Goal: Task Accomplishment & Management: Complete application form

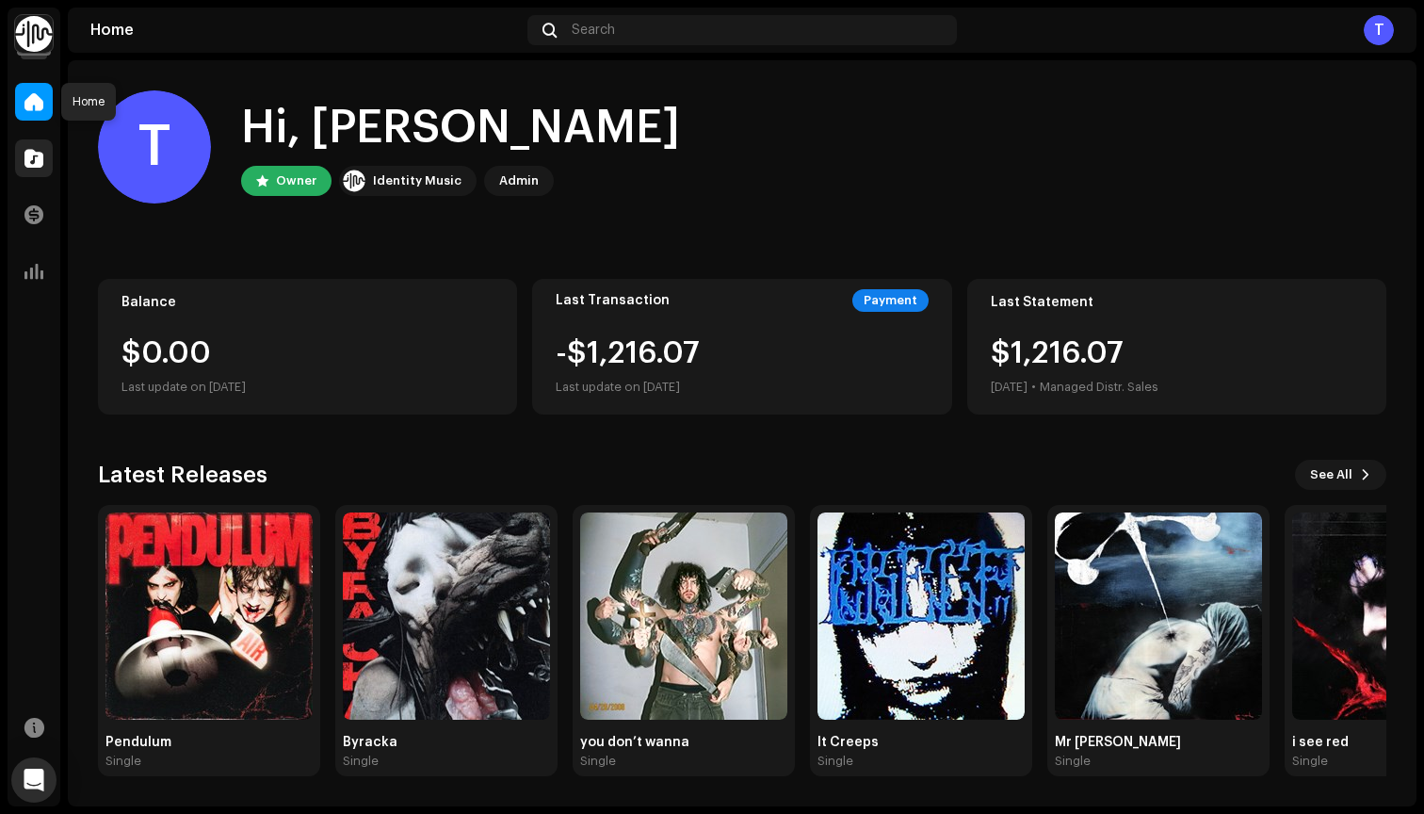
click at [25, 164] on span at bounding box center [33, 158] width 19 height 15
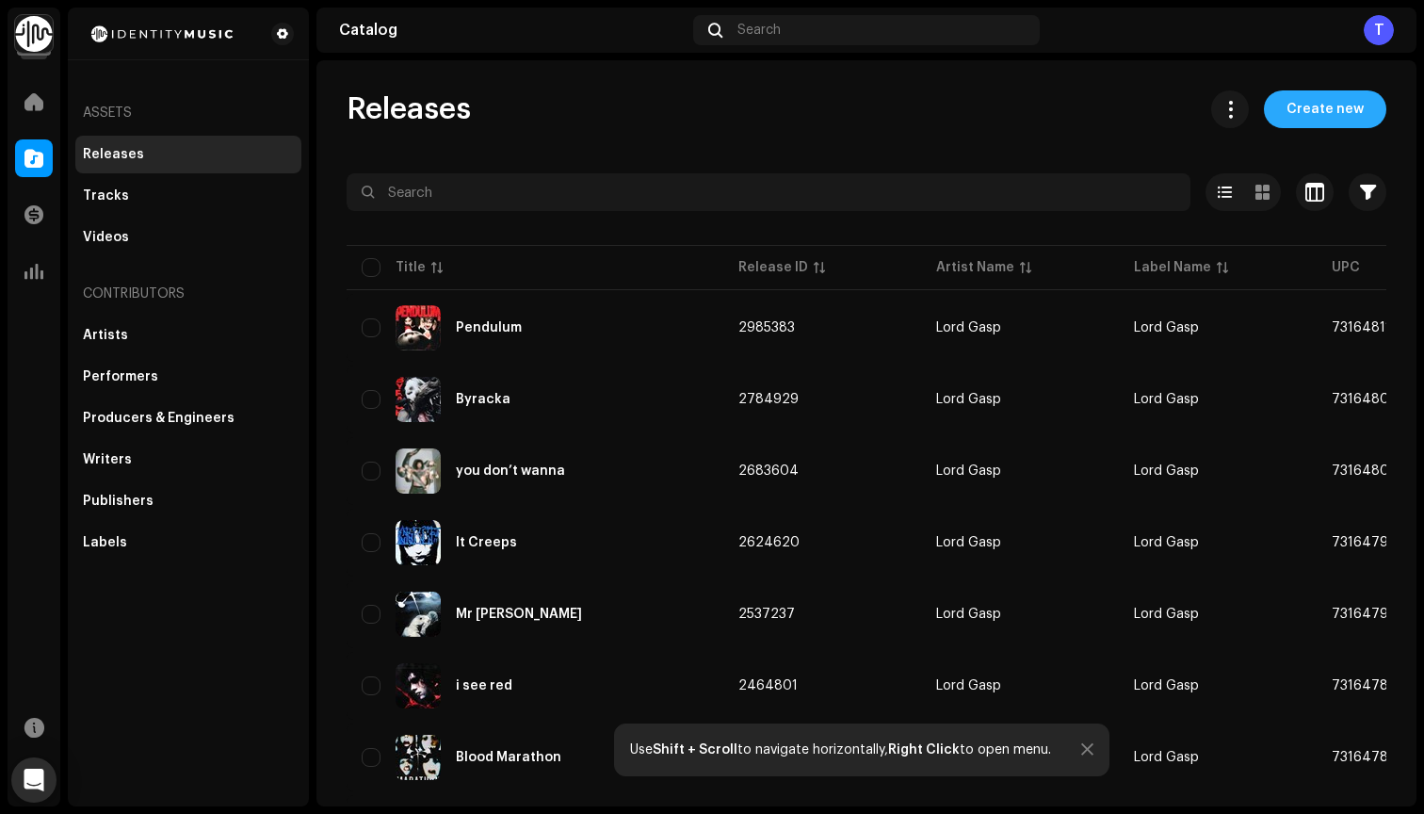
click at [1326, 109] on span "Create new" at bounding box center [1325, 109] width 77 height 38
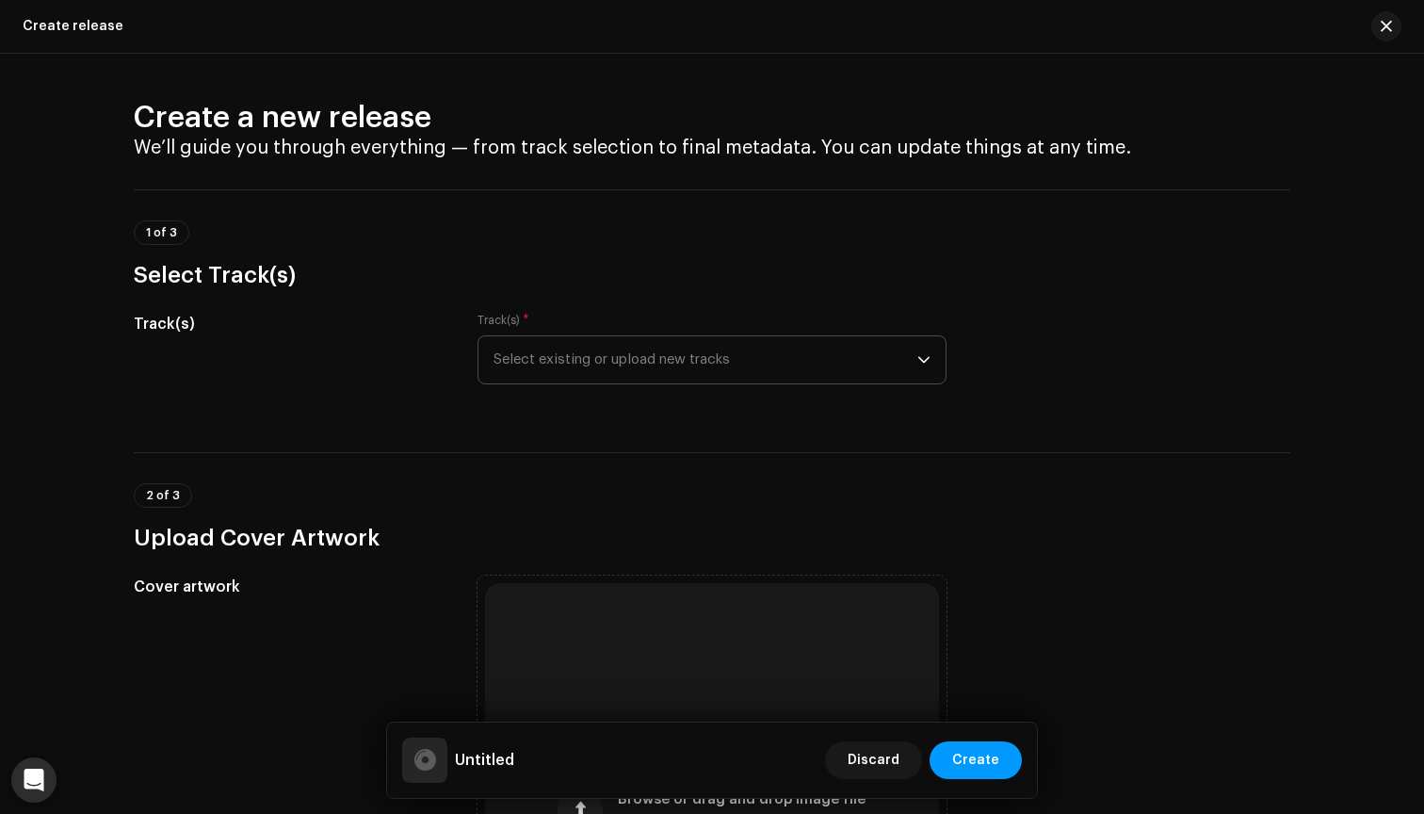
click at [657, 341] on span "Select existing or upload new tracks" at bounding box center [706, 359] width 424 height 47
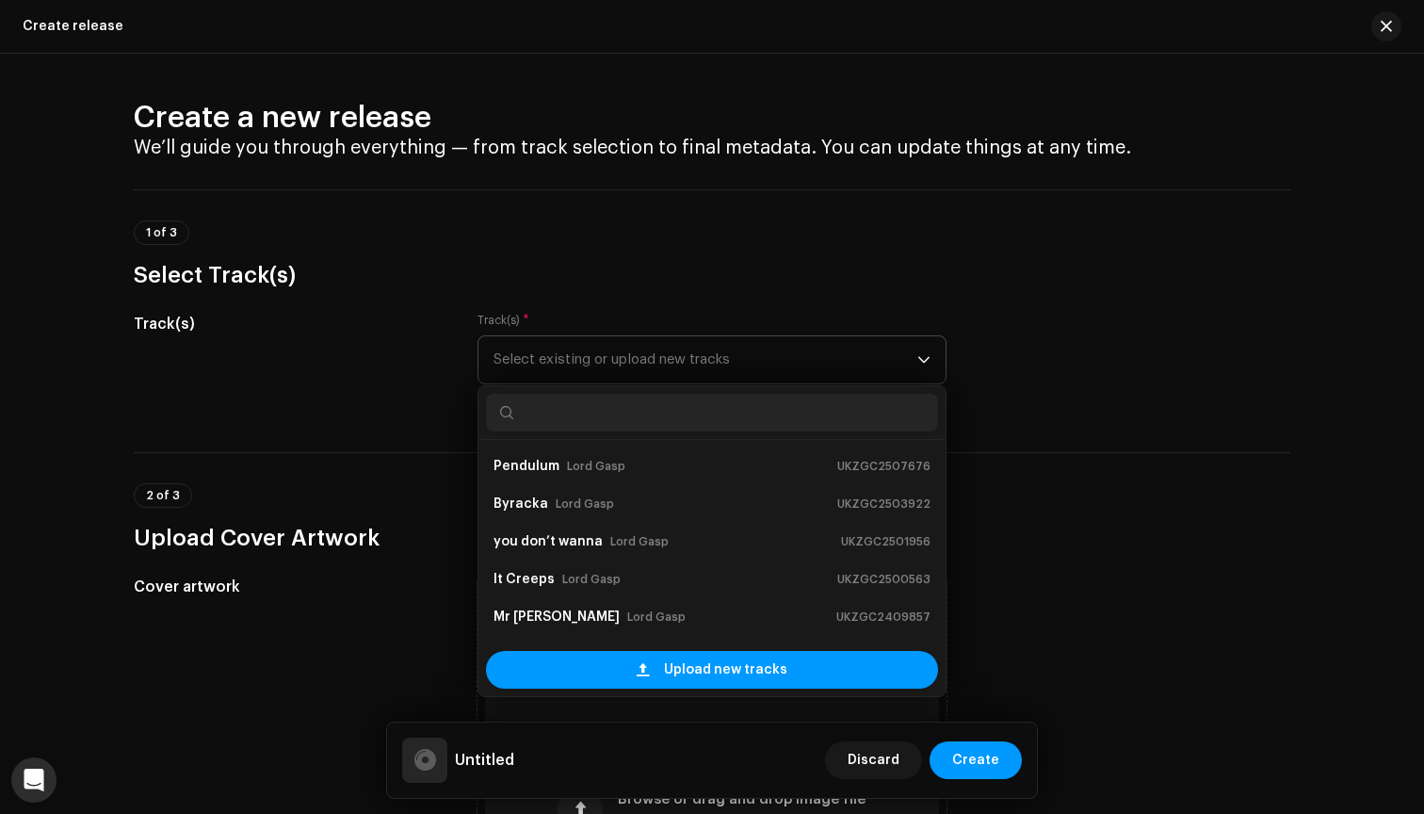
click at [667, 365] on span "Select existing or upload new tracks" at bounding box center [706, 359] width 424 height 47
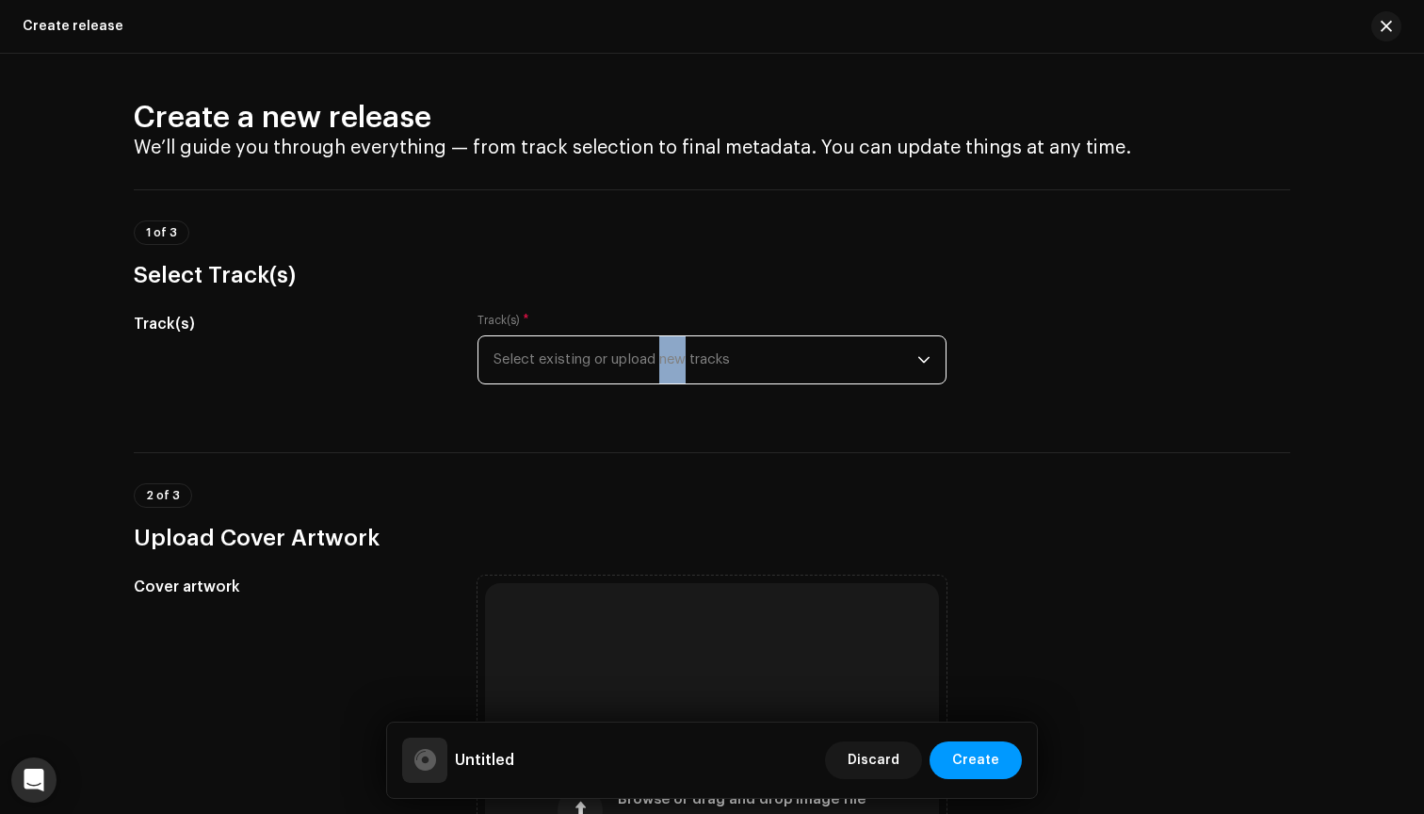
click at [667, 365] on span "Select existing or upload new tracks" at bounding box center [706, 359] width 424 height 47
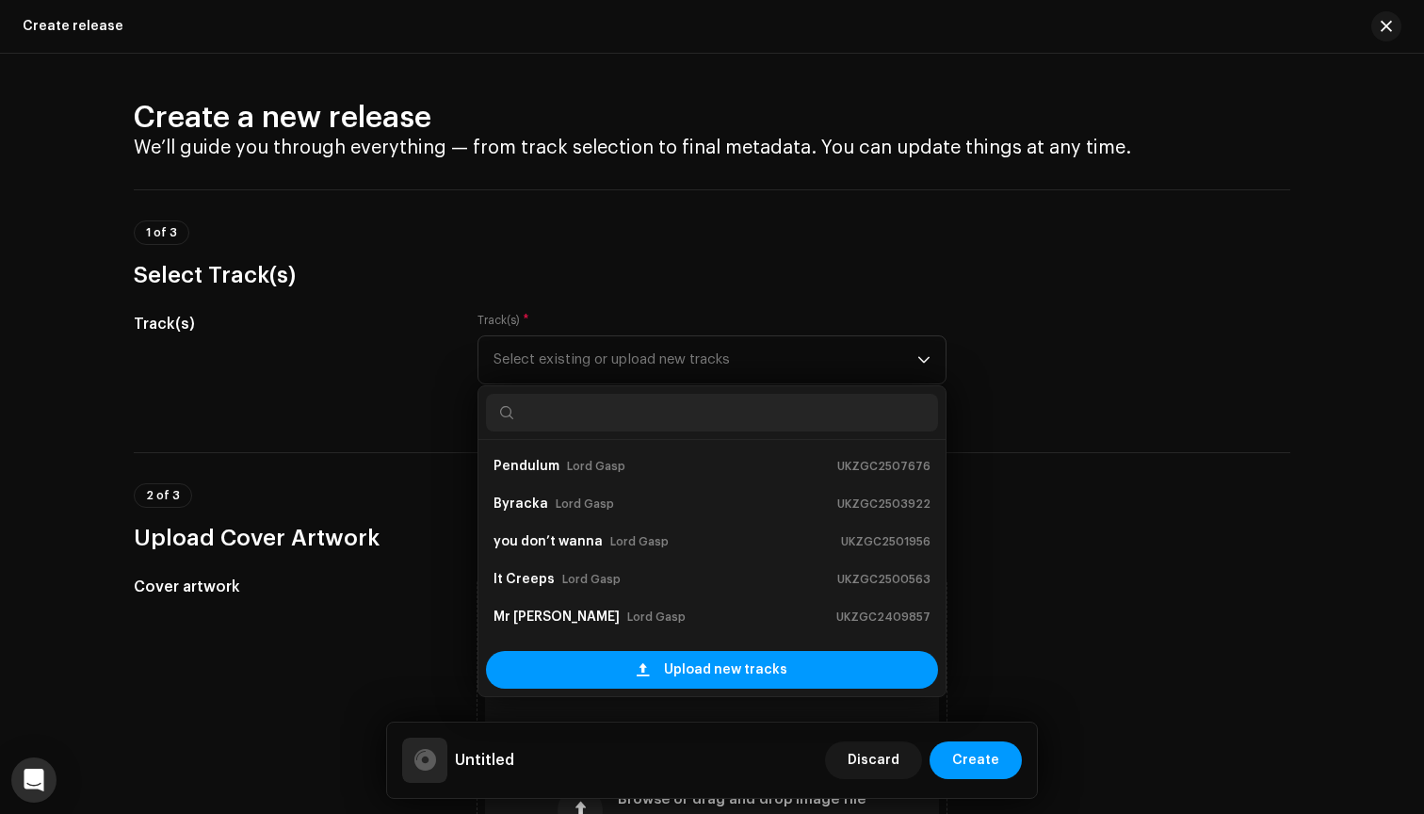
click at [422, 371] on div "Track(s)" at bounding box center [291, 360] width 314 height 94
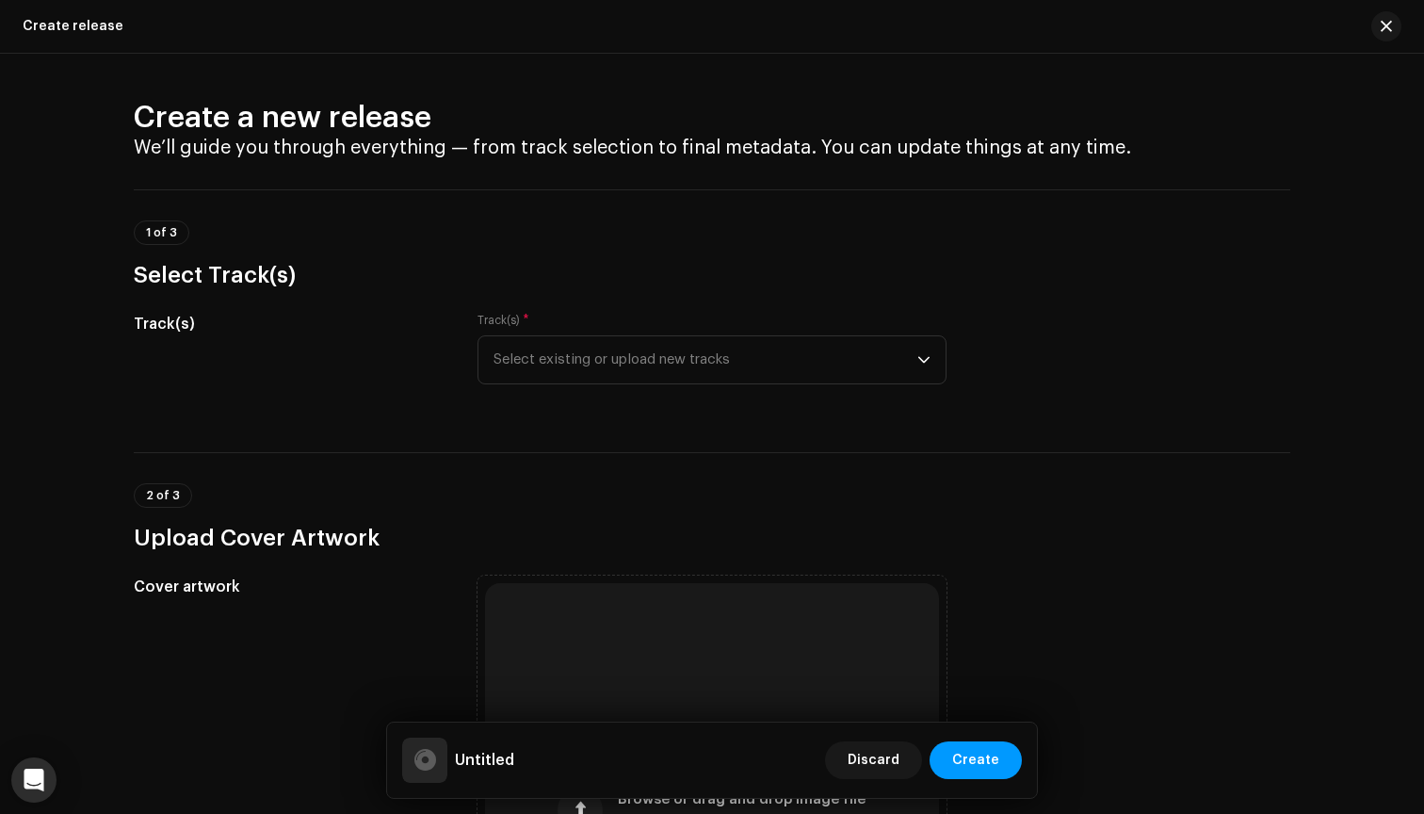
scroll to position [393, 0]
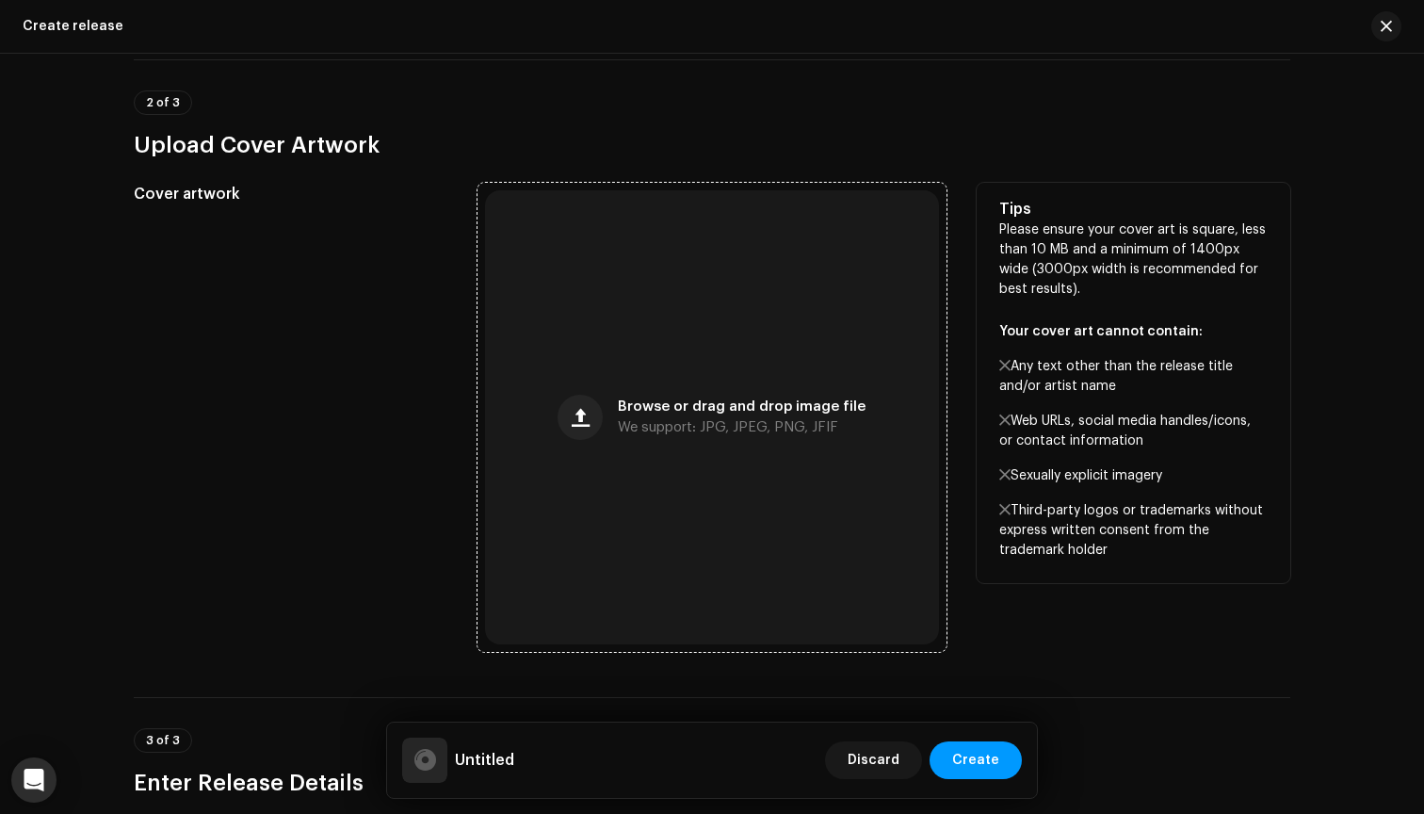
click at [790, 396] on div "Browse or drag and drop image file We support: JPG, JPEG, PNG, JFIF" at bounding box center [712, 417] width 454 height 454
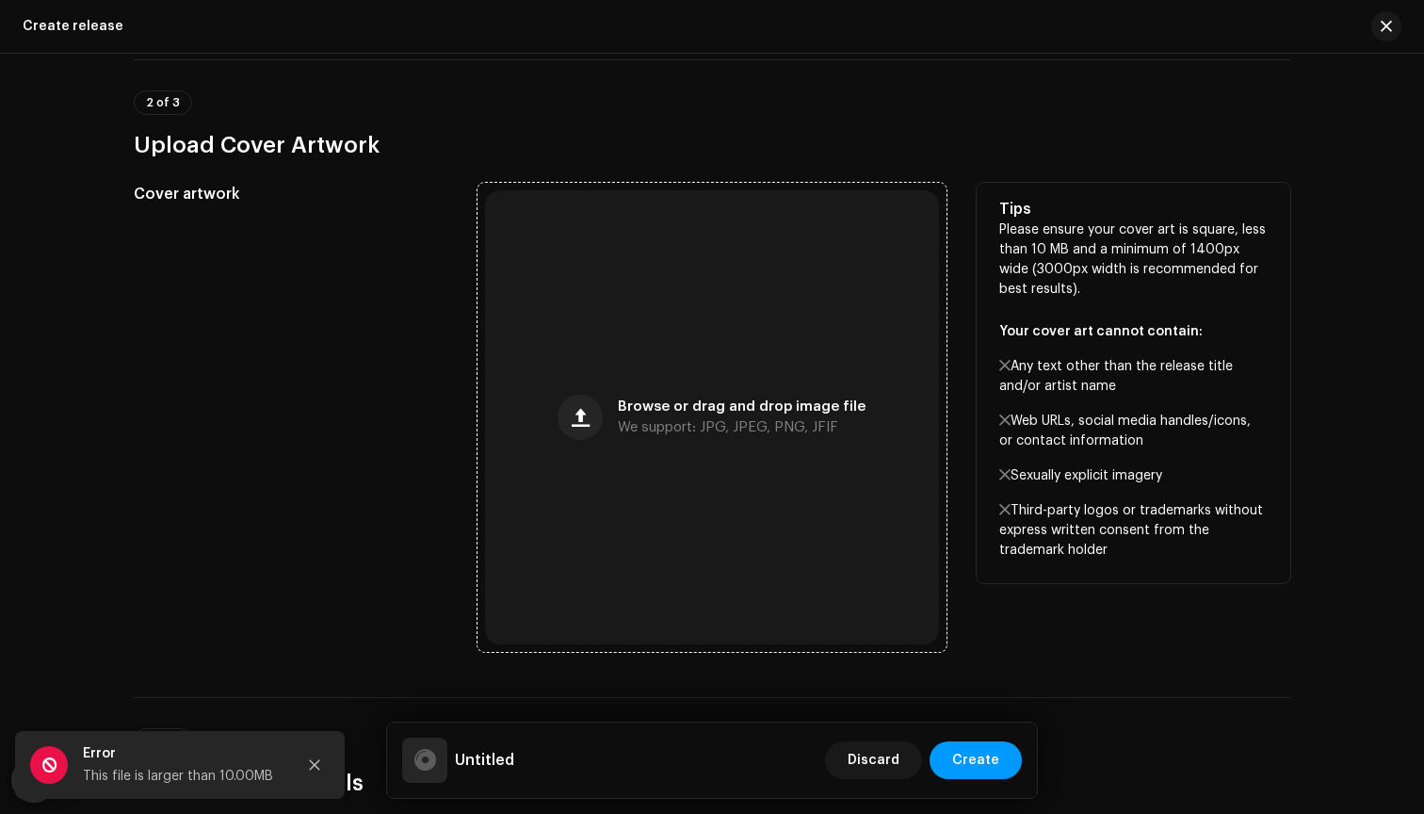
click at [707, 479] on div "Browse or drag and drop image file We support: JPG, JPEG, PNG, JFIF" at bounding box center [712, 417] width 454 height 454
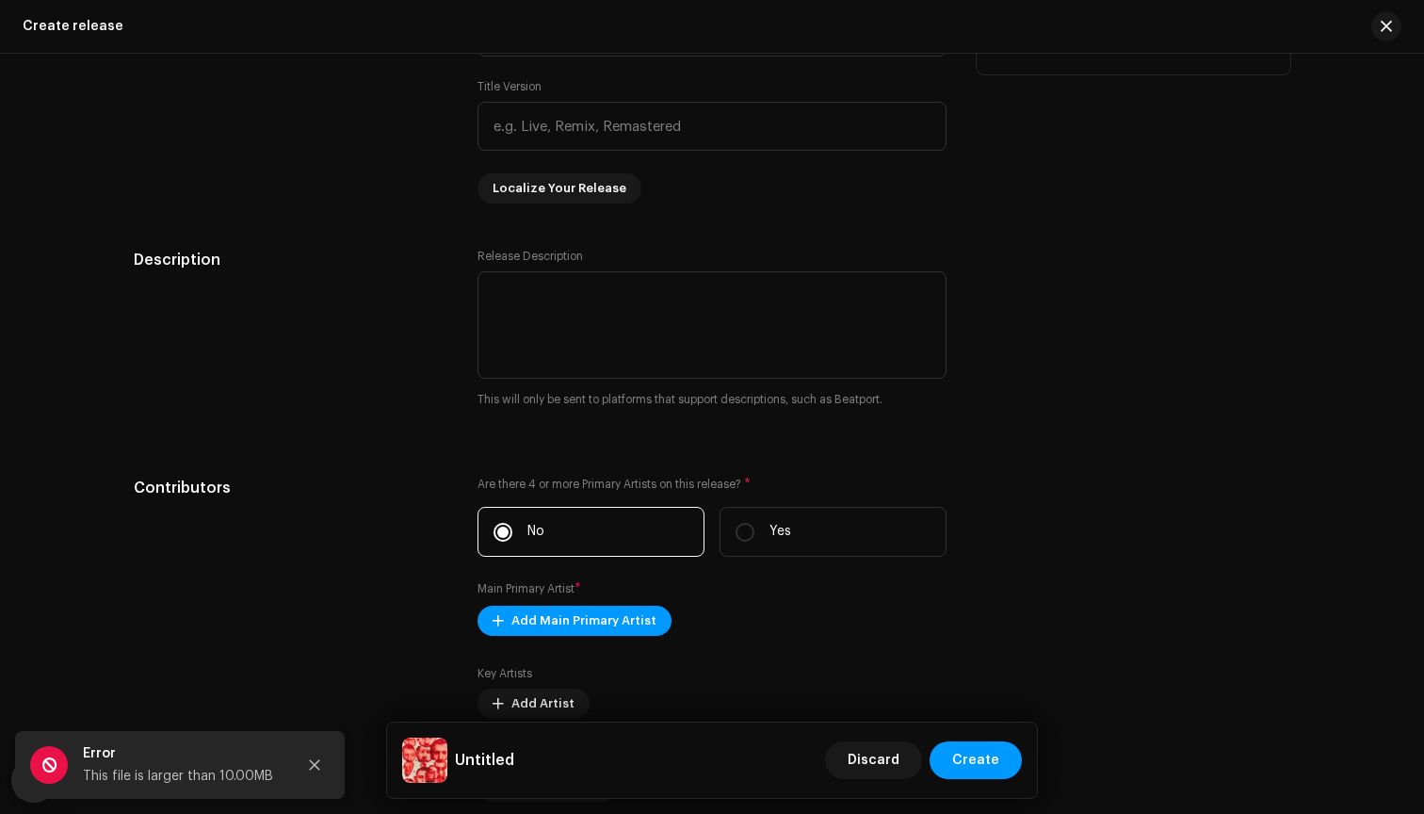
scroll to position [1463, 0]
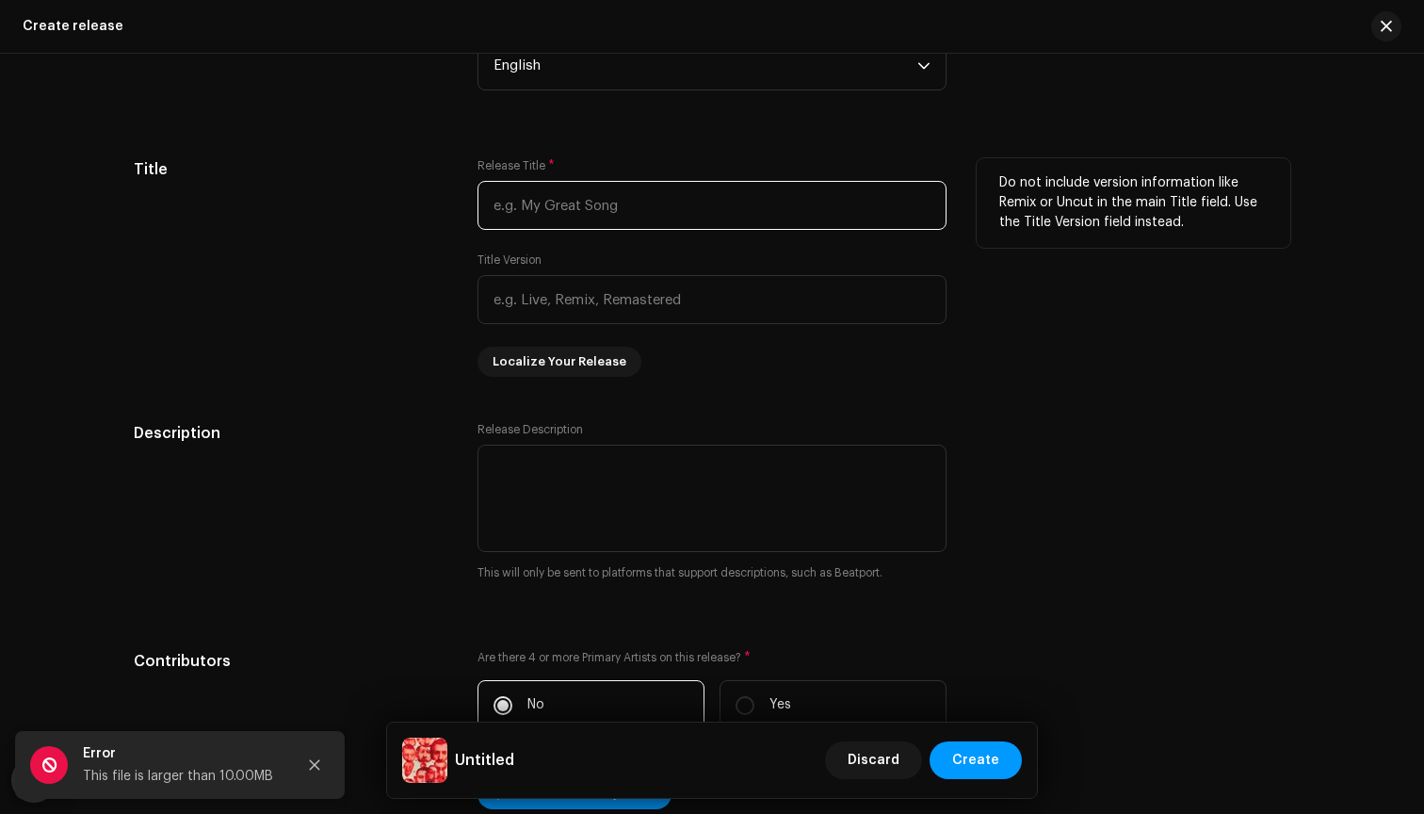
click at [672, 205] on input "text" at bounding box center [712, 205] width 469 height 49
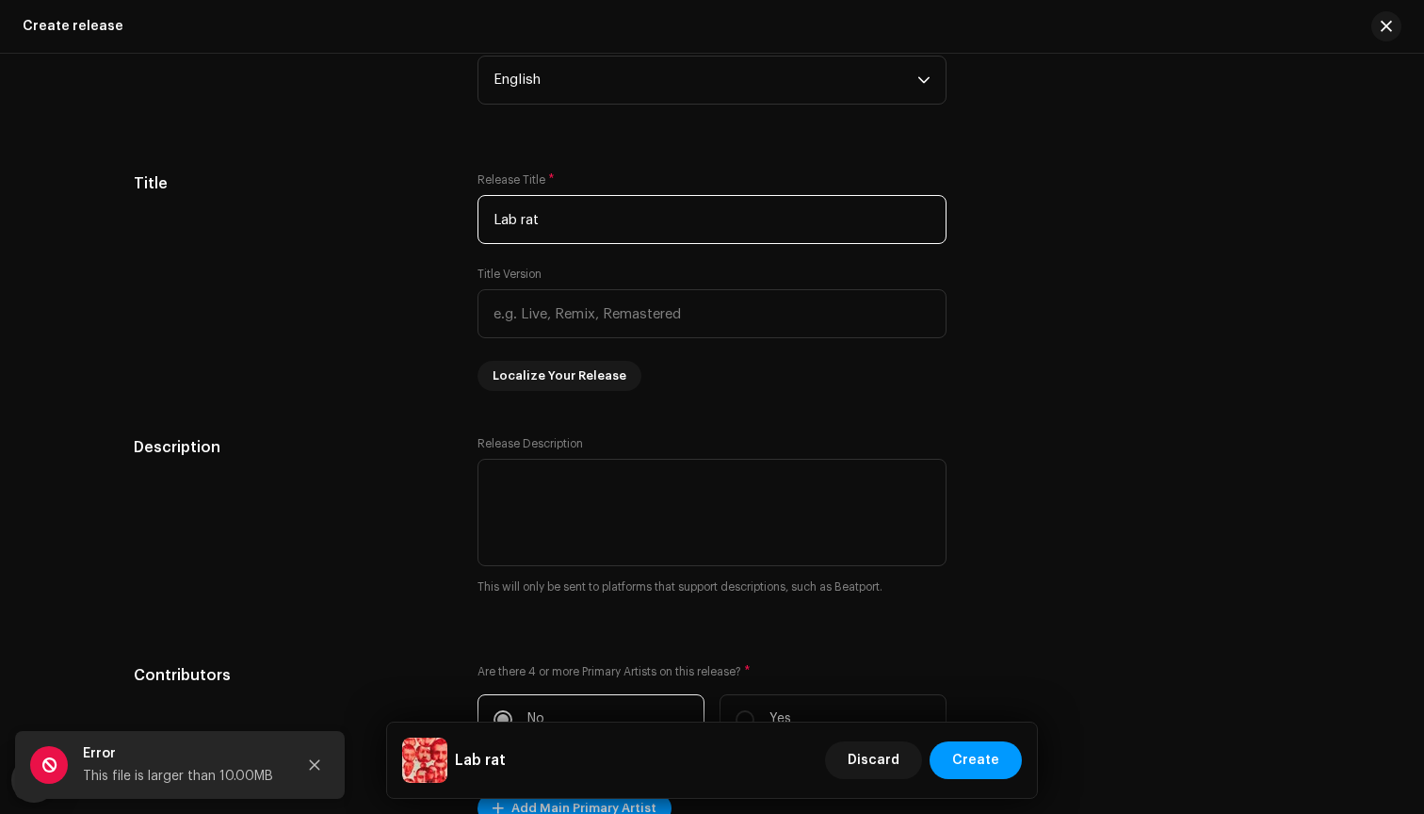
scroll to position [1448, 0]
click at [524, 220] on input "Lab rat" at bounding box center [712, 220] width 469 height 49
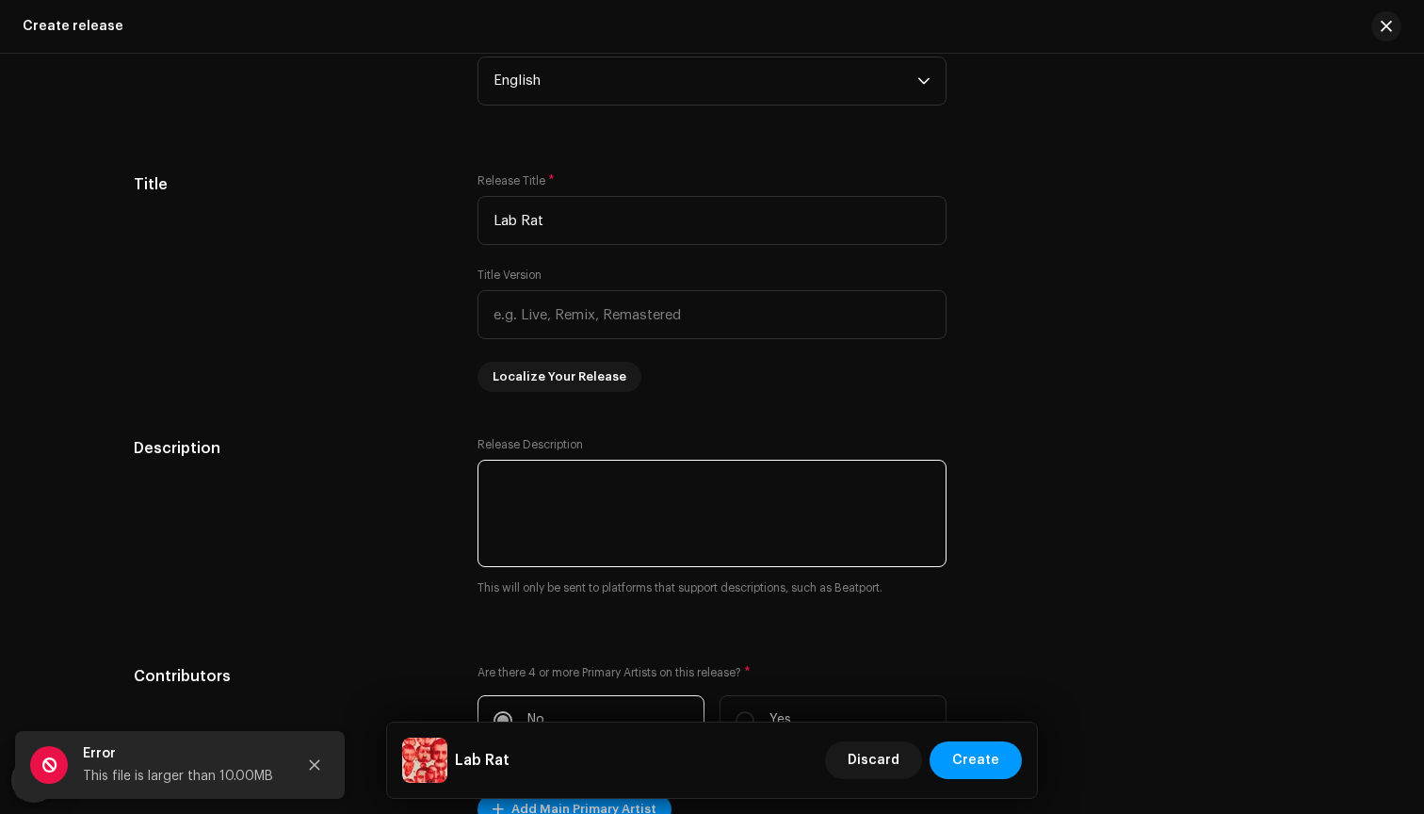
click at [569, 482] on textarea at bounding box center [712, 513] width 469 height 107
drag, startPoint x: 570, startPoint y: 213, endPoint x: 386, endPoint y: 138, distance: 198.5
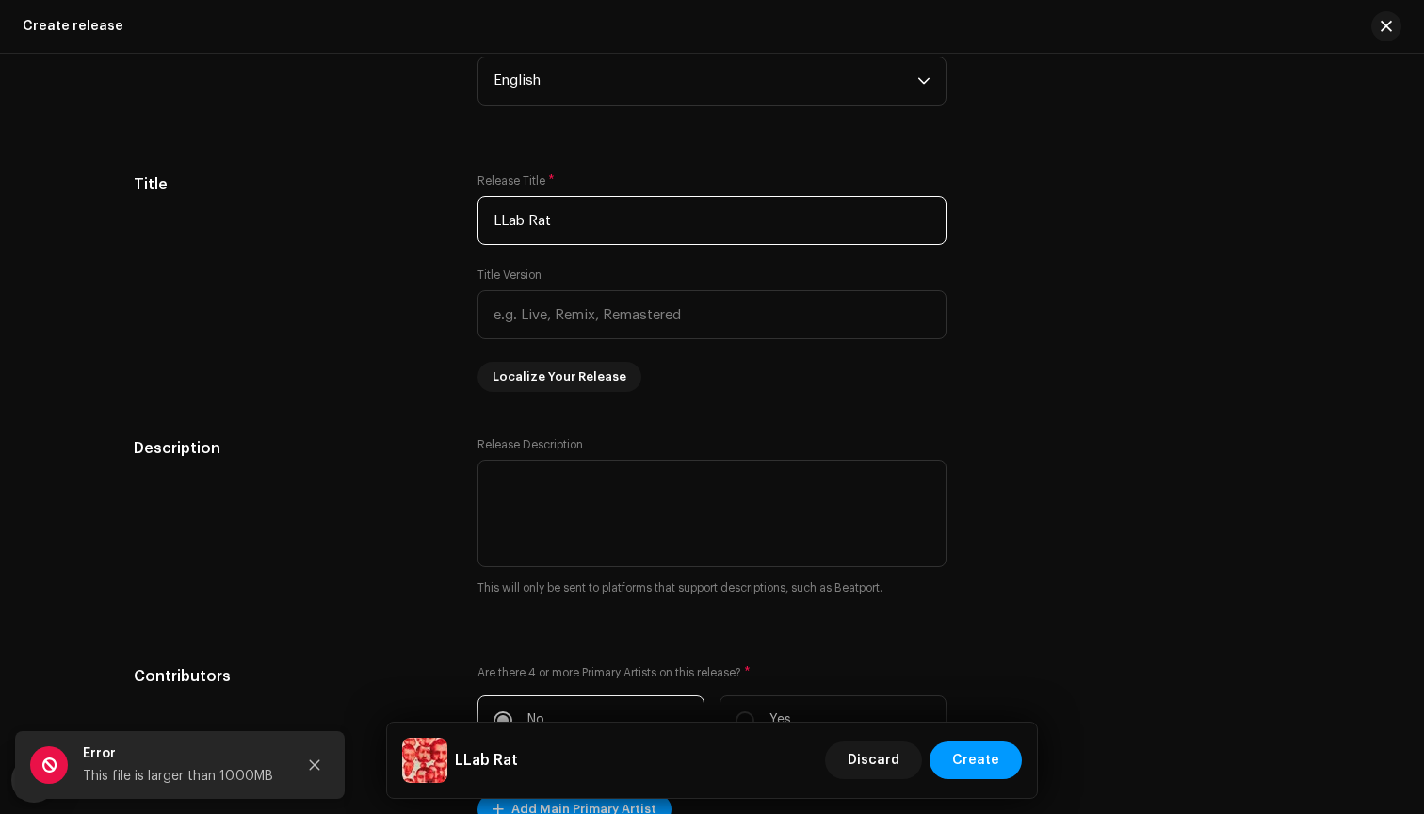
drag, startPoint x: 575, startPoint y: 215, endPoint x: 408, endPoint y: 170, distance: 172.5
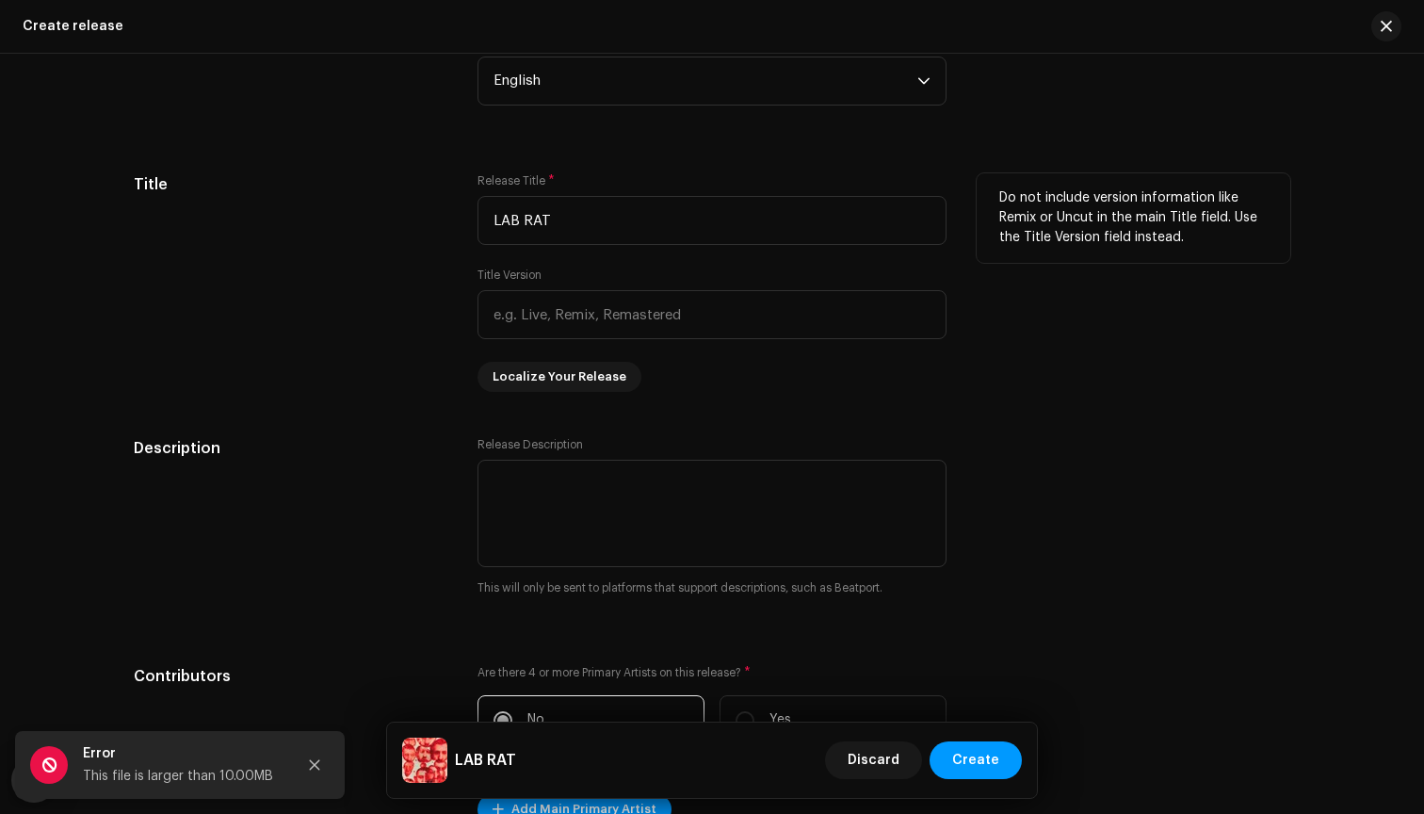
click at [715, 381] on div "Release Title * LAB RAT Title Version Localize Your Release" at bounding box center [712, 282] width 469 height 219
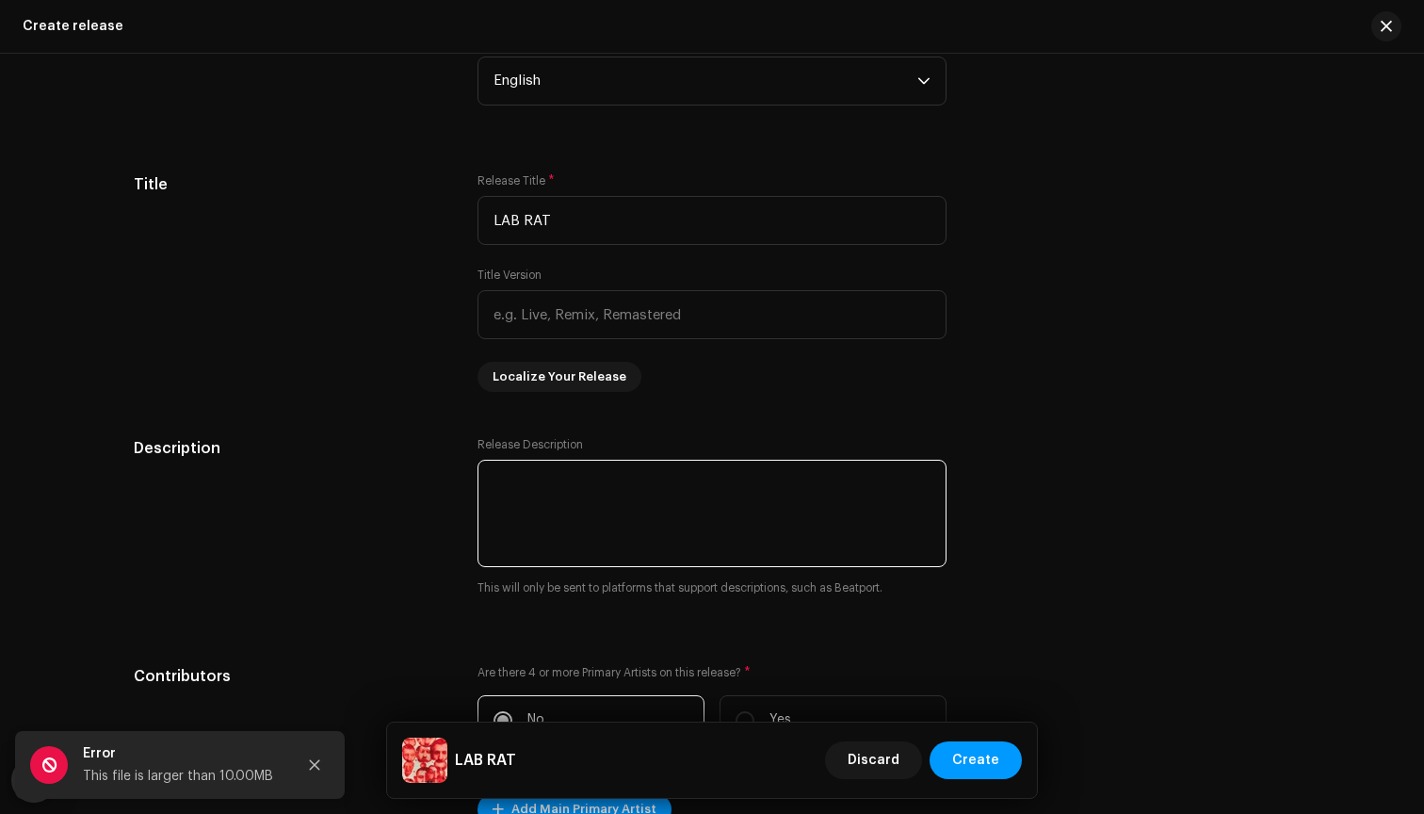
click at [584, 486] on textarea at bounding box center [712, 513] width 469 height 107
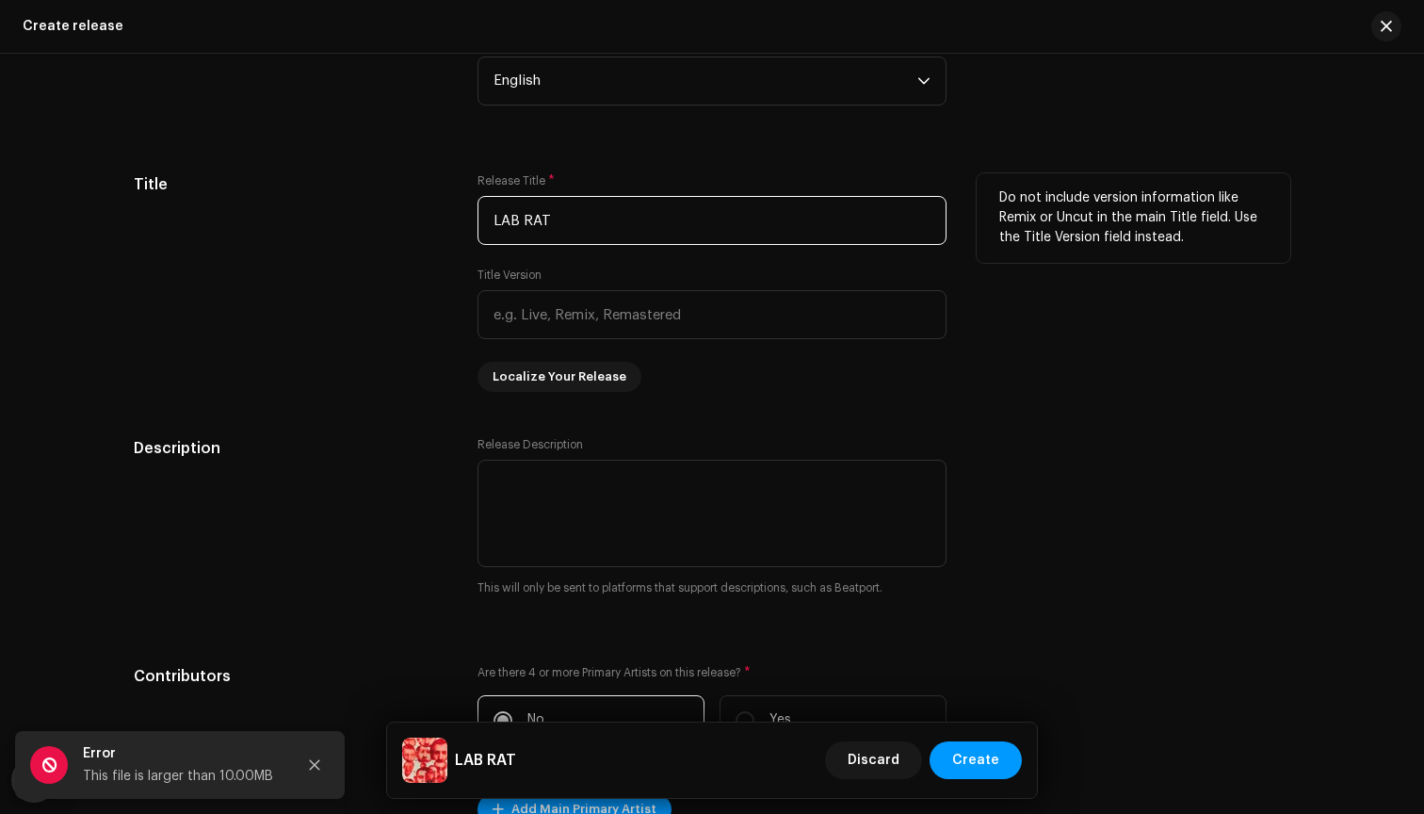
drag, startPoint x: 612, startPoint y: 222, endPoint x: 444, endPoint y: 193, distance: 171.1
click at [444, 194] on div "Title Release Title * LAB RAT Title Version Localize Your Release Do not includ…" at bounding box center [712, 282] width 1157 height 219
click at [442, 195] on h5 "Title" at bounding box center [291, 184] width 314 height 23
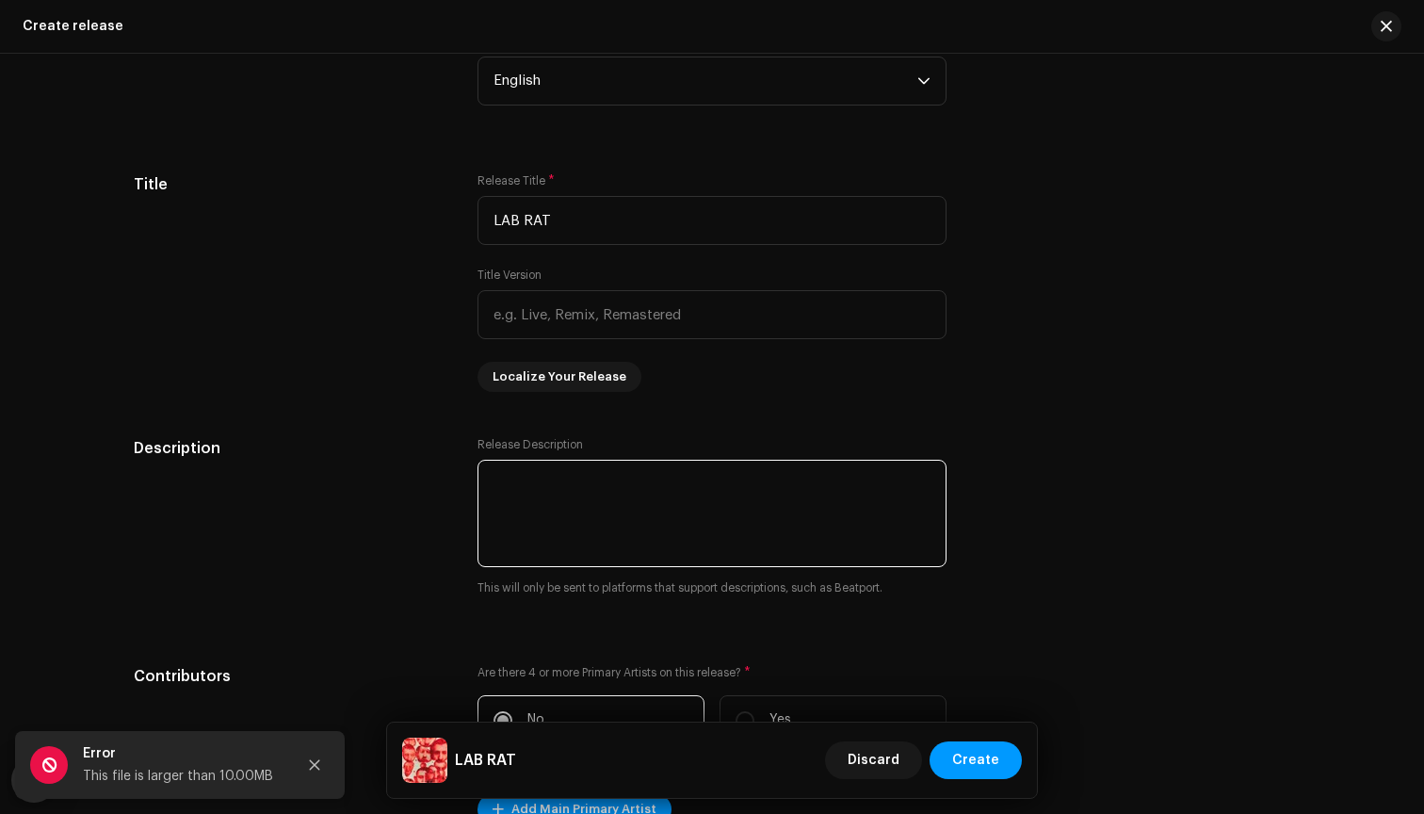
click at [677, 493] on textarea at bounding box center [712, 513] width 469 height 107
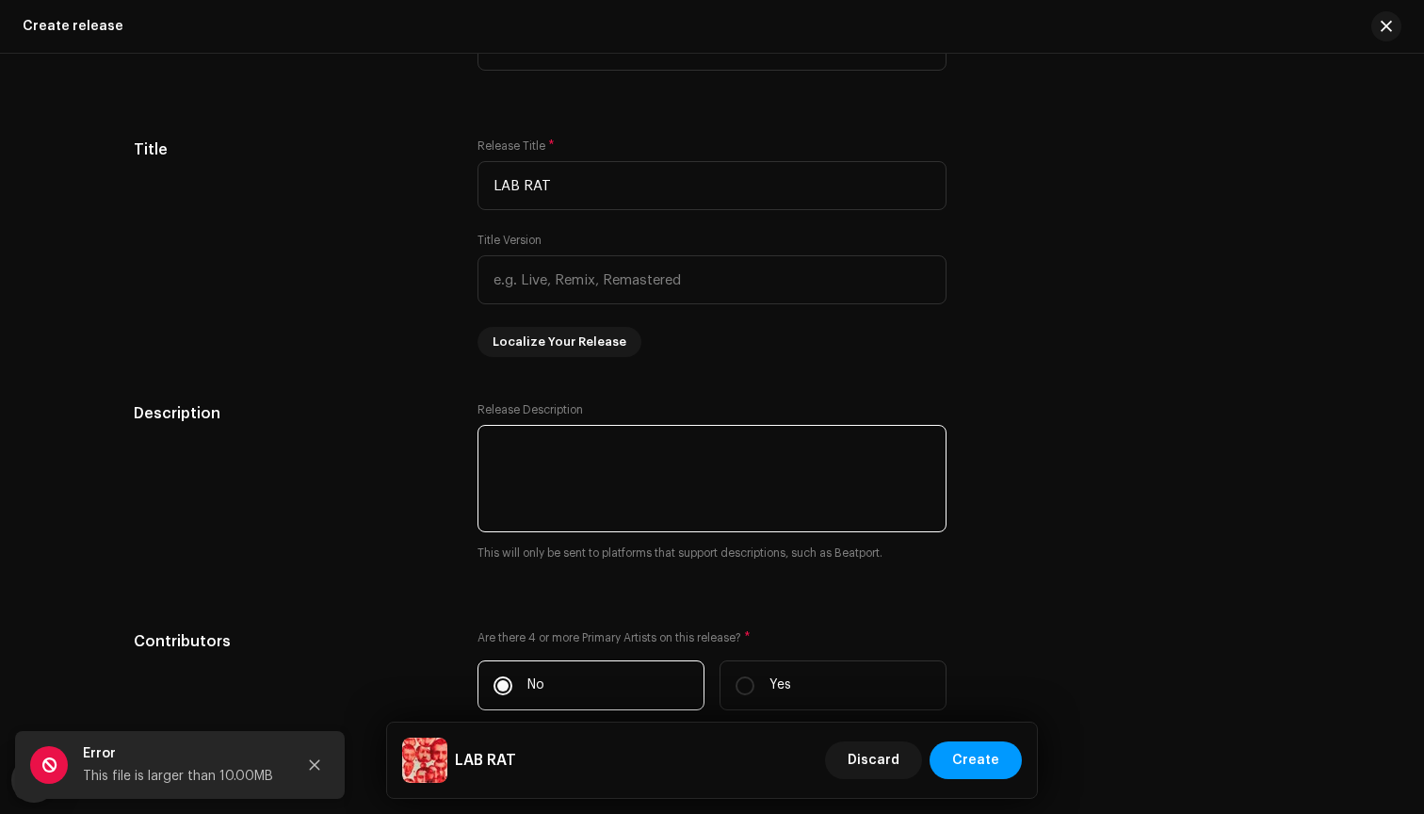
scroll to position [1480, 0]
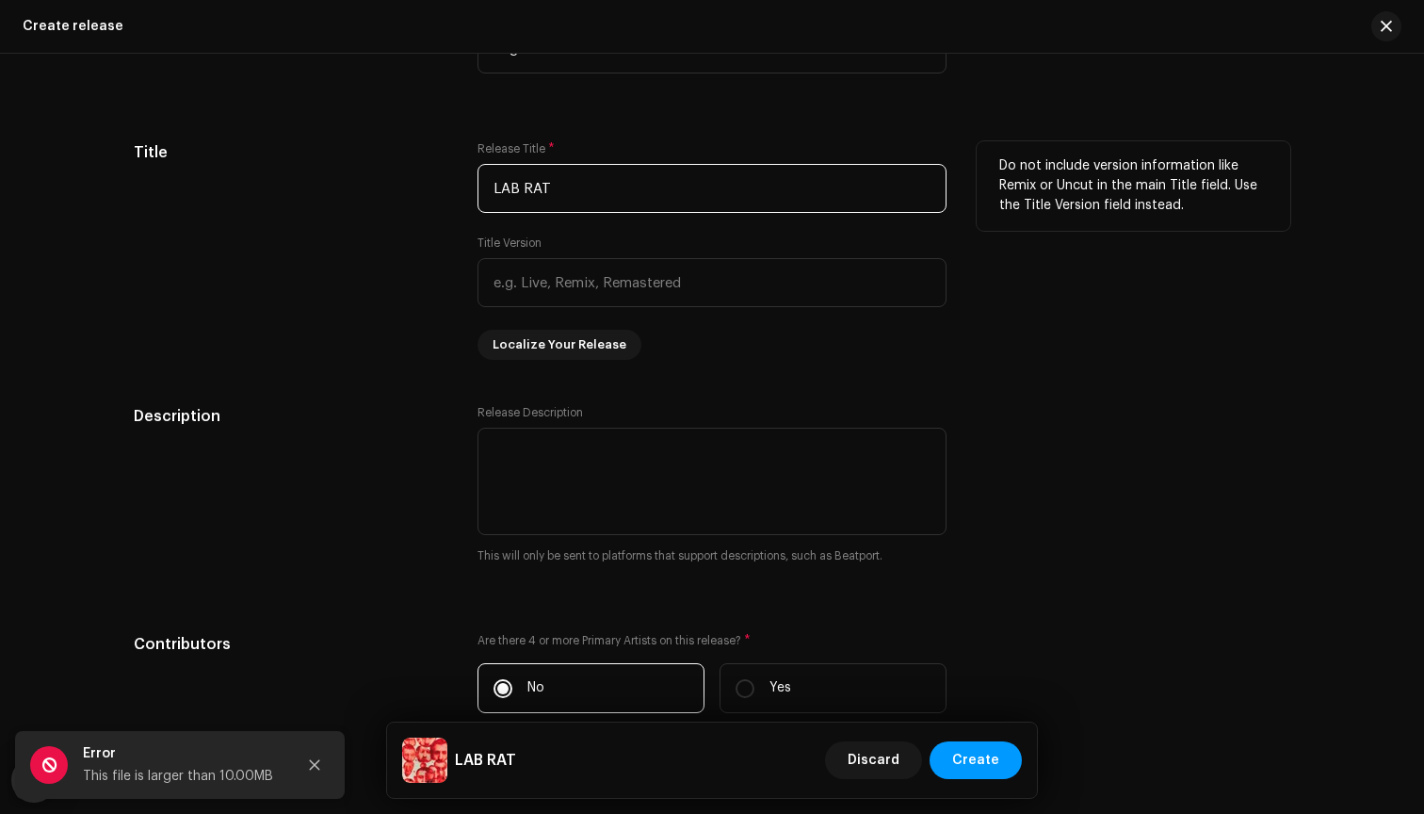
drag, startPoint x: 570, startPoint y: 185, endPoint x: 480, endPoint y: 185, distance: 89.5
click at [480, 185] on input "LAB RAT" at bounding box center [712, 188] width 469 height 49
type input "R"
type input "r"
click at [390, 306] on div "Title" at bounding box center [291, 250] width 314 height 219
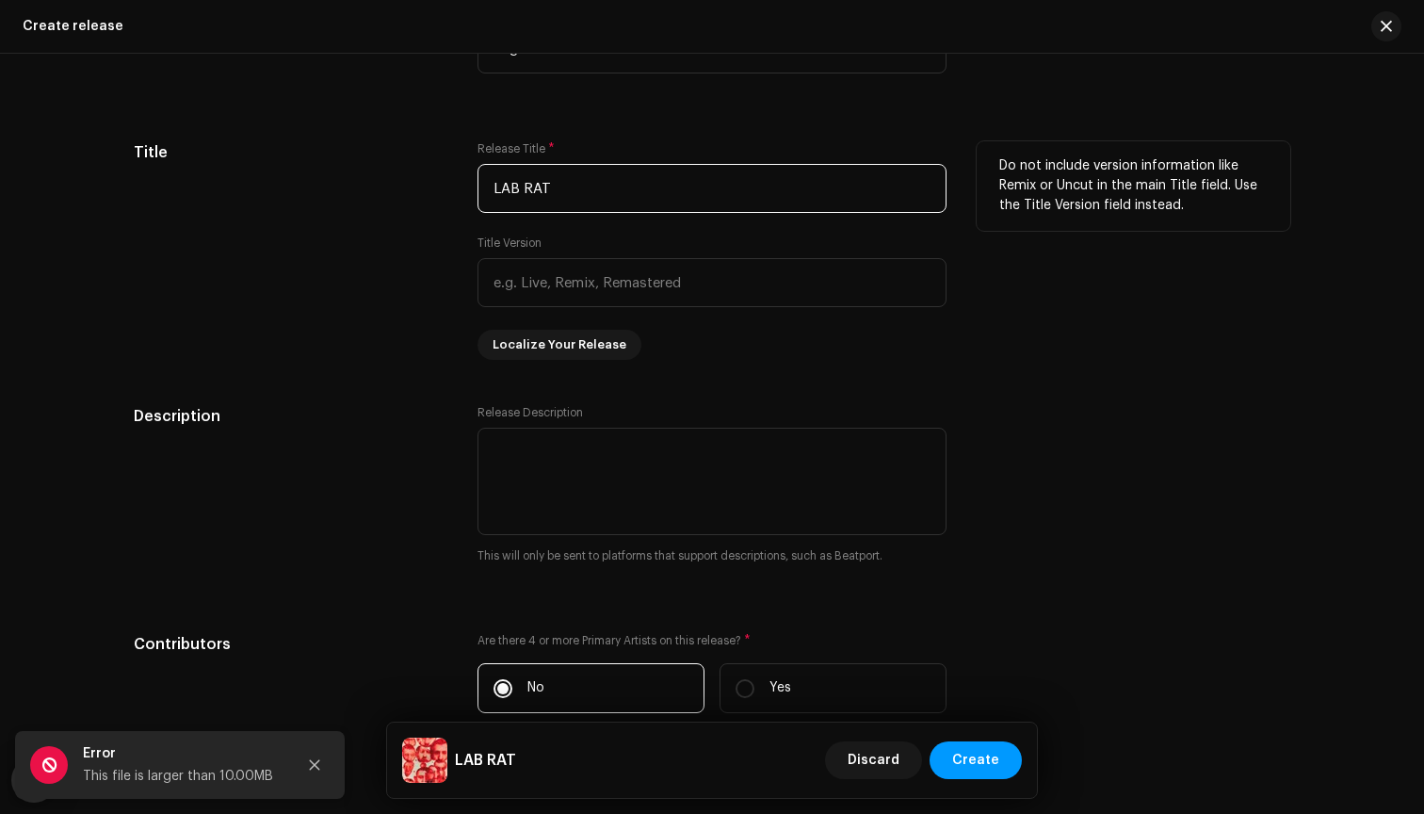
drag, startPoint x: 605, startPoint y: 188, endPoint x: 428, endPoint y: 161, distance: 179.2
click at [428, 161] on div "Title Release Title * LAB RAT Title Version Localize Your Release Do not includ…" at bounding box center [712, 250] width 1157 height 219
type input "Lab Rat"
click at [376, 293] on div "Title" at bounding box center [291, 250] width 314 height 219
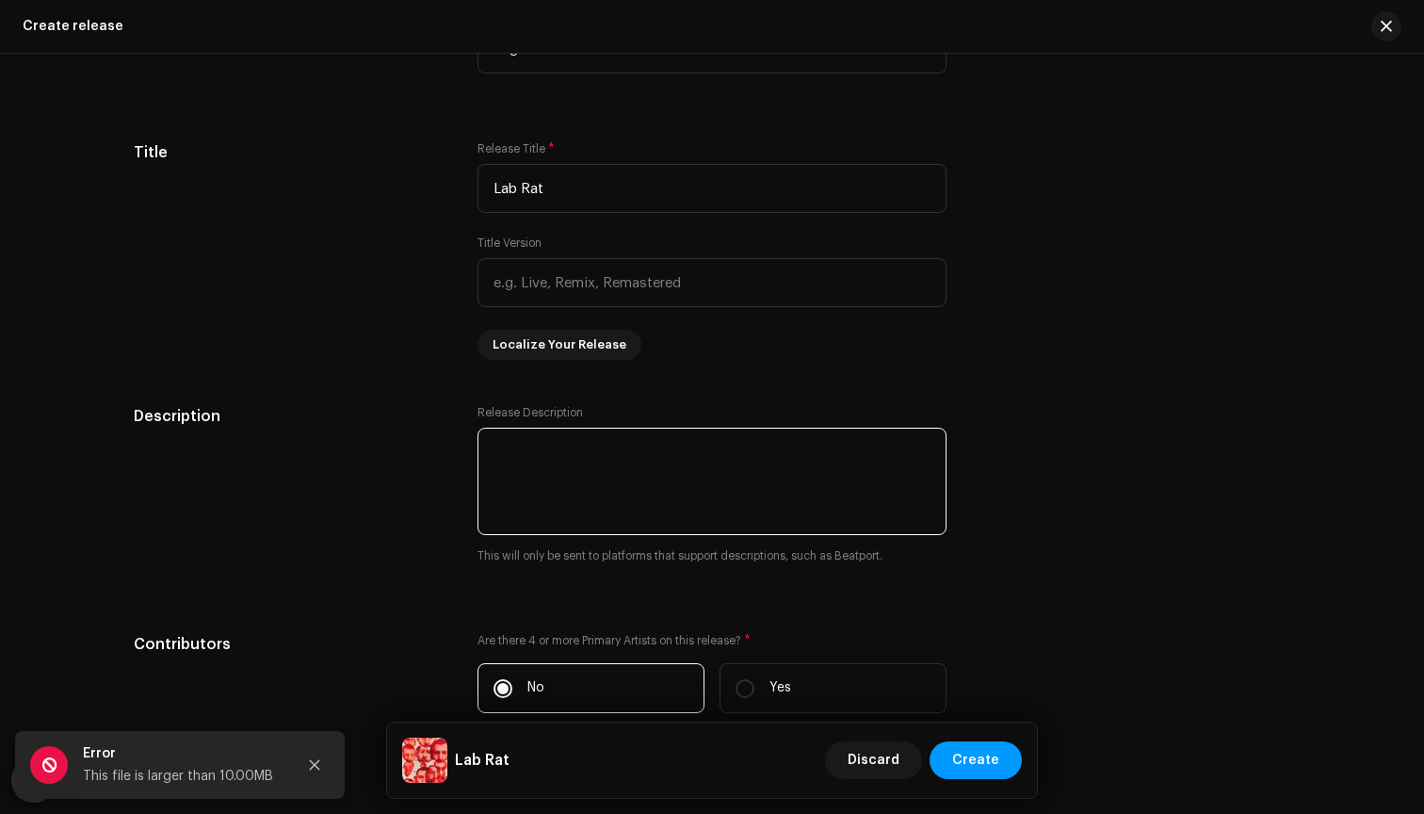
click at [529, 450] on textarea at bounding box center [712, 481] width 469 height 107
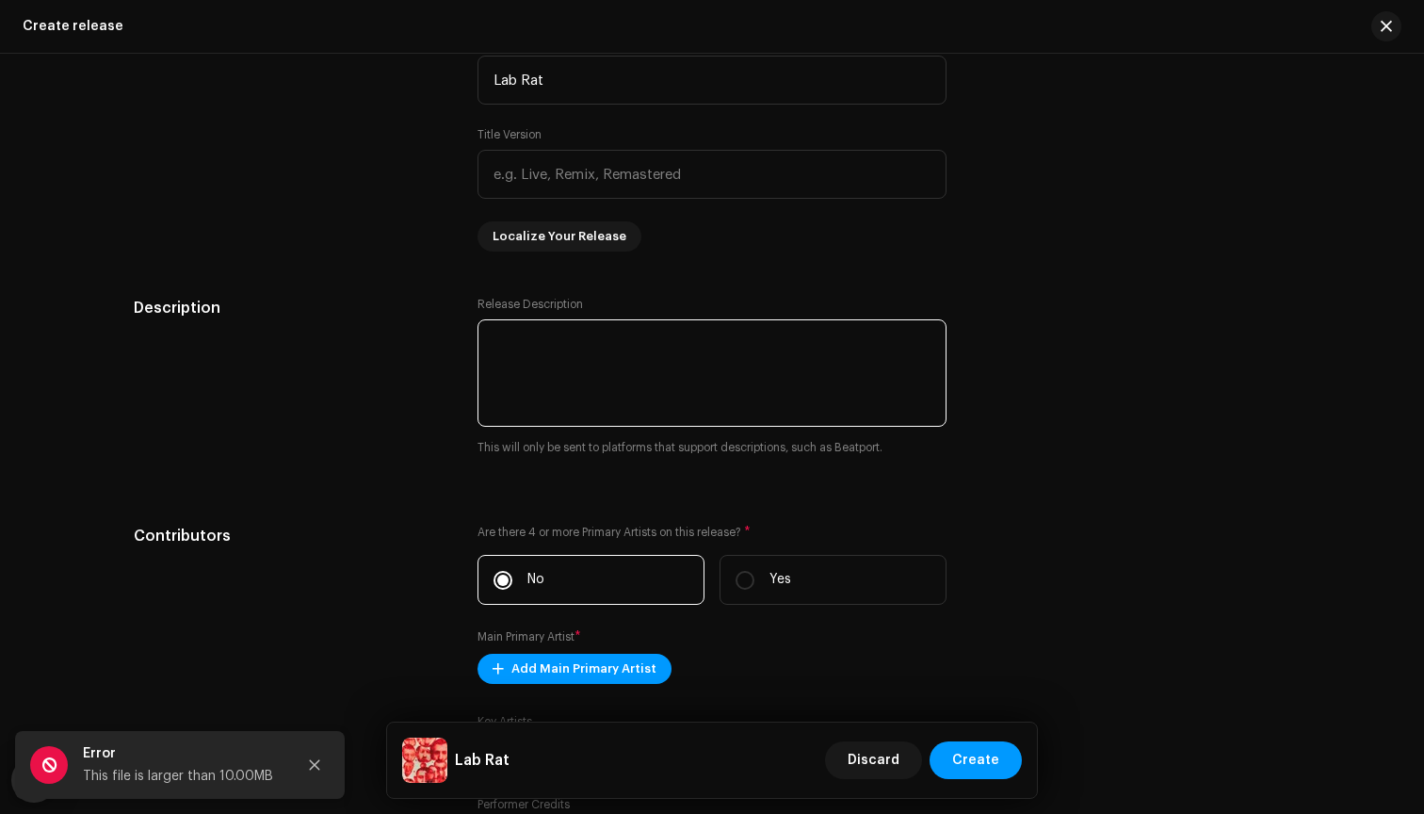
scroll to position [1592, 0]
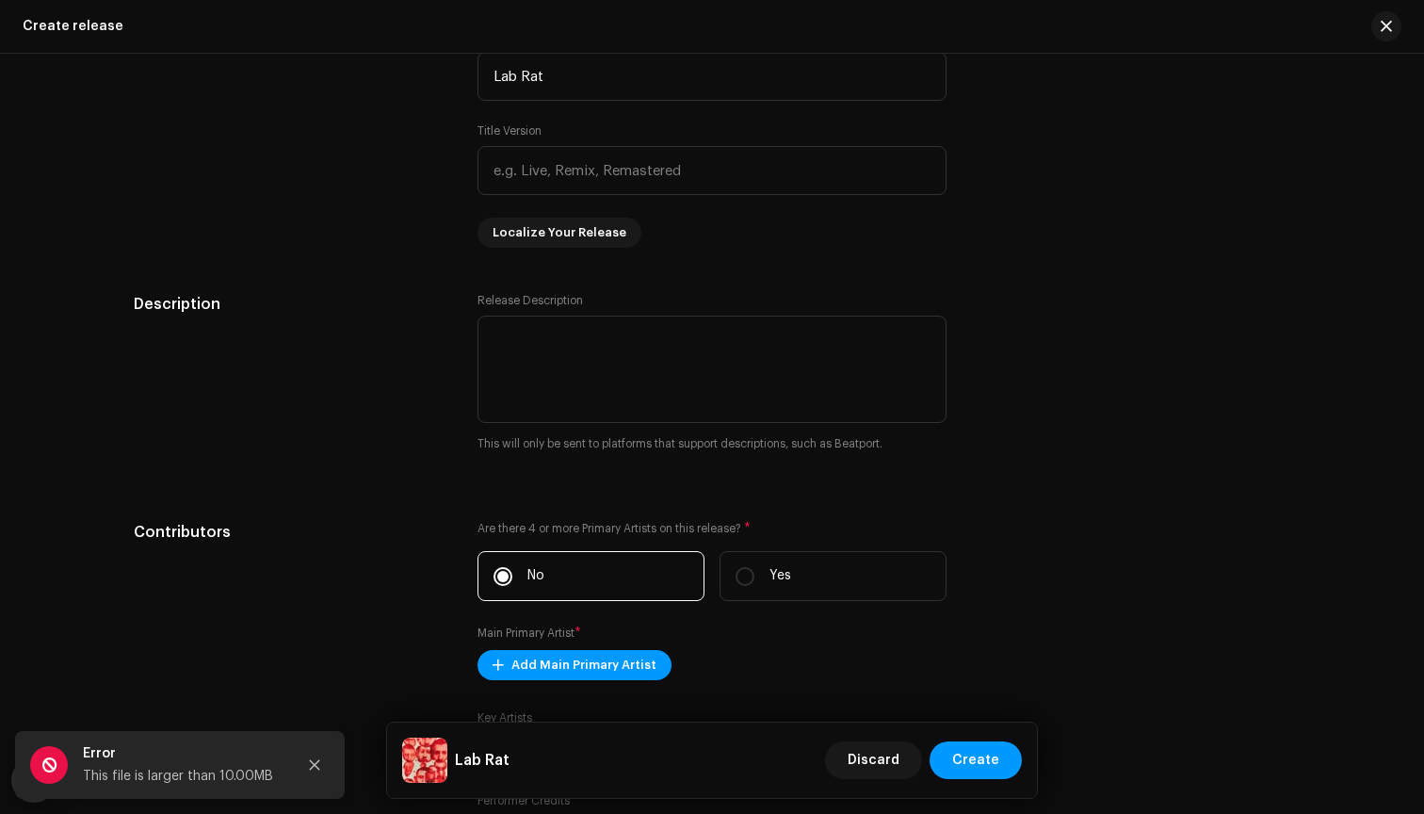
click at [405, 476] on div "Prefill release information from track metadata Compilation Is it a compilation…" at bounding box center [712, 742] width 1157 height 2243
click at [690, 354] on textarea at bounding box center [712, 369] width 469 height 107
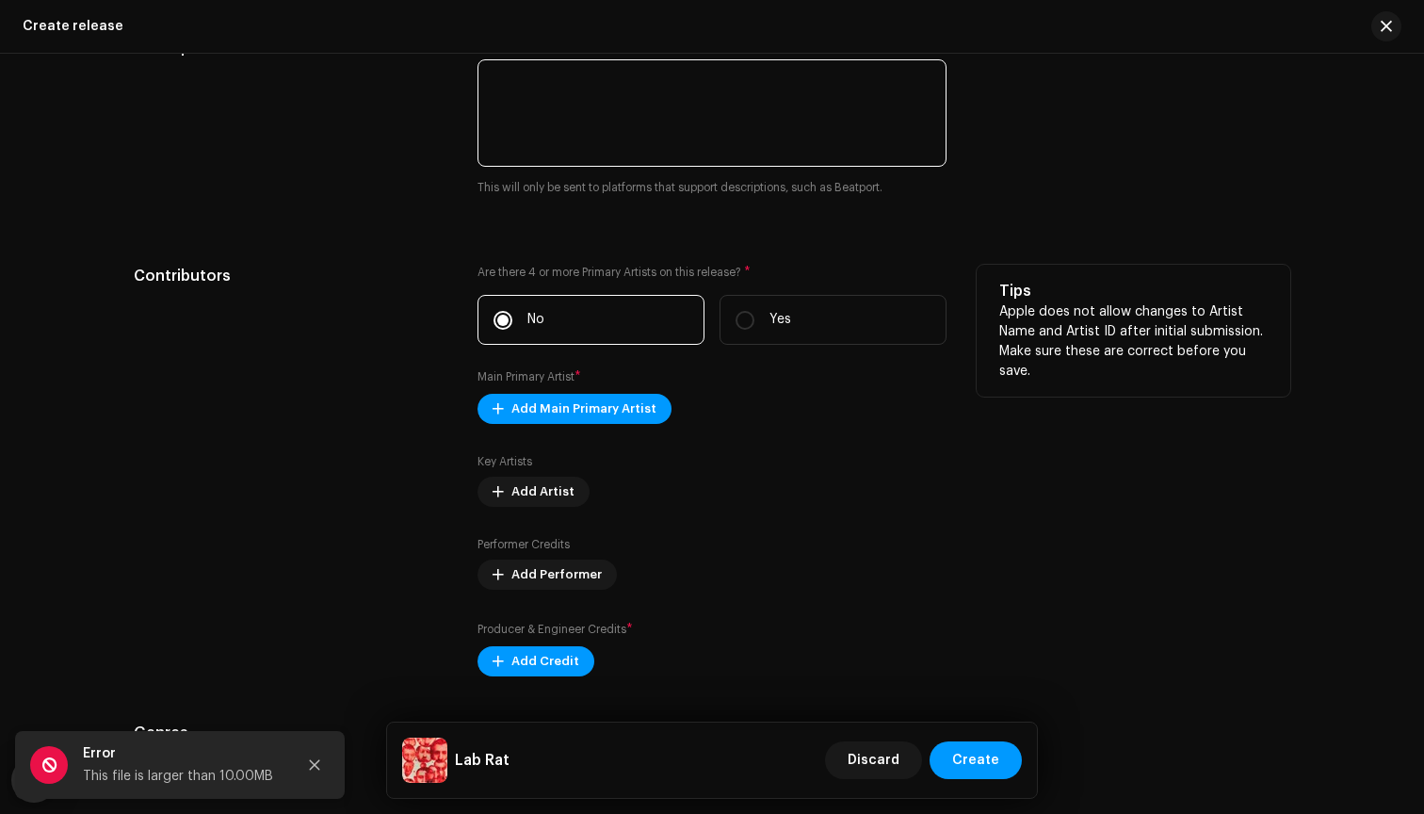
scroll to position [1842, 0]
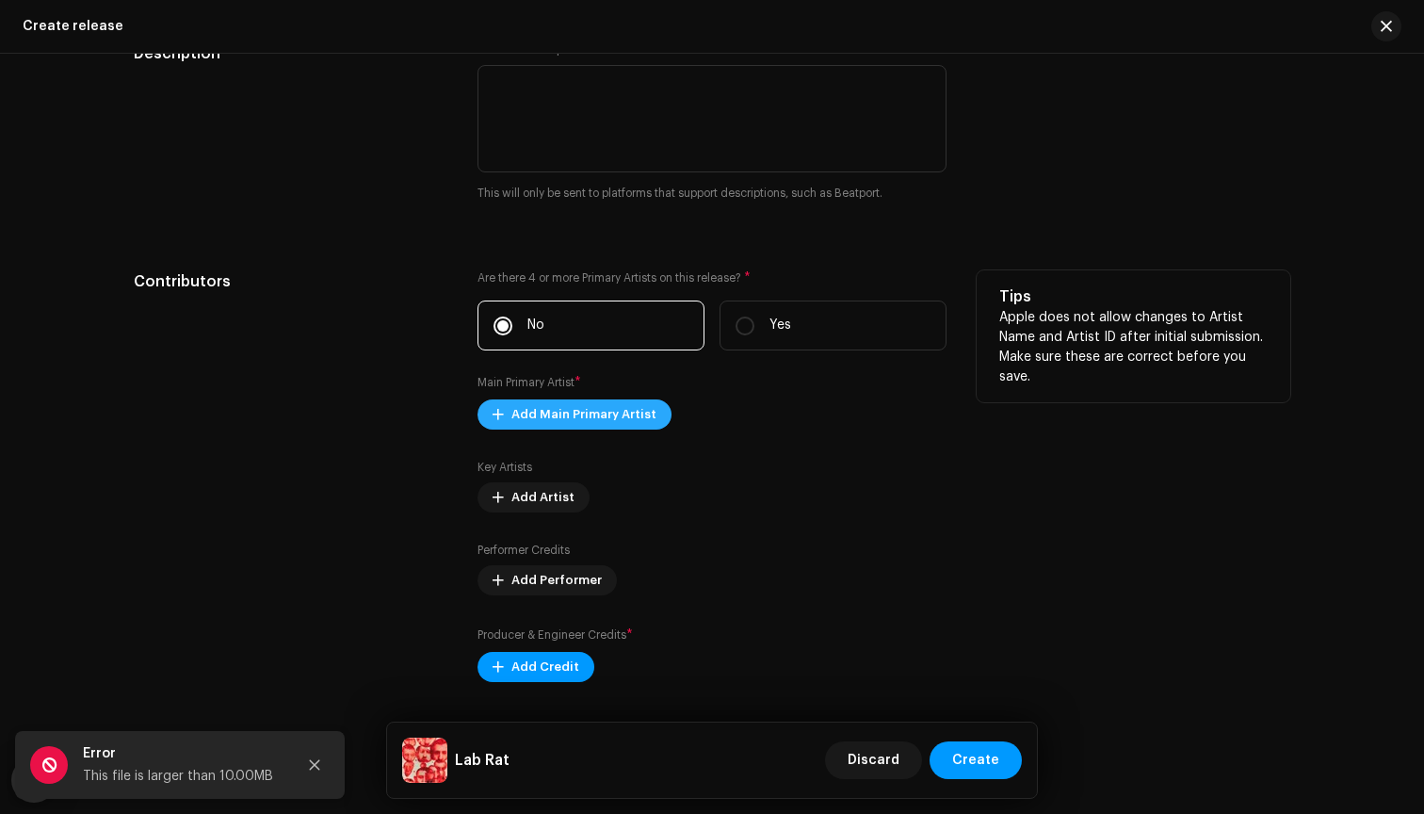
click at [549, 418] on span "Add Main Primary Artist" at bounding box center [583, 415] width 145 height 38
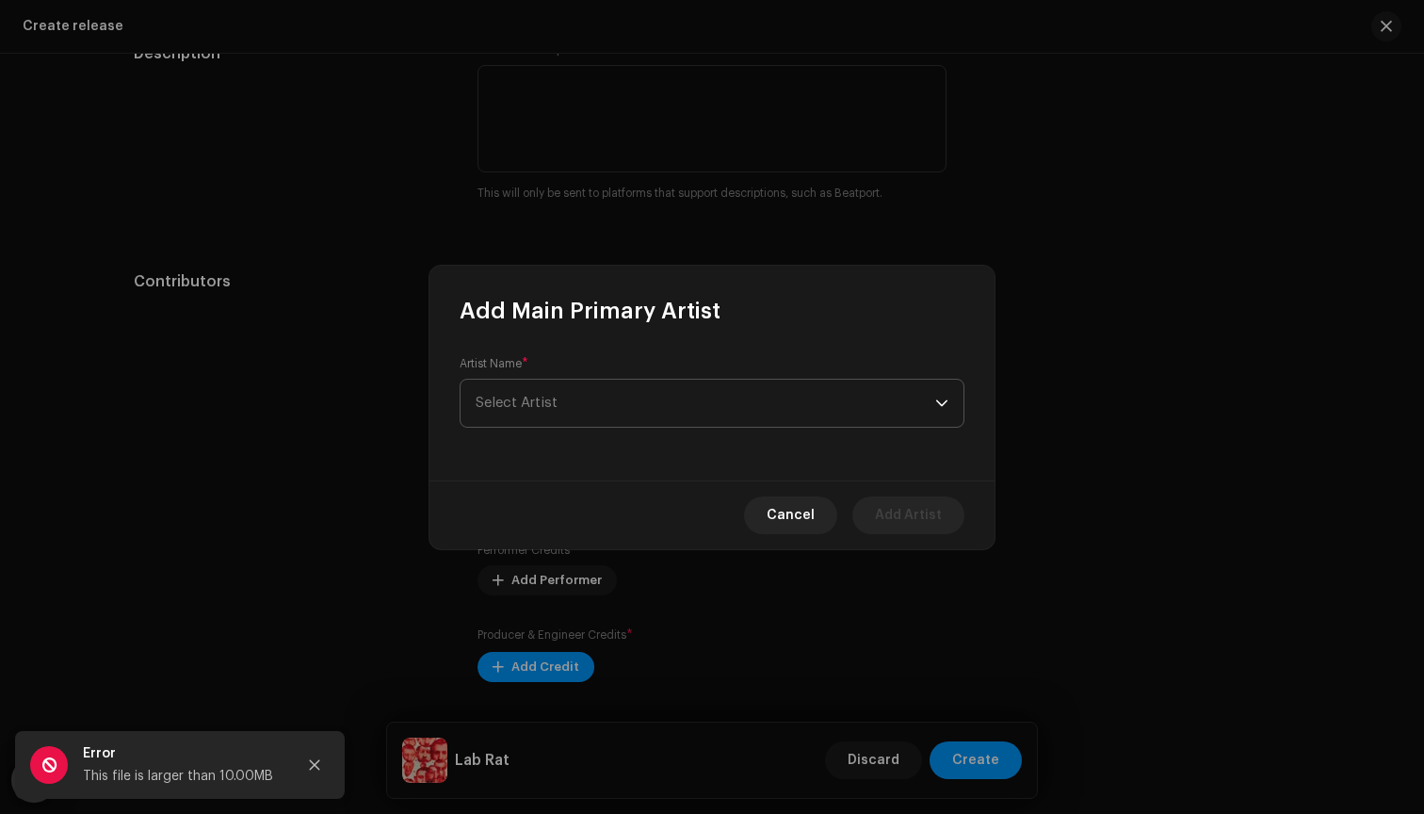
click at [586, 399] on span "Select Artist" at bounding box center [706, 403] width 460 height 47
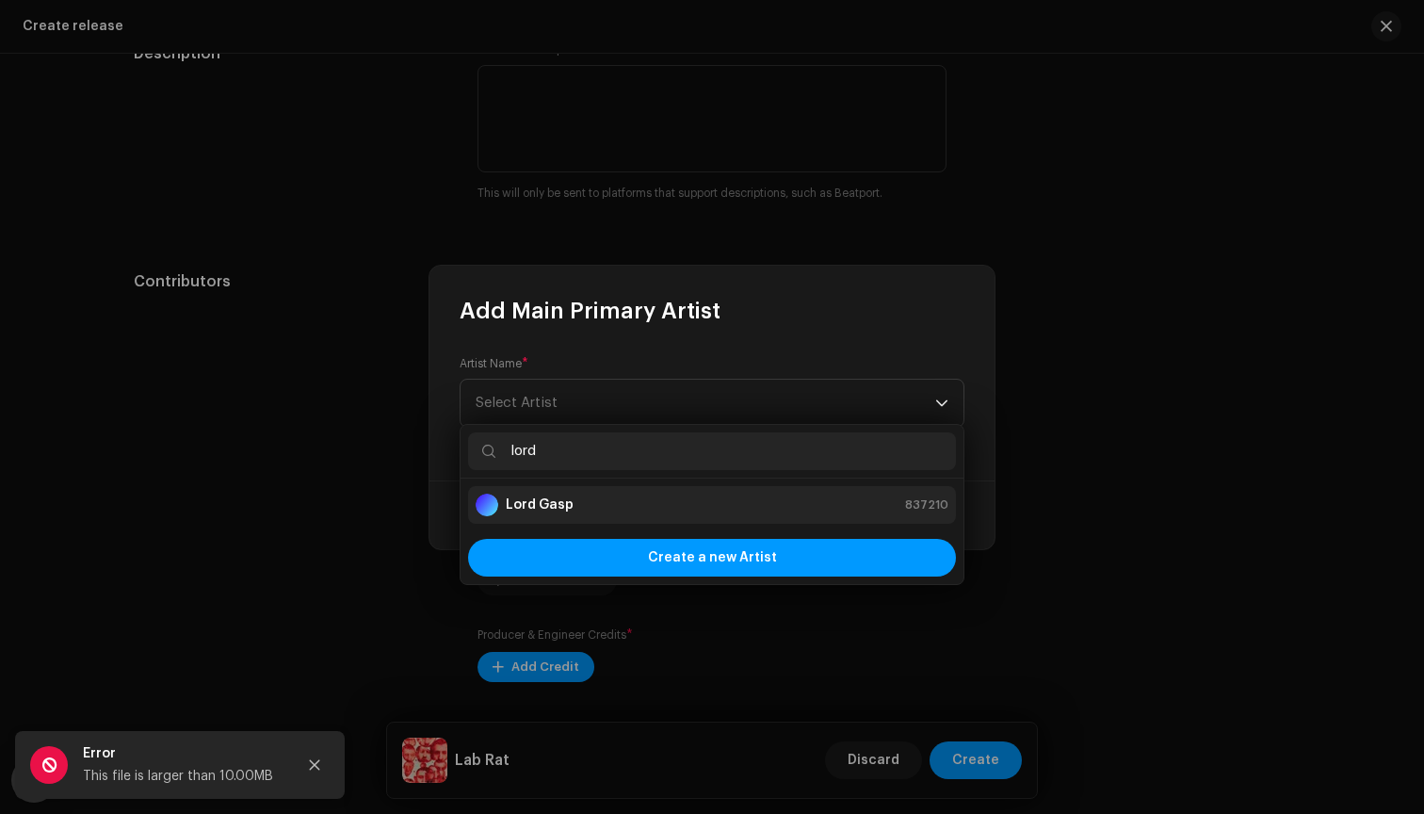
type input "lord"
click at [596, 499] on div "Lord Gasp 837210" at bounding box center [712, 505] width 473 height 23
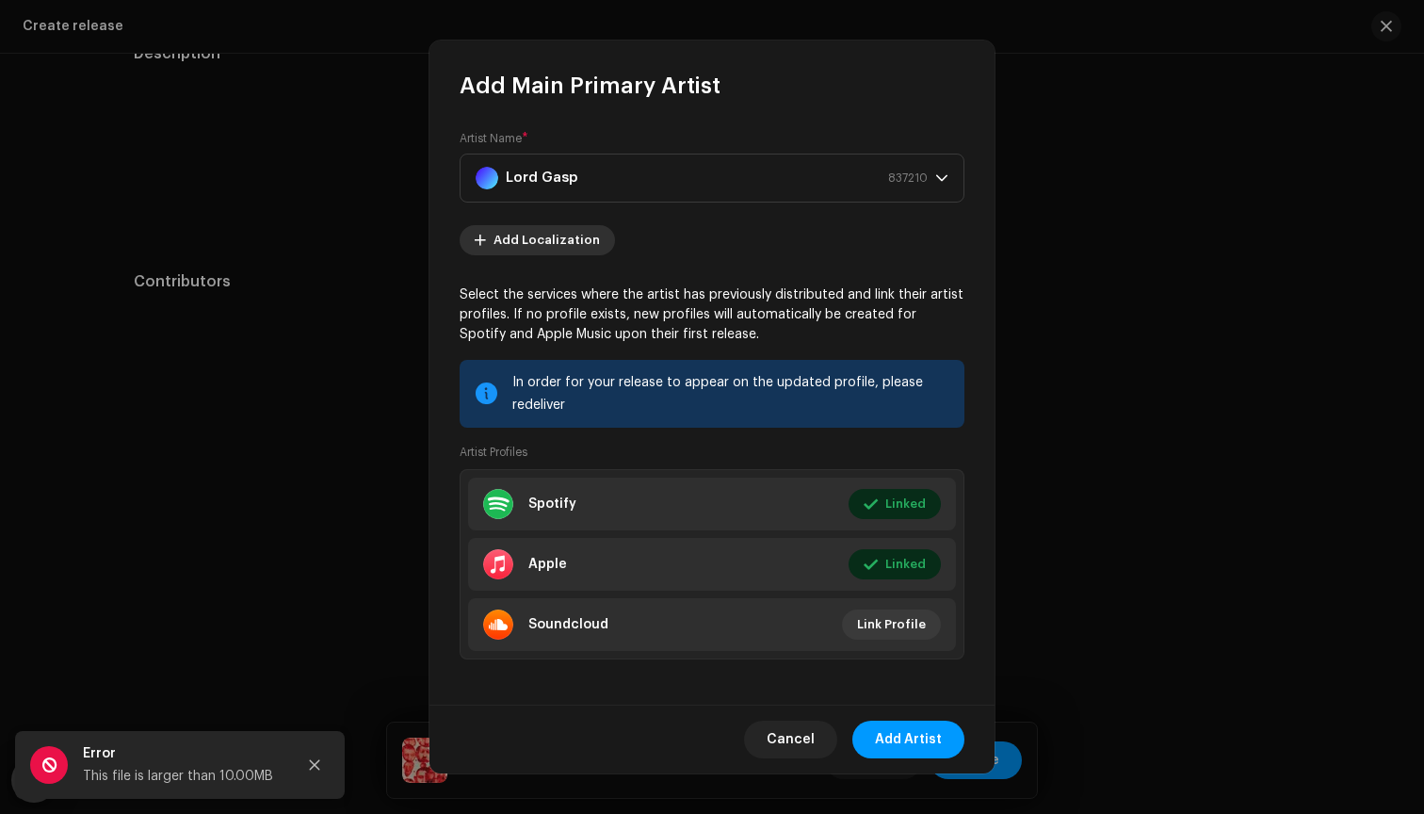
click at [556, 237] on span "Add Localization" at bounding box center [547, 240] width 106 height 38
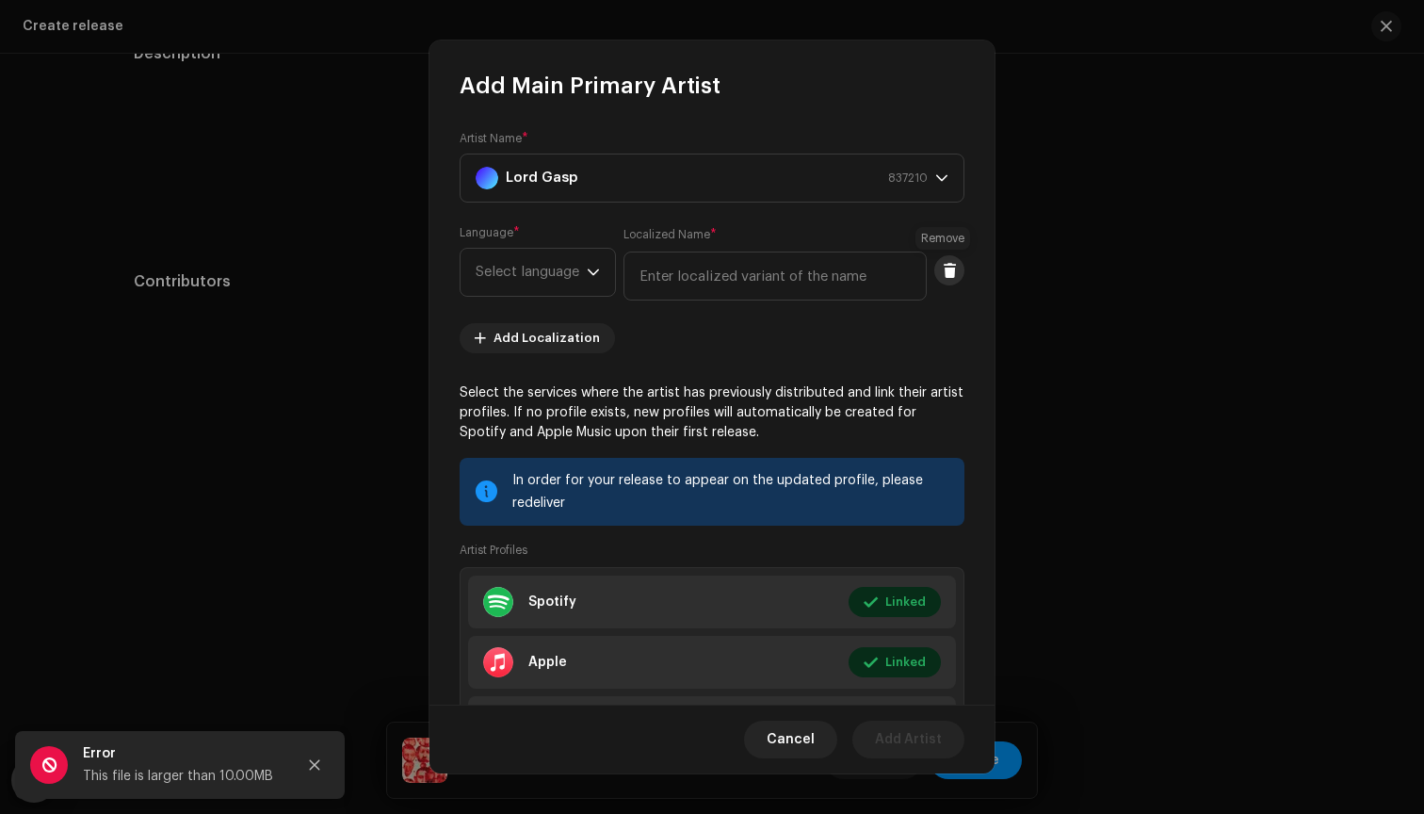
click at [934, 275] on button at bounding box center [949, 270] width 30 height 30
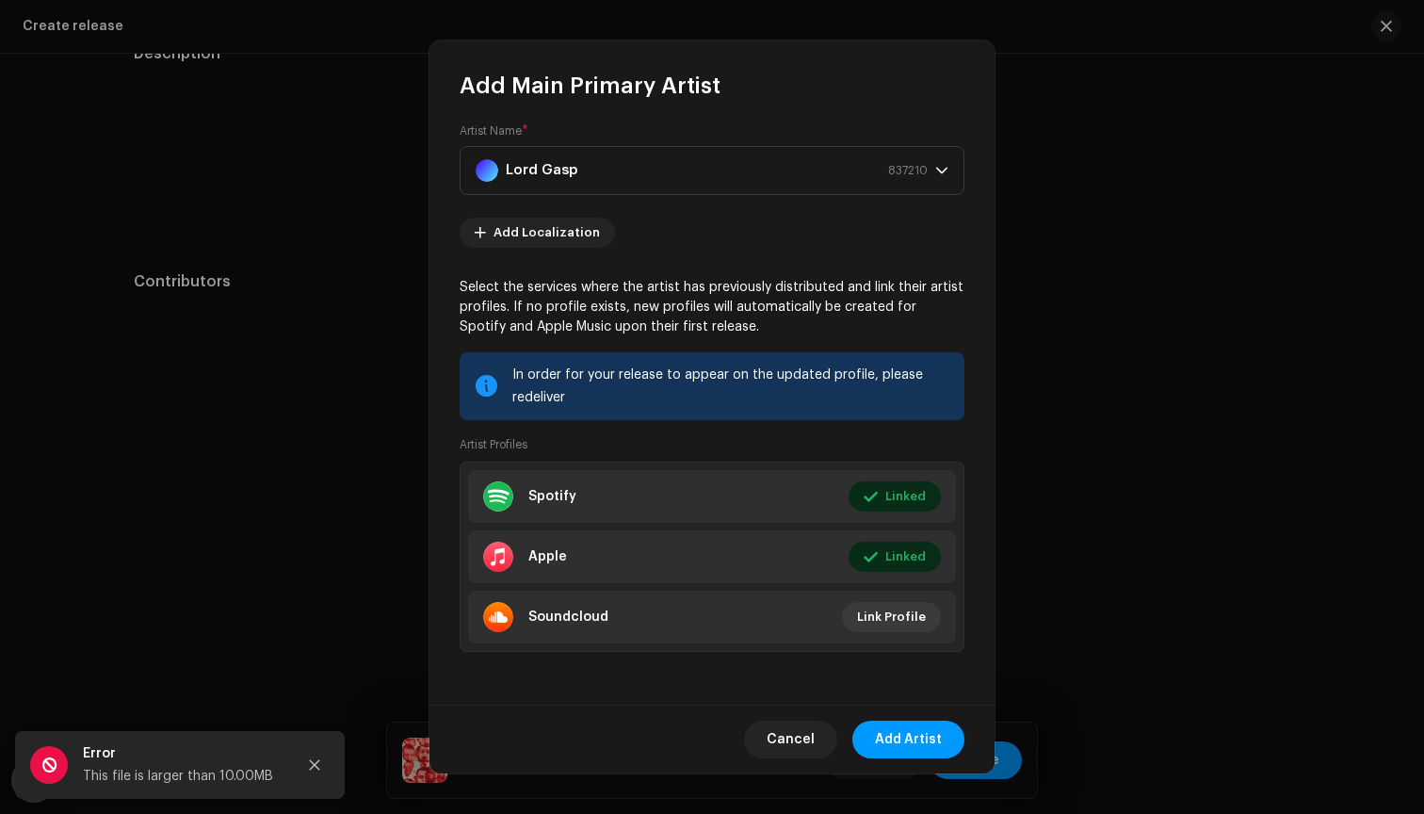
scroll to position [8, 0]
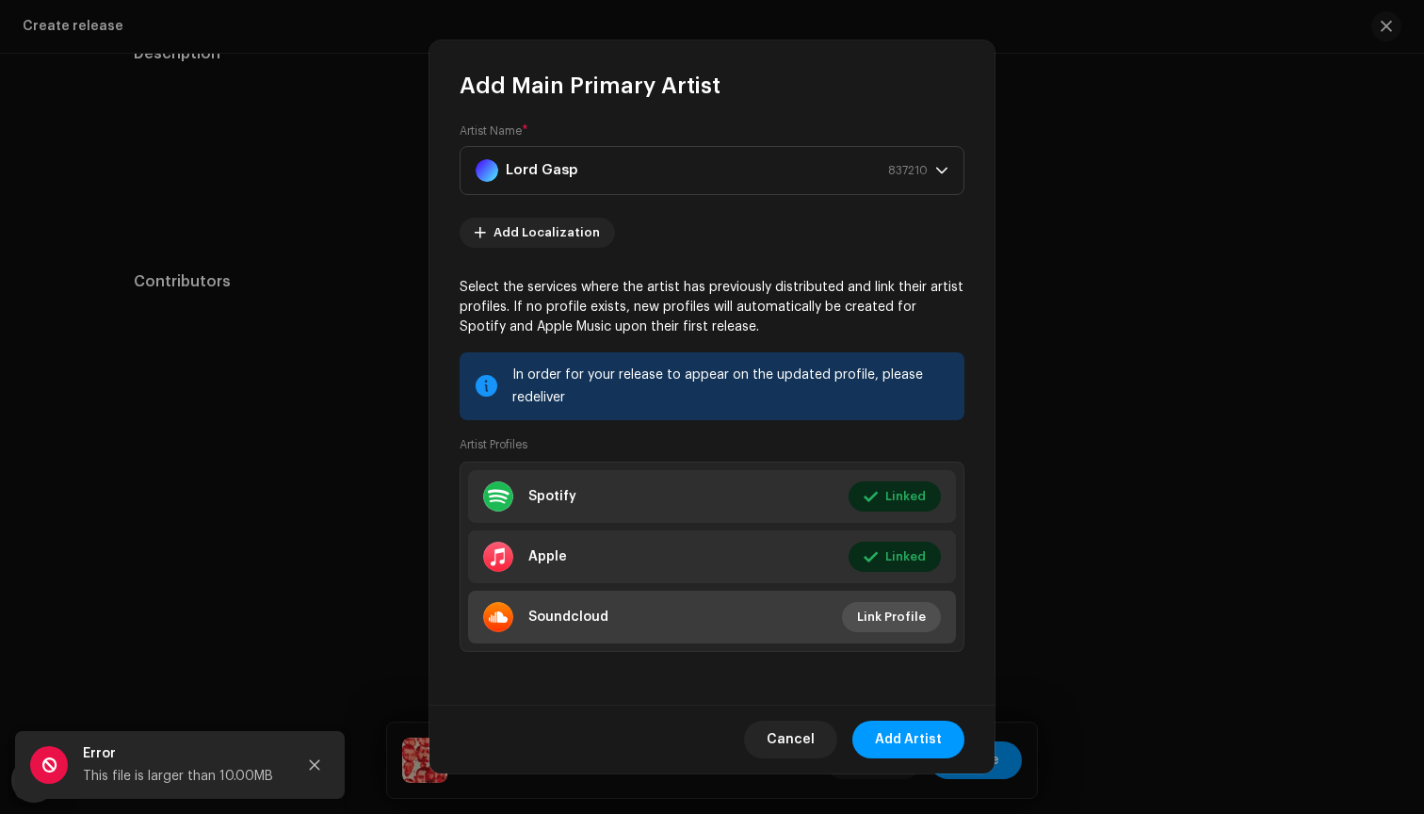
click at [883, 618] on span "Link Profile" at bounding box center [891, 617] width 69 height 38
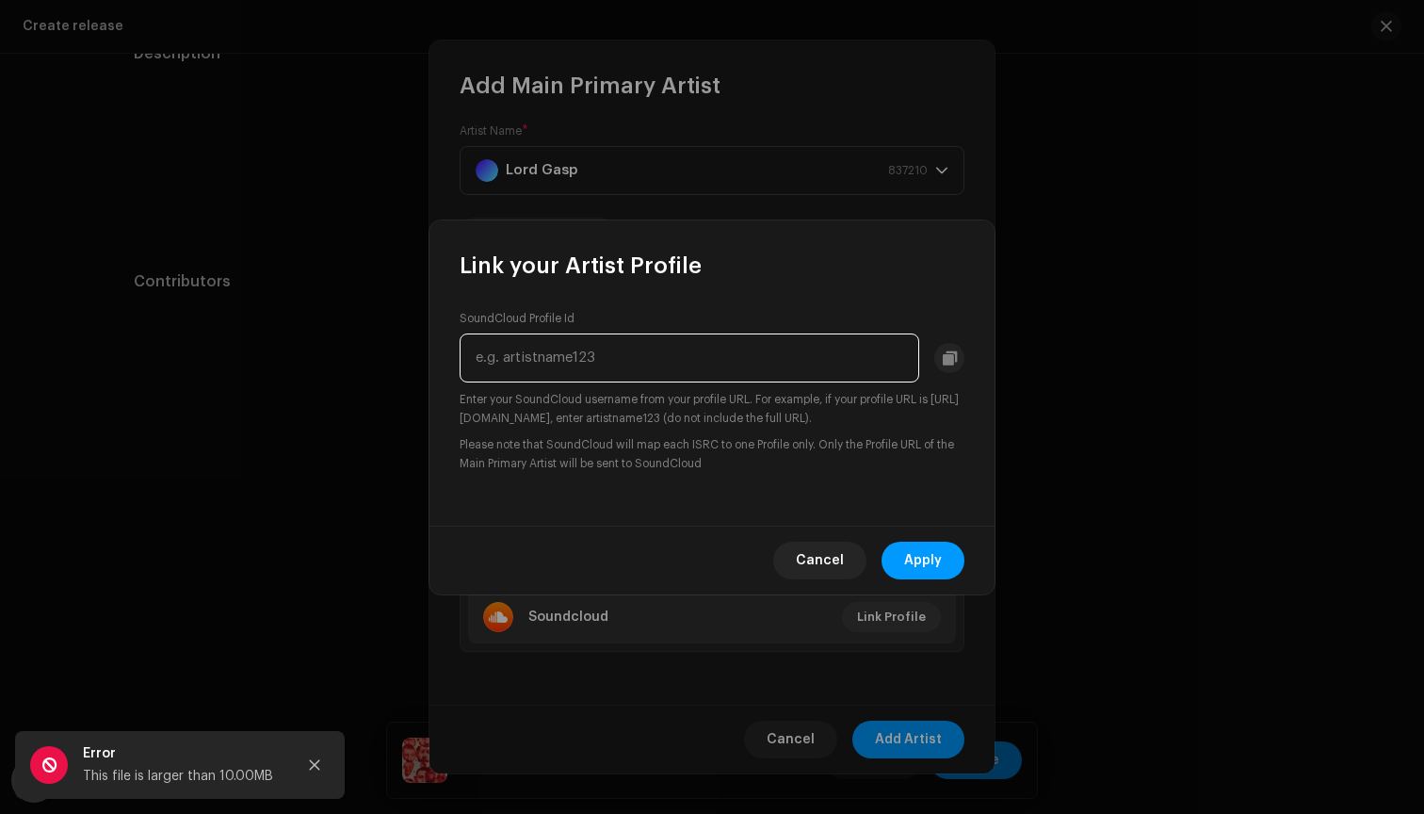
paste input "[URL][DOMAIN_NAME][PERSON_NAME]"
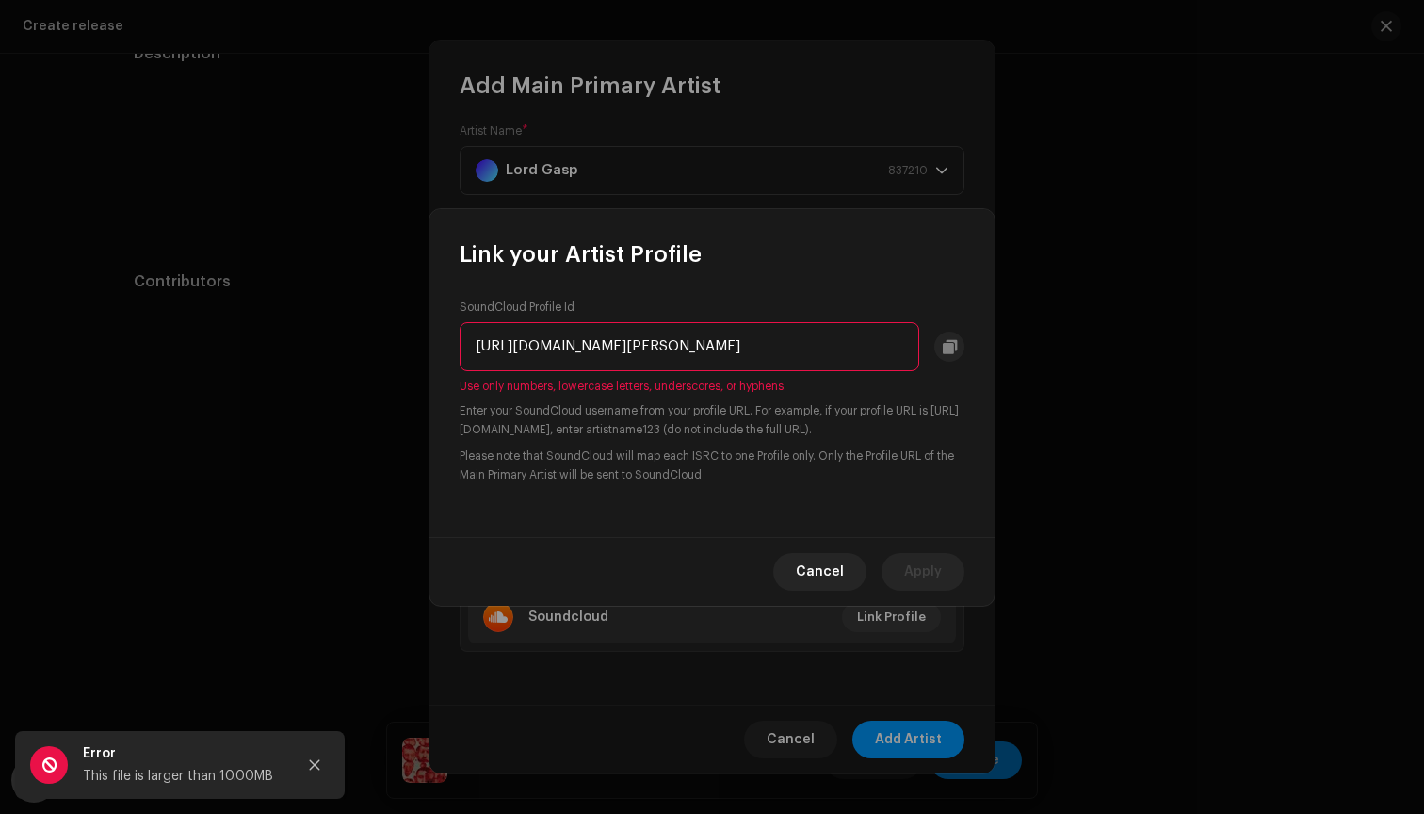
drag, startPoint x: 641, startPoint y: 340, endPoint x: 386, endPoint y: 340, distance: 255.2
click at [384, 340] on div "Link your Artist Profile SoundCloud Profile Id [URL][DOMAIN_NAME][PERSON_NAME] …" at bounding box center [712, 407] width 1424 height 814
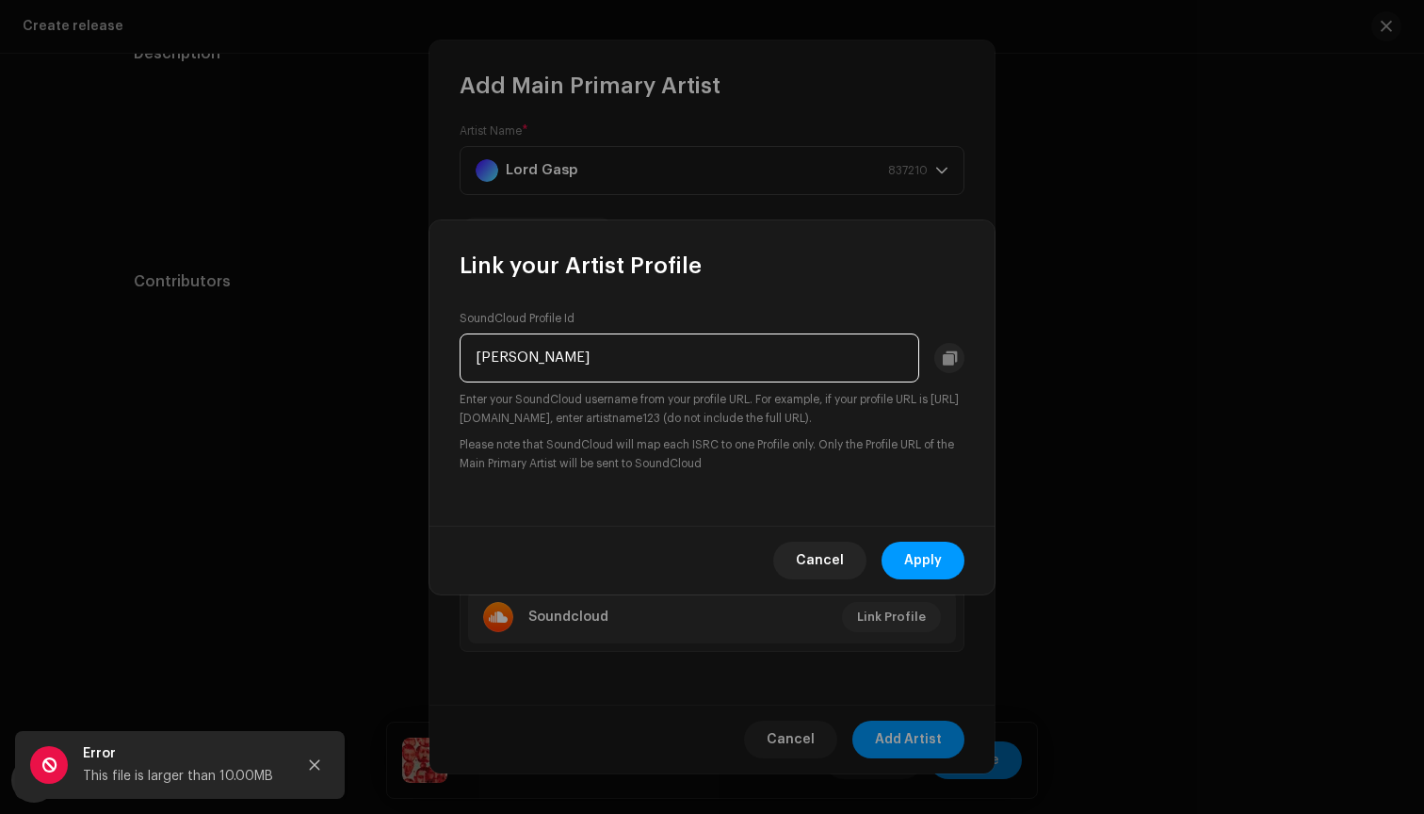
type input "[PERSON_NAME]"
click at [570, 446] on small "Please note that SoundCloud will map each ISRC to one Profile only. Only the Pr…" at bounding box center [712, 454] width 505 height 38
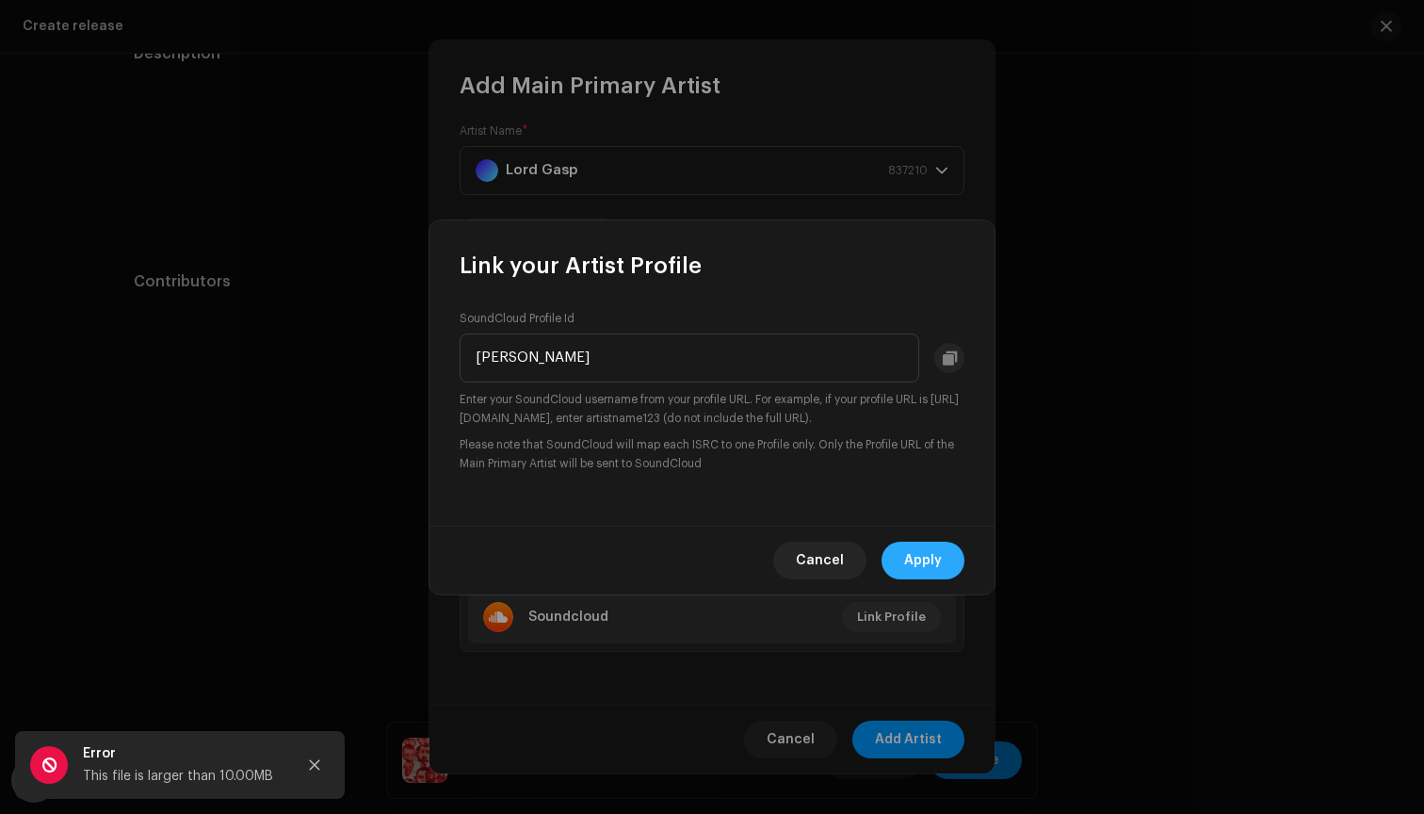
click at [894, 557] on button "Apply" at bounding box center [923, 561] width 83 height 38
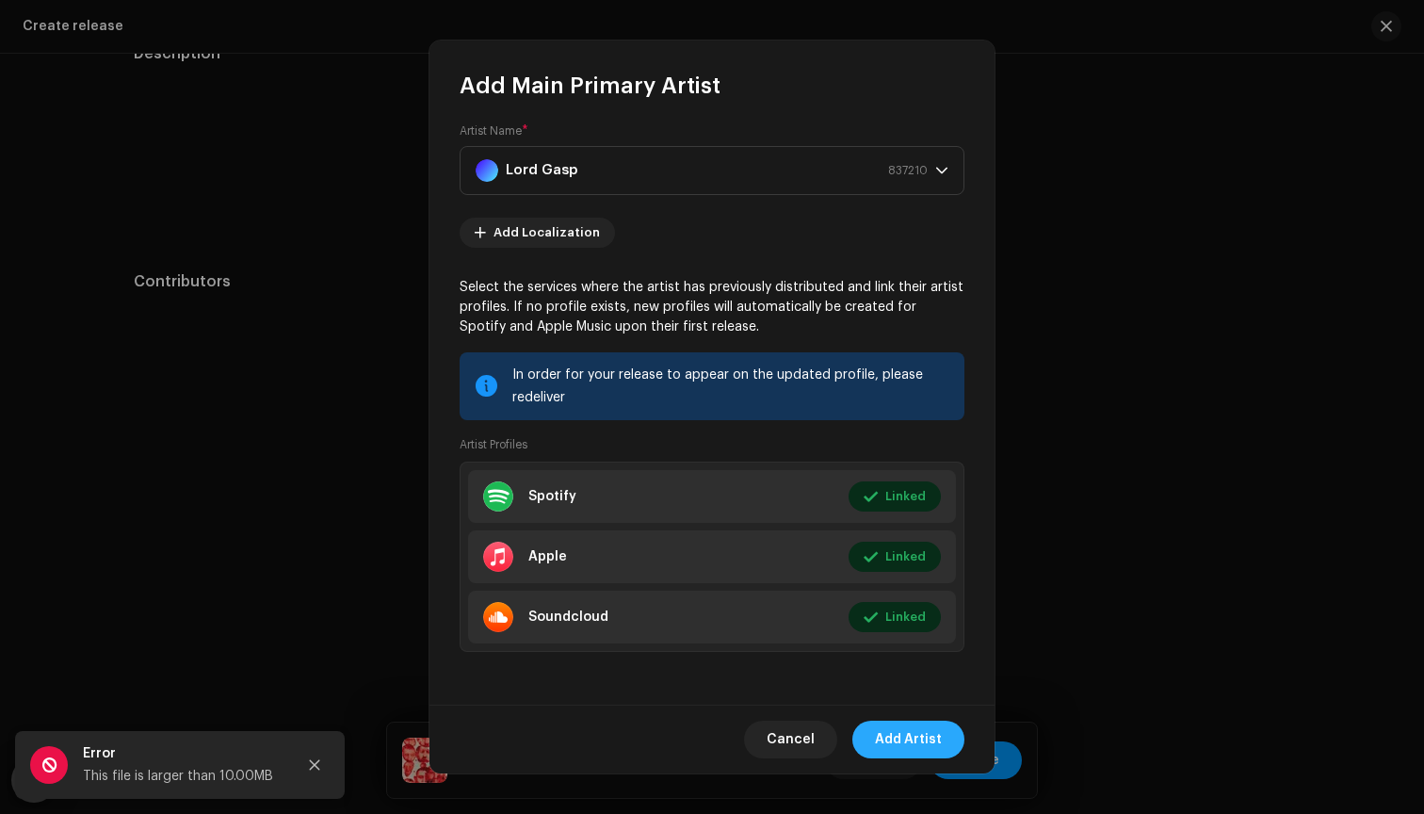
click at [915, 747] on span "Add Artist" at bounding box center [908, 740] width 67 height 38
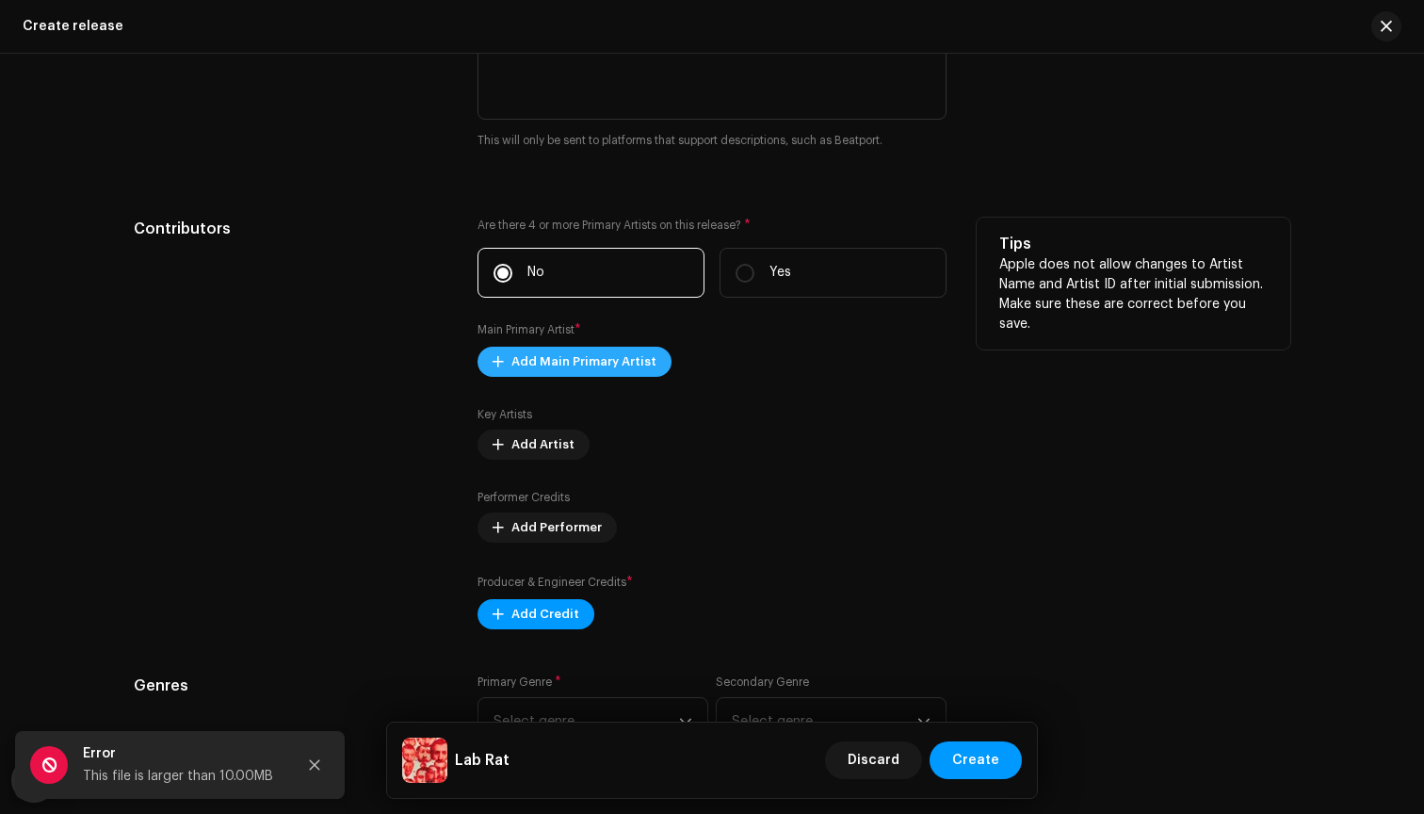
scroll to position [1896, 0]
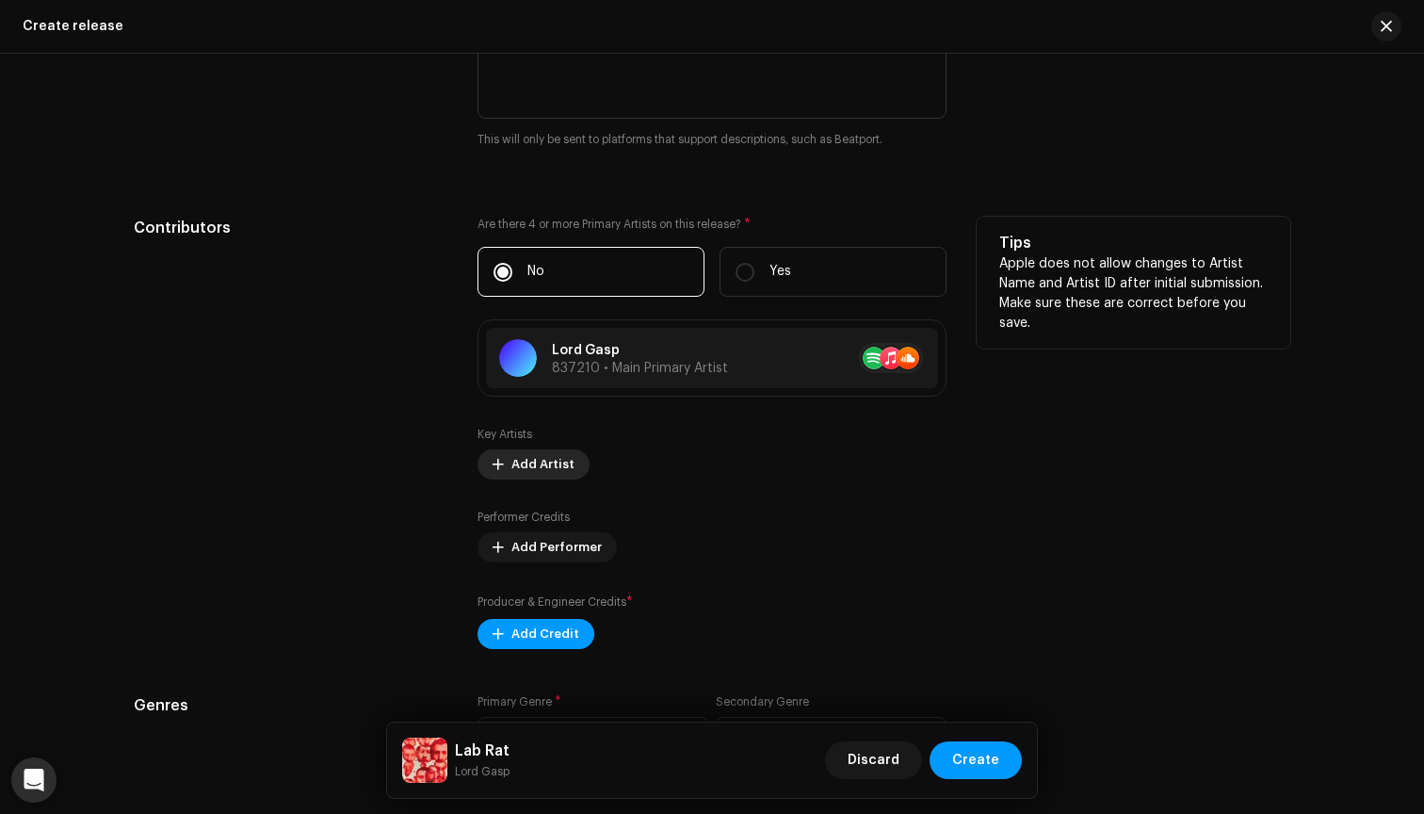
click at [543, 467] on span "Add Artist" at bounding box center [542, 464] width 63 height 38
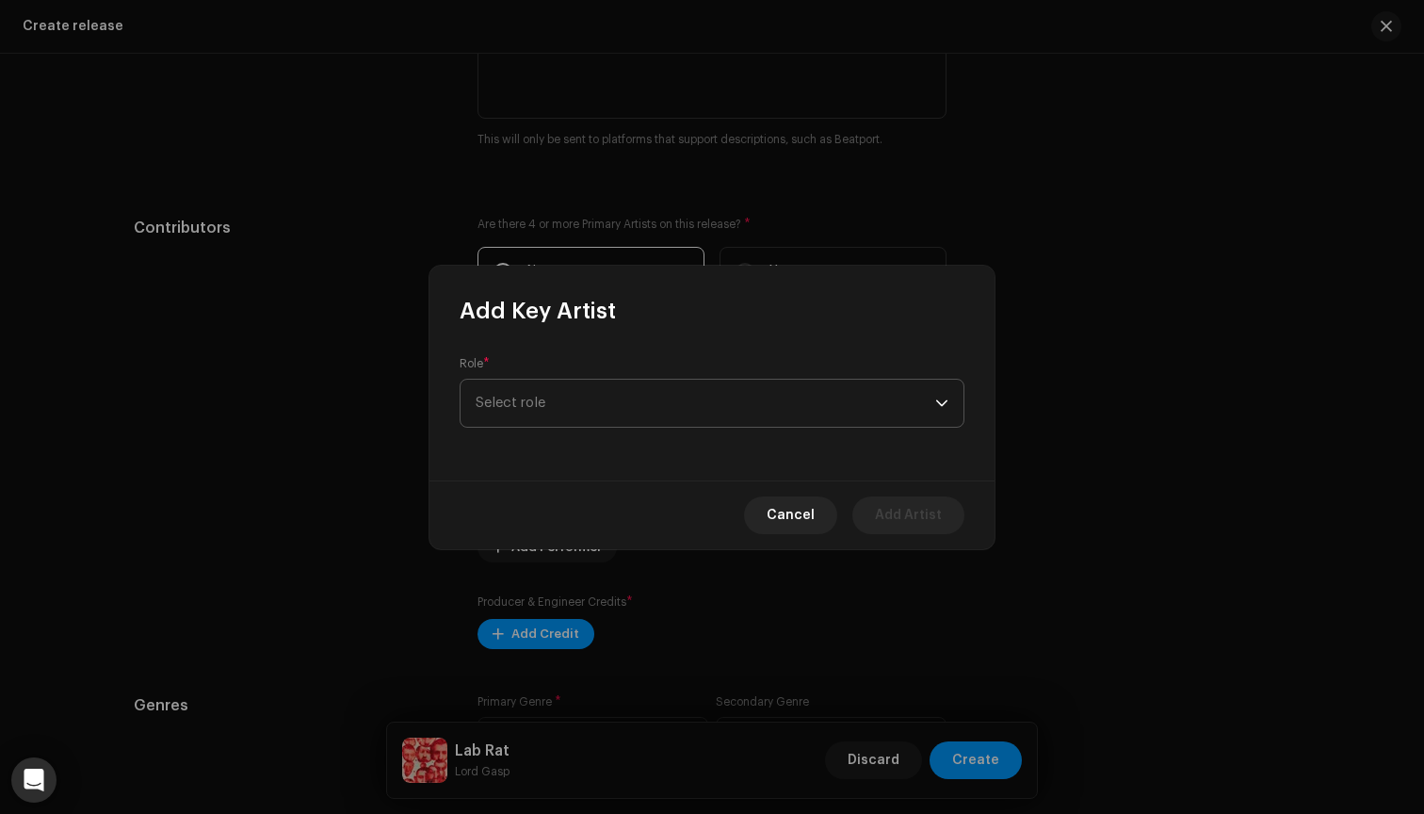
click at [583, 401] on span "Select role" at bounding box center [706, 403] width 460 height 47
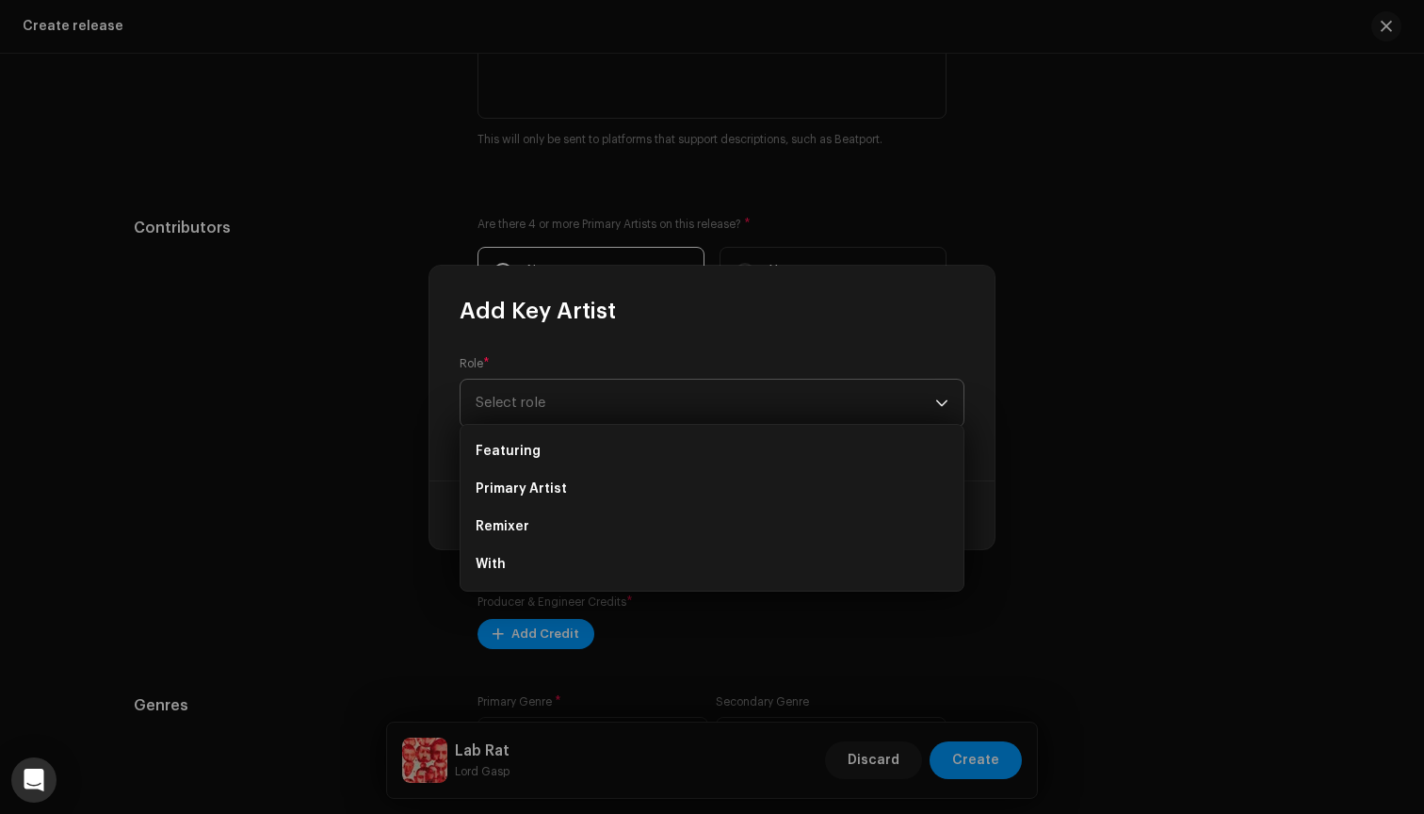
click at [567, 401] on span "Select role" at bounding box center [706, 403] width 460 height 47
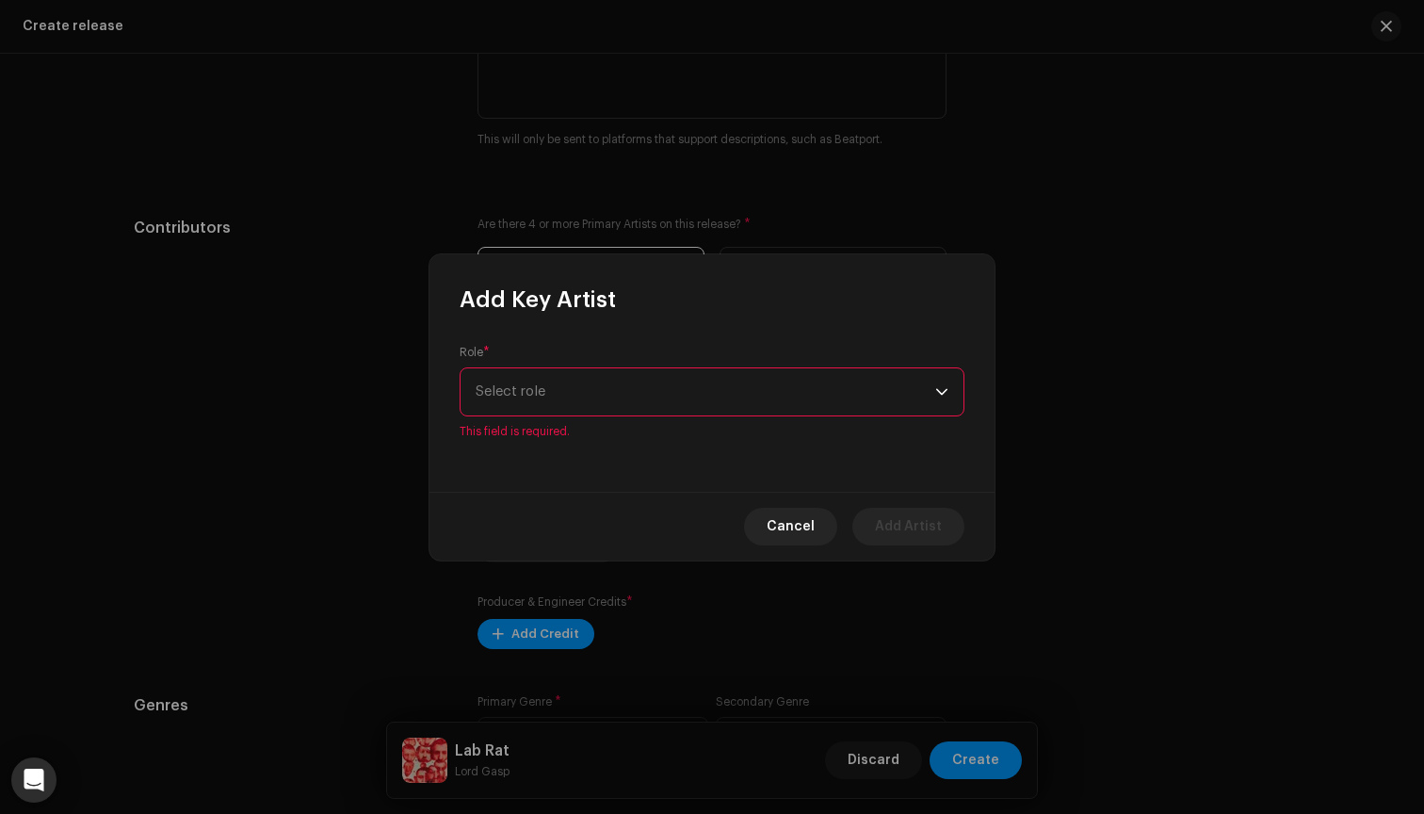
click at [567, 401] on span "Select role" at bounding box center [706, 391] width 460 height 47
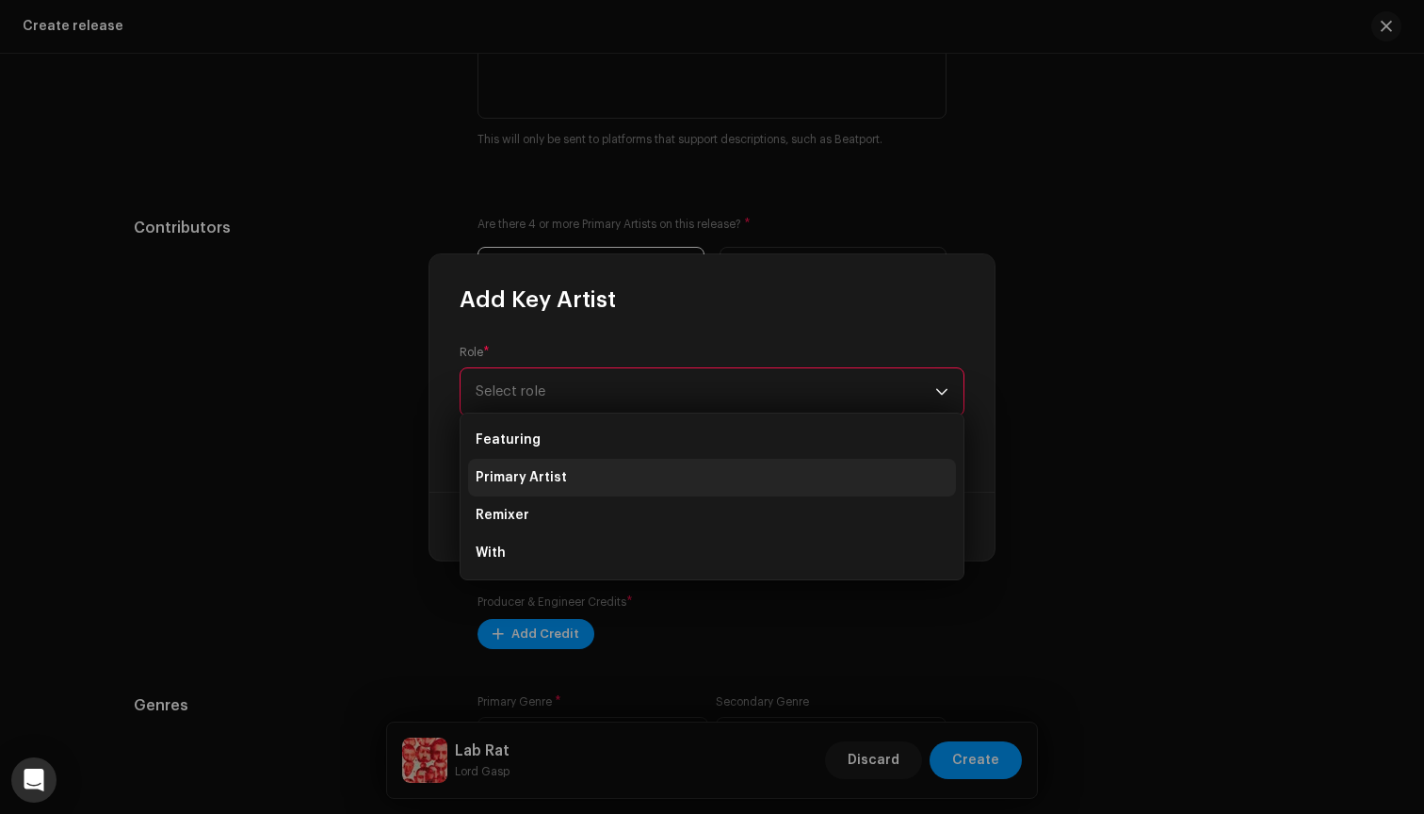
click at [548, 479] on span "Primary Artist" at bounding box center [521, 477] width 91 height 19
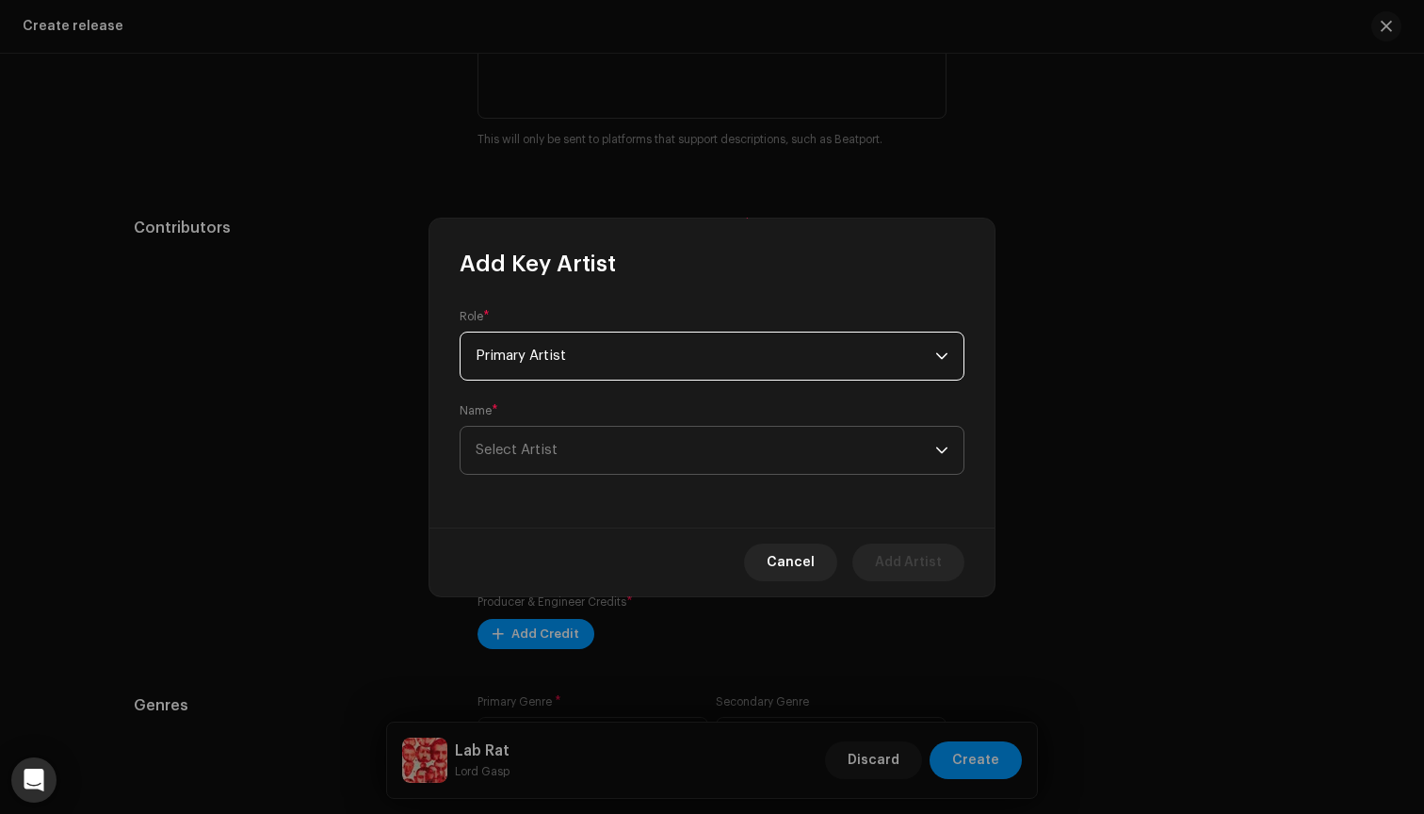
click at [557, 451] on span "Select Artist" at bounding box center [706, 450] width 460 height 47
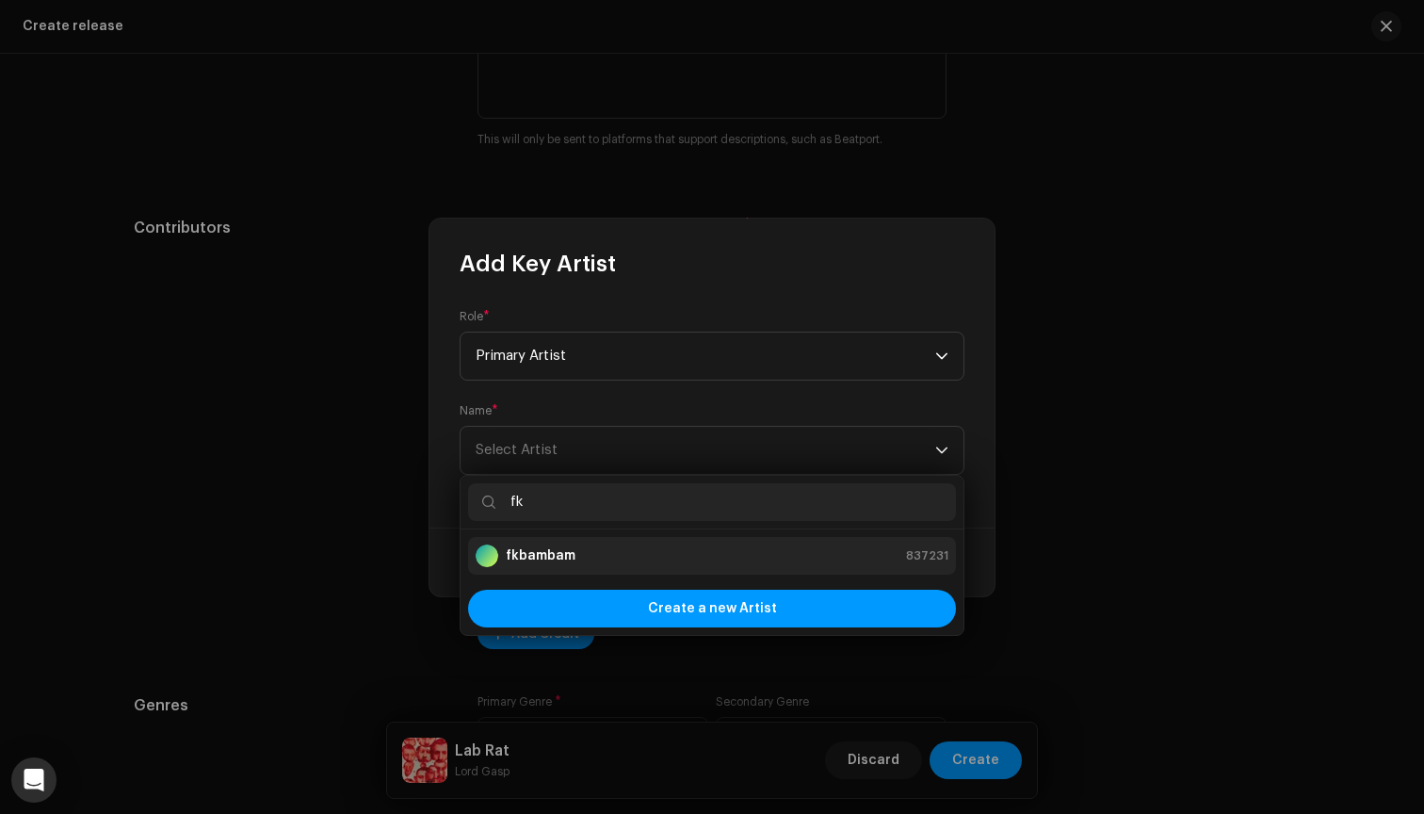
type input "fk"
click at [555, 552] on strong "fkbambam" at bounding box center [541, 555] width 70 height 19
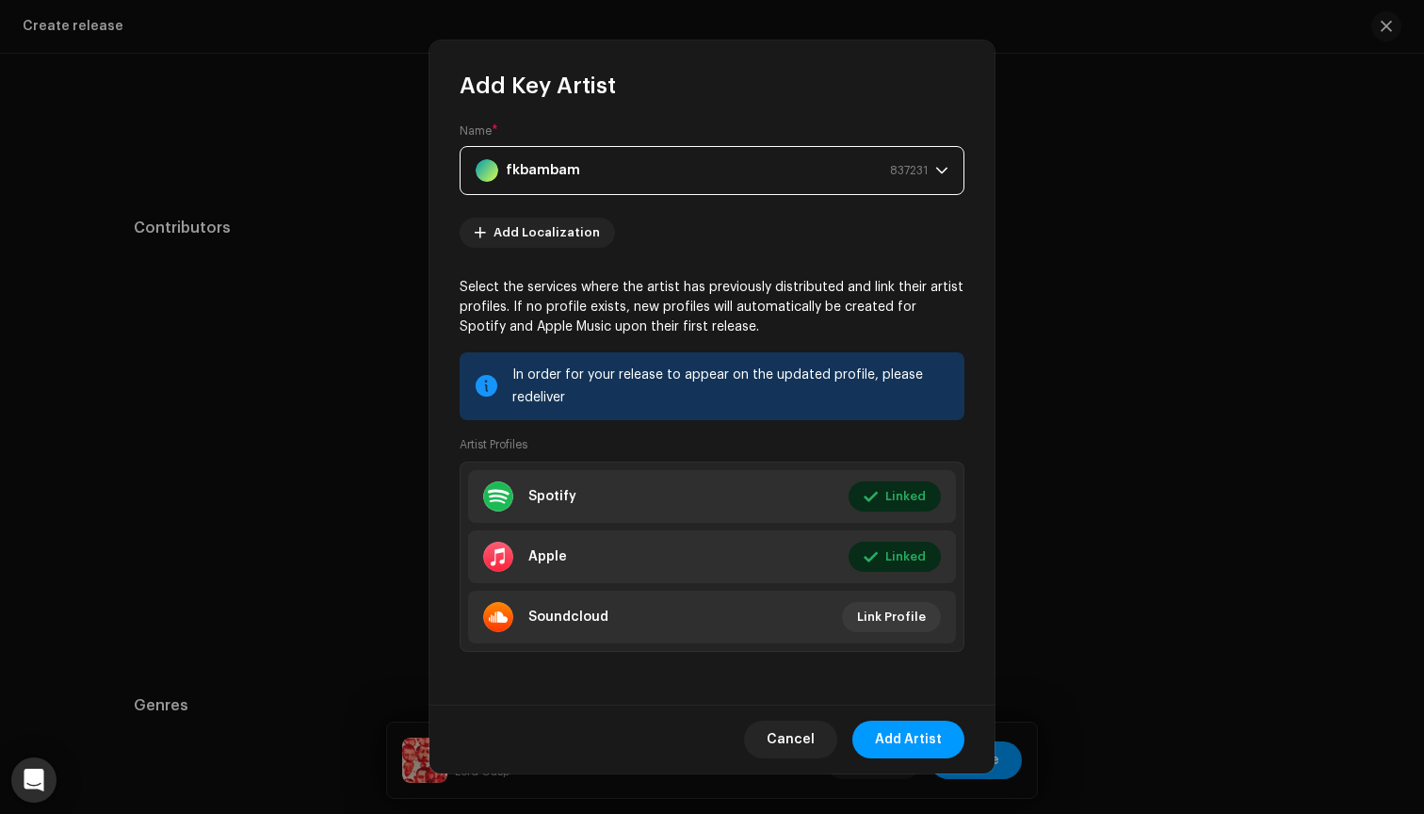
scroll to position [102, 0]
click at [928, 730] on span "Add Artist" at bounding box center [908, 740] width 67 height 38
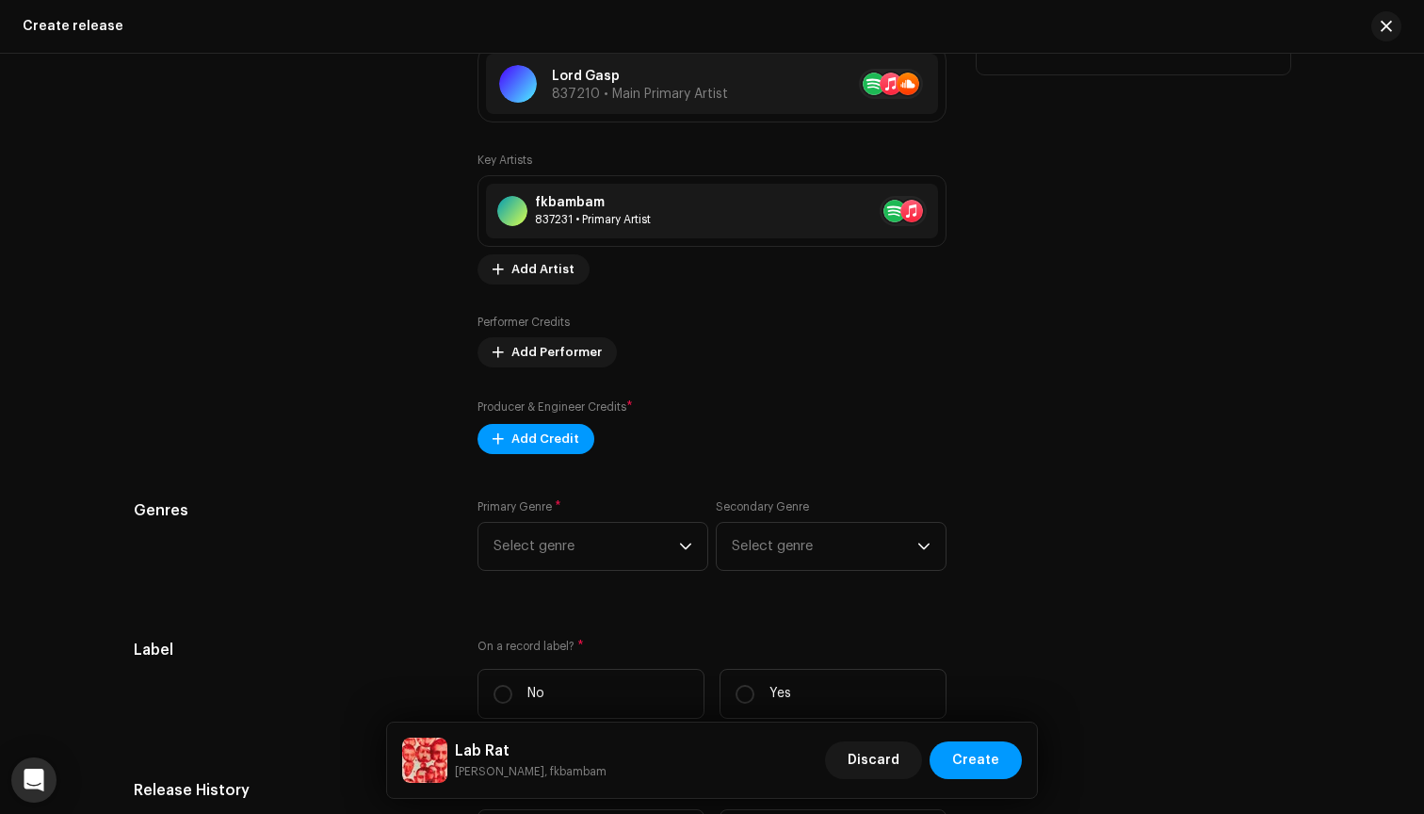
scroll to position [2261, 0]
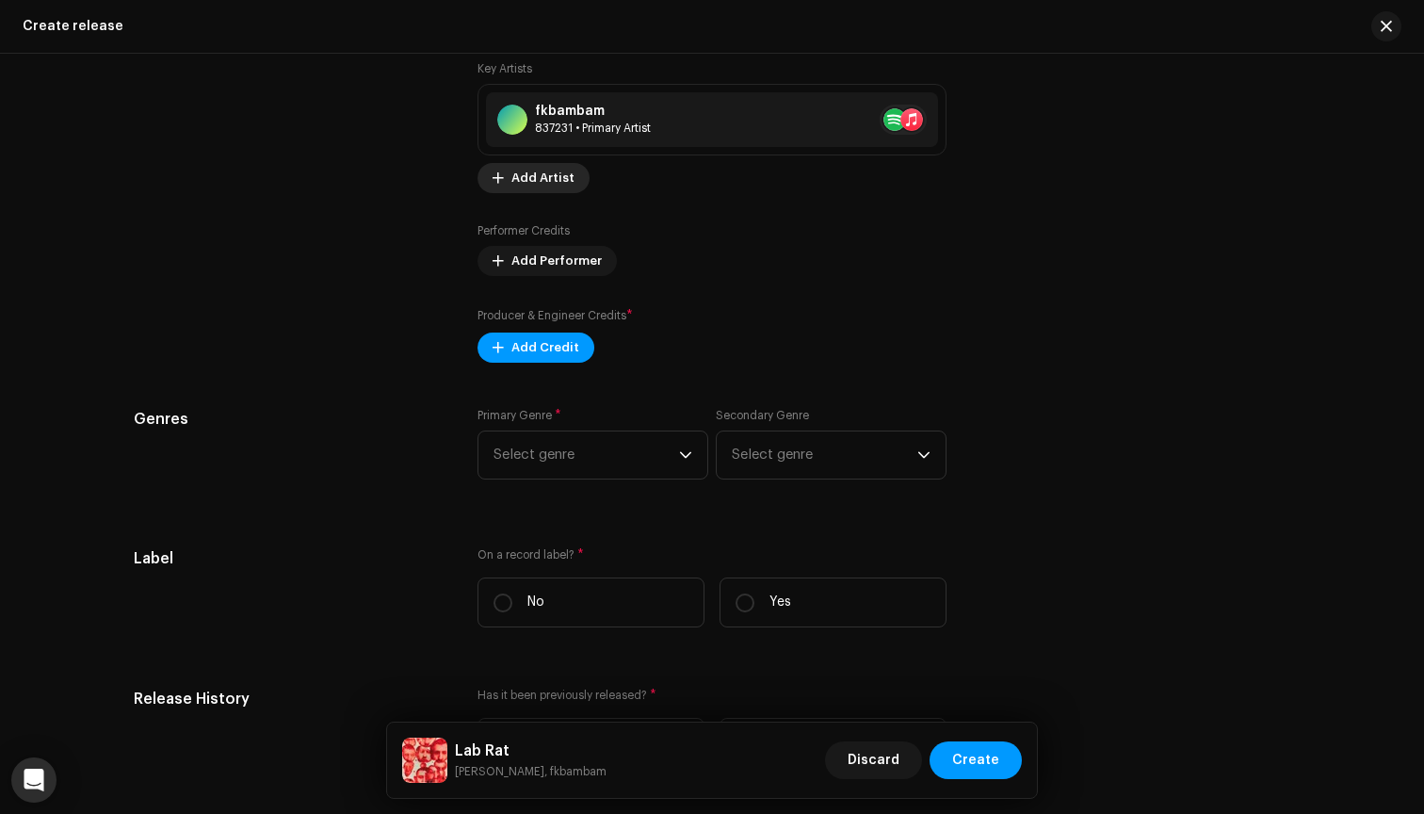
click at [524, 170] on span "Add Artist" at bounding box center [542, 178] width 63 height 38
click at [592, 177] on div "Add Key Artist Role * Select role Cancel Add Artist" at bounding box center [712, 407] width 1424 height 814
click at [613, 131] on div "837231 • Primary Artist" at bounding box center [593, 128] width 116 height 15
click at [1095, 166] on div "Update Key Artist Role * Select role Cancel Update" at bounding box center [712, 407] width 1424 height 814
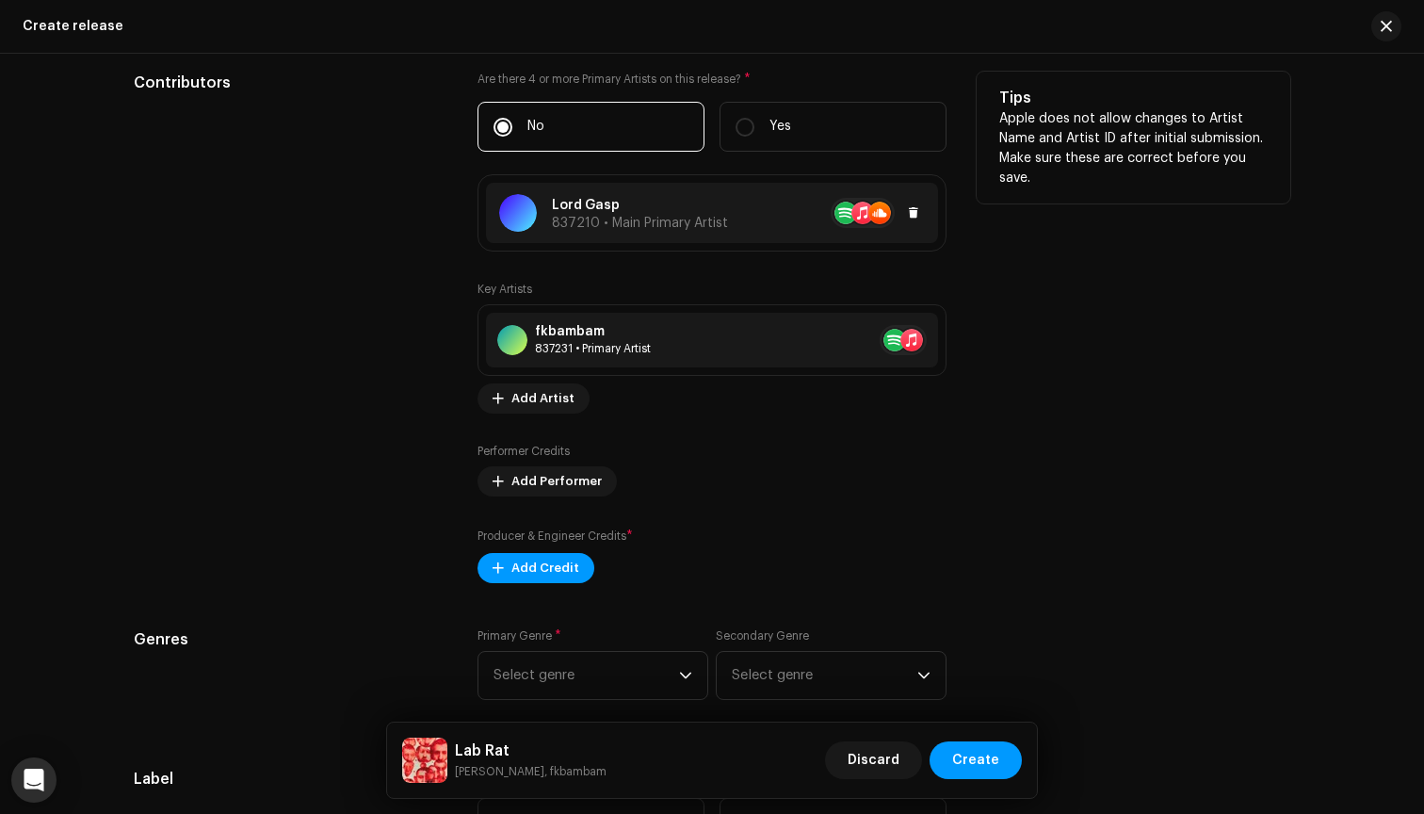
scroll to position [2016, 0]
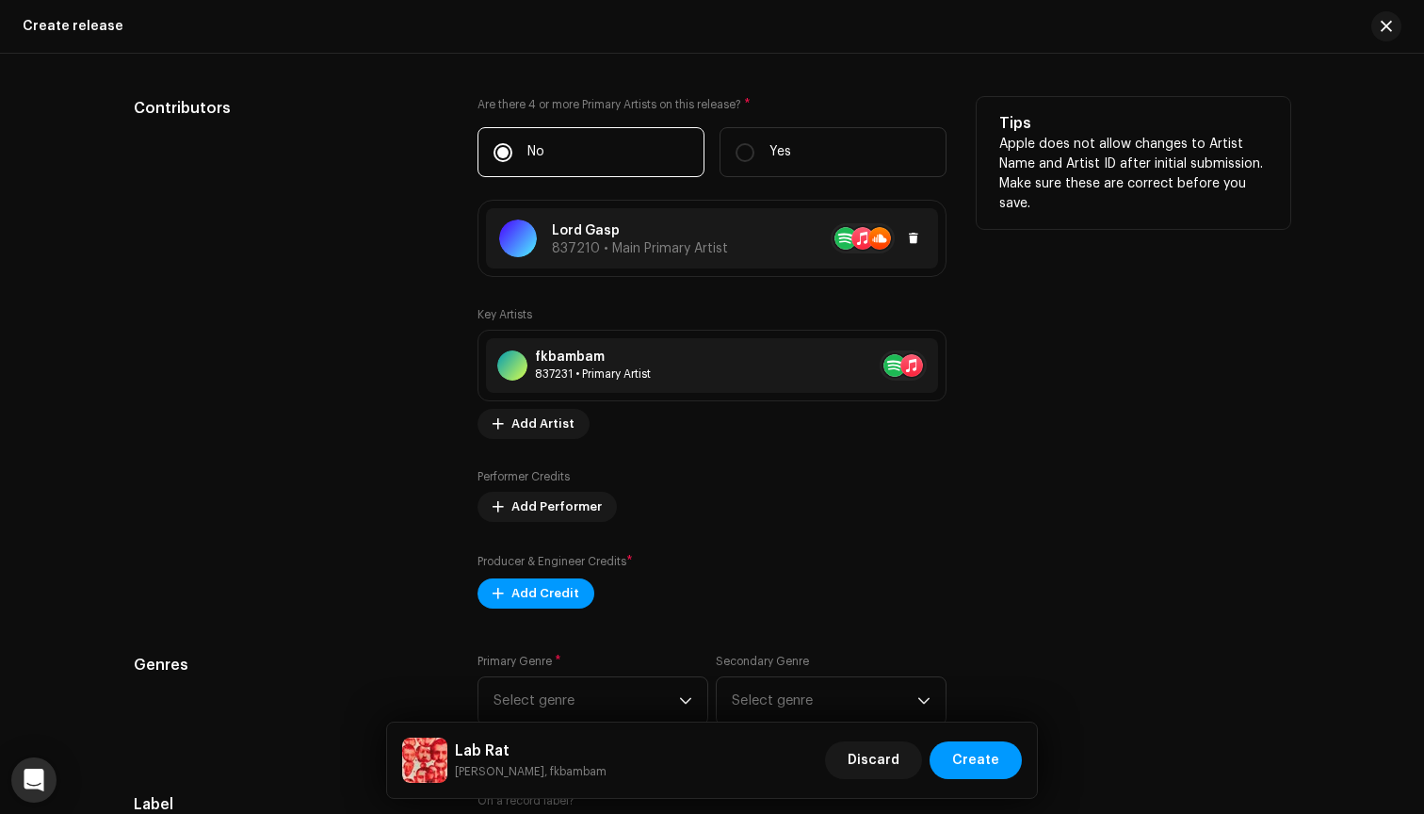
click at [791, 254] on div "Lord Gasp 837210 • Main Primary Artist" at bounding box center [712, 238] width 452 height 60
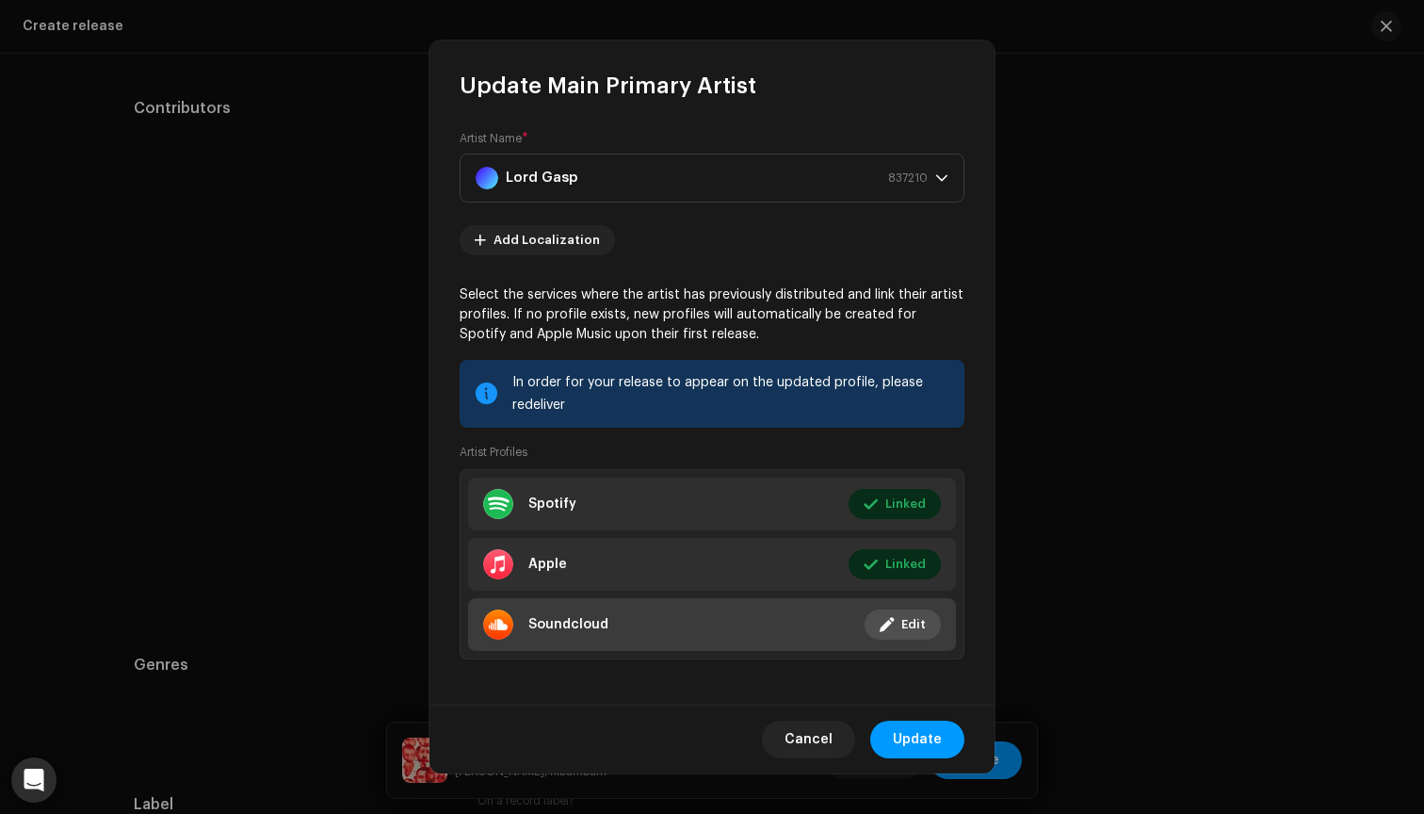
click at [909, 623] on span "Edit" at bounding box center [913, 625] width 24 height 38
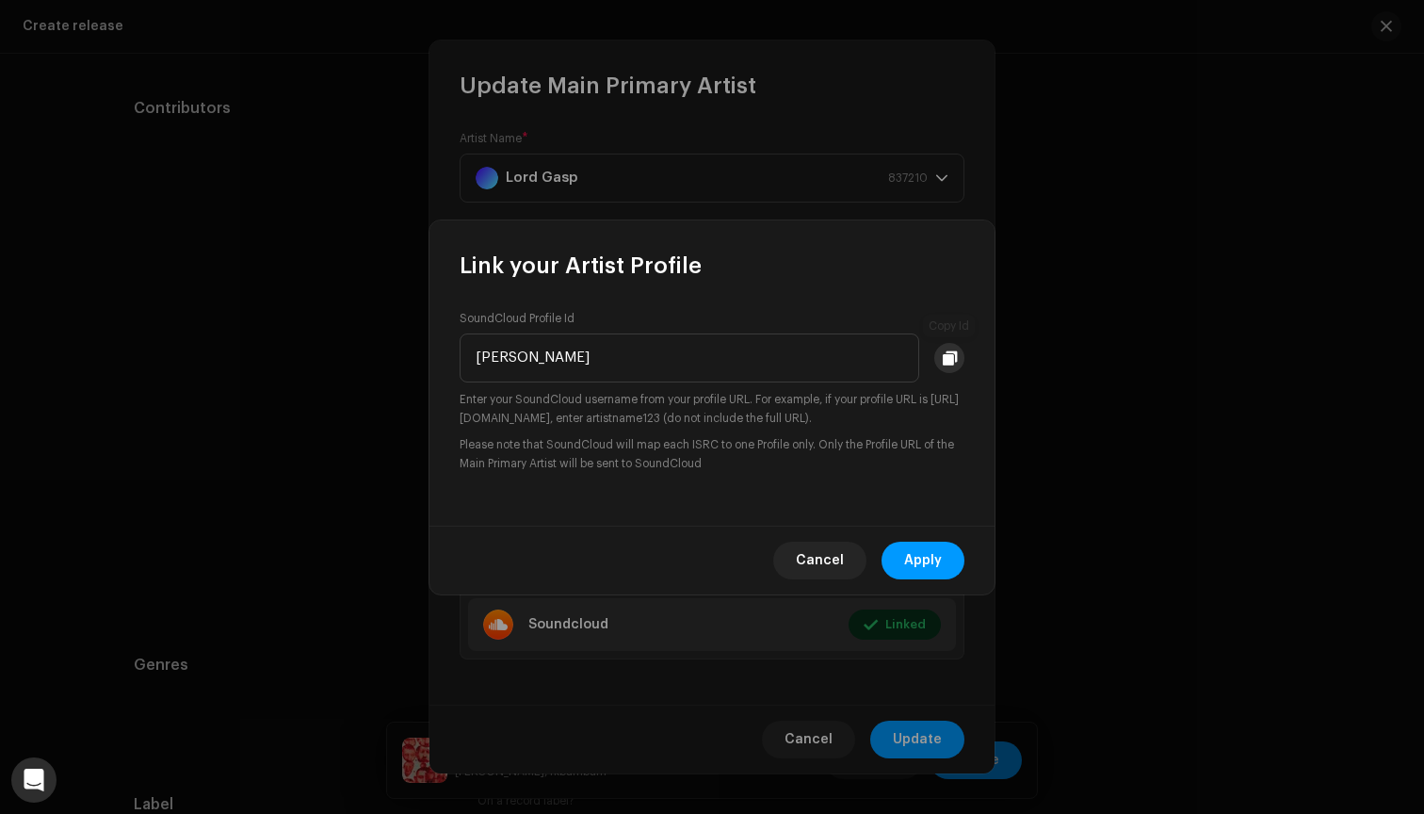
click at [947, 364] on span at bounding box center [950, 357] width 14 height 15
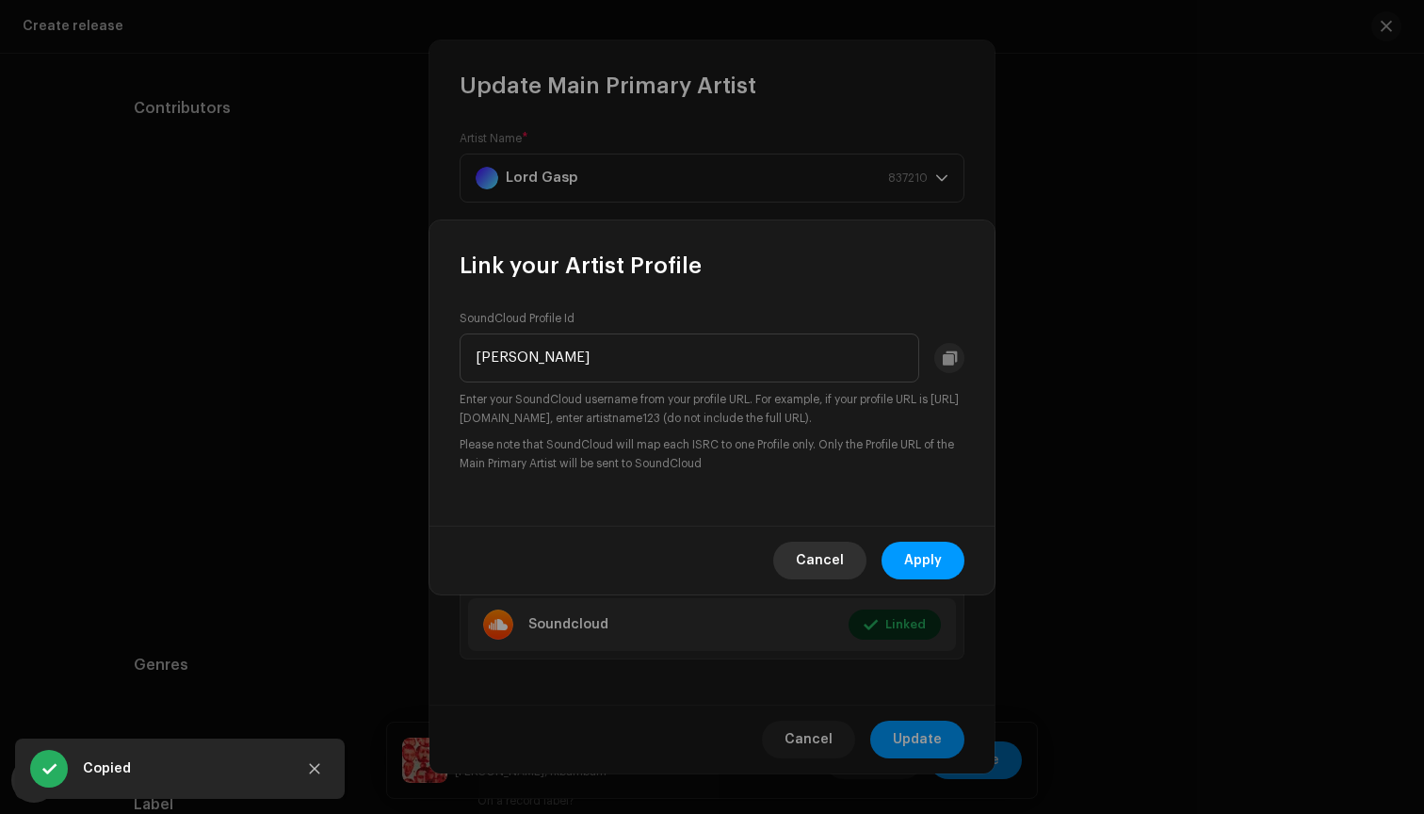
click at [821, 552] on span "Cancel" at bounding box center [820, 561] width 48 height 38
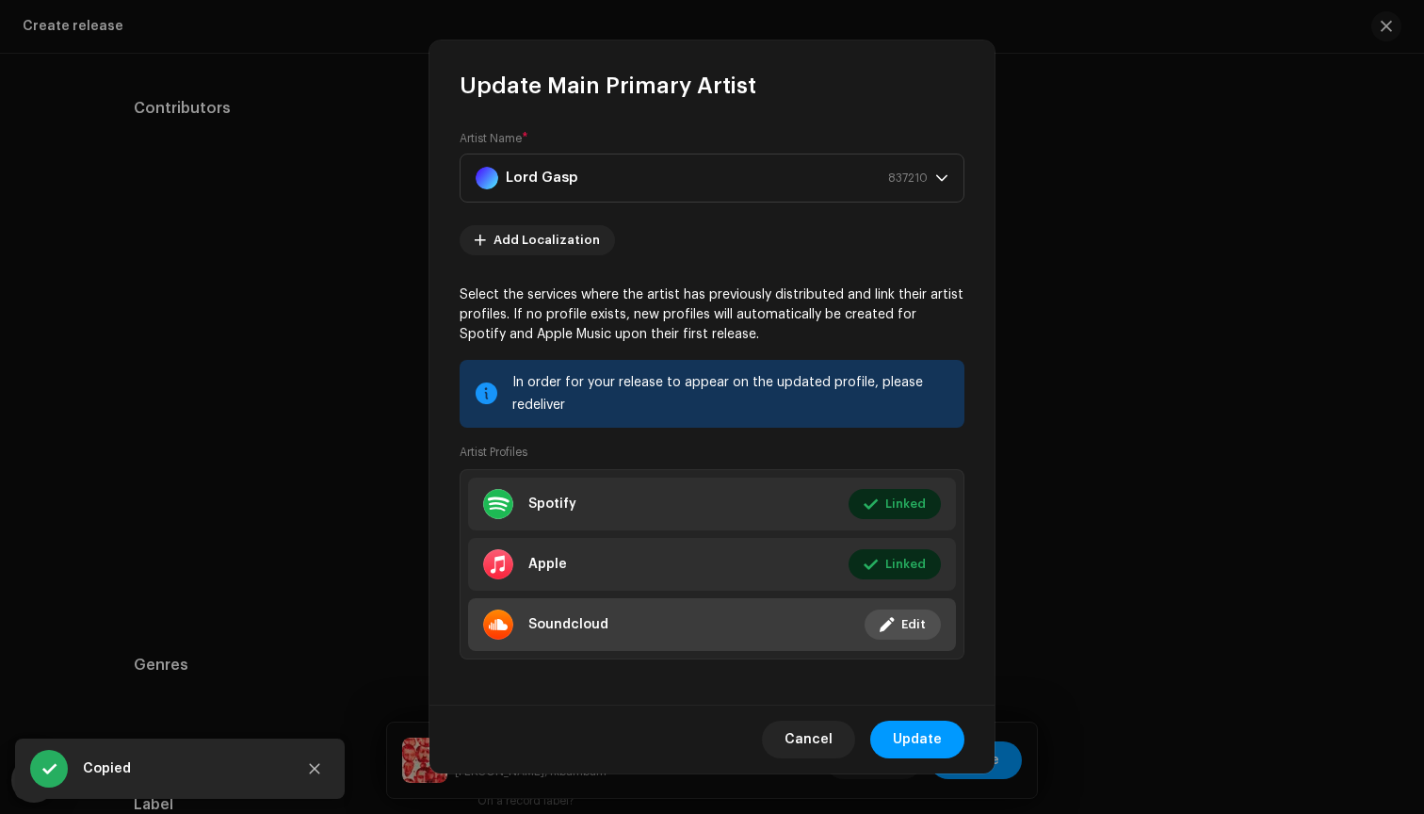
click at [880, 623] on span at bounding box center [887, 624] width 14 height 15
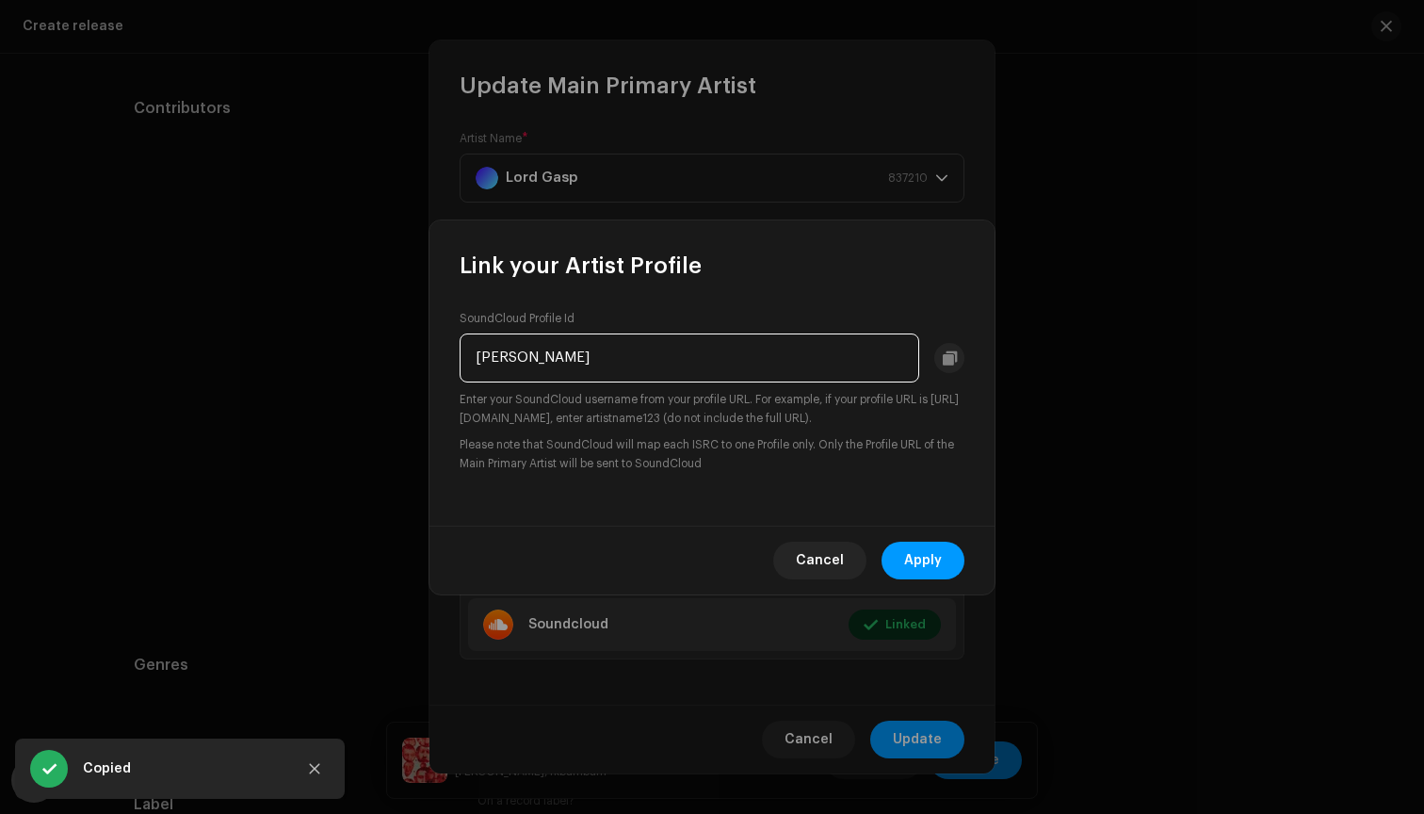
drag, startPoint x: 755, startPoint y: 358, endPoint x: 375, endPoint y: 287, distance: 387.0
click at [375, 287] on div "Link your Artist Profile SoundCloud Profile Id [PERSON_NAME] Enter your SoundCl…" at bounding box center [712, 407] width 1424 height 814
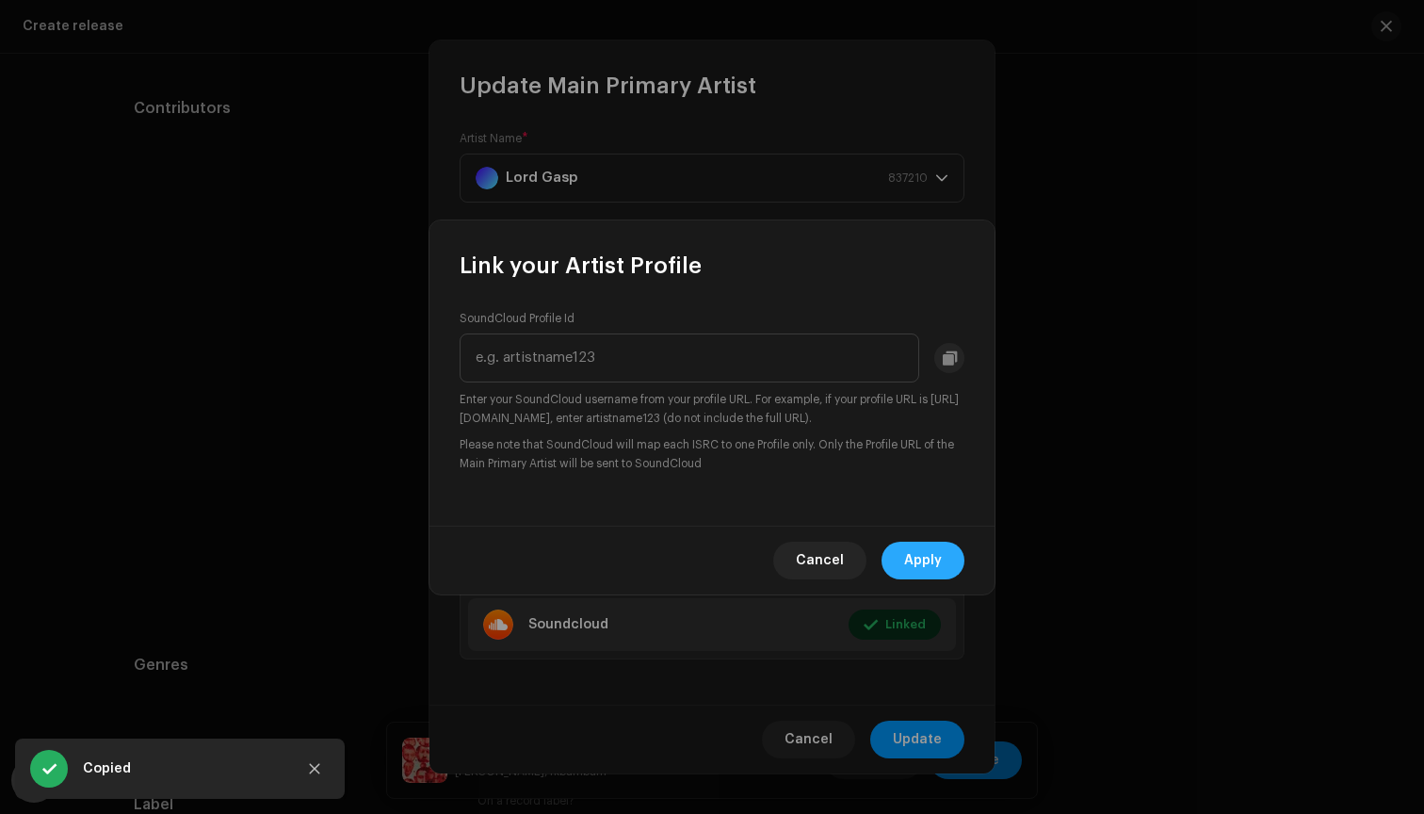
click at [947, 561] on button "Apply" at bounding box center [923, 561] width 83 height 38
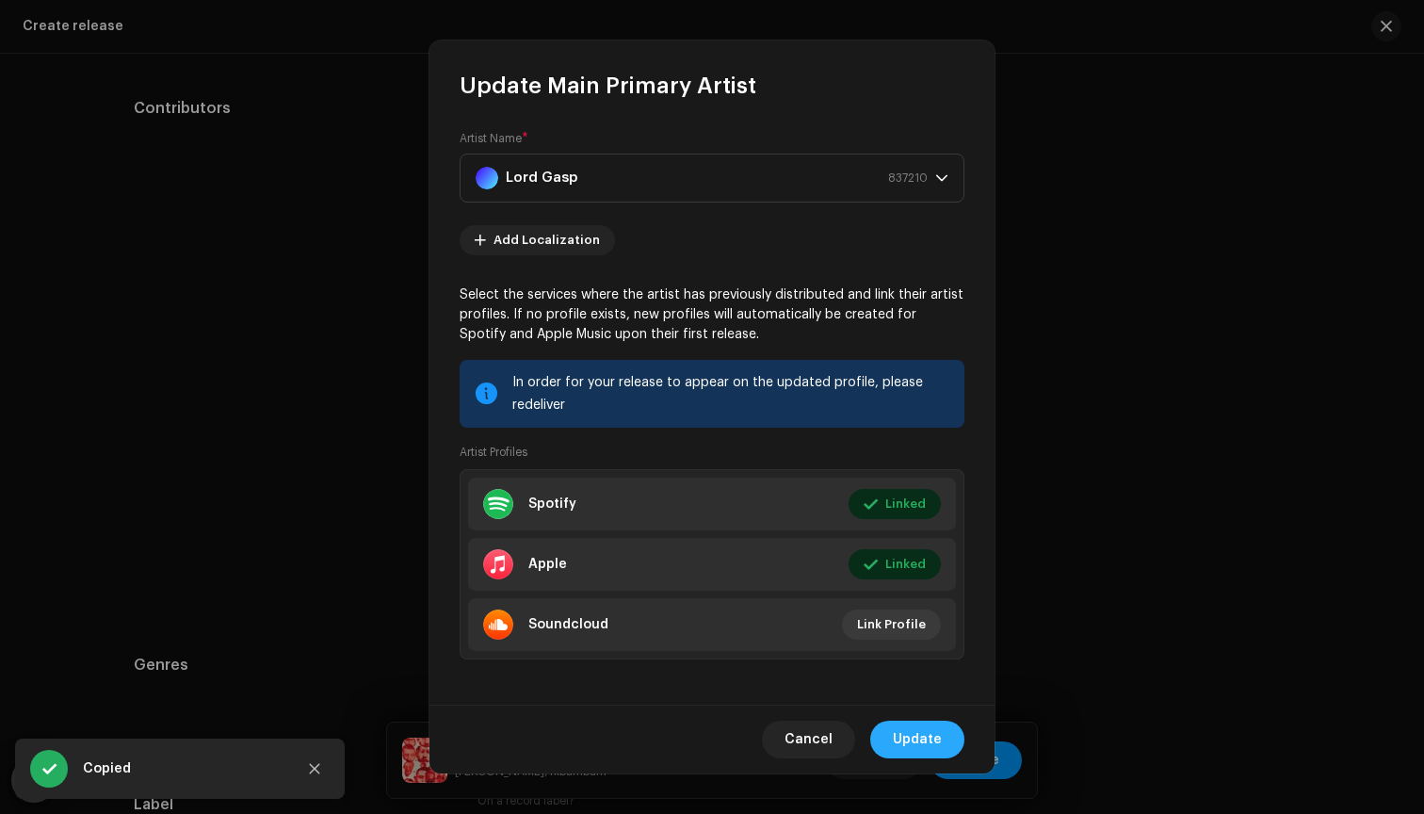
click at [913, 729] on span "Update" at bounding box center [917, 740] width 49 height 38
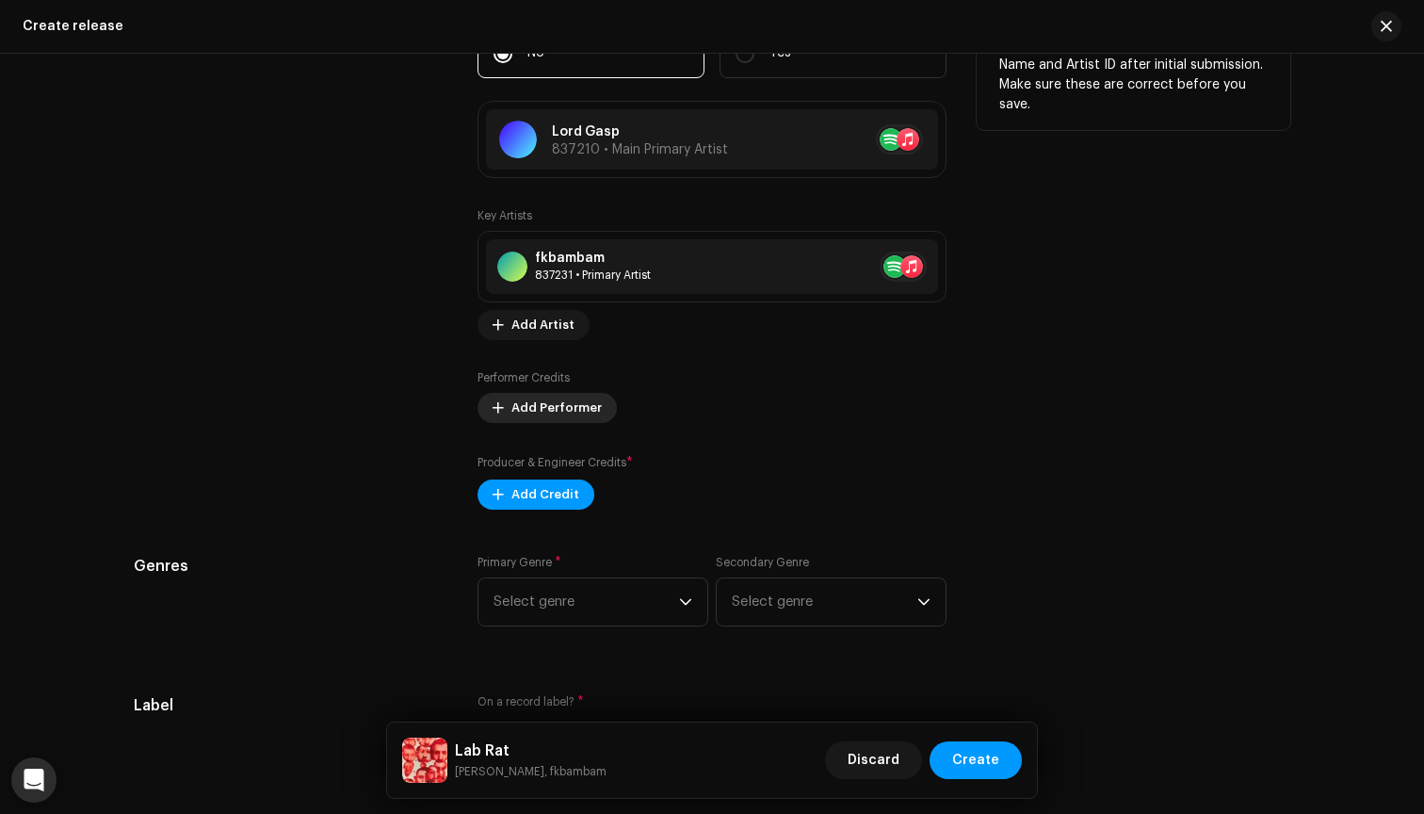
scroll to position [2072, 0]
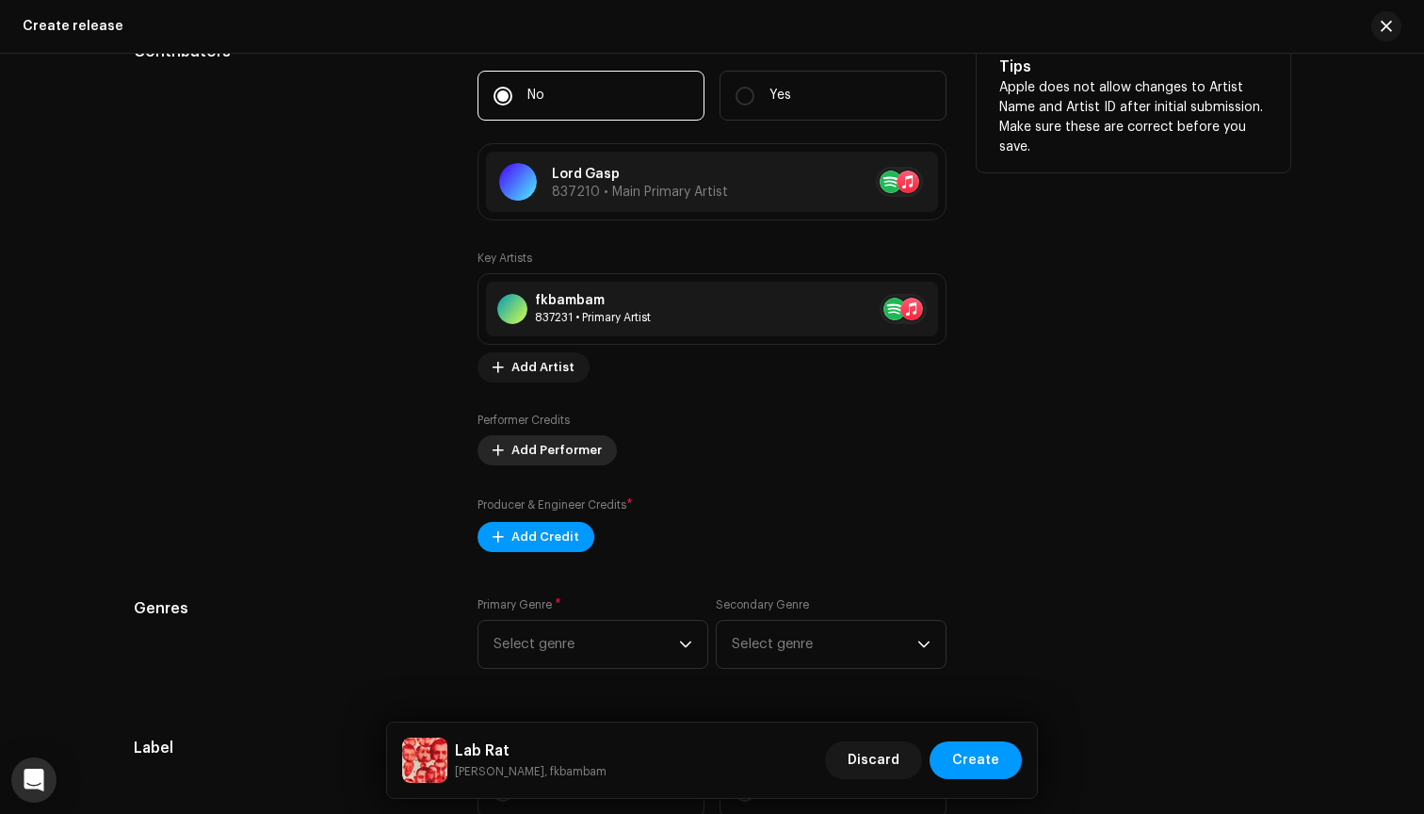
click at [534, 442] on span "Add Performer" at bounding box center [556, 450] width 90 height 38
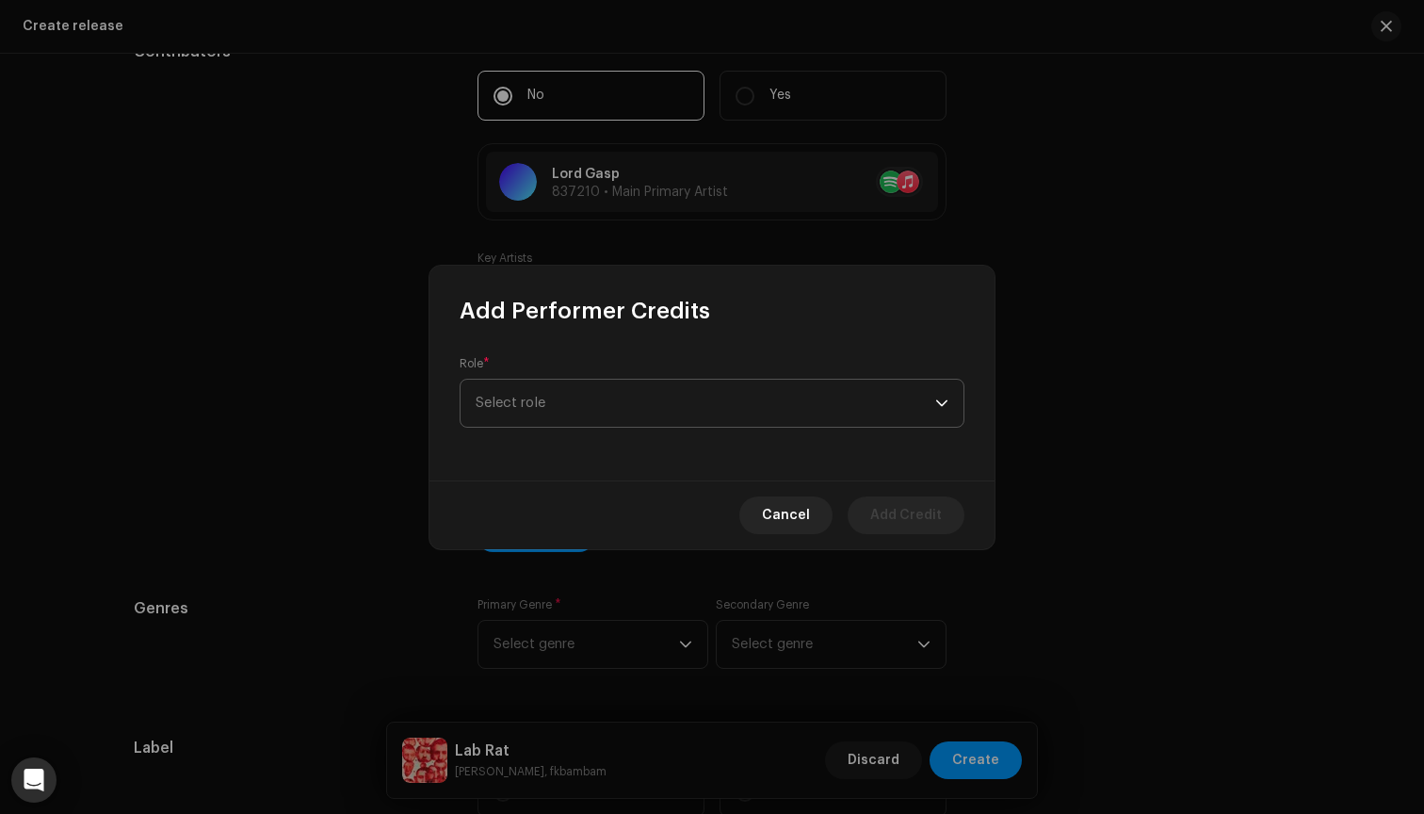
click at [606, 401] on span "Select role" at bounding box center [706, 403] width 460 height 47
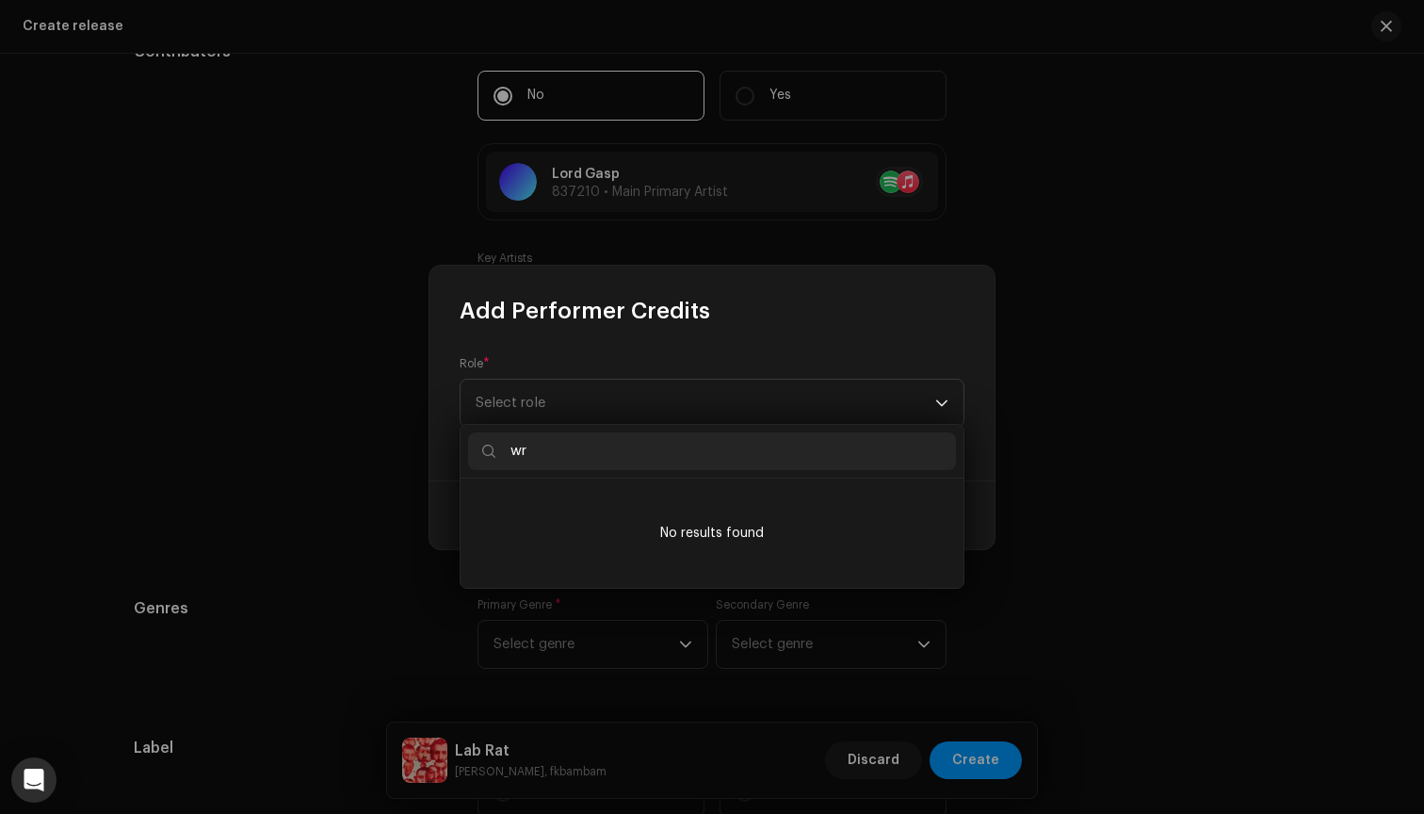
scroll to position [0, 0]
type input "w"
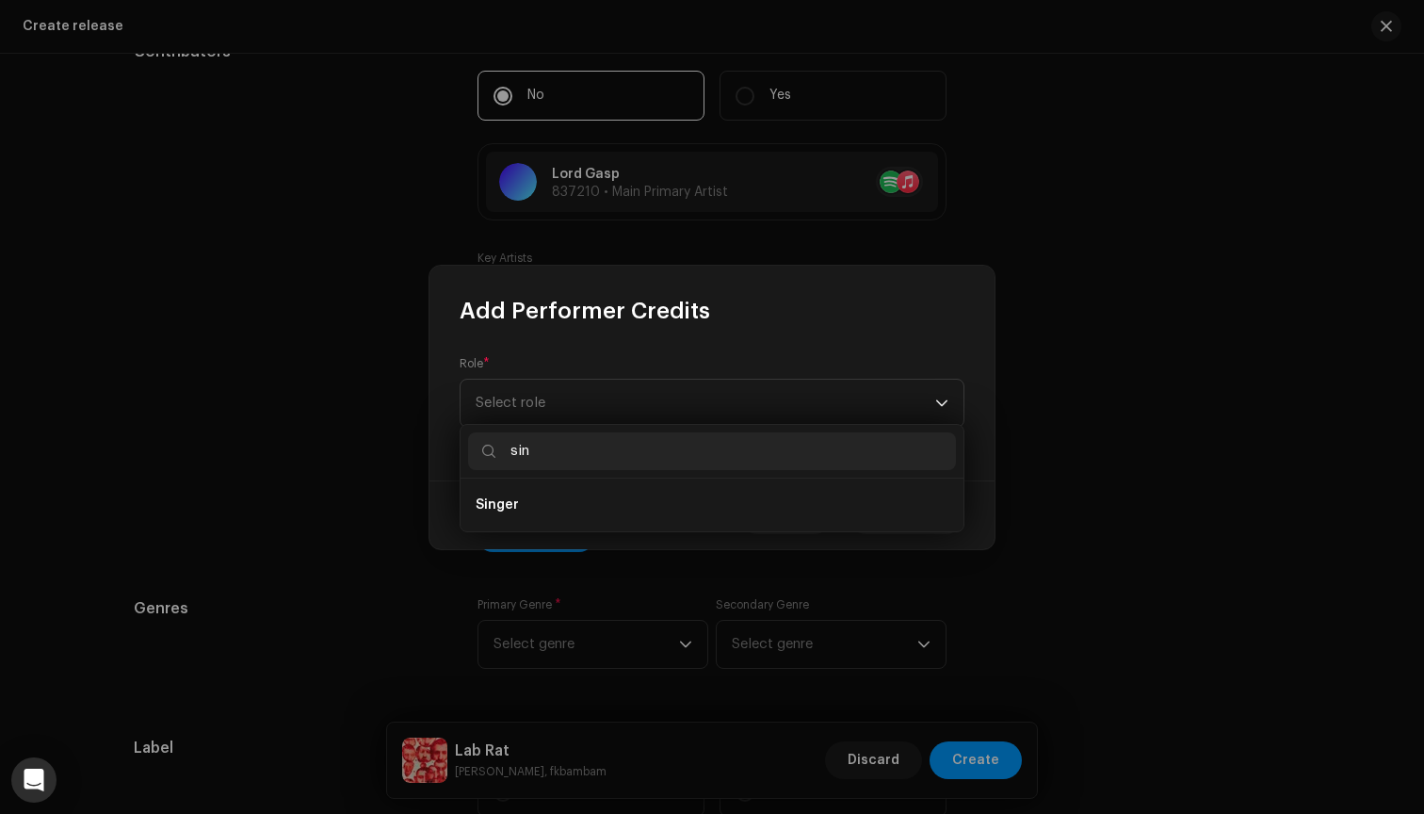
type input "sing"
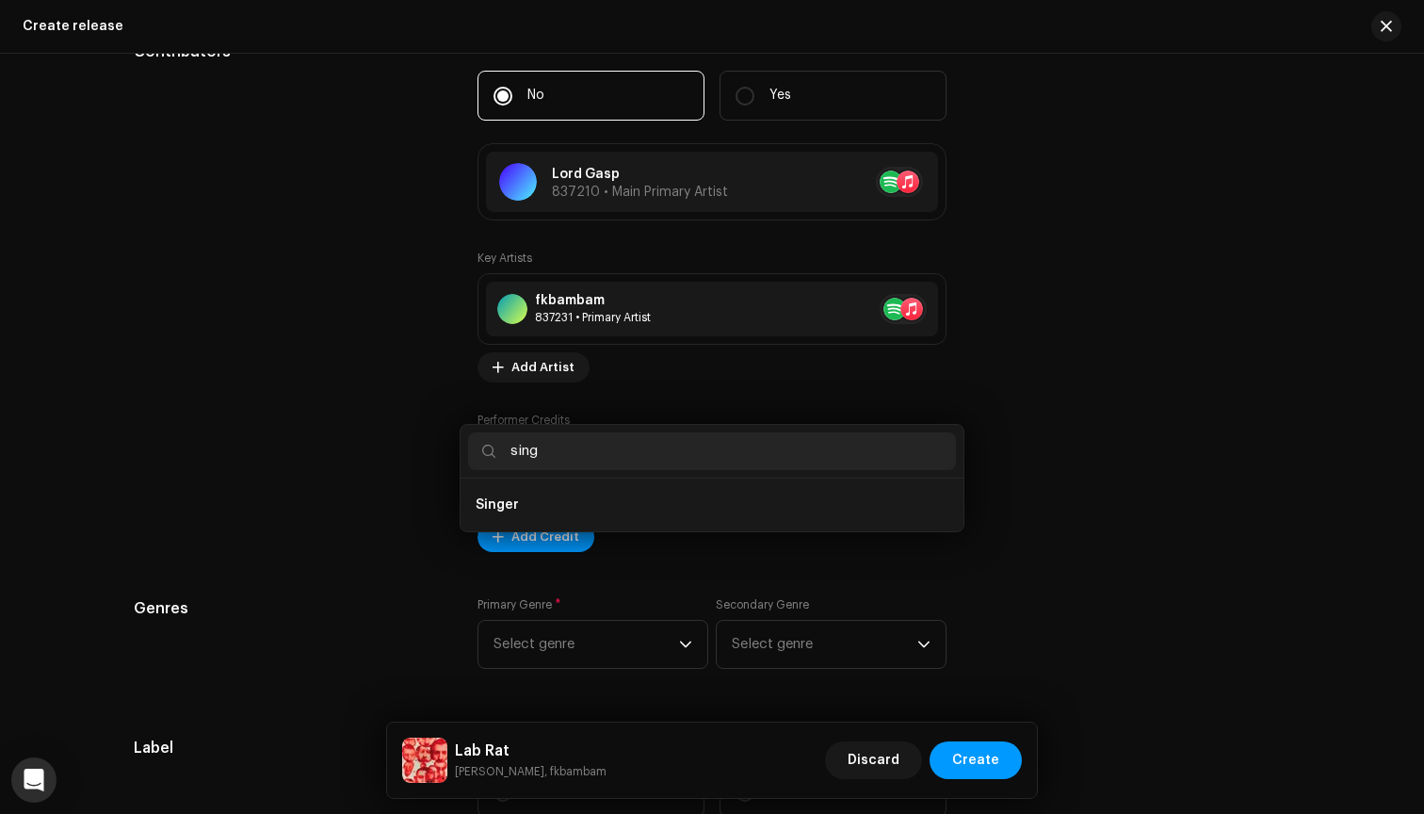
click at [1169, 329] on div "Add Performer Credits Role * Select role Cancel Add Credit" at bounding box center [712, 407] width 1424 height 814
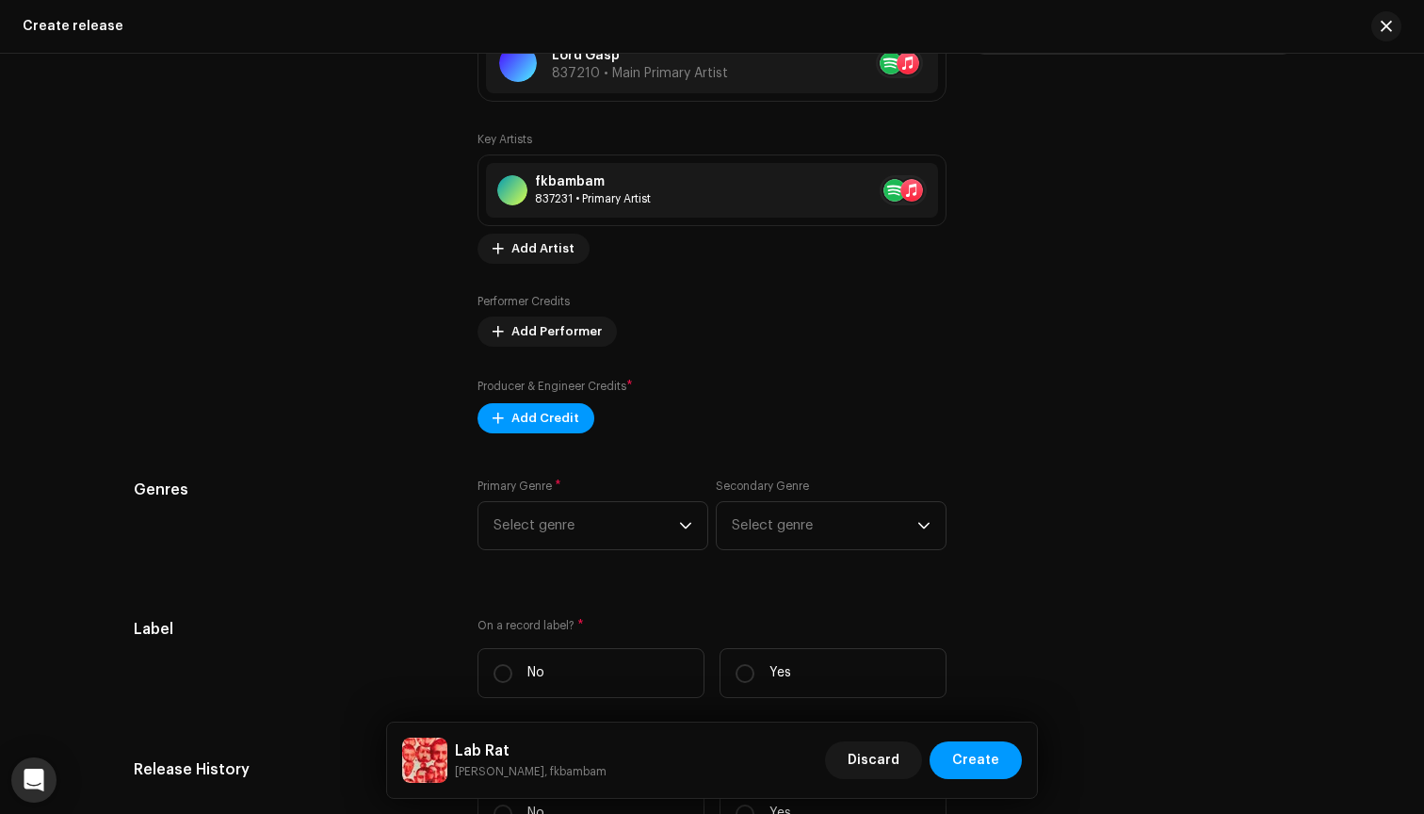
click at [846, 357] on div "Key Artists fkbambam 837231 • Primary Artist No selected item Add Artist Perfor…" at bounding box center [712, 282] width 469 height 301
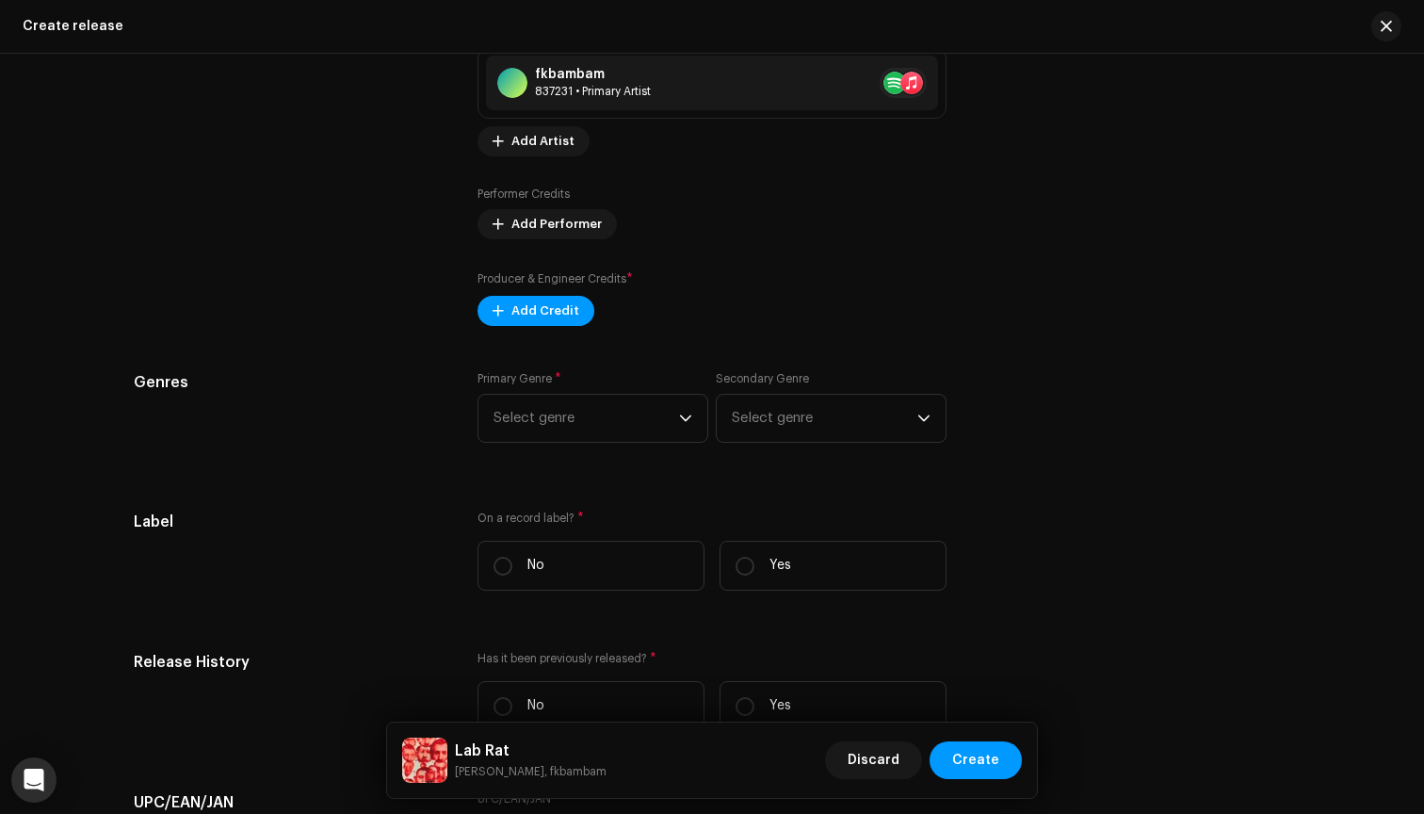
scroll to position [2274, 0]
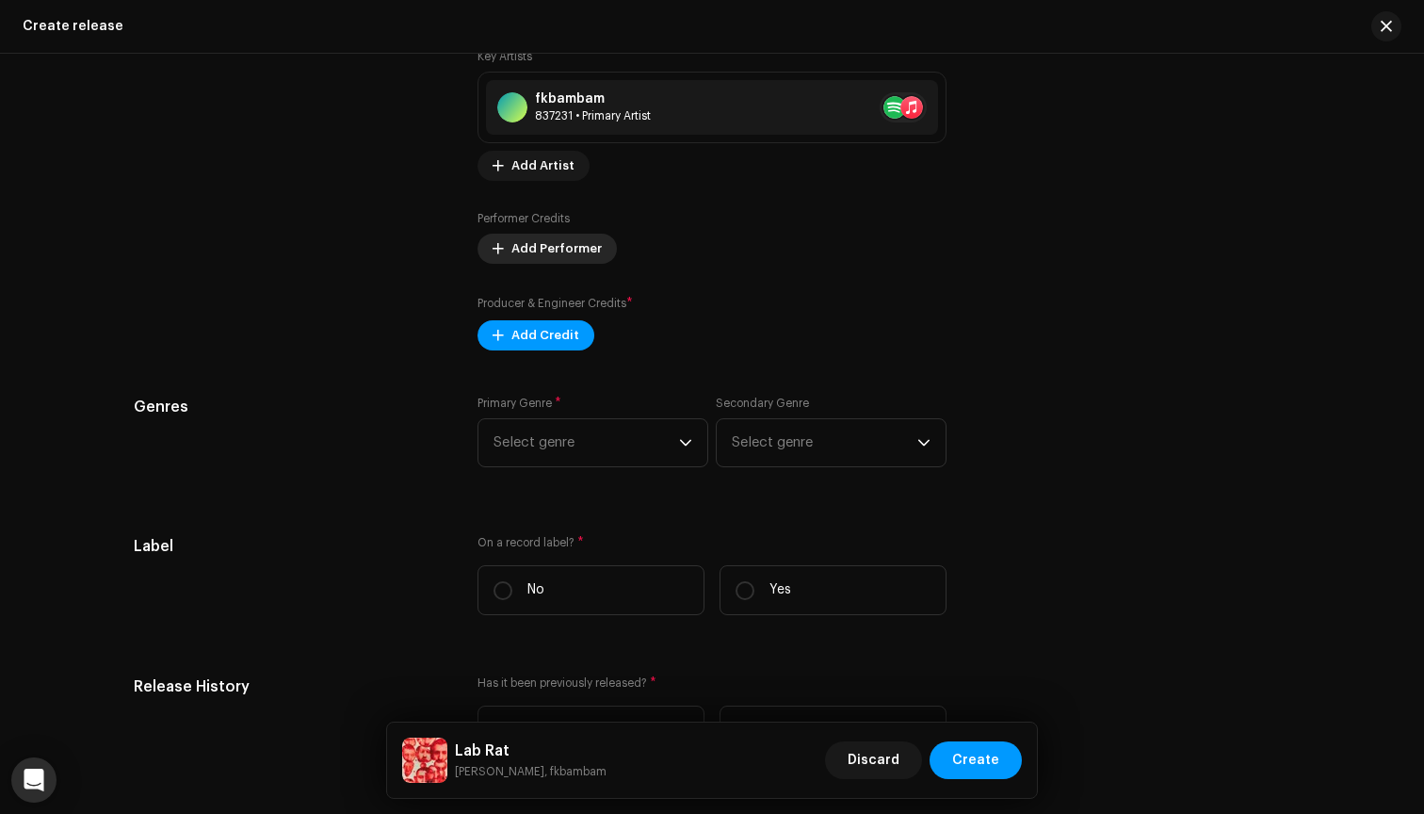
click at [570, 245] on span "Add Performer" at bounding box center [556, 249] width 90 height 38
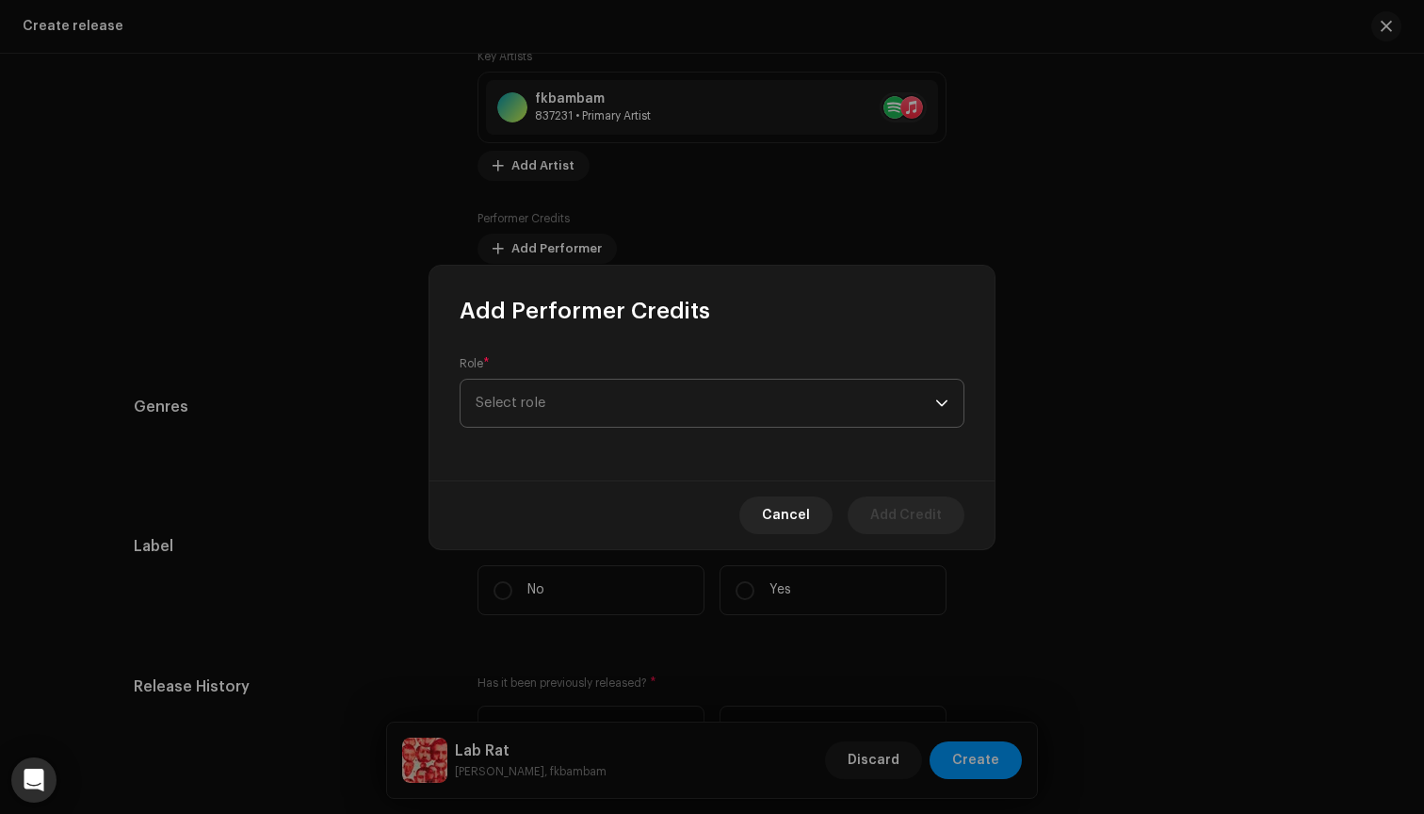
click at [586, 407] on span "Select role" at bounding box center [706, 403] width 460 height 47
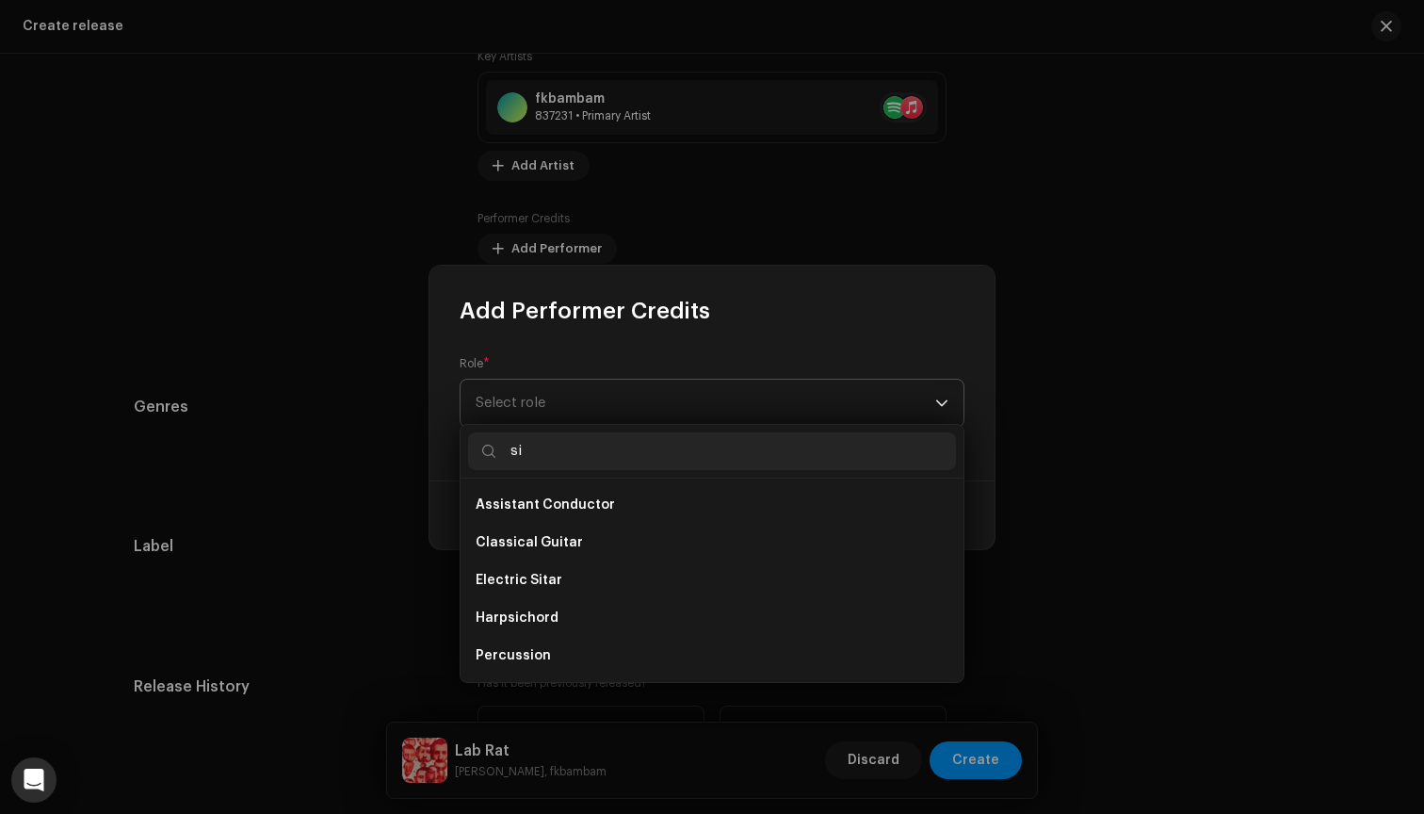
type input "s"
type input "c"
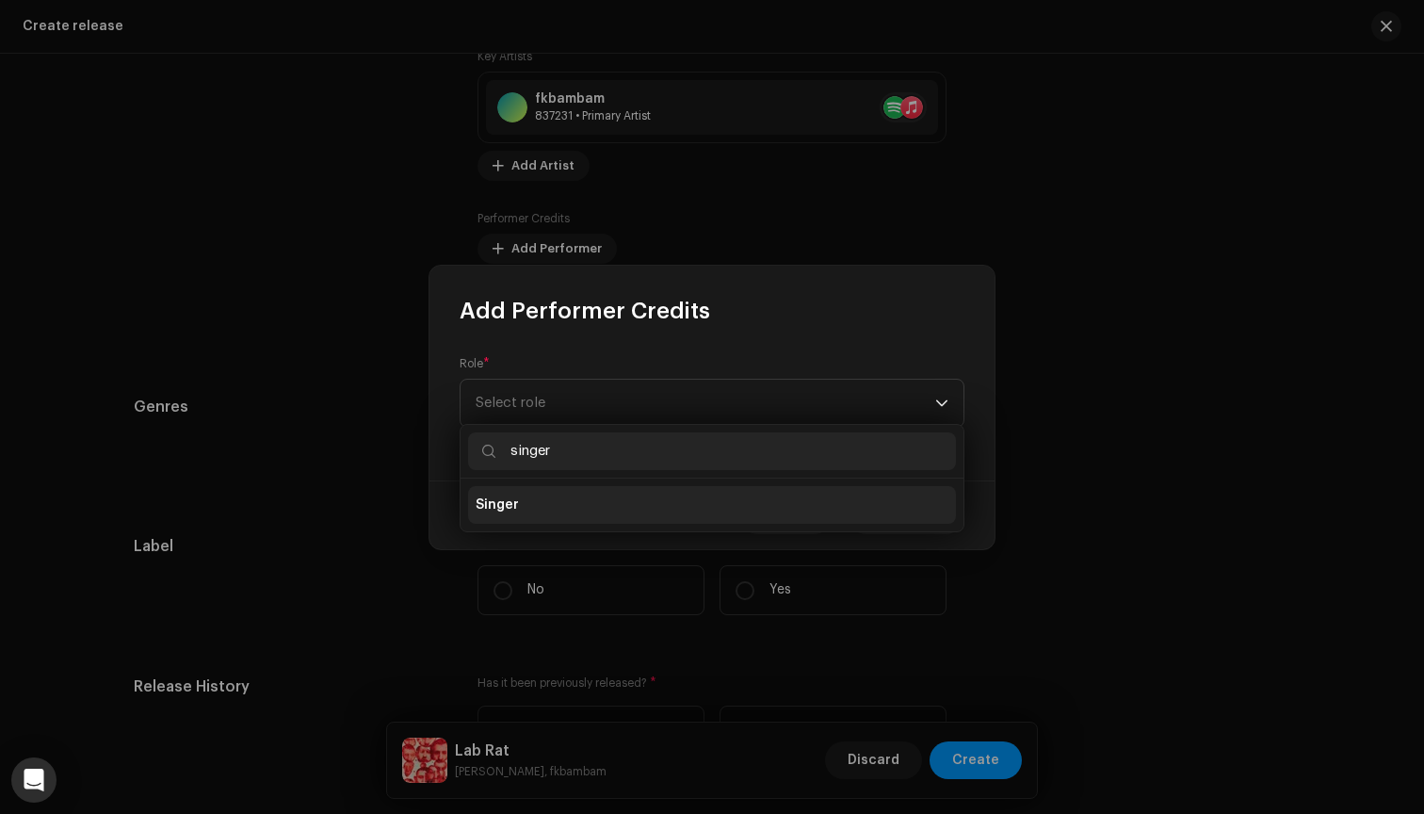
type input "singer"
click at [582, 514] on li "Singer" at bounding box center [712, 505] width 488 height 38
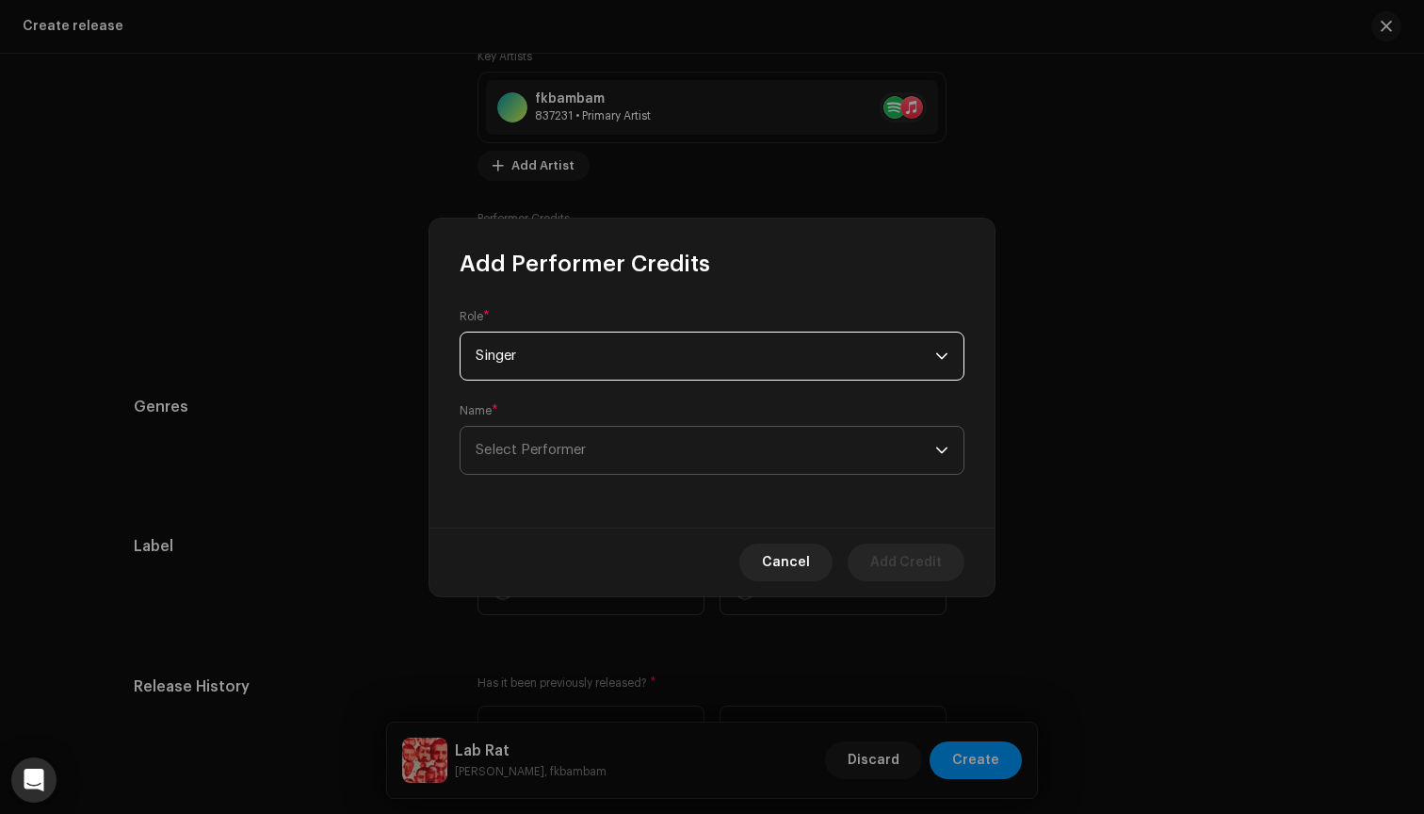
click at [655, 458] on span "Select Performer" at bounding box center [706, 450] width 460 height 47
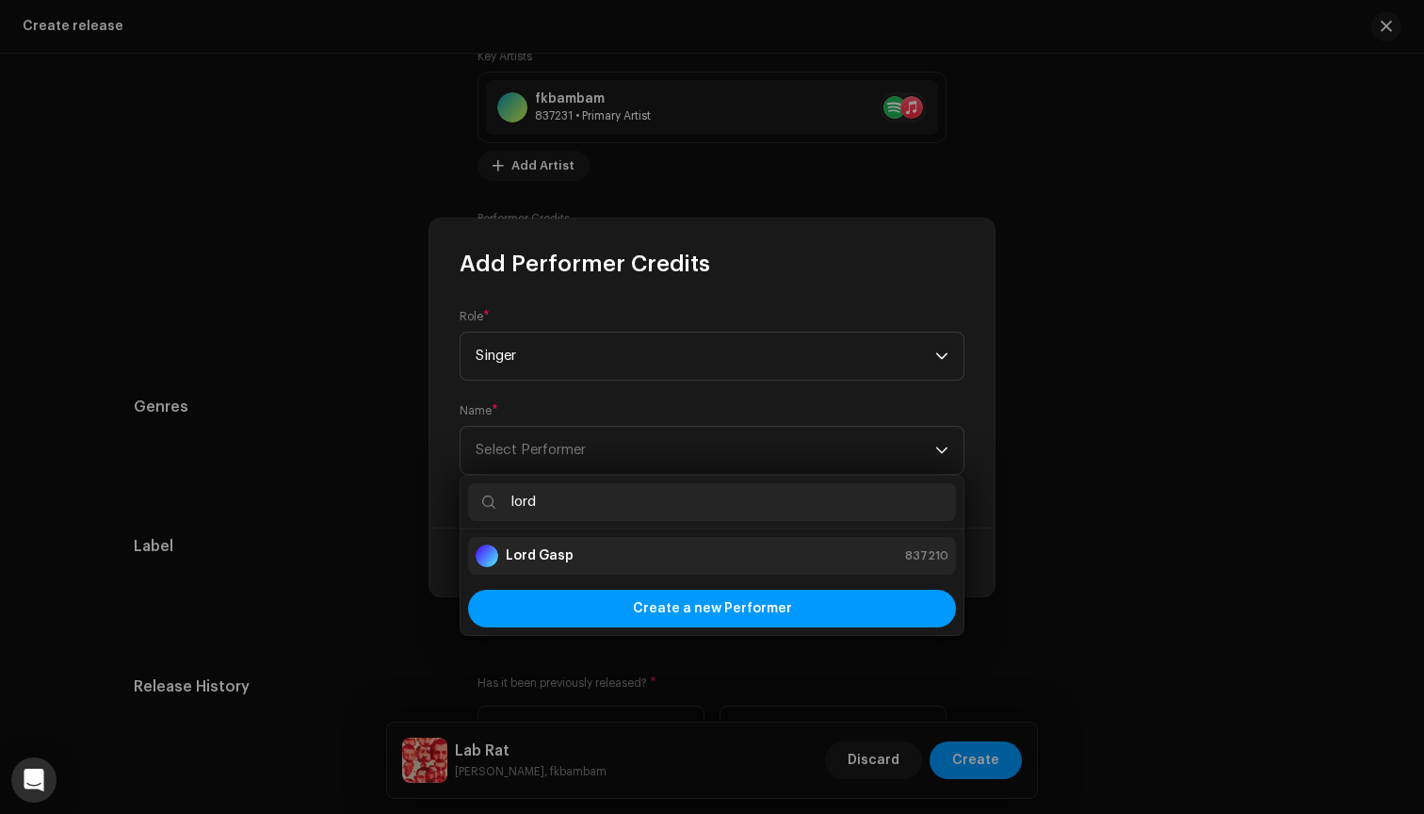
type input "lord"
click at [621, 549] on div "Lord Gasp 837210" at bounding box center [712, 555] width 473 height 23
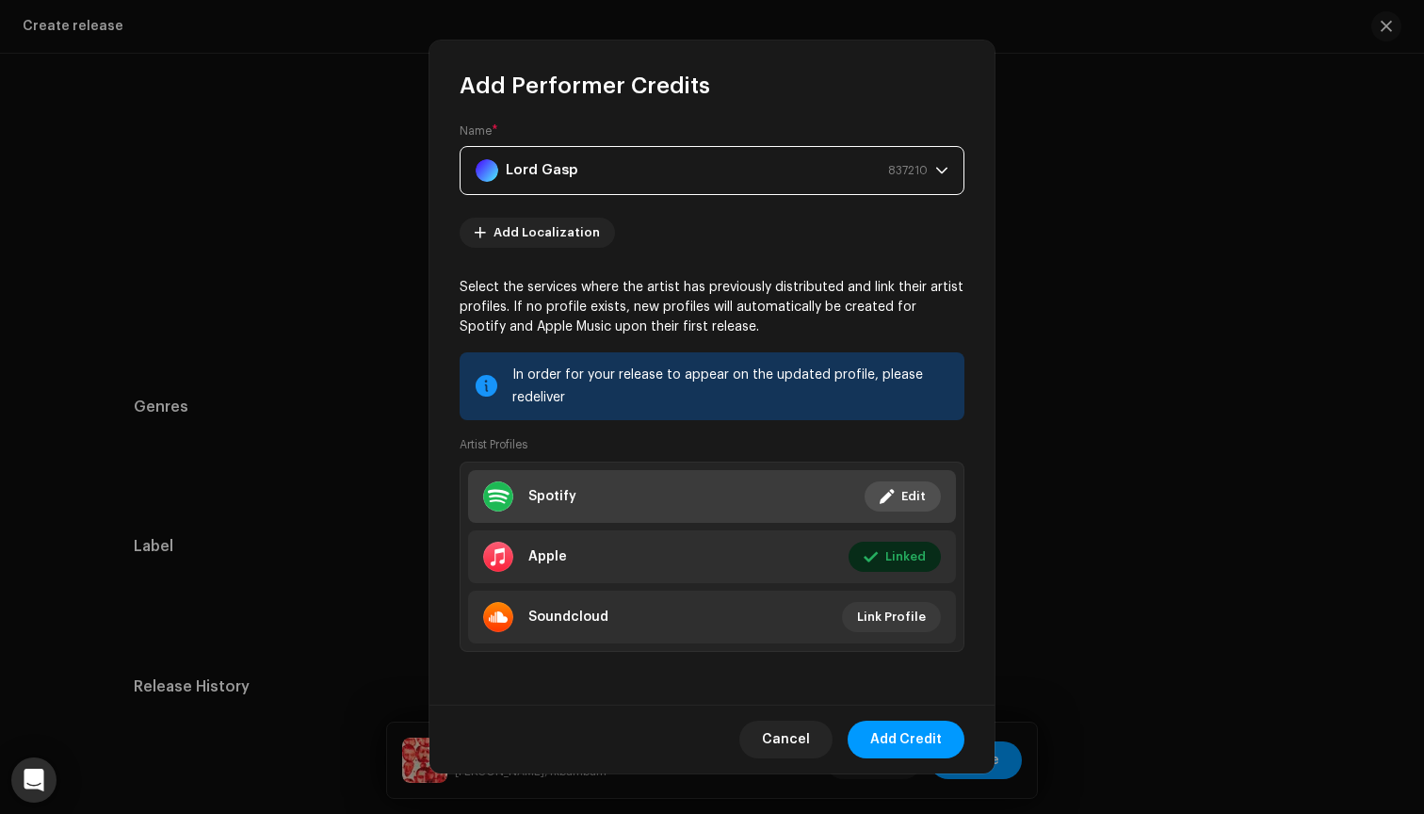
scroll to position [102, 0]
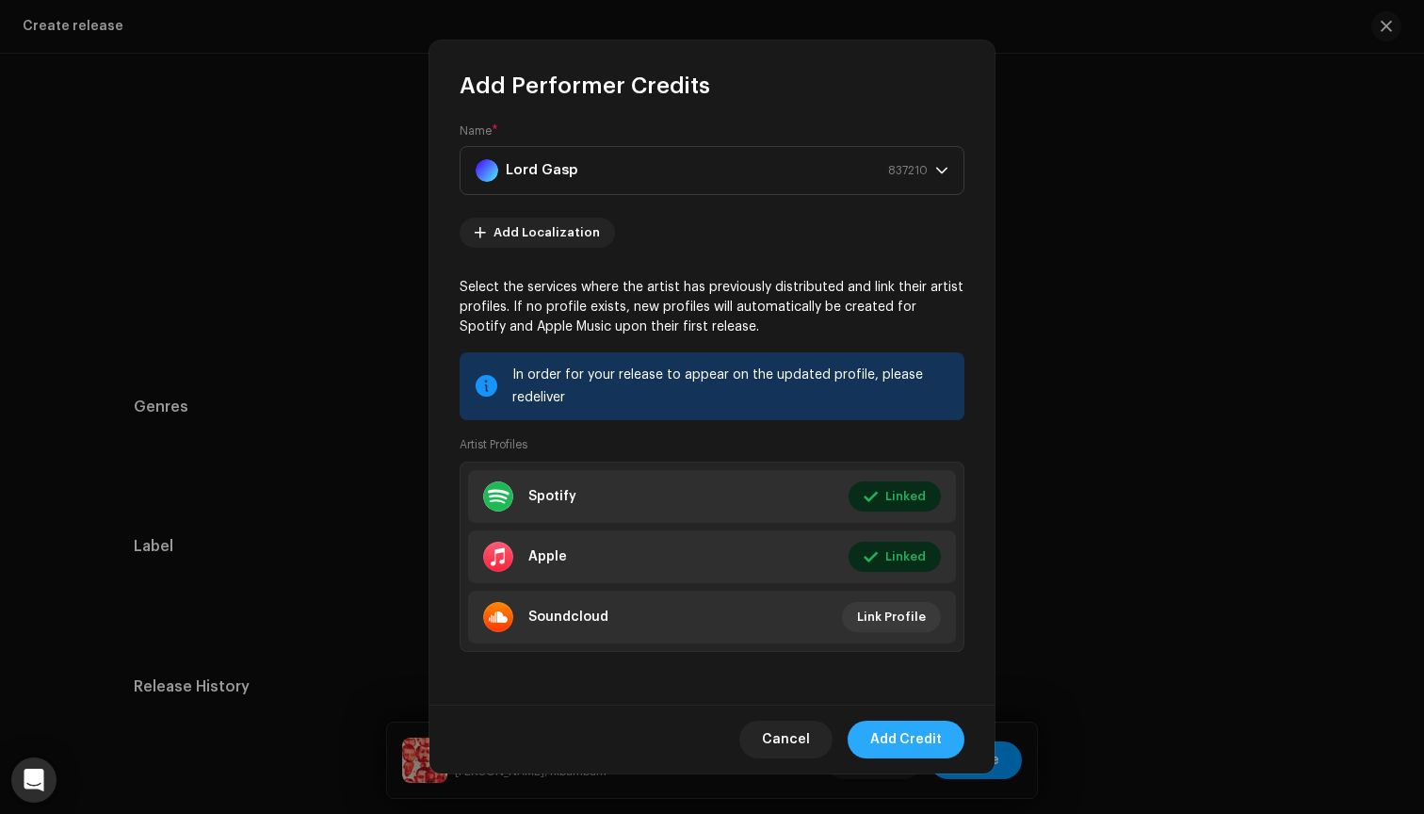
click at [903, 750] on span "Add Credit" at bounding box center [906, 740] width 72 height 38
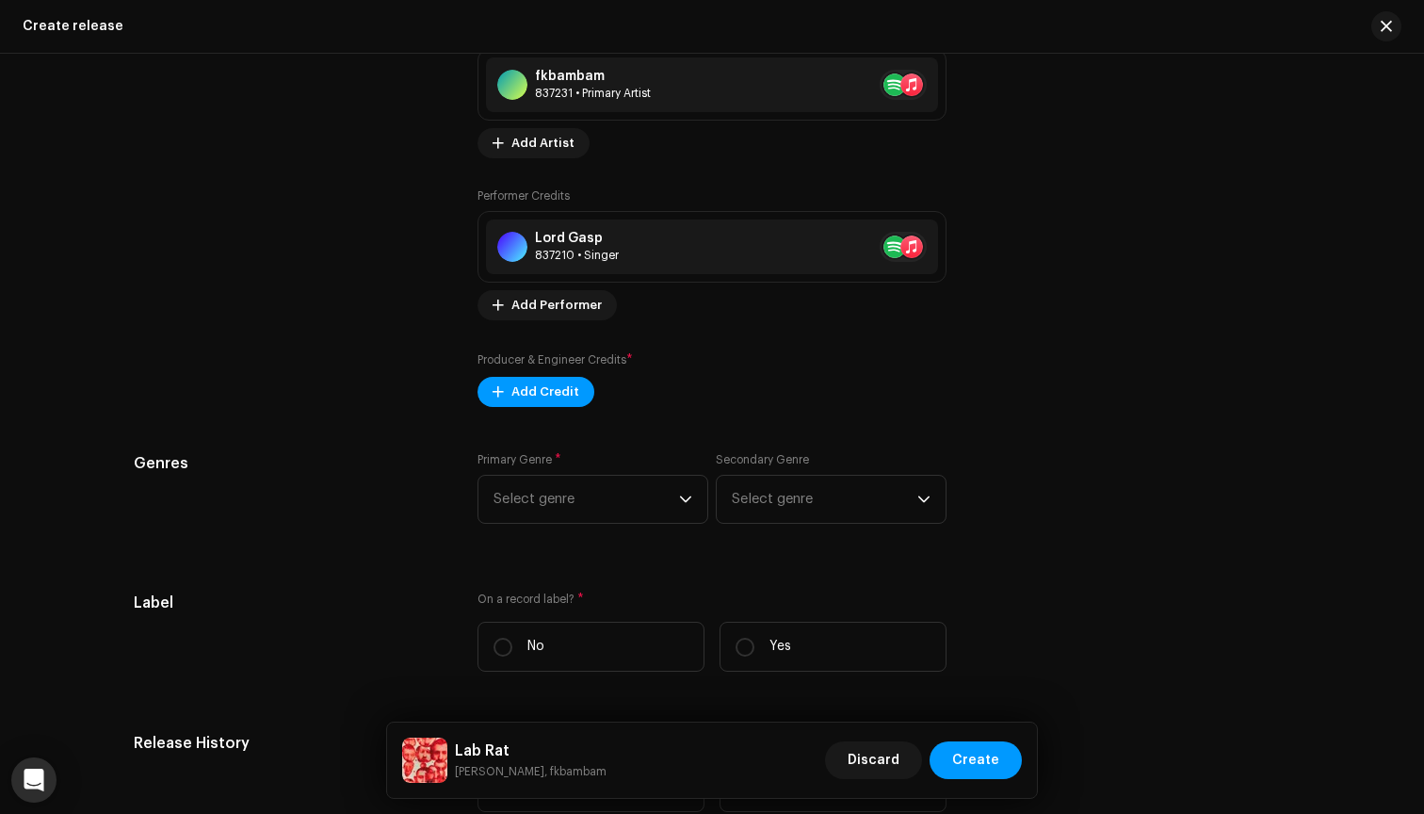
scroll to position [2322, 0]
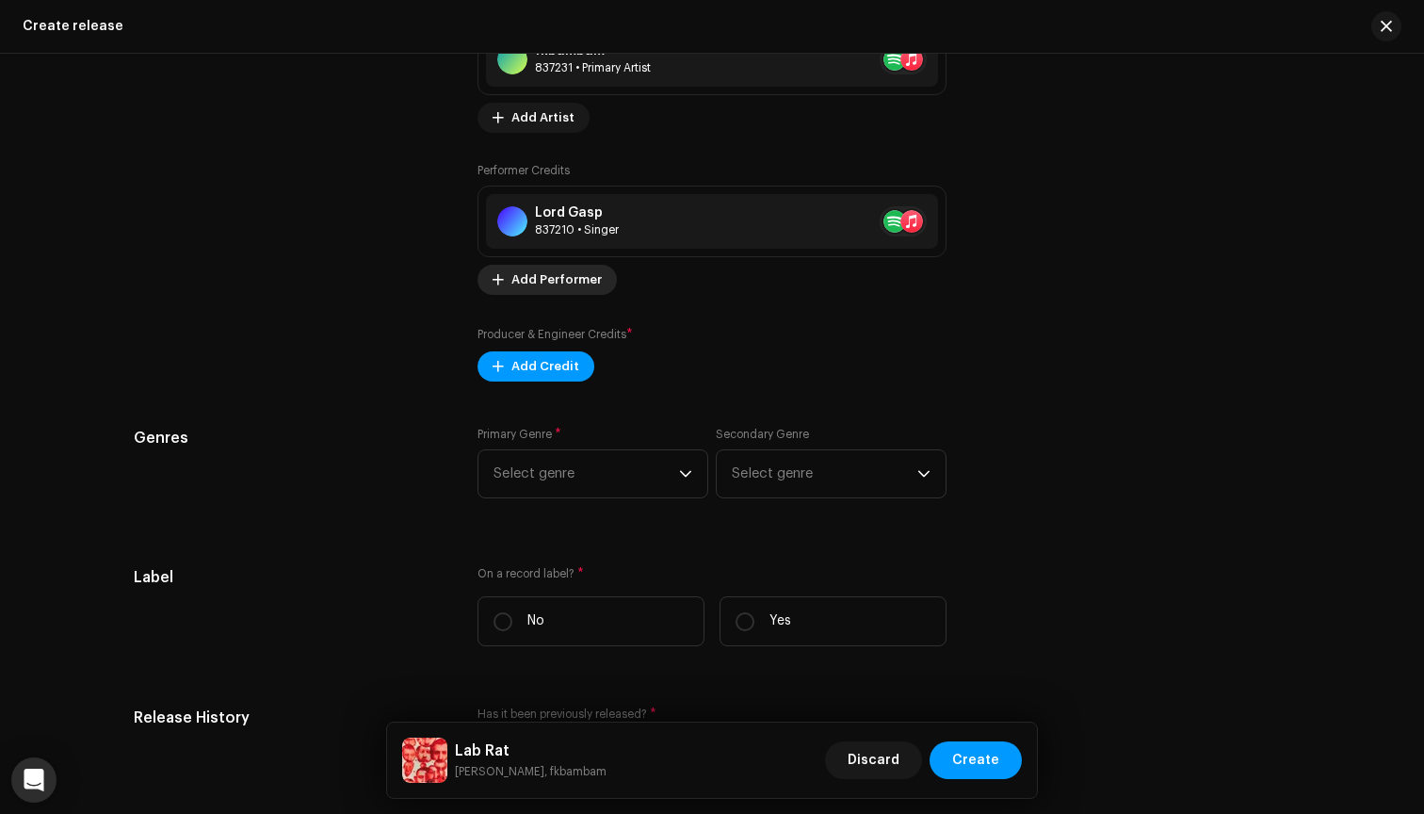
click at [565, 284] on span "Add Performer" at bounding box center [556, 280] width 90 height 38
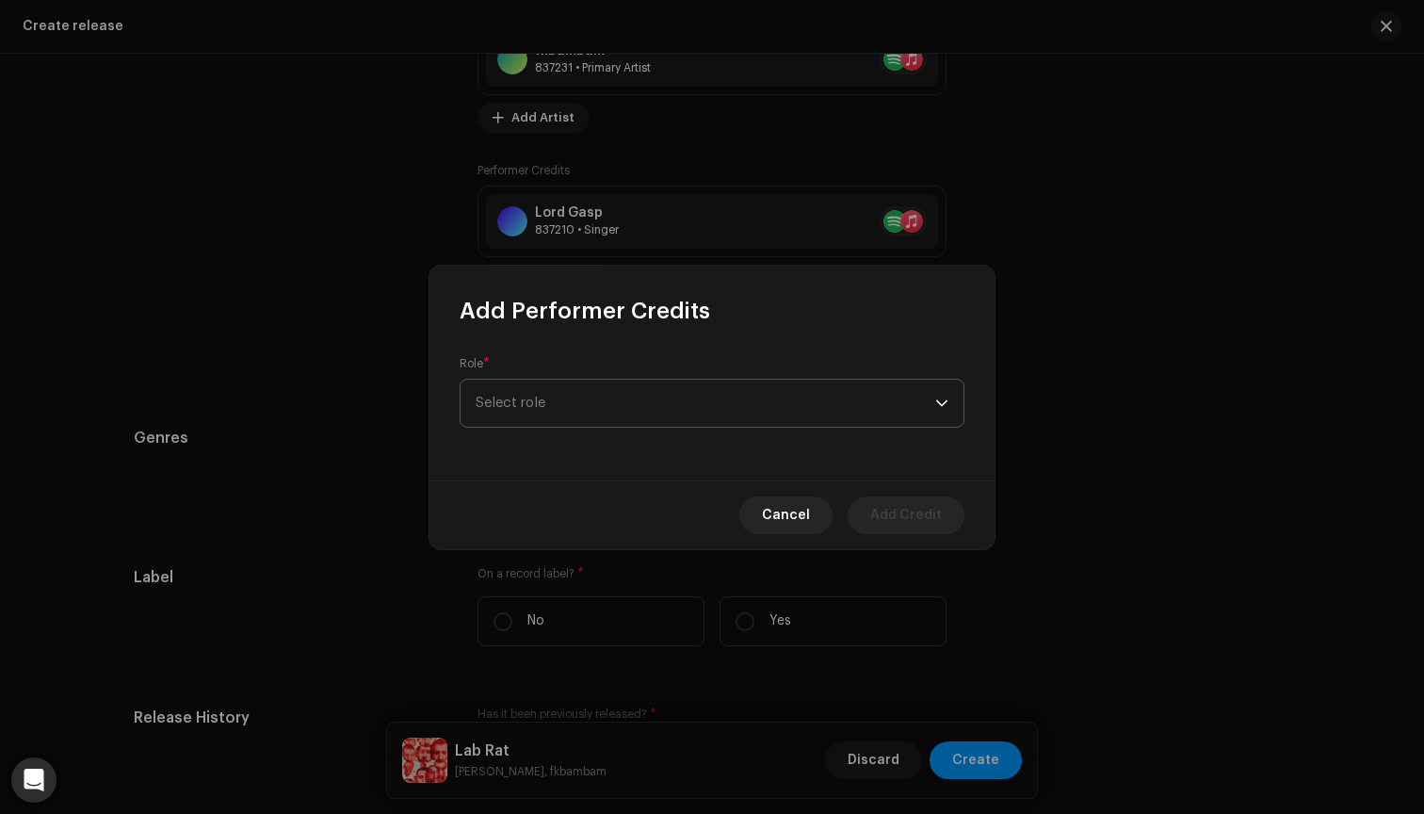
click at [611, 401] on span "Select role" at bounding box center [706, 403] width 460 height 47
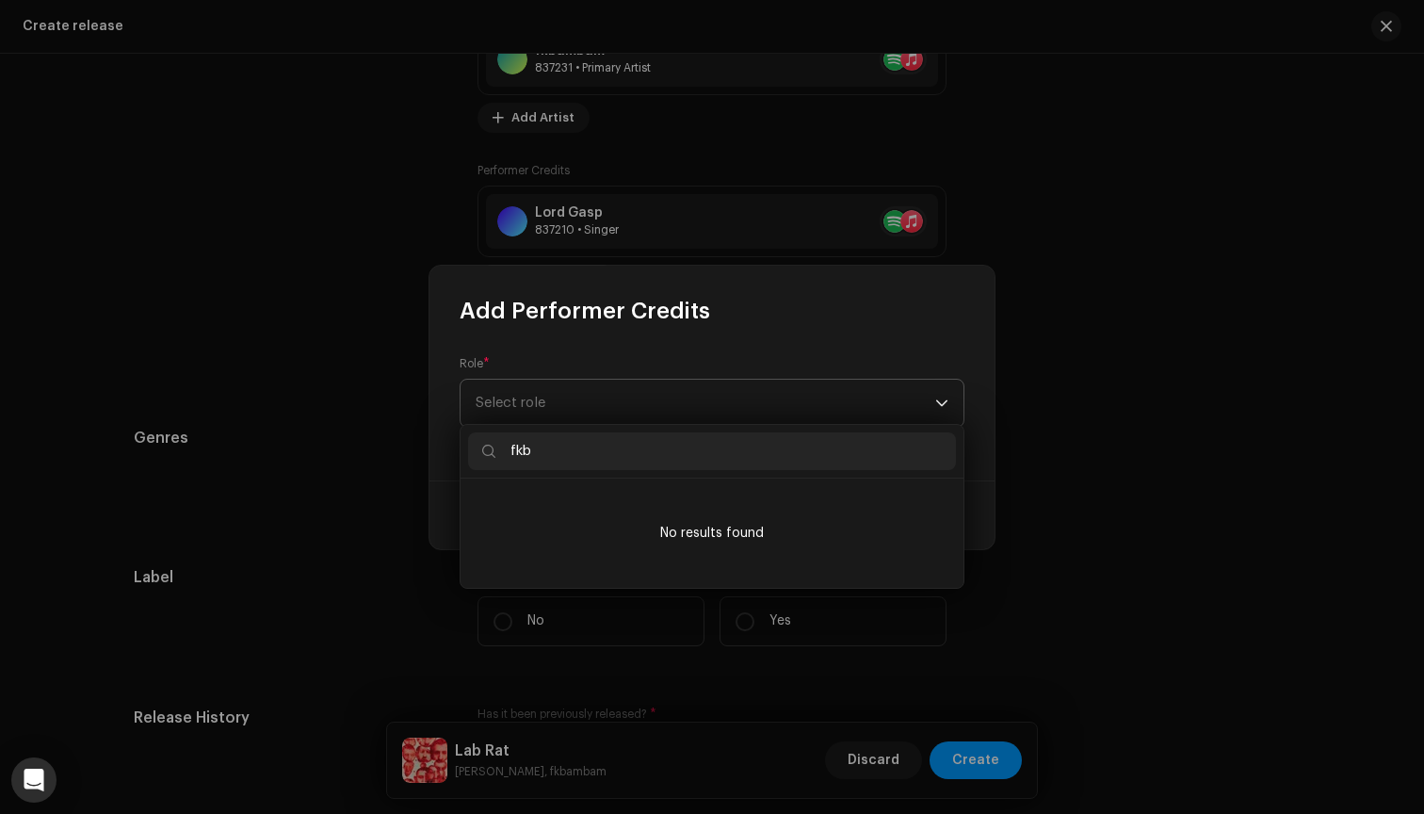
type input "fkb"
click at [618, 398] on span "Select role" at bounding box center [706, 403] width 460 height 47
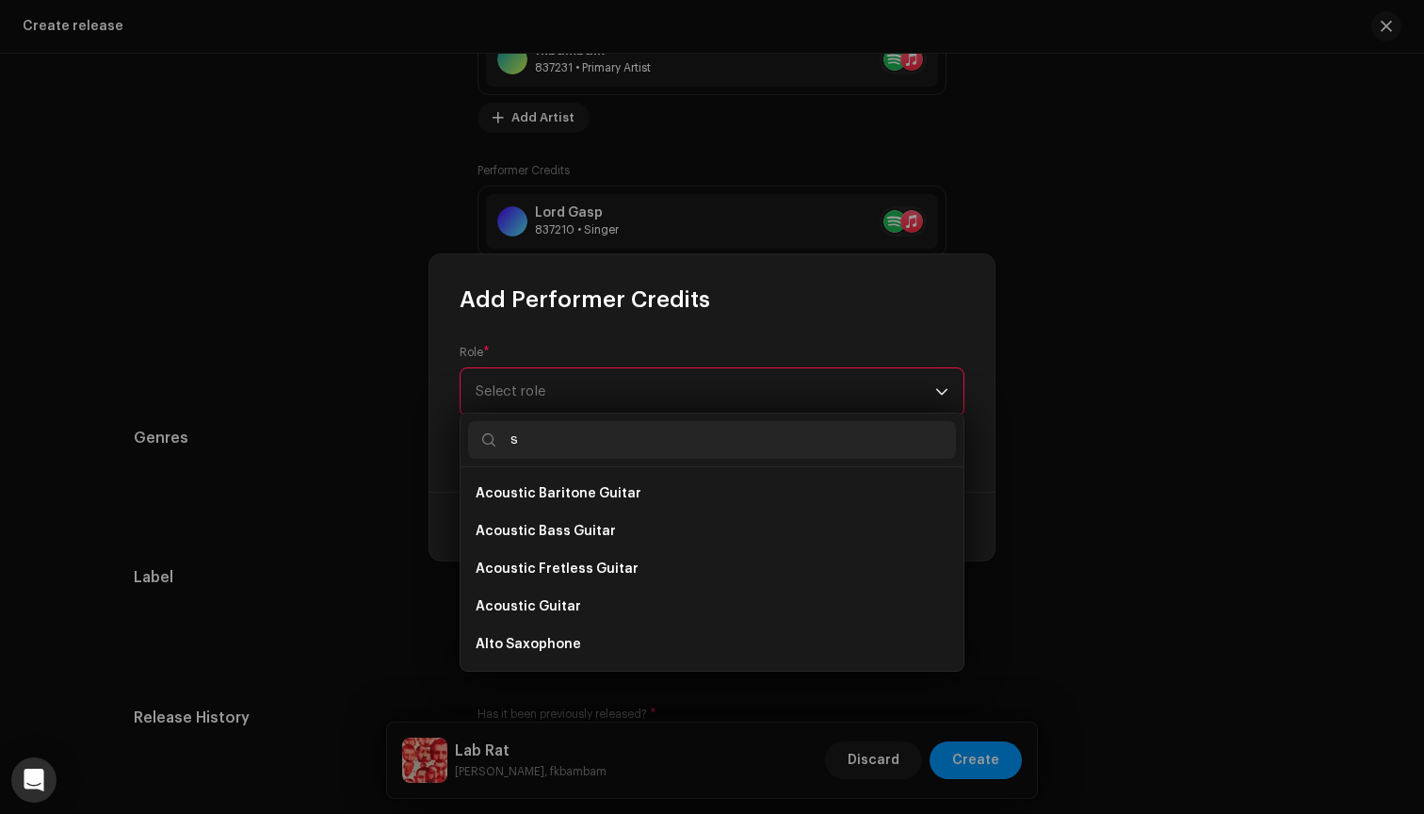
type input "s"
click at [618, 398] on span "Select role" at bounding box center [706, 391] width 460 height 47
type input "s"
click at [618, 398] on span "Select role" at bounding box center [706, 391] width 460 height 47
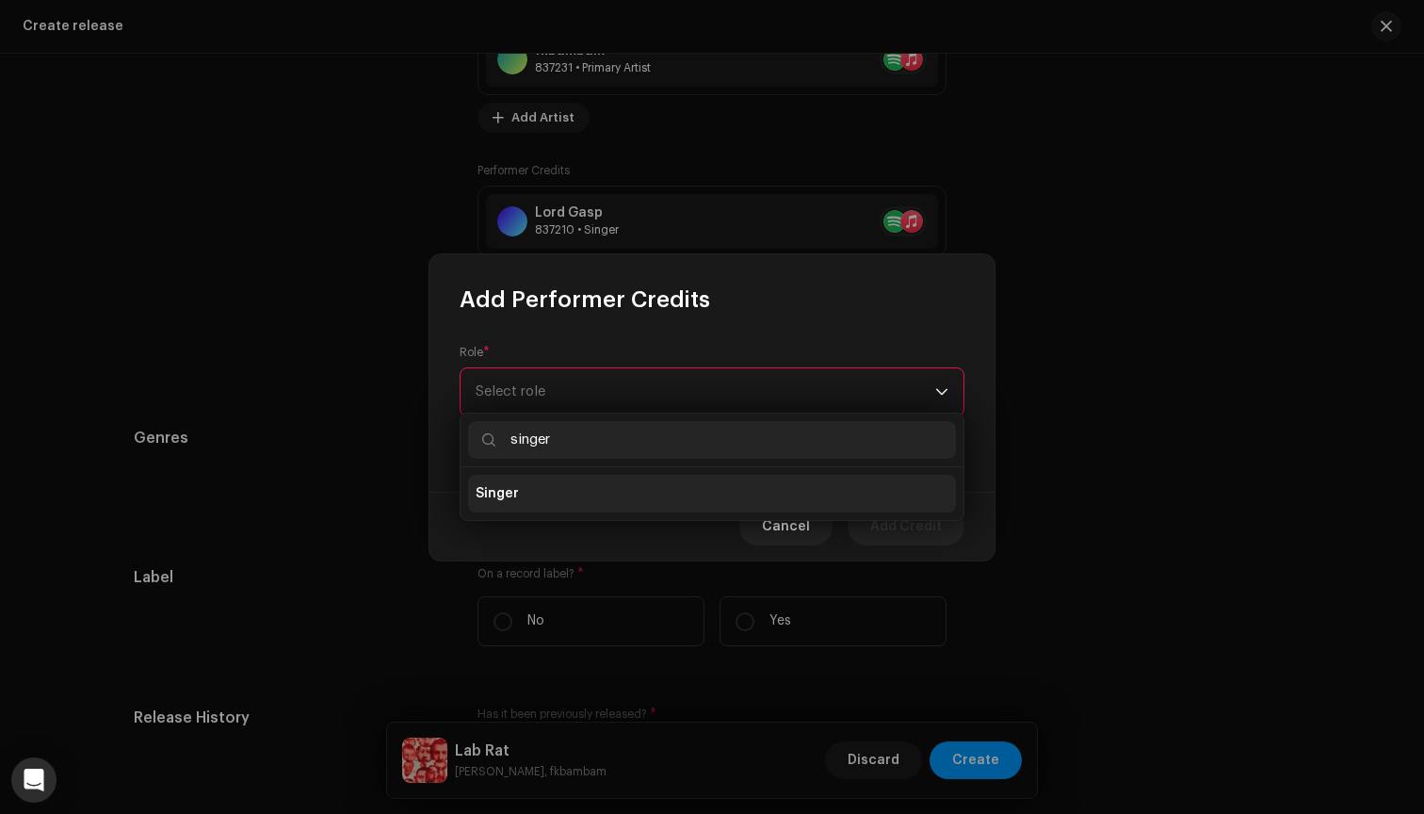
type input "singer"
click at [582, 503] on li "Singer" at bounding box center [712, 494] width 488 height 38
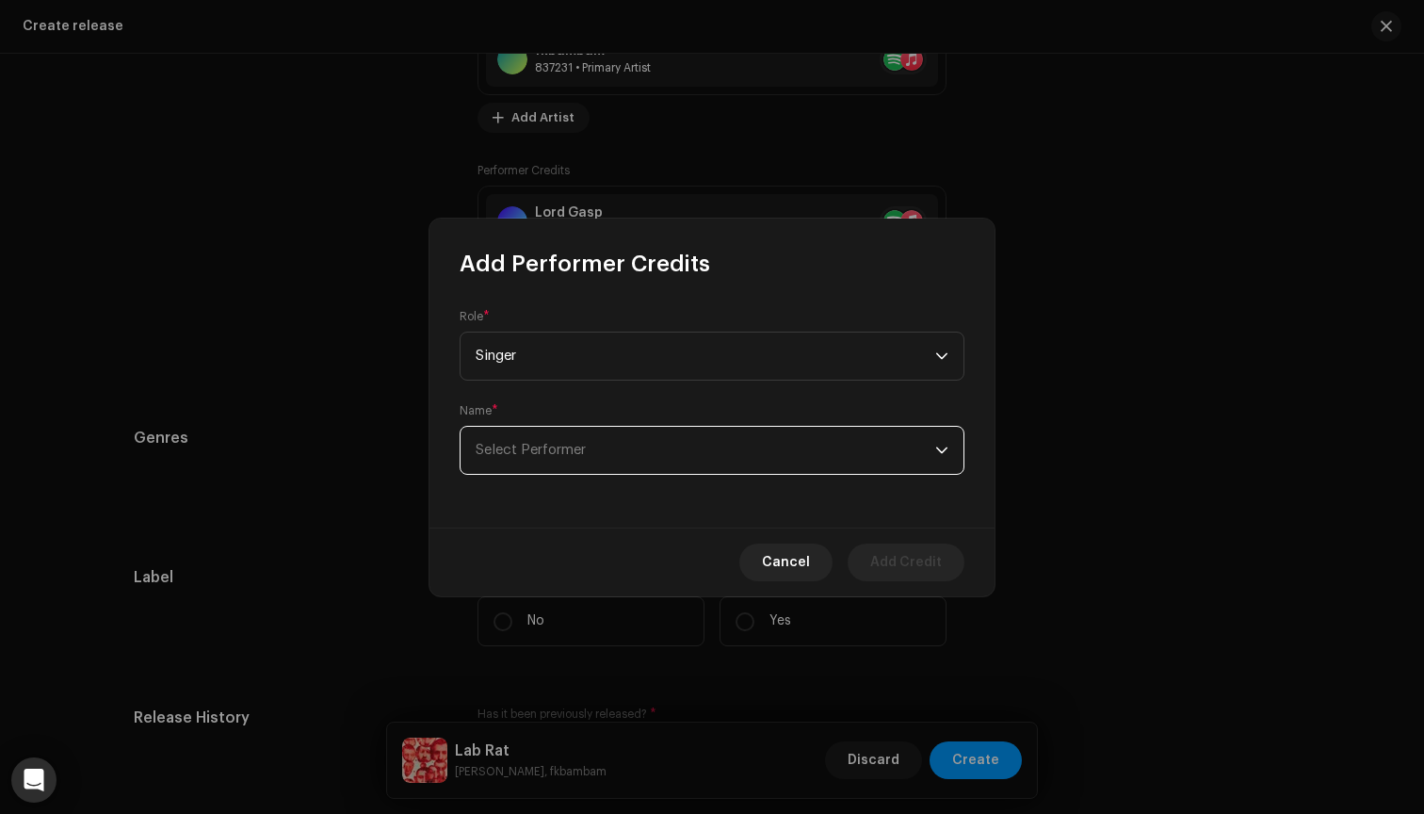
click at [631, 456] on span "Select Performer" at bounding box center [706, 450] width 460 height 47
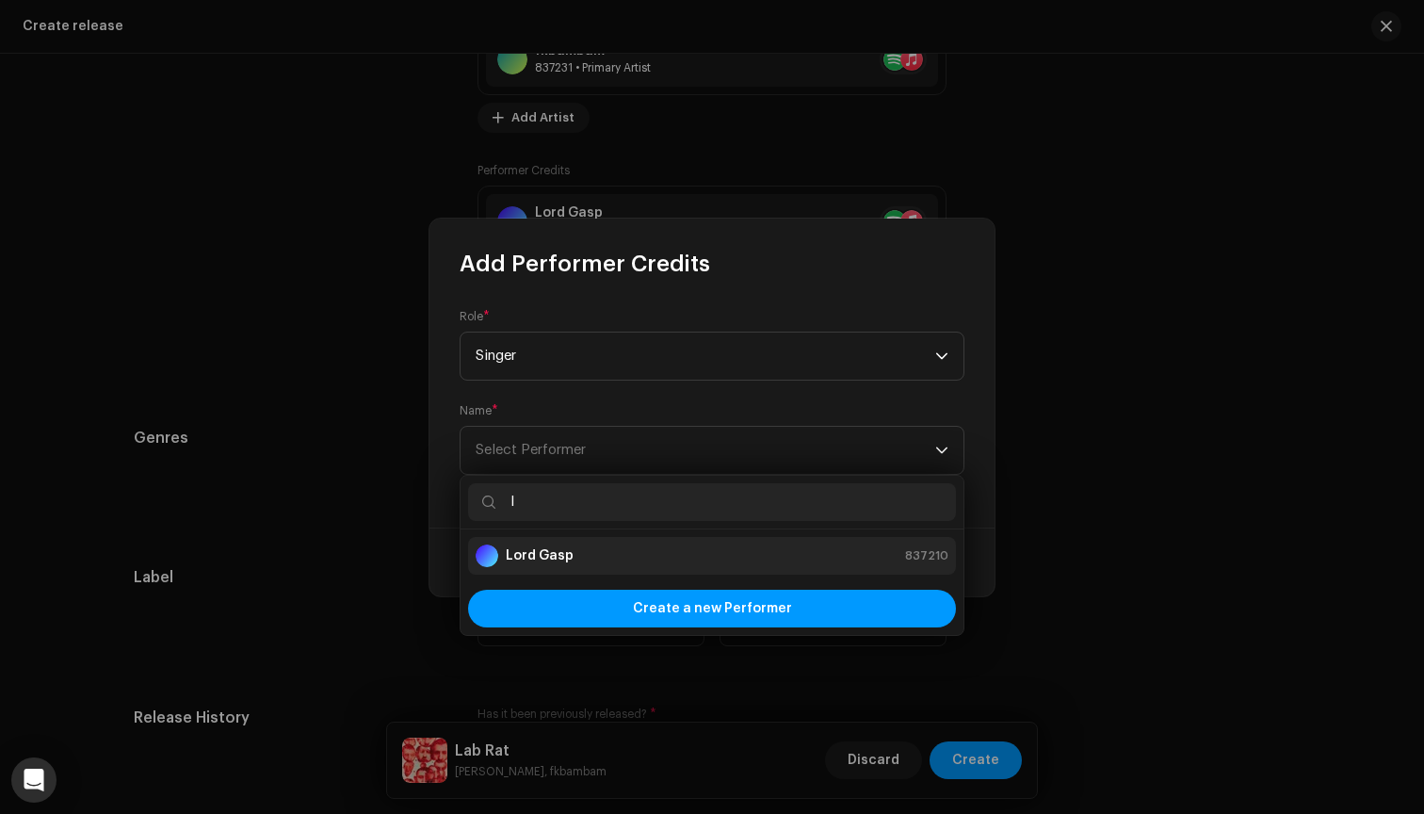
type input "l"
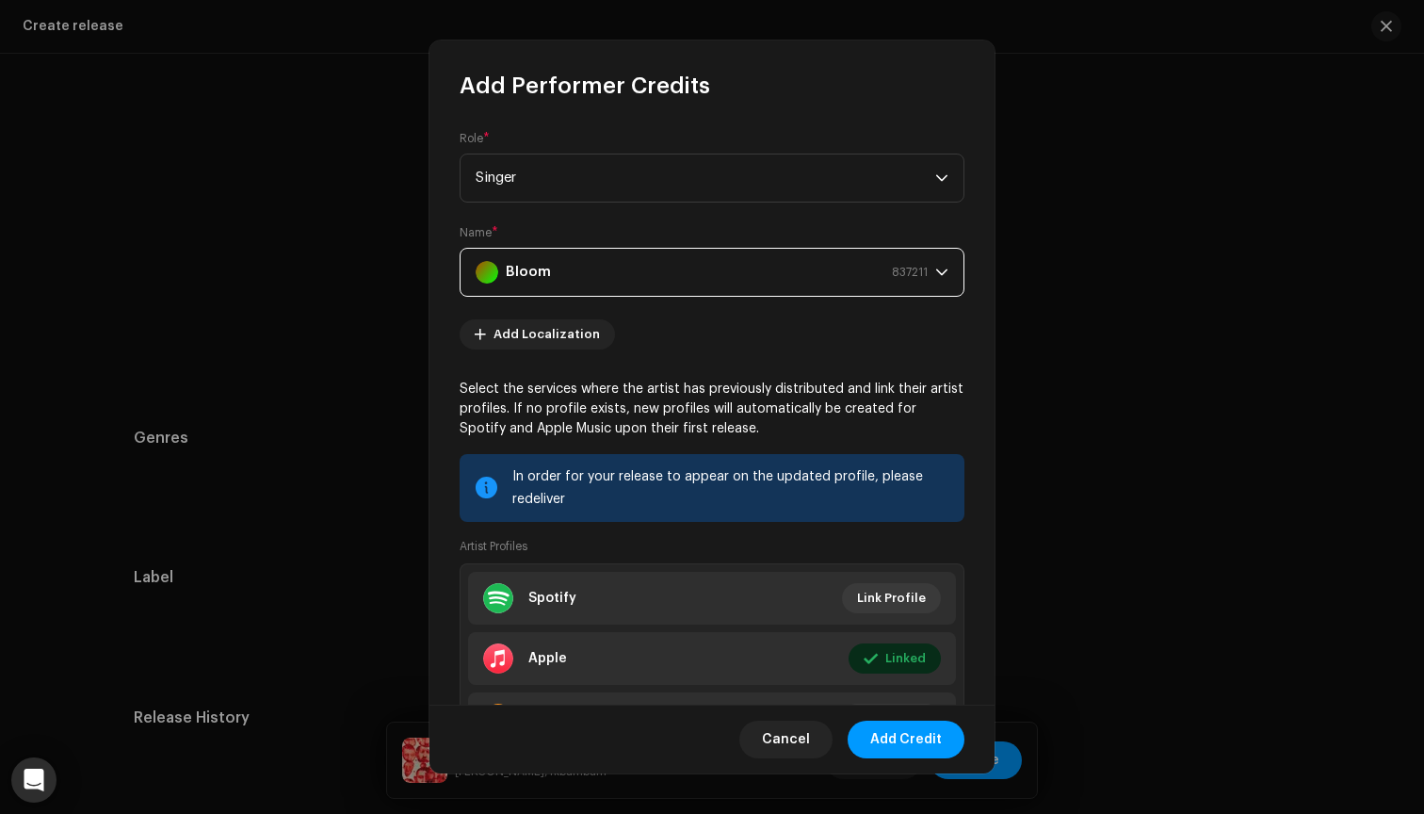
click at [860, 261] on div "Bloom 837211" at bounding box center [702, 272] width 452 height 47
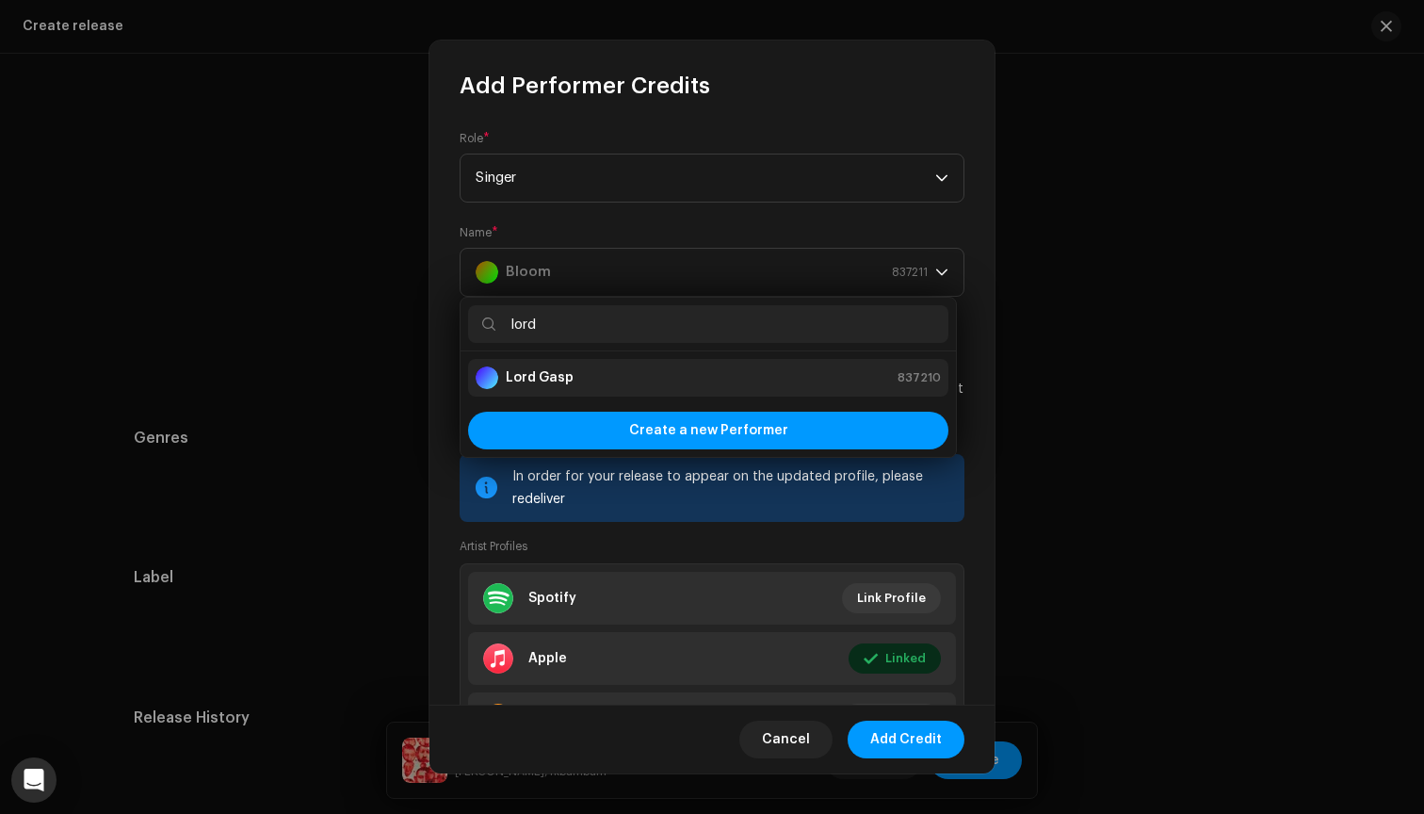
type input "lord"
click at [814, 386] on div "Lord Gasp 837210" at bounding box center [708, 377] width 465 height 23
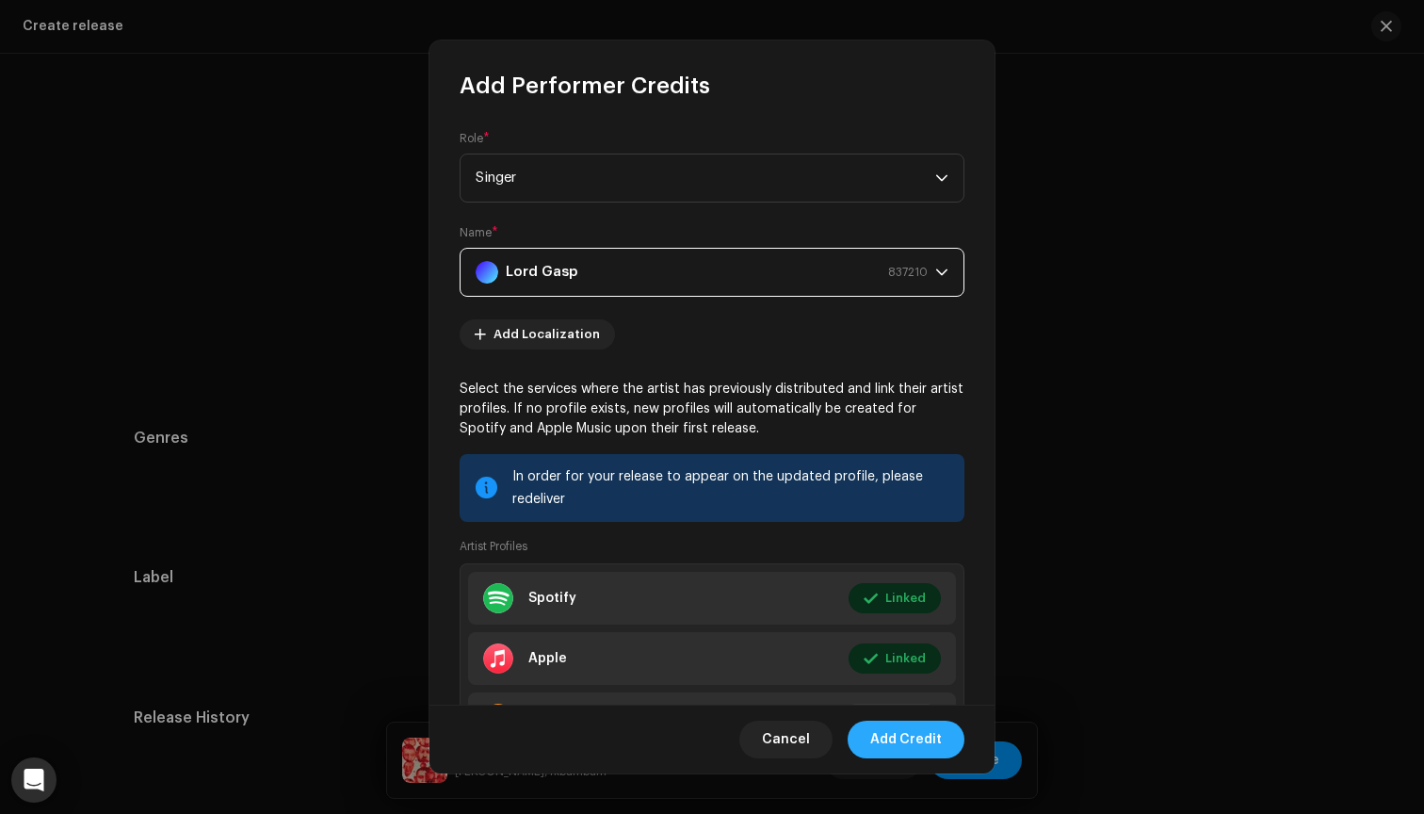
click at [922, 735] on span "Add Credit" at bounding box center [906, 740] width 72 height 38
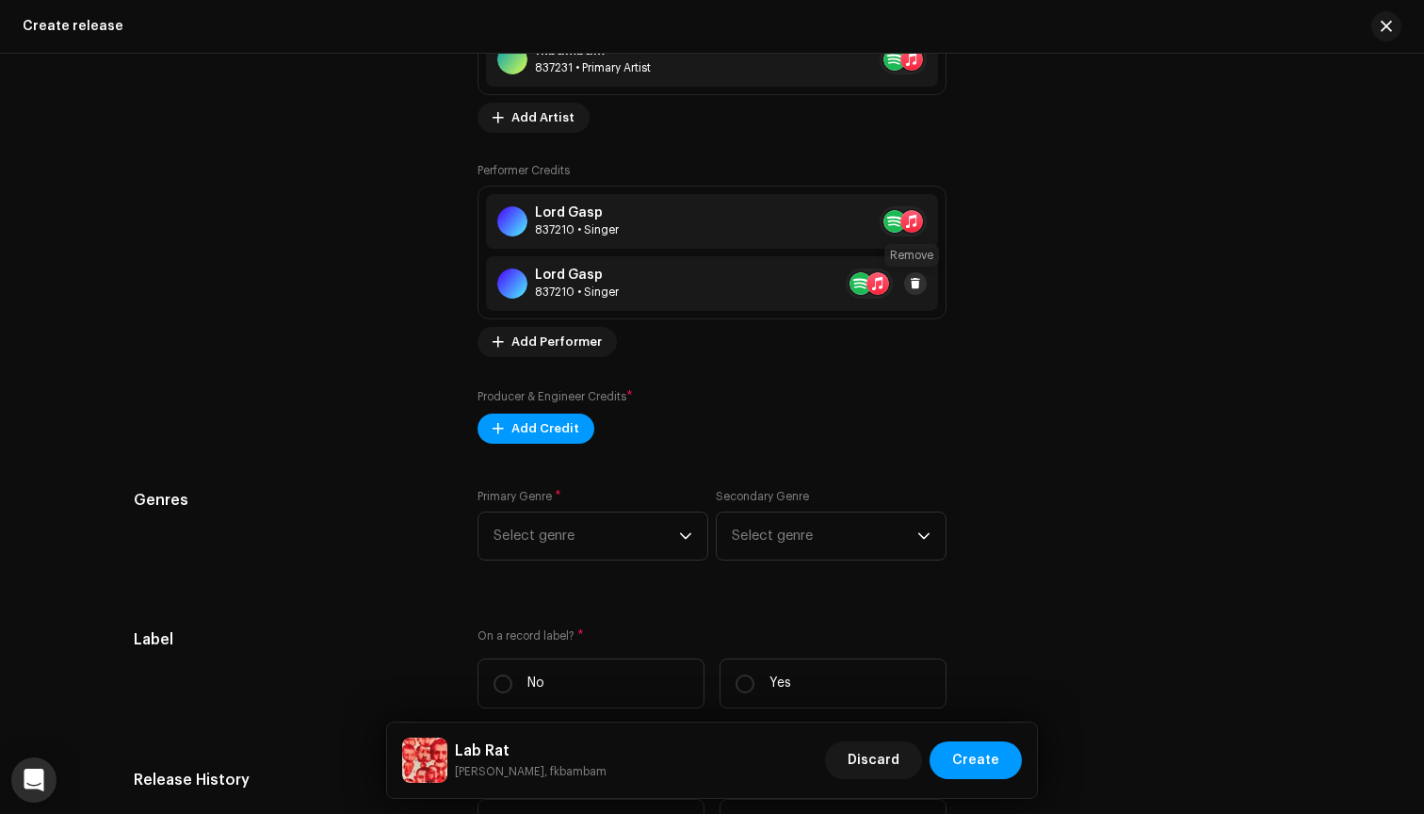
click at [917, 279] on button at bounding box center [915, 283] width 23 height 23
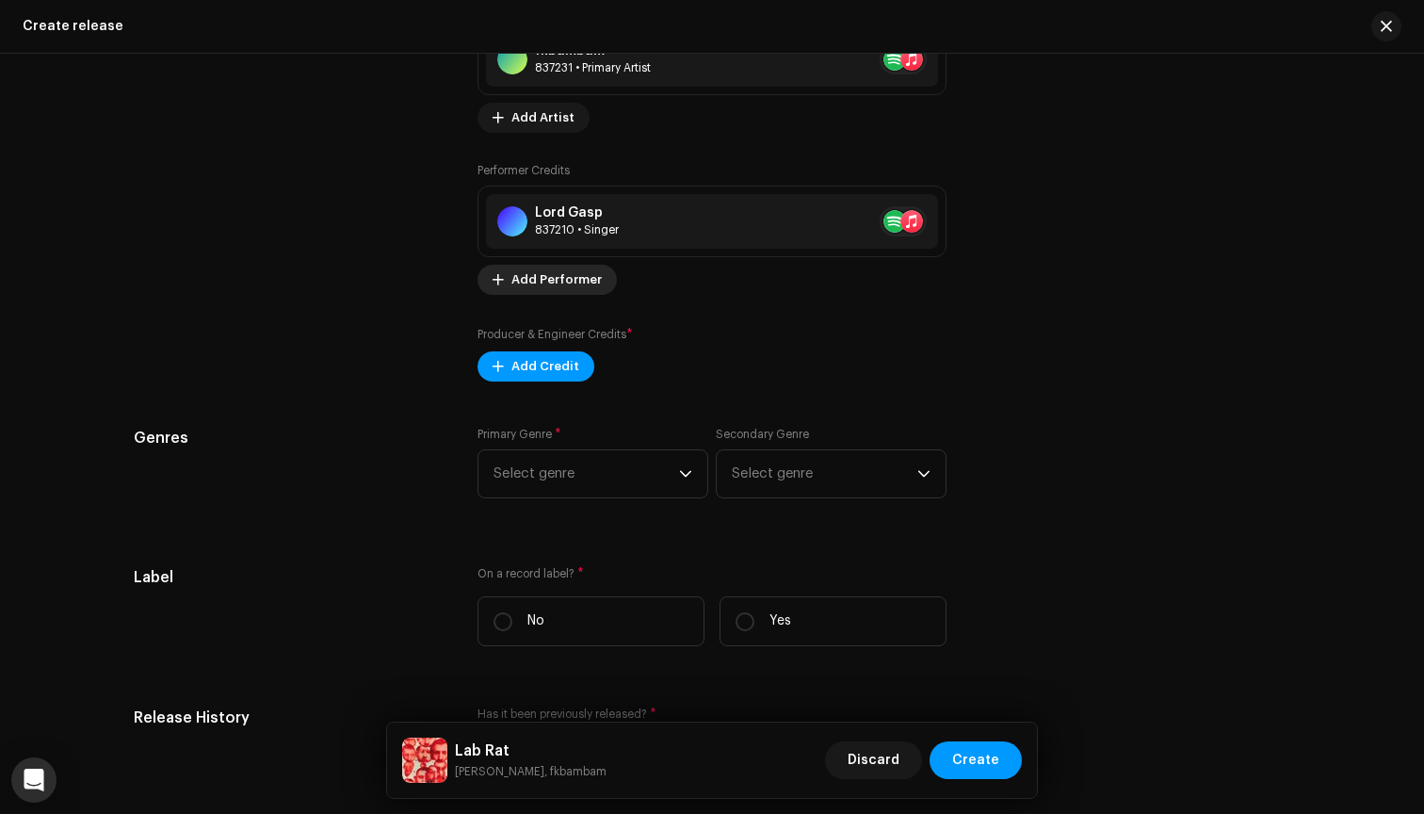
click at [585, 289] on span "Add Performer" at bounding box center [556, 280] width 90 height 38
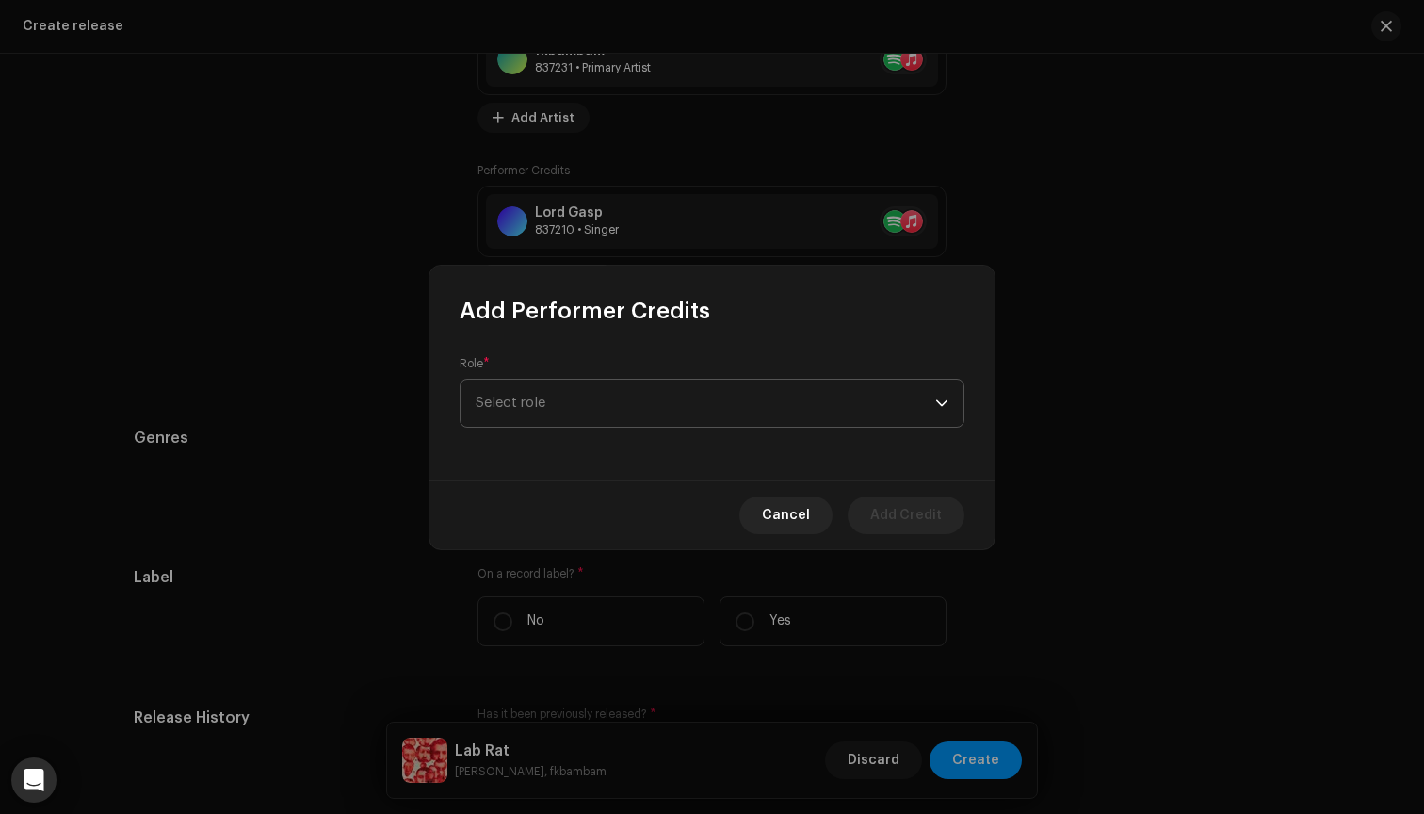
click at [607, 395] on span "Select role" at bounding box center [706, 403] width 460 height 47
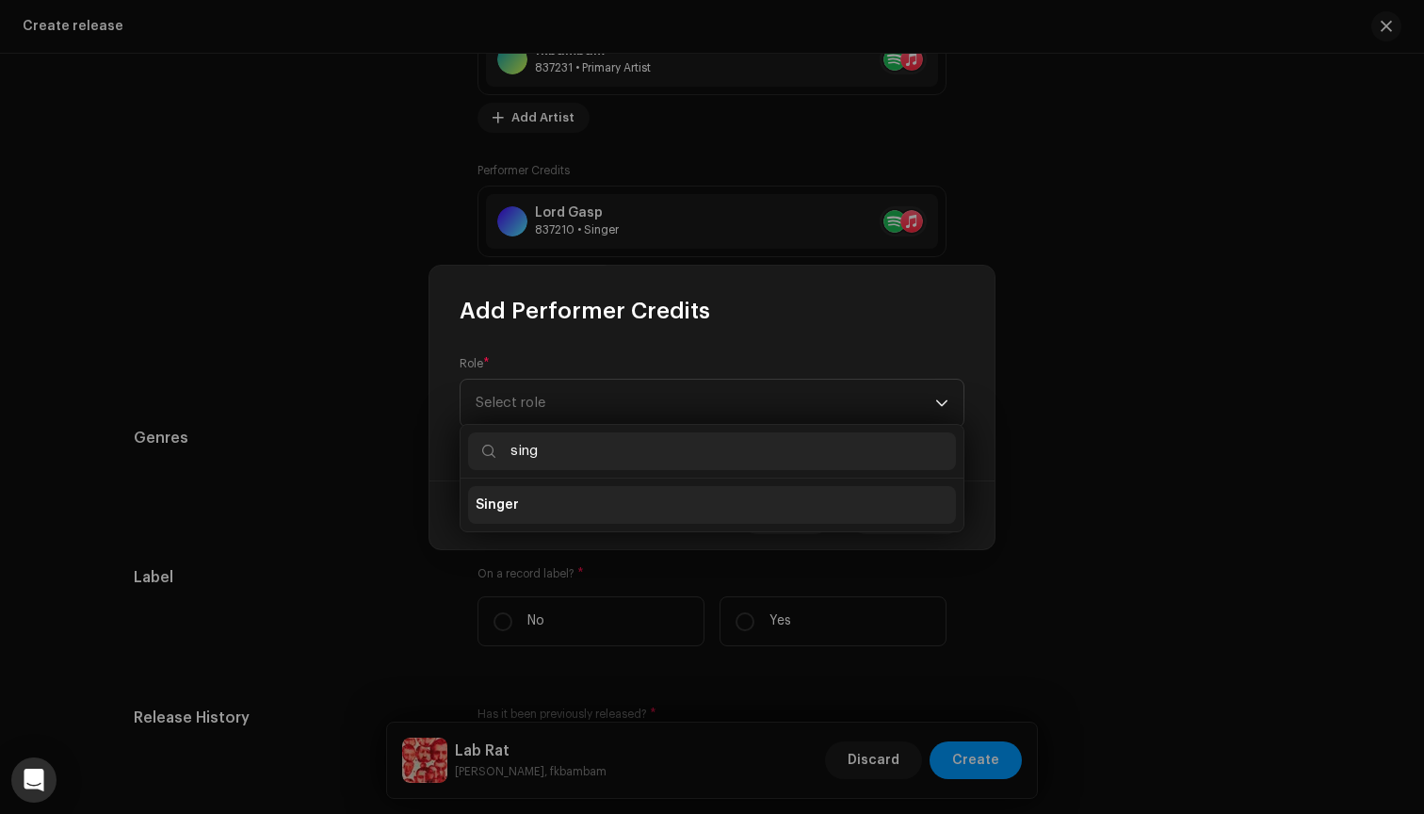
type input "sing"
click at [593, 508] on li "Singer" at bounding box center [712, 505] width 488 height 38
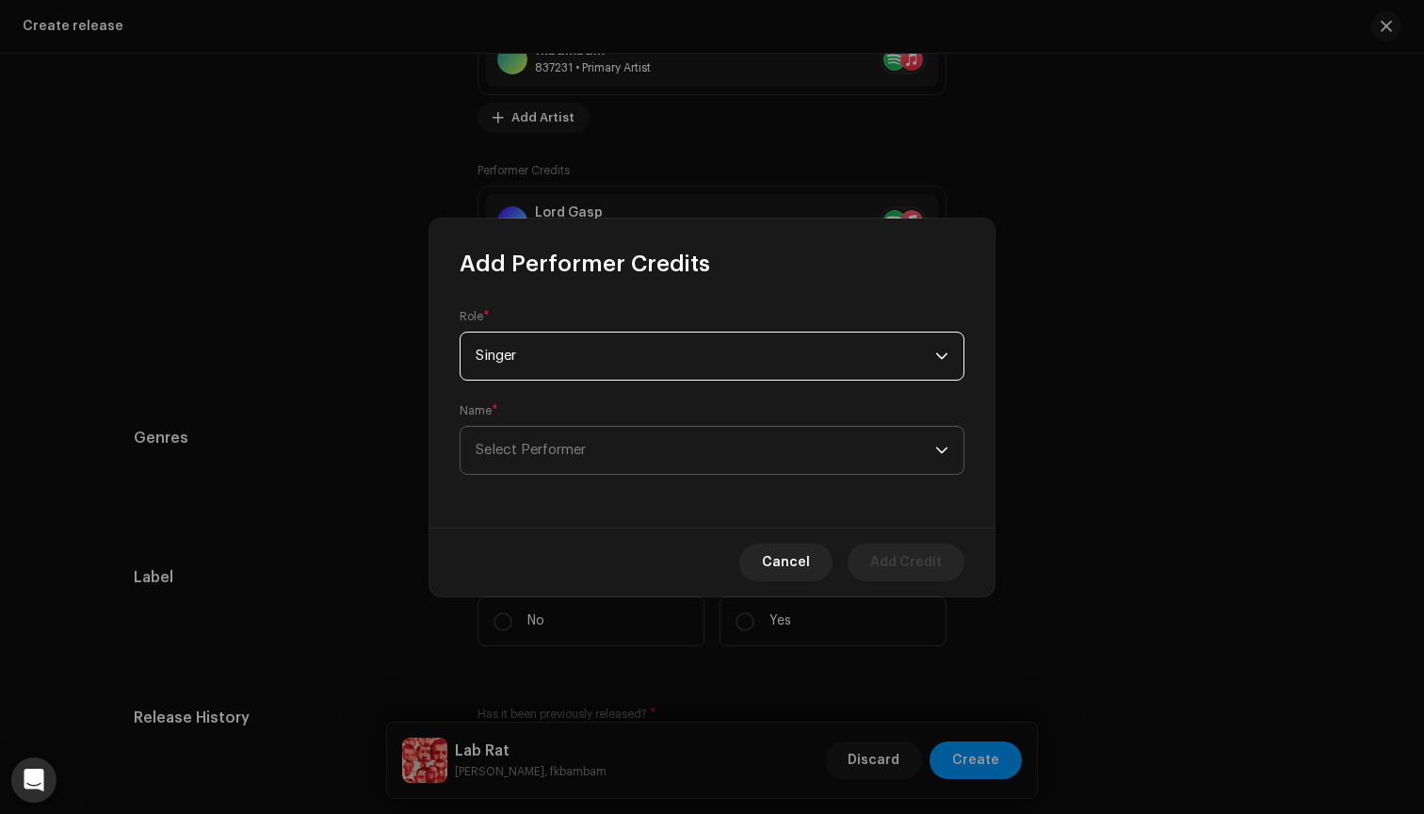
click at [609, 445] on span "Select Performer" at bounding box center [706, 450] width 460 height 47
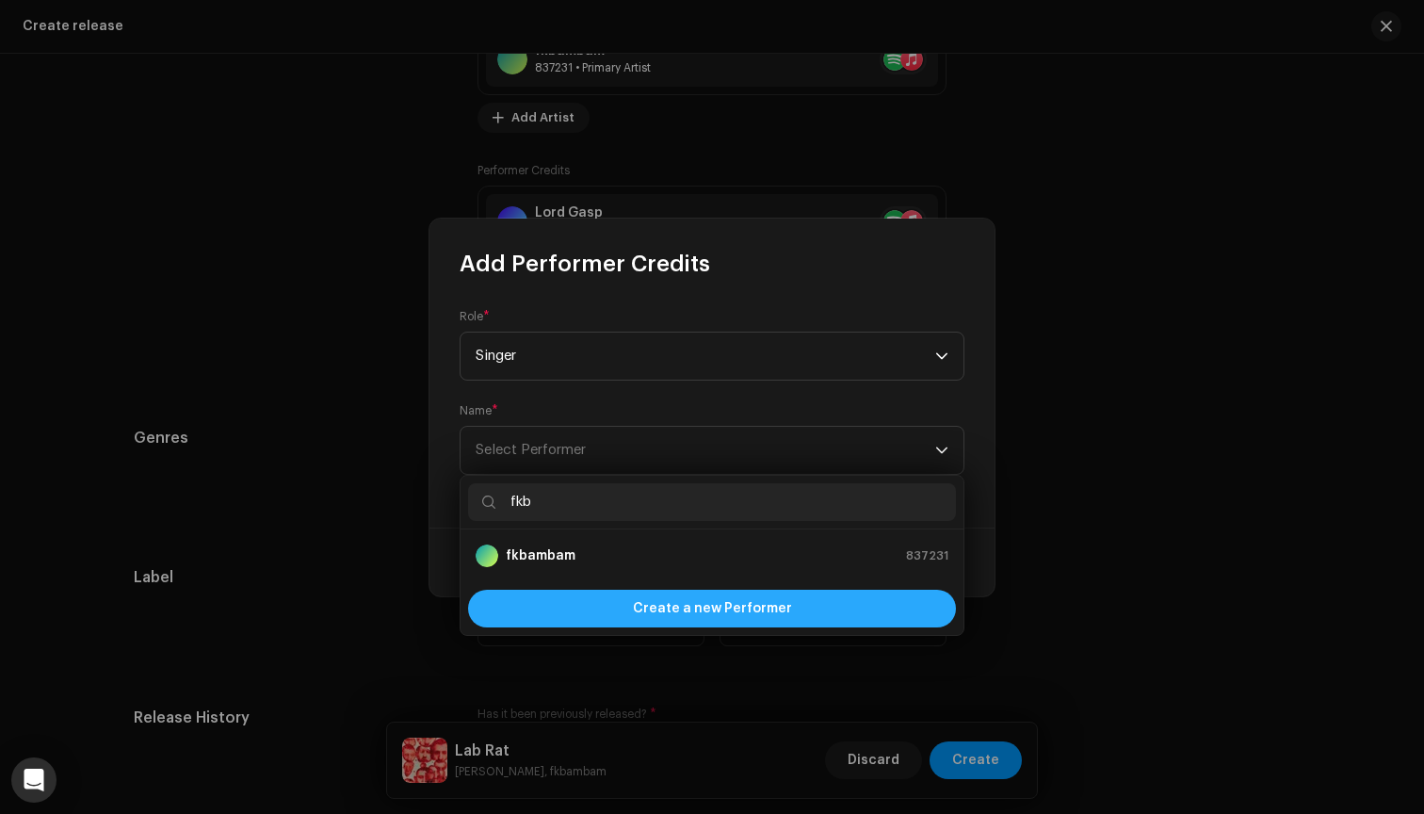
type input "fkb"
click at [636, 619] on div "Create a new Performer" at bounding box center [712, 609] width 488 height 38
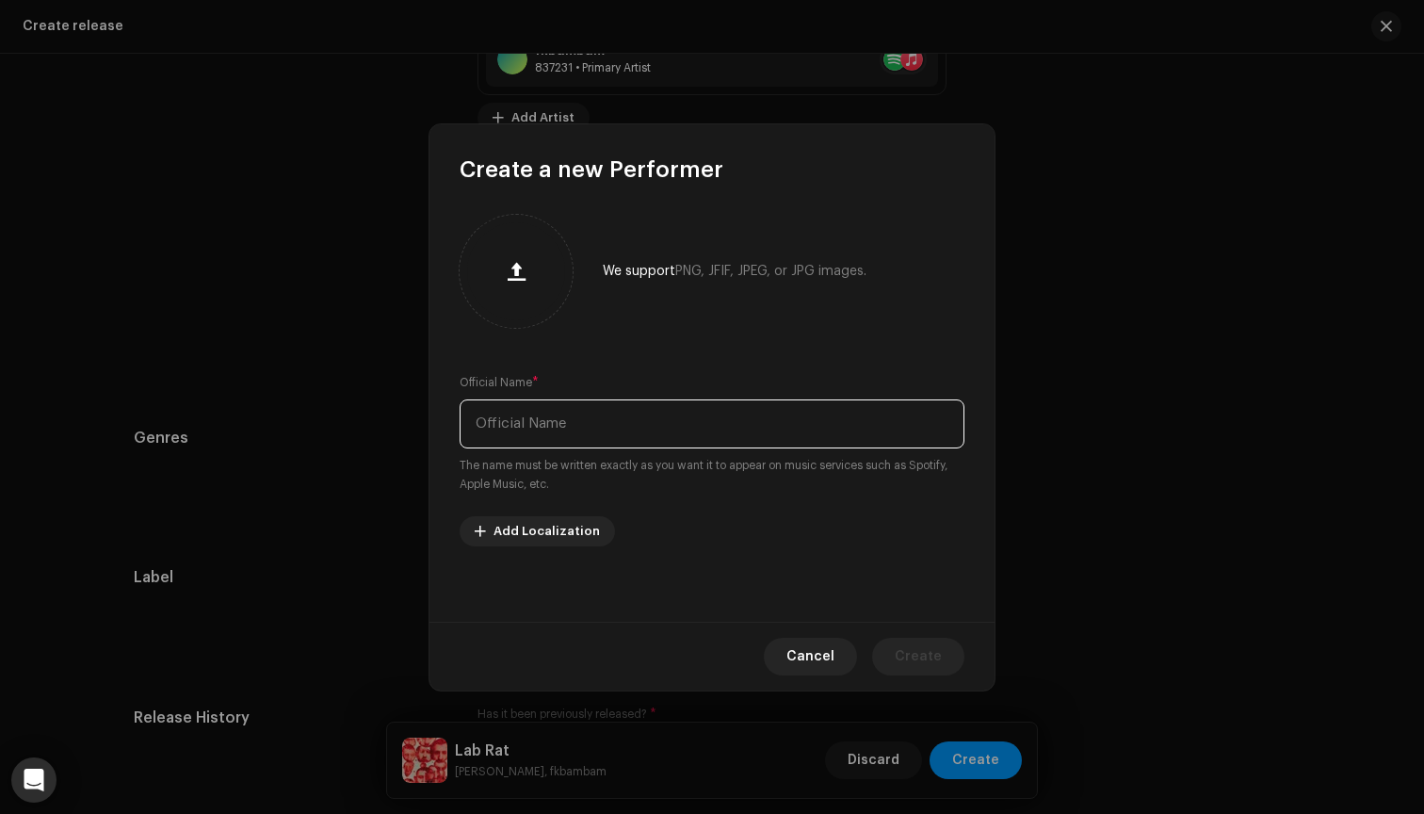
click at [780, 446] on input "text" at bounding box center [712, 423] width 505 height 49
type input "[PERSON_NAME]"
click at [910, 663] on span "Create" at bounding box center [918, 657] width 47 height 38
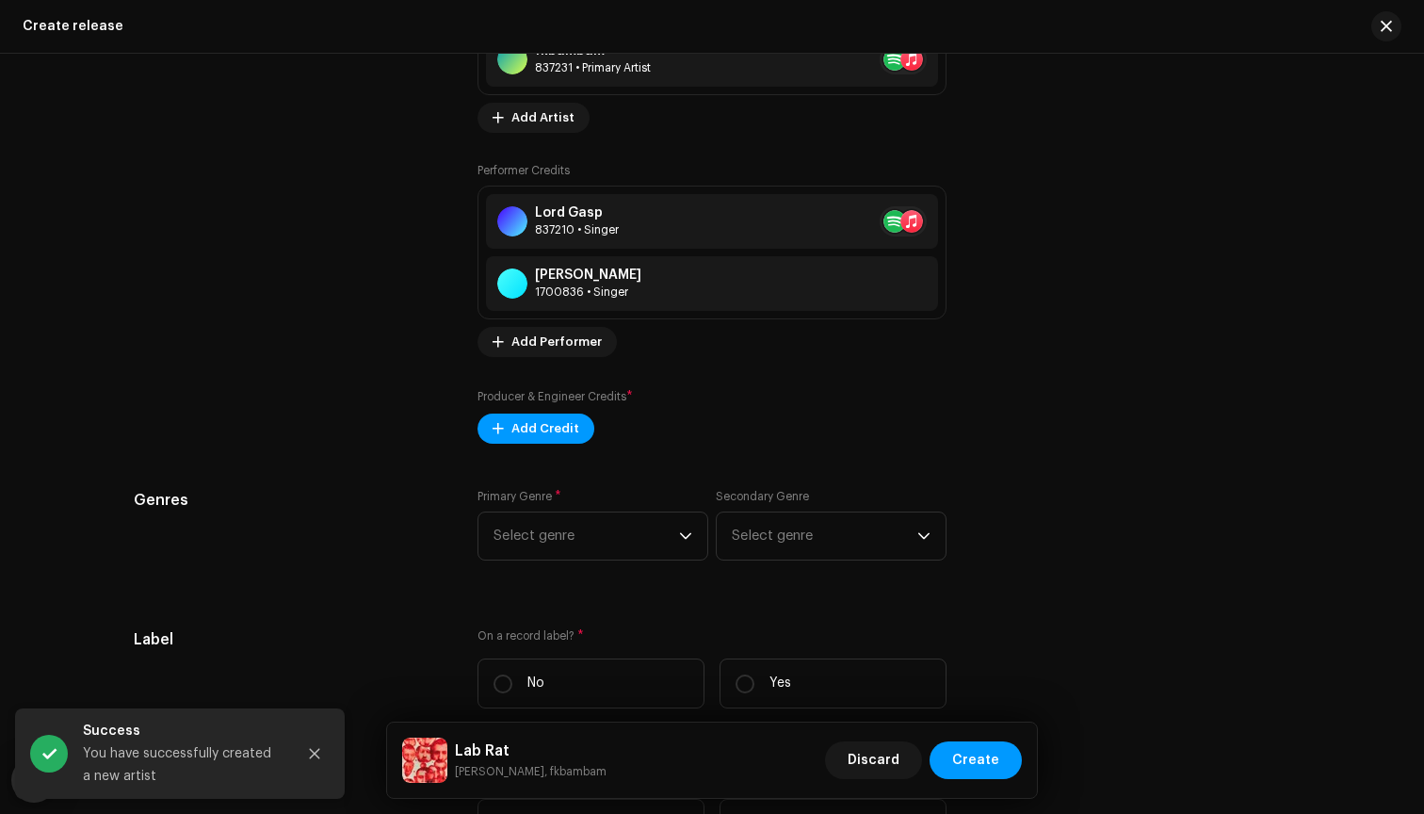
scroll to position [2268, 0]
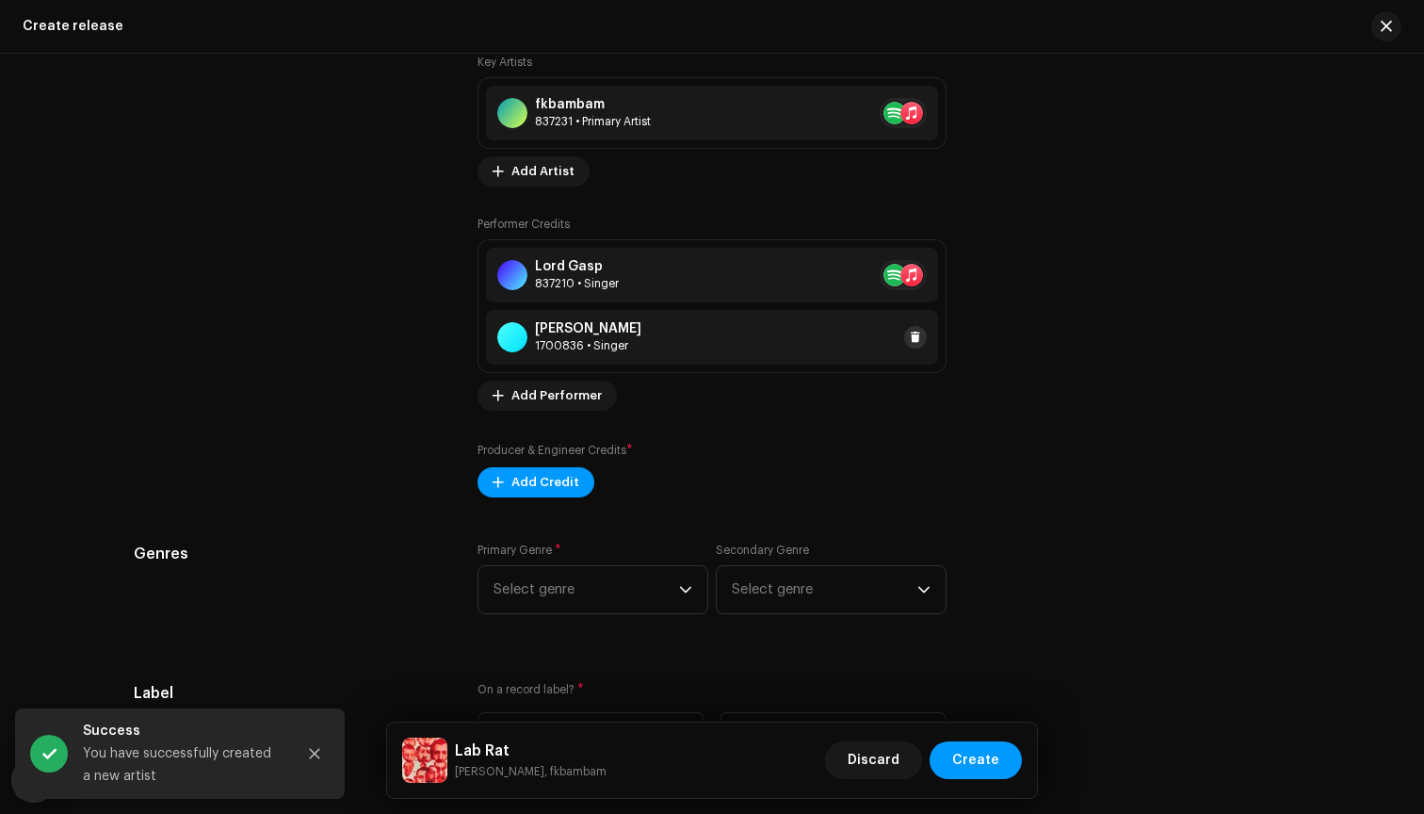
click at [912, 339] on span at bounding box center [915, 337] width 11 height 15
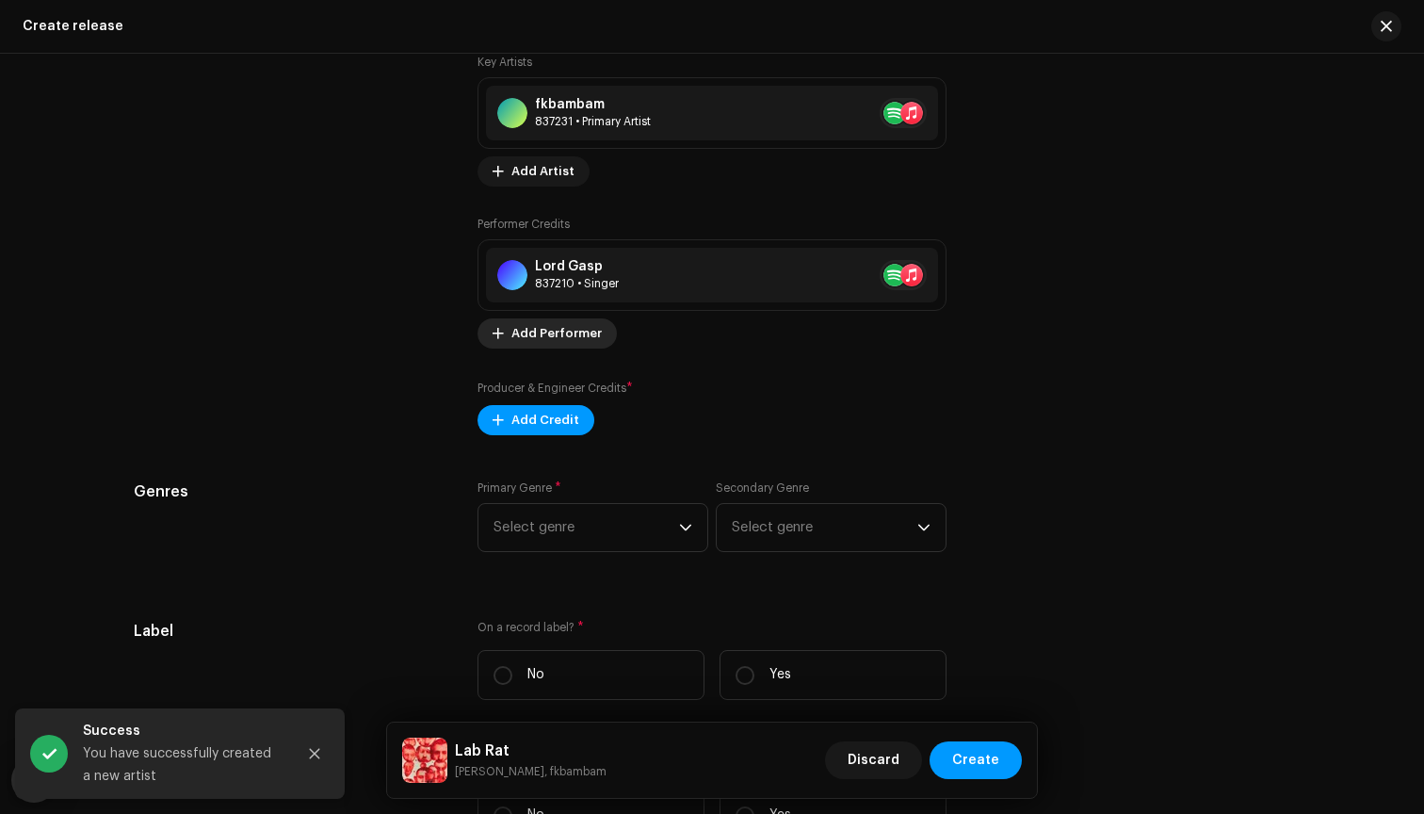
click at [575, 339] on span "Add Performer" at bounding box center [556, 334] width 90 height 38
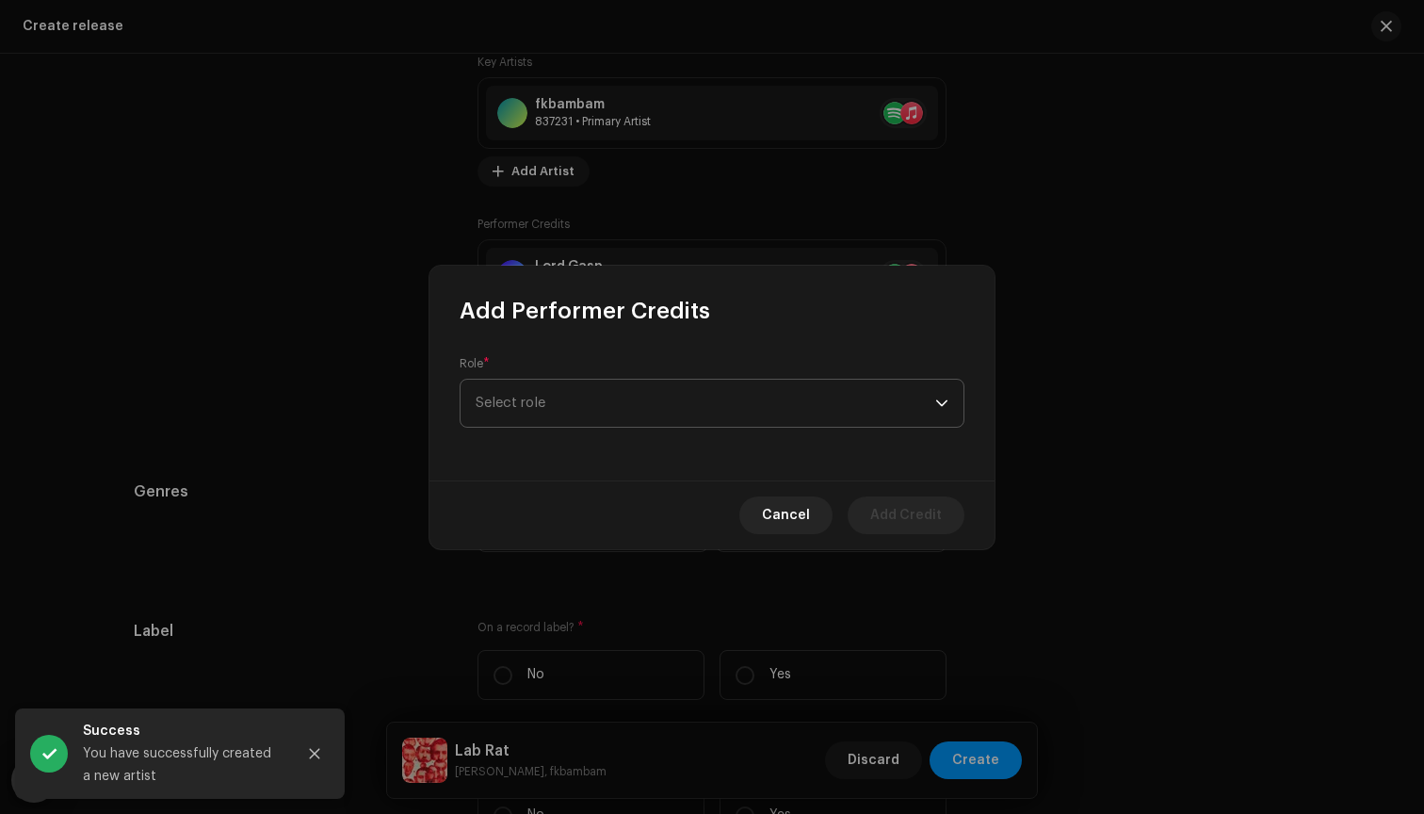
click at [586, 395] on span "Select role" at bounding box center [706, 403] width 460 height 47
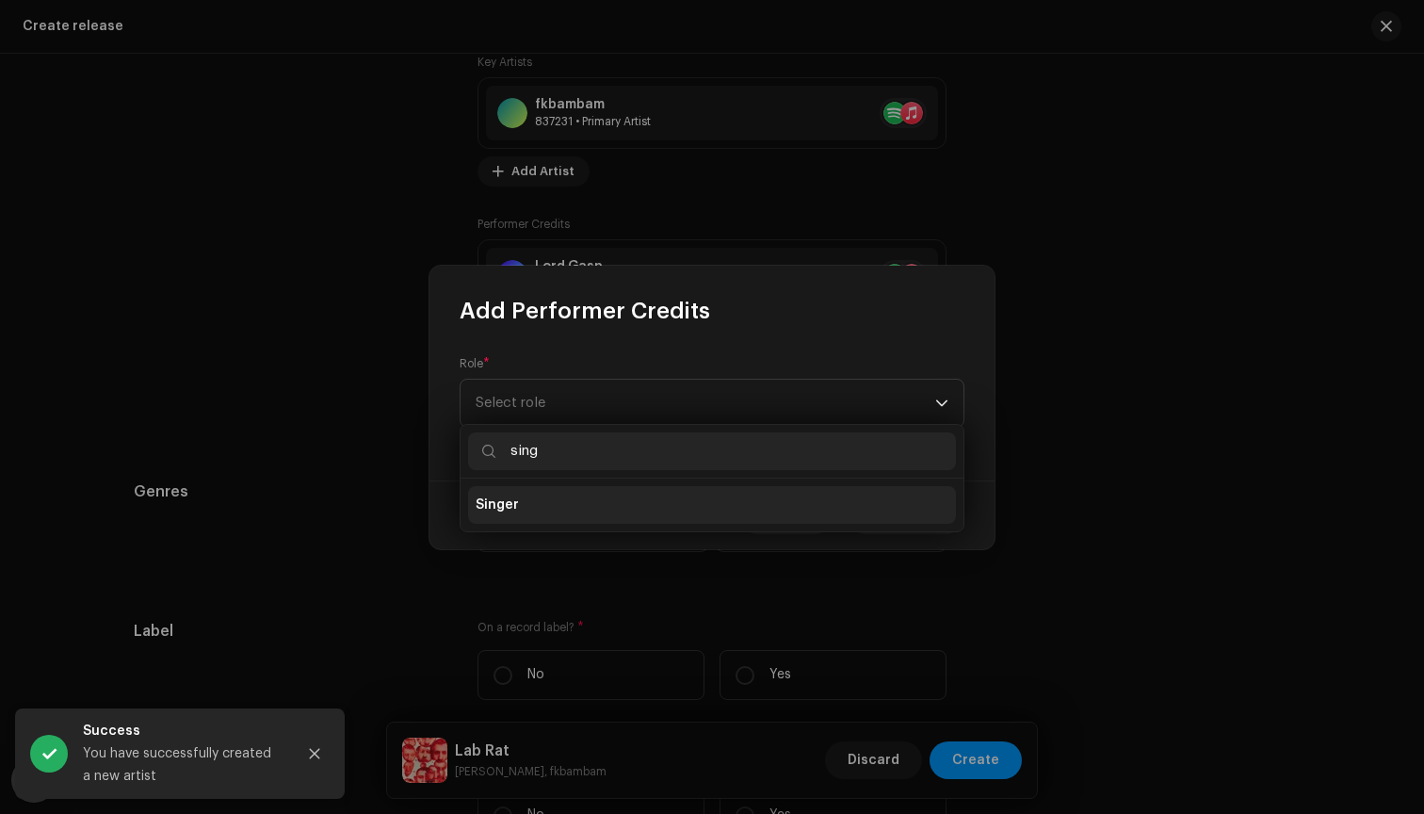
type input "sing"
click at [554, 506] on li "Singer" at bounding box center [712, 505] width 488 height 38
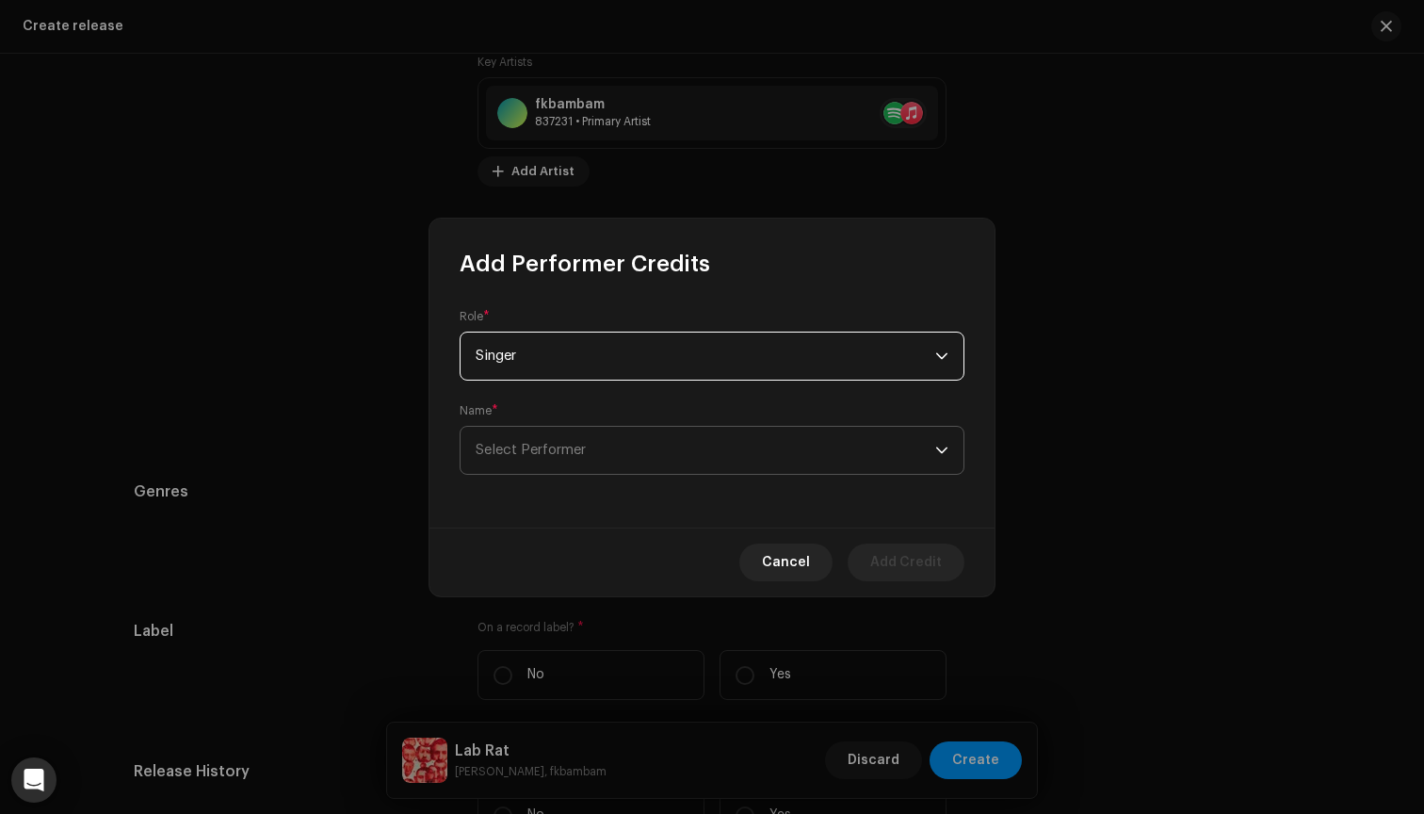
click at [594, 451] on span "Select Performer" at bounding box center [706, 450] width 460 height 47
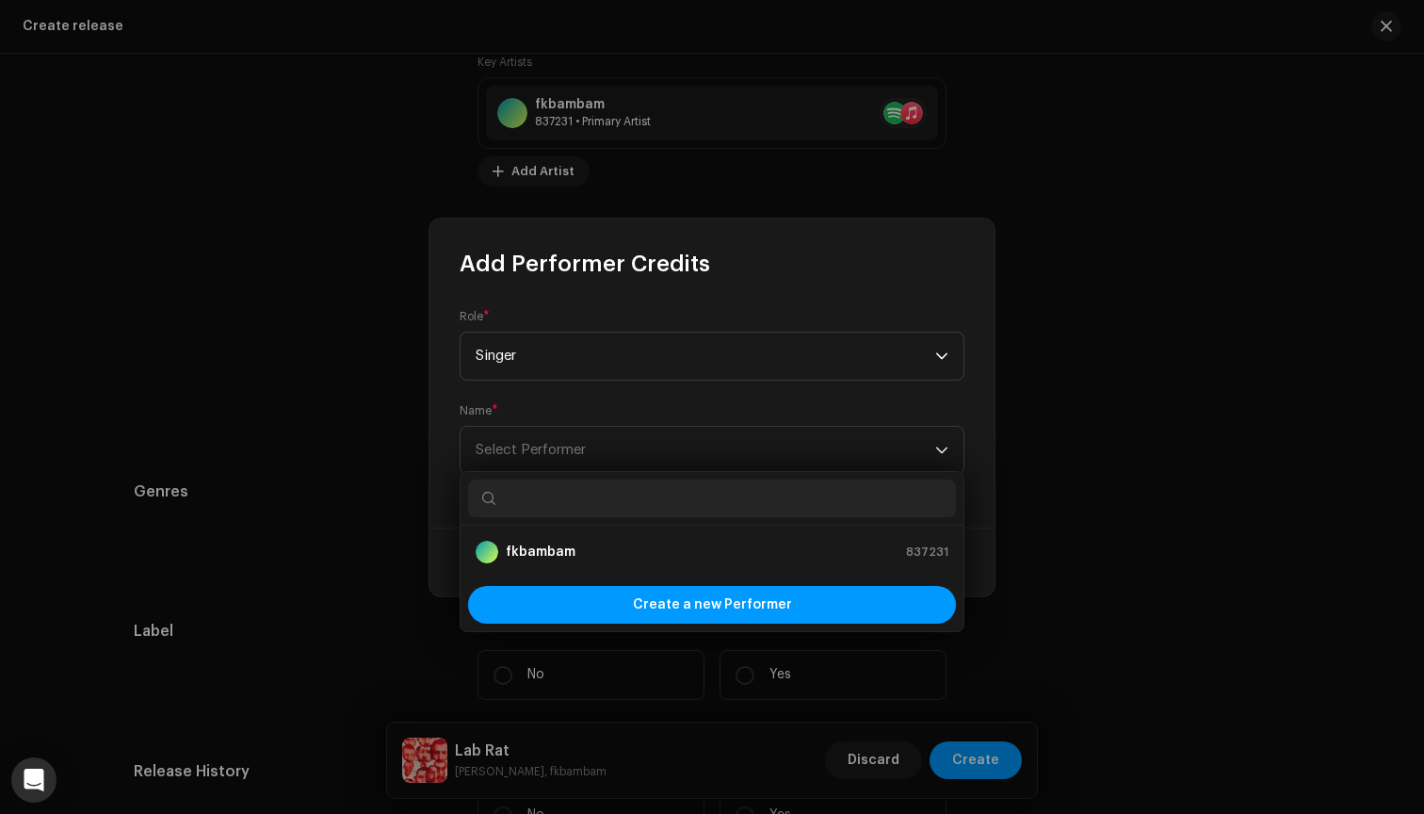
click at [585, 417] on div "Name * Select Performer" at bounding box center [712, 439] width 505 height 72
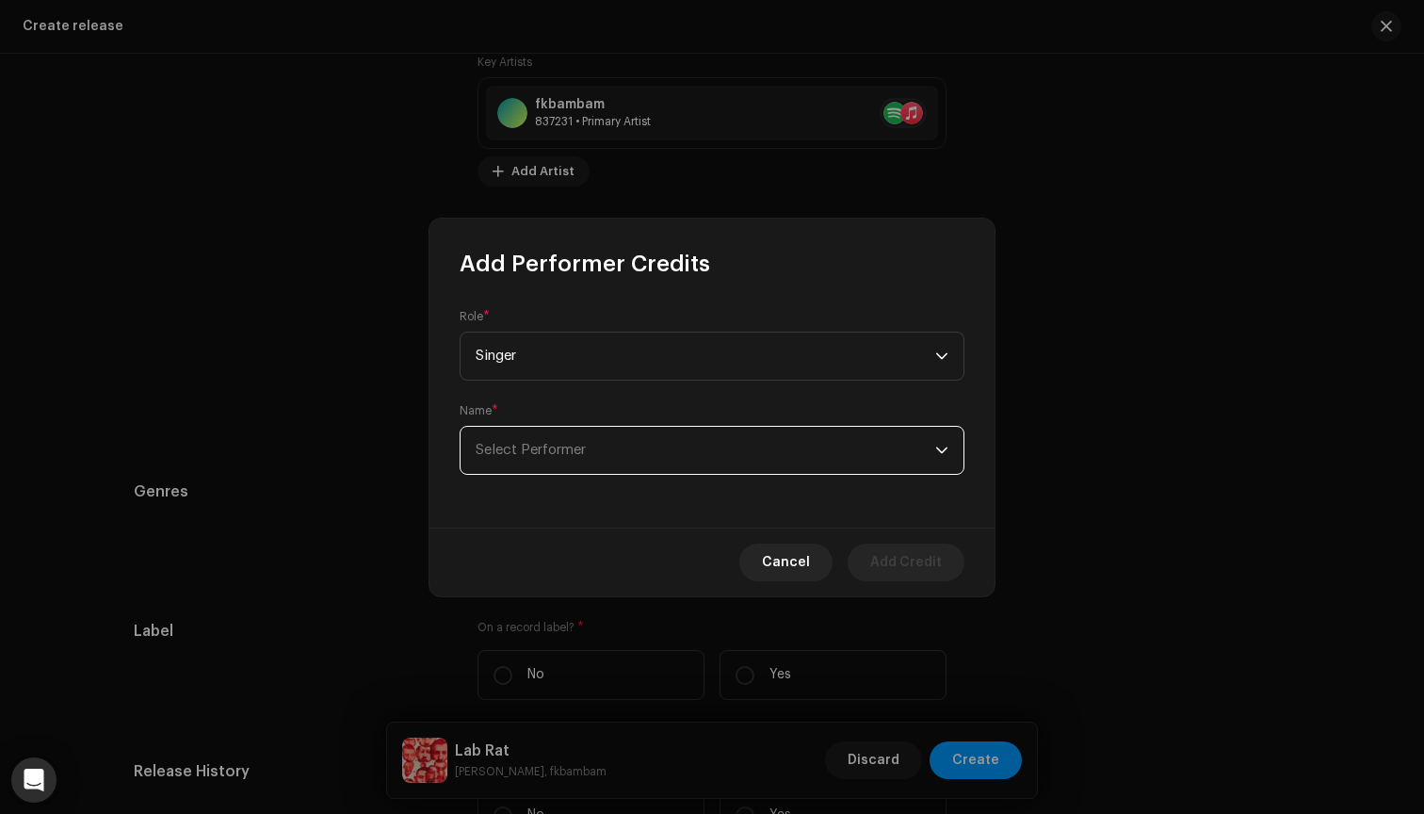
click at [596, 455] on span "Select Performer" at bounding box center [706, 450] width 460 height 47
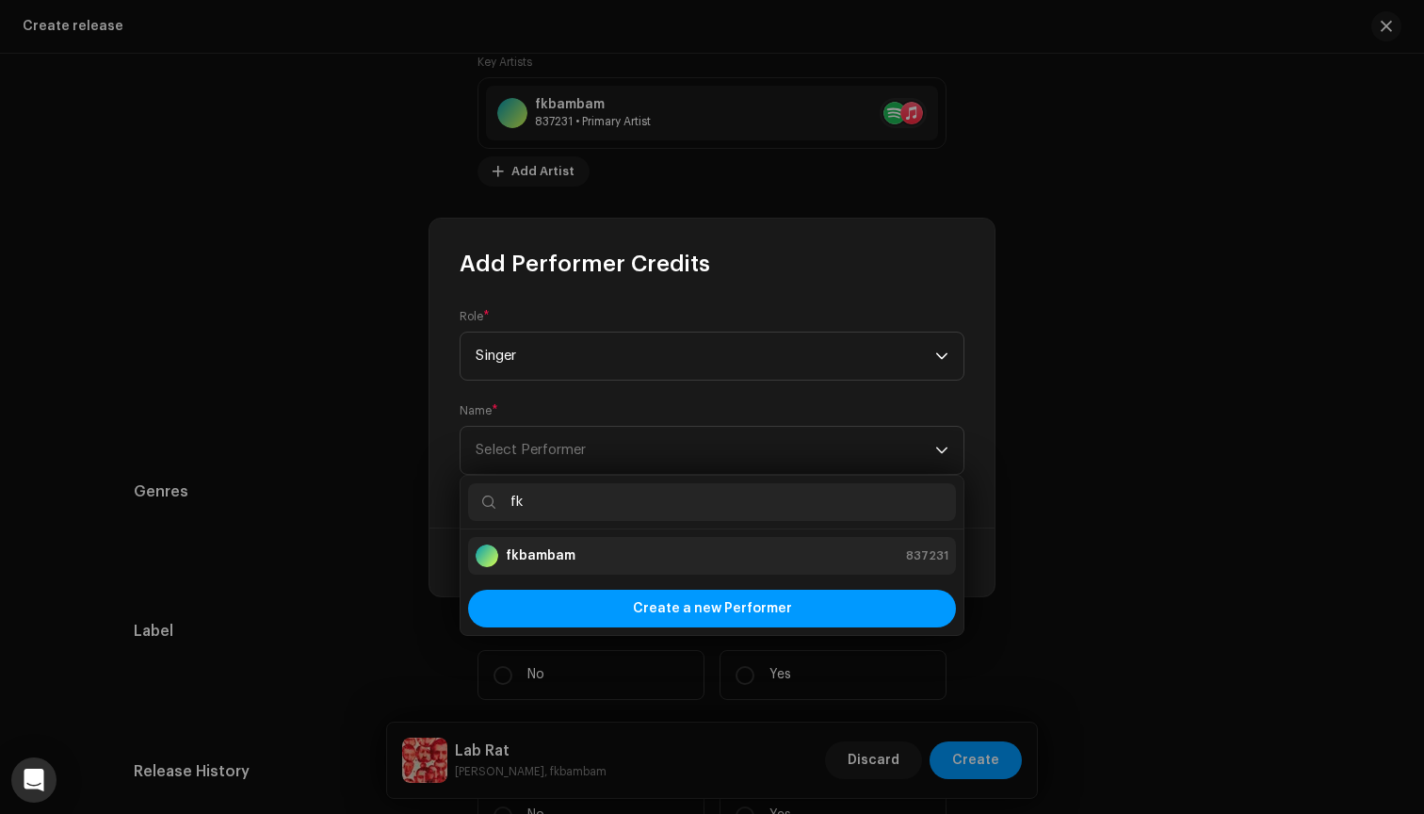
type input "fk"
click at [603, 555] on div "fkbambam 837231" at bounding box center [712, 555] width 473 height 23
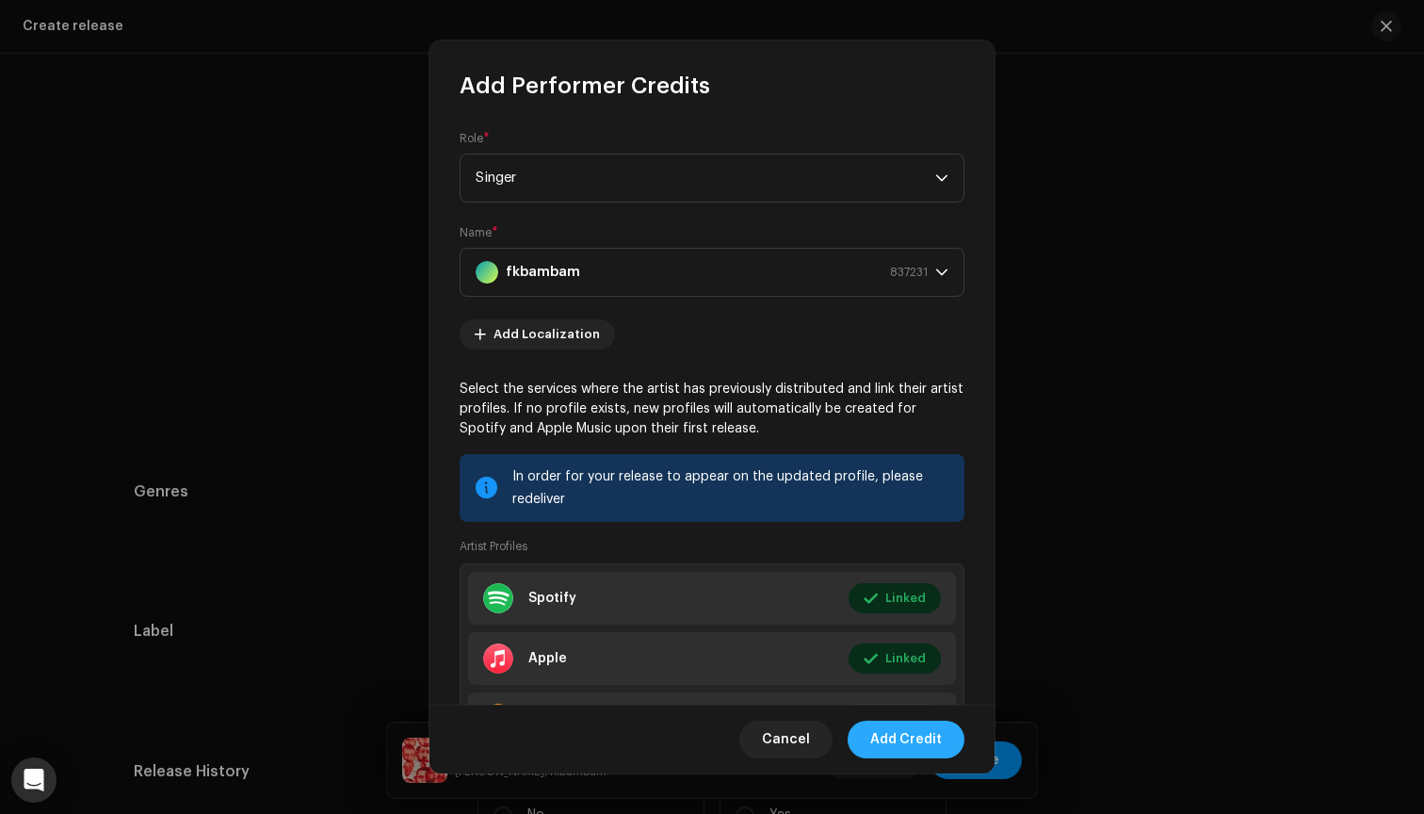
click at [909, 746] on span "Add Credit" at bounding box center [906, 740] width 72 height 38
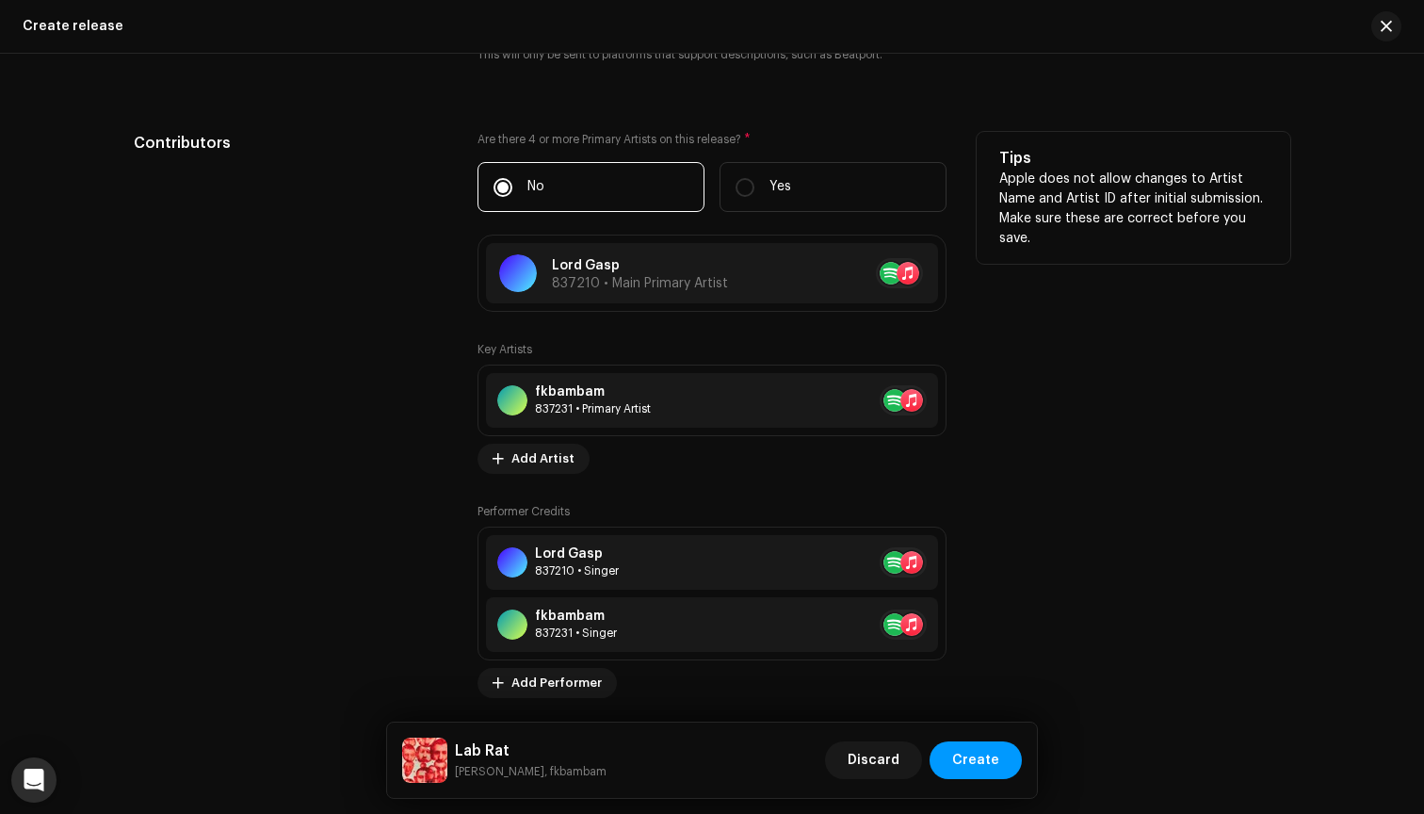
scroll to position [1967, 0]
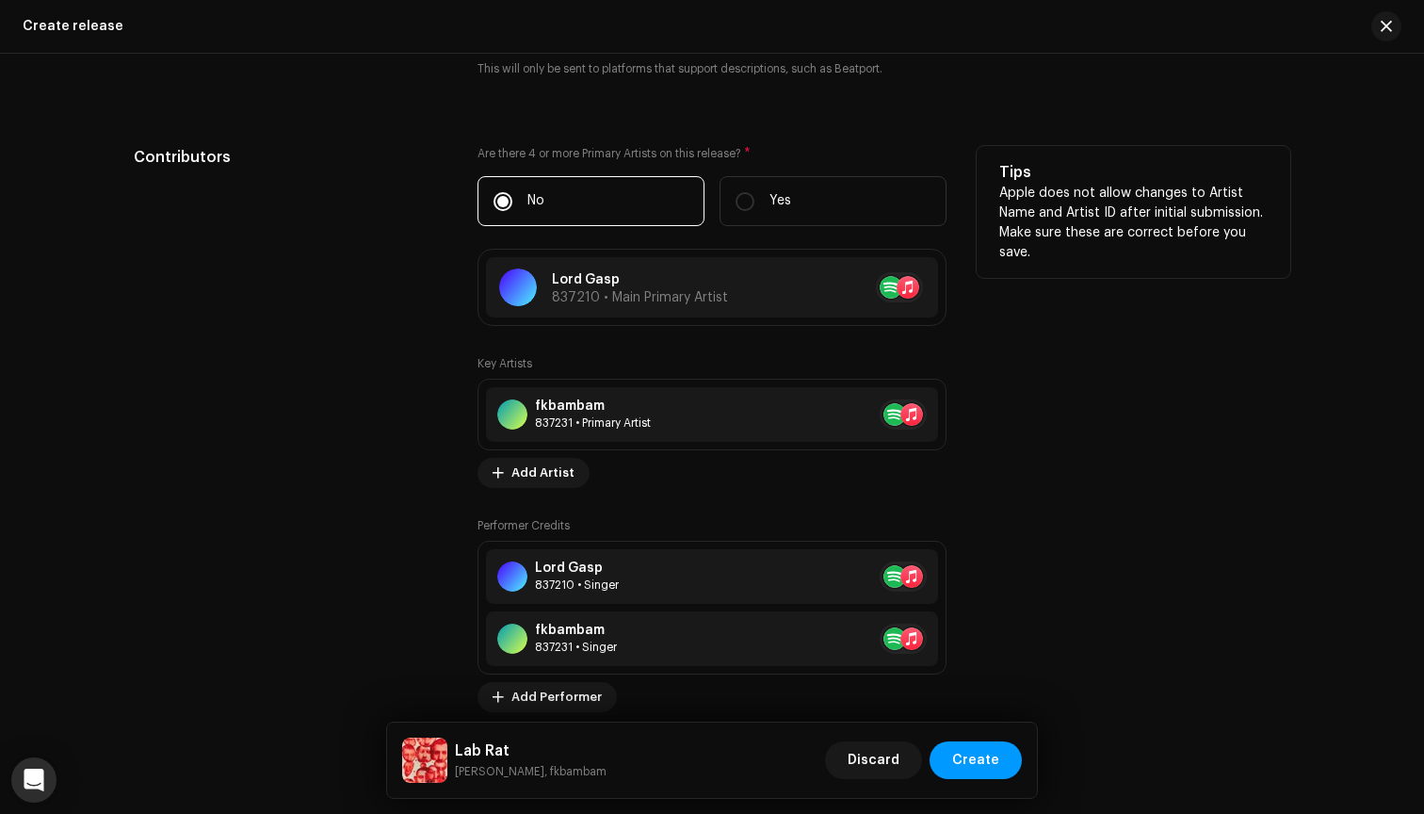
click at [417, 381] on div "Contributors" at bounding box center [291, 472] width 314 height 653
click at [915, 411] on span at bounding box center [915, 414] width 11 height 15
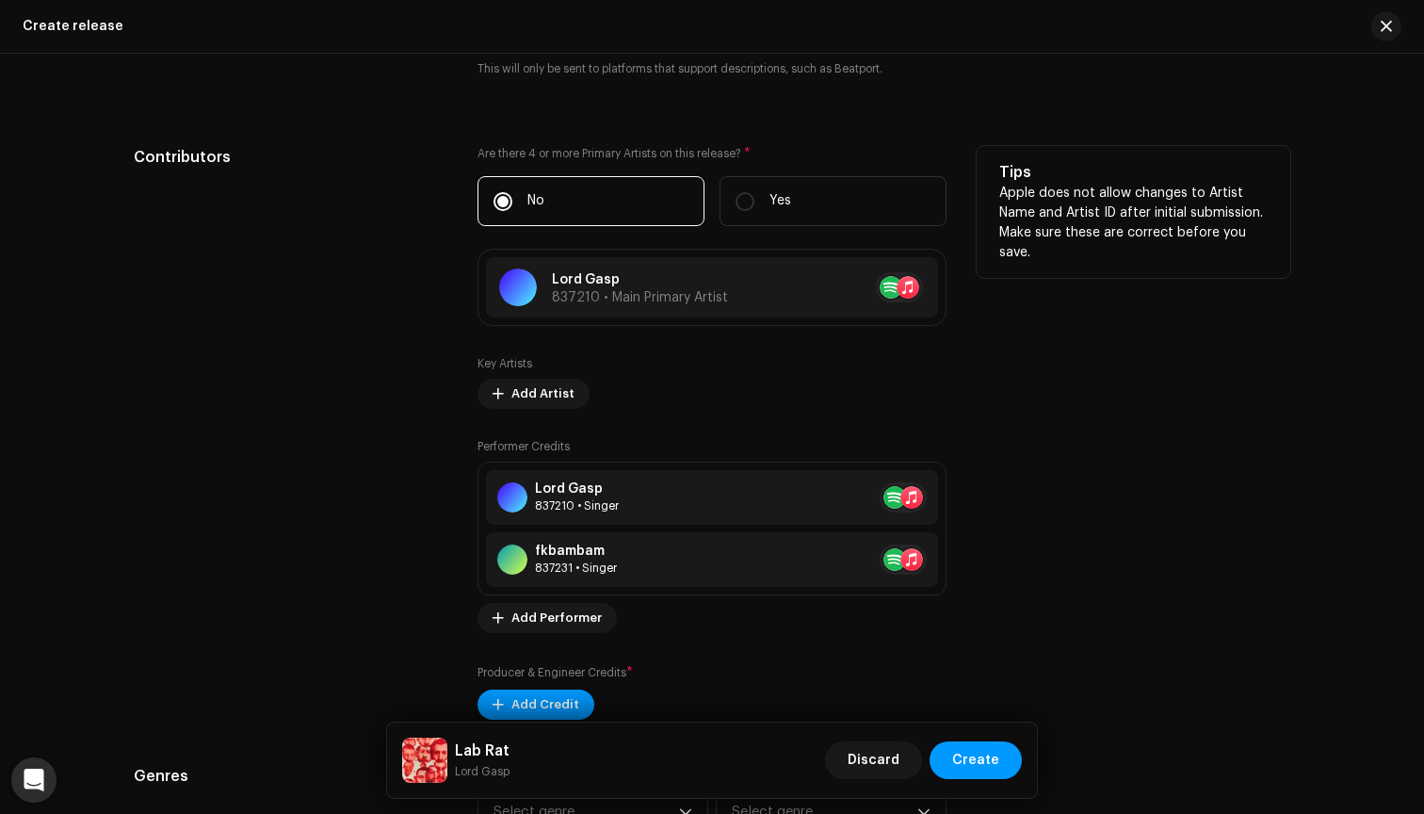
click at [402, 345] on div "Contributors" at bounding box center [291, 433] width 314 height 574
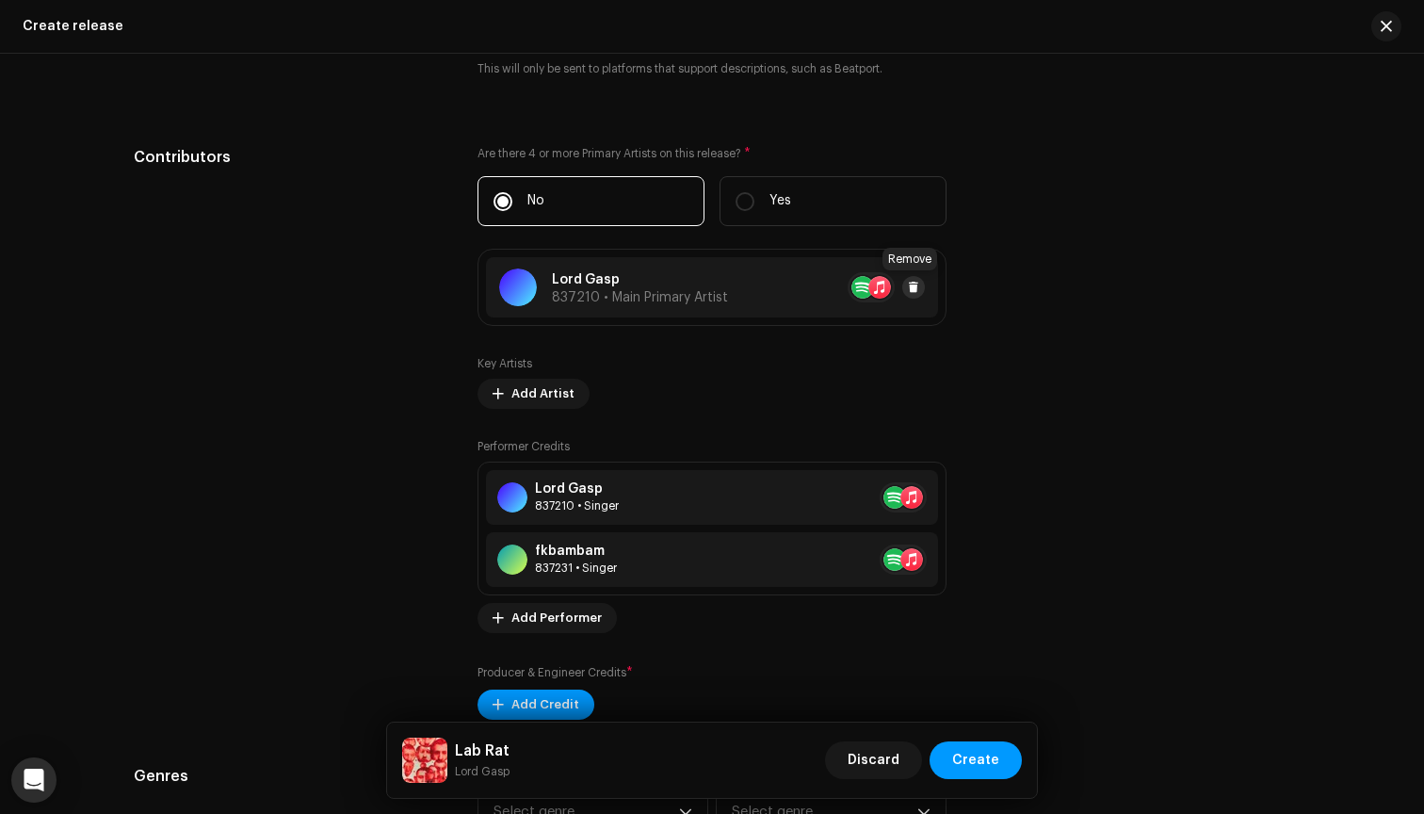
click at [914, 288] on span at bounding box center [913, 287] width 11 height 15
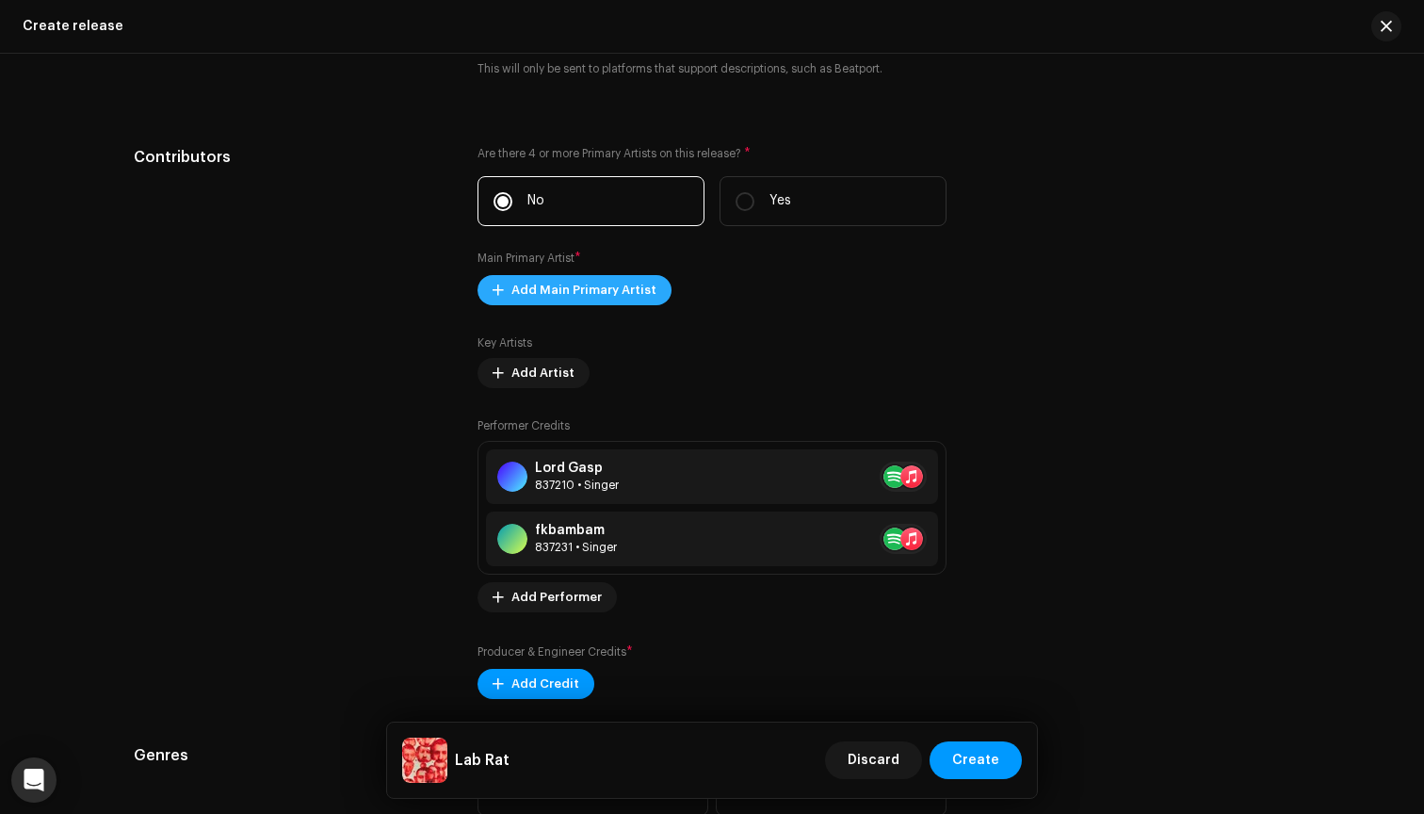
click at [611, 292] on span "Add Main Primary Artist" at bounding box center [583, 290] width 145 height 38
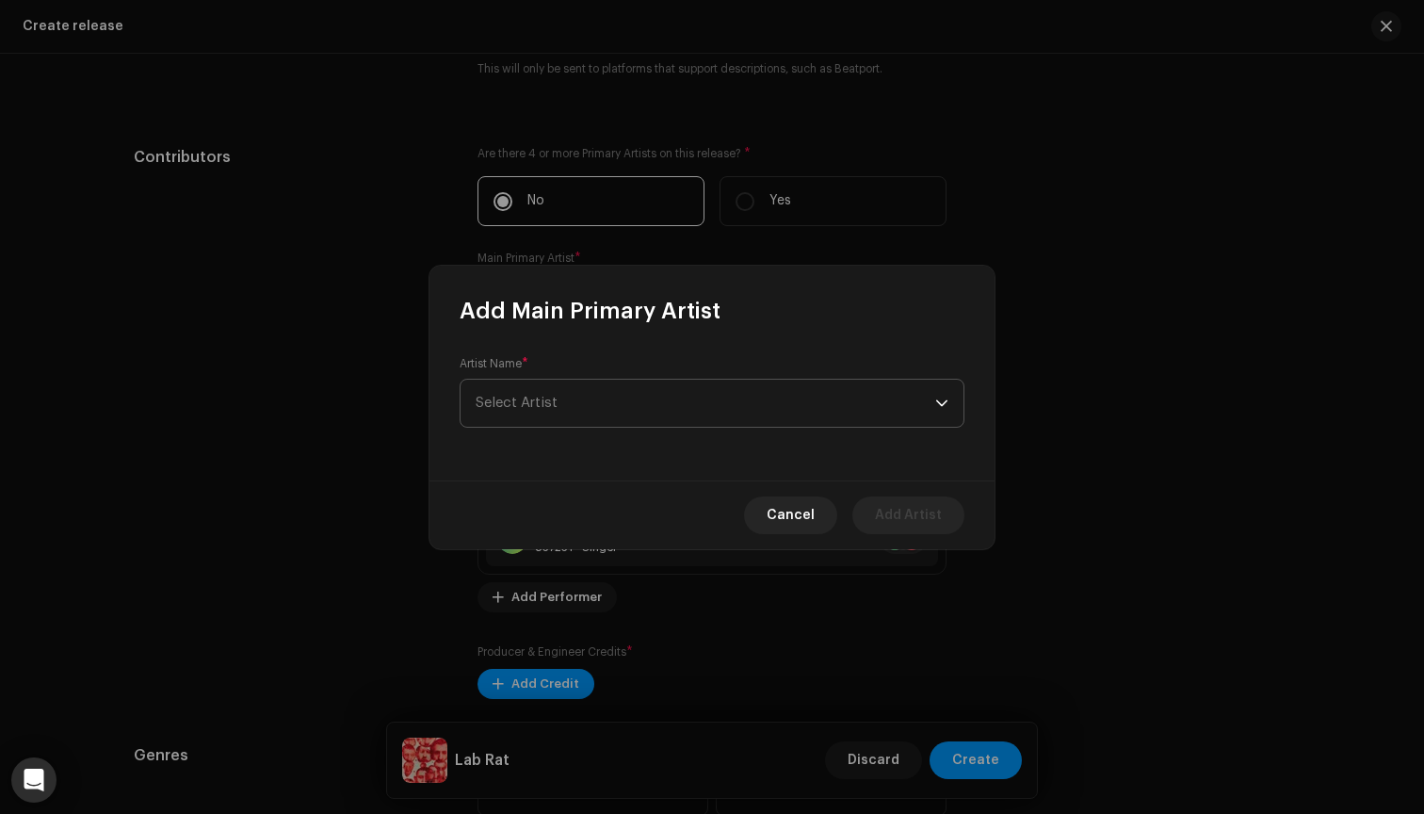
click at [586, 398] on span "Select Artist" at bounding box center [706, 403] width 460 height 47
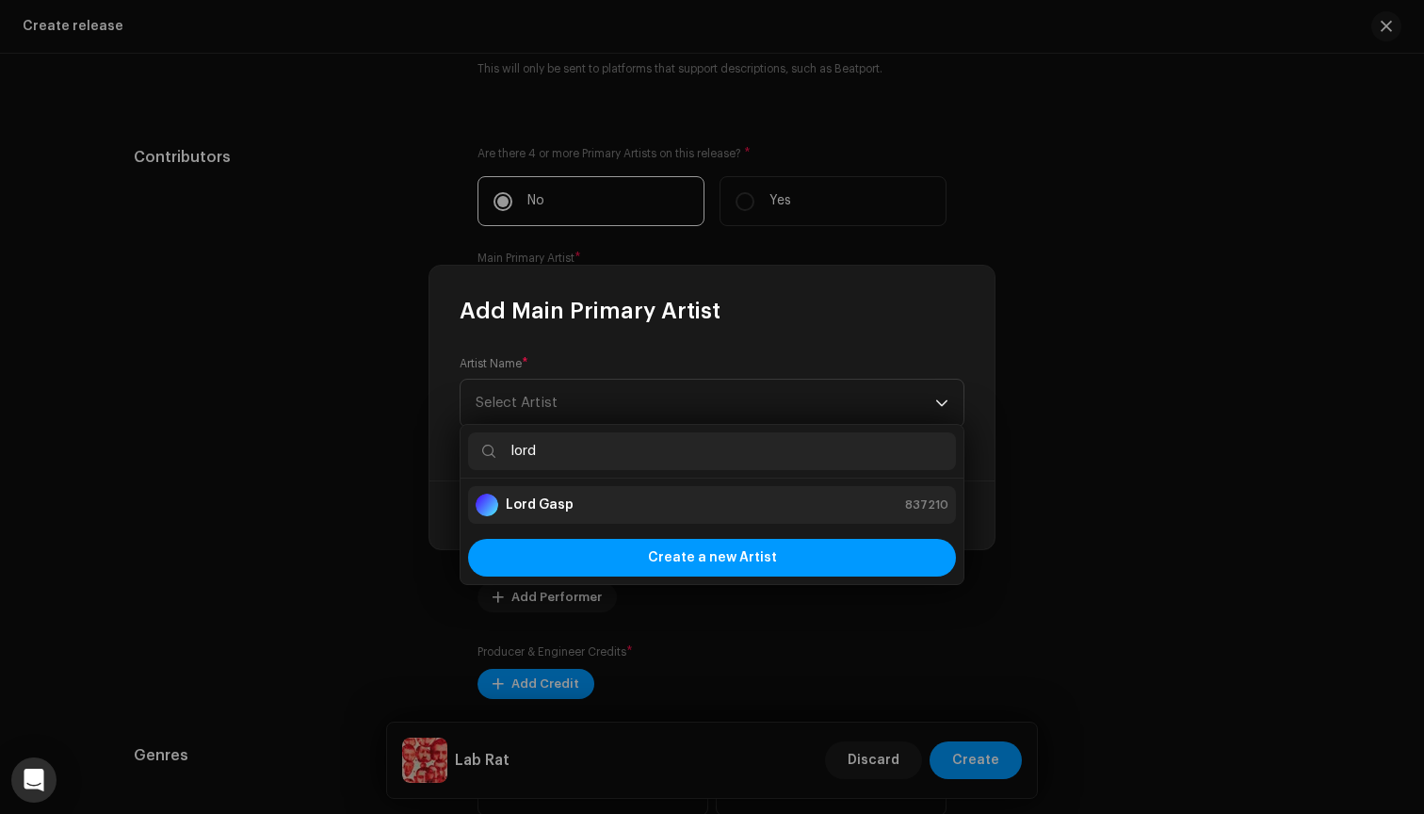
type input "lord"
click at [593, 506] on div "Lord Gasp 837210" at bounding box center [712, 505] width 473 height 23
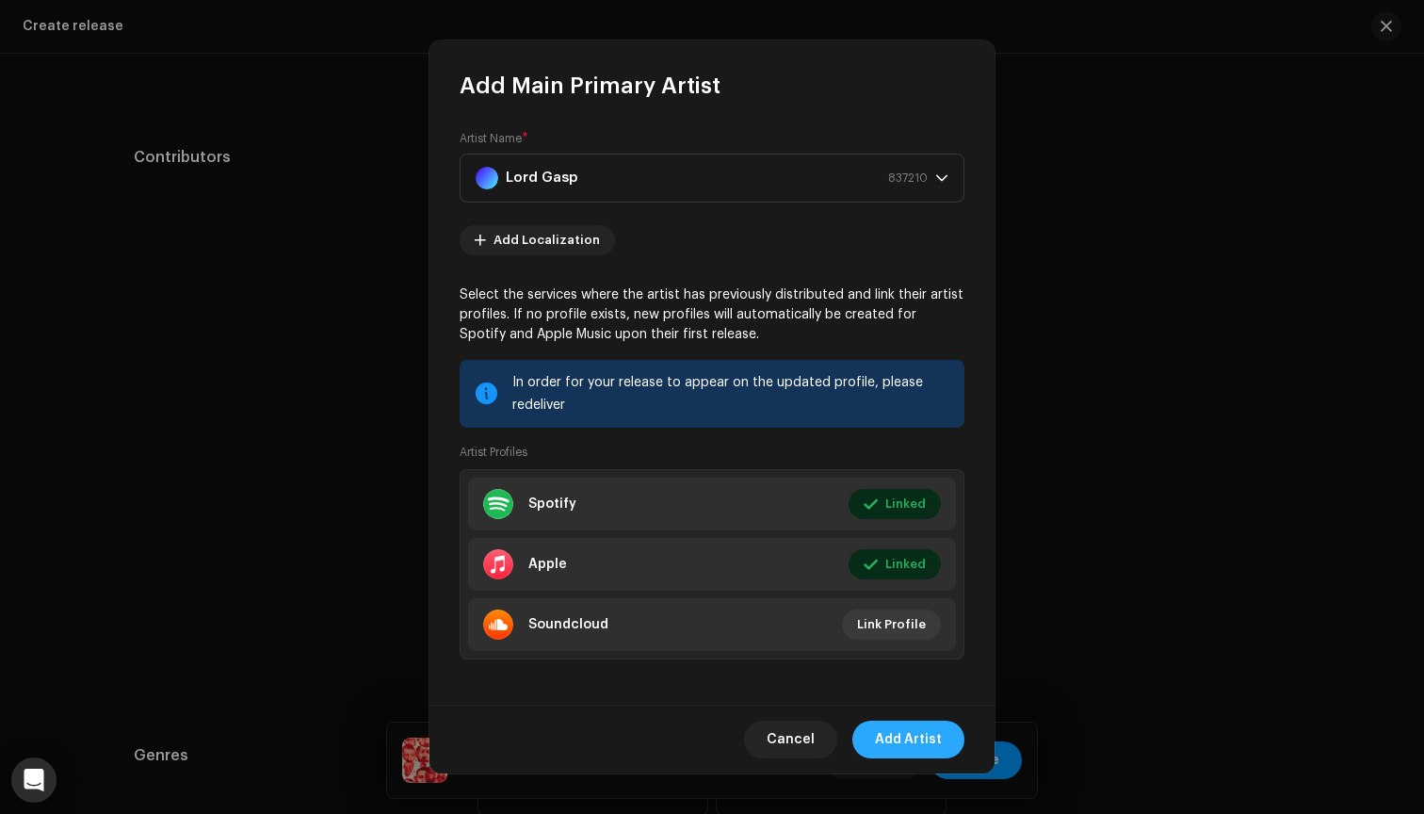
click at [915, 738] on span "Add Artist" at bounding box center [908, 740] width 67 height 38
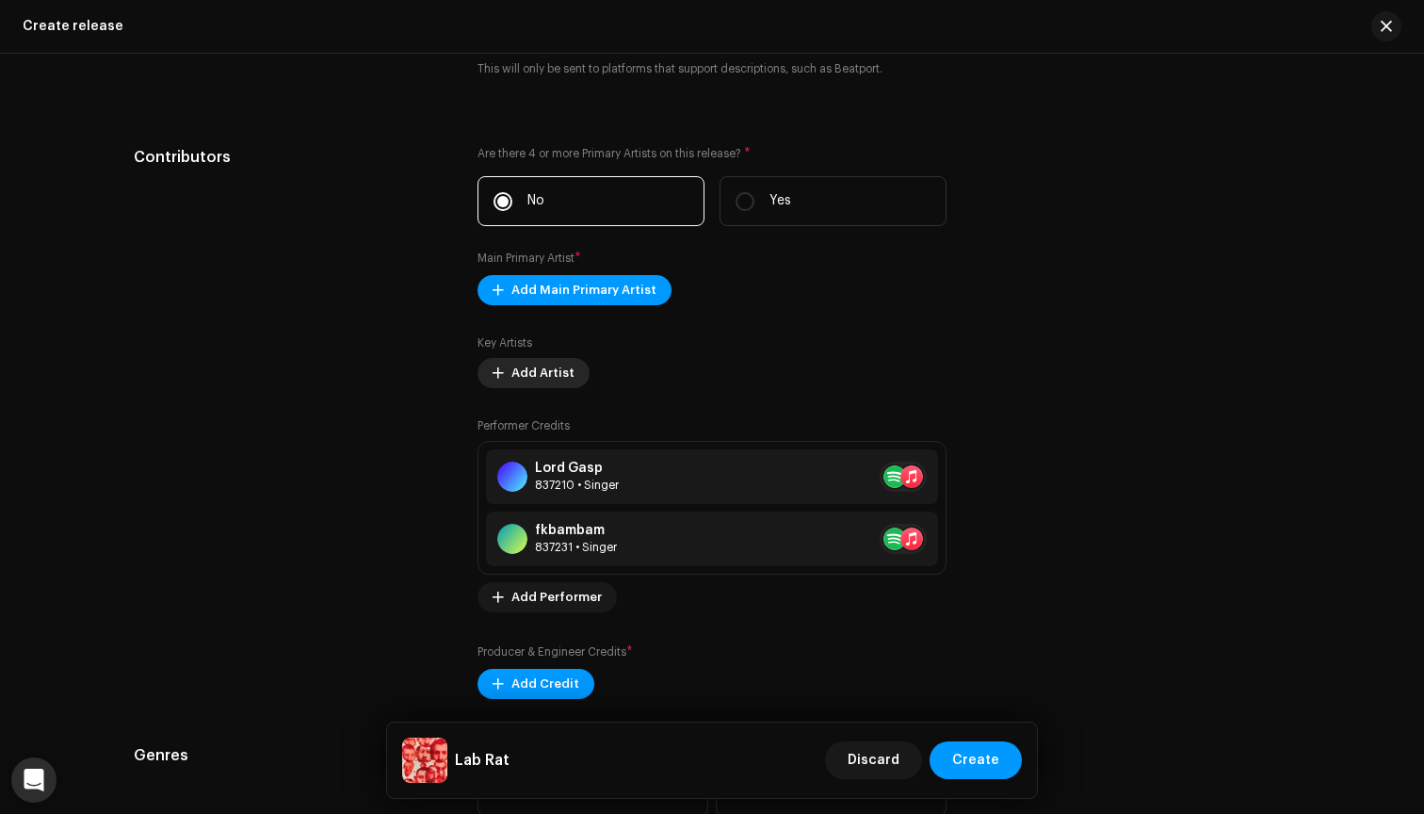
click at [534, 368] on span "Add Artist" at bounding box center [542, 373] width 63 height 38
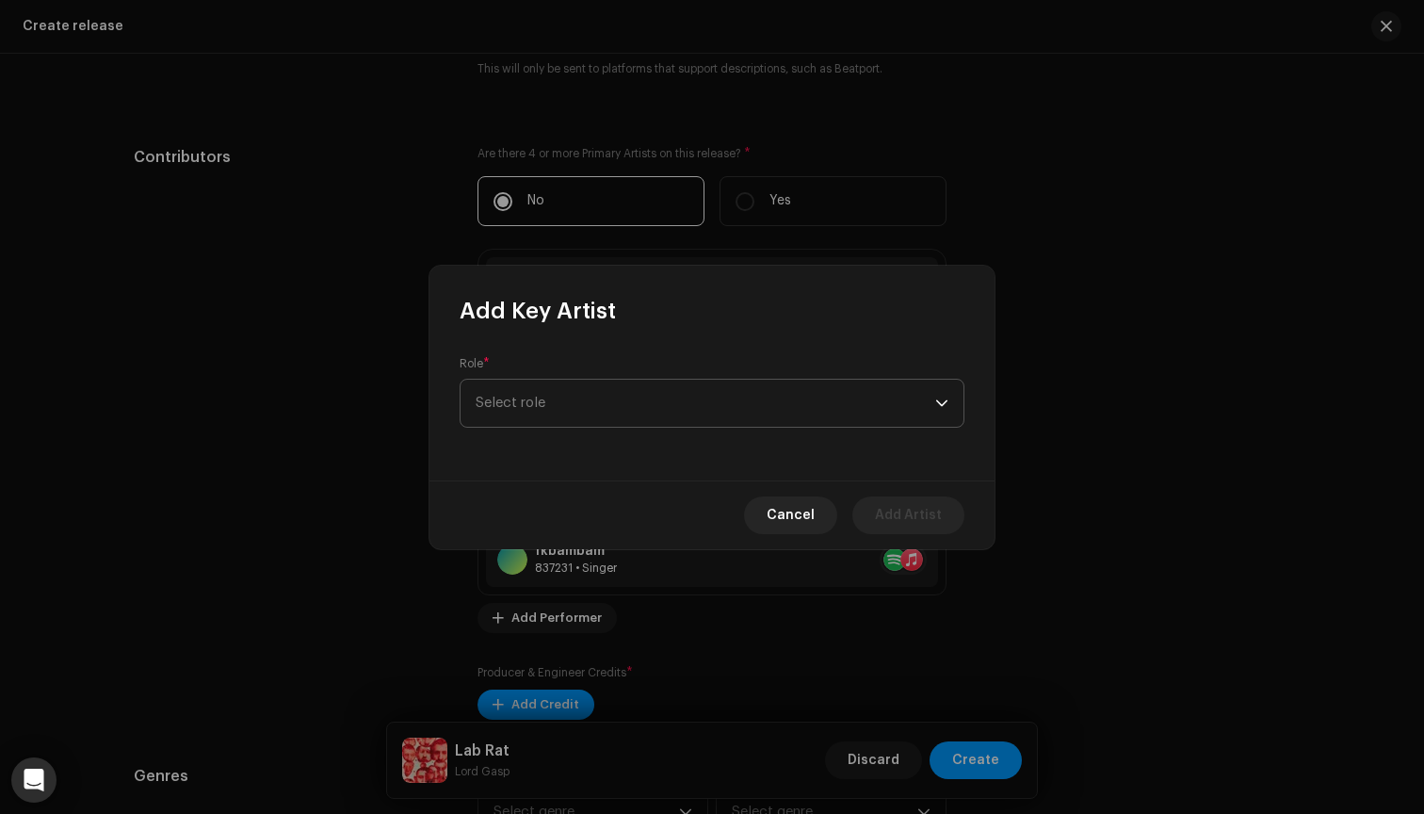
click at [595, 402] on span "Select role" at bounding box center [706, 403] width 460 height 47
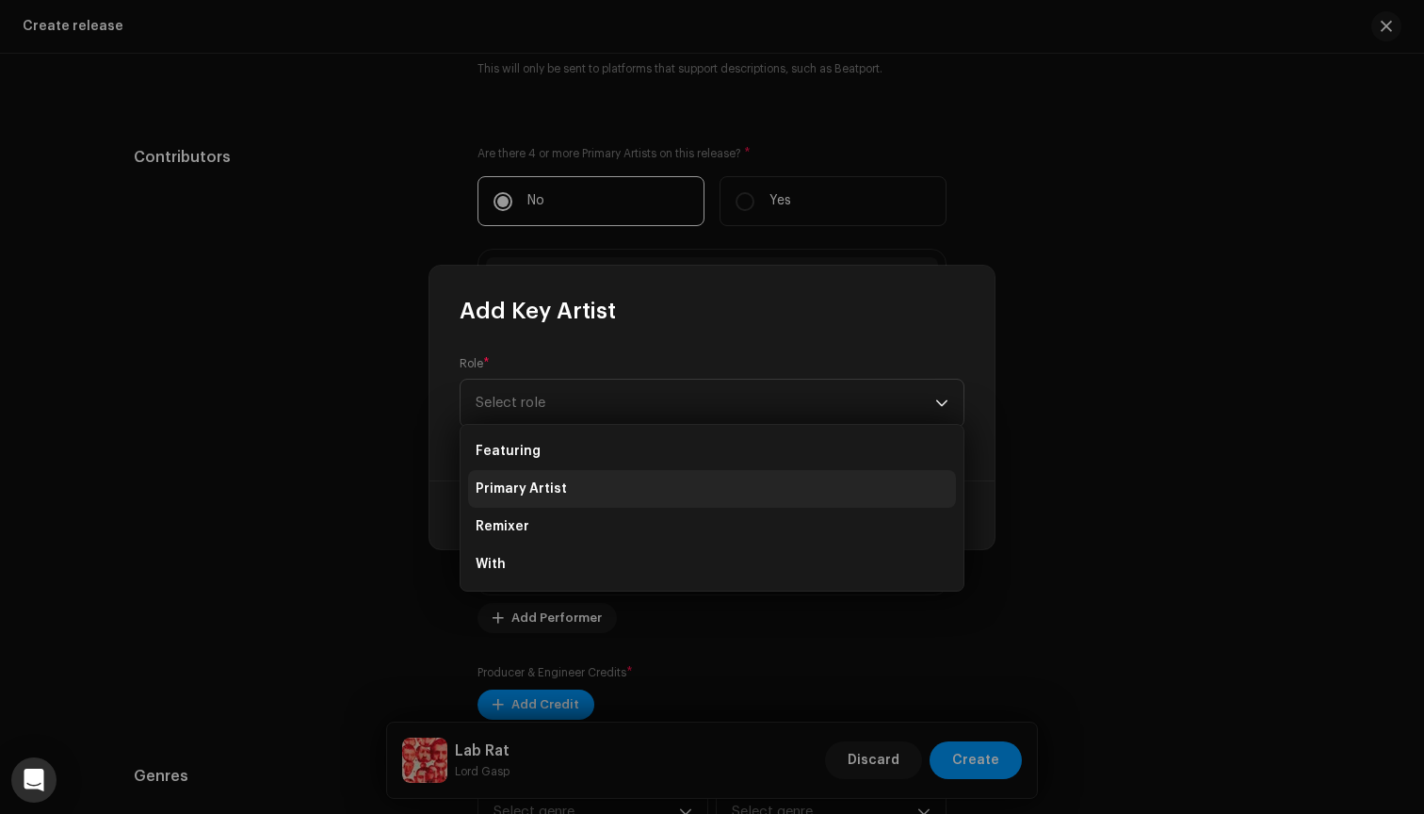
click at [564, 489] on li "Primary Artist" at bounding box center [712, 489] width 488 height 38
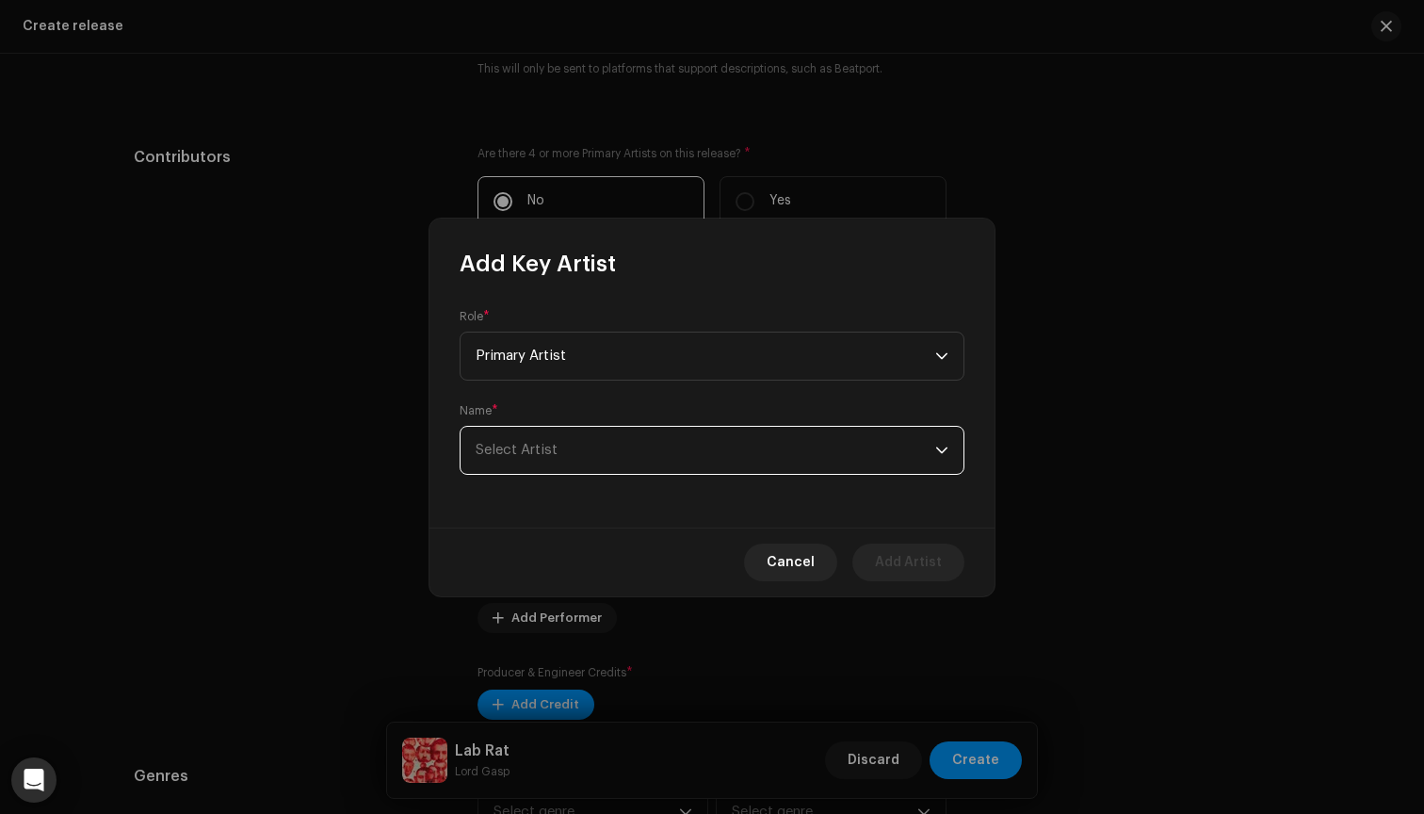
click at [577, 452] on span "Select Artist" at bounding box center [706, 450] width 460 height 47
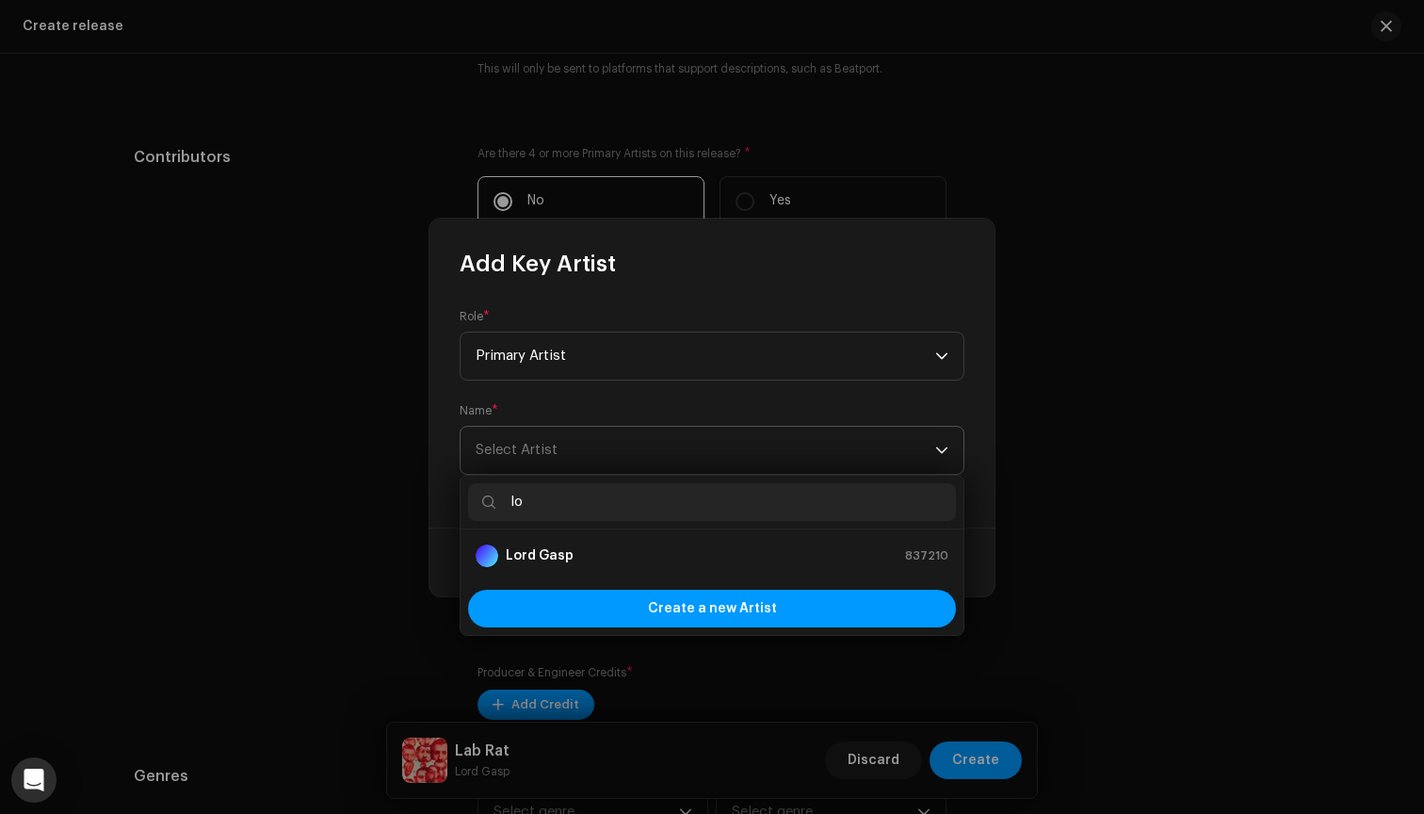
type input "l"
type input "fkb"
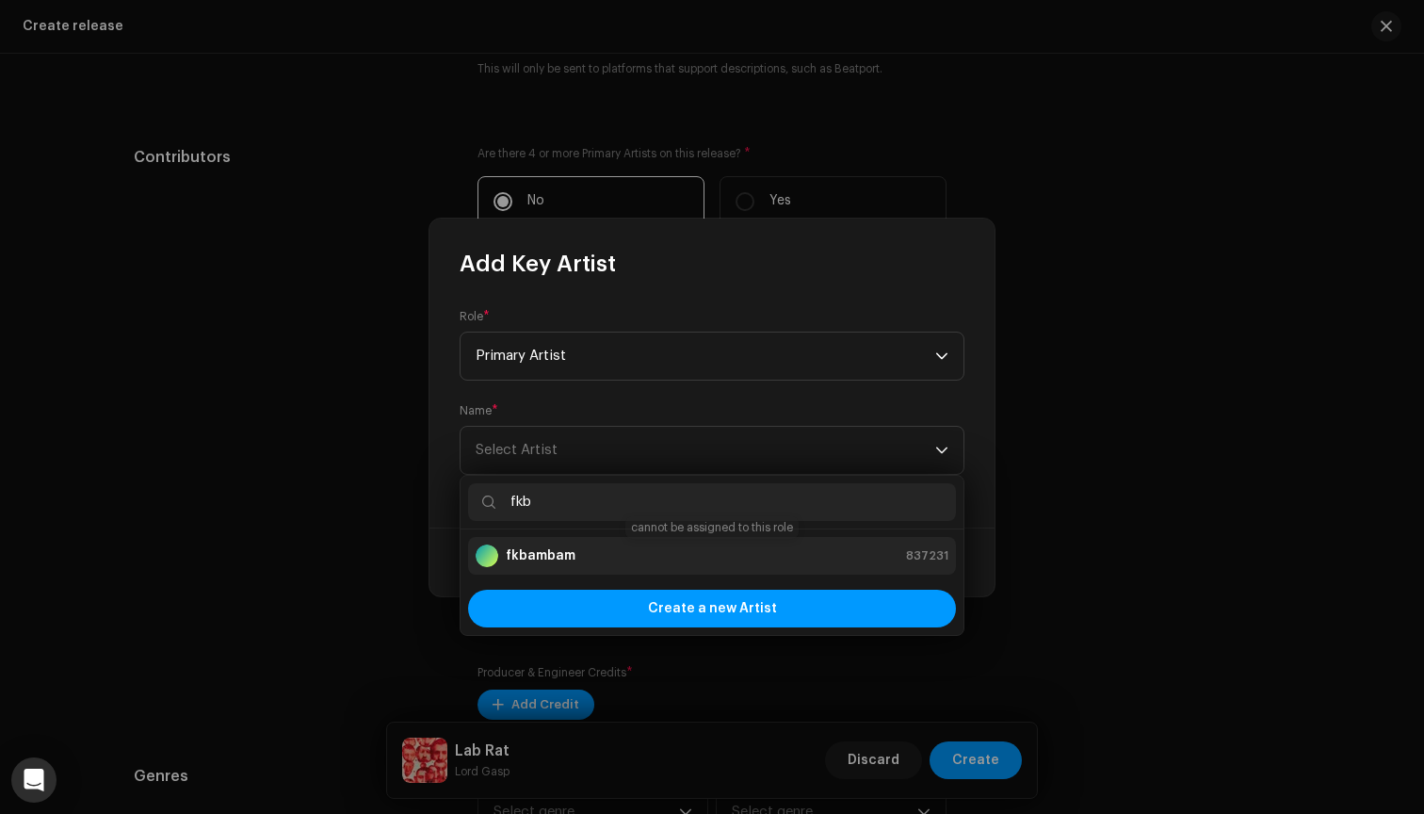
click at [573, 548] on strong "fkbambam" at bounding box center [541, 555] width 70 height 19
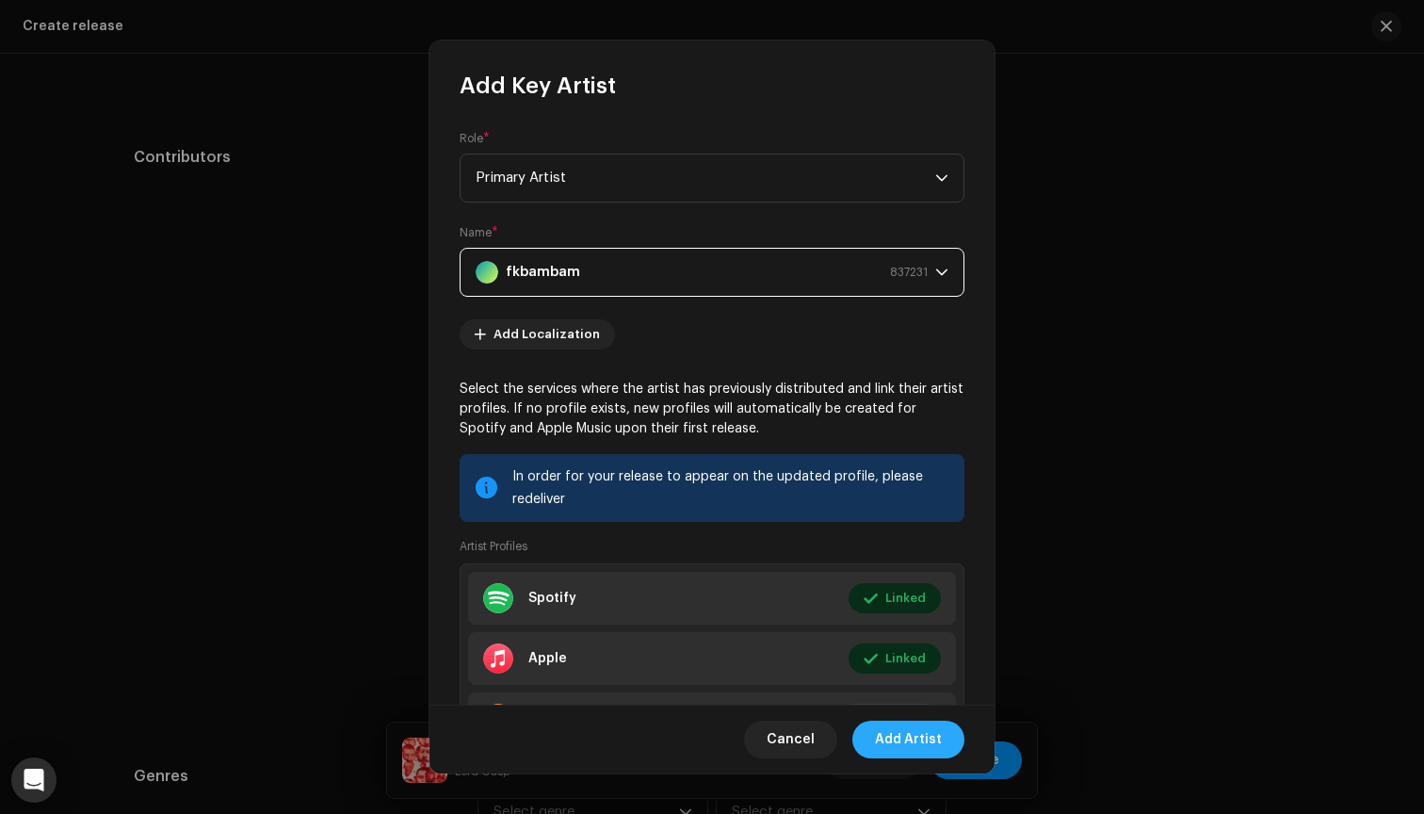
click at [915, 744] on span "Add Artist" at bounding box center [908, 740] width 67 height 38
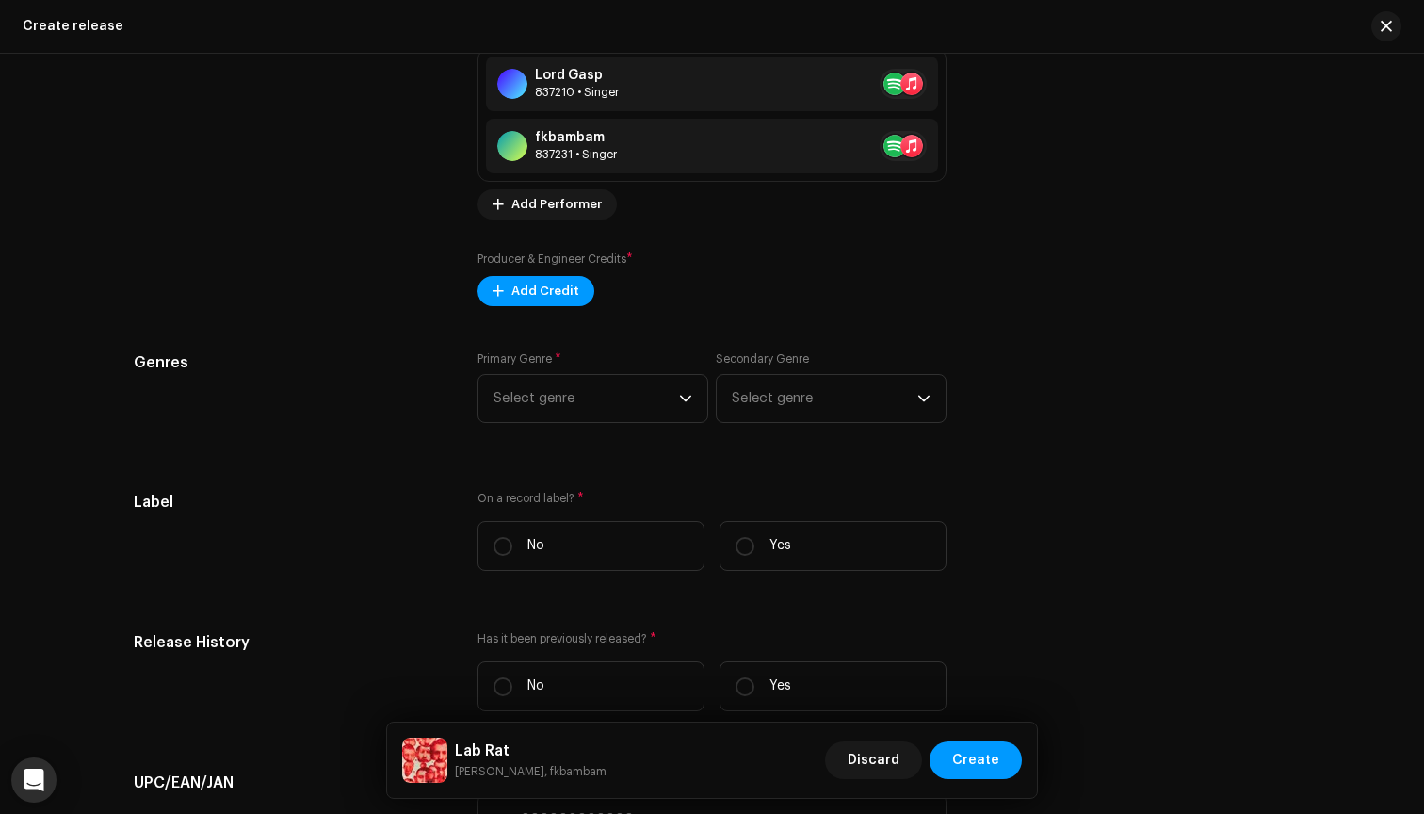
scroll to position [2460, 0]
click at [534, 291] on span "Add Credit" at bounding box center [545, 290] width 68 height 38
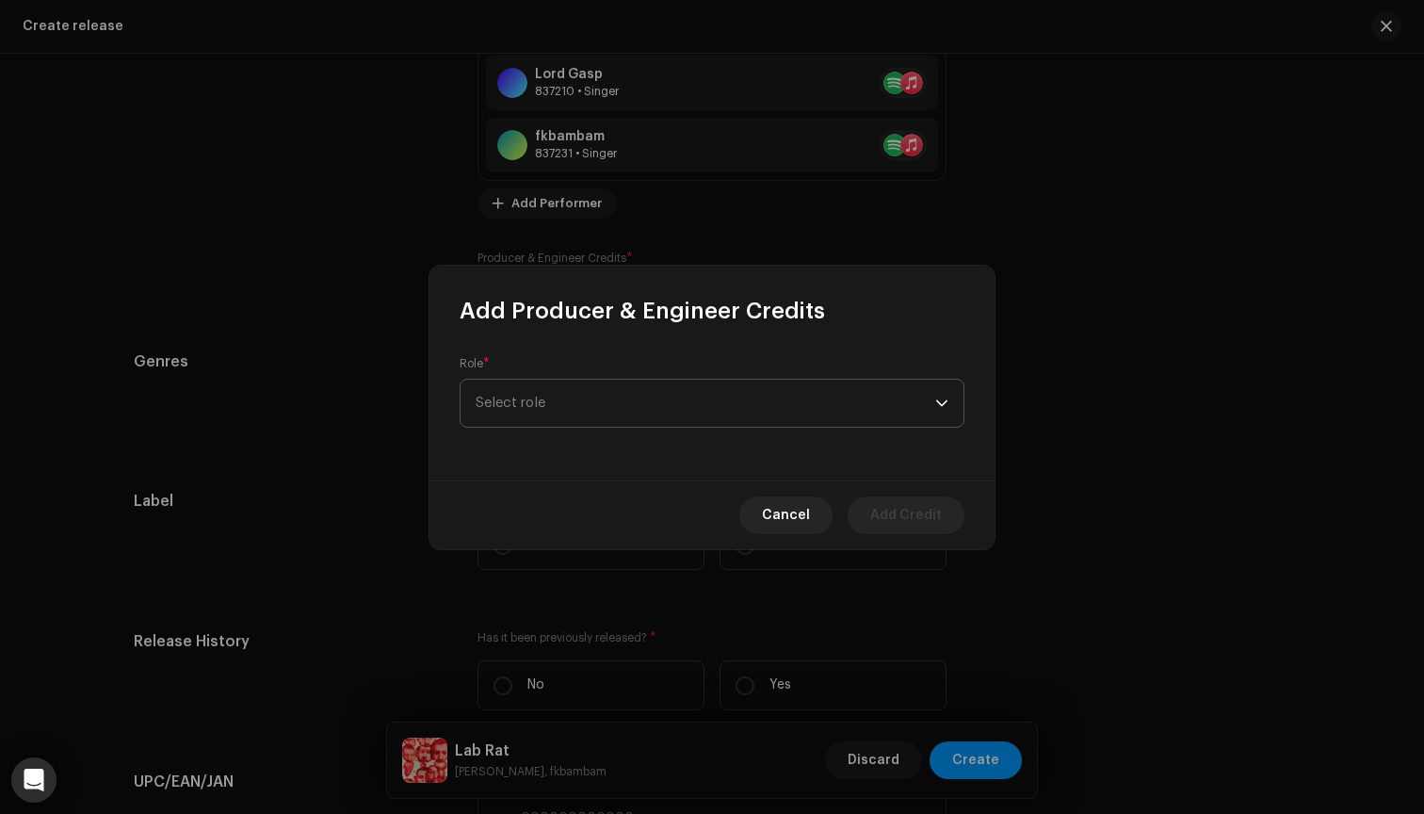
click at [595, 412] on span "Select role" at bounding box center [706, 403] width 460 height 47
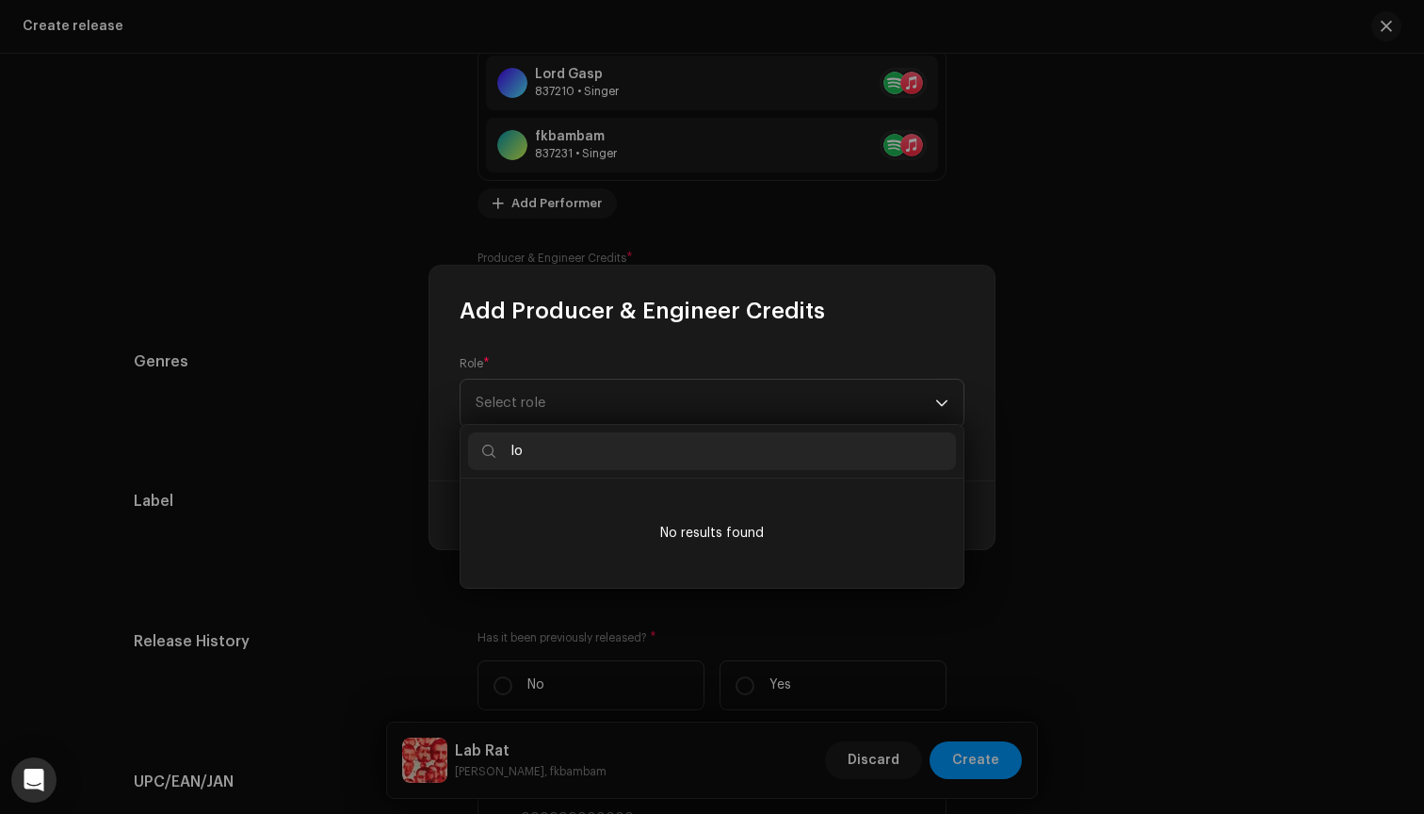
type input "l"
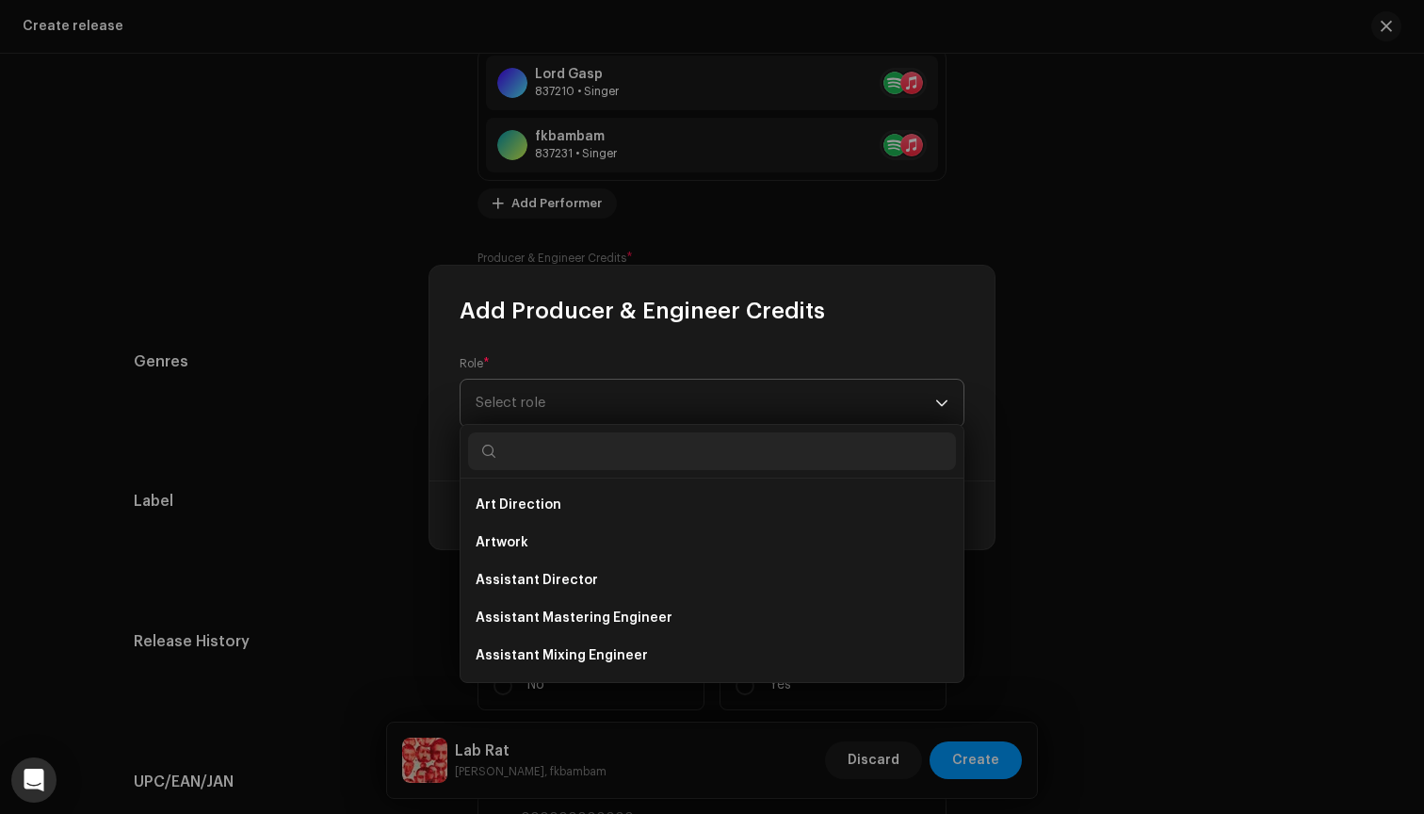
click at [657, 395] on span "Select role" at bounding box center [706, 403] width 460 height 47
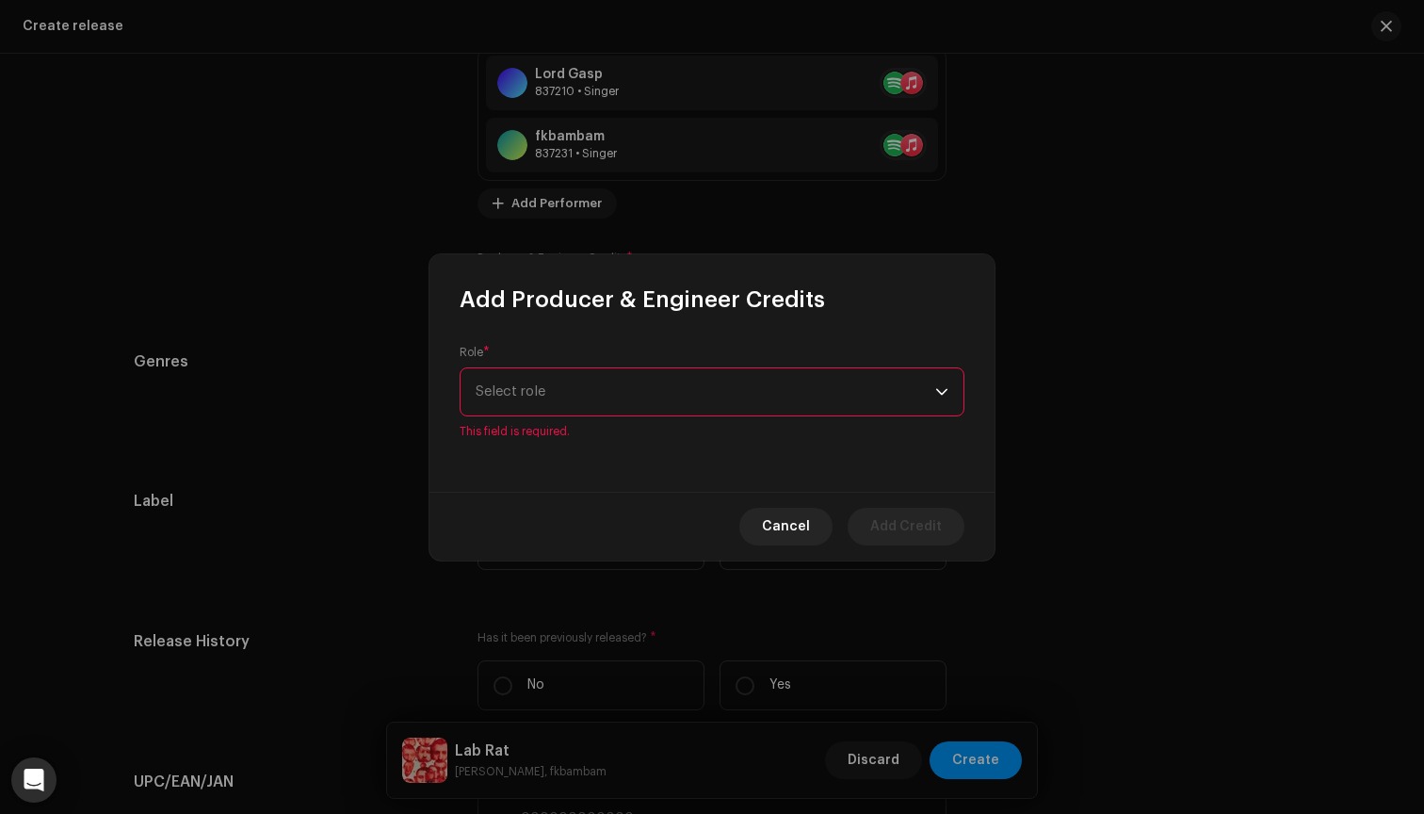
click at [660, 394] on span "Select role" at bounding box center [706, 391] width 460 height 47
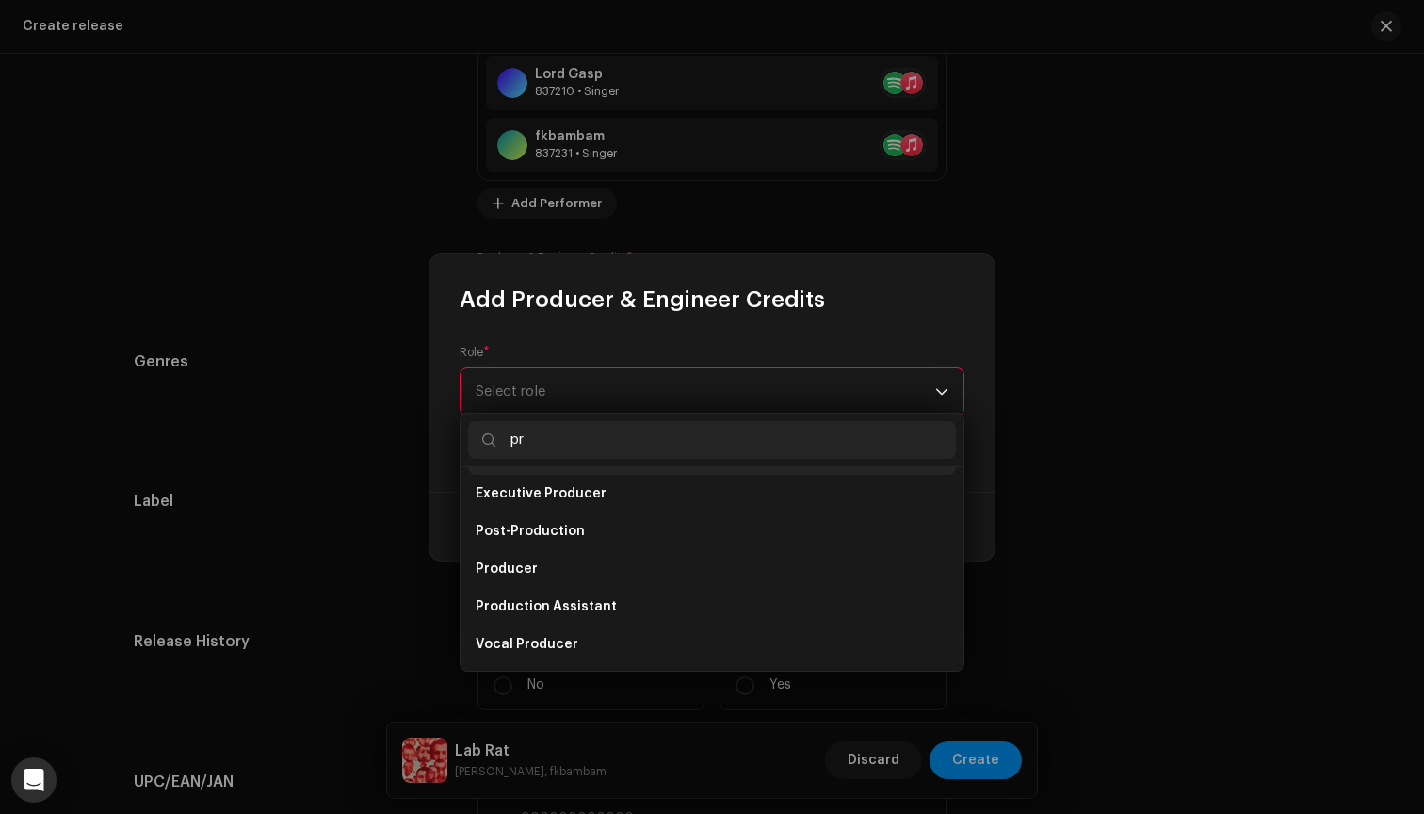
scroll to position [75, 0]
type input "prod"
click at [621, 572] on li "Producer" at bounding box center [712, 569] width 488 height 38
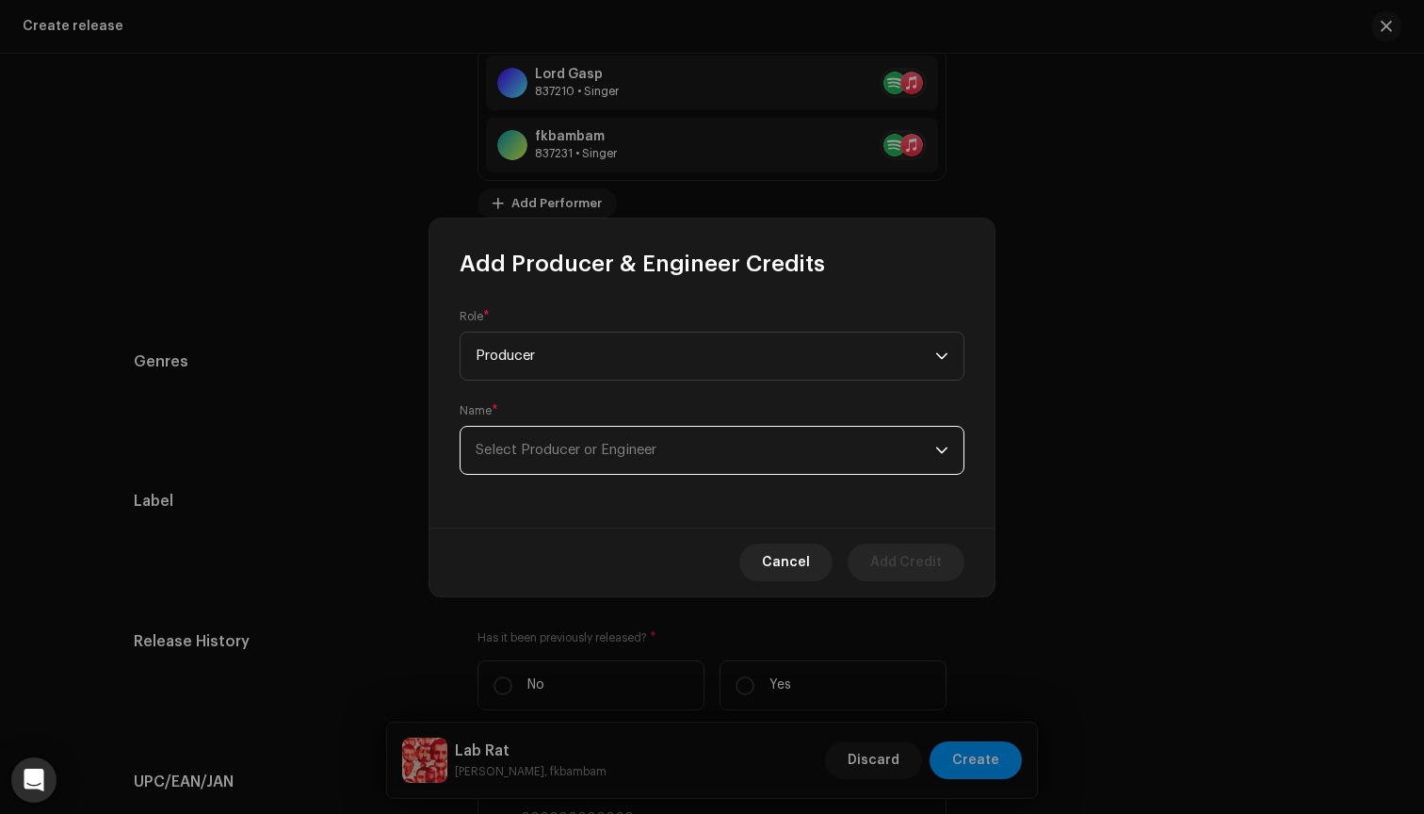
click at [720, 440] on span "Select Producer or Engineer" at bounding box center [706, 450] width 460 height 47
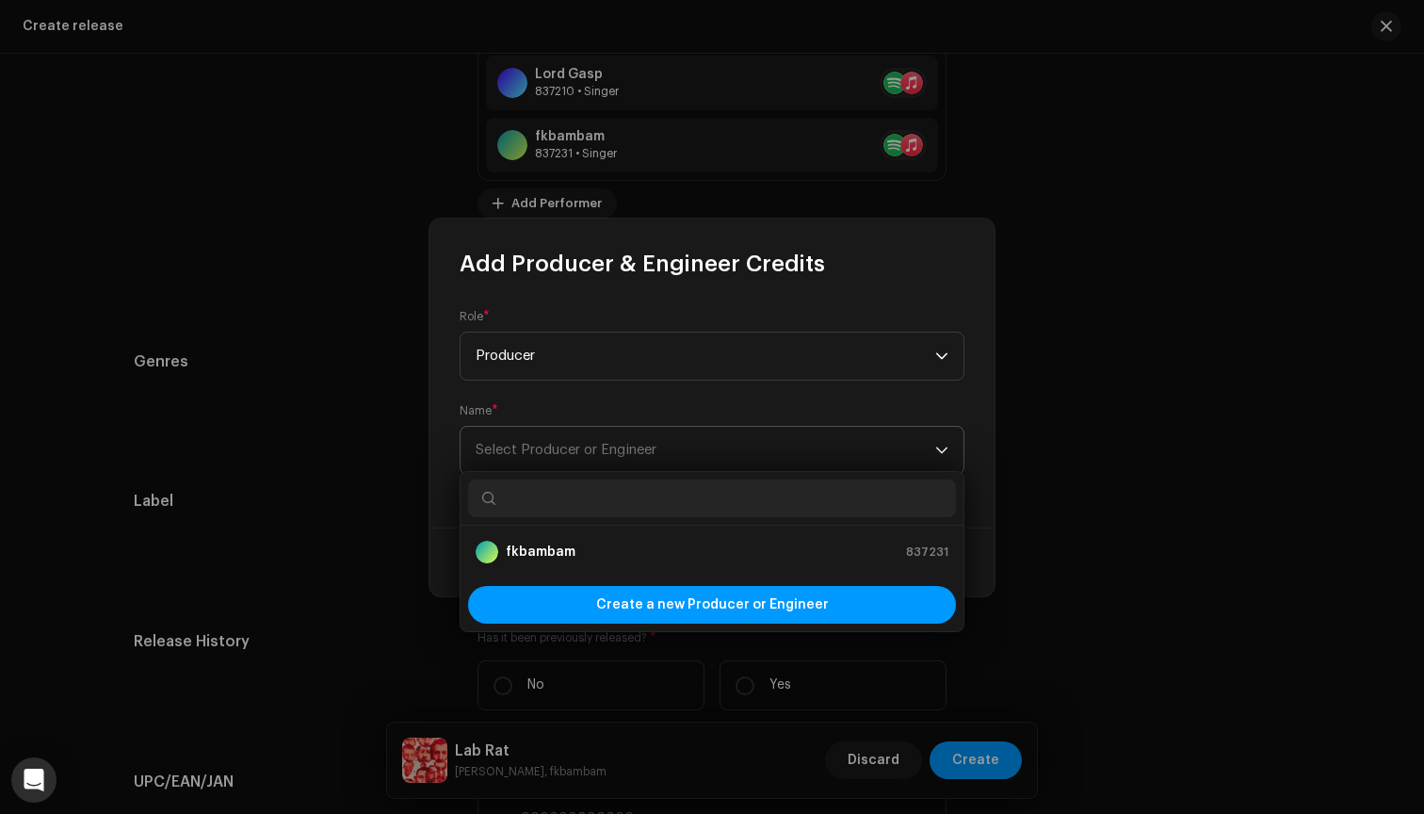
click at [711, 451] on span "Select Producer or Engineer" at bounding box center [706, 450] width 460 height 47
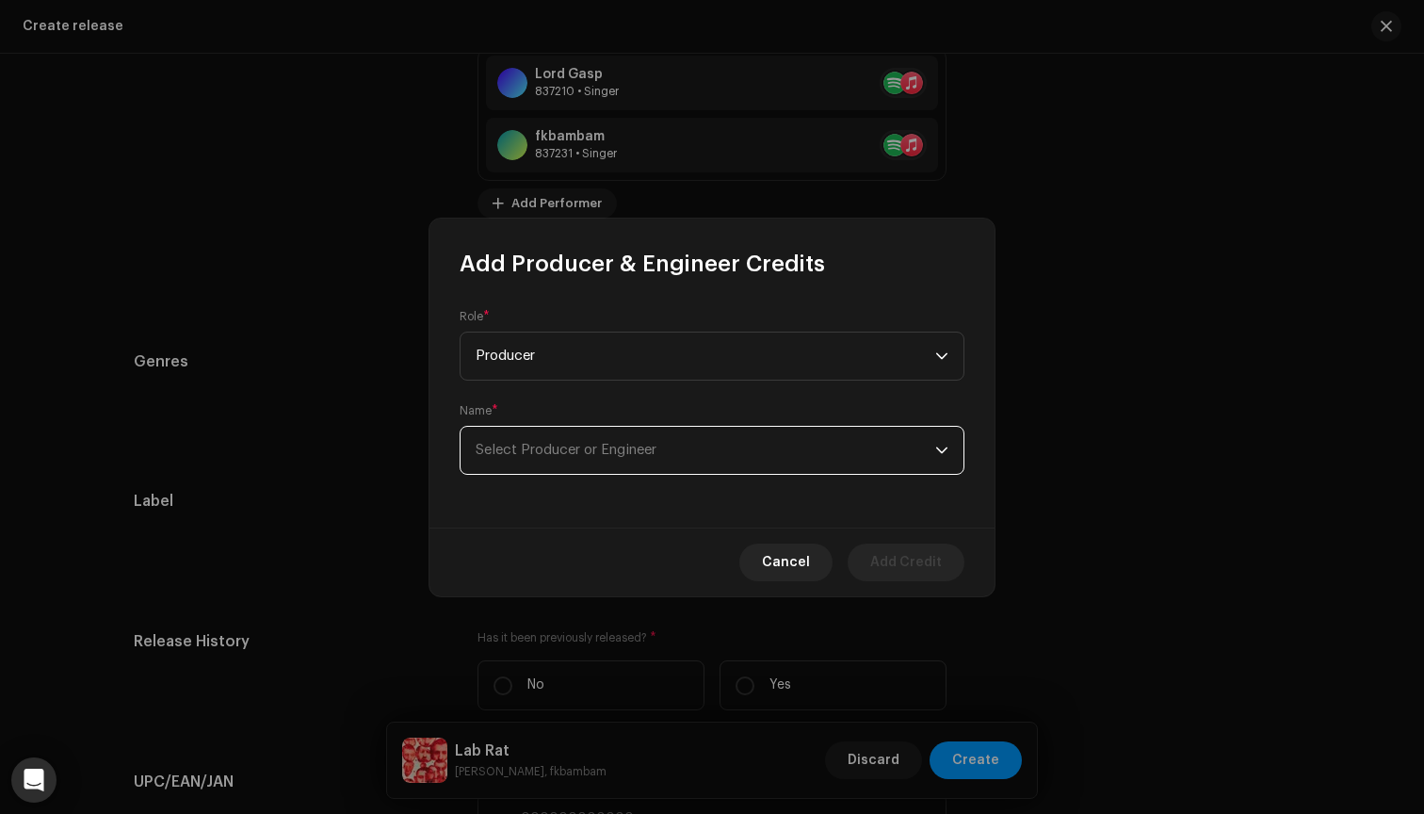
click at [711, 451] on span "Select Producer or Engineer" at bounding box center [706, 450] width 460 height 47
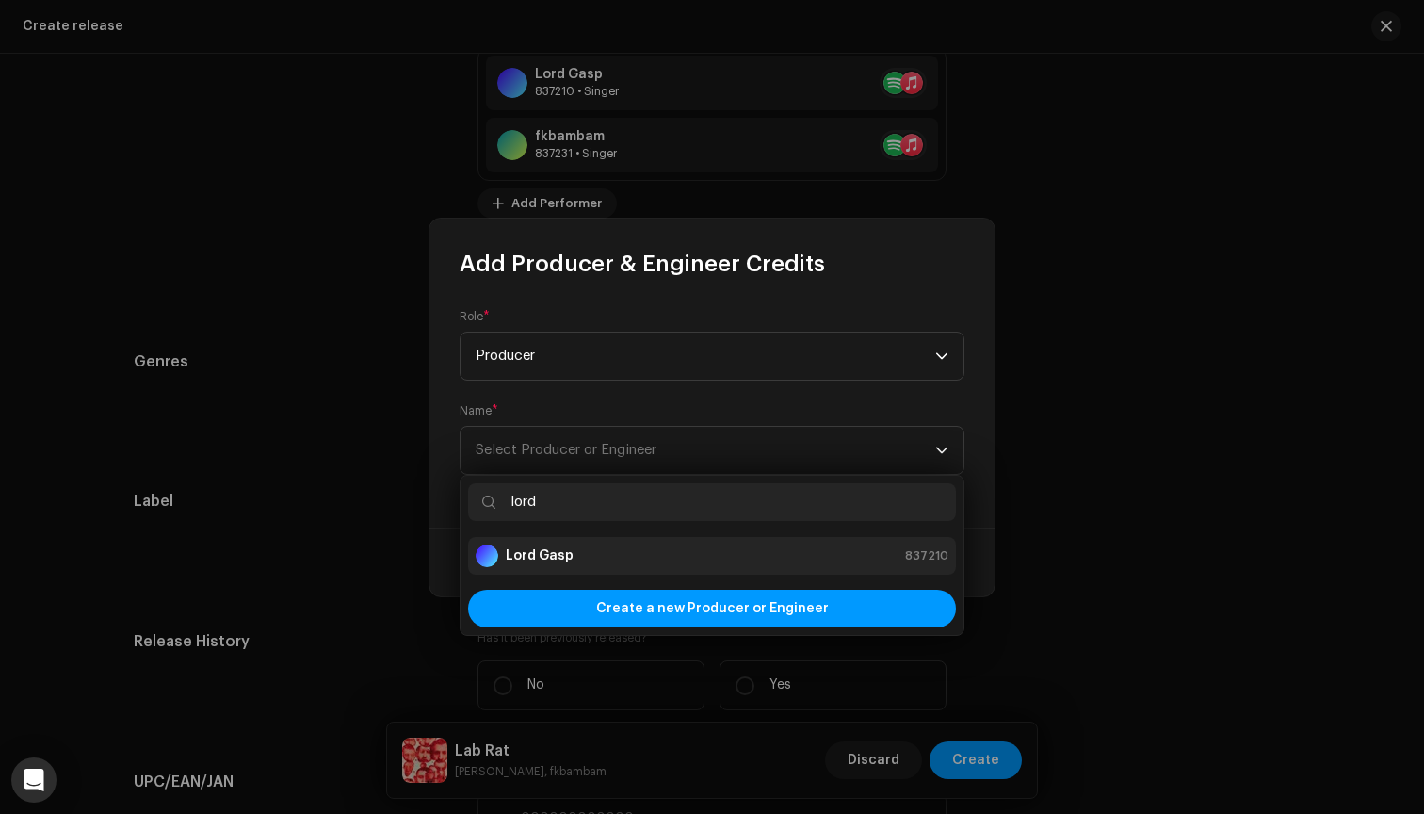
type input "lord"
click at [643, 552] on div "Lord Gasp 837210" at bounding box center [712, 555] width 473 height 23
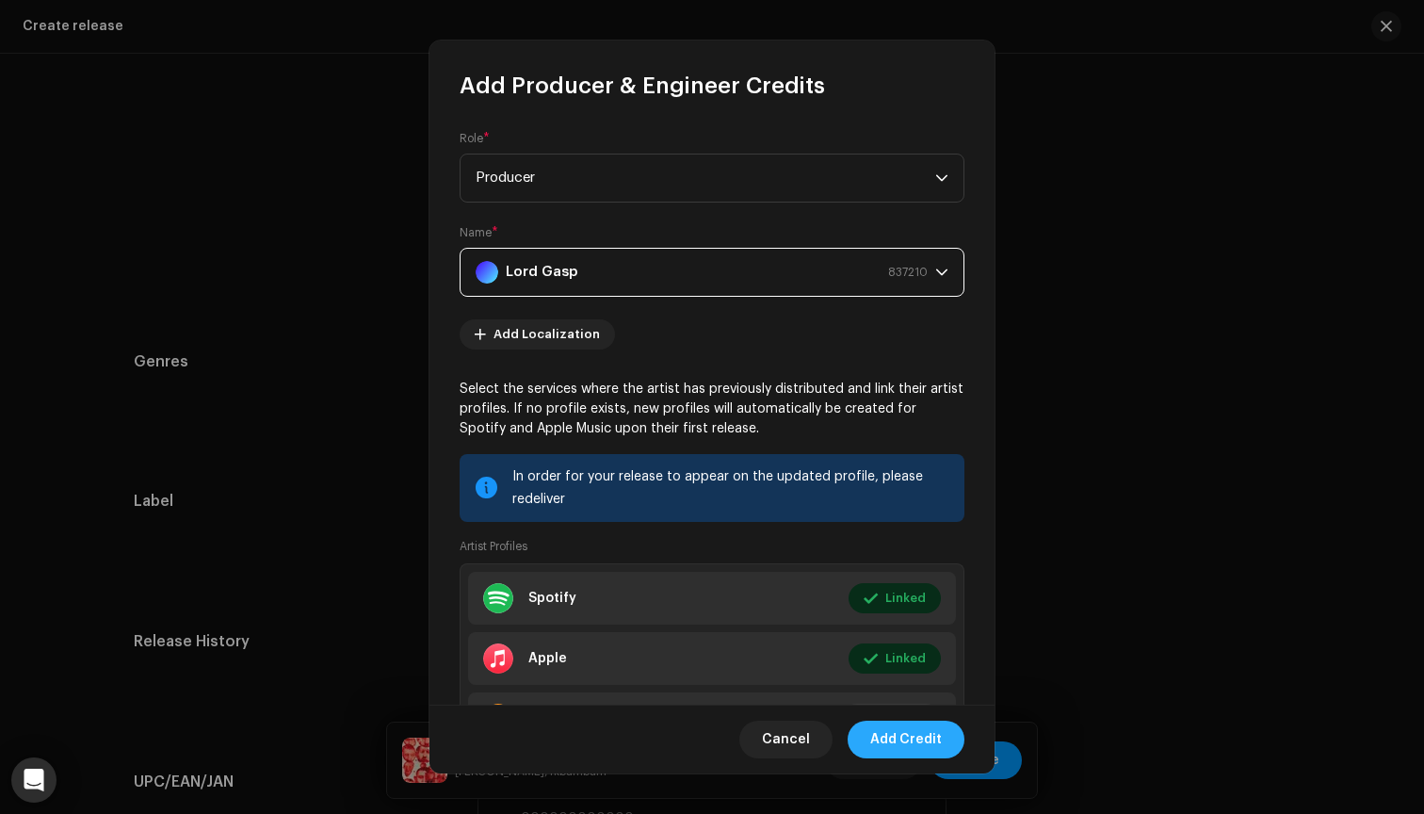
click at [908, 741] on span "Add Credit" at bounding box center [906, 740] width 72 height 38
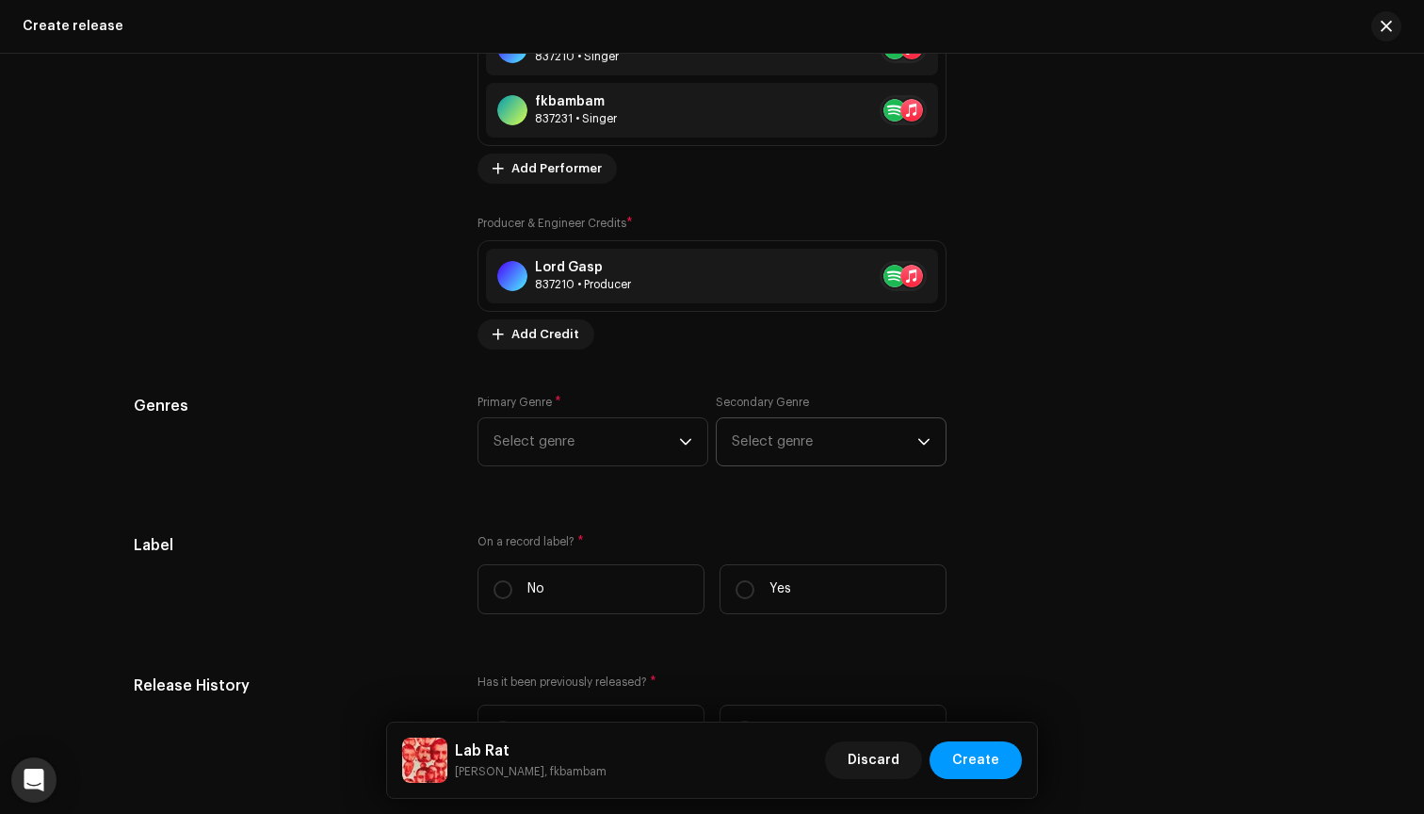
scroll to position [2511, 0]
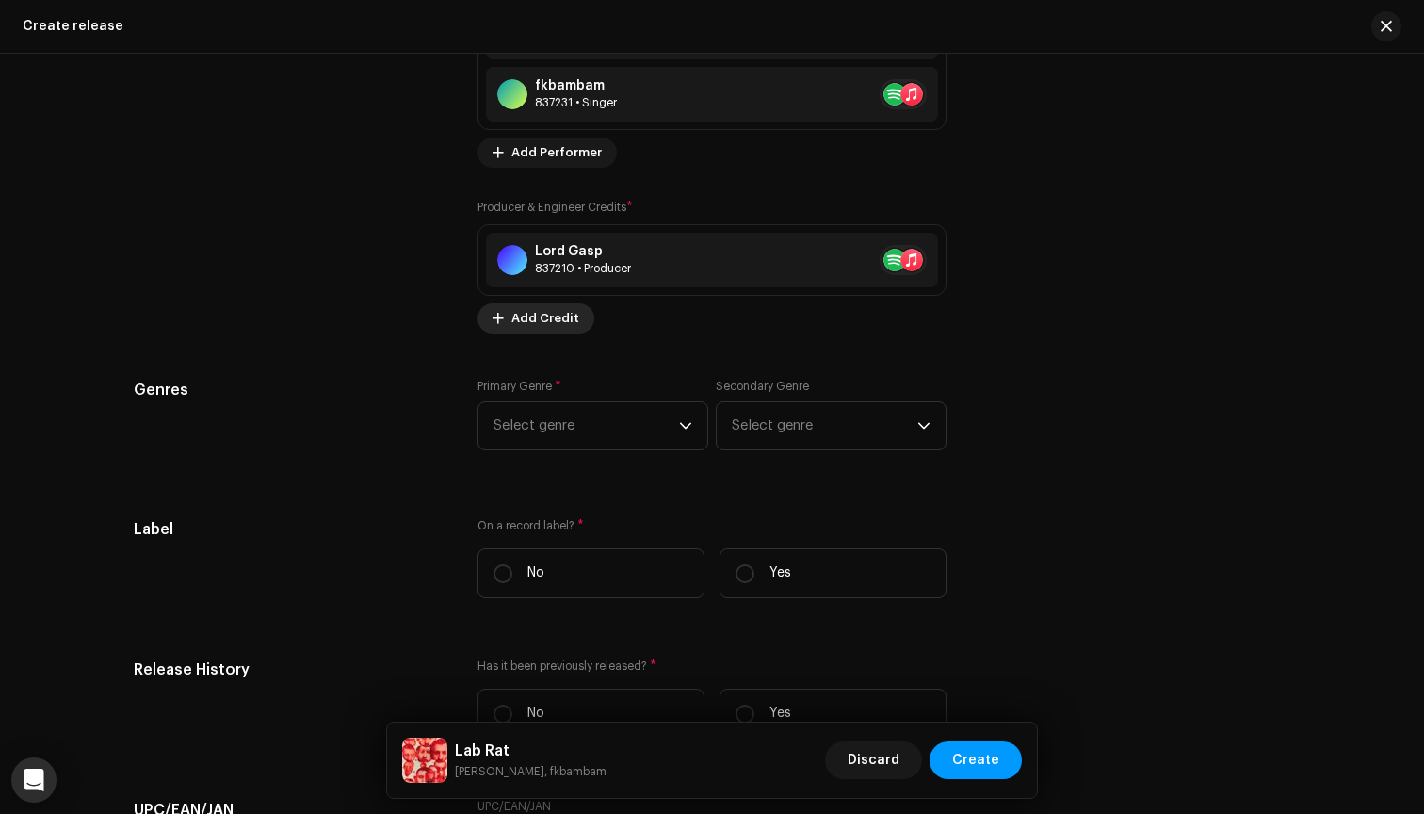
click at [542, 322] on span "Add Credit" at bounding box center [545, 319] width 68 height 38
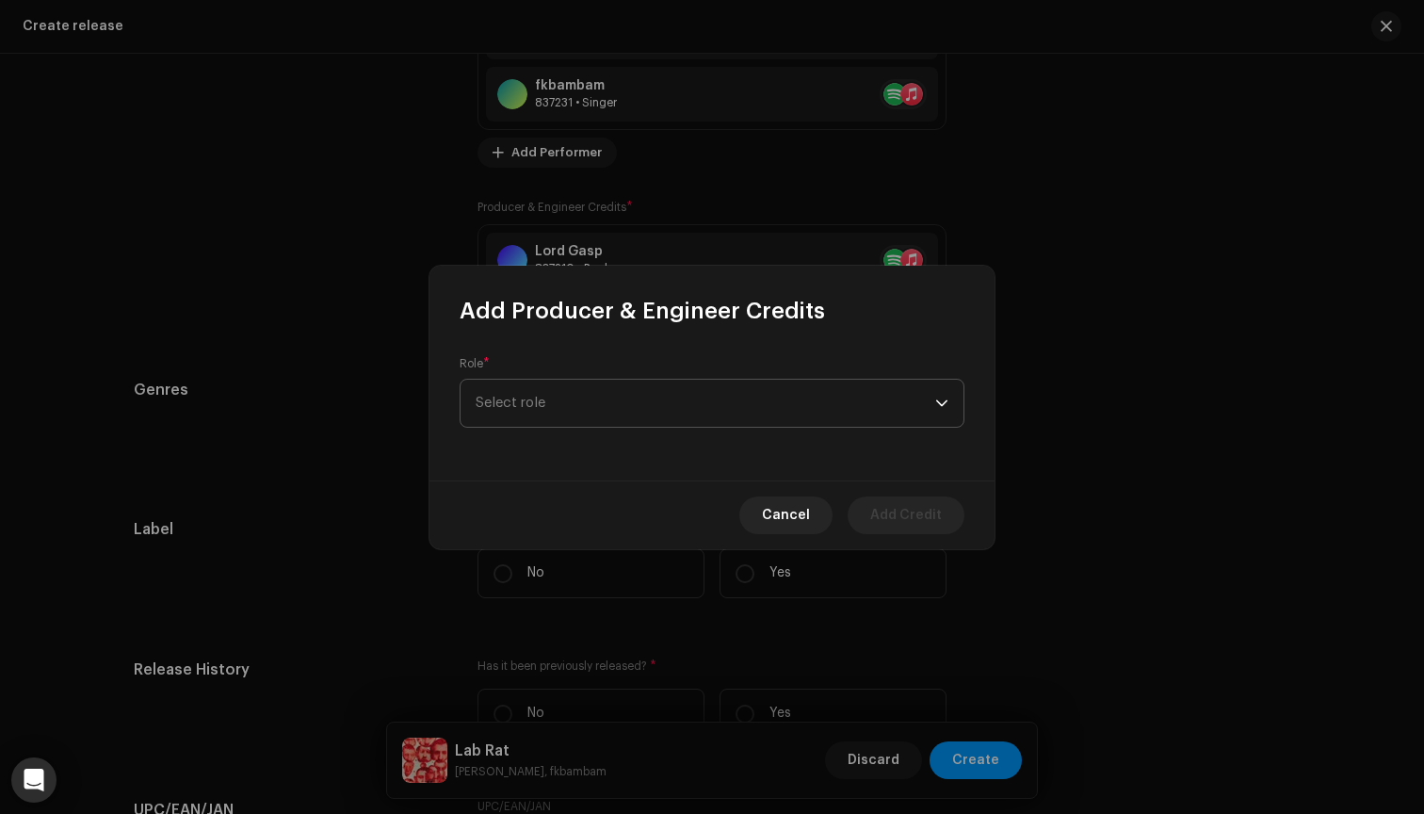
click at [581, 402] on span "Select role" at bounding box center [706, 403] width 460 height 47
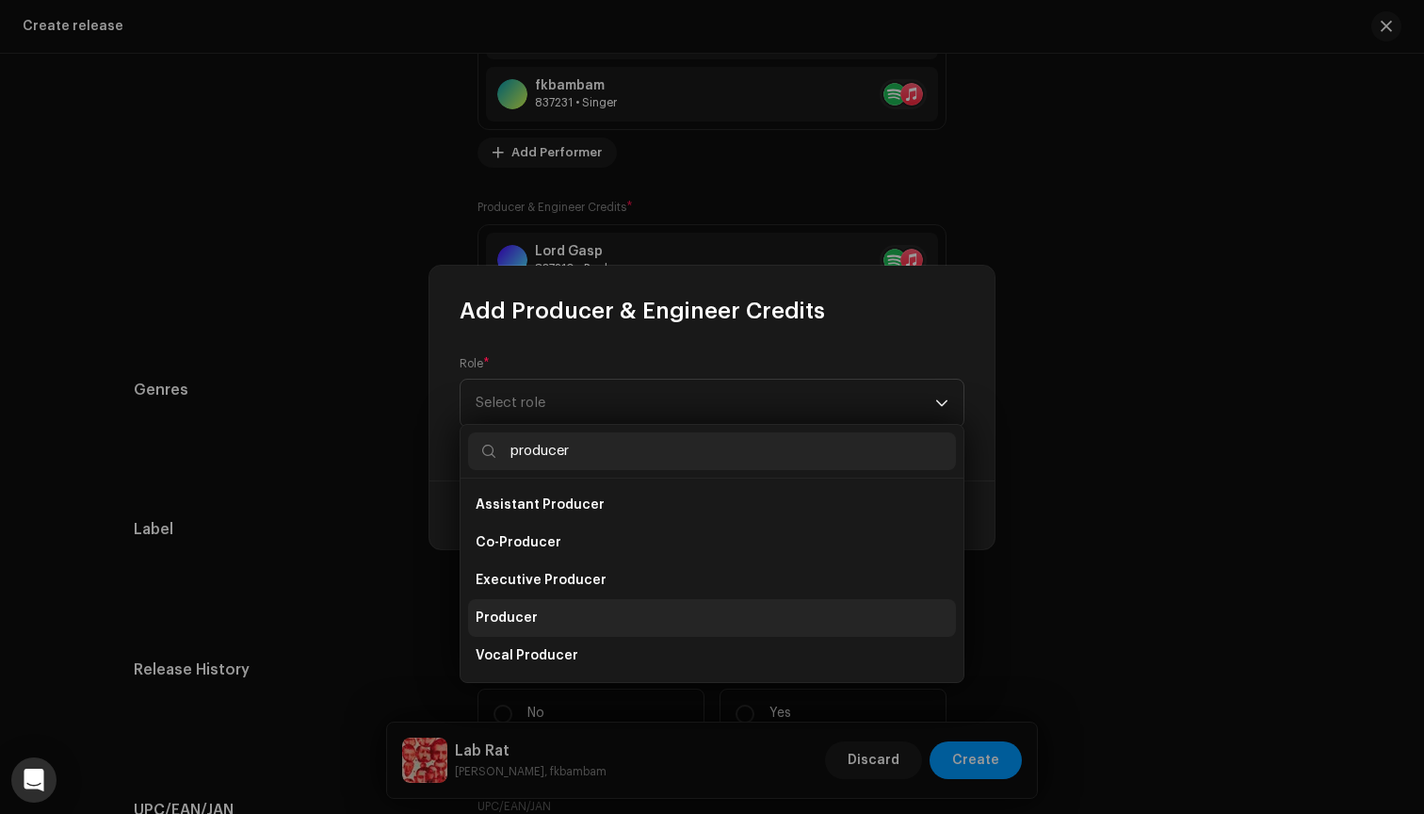
type input "producer"
click at [550, 614] on li "Producer" at bounding box center [712, 618] width 488 height 38
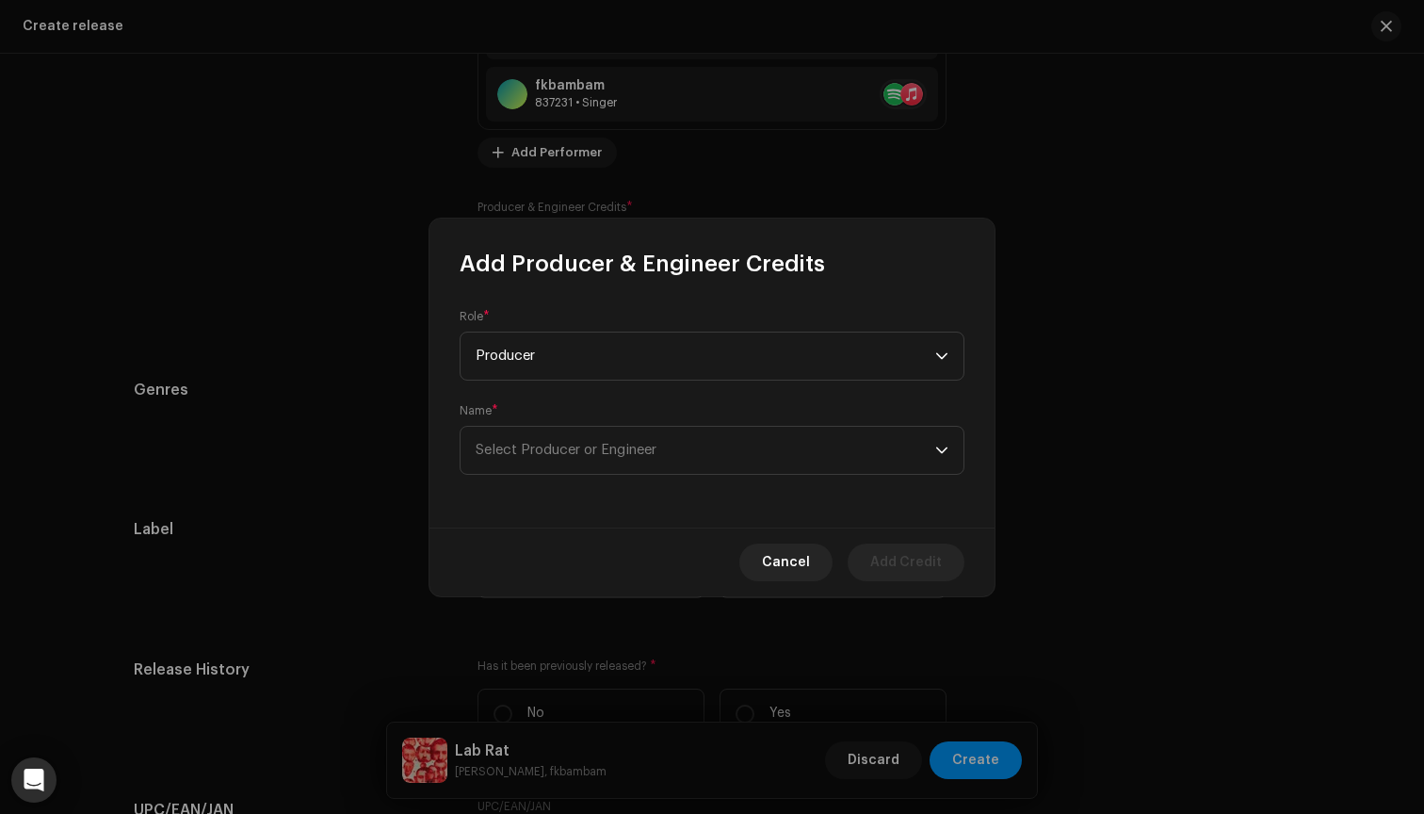
click at [599, 420] on div "Name * Select Producer or Engineer" at bounding box center [712, 439] width 505 height 72
click at [595, 445] on span "Select Producer or Engineer" at bounding box center [566, 450] width 181 height 14
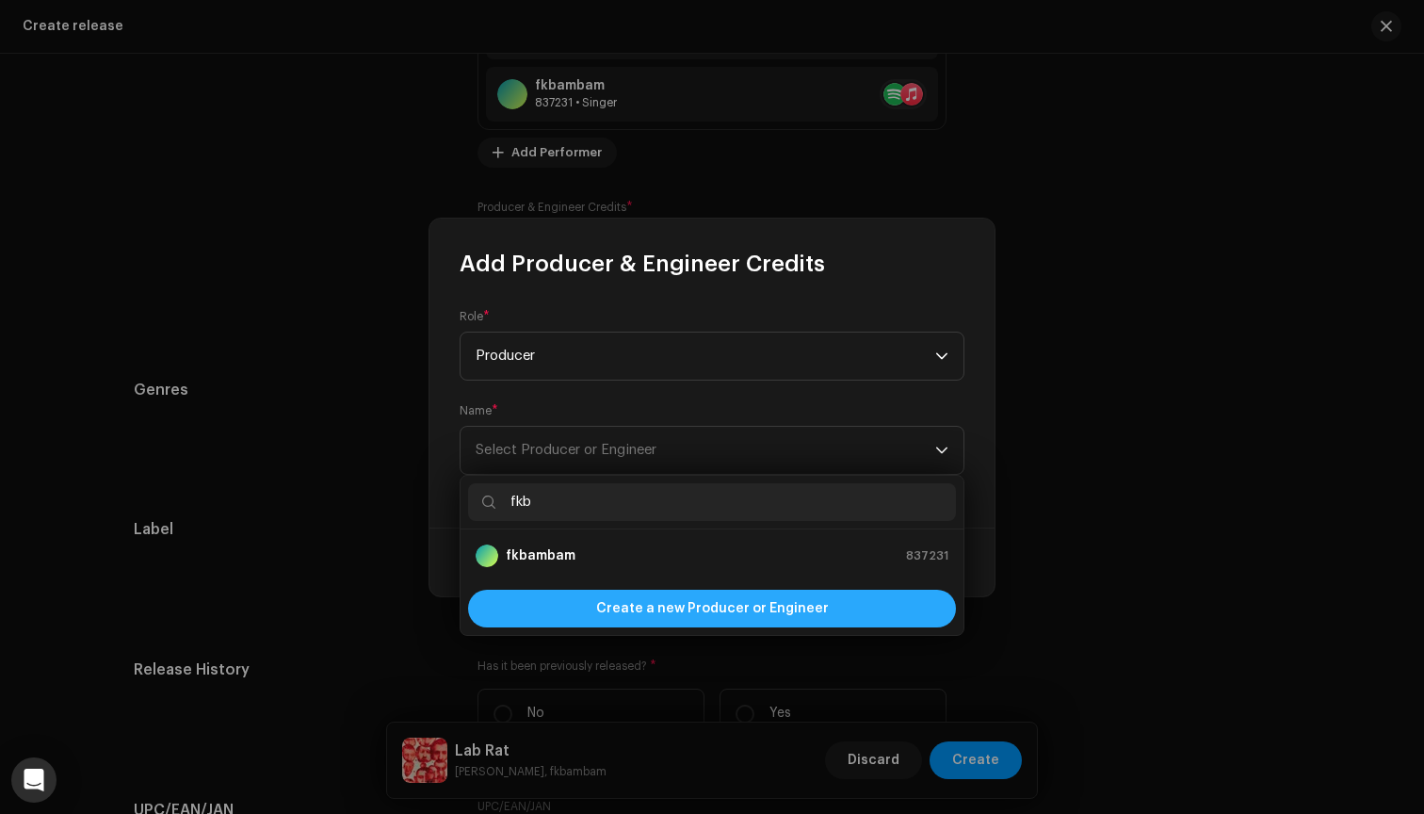
type input "fkb"
click at [596, 607] on div "Create a new Producer or Engineer" at bounding box center [712, 609] width 488 height 38
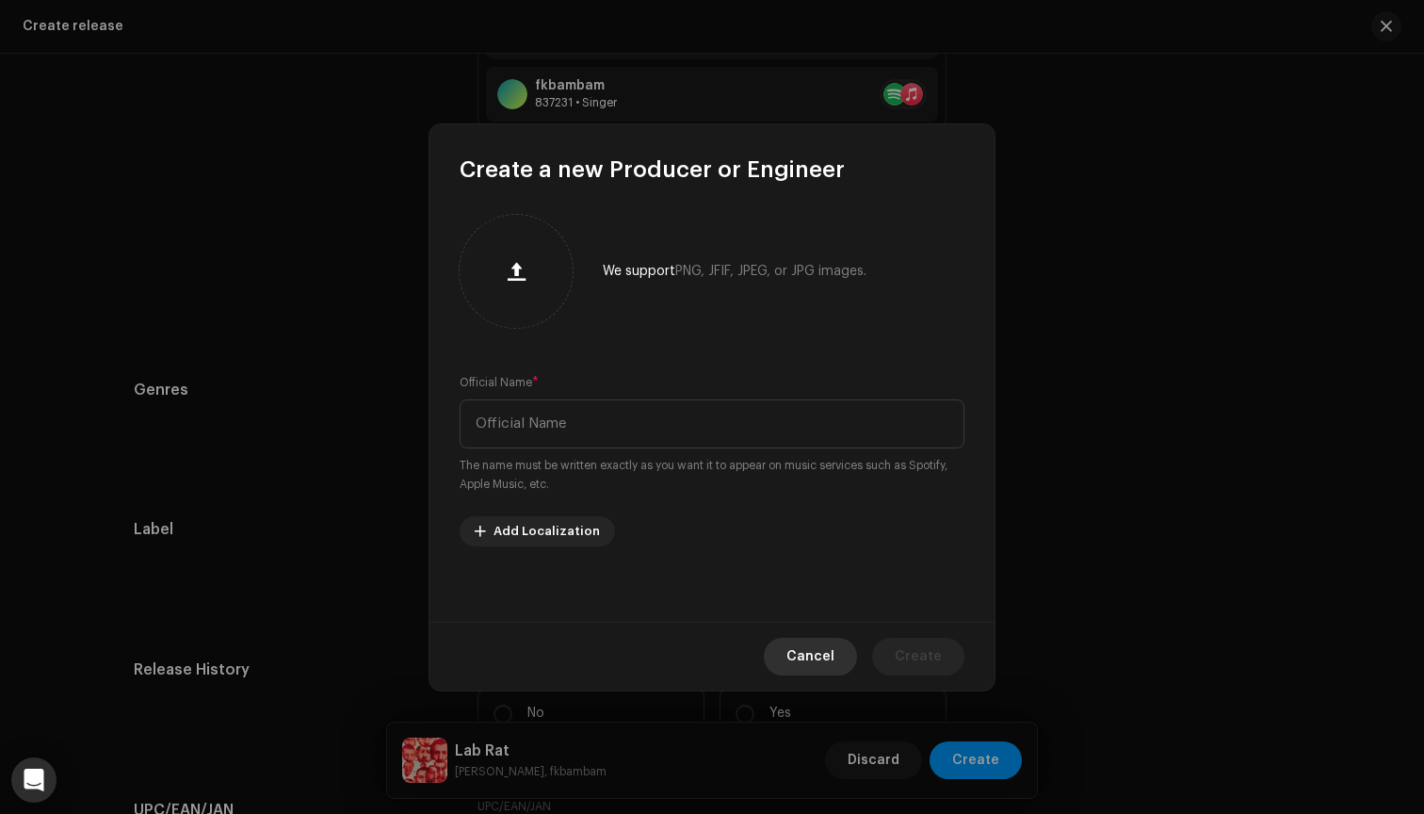
click at [809, 652] on span "Cancel" at bounding box center [810, 657] width 48 height 38
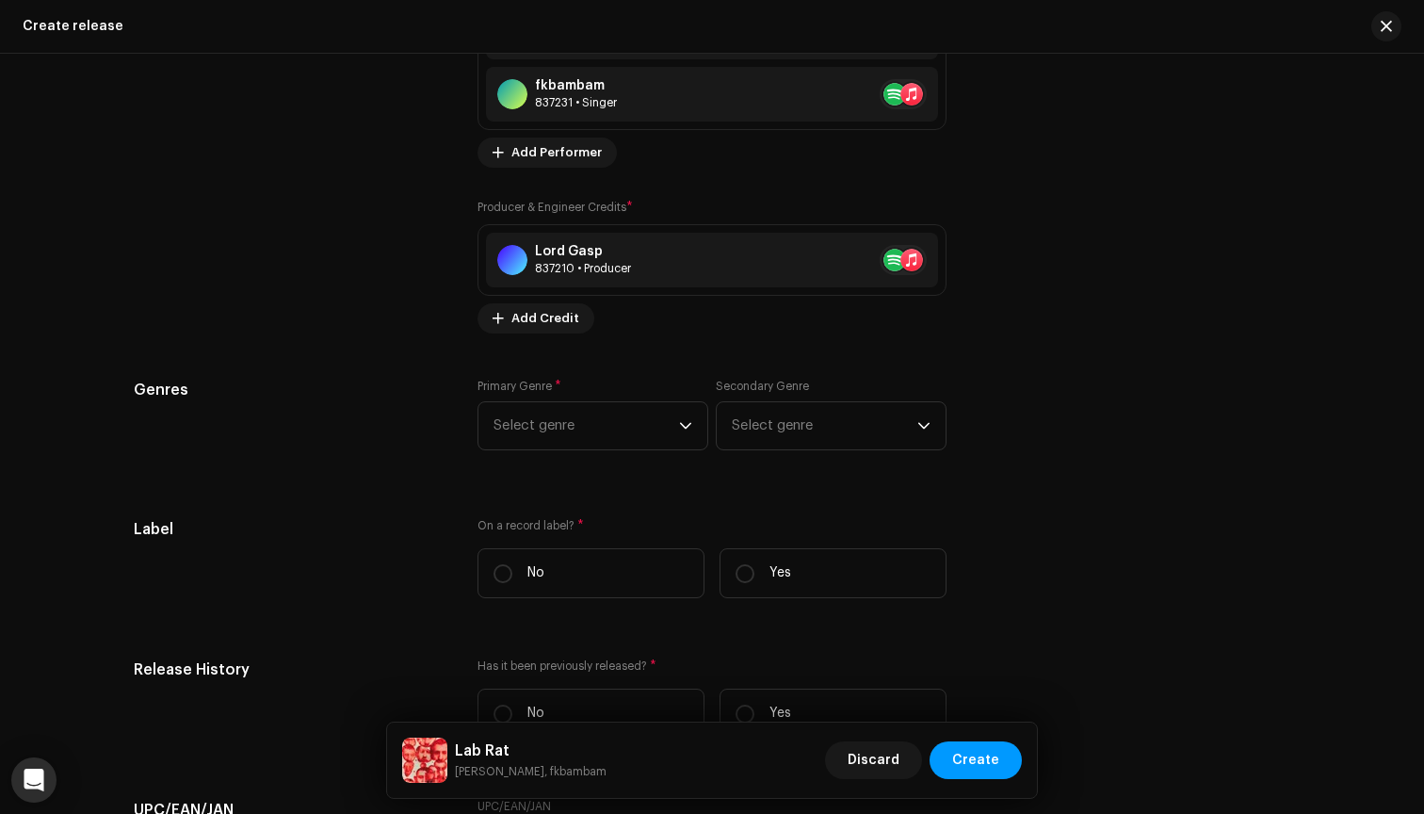
click at [553, 302] on div "Producer & Engineer Credits * Lord Gasp 837210 • Producer Add Credit" at bounding box center [712, 266] width 469 height 136
click at [553, 315] on span "Add Credit" at bounding box center [545, 319] width 68 height 38
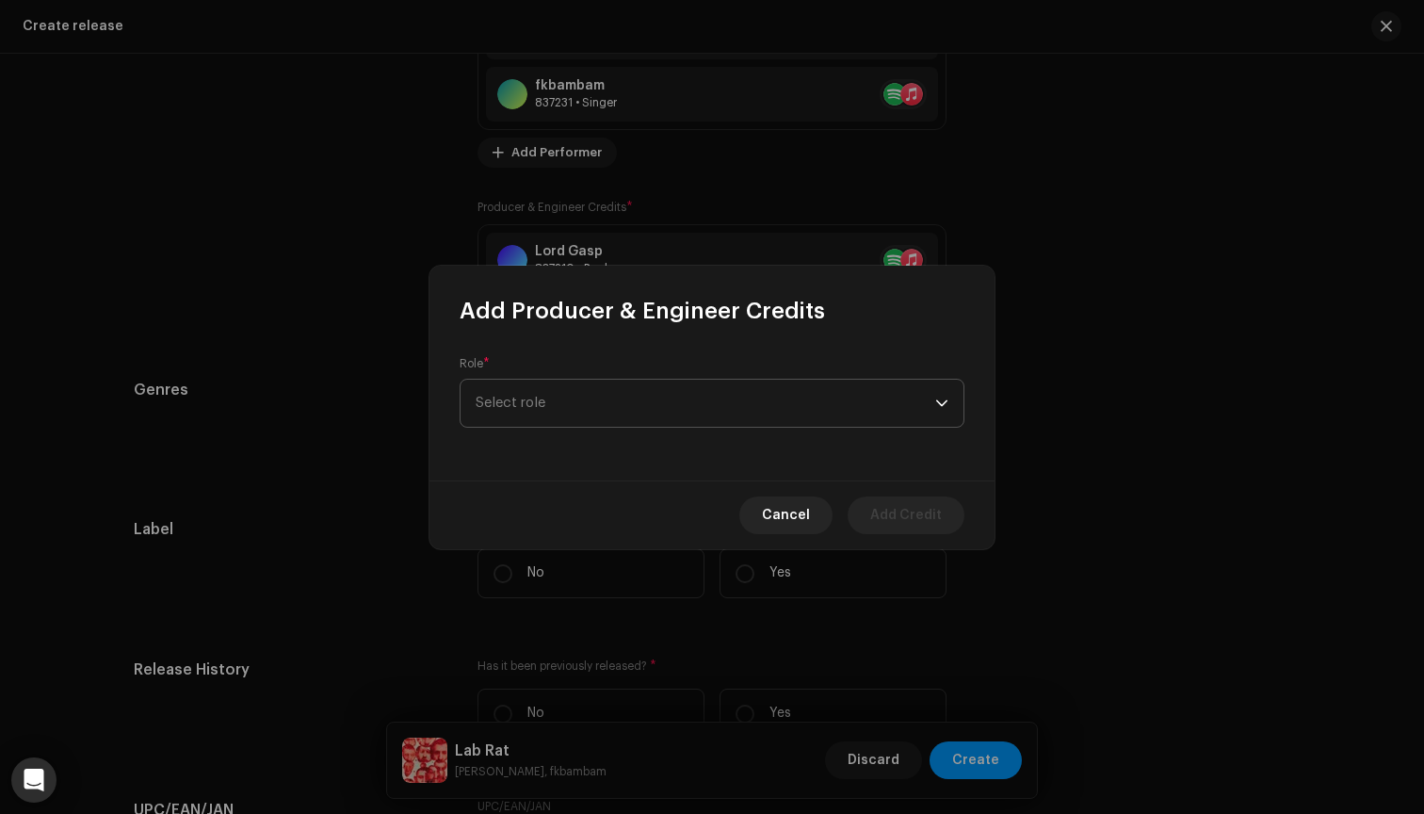
click at [598, 400] on span "Select role" at bounding box center [706, 403] width 460 height 47
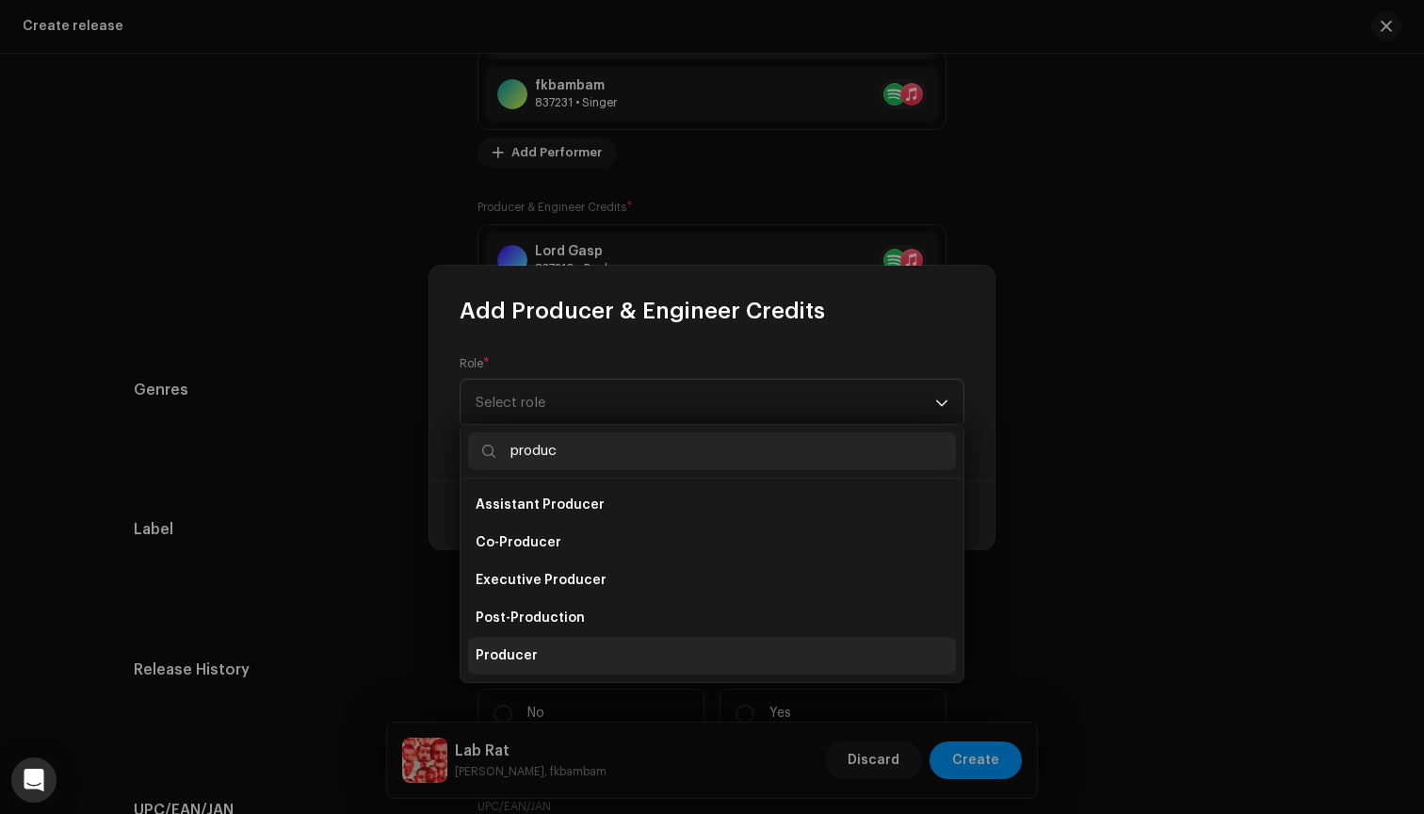
type input "produc"
click at [556, 648] on li "Producer" at bounding box center [712, 656] width 488 height 38
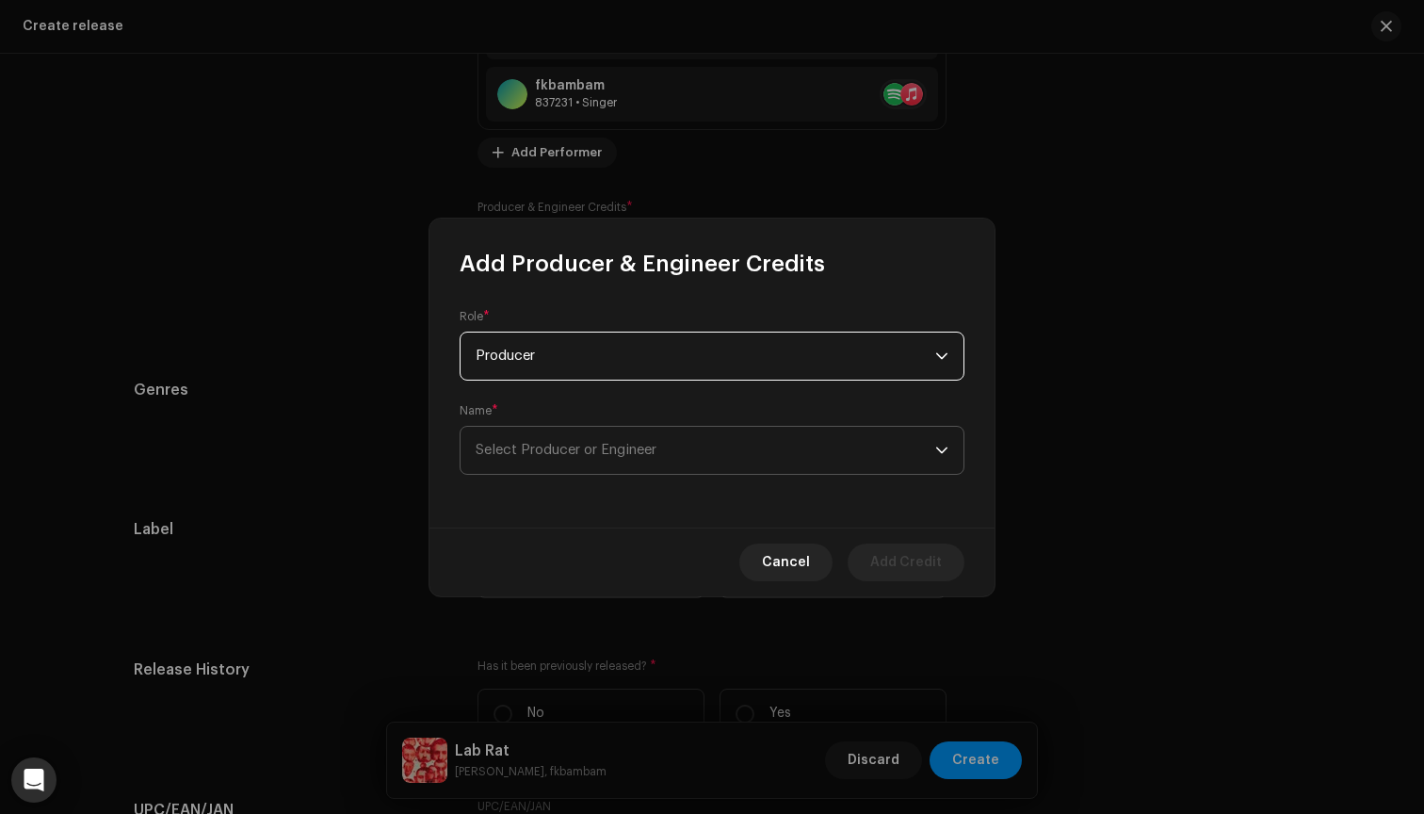
click at [582, 446] on span "Select Producer or Engineer" at bounding box center [566, 450] width 181 height 14
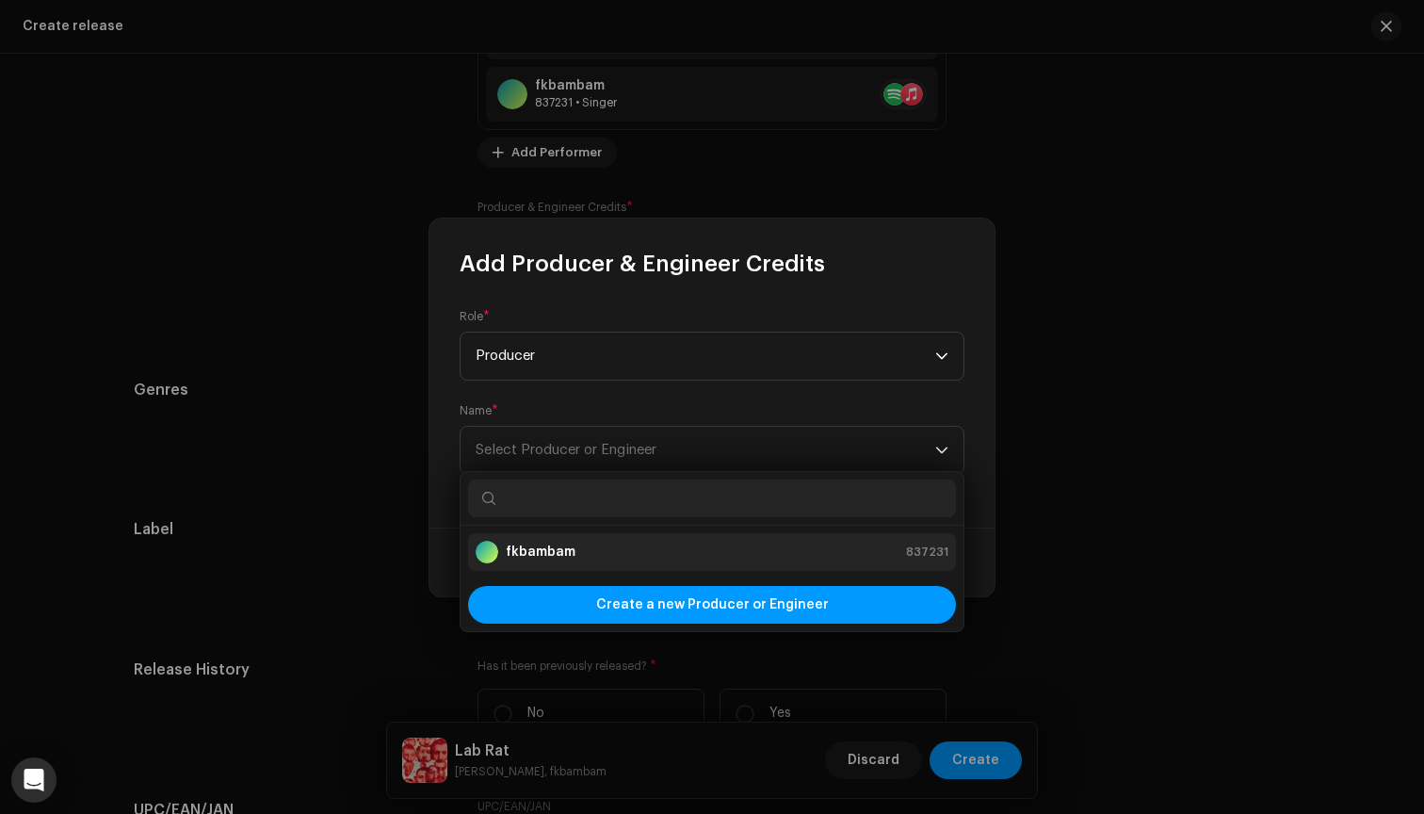
click at [529, 548] on strong "fkbambam" at bounding box center [541, 552] width 70 height 19
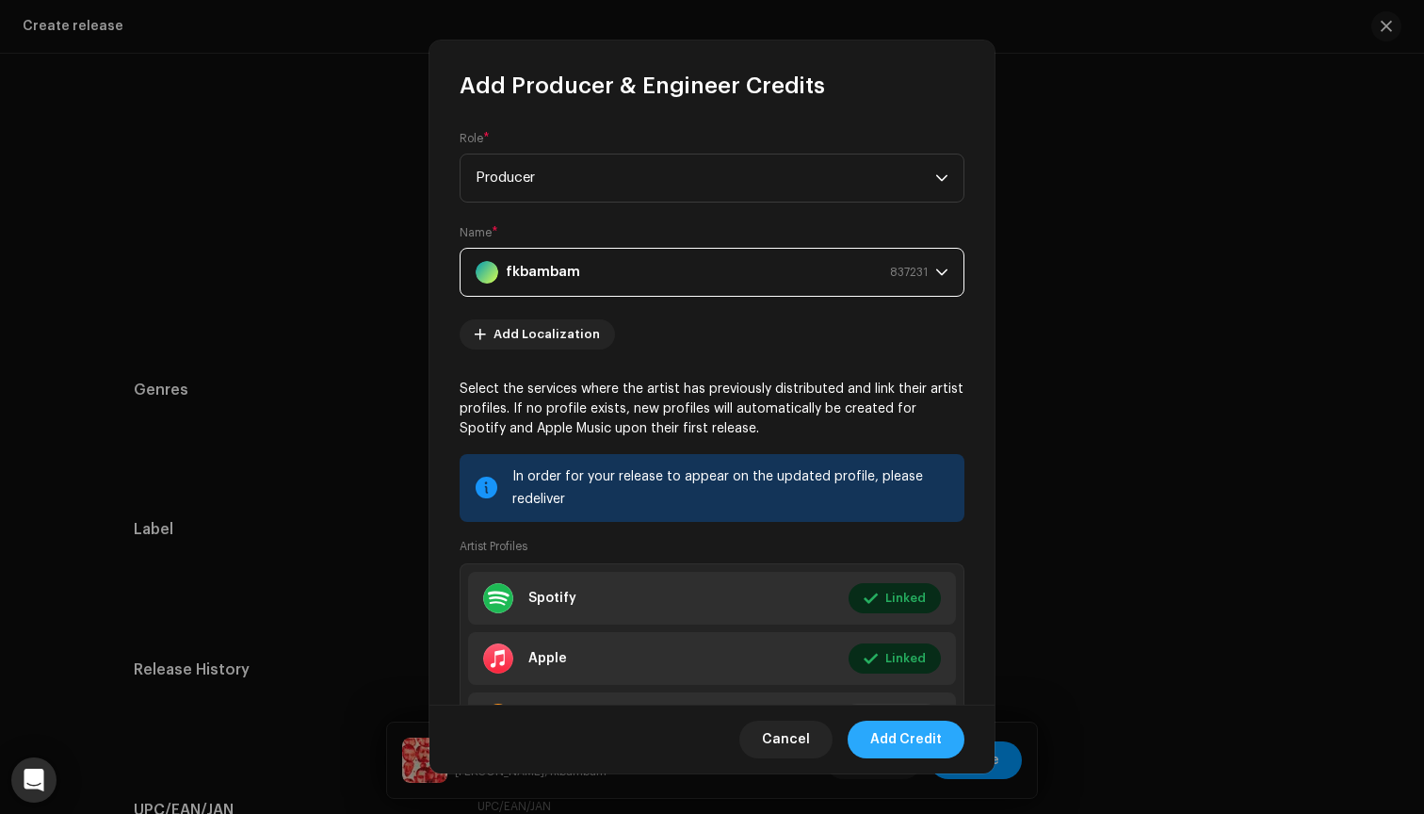
click at [912, 742] on span "Add Credit" at bounding box center [906, 740] width 72 height 38
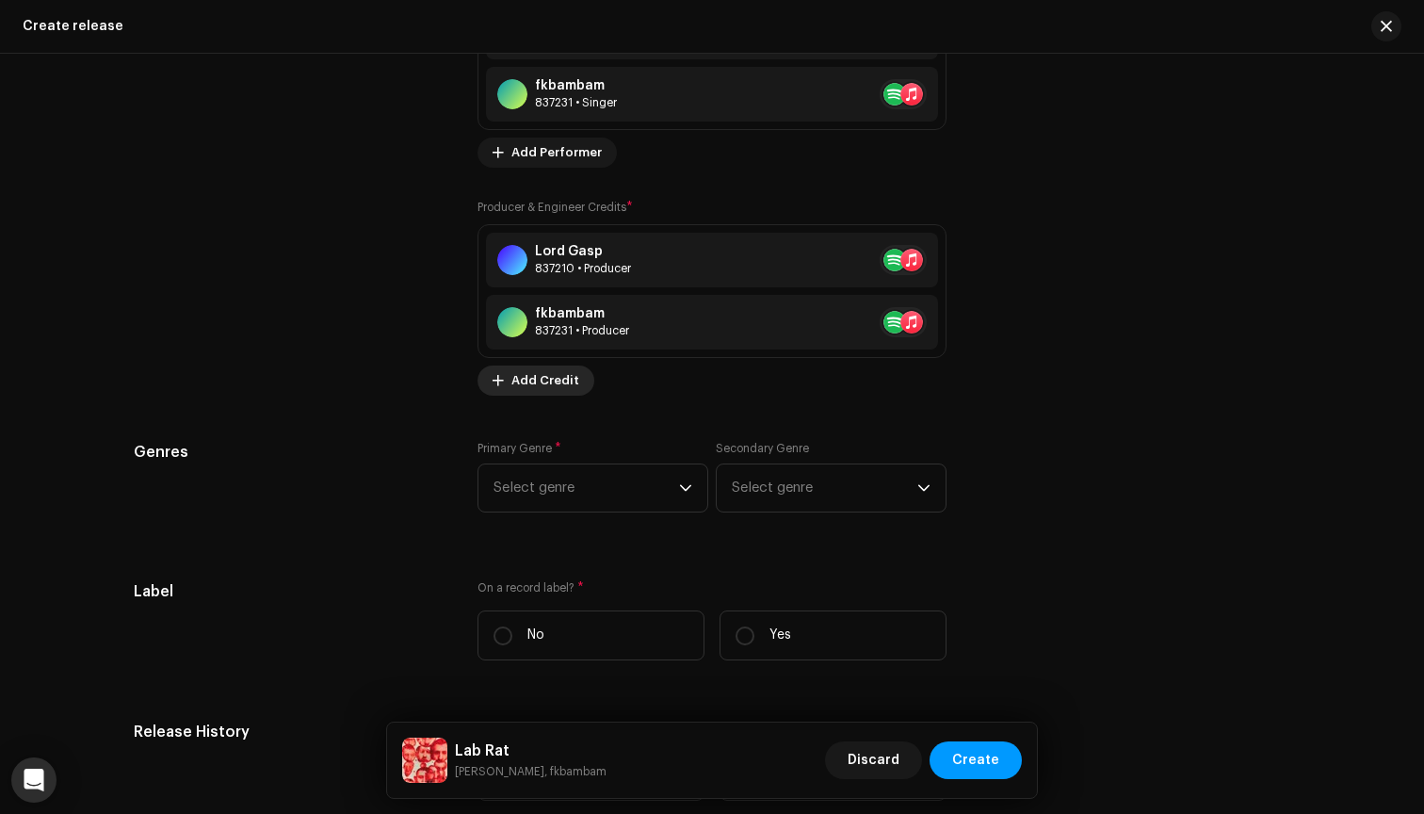
click at [531, 381] on span "Add Credit" at bounding box center [545, 381] width 68 height 38
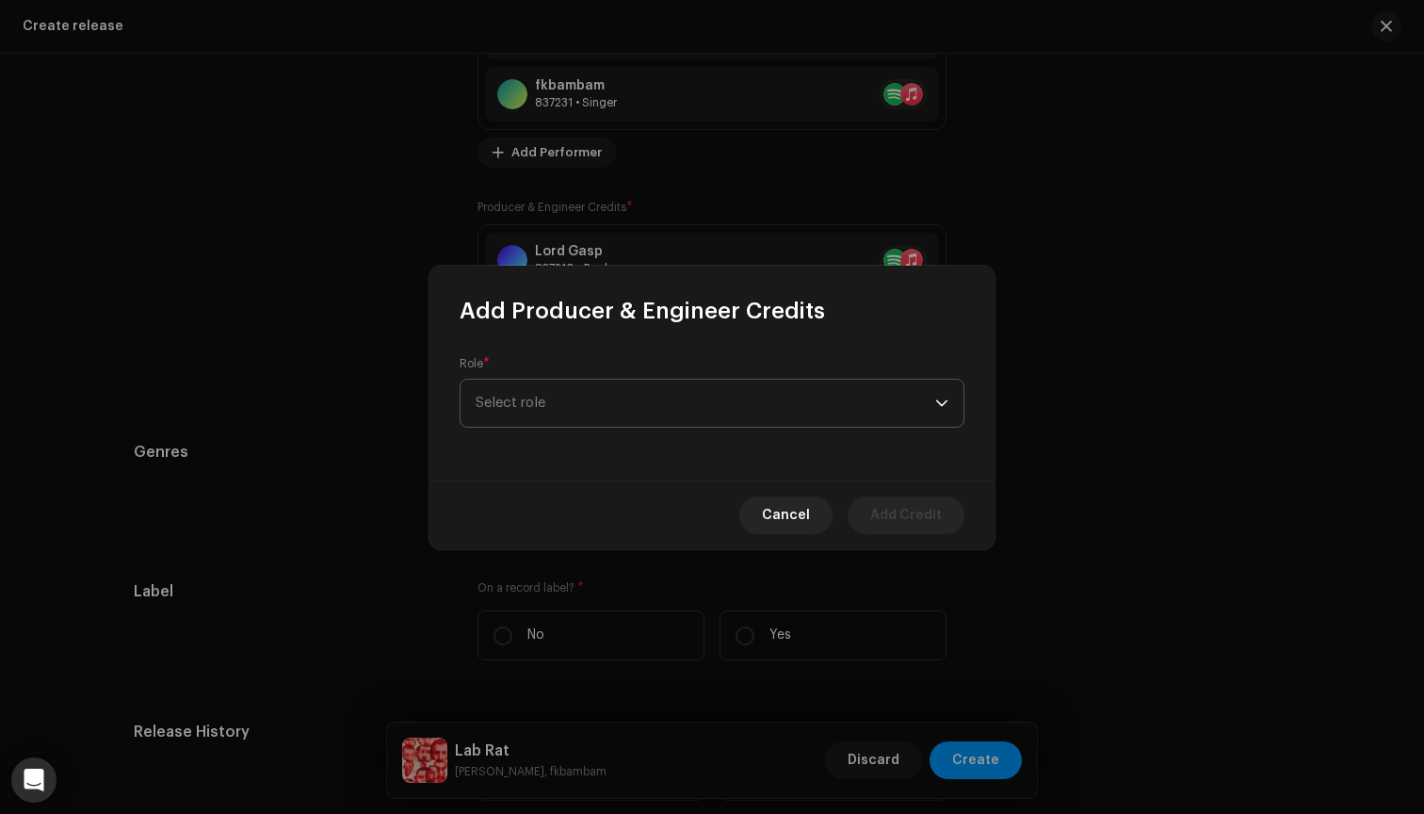
click at [552, 402] on span "Select role" at bounding box center [706, 403] width 460 height 47
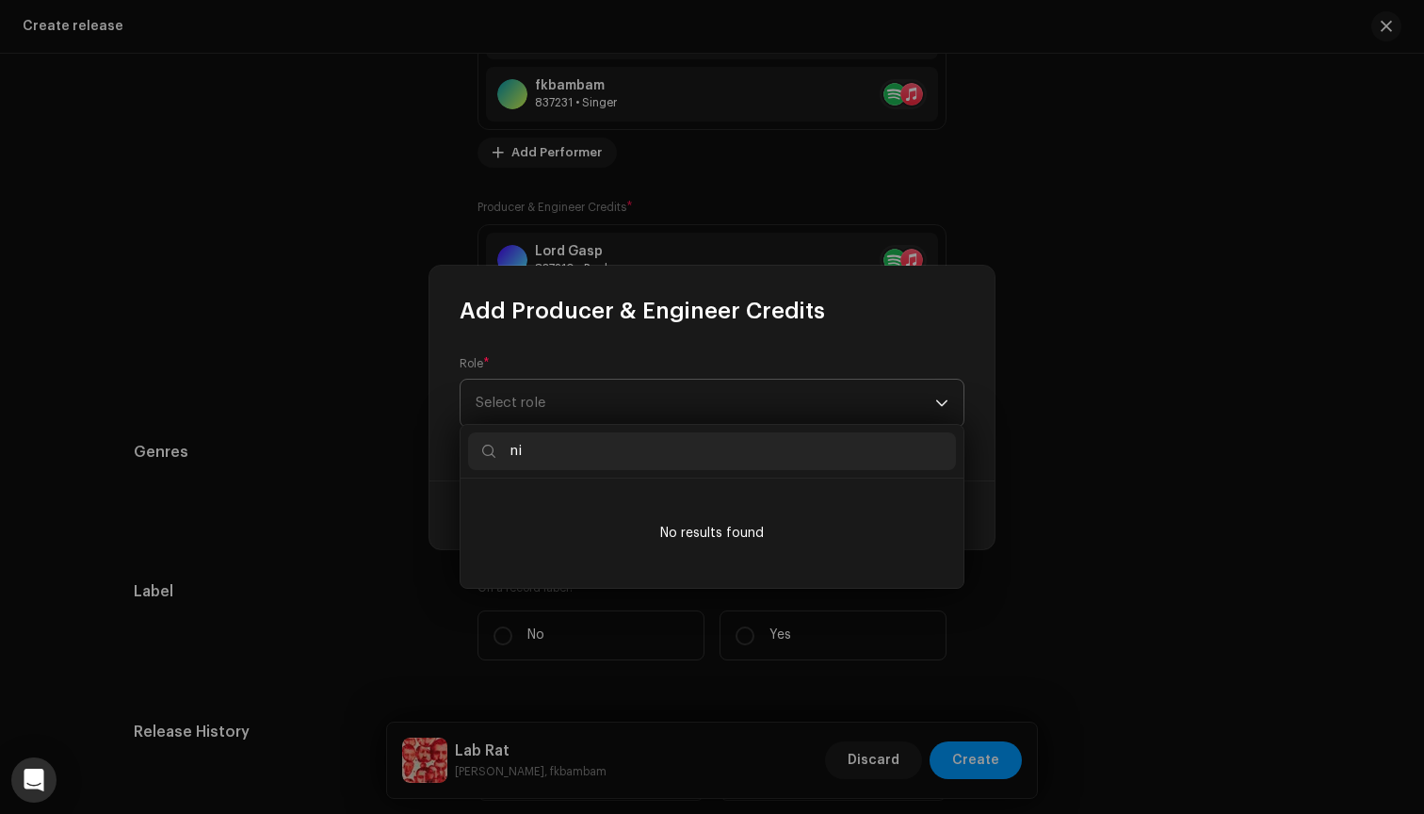
type input "n"
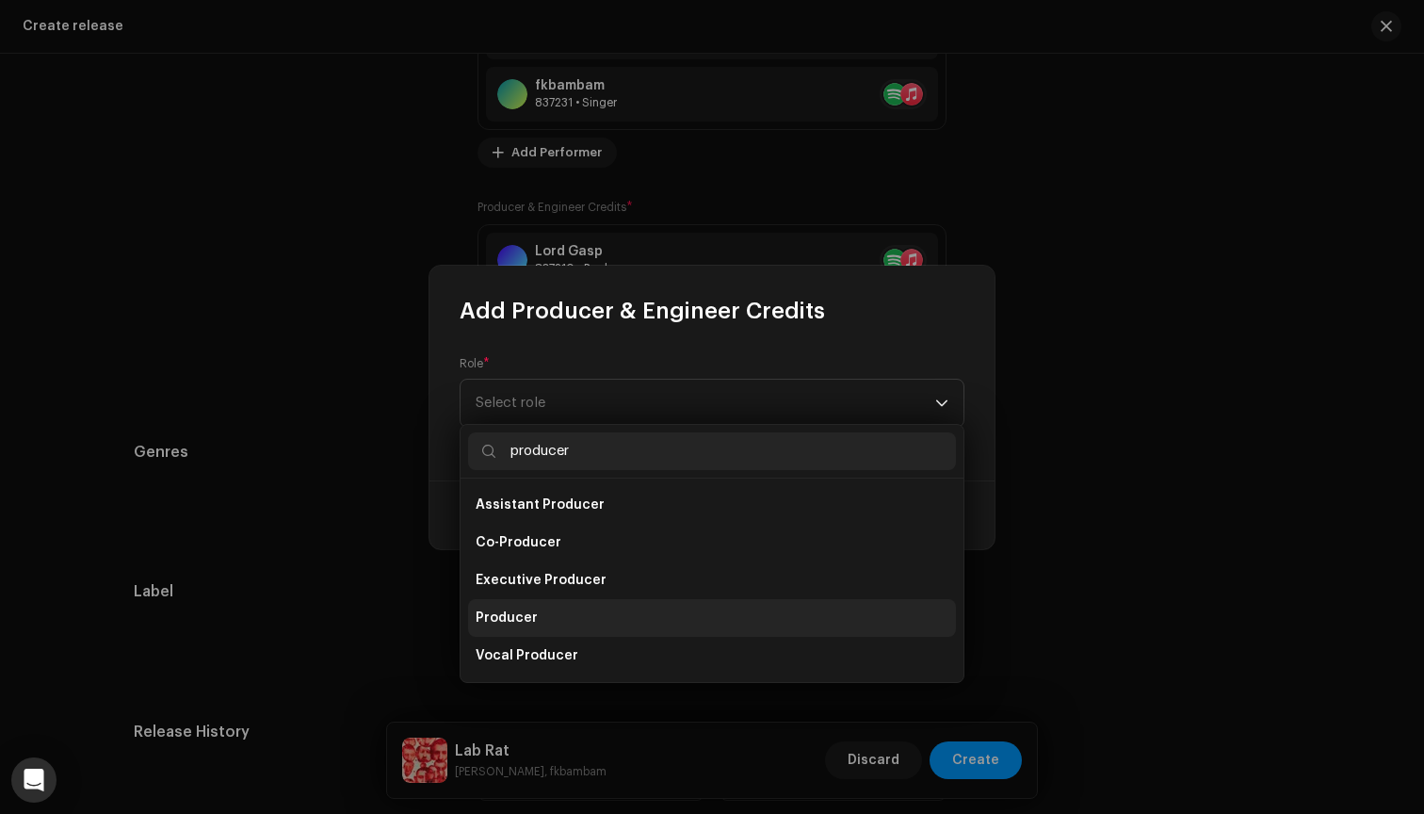
type input "producer"
click at [556, 614] on li "Producer" at bounding box center [712, 618] width 488 height 38
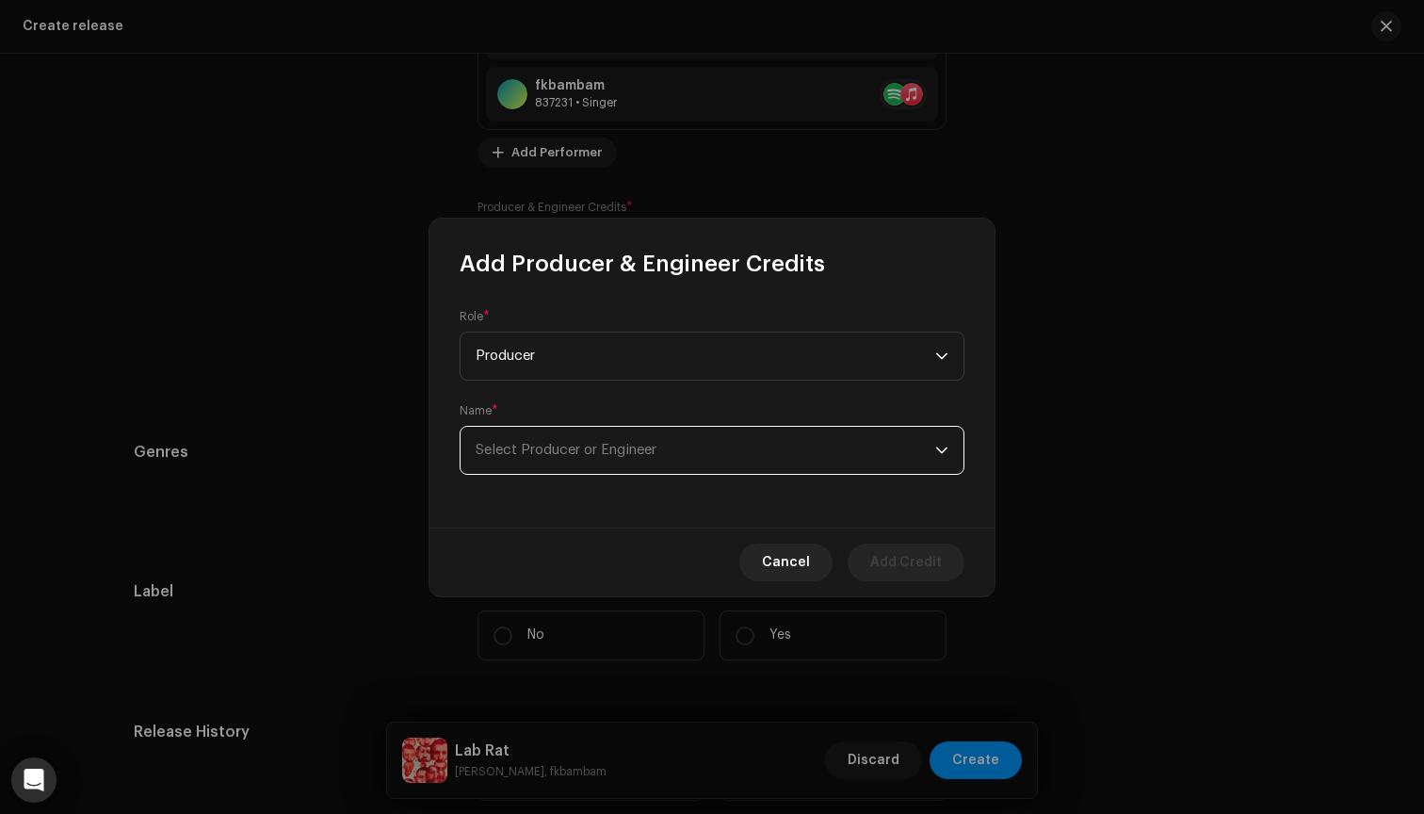
click at [632, 445] on span "Select Producer or Engineer" at bounding box center [566, 450] width 181 height 14
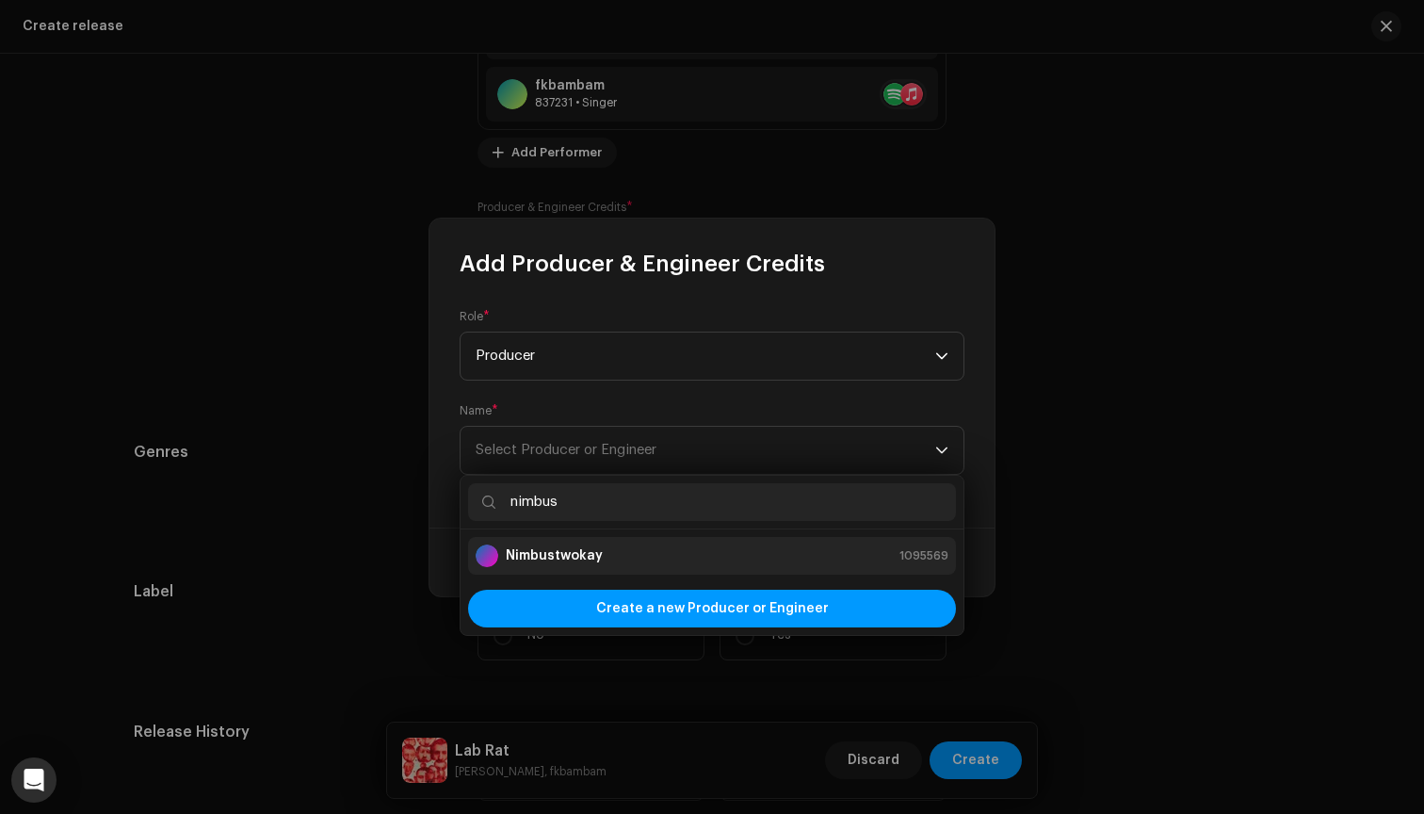
type input "nimbus"
click at [600, 552] on div "Nimbustwokay 1095569" at bounding box center [712, 555] width 473 height 23
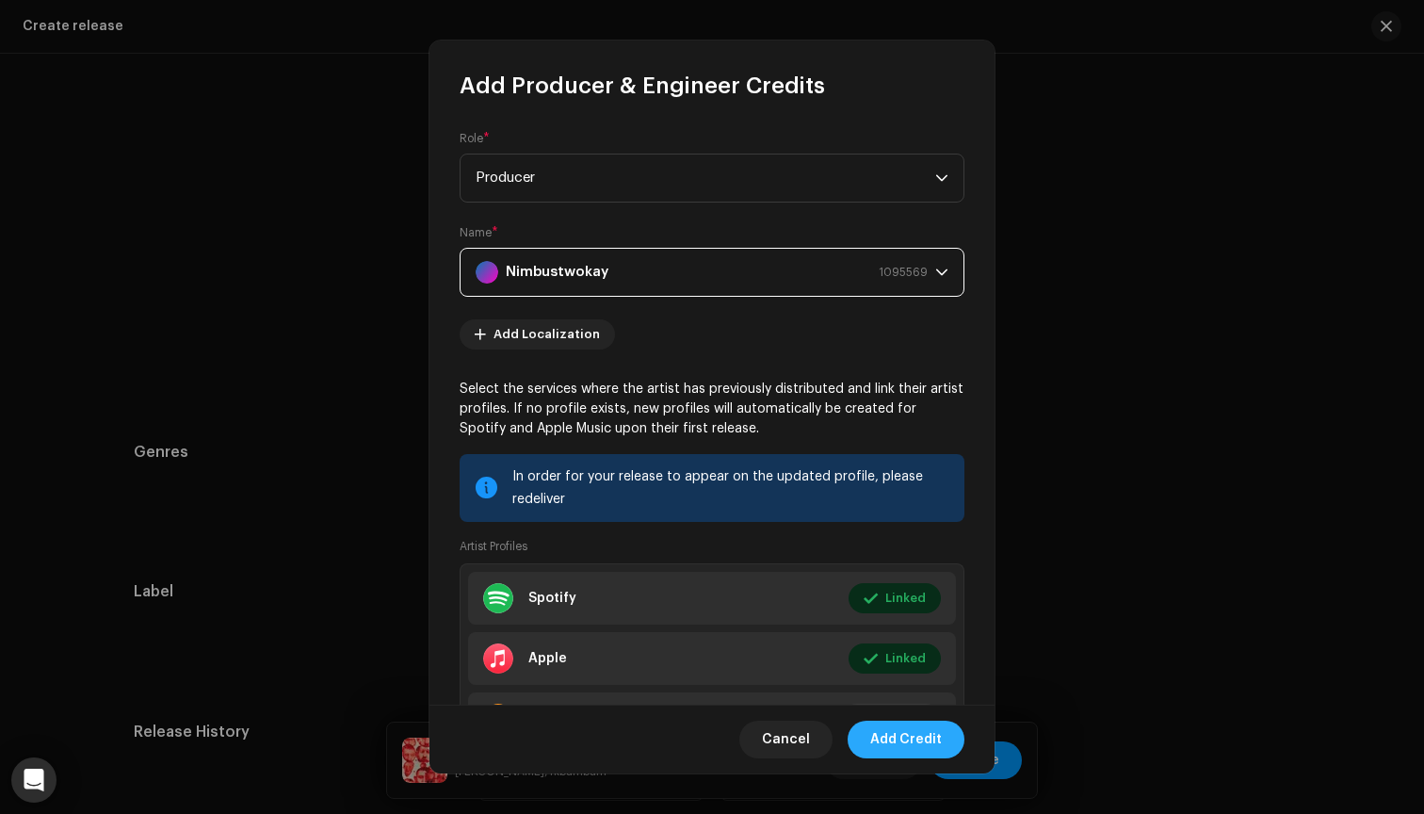
click at [905, 741] on span "Add Credit" at bounding box center [906, 740] width 72 height 38
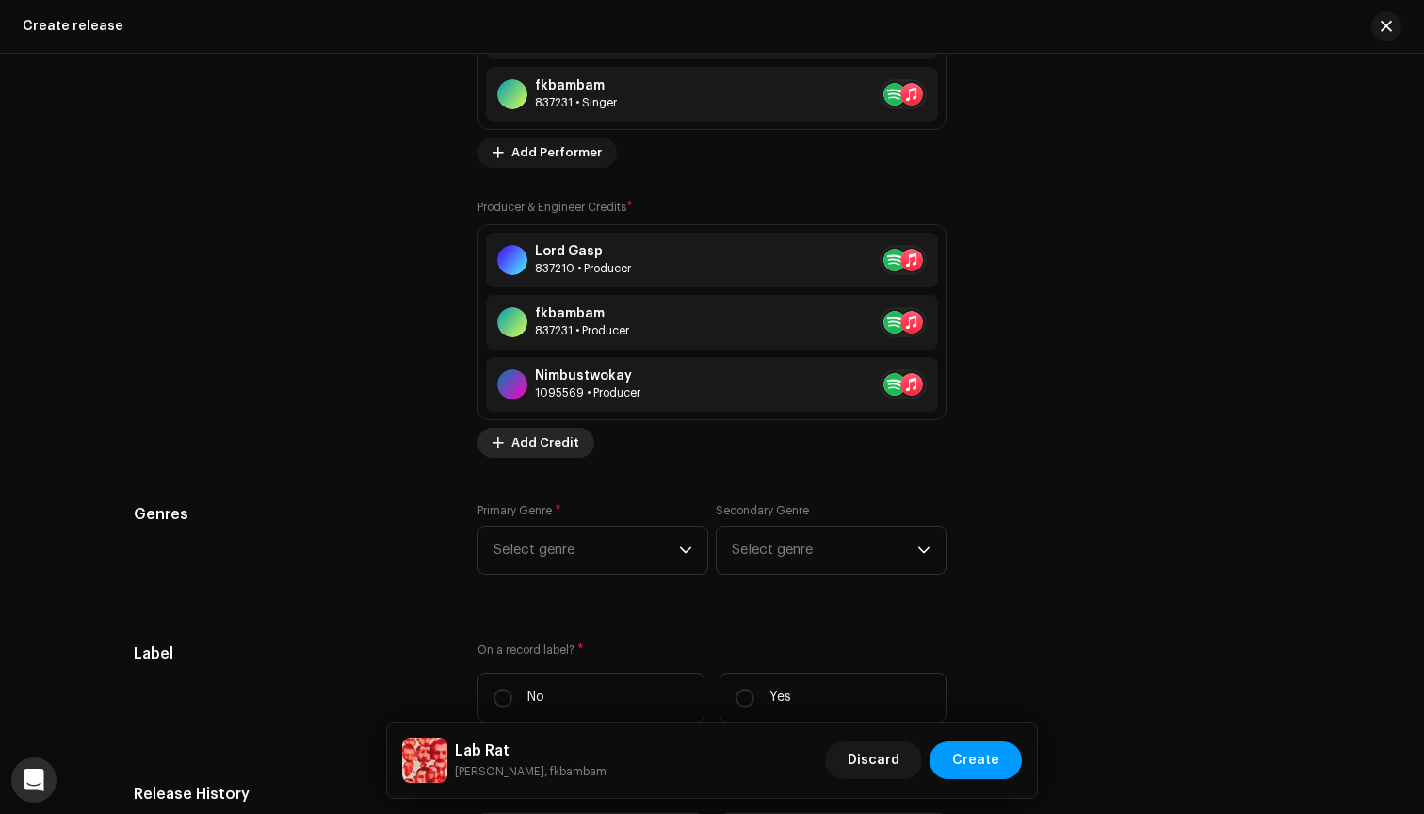
click at [543, 440] on span "Add Credit" at bounding box center [545, 443] width 68 height 38
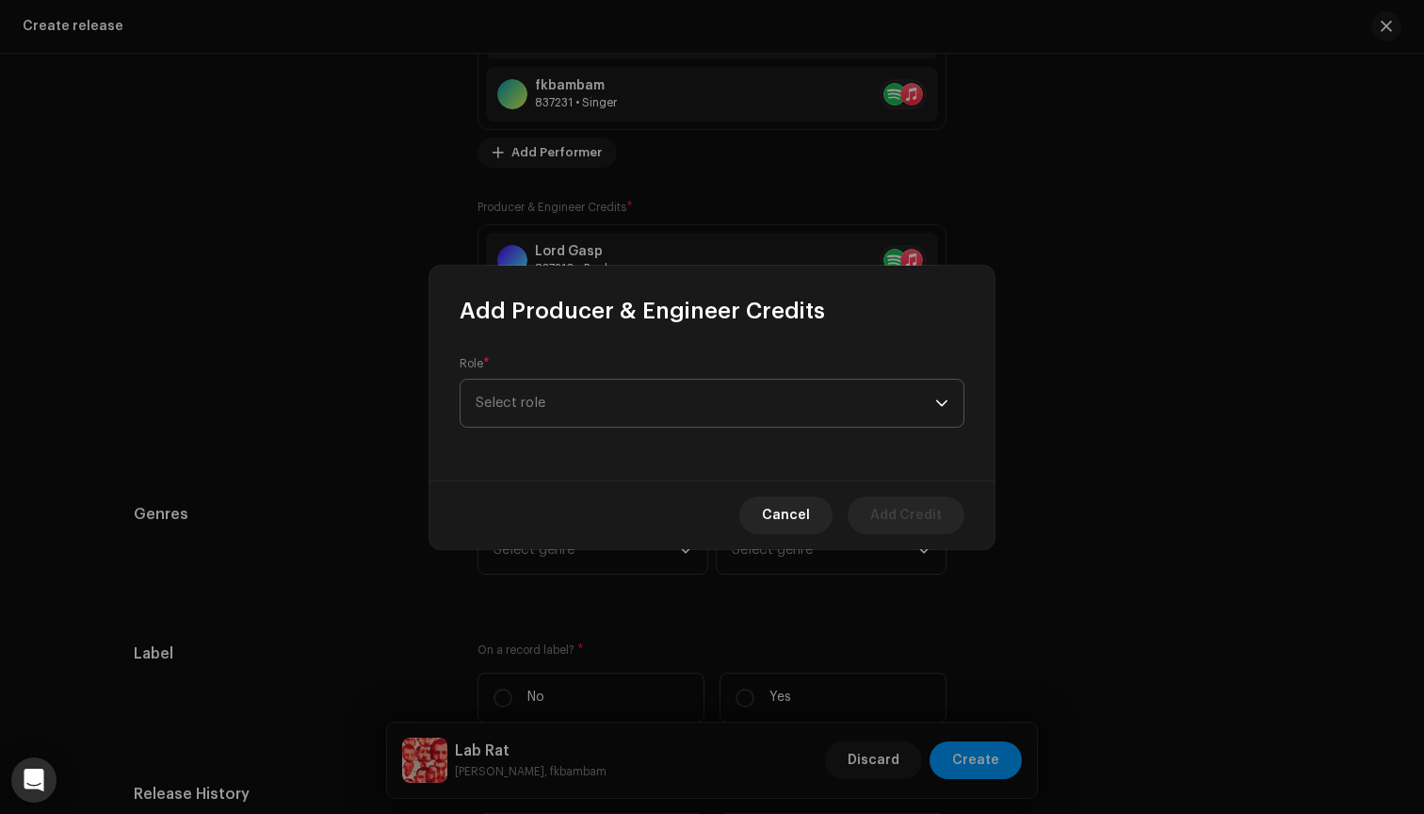
click at [572, 391] on span "Select role" at bounding box center [706, 403] width 460 height 47
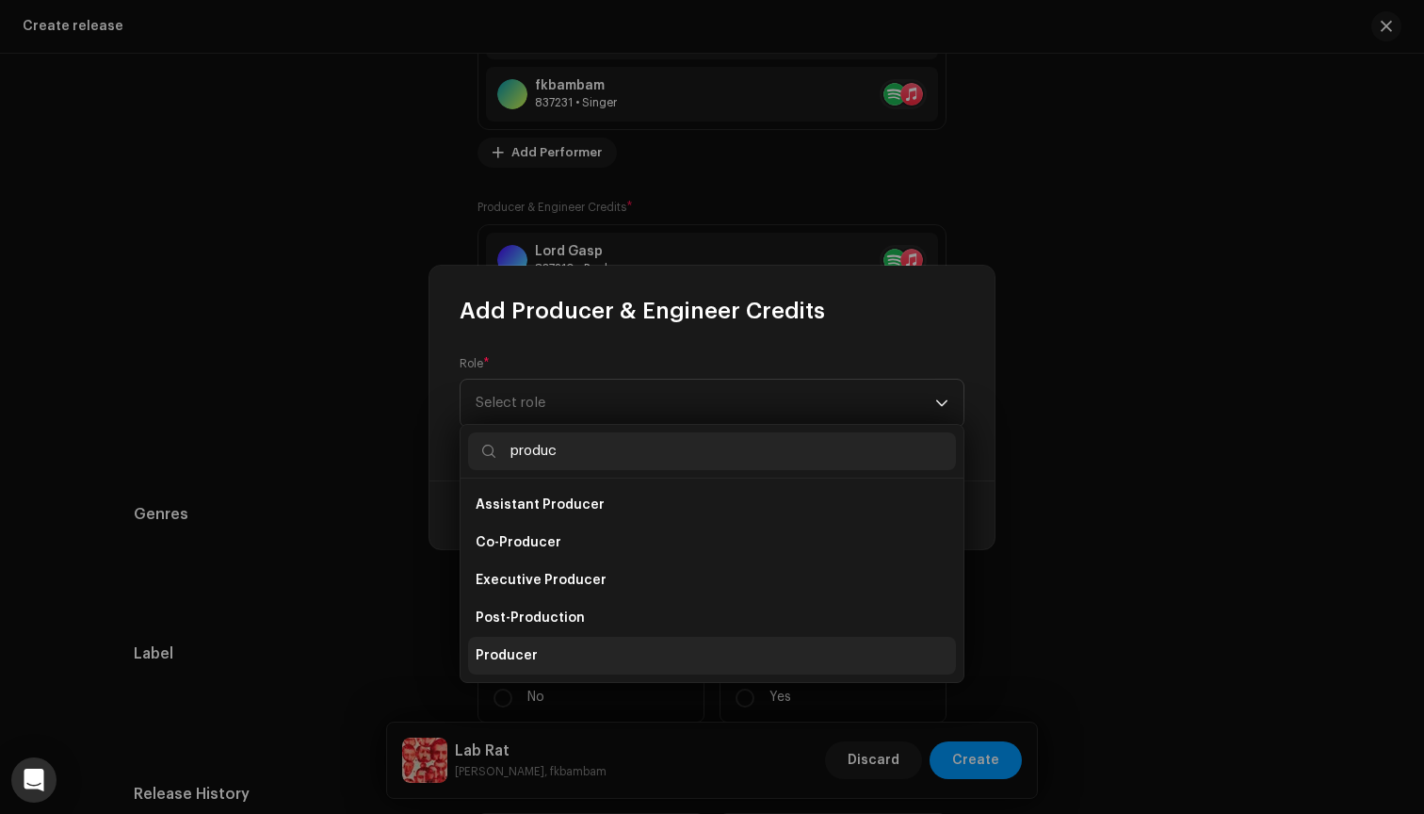
type input "produc"
click at [543, 647] on li "Producer" at bounding box center [712, 656] width 488 height 38
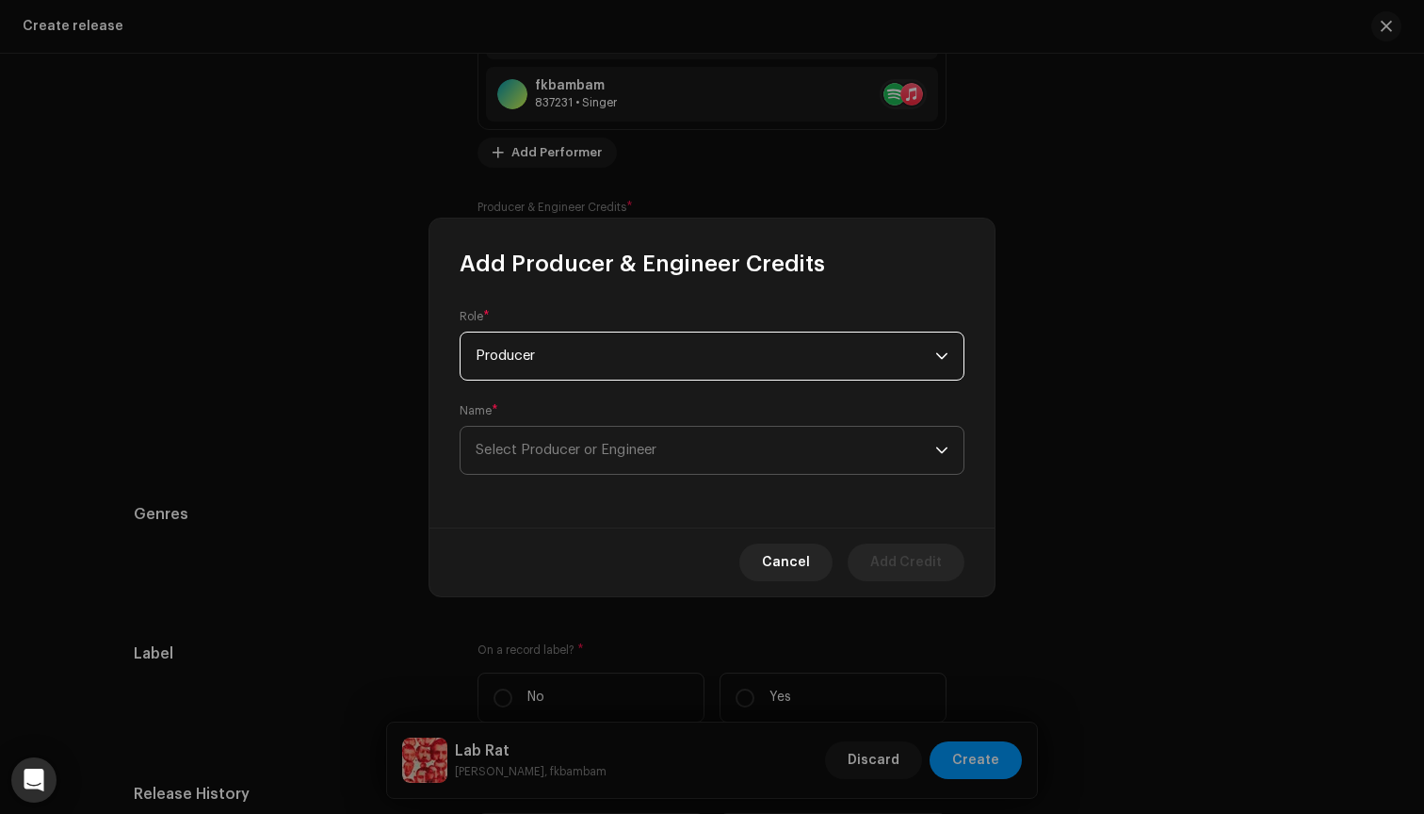
click at [726, 446] on span "Select Producer or Engineer" at bounding box center [706, 450] width 460 height 47
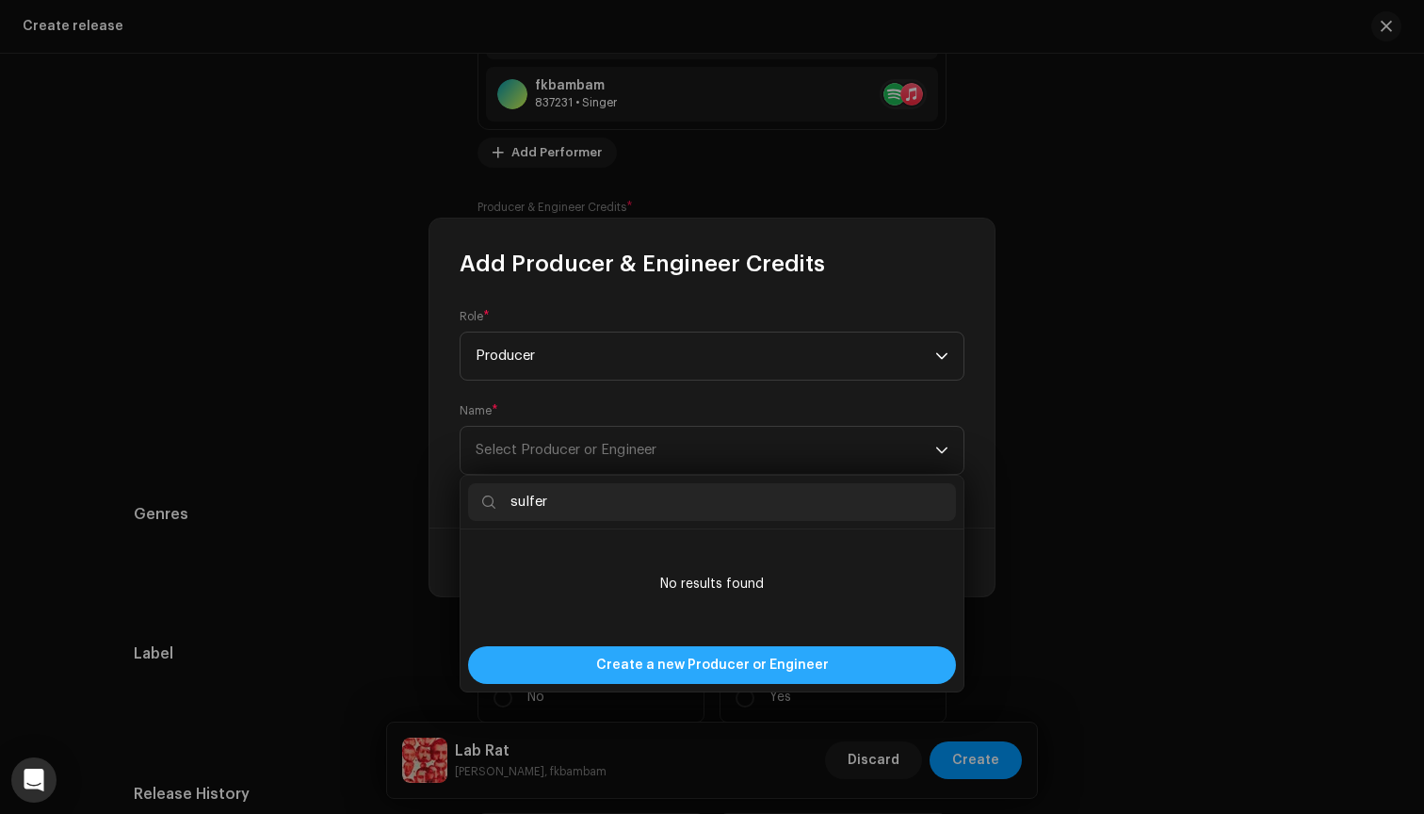
type input "sulfer"
click at [737, 663] on span "Create a new Producer or Engineer" at bounding box center [712, 665] width 233 height 38
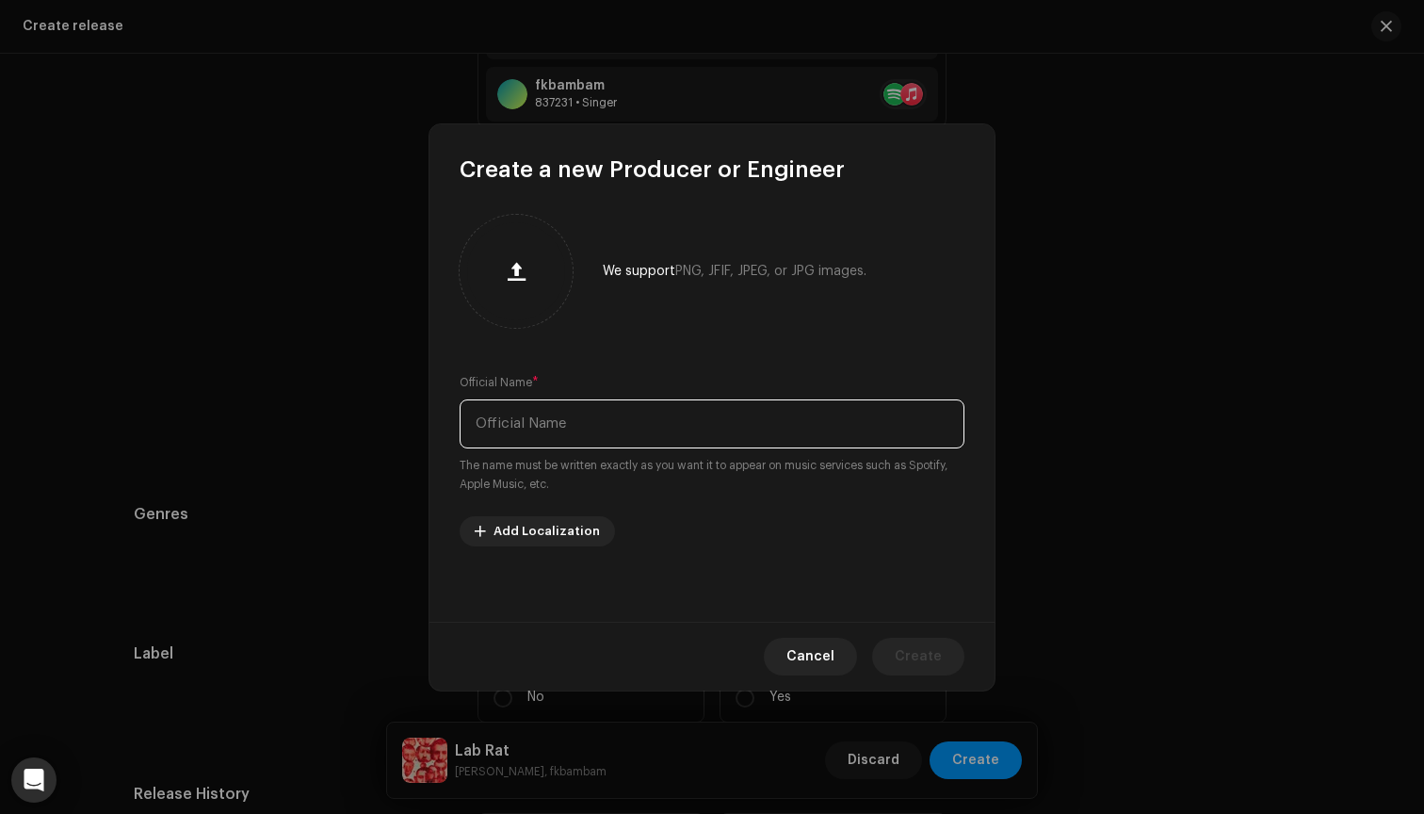
click at [642, 425] on input "text" at bounding box center [712, 423] width 505 height 49
type input "[PERSON_NAME]"
click at [916, 653] on span "Create" at bounding box center [918, 657] width 47 height 38
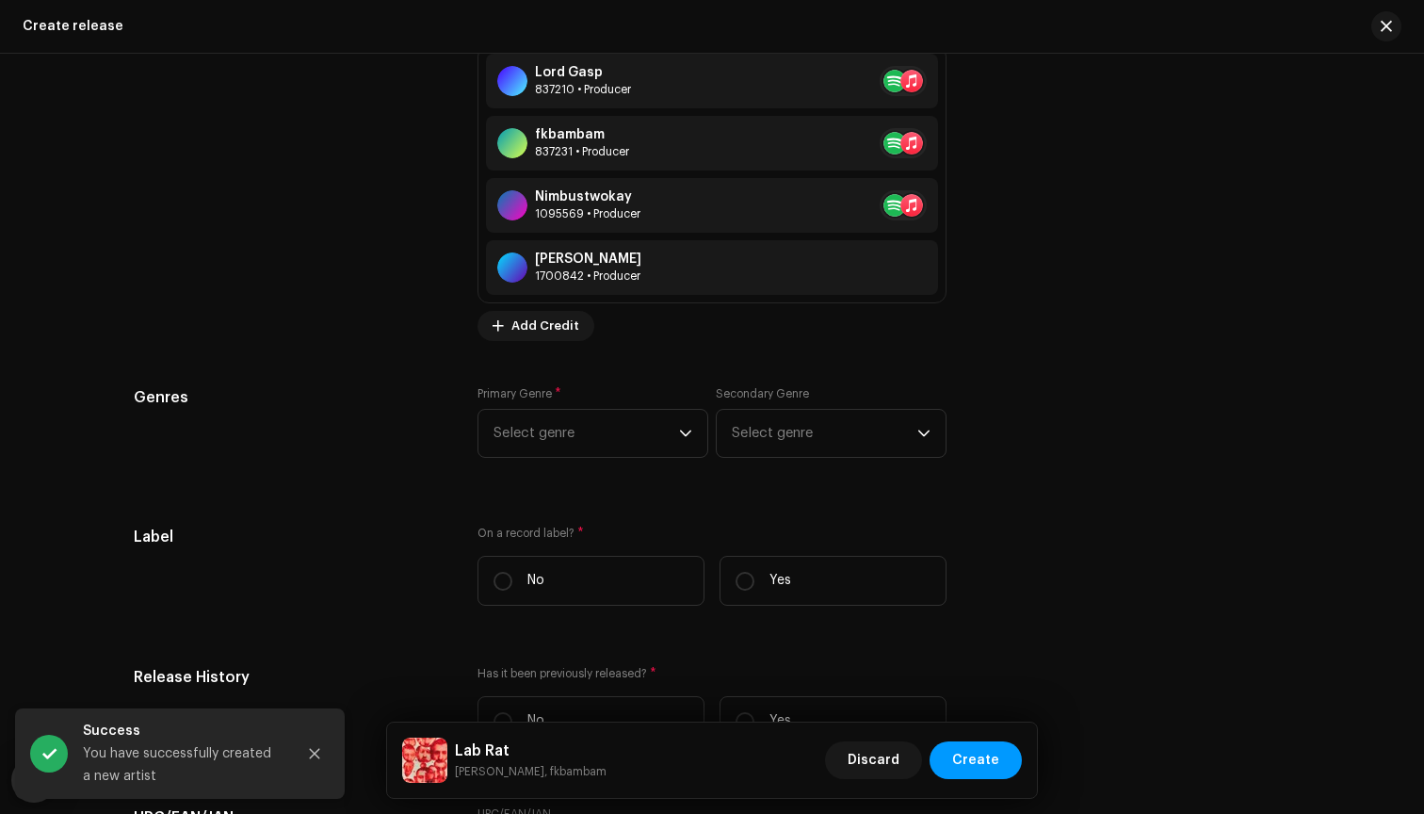
scroll to position [2703, 0]
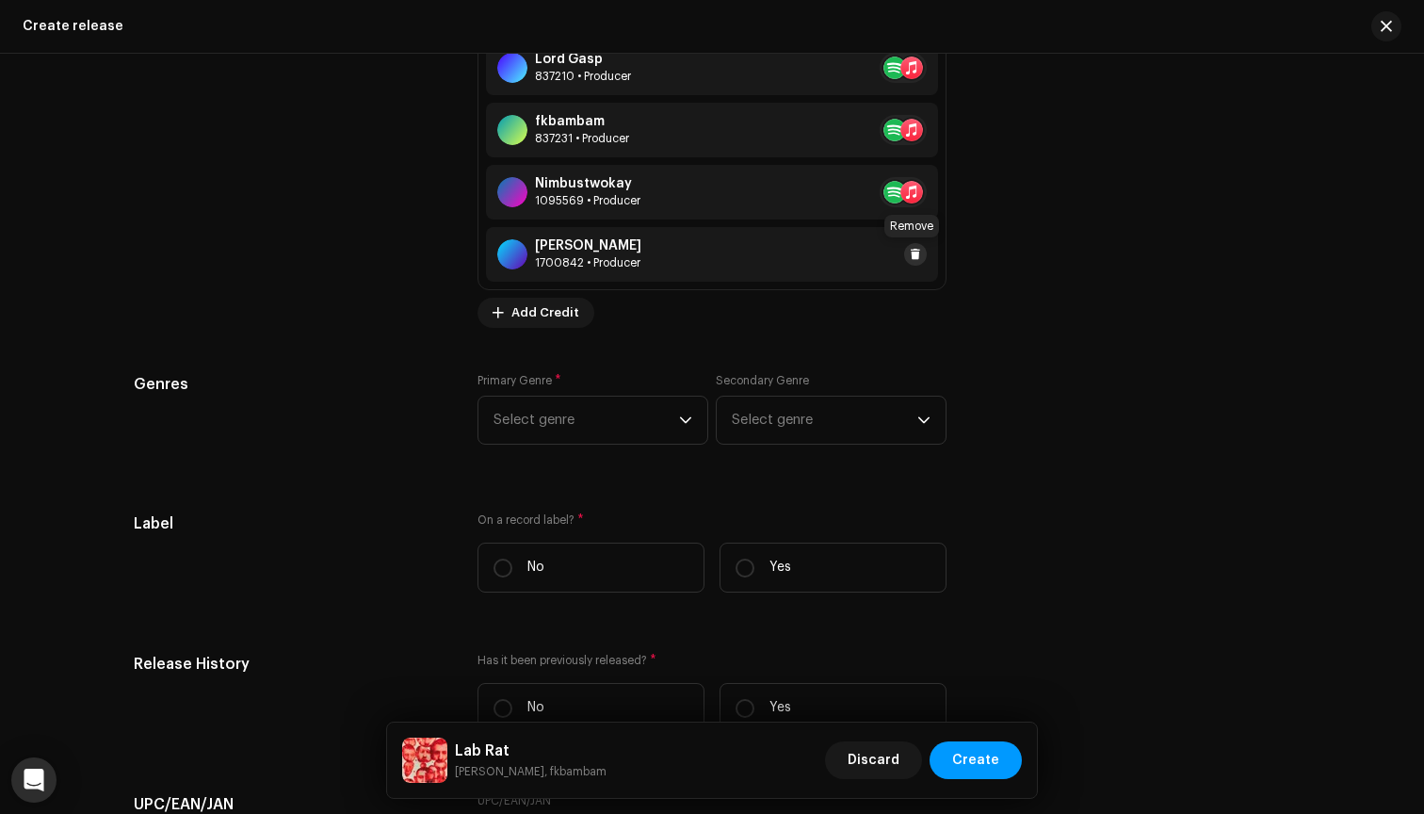
click at [912, 252] on span at bounding box center [915, 254] width 11 height 15
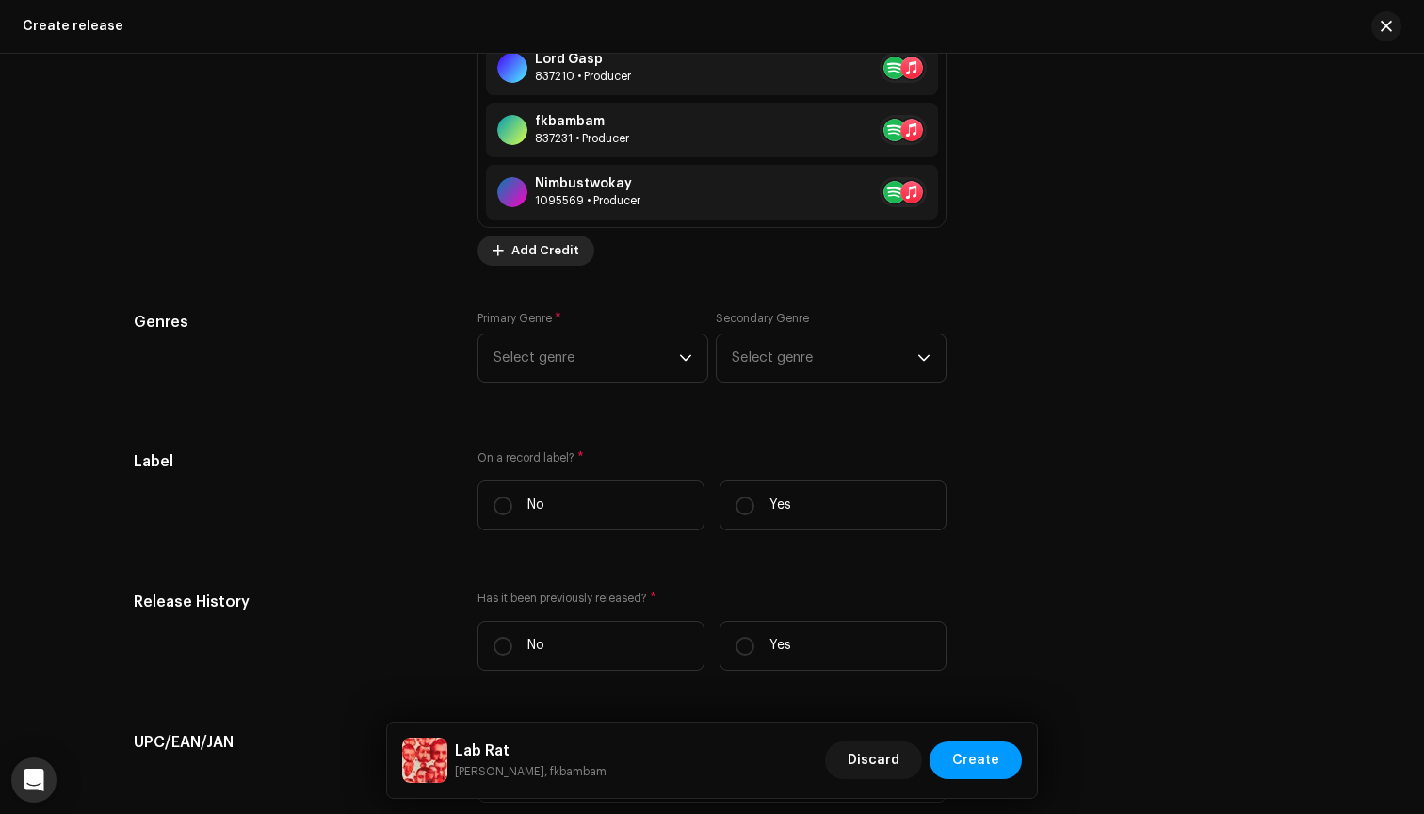
click at [532, 254] on span "Add Credit" at bounding box center [545, 251] width 68 height 38
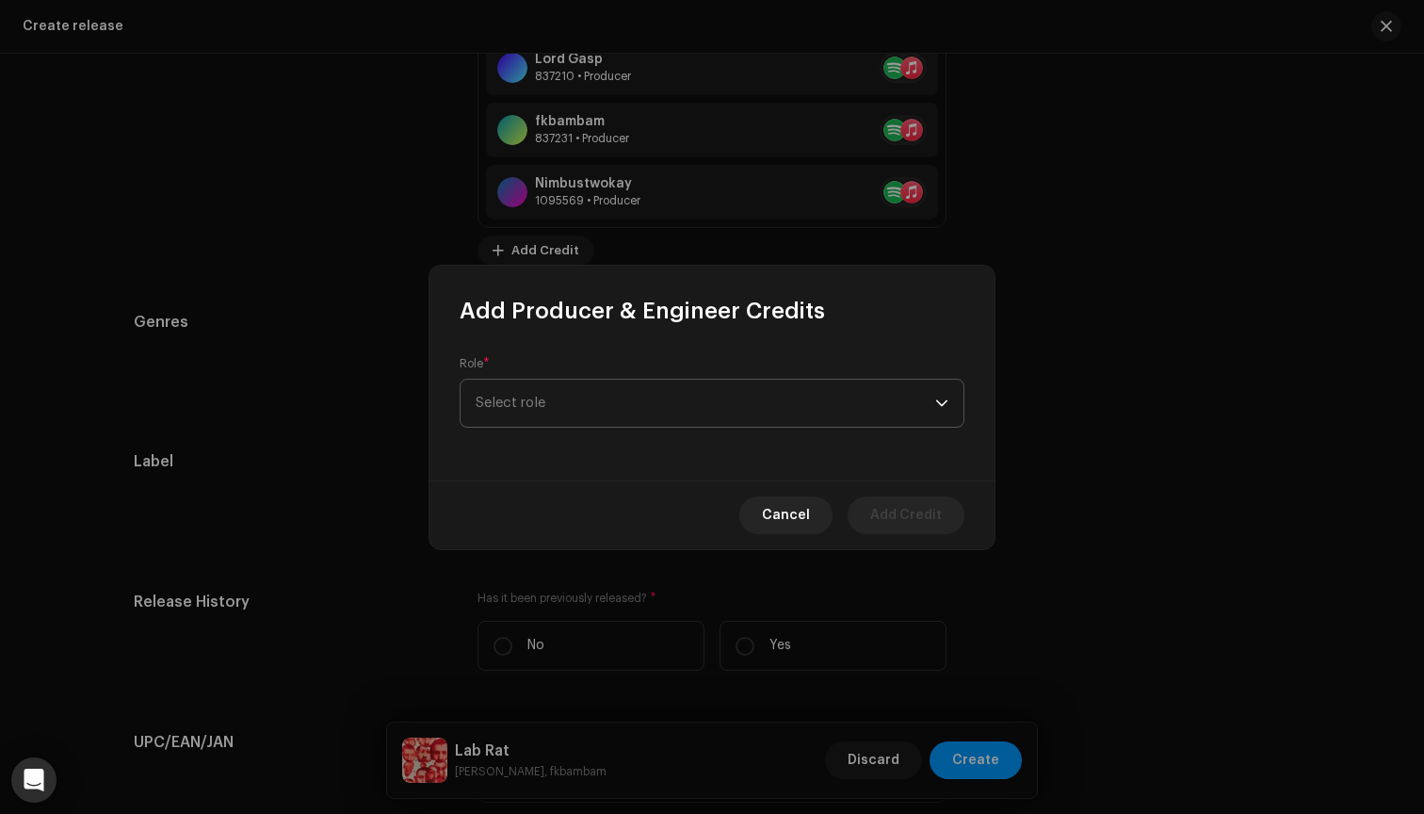
click at [538, 409] on span "Select role" at bounding box center [706, 403] width 460 height 47
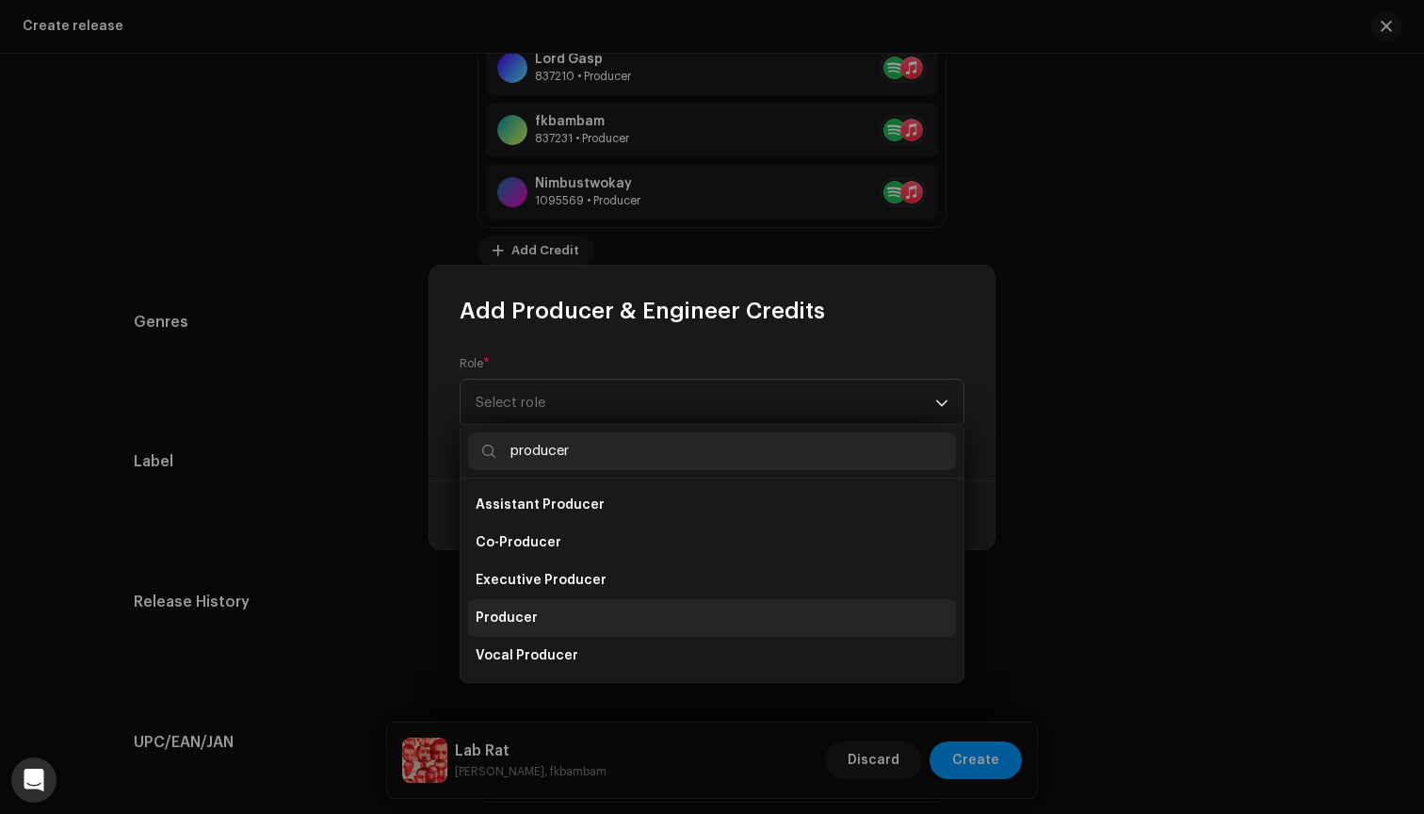
type input "producer"
click at [552, 612] on li "Producer" at bounding box center [712, 618] width 488 height 38
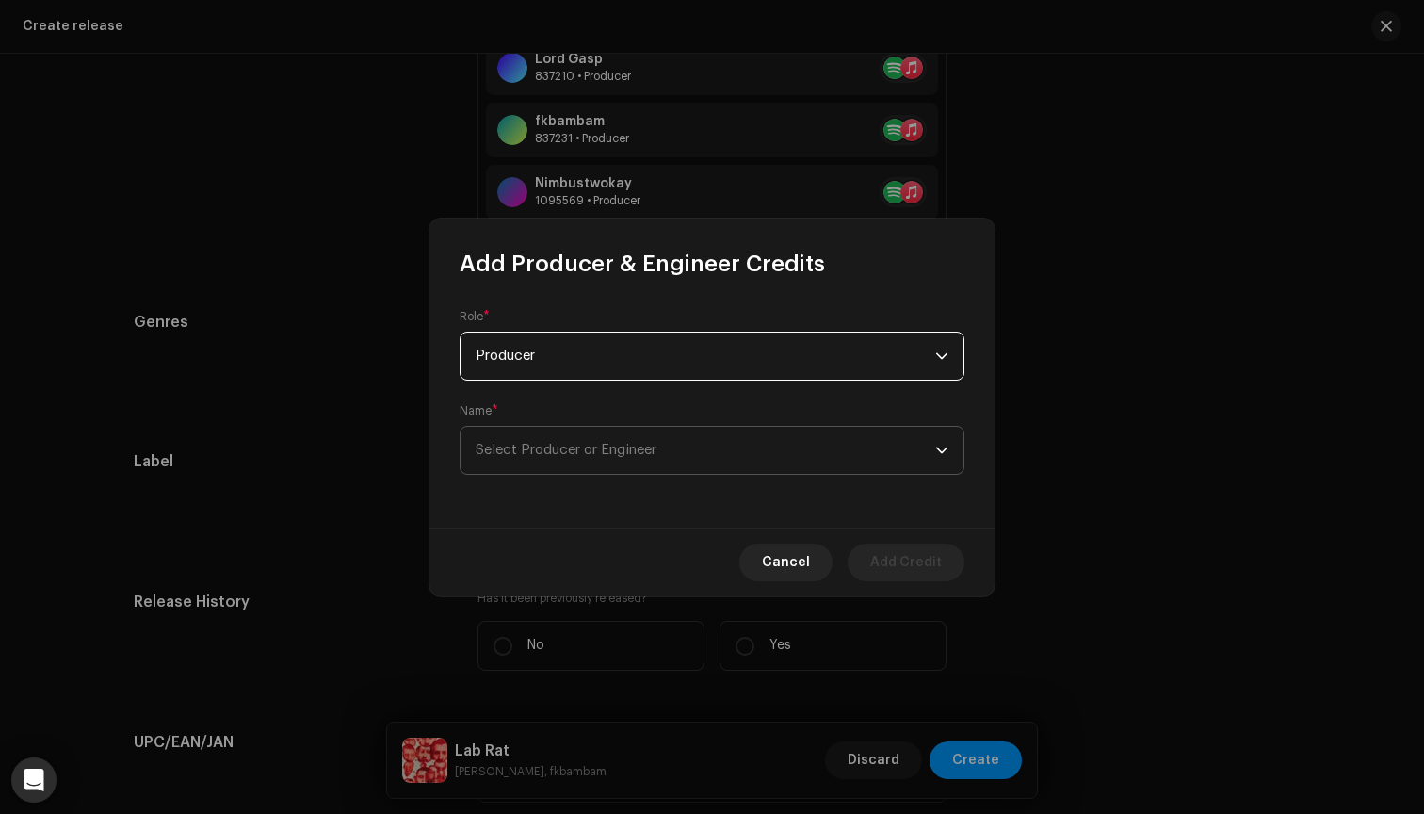
click at [835, 434] on span "Select Producer or Engineer" at bounding box center [706, 450] width 460 height 47
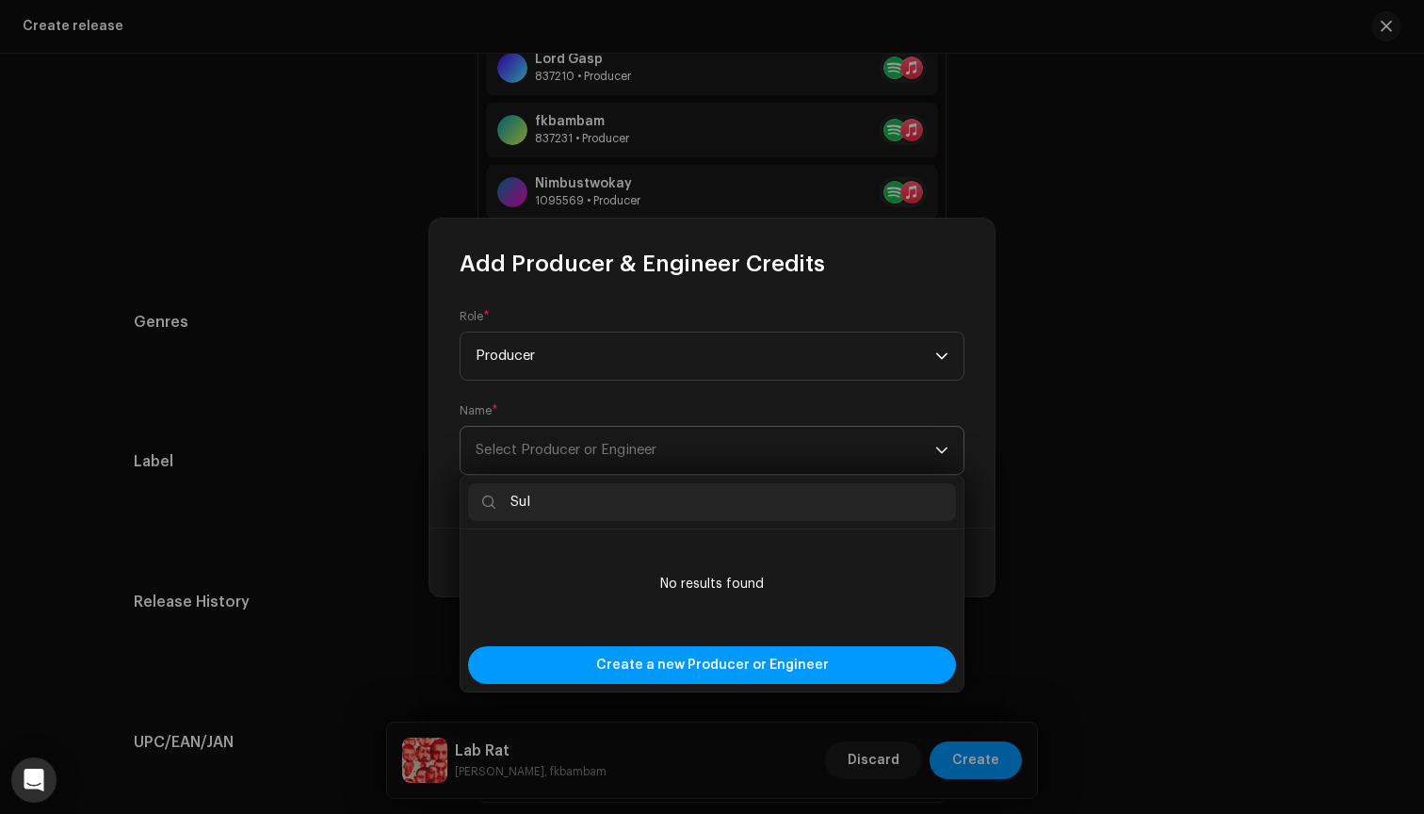
type input "Sul"
click at [791, 441] on span "Select Producer or Engineer" at bounding box center [706, 450] width 460 height 47
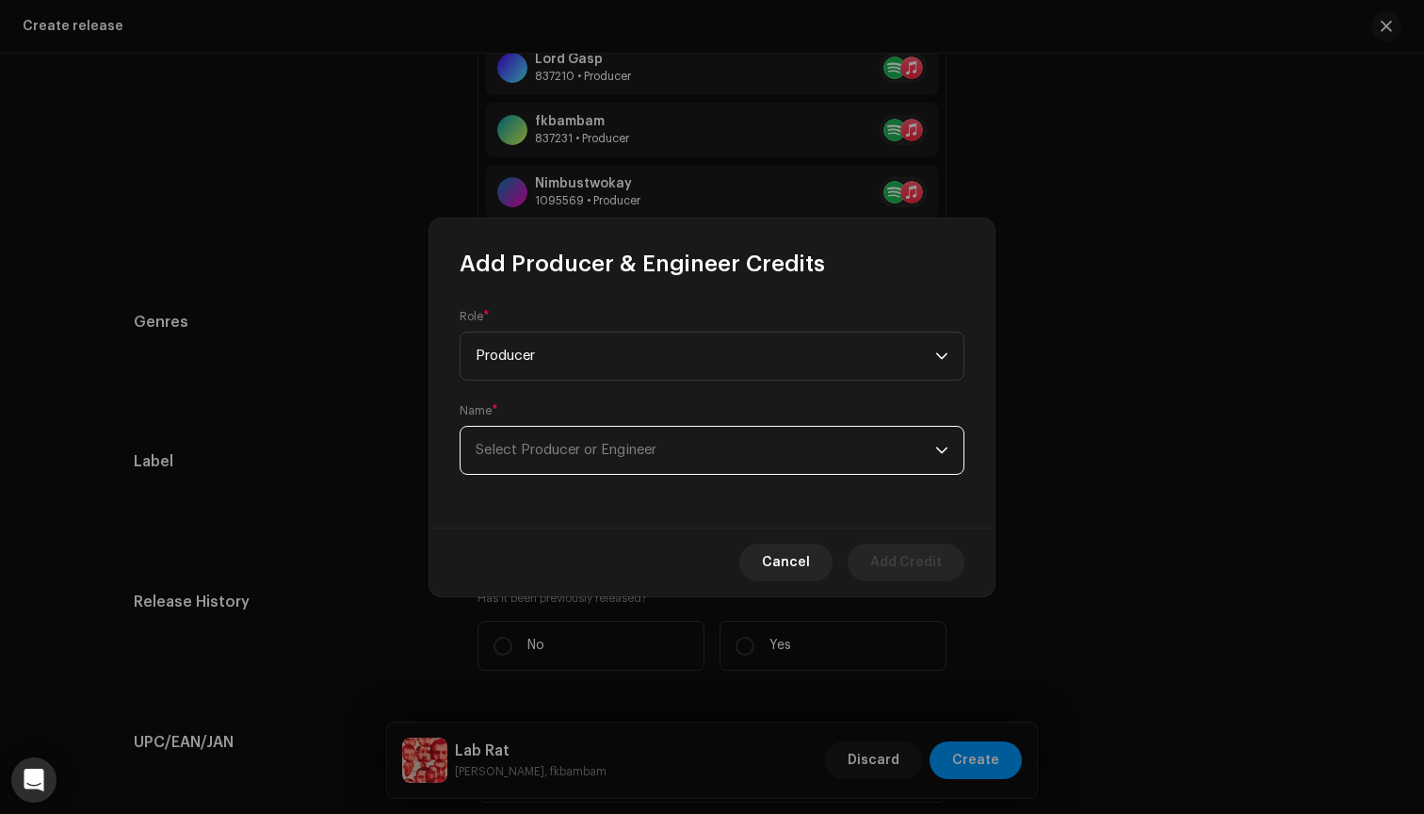
click at [791, 441] on span "Select Producer or Engineer" at bounding box center [706, 450] width 460 height 47
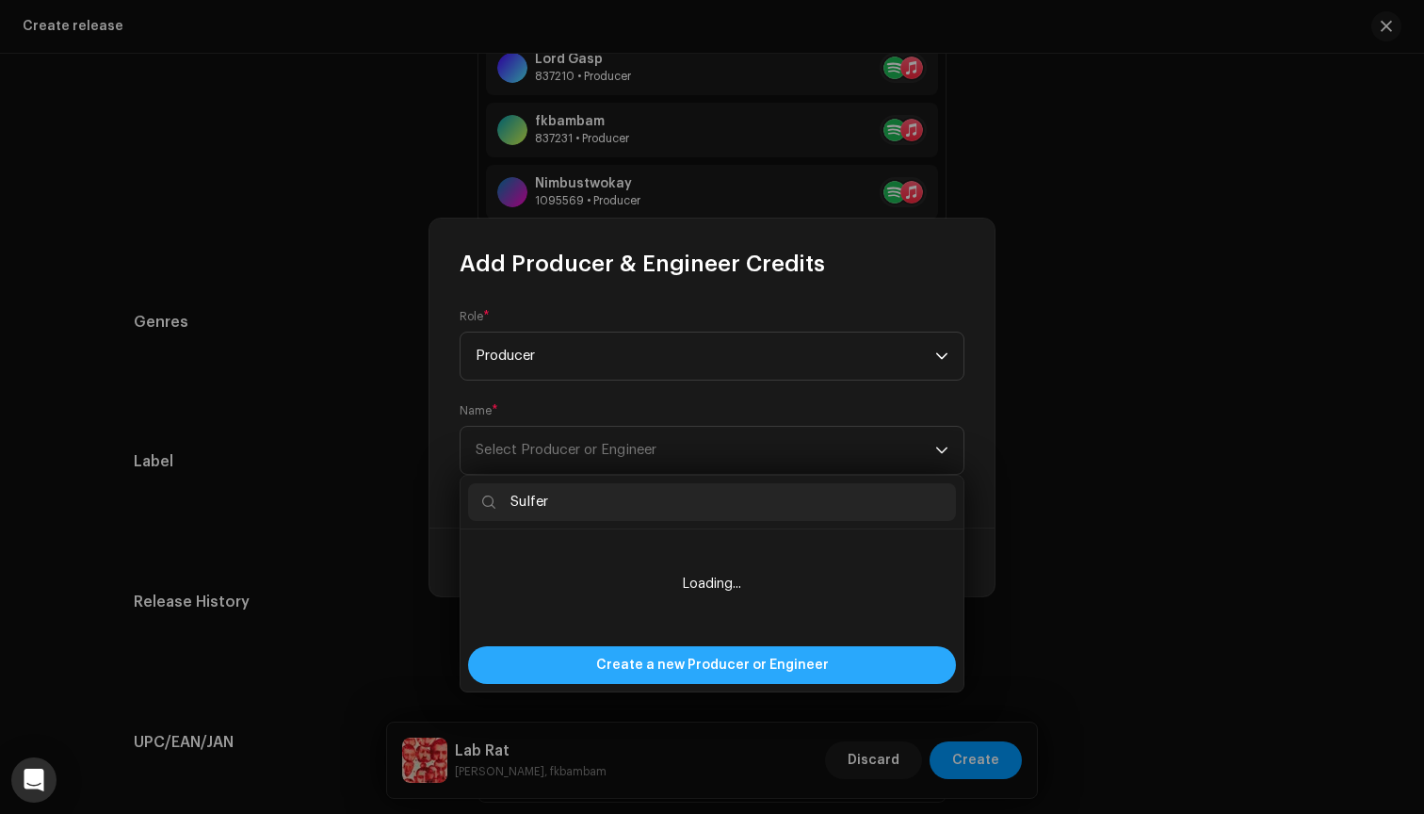
type input "Sulfer"
click at [762, 665] on span "Create a new Producer or Engineer" at bounding box center [712, 665] width 233 height 38
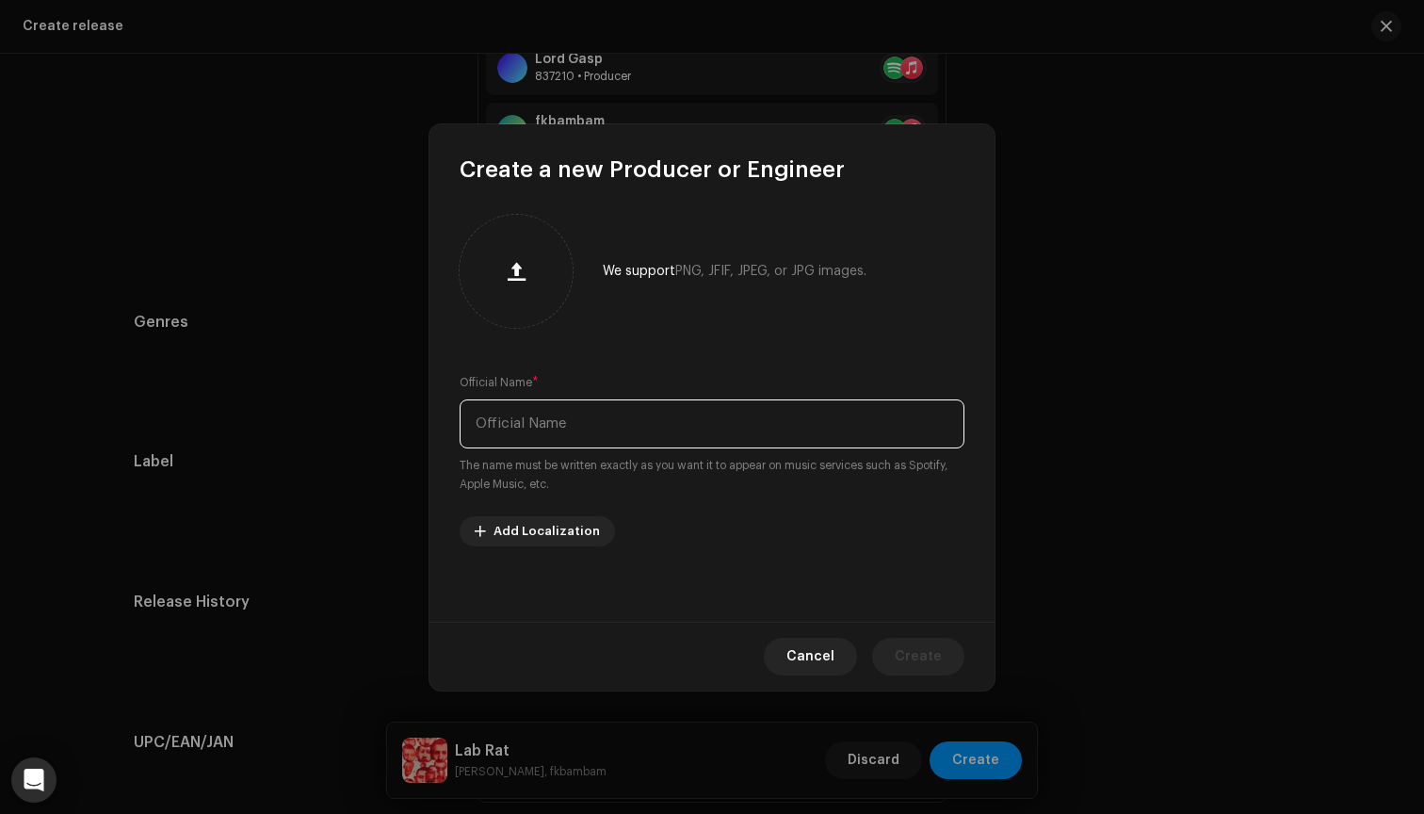
click at [704, 428] on input "text" at bounding box center [712, 423] width 505 height 49
type input "Sulfer"
click at [917, 663] on span "Create" at bounding box center [918, 657] width 47 height 38
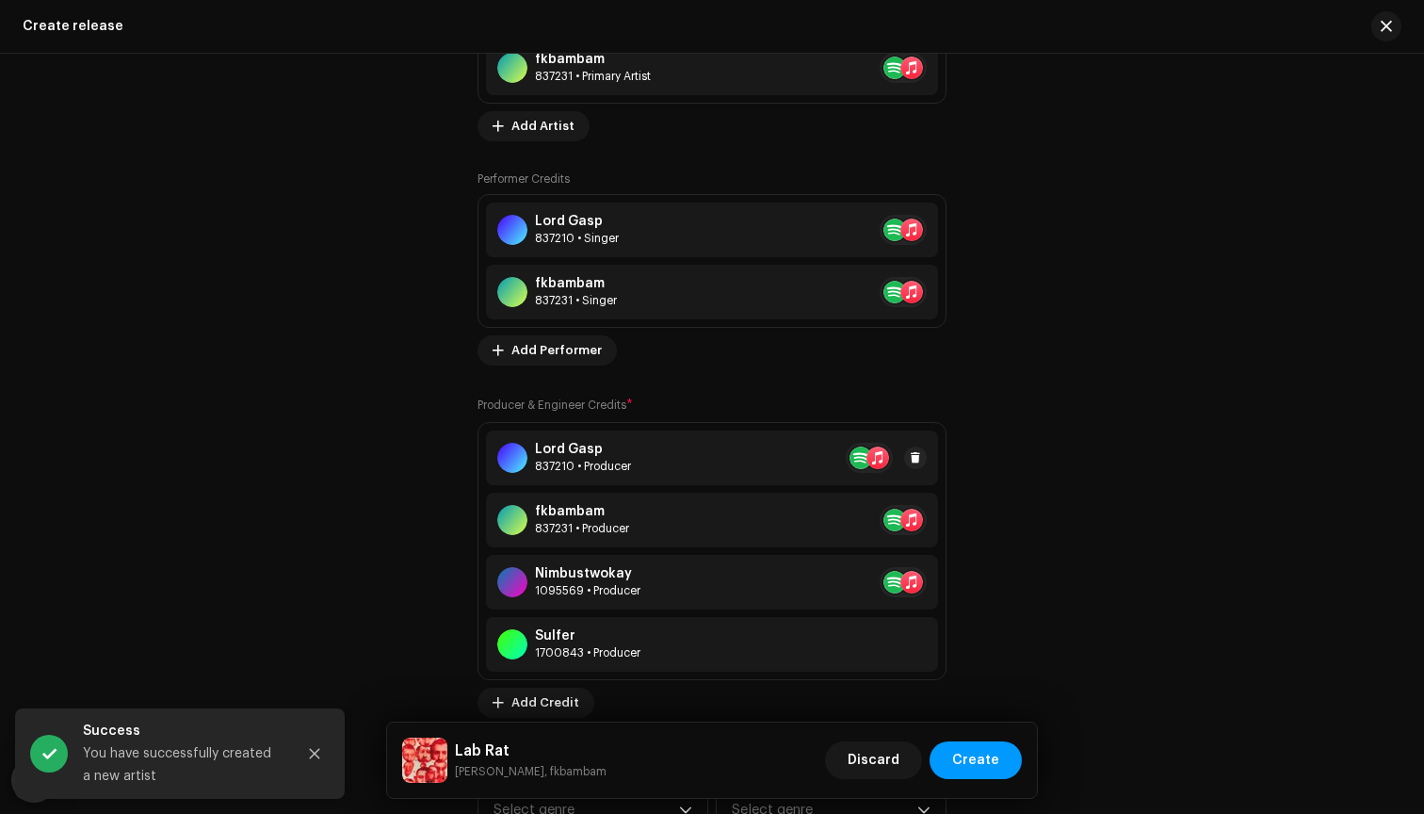
scroll to position [2327, 0]
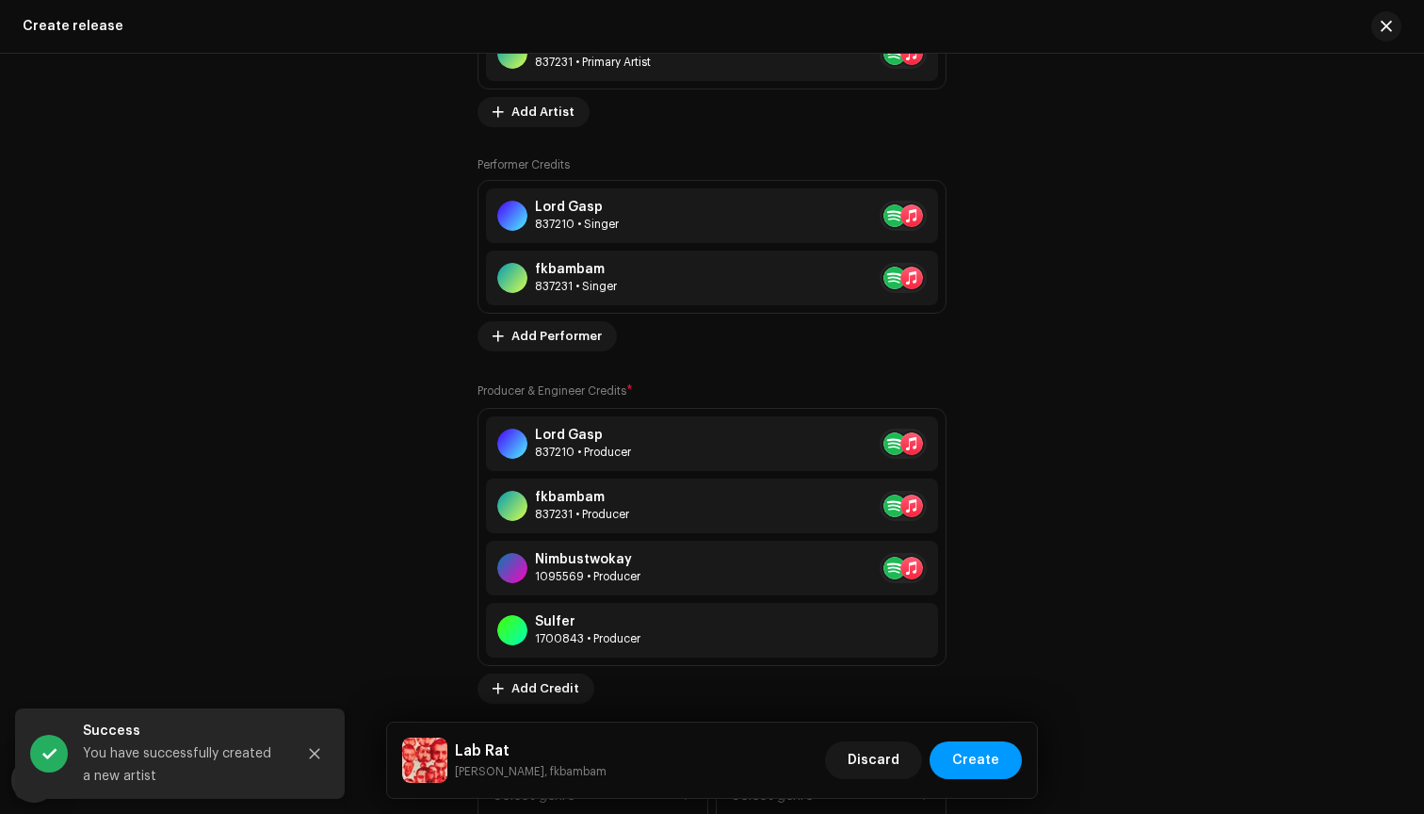
click at [527, 704] on div "Prefill release information from track metadata Compilation Is it a compilation…" at bounding box center [712, 261] width 1157 height 2750
click at [536, 689] on span "Add Credit" at bounding box center [545, 689] width 68 height 38
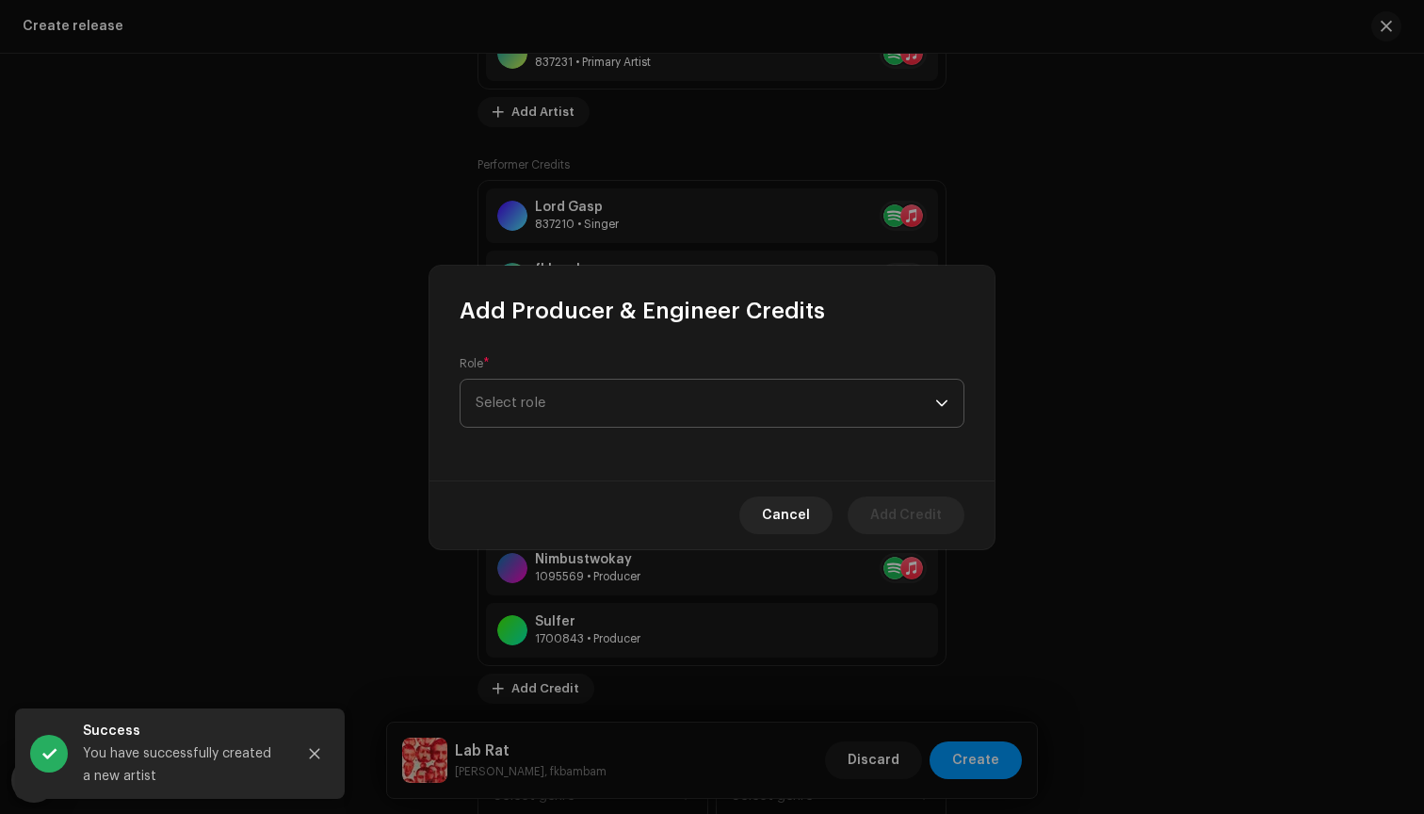
click at [666, 388] on span "Select role" at bounding box center [706, 403] width 460 height 47
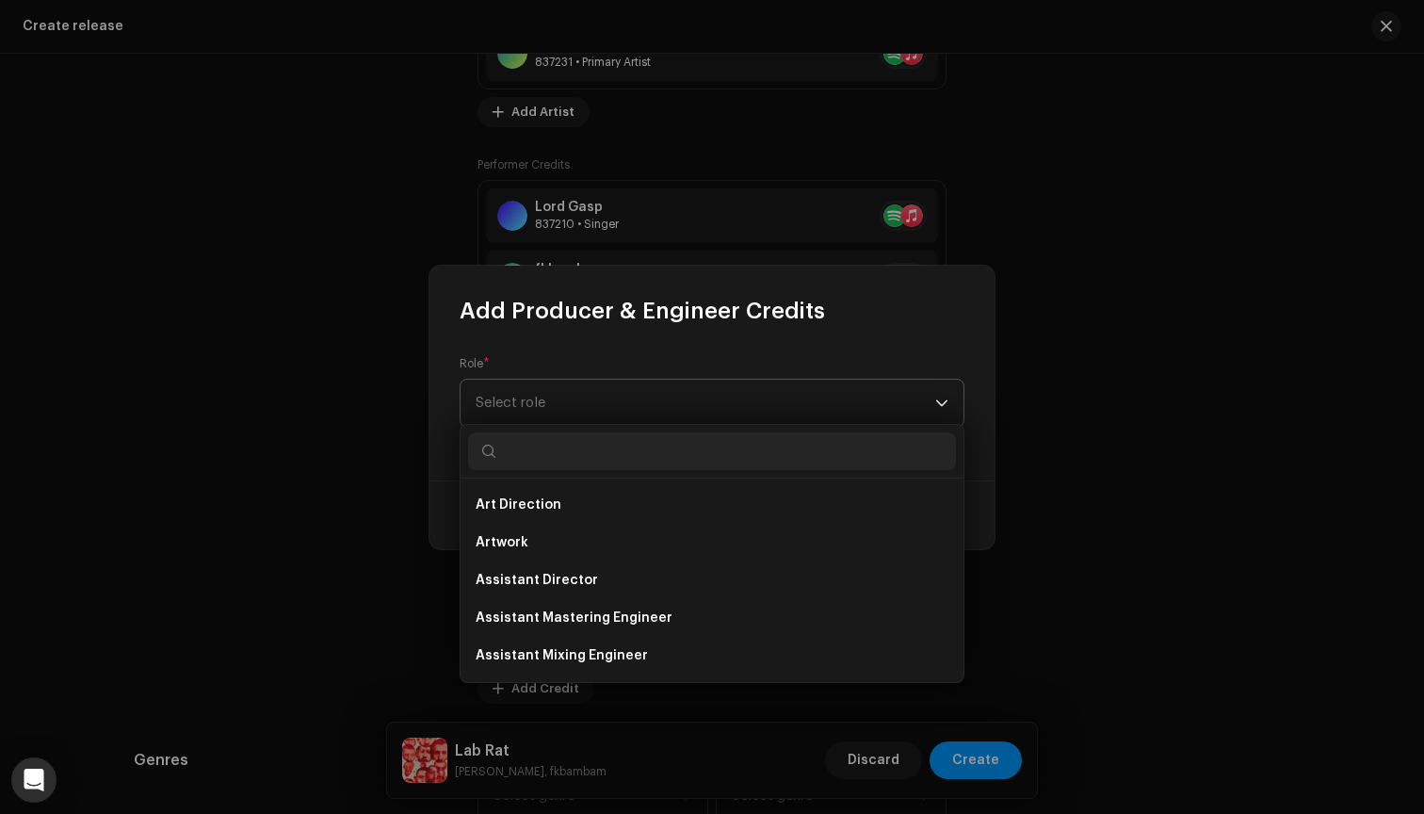
type input "e"
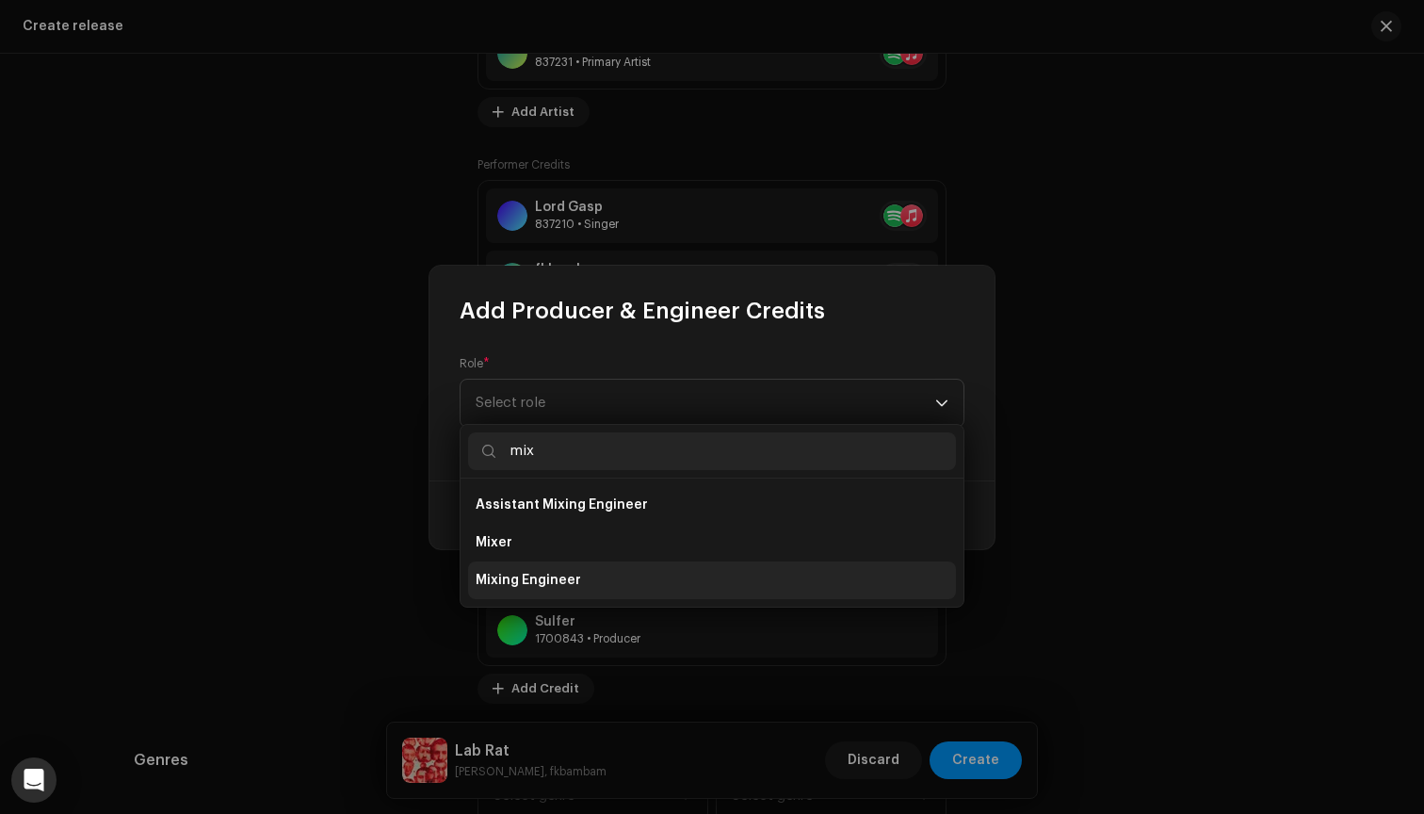
type input "mix"
click at [621, 564] on li "Mixing Engineer" at bounding box center [712, 580] width 488 height 38
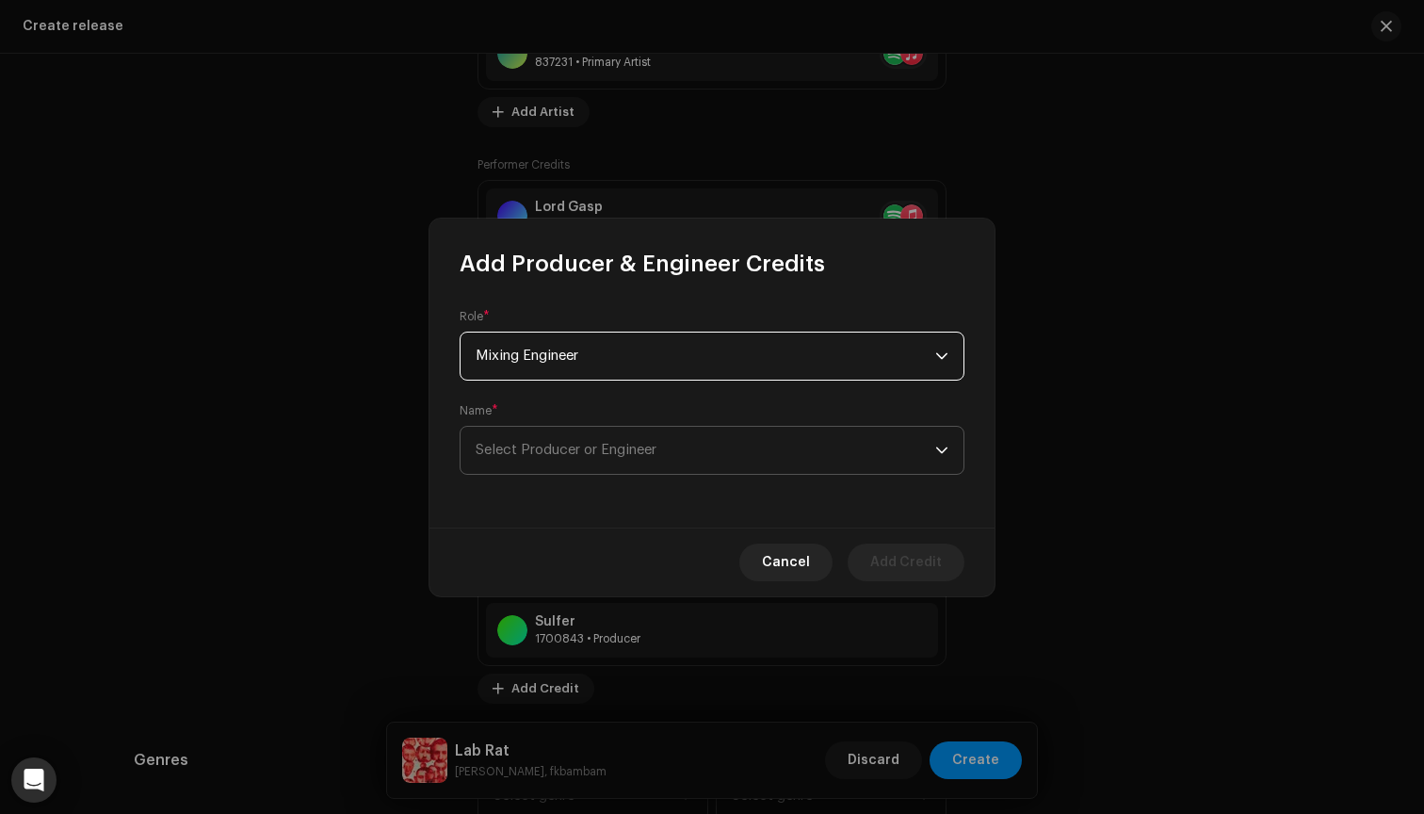
click at [644, 434] on span "Select Producer or Engineer" at bounding box center [706, 450] width 460 height 47
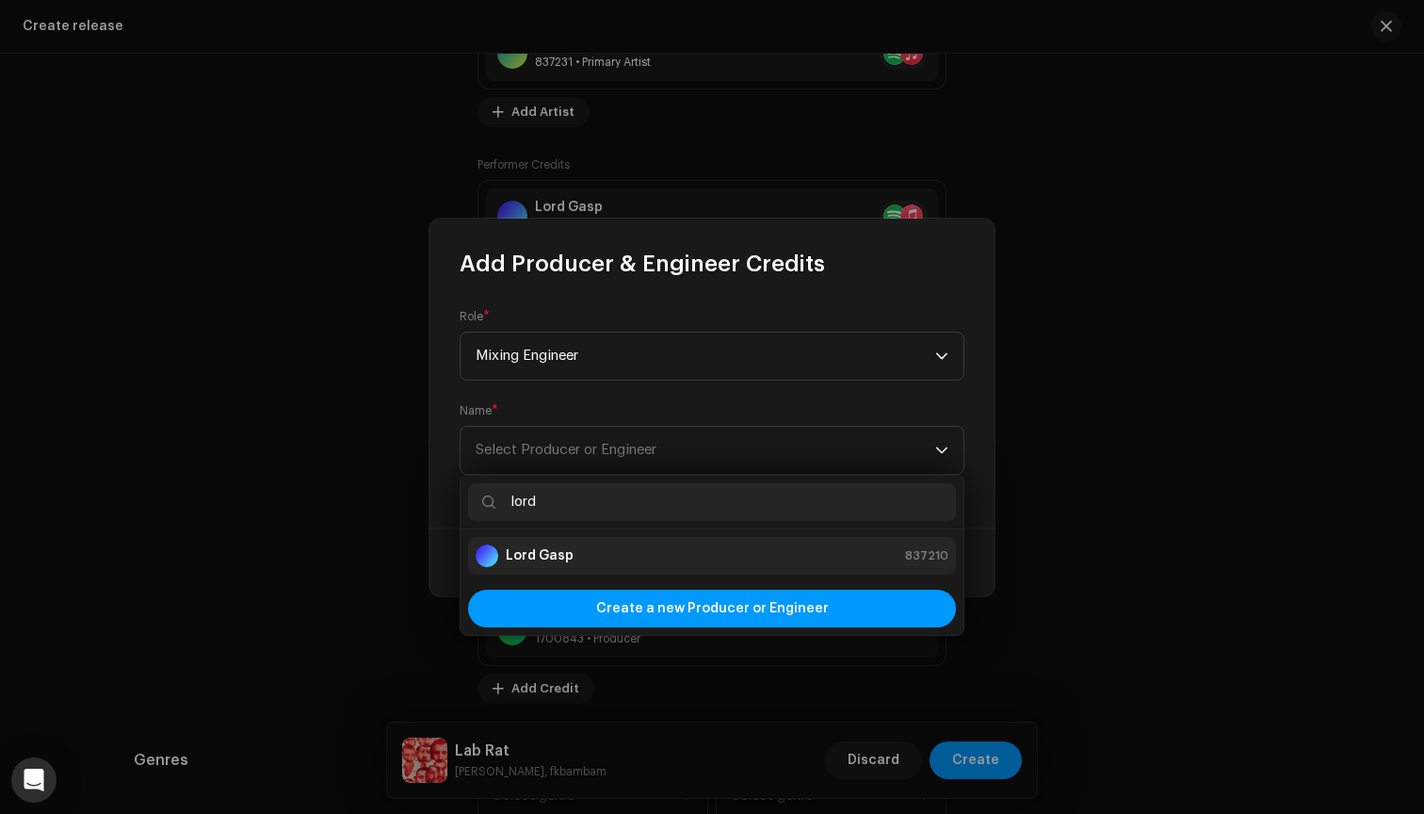
type input "lord"
click at [607, 556] on div "Lord Gasp 837210" at bounding box center [712, 555] width 473 height 23
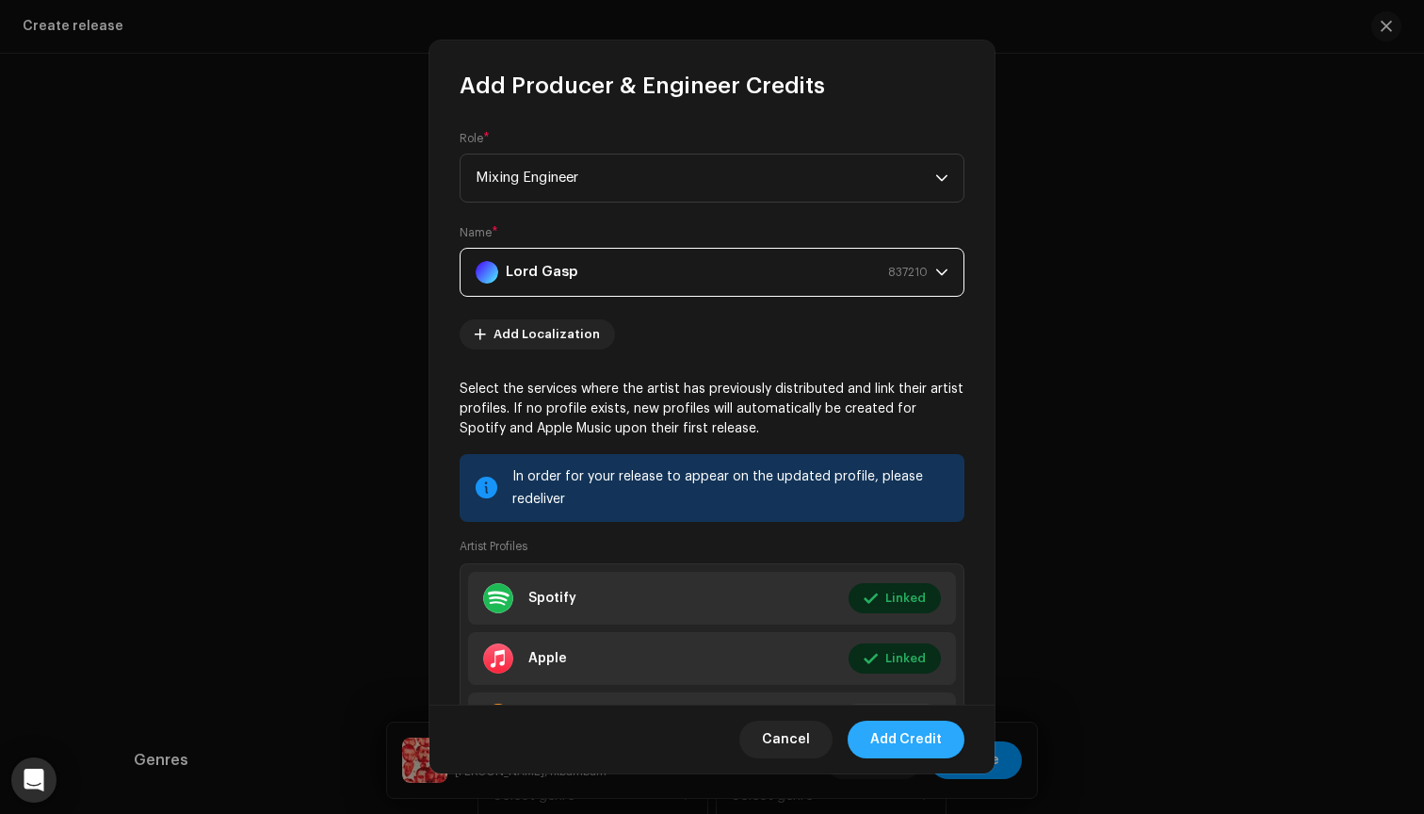
click at [929, 741] on span "Add Credit" at bounding box center [906, 740] width 72 height 38
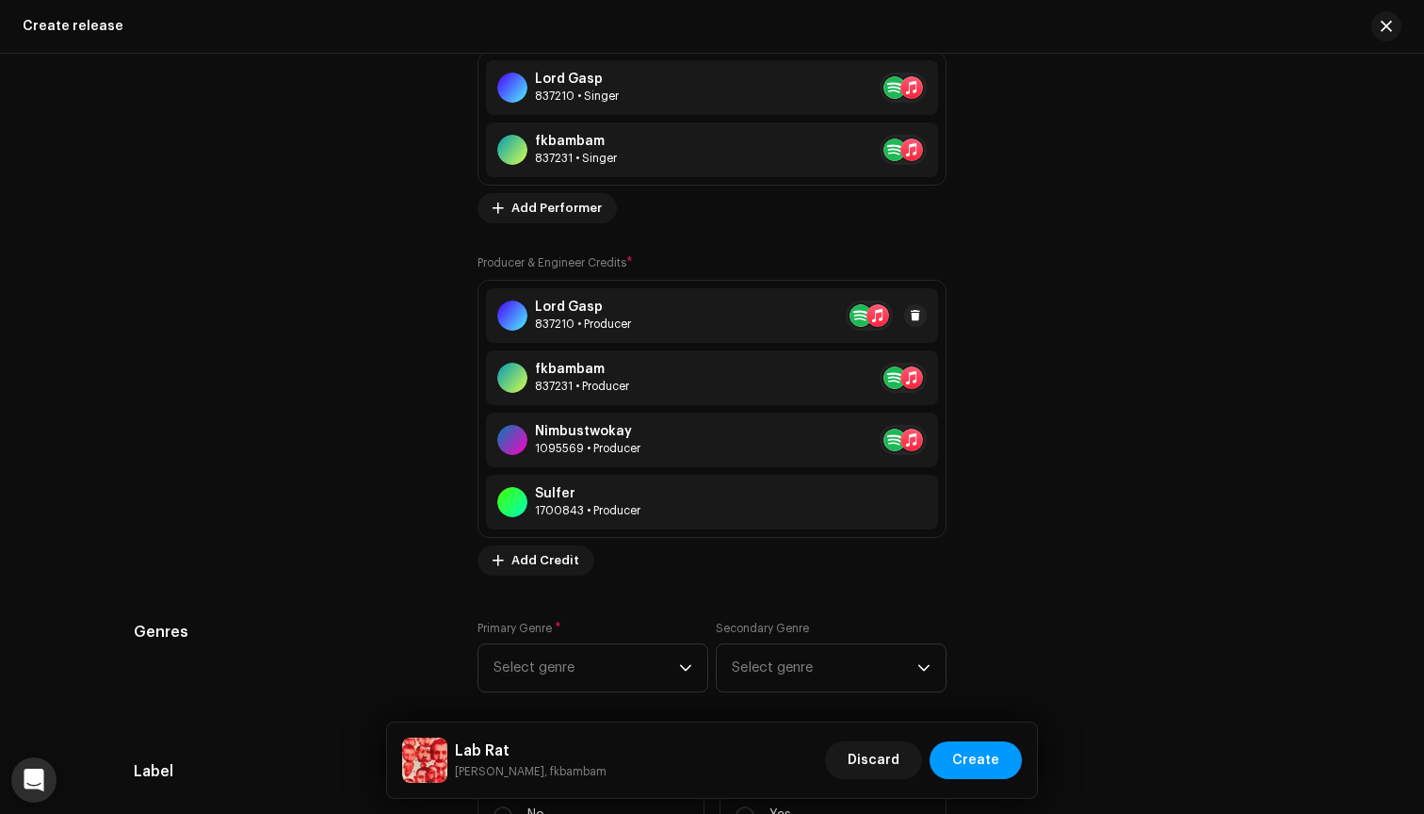
scroll to position [2487, 0]
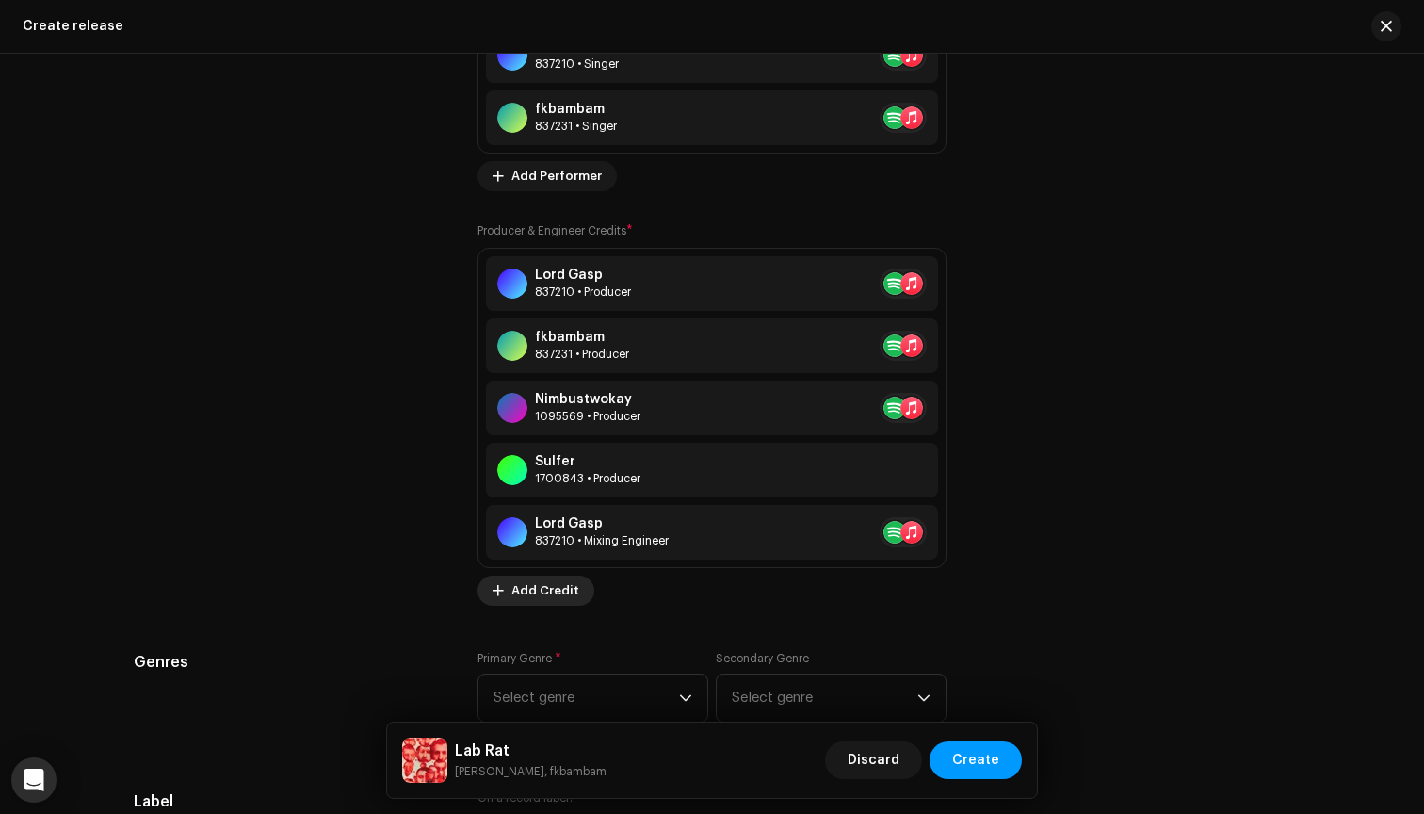
click at [541, 592] on span "Add Credit" at bounding box center [545, 591] width 68 height 38
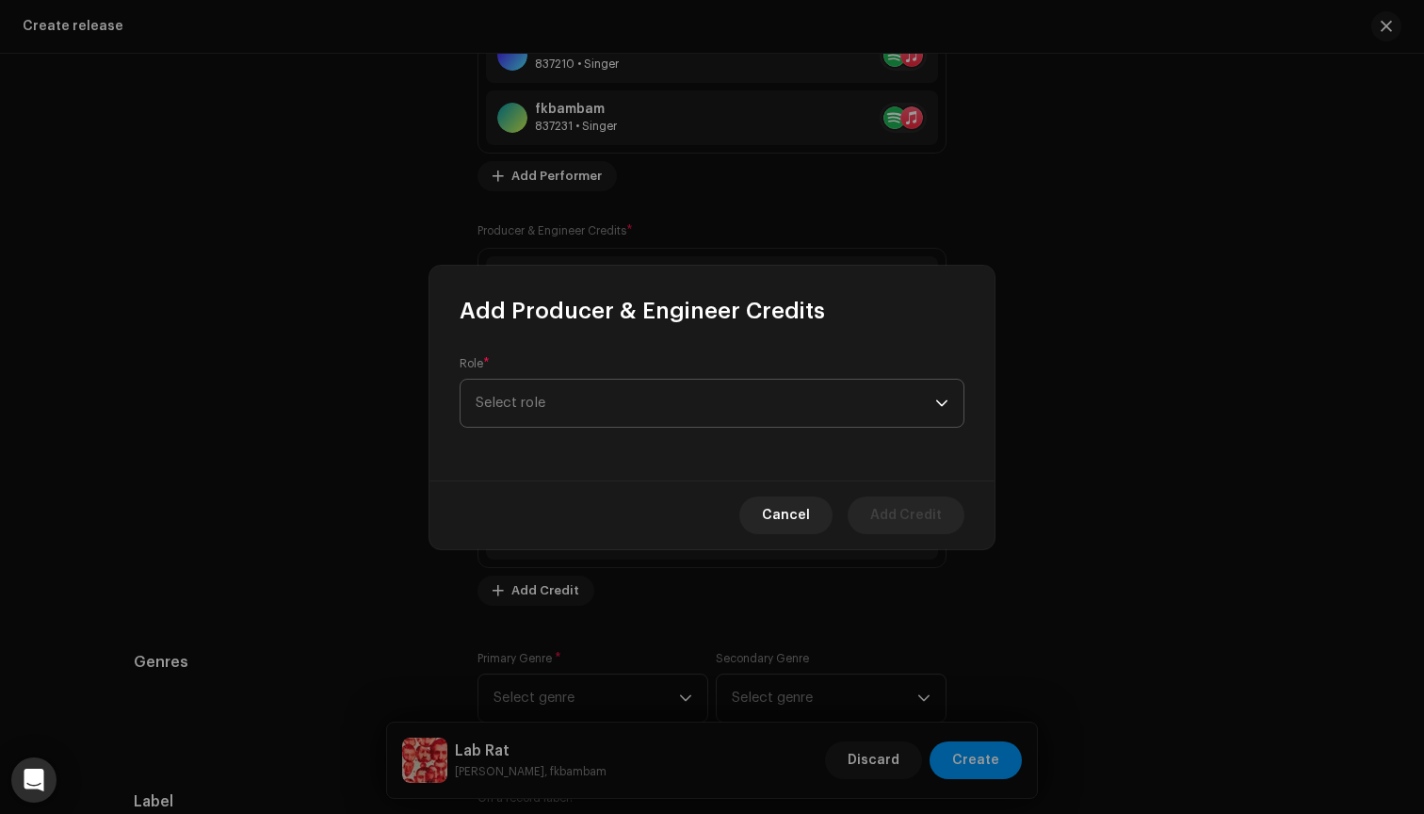
click at [694, 395] on span "Select role" at bounding box center [706, 403] width 460 height 47
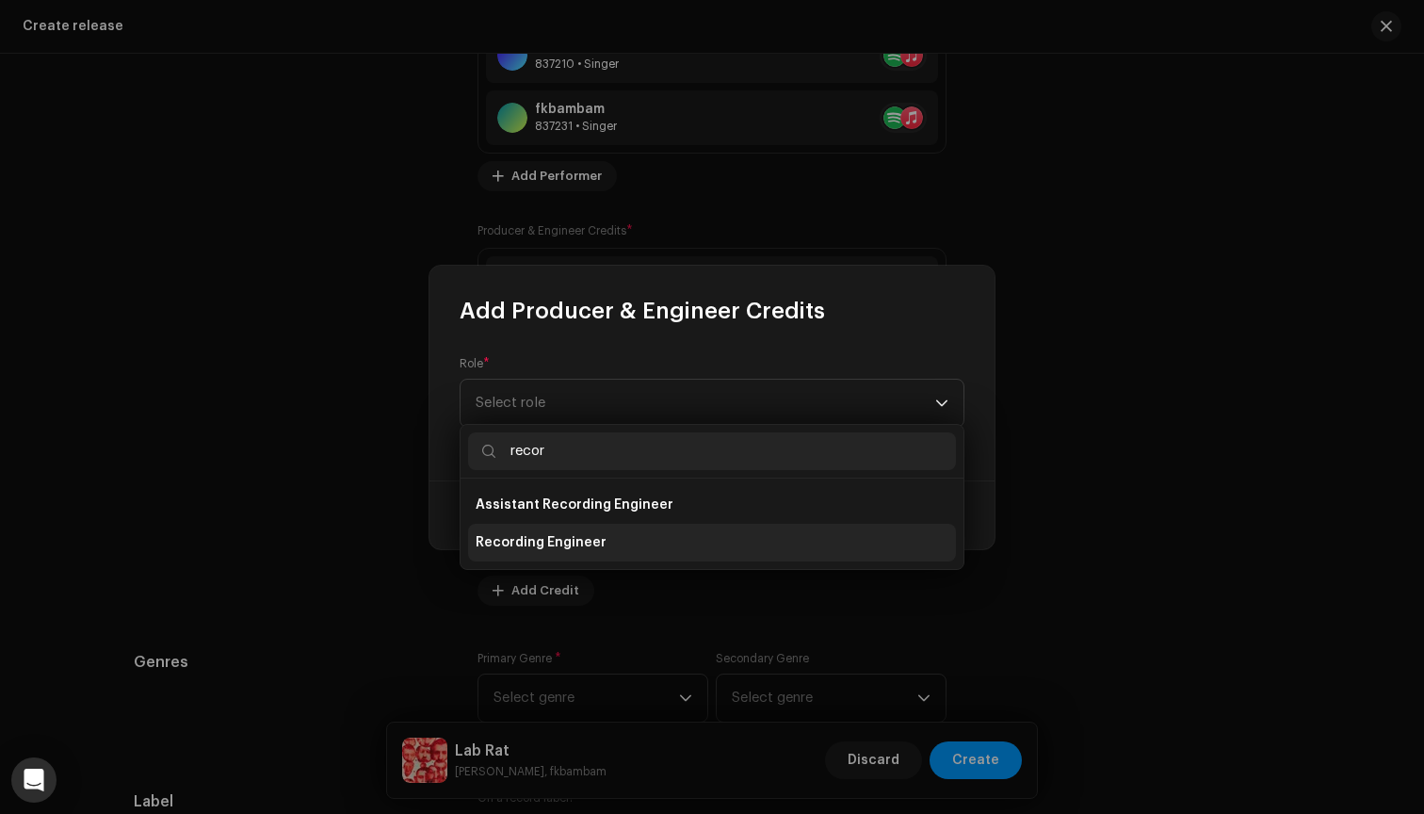
type input "recor"
click at [618, 542] on li "Recording Engineer" at bounding box center [712, 543] width 488 height 38
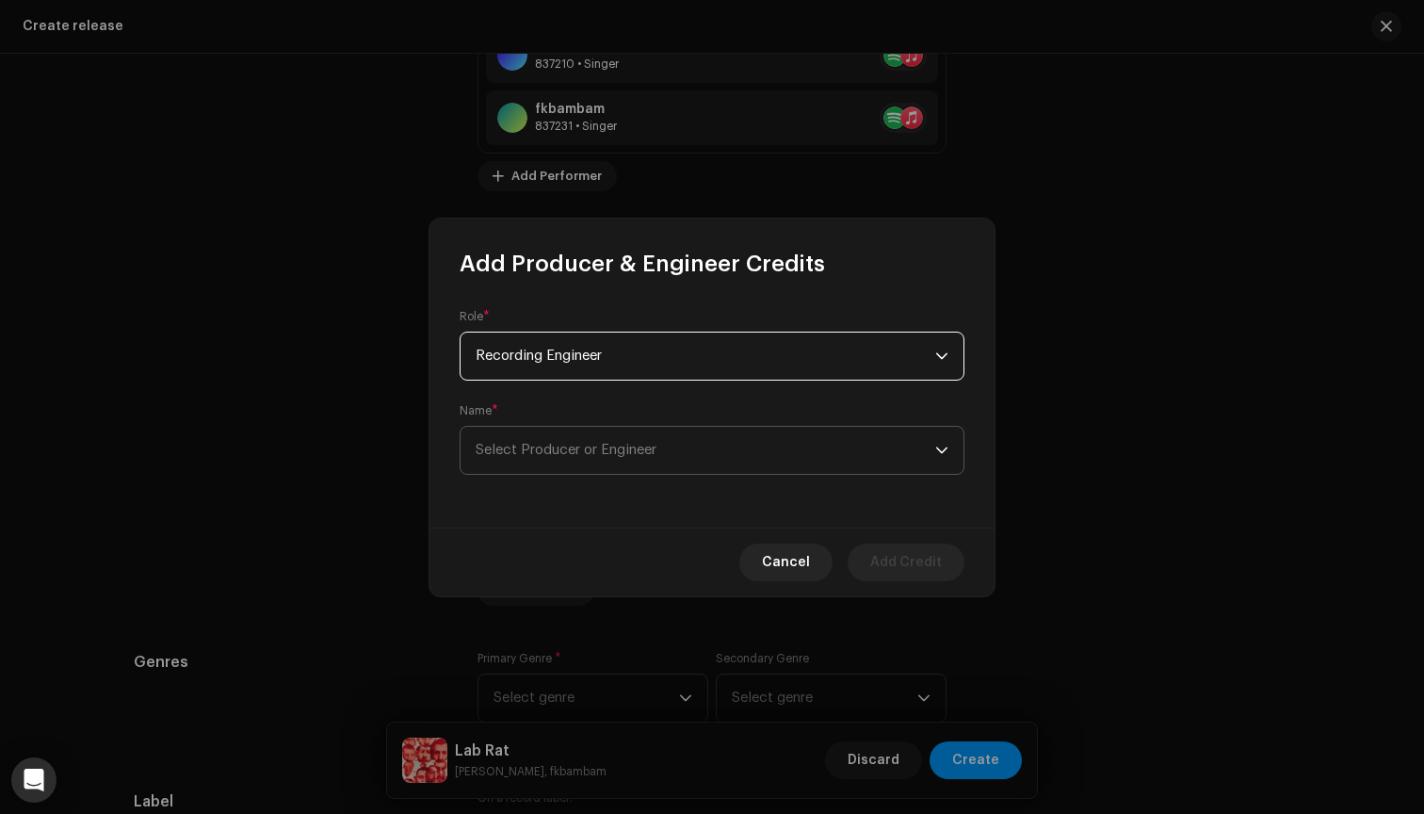
click at [697, 455] on span "Select Producer or Engineer" at bounding box center [706, 450] width 460 height 47
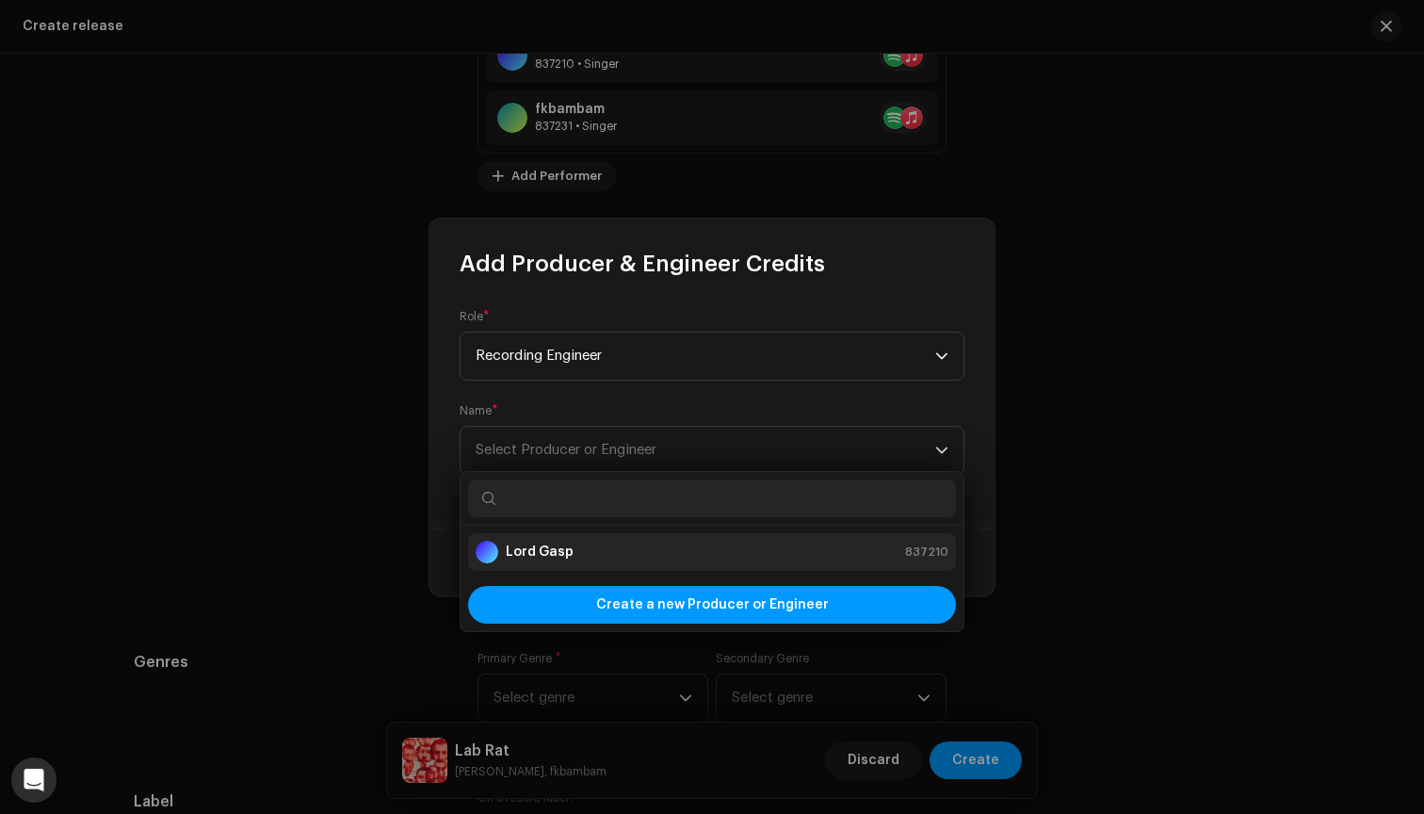
click at [652, 547] on div "Lord Gasp 837210" at bounding box center [712, 552] width 473 height 23
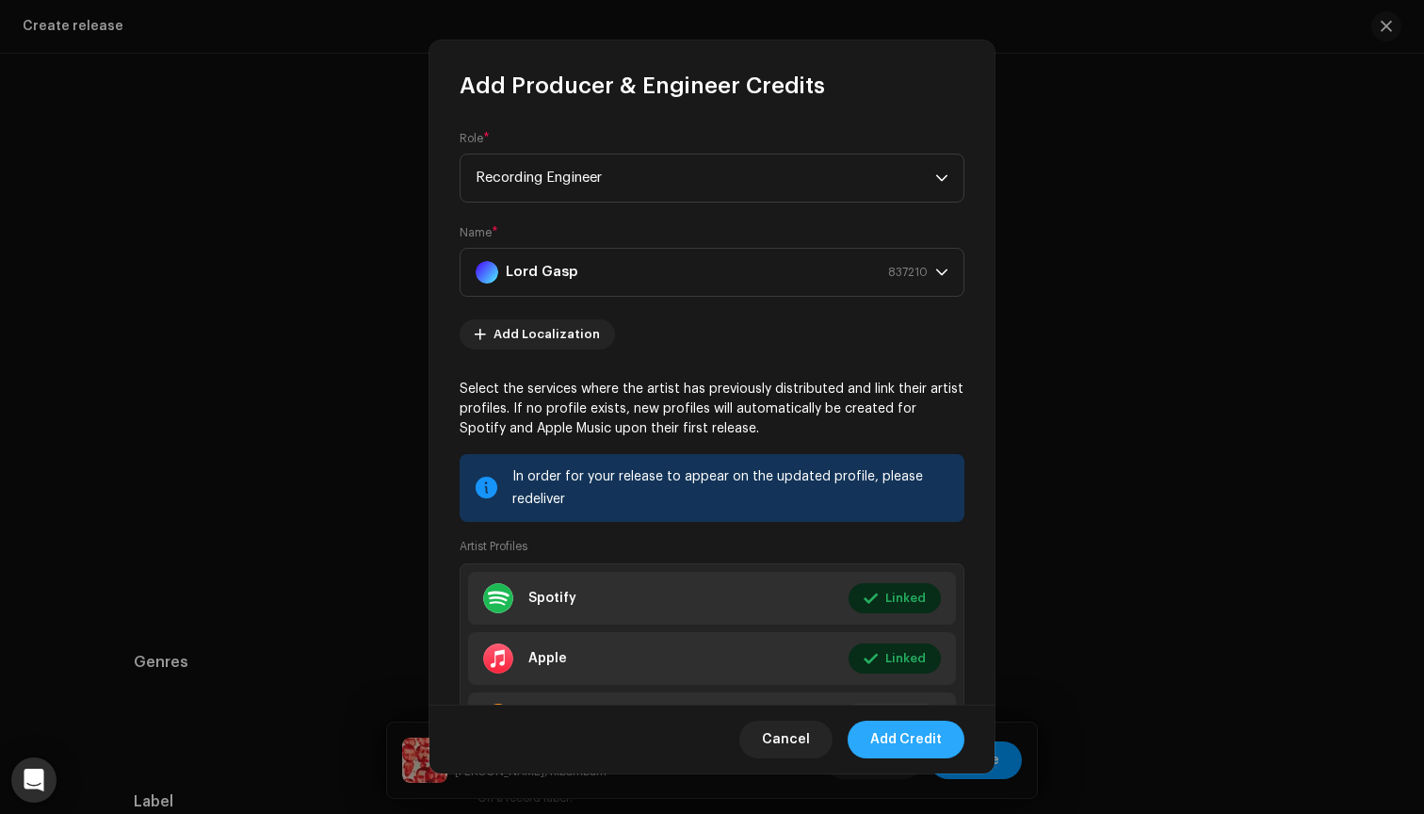
click at [935, 740] on span "Add Credit" at bounding box center [906, 740] width 72 height 38
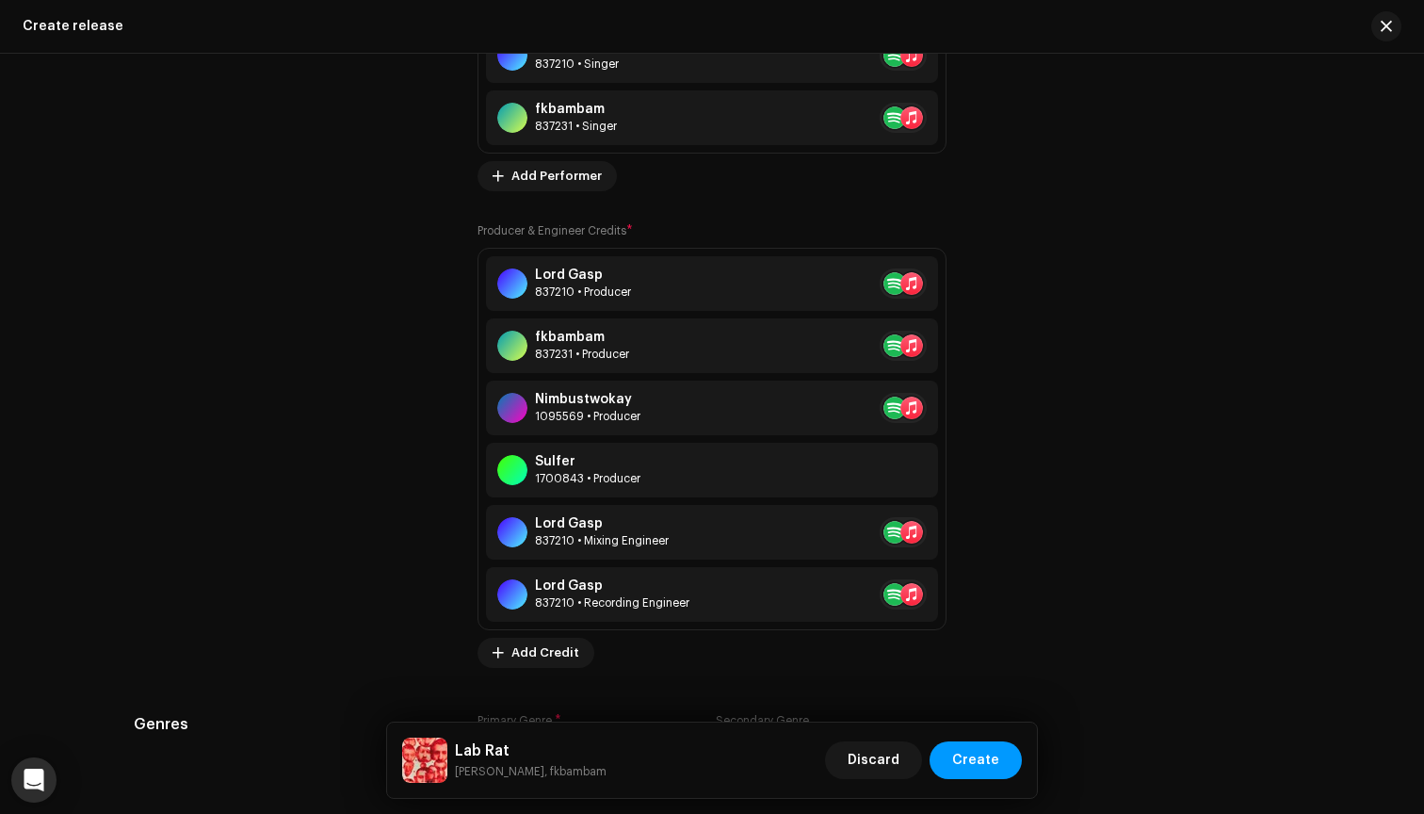
click at [536, 669] on div "Prefill release information from track metadata Compilation Is it a compilation…" at bounding box center [712, 163] width 1157 height 2874
click at [538, 658] on span "Add Credit" at bounding box center [545, 653] width 68 height 38
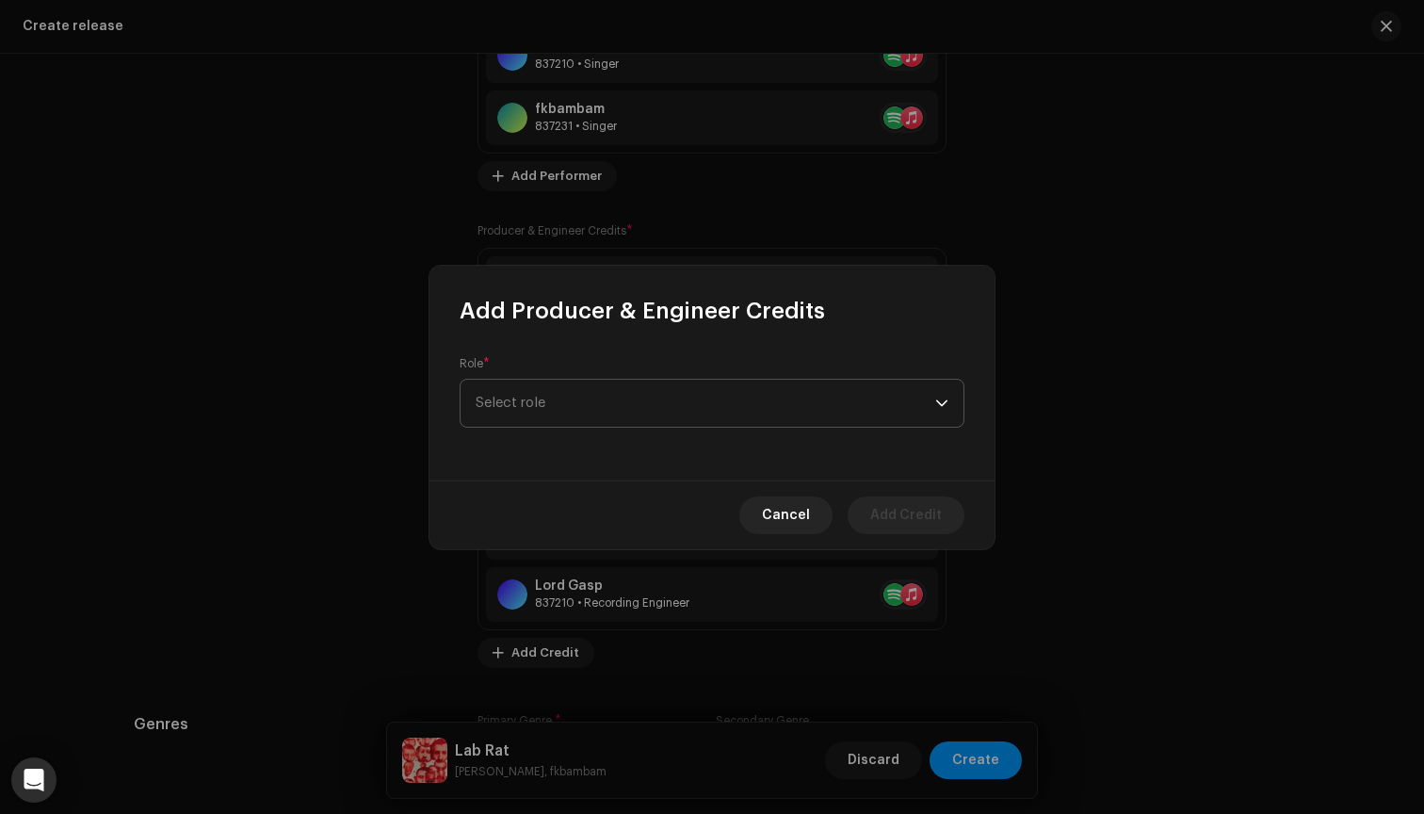
click at [645, 400] on span "Select role" at bounding box center [706, 403] width 460 height 47
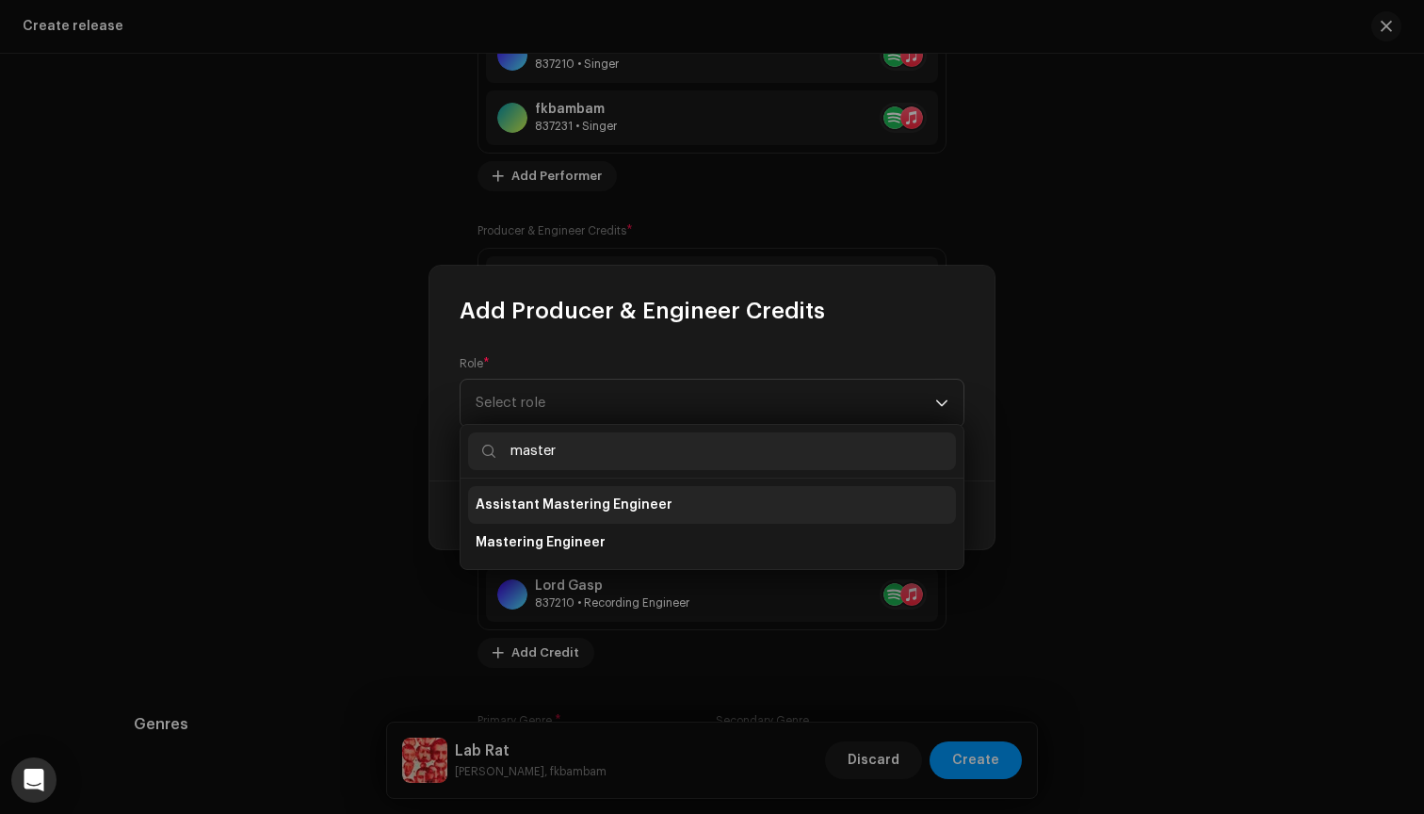
type input "master"
click at [619, 504] on span "Assistant Mastering Engineer" at bounding box center [574, 504] width 197 height 19
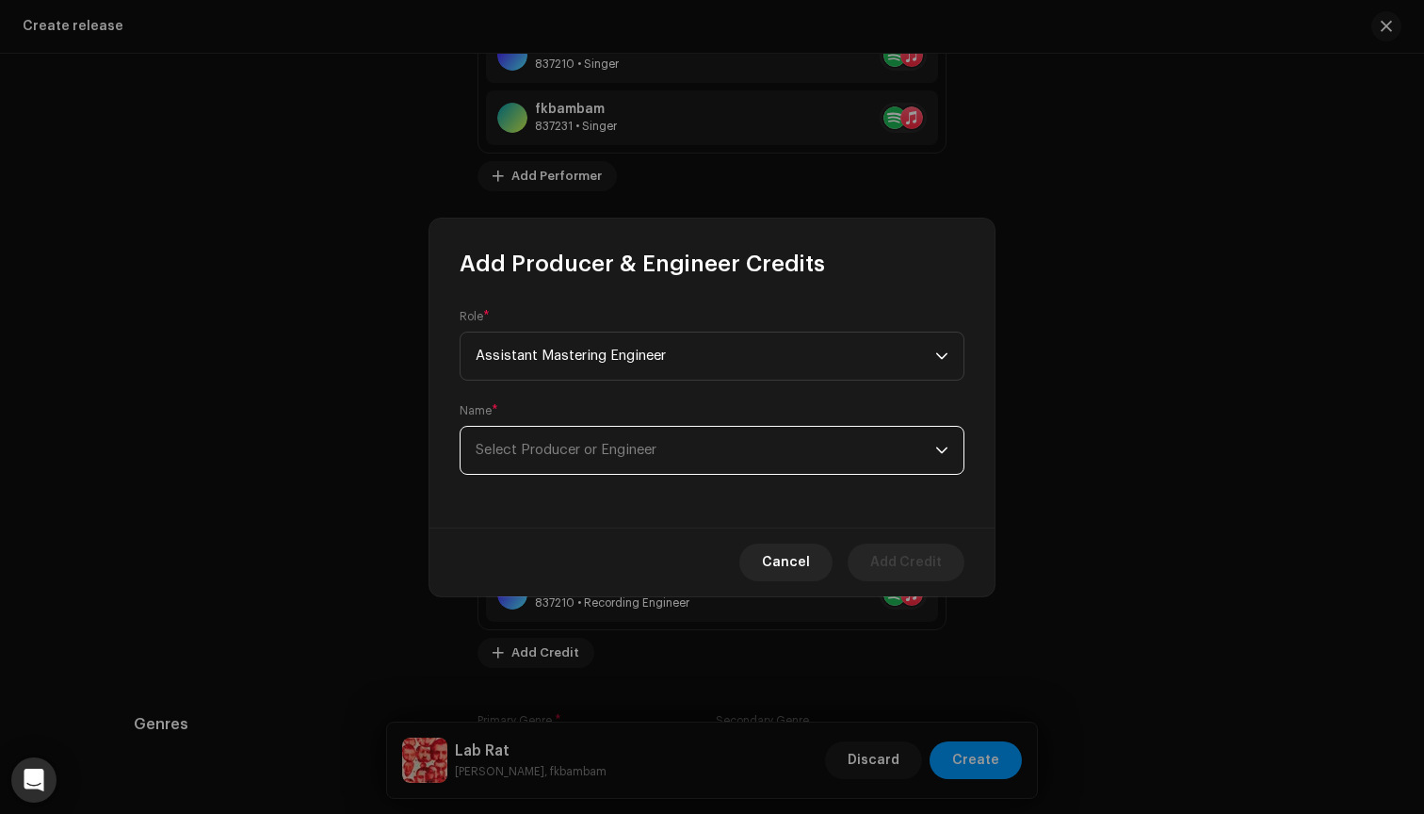
click at [643, 438] on span "Select Producer or Engineer" at bounding box center [706, 450] width 460 height 47
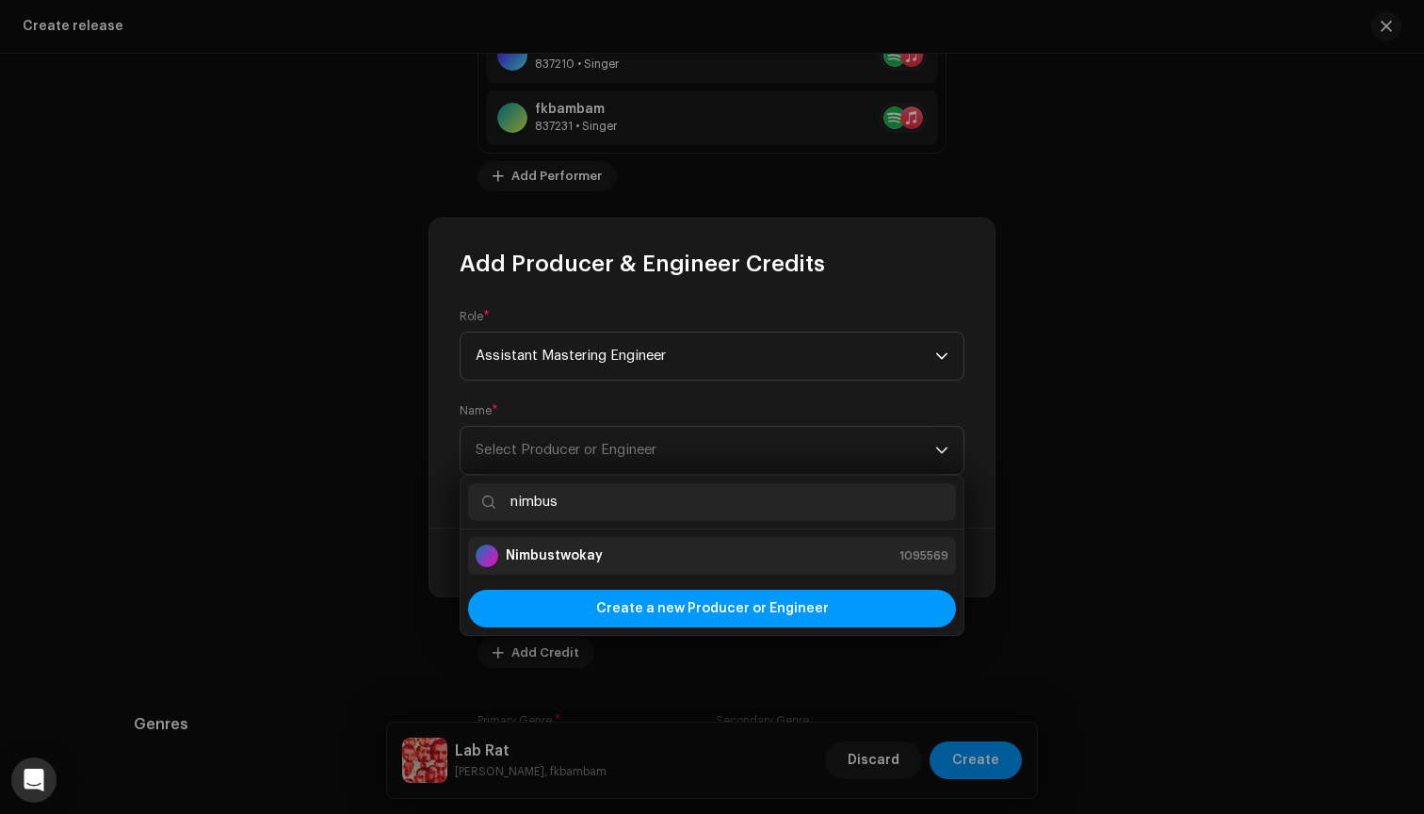
type input "nimbus"
click at [606, 559] on div "Nimbustwokay 1095569" at bounding box center [712, 555] width 473 height 23
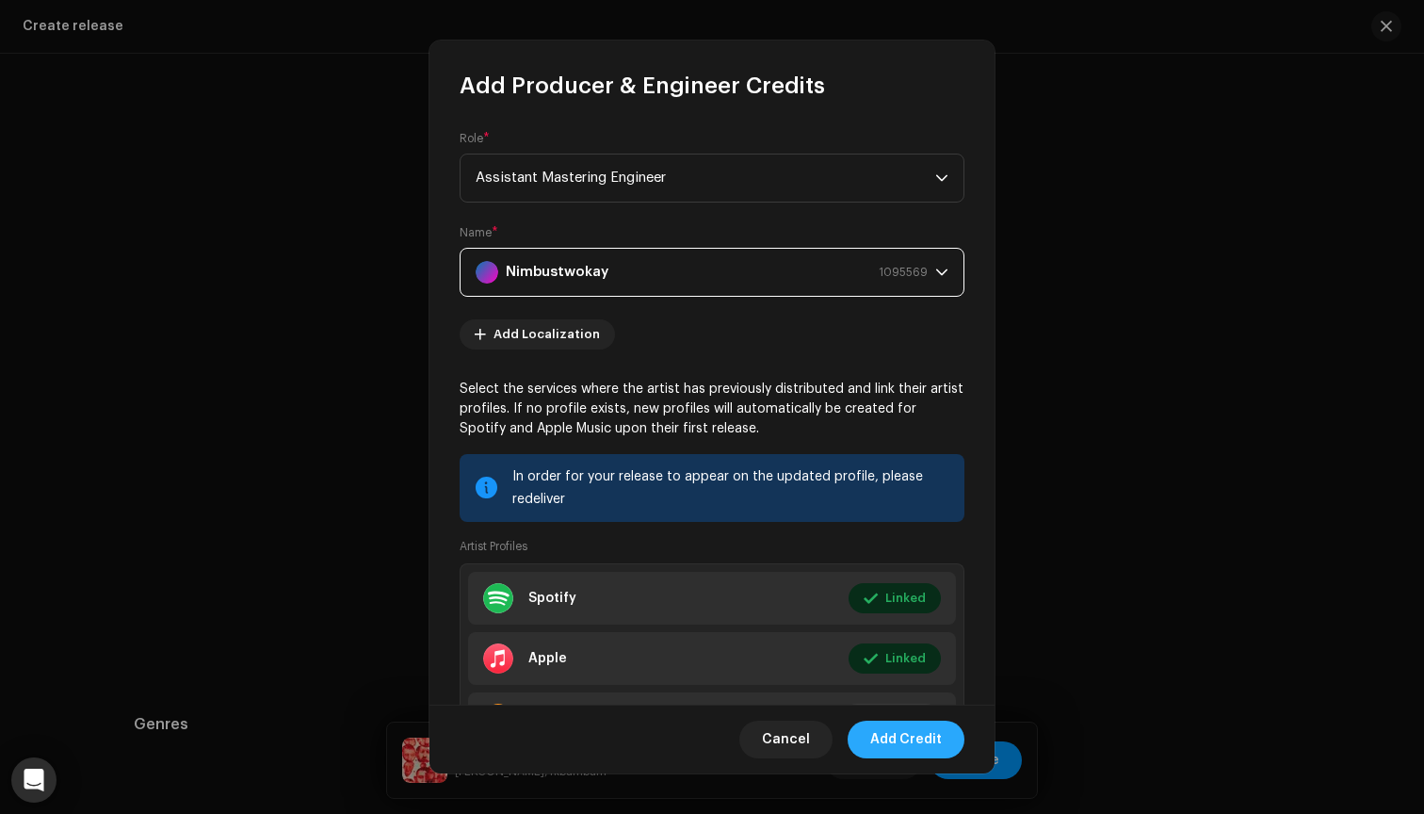
click at [926, 740] on span "Add Credit" at bounding box center [906, 740] width 72 height 38
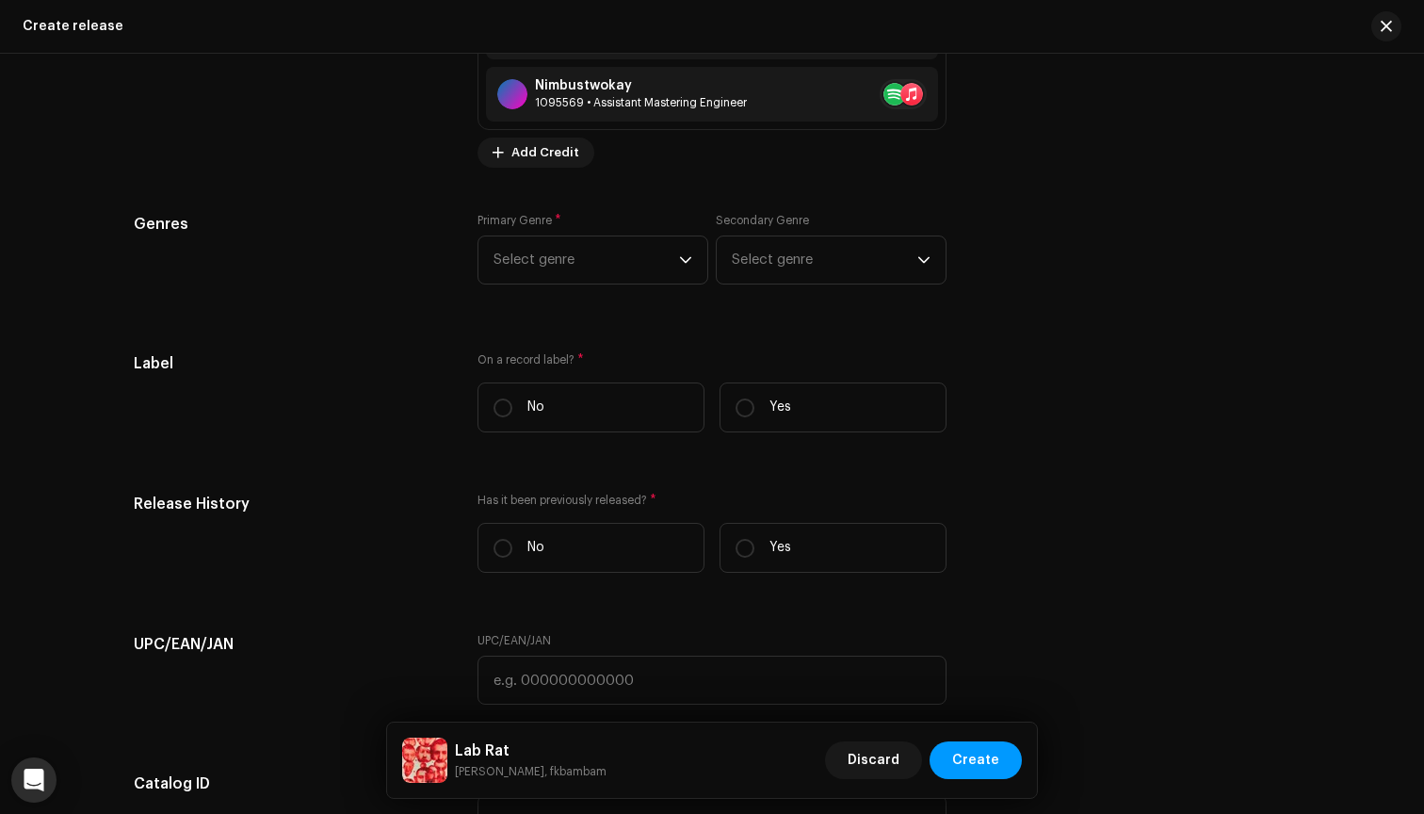
scroll to position [3005, 0]
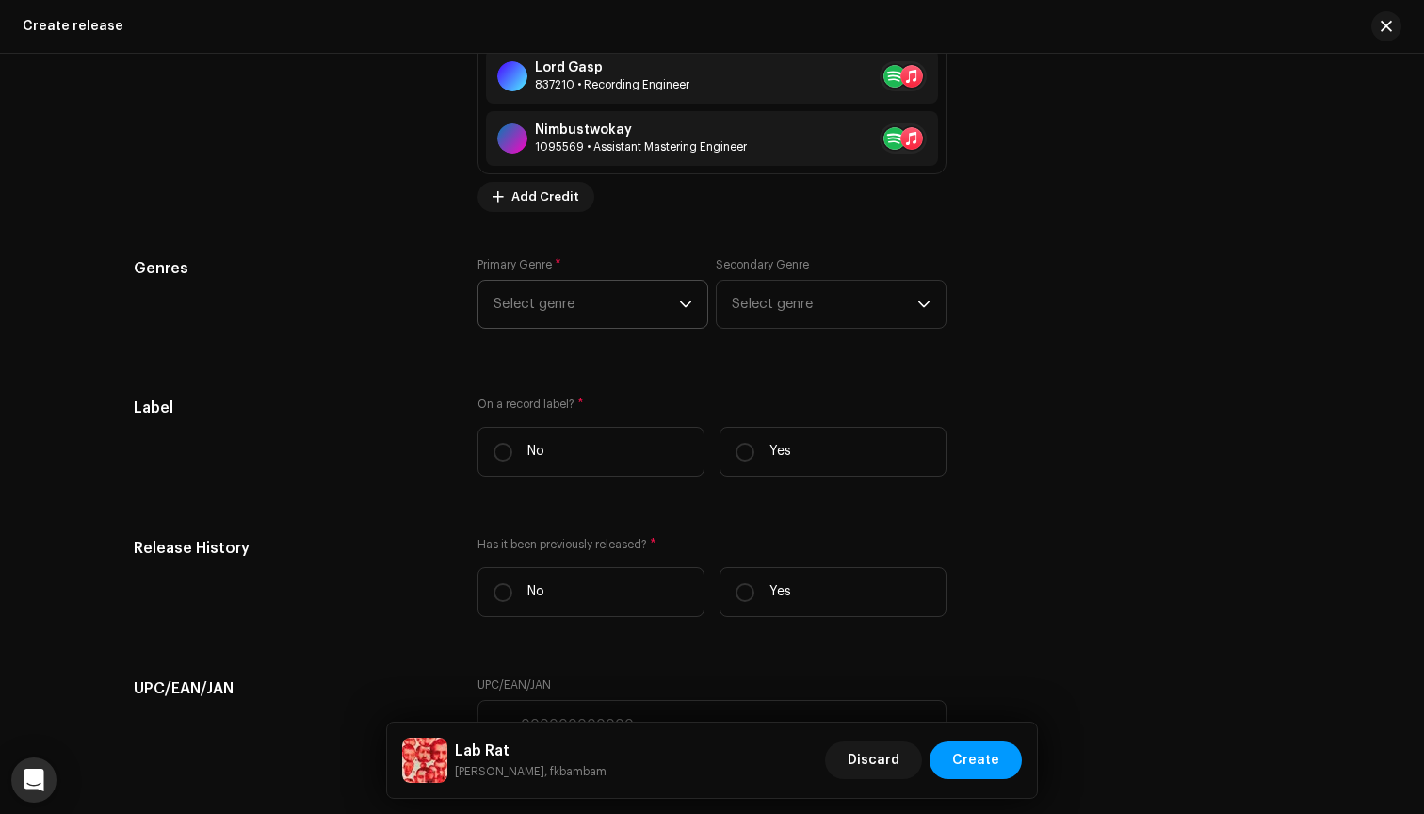
click at [649, 296] on span "Select genre" at bounding box center [587, 304] width 186 height 47
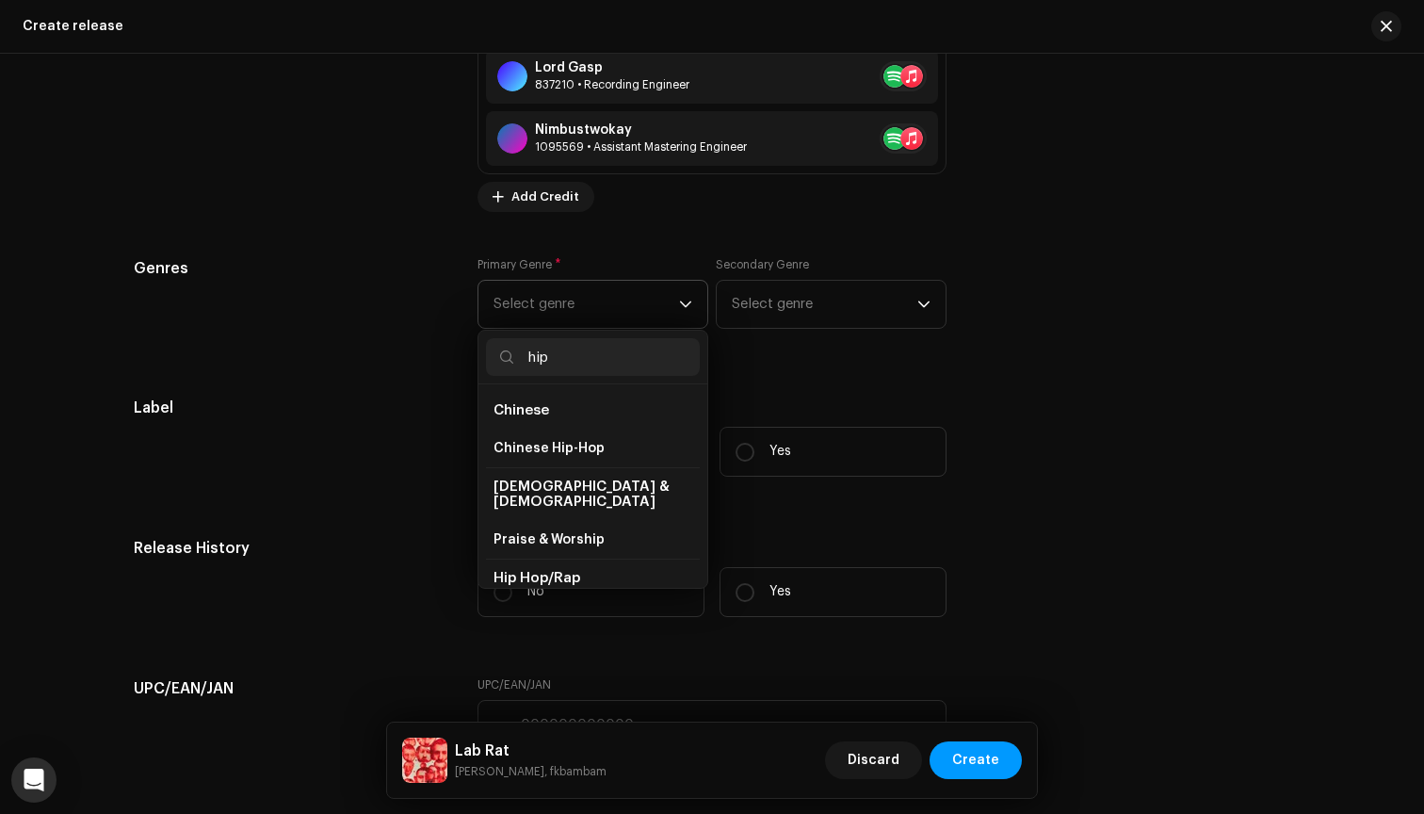
drag, startPoint x: 582, startPoint y: 357, endPoint x: 483, endPoint y: 330, distance: 102.6
click at [486, 345] on input "hip" at bounding box center [593, 357] width 214 height 38
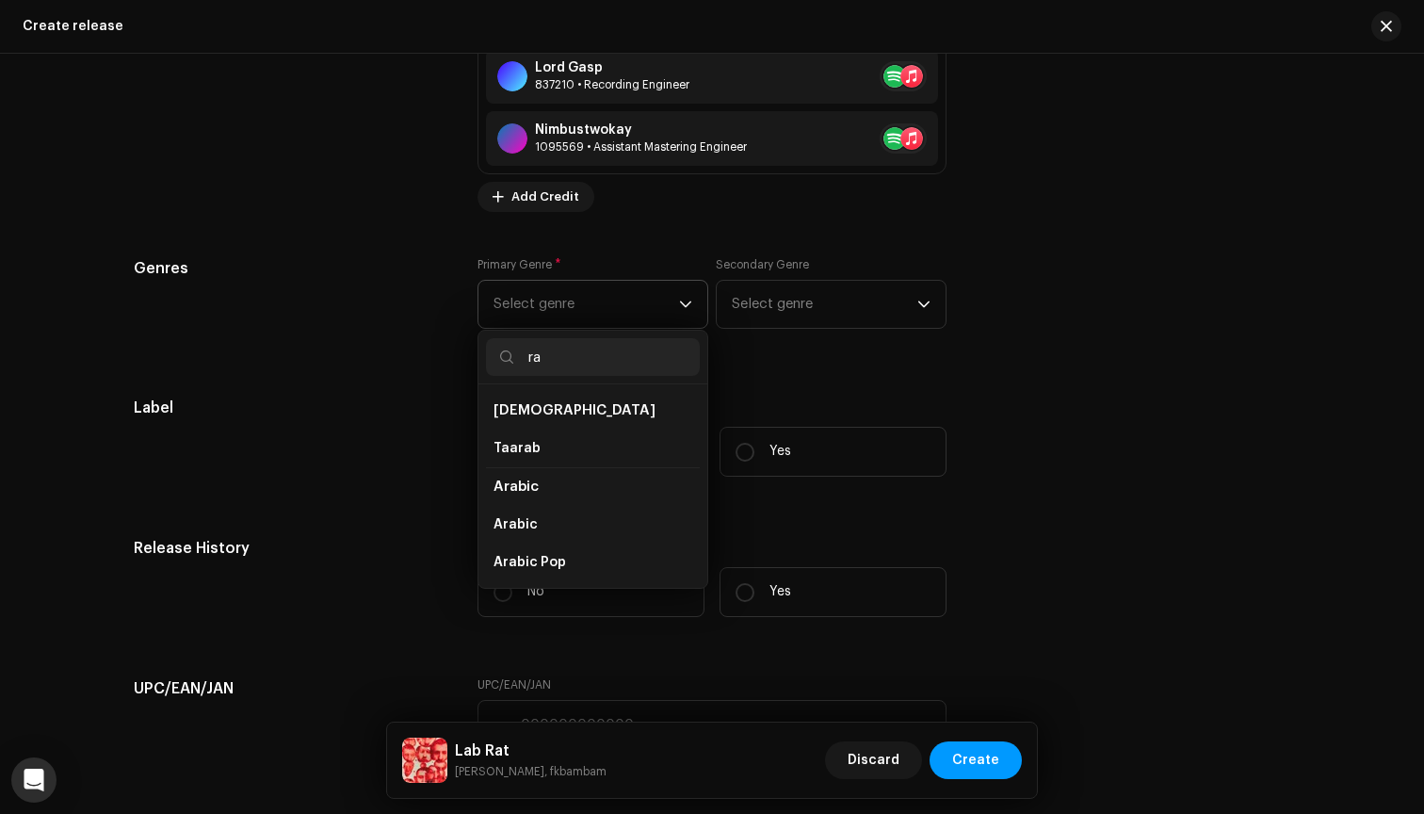
type input "r"
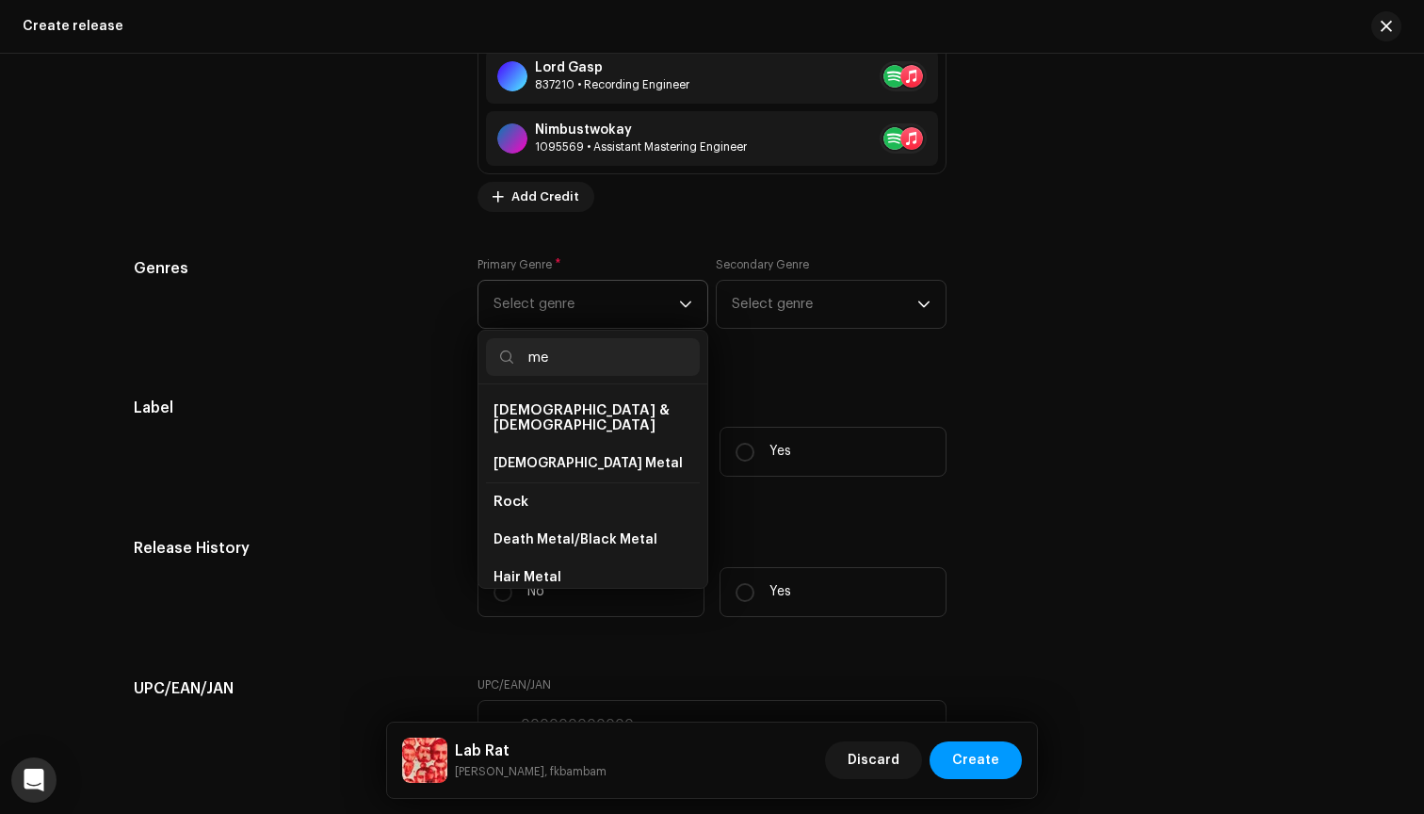
type input "m"
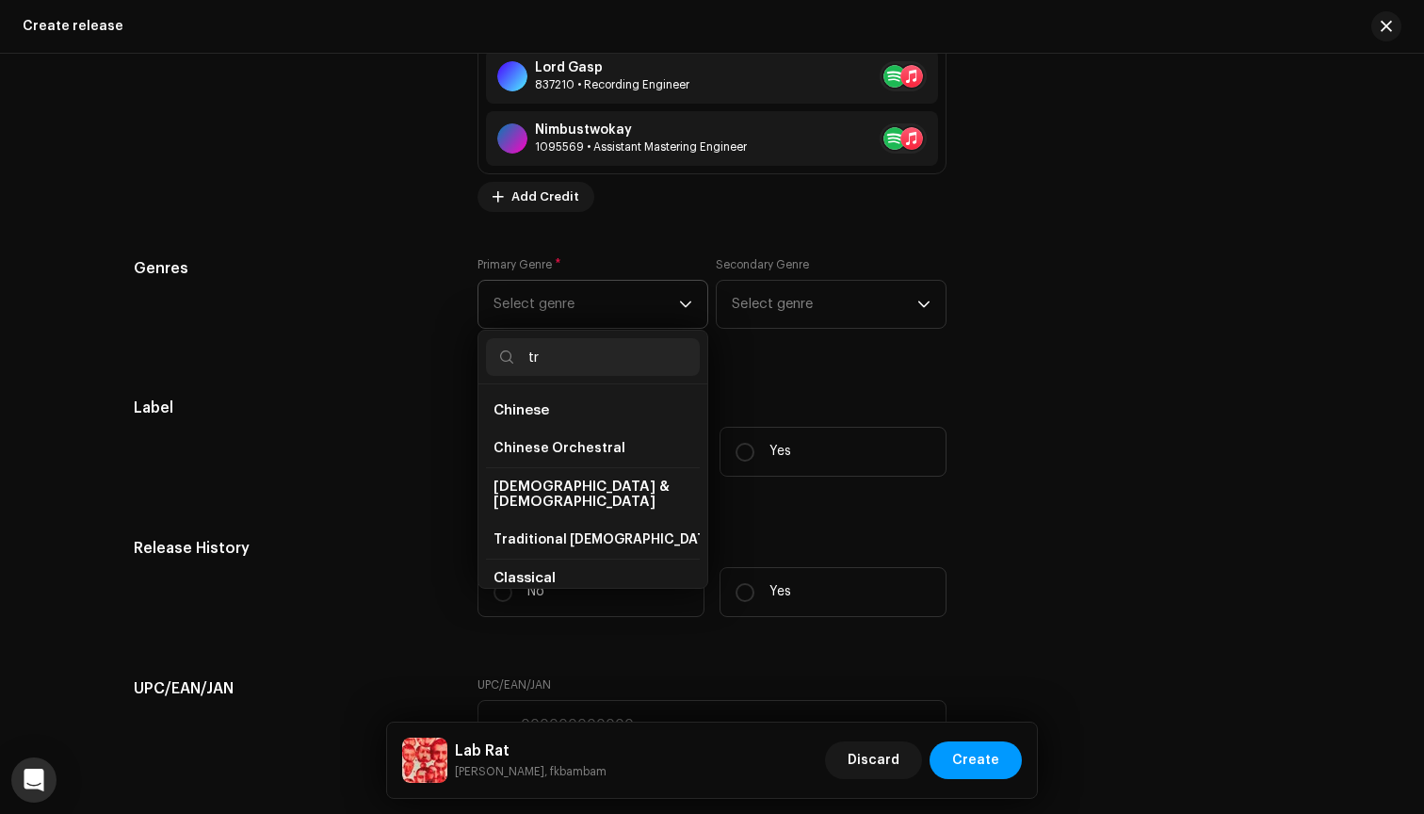
type input "t"
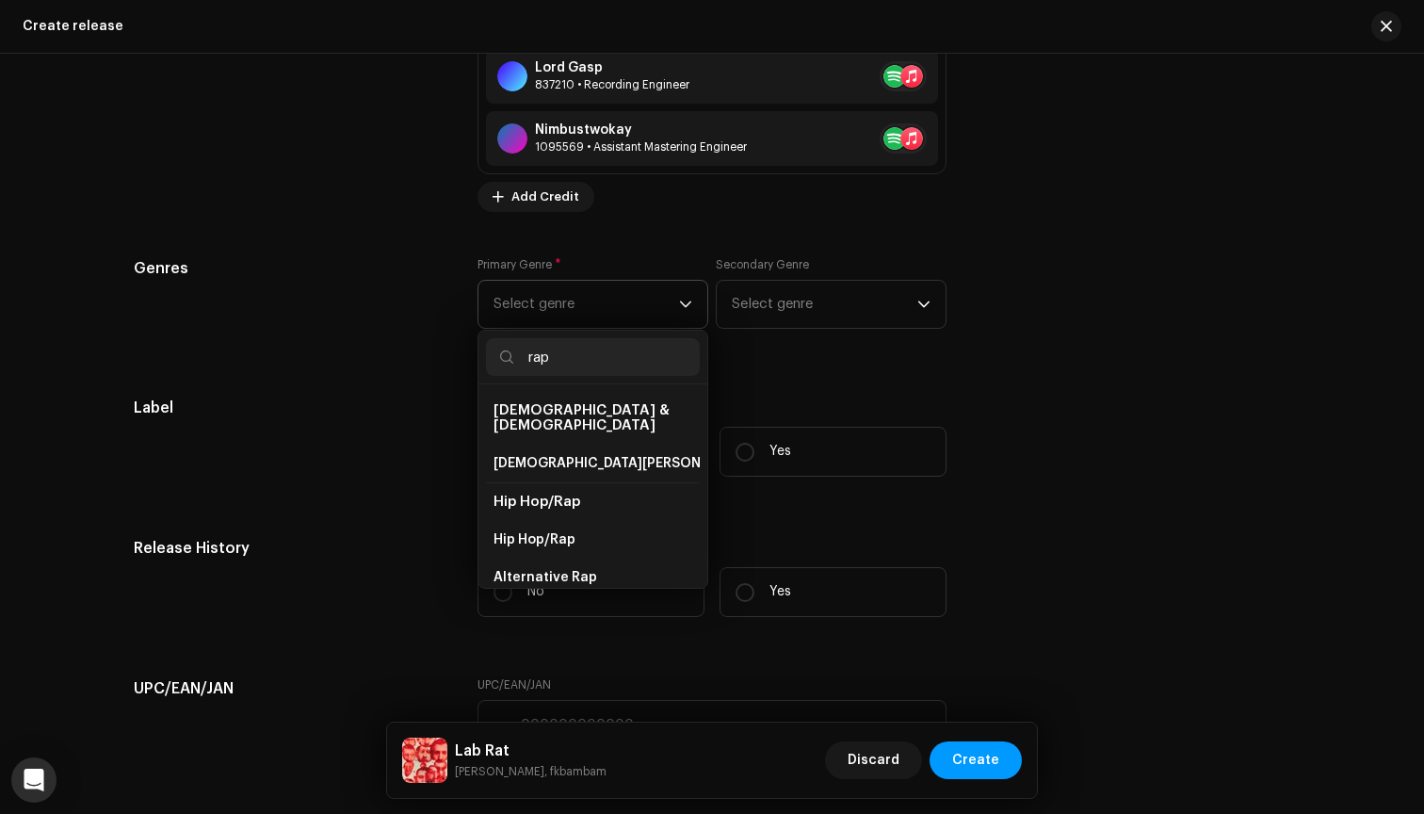
type input "rap"
click at [548, 494] on span "Hip Hop/Rap" at bounding box center [537, 501] width 87 height 14
click at [519, 494] on span "Hip Hop/Rap" at bounding box center [537, 501] width 87 height 14
drag, startPoint x: 519, startPoint y: 520, endPoint x: 552, endPoint y: 488, distance: 46.0
click at [552, 487] on ul "[DEMOGRAPHIC_DATA] & [DEMOGRAPHIC_DATA] [DEMOGRAPHIC_DATA] Rap Hip Hop/Rap Hip …" at bounding box center [592, 663] width 229 height 559
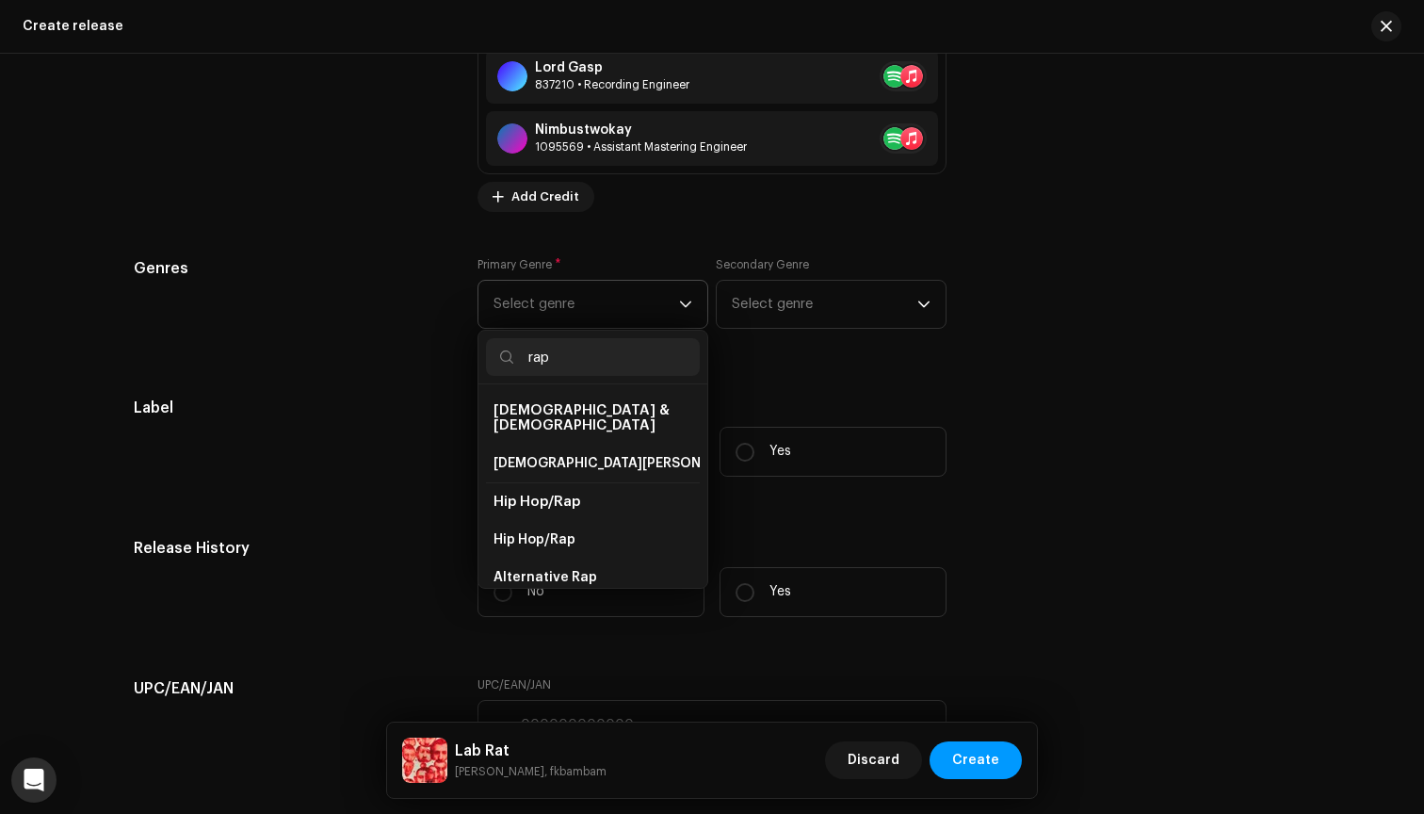
scroll to position [0, 0]
click at [520, 530] on span "Hip Hop/Rap" at bounding box center [535, 539] width 82 height 19
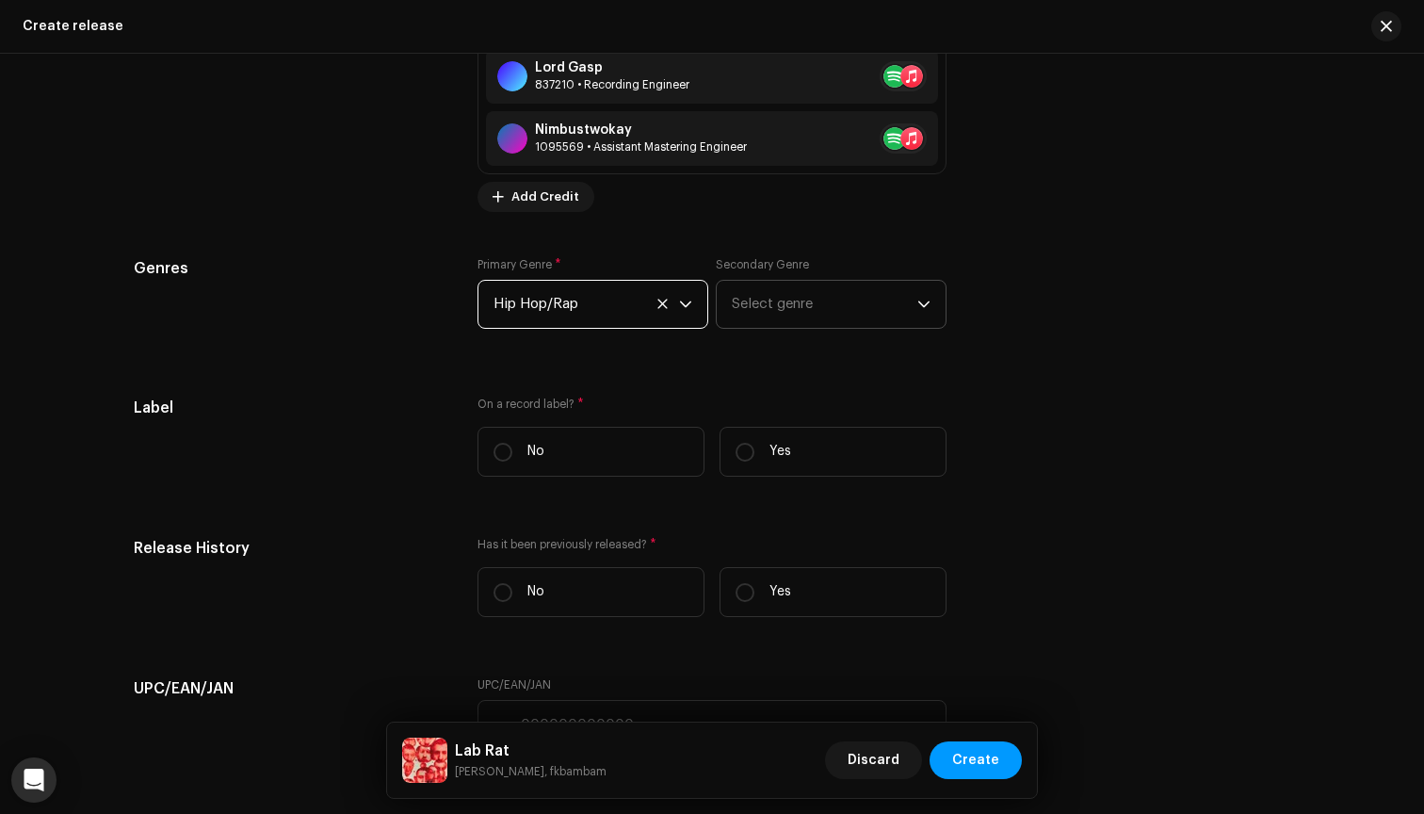
click at [763, 304] on span "Select genre" at bounding box center [825, 304] width 186 height 47
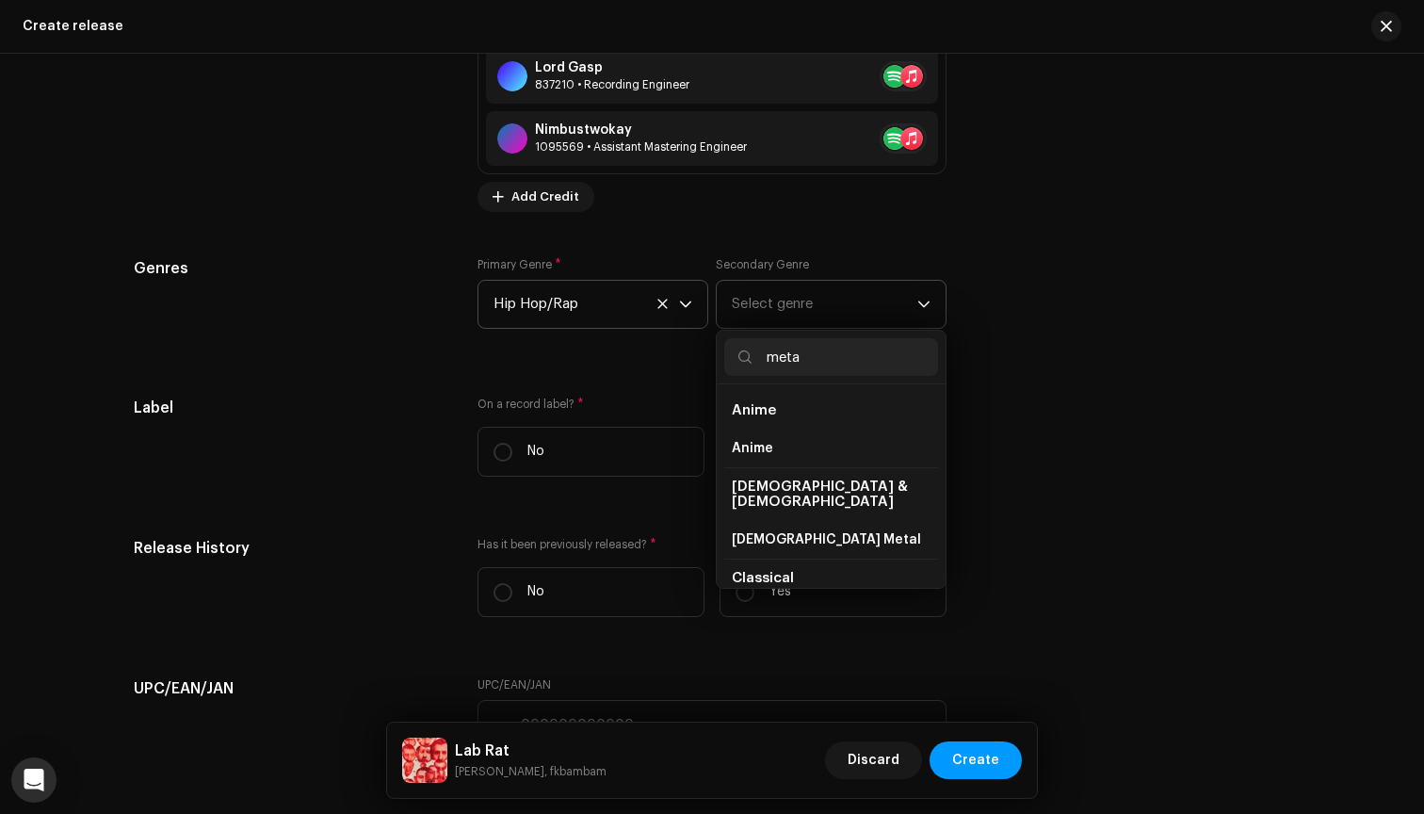
type input "metal"
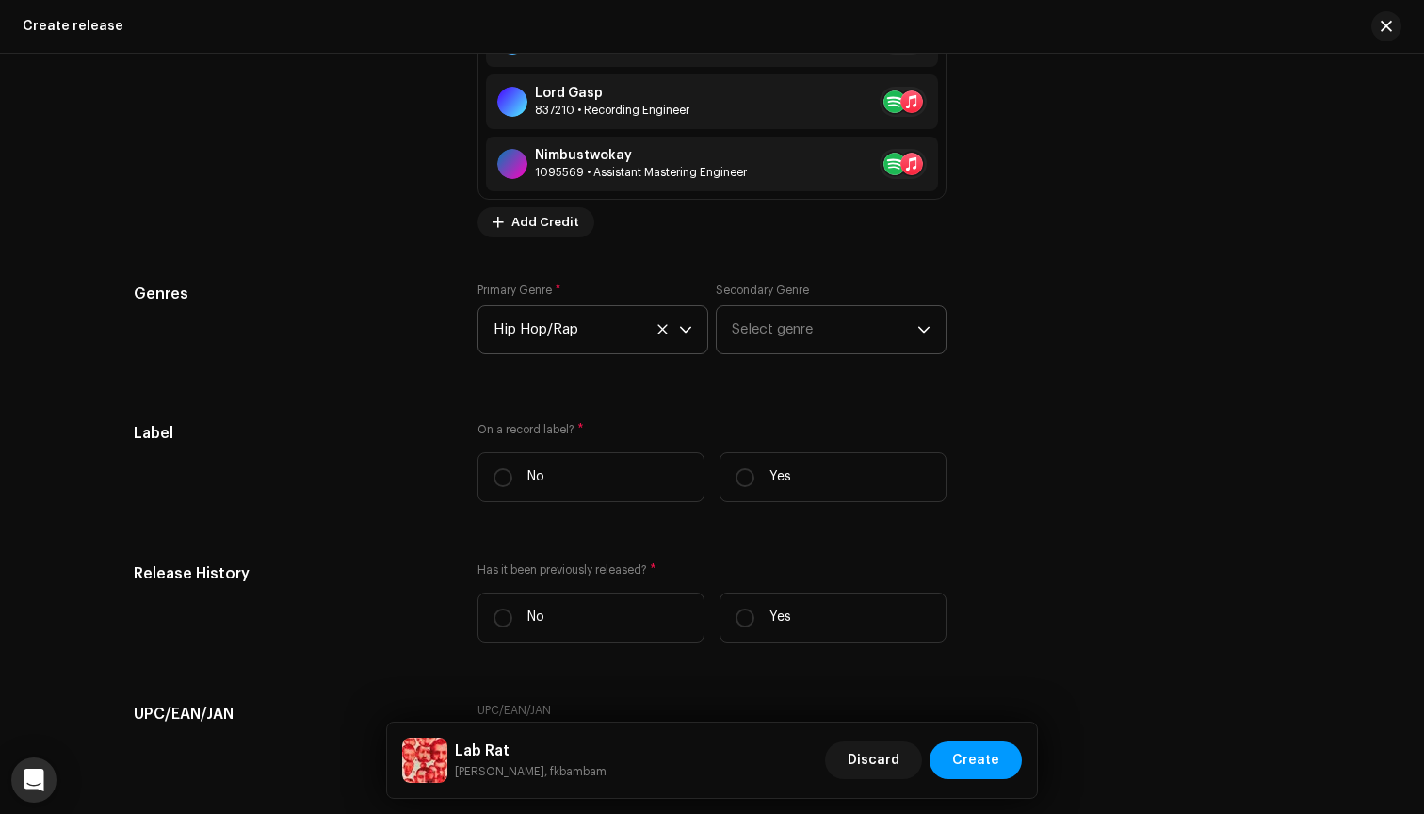
scroll to position [3090, 0]
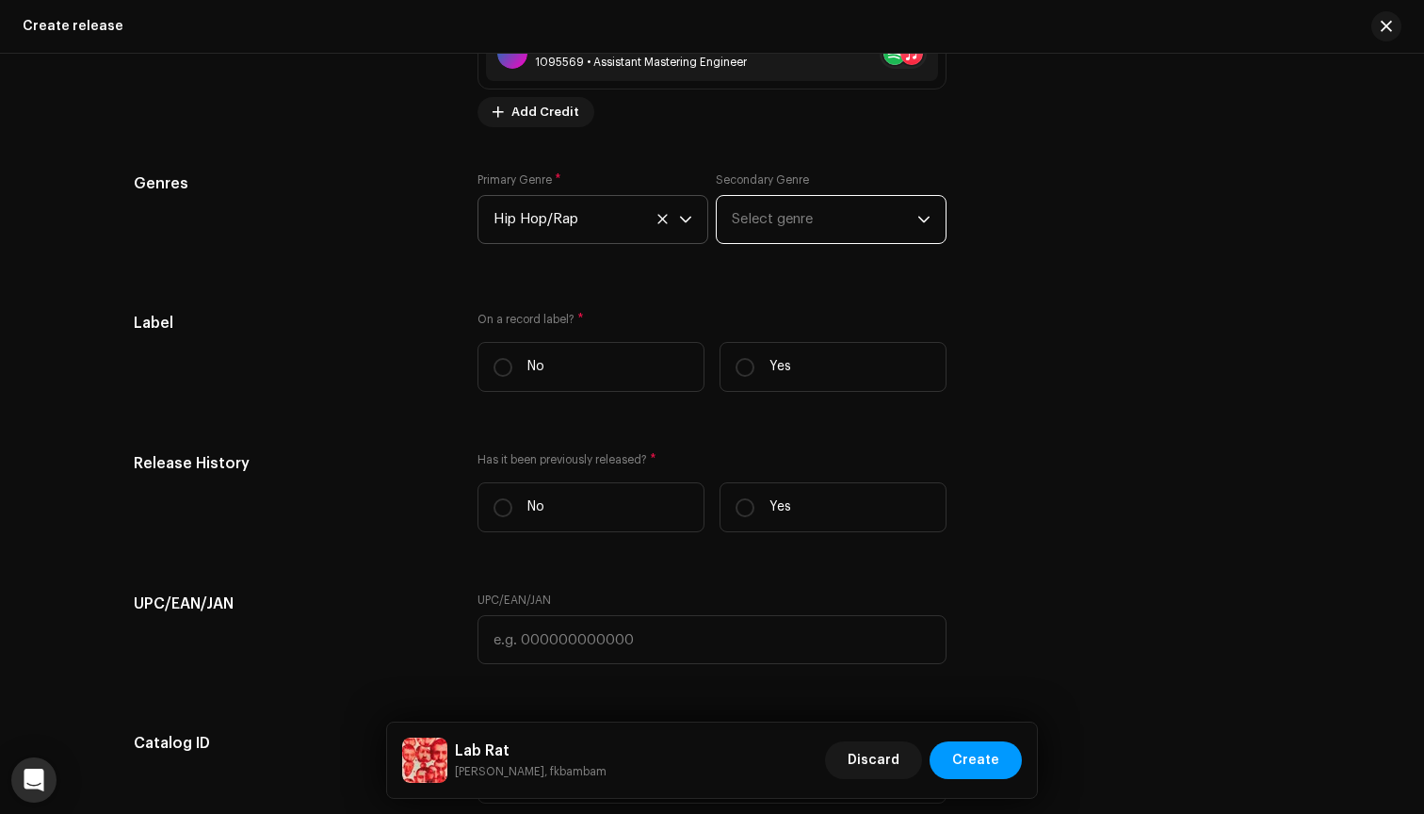
click at [832, 225] on span "Select genre" at bounding box center [825, 219] width 186 height 47
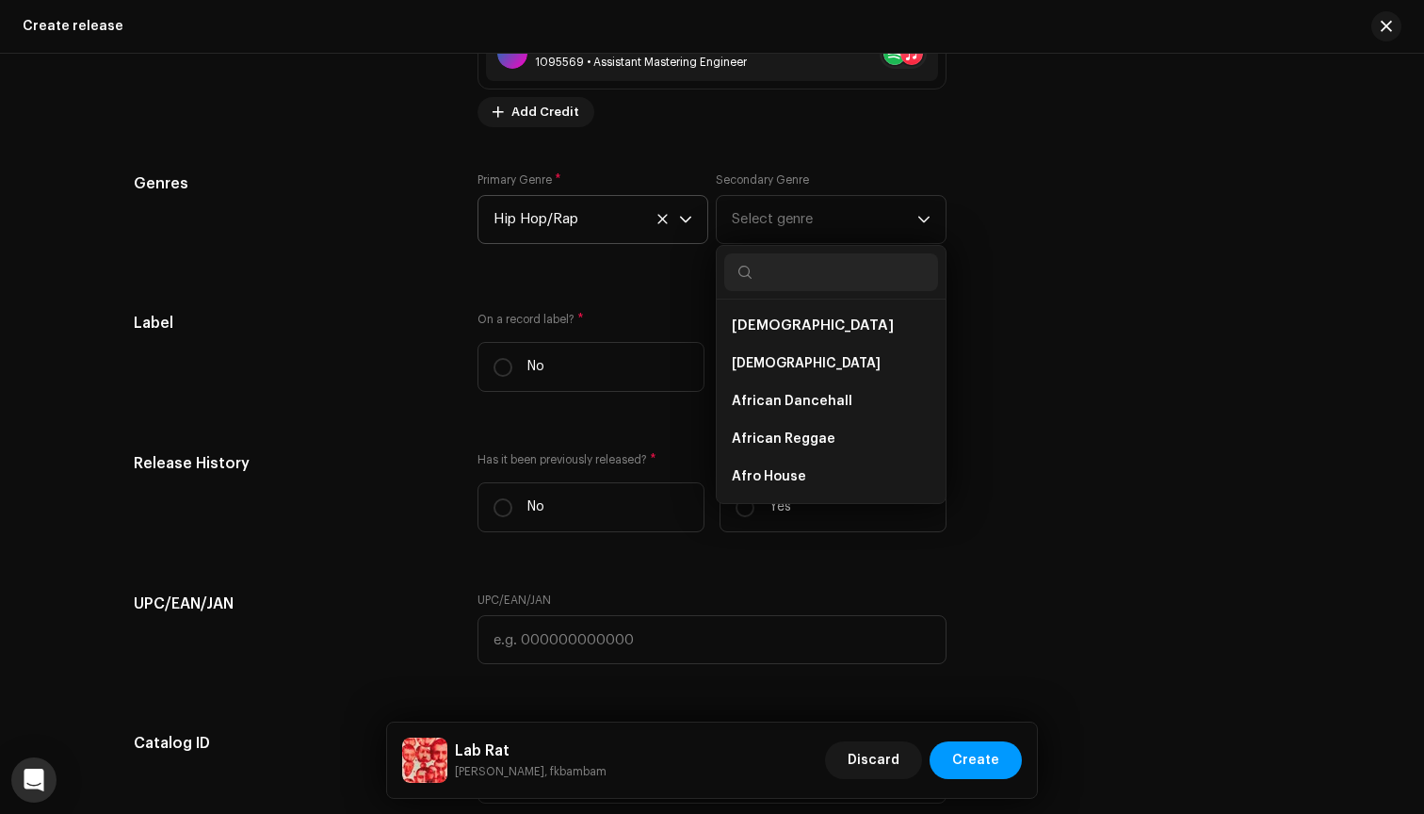
click at [624, 219] on span "Hip Hop/Rap" at bounding box center [587, 219] width 186 height 47
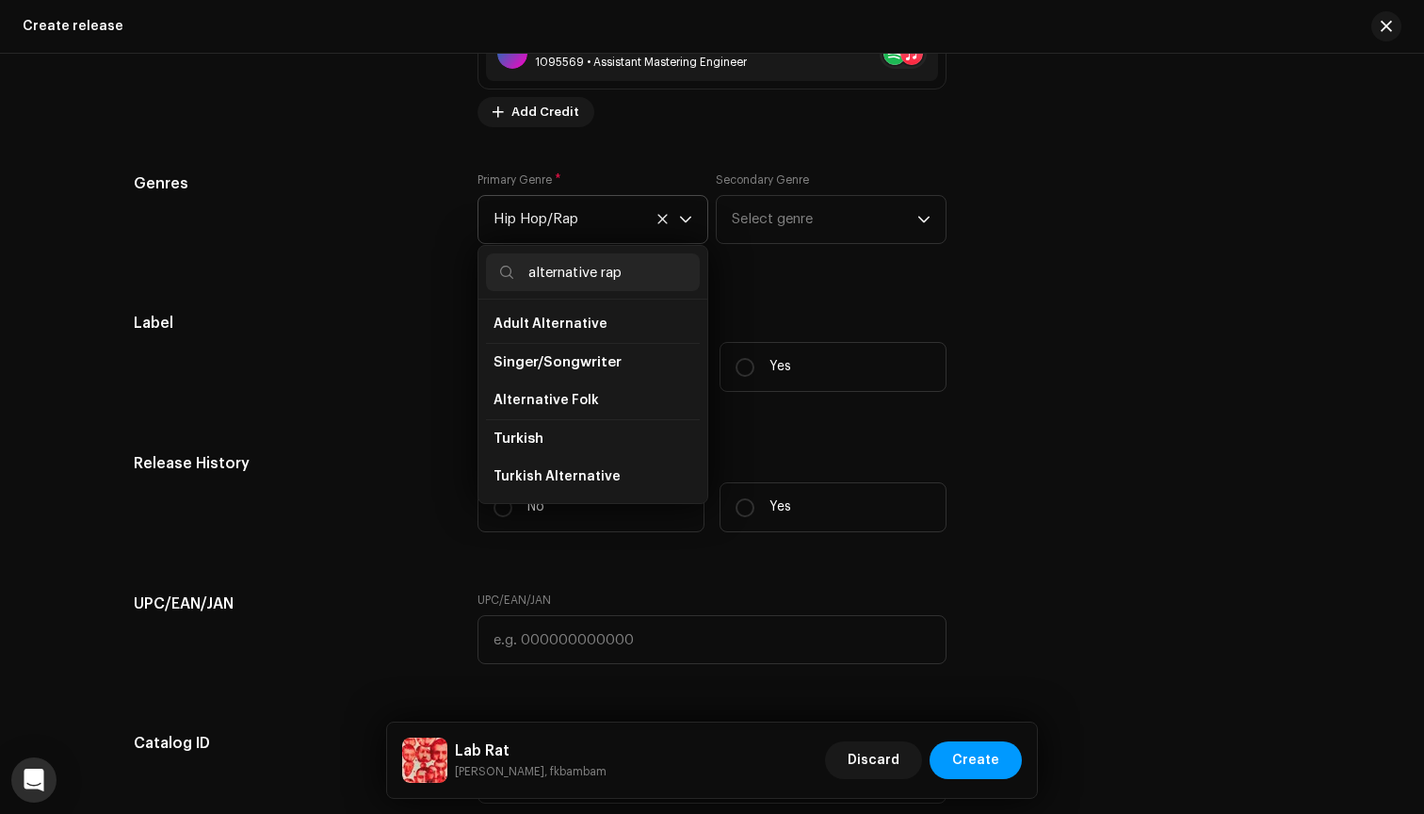
scroll to position [0, 0]
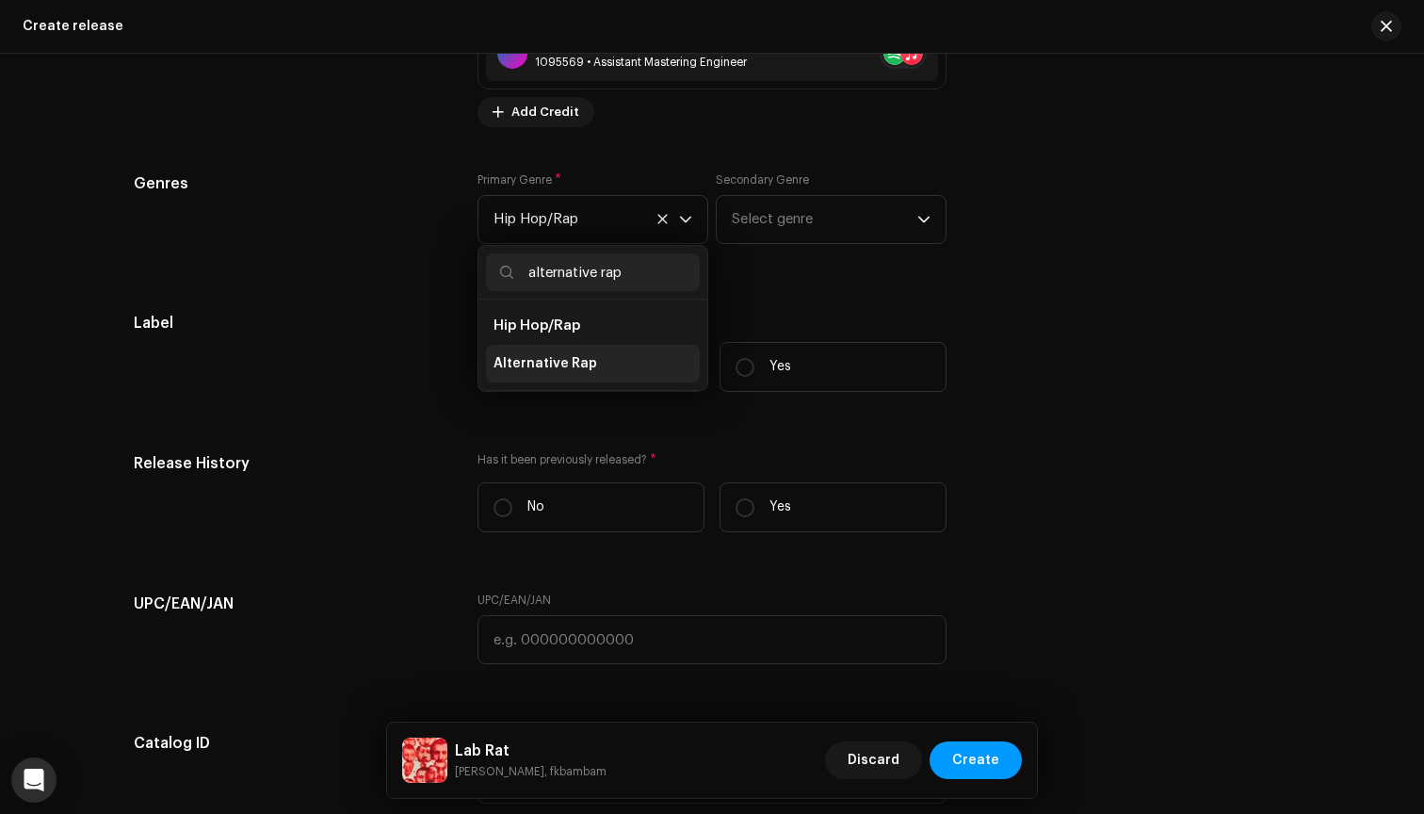
type input "alternative rap"
click at [586, 356] on li "Alternative Rap" at bounding box center [593, 364] width 214 height 38
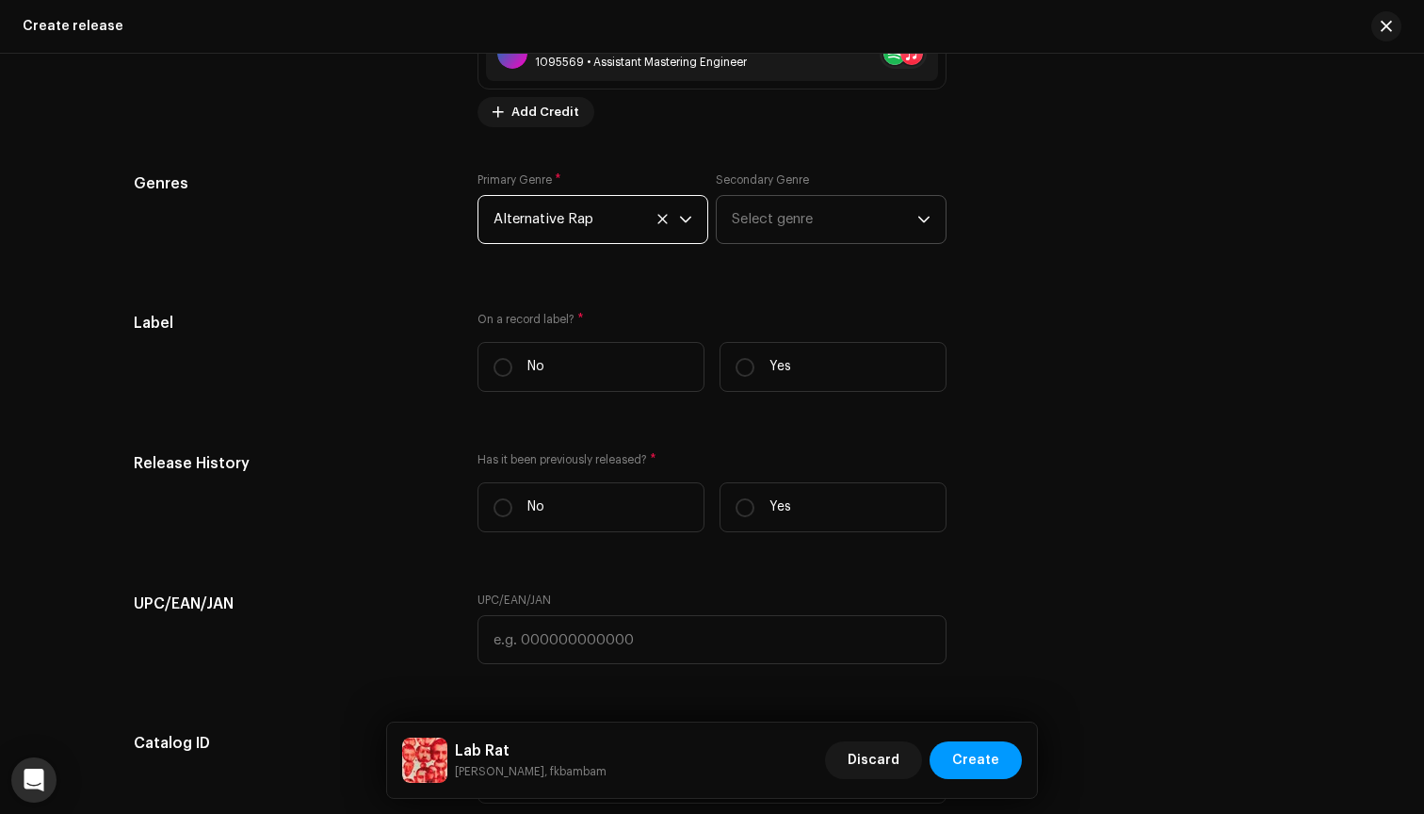
click at [806, 211] on span "Select genre" at bounding box center [825, 219] width 186 height 47
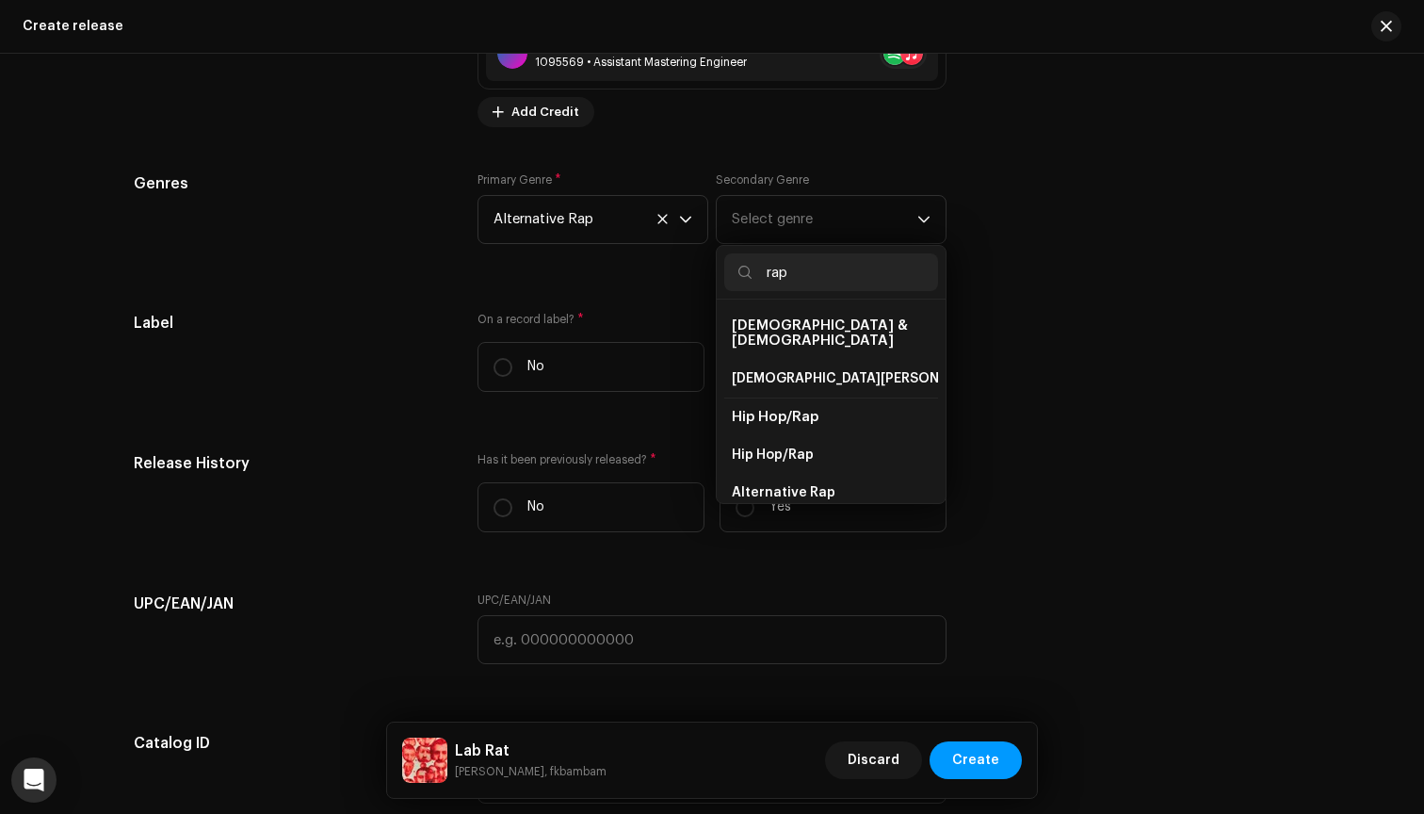
type input "rap"
click at [1022, 207] on div "Genres Primary Genre * Alternative Rap Secondary Genre Select genre rap [DEMOGR…" at bounding box center [712, 219] width 1157 height 94
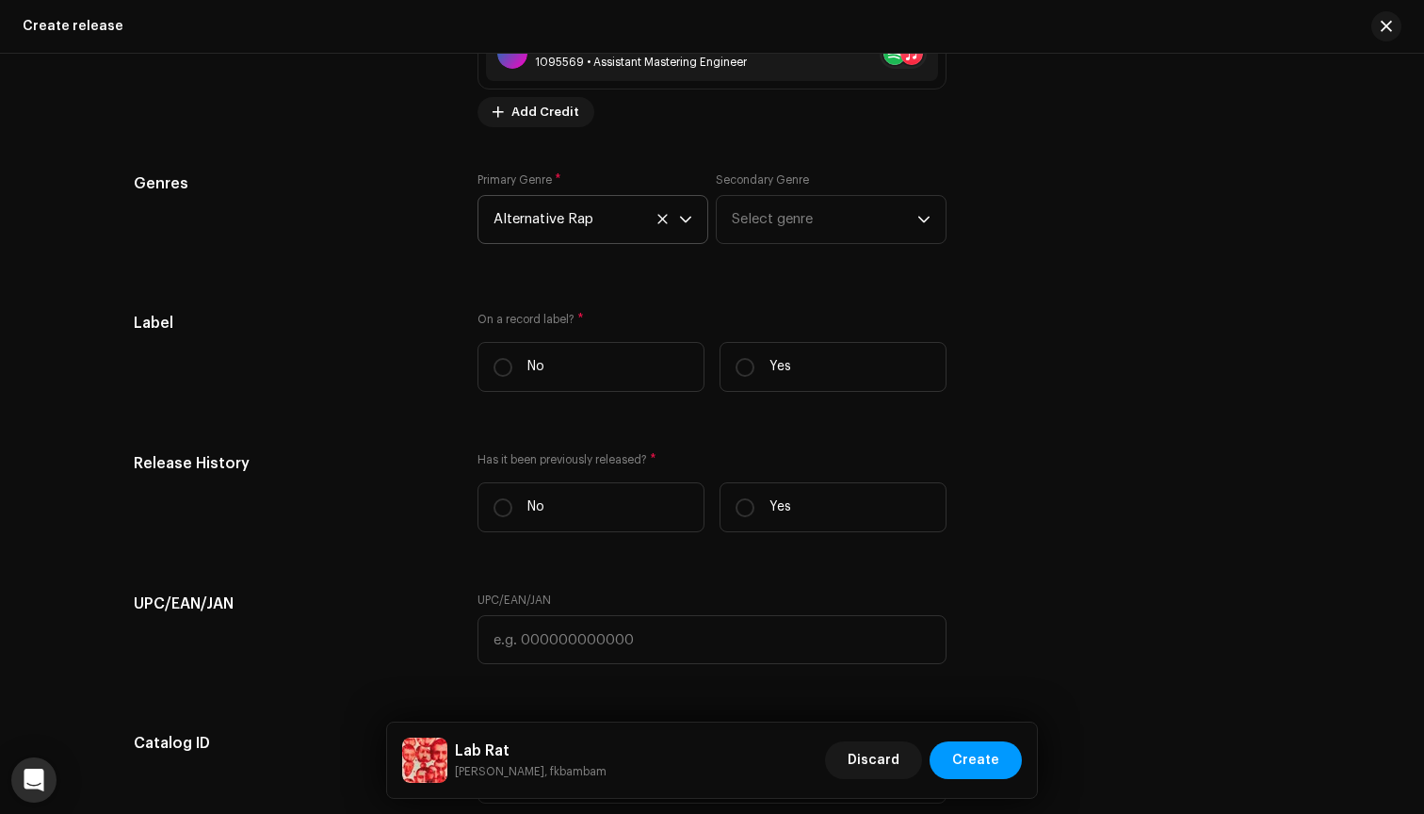
click at [658, 219] on icon at bounding box center [661, 218] width 9 height 9
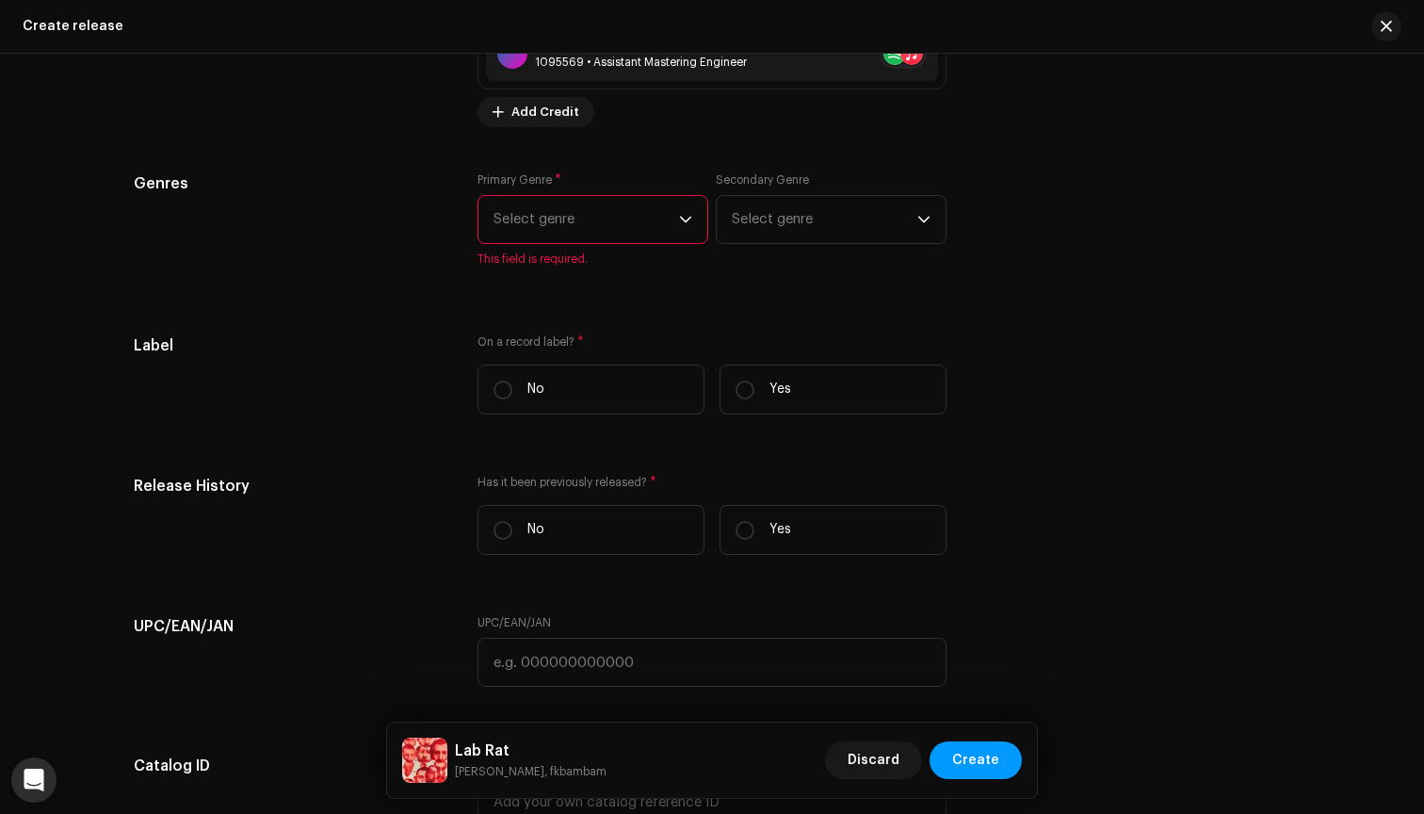
click at [615, 220] on span "Select genre" at bounding box center [587, 219] width 186 height 47
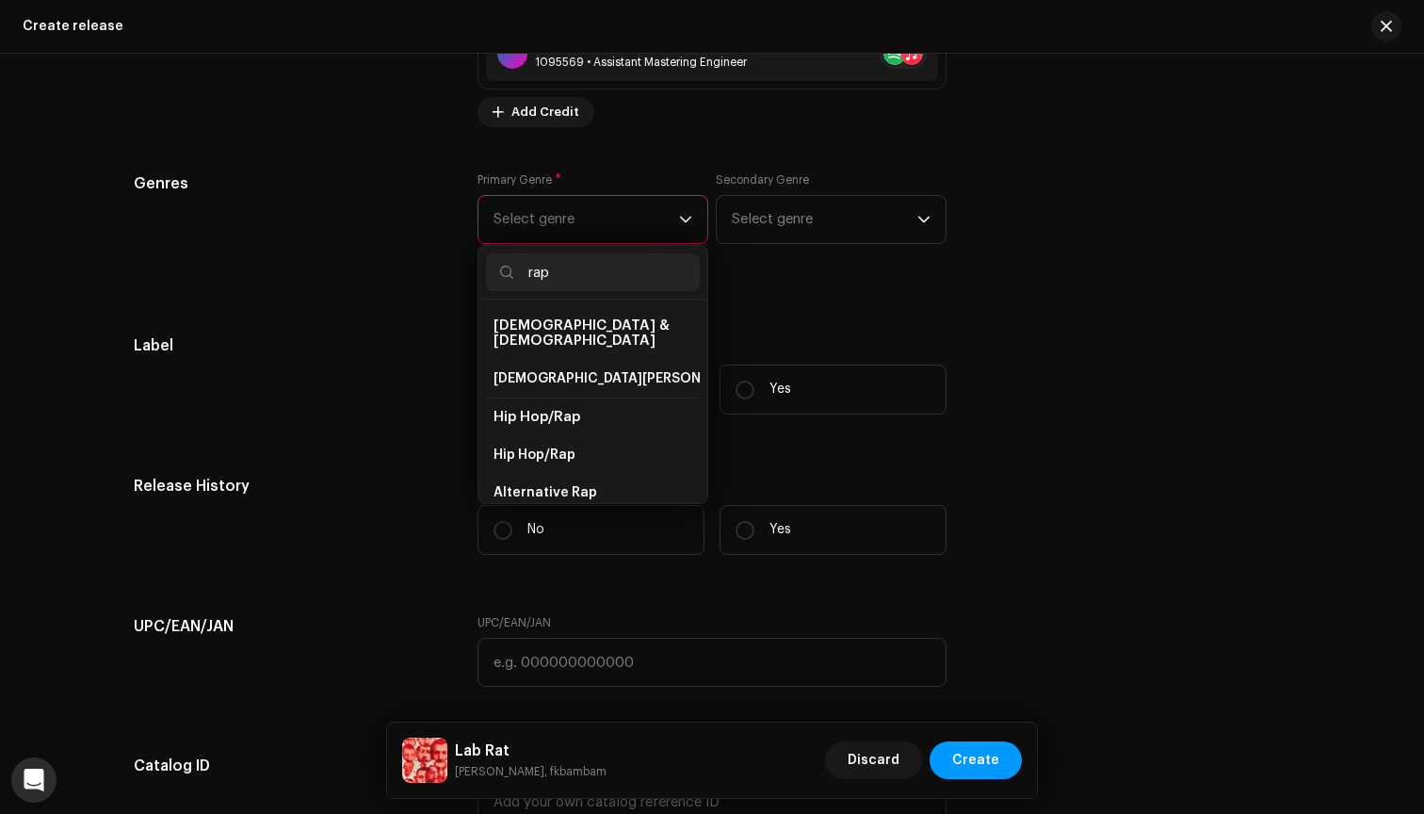
type input "rap"
click at [555, 411] on li "Hip Hop/Rap" at bounding box center [593, 416] width 214 height 39
click at [553, 436] on li "Hip Hop/Rap" at bounding box center [593, 455] width 214 height 38
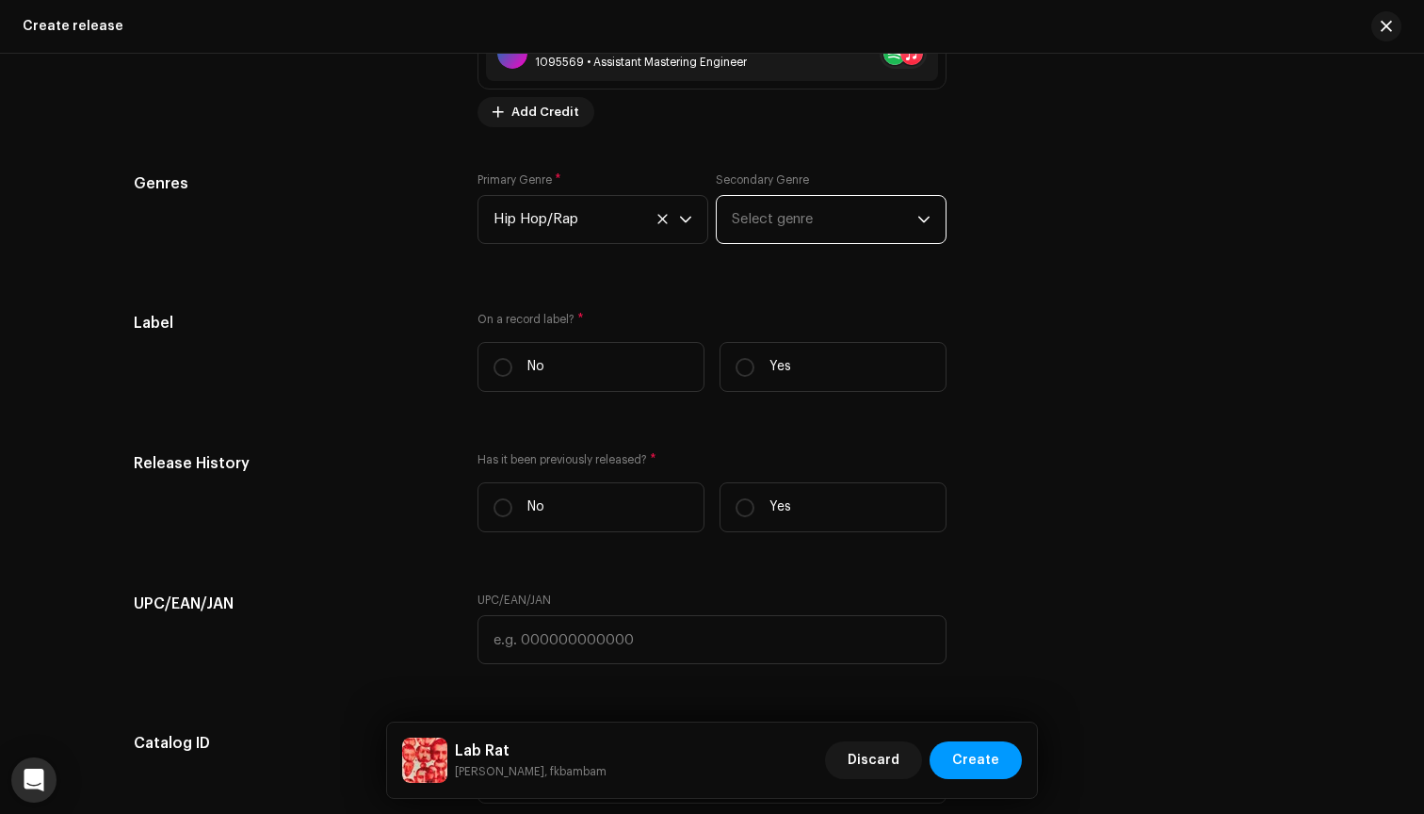
click at [773, 213] on span "Select genre" at bounding box center [825, 219] width 186 height 47
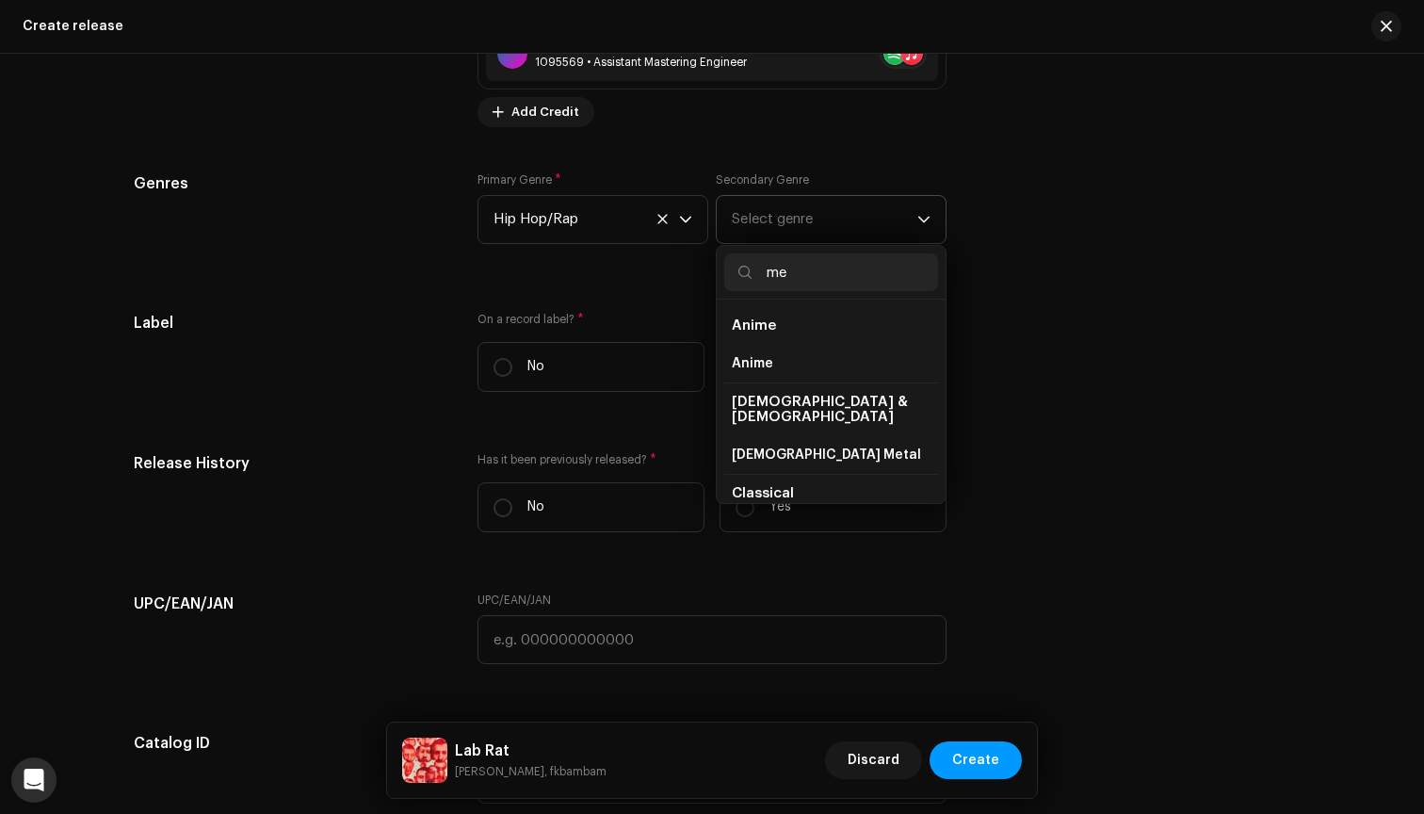
type input "m"
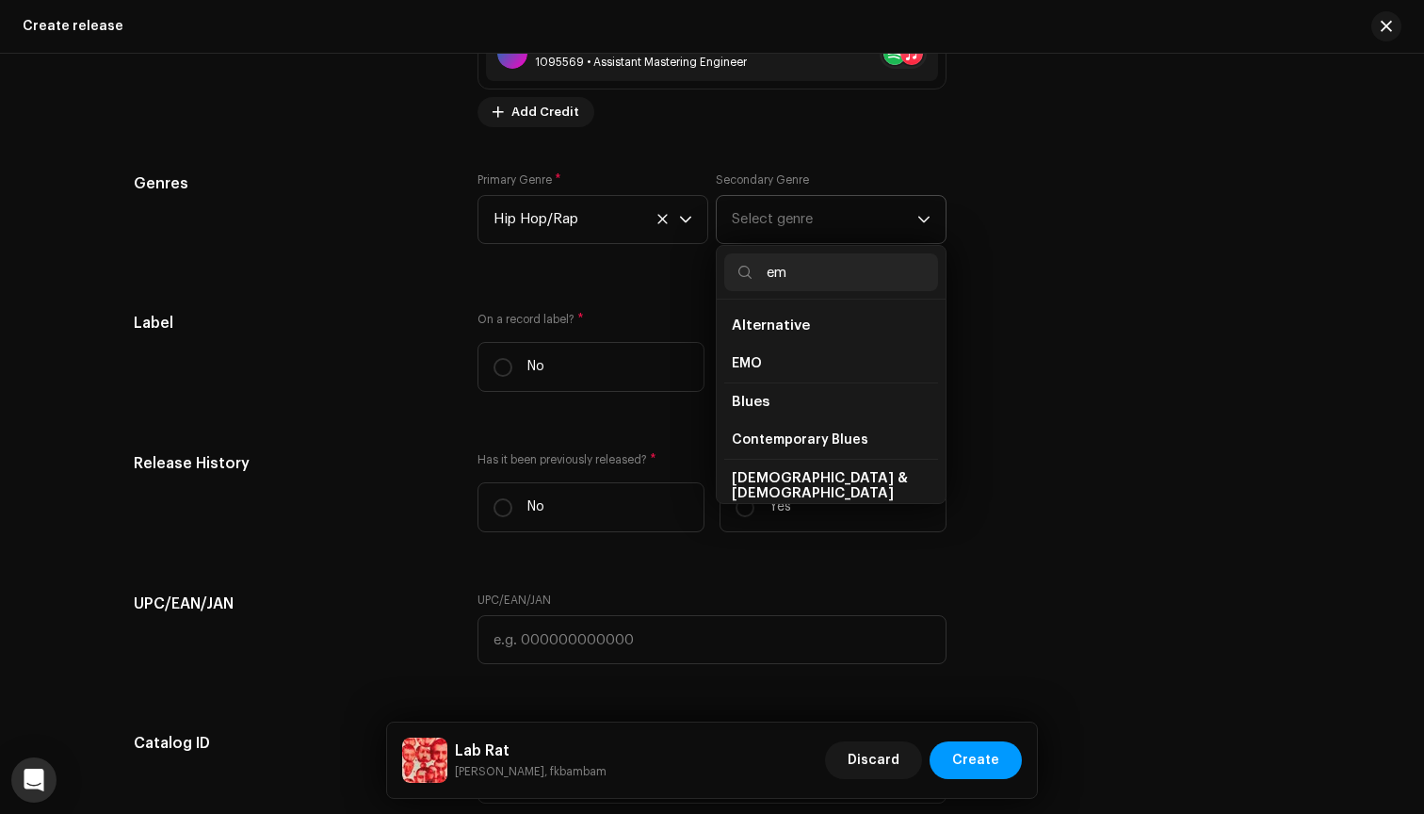
type input "e"
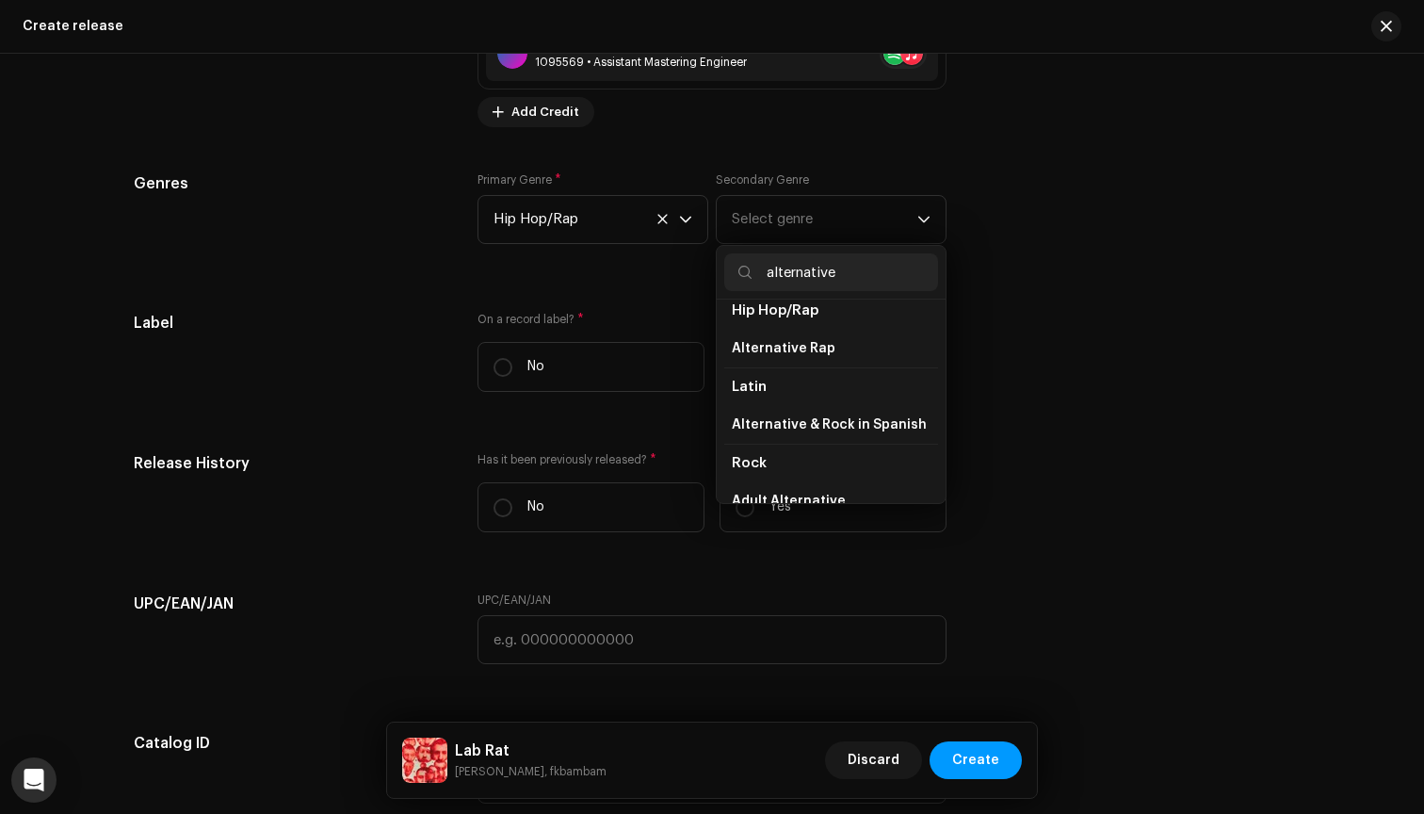
scroll to position [172, 0]
type input "alternative"
click at [804, 346] on span "Alternative Rap" at bounding box center [784, 343] width 104 height 19
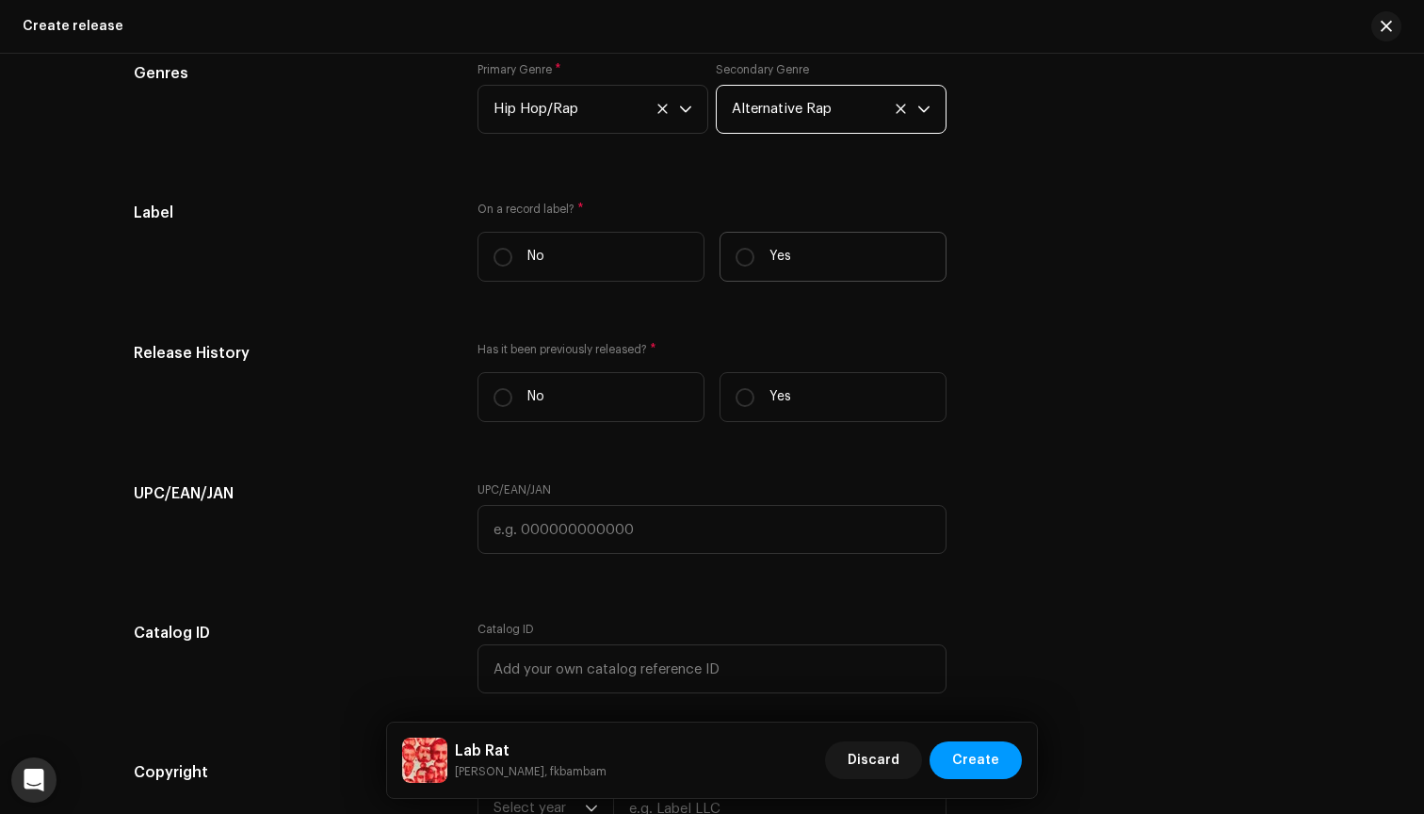
scroll to position [3225, 0]
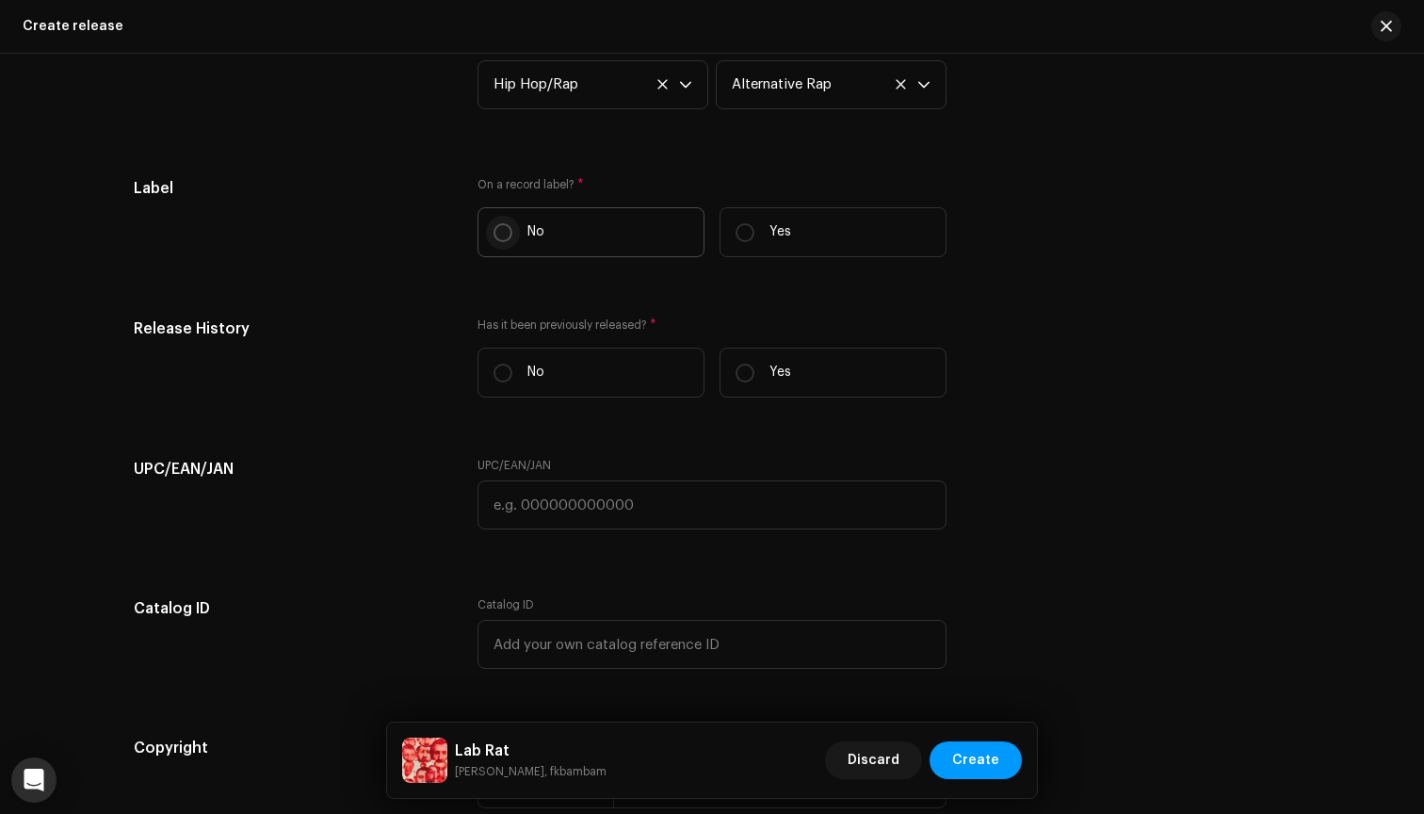
click at [497, 233] on input "No" at bounding box center [503, 232] width 19 height 19
radio input "true"
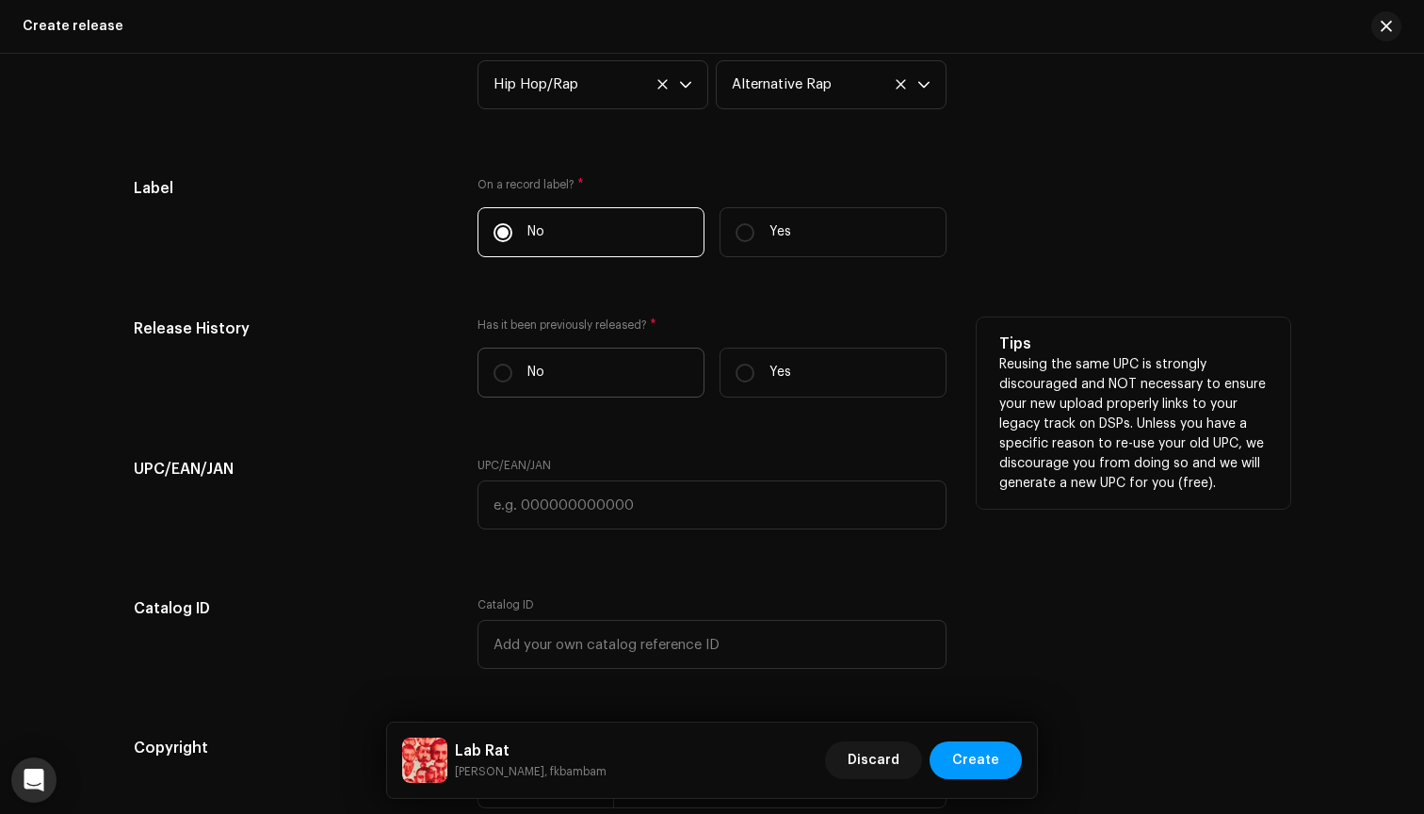
click at [568, 371] on label "No" at bounding box center [591, 373] width 227 height 50
click at [512, 371] on input "No" at bounding box center [503, 373] width 19 height 19
radio input "true"
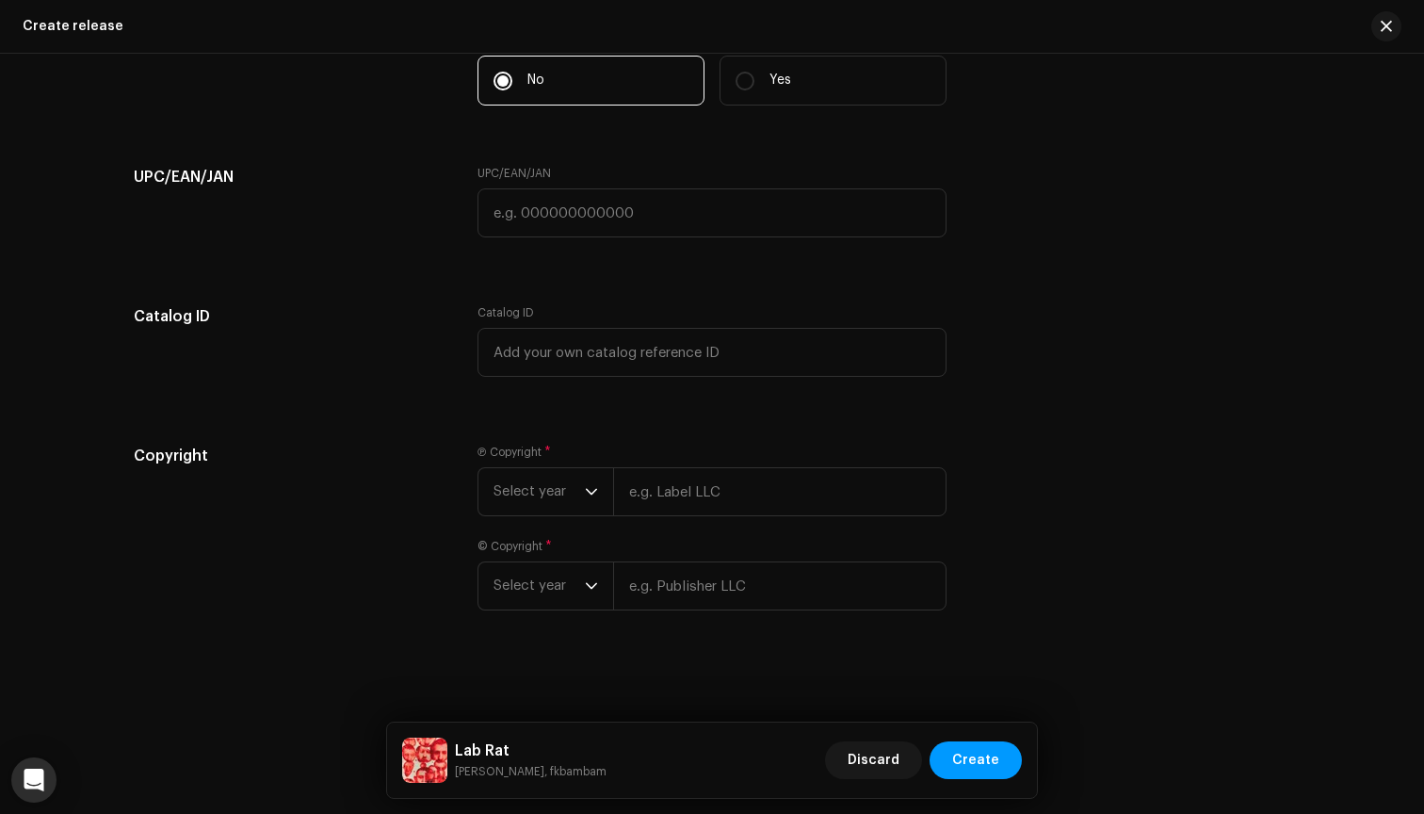
scroll to position [3517, 0]
click at [555, 499] on span "Select year" at bounding box center [539, 491] width 91 height 47
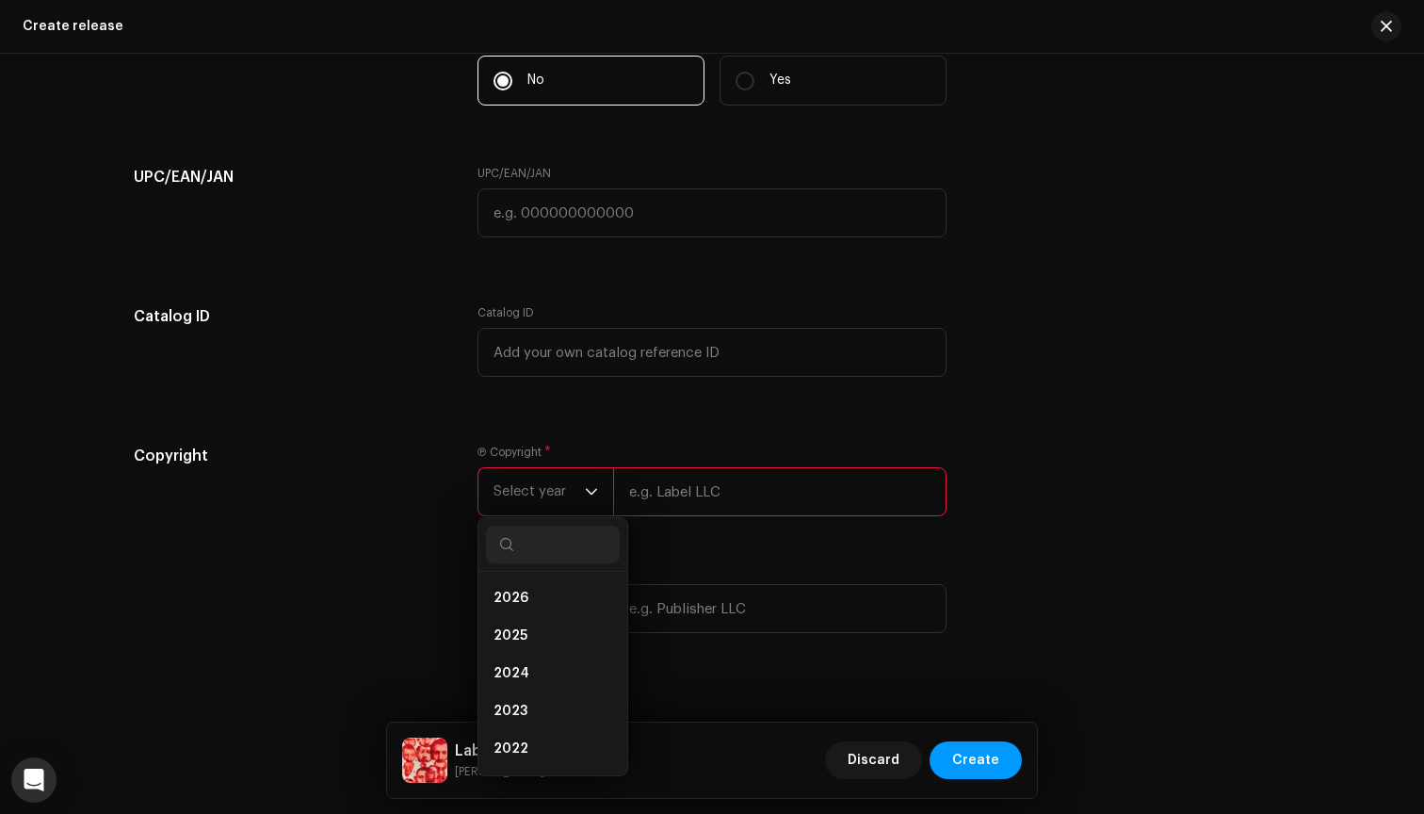
click at [362, 568] on div "Copyright" at bounding box center [291, 550] width 314 height 211
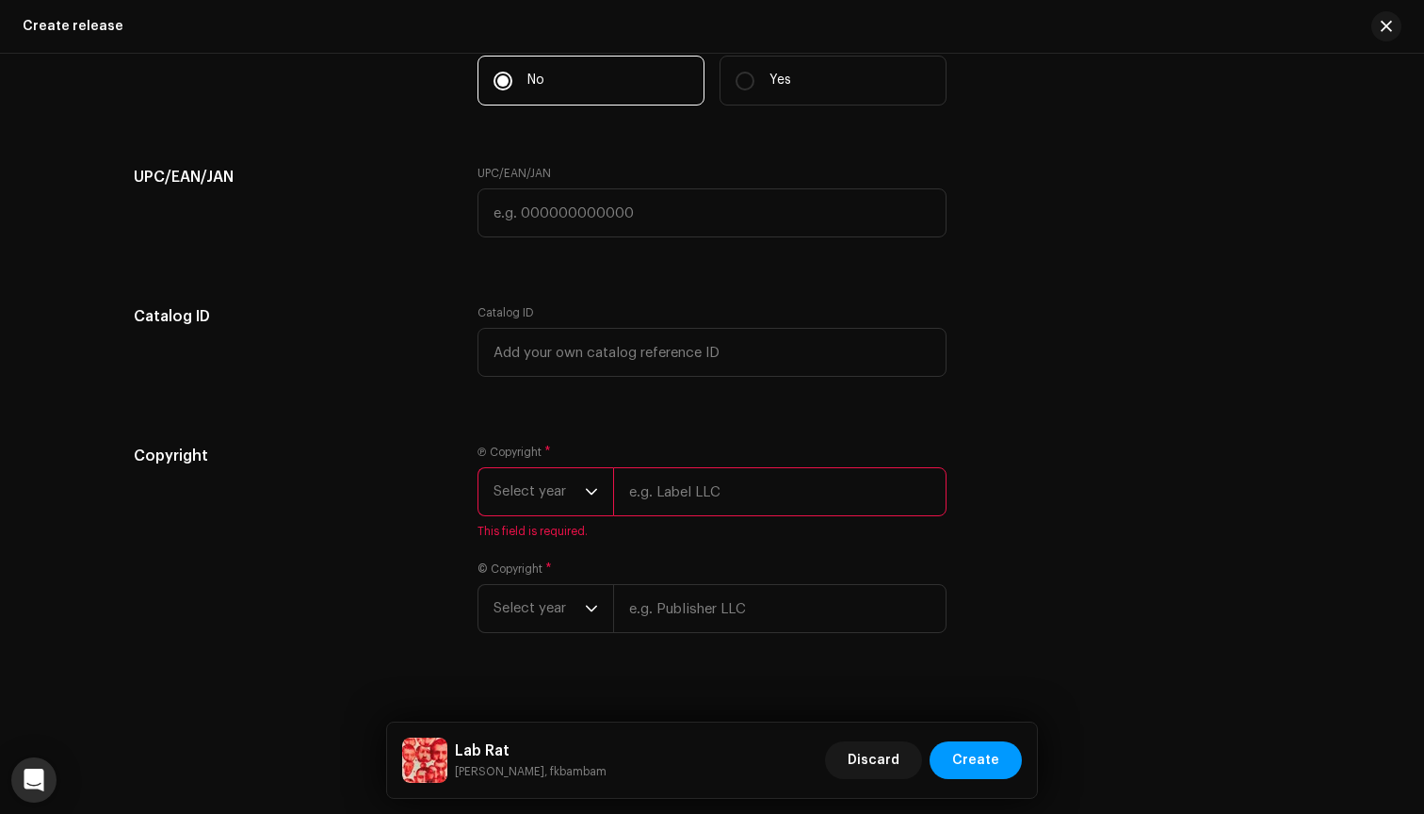
click at [547, 483] on span "Select year" at bounding box center [539, 491] width 91 height 47
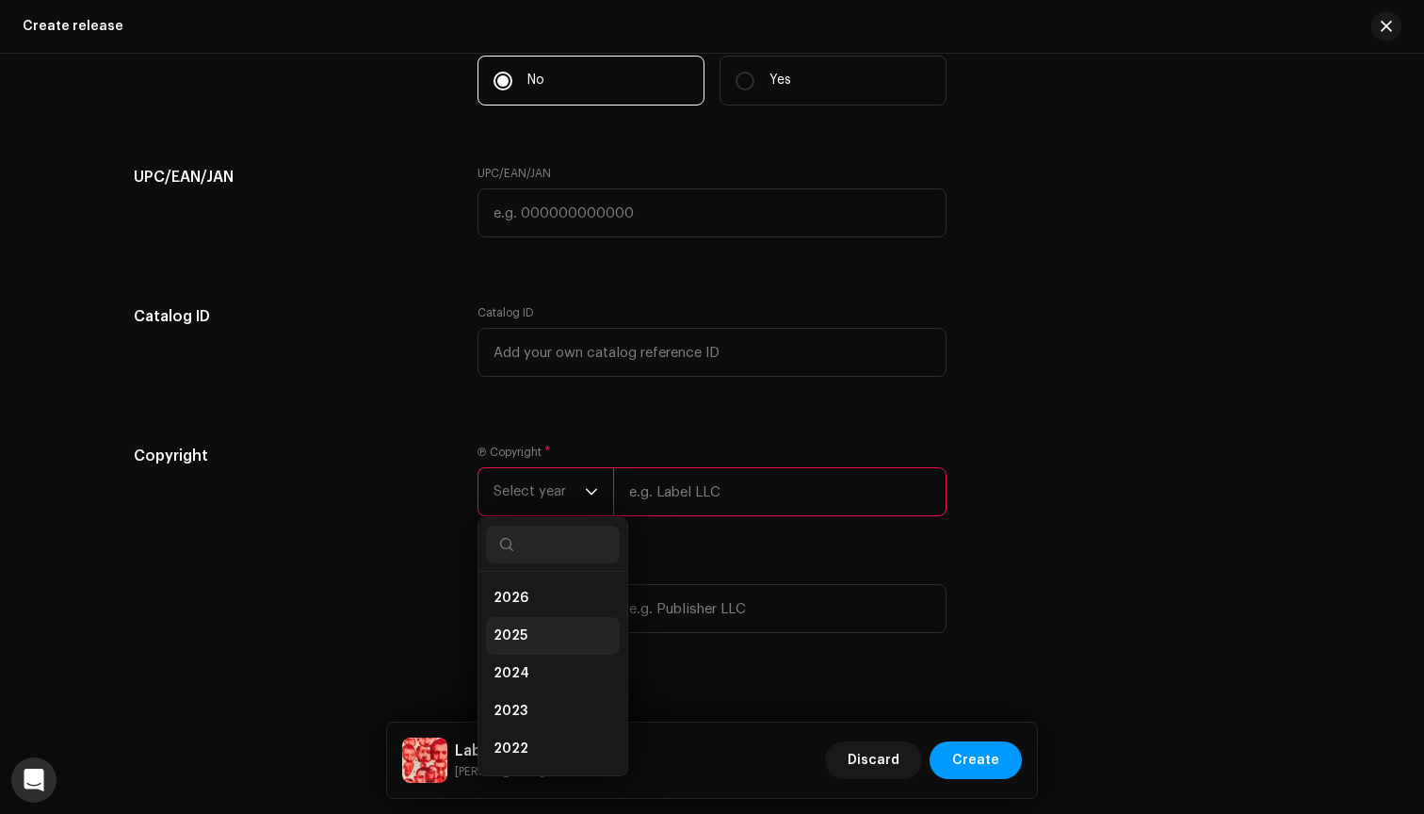
click at [528, 628] on li "2025" at bounding box center [553, 636] width 134 height 38
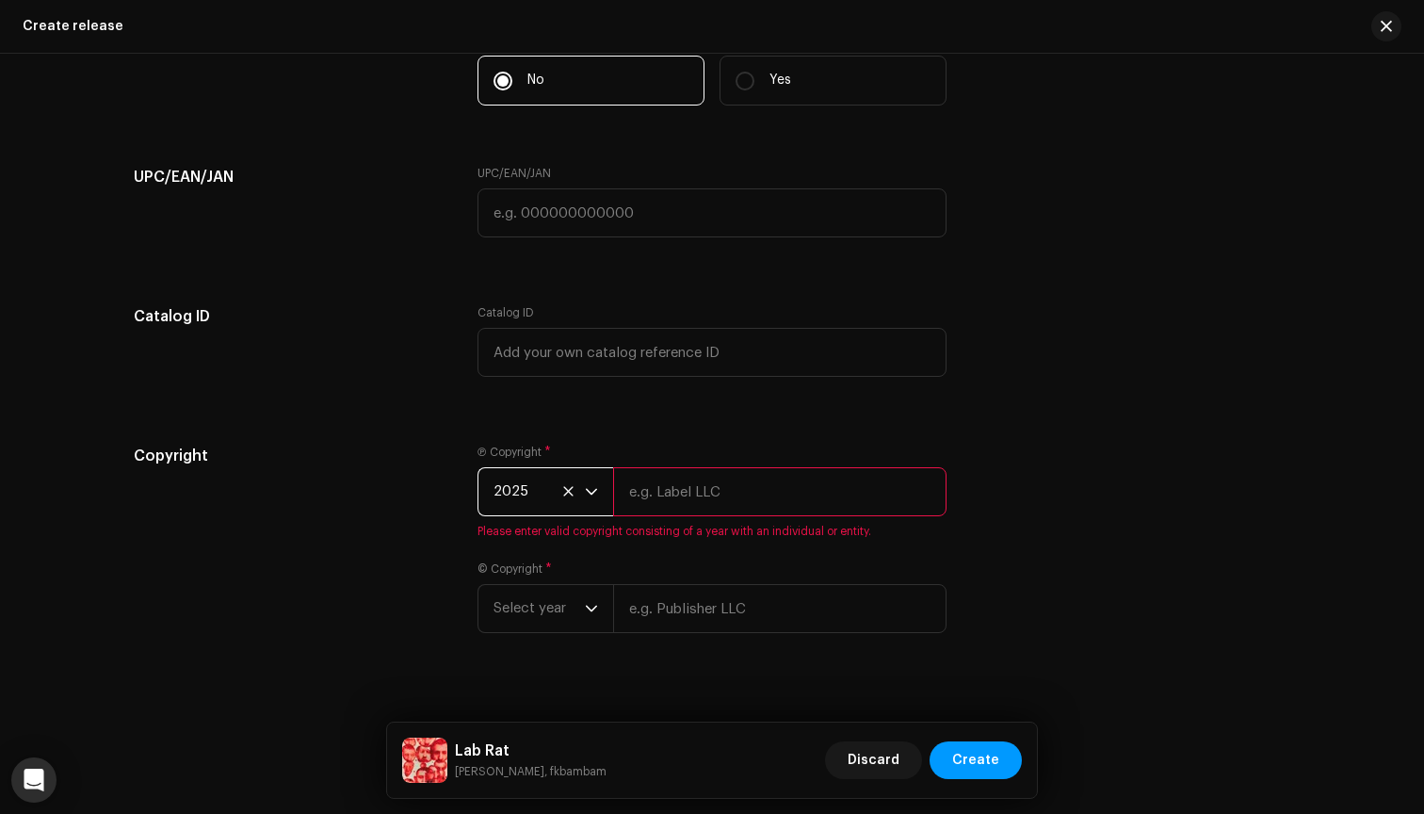
click at [637, 491] on input "text" at bounding box center [779, 491] width 333 height 49
type input "LORD GASP"
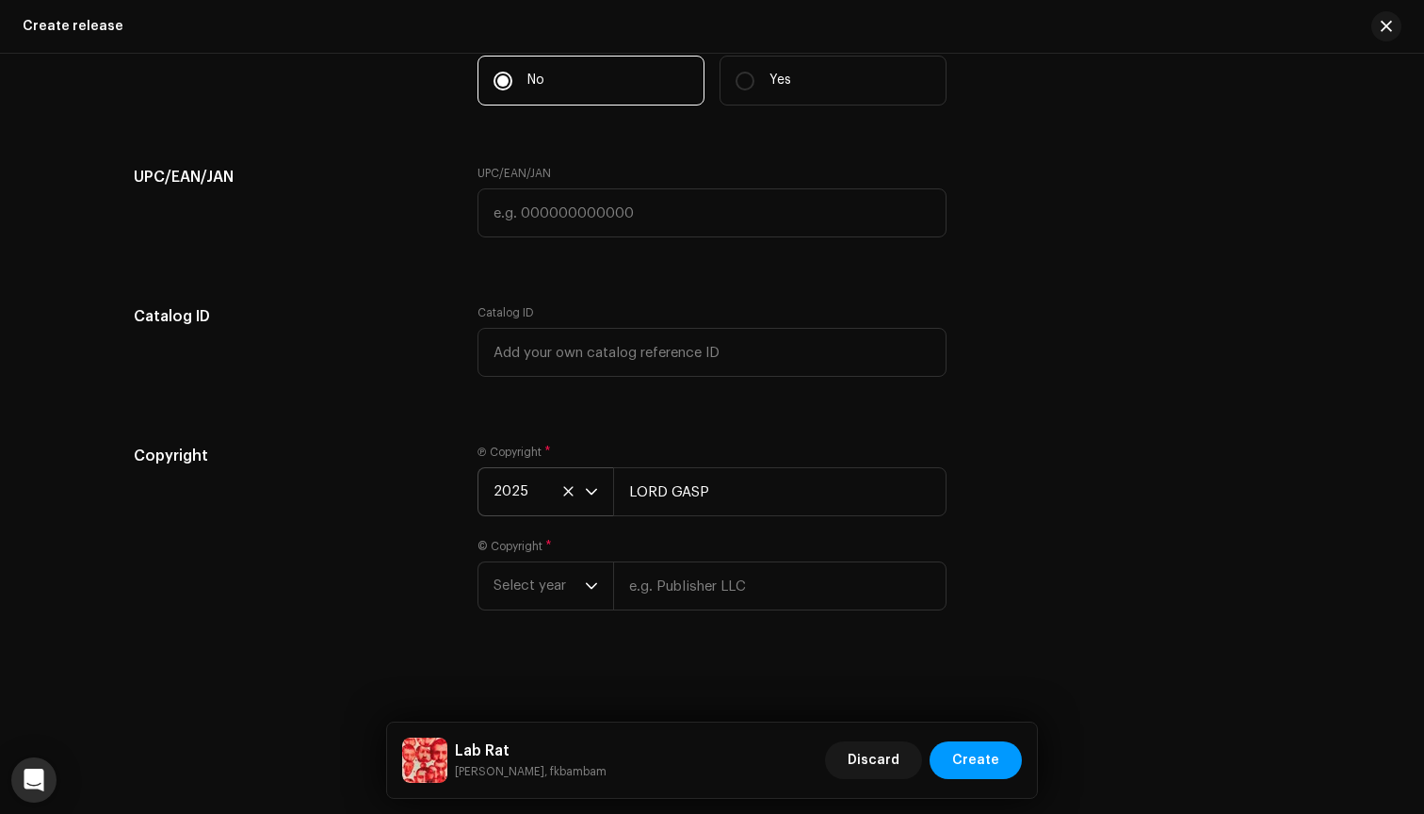
click at [675, 581] on input "text" at bounding box center [779, 585] width 333 height 49
type input "LORD GASP"
click at [577, 578] on span "Select year" at bounding box center [539, 585] width 91 height 47
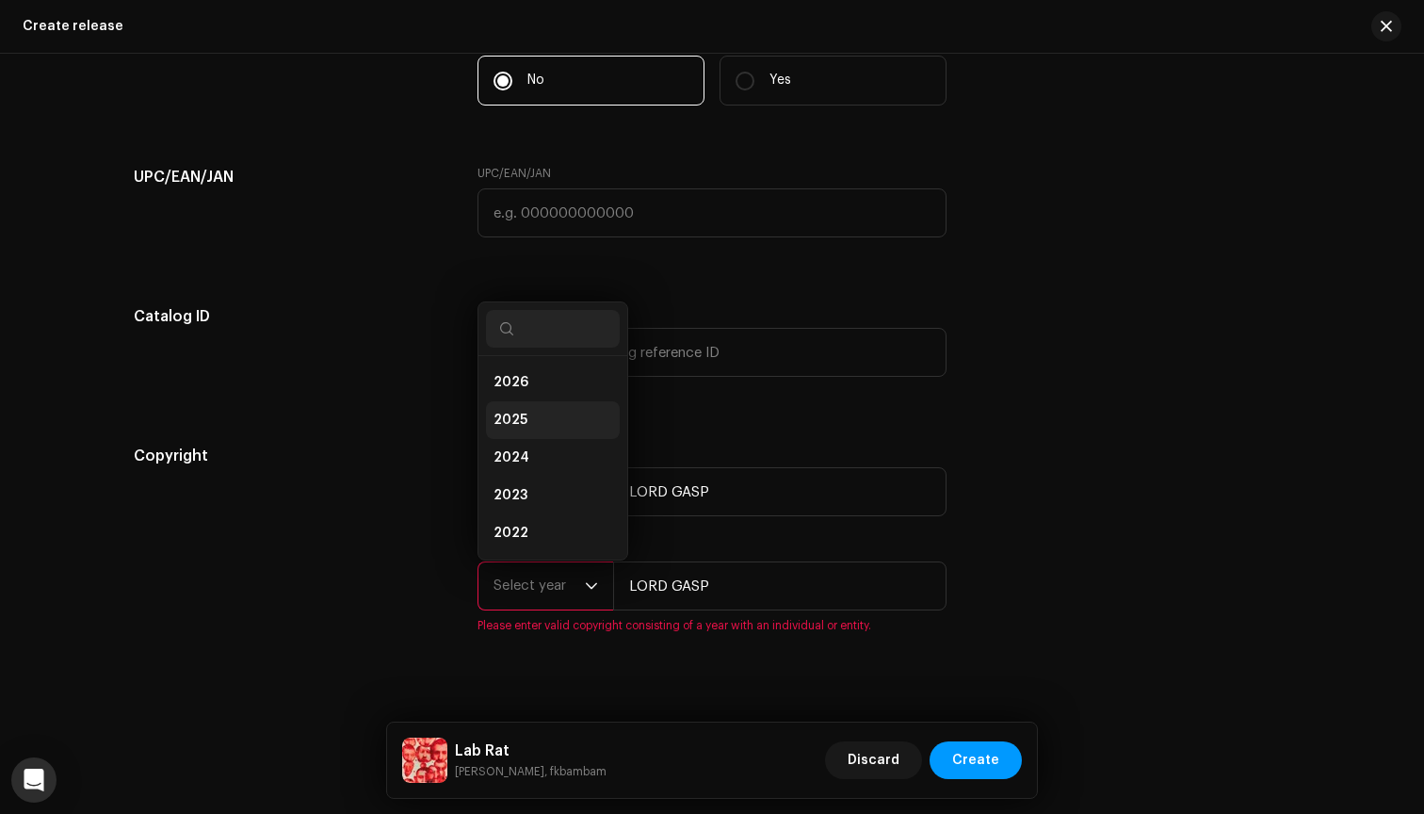
click at [530, 417] on li "2025" at bounding box center [553, 420] width 134 height 38
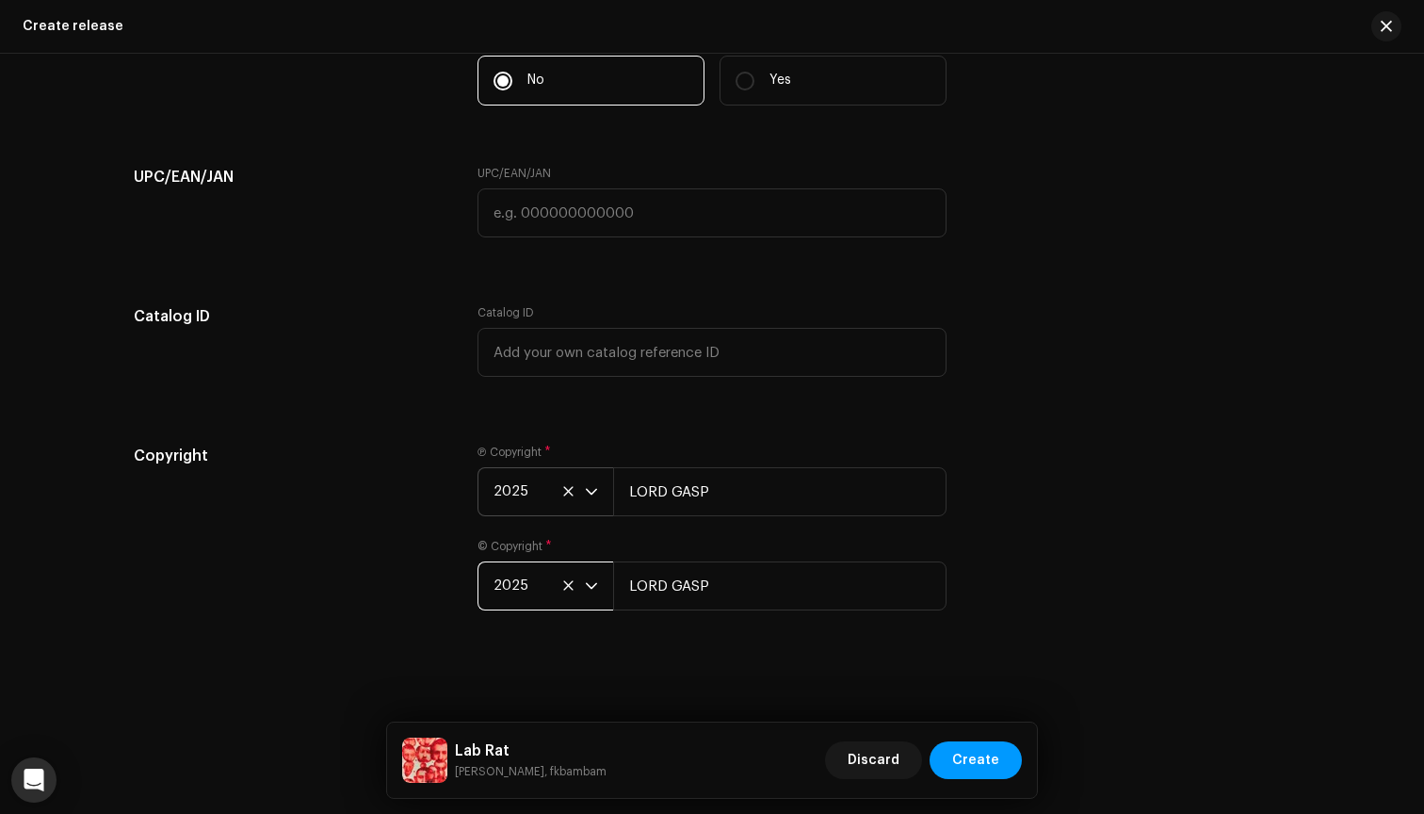
click at [1095, 510] on div "Copyright Ⓟ Copyright * 2025 LORD GASP © Copyright * 2025 LORD GASP" at bounding box center [712, 539] width 1157 height 188
click at [727, 581] on input "LORD GASP" at bounding box center [779, 585] width 333 height 49
drag, startPoint x: 736, startPoint y: 581, endPoint x: 600, endPoint y: 563, distance: 136.8
click at [600, 563] on div "2025 LORD GASP" at bounding box center [712, 585] width 469 height 49
paste input "Identity Music Publishing"
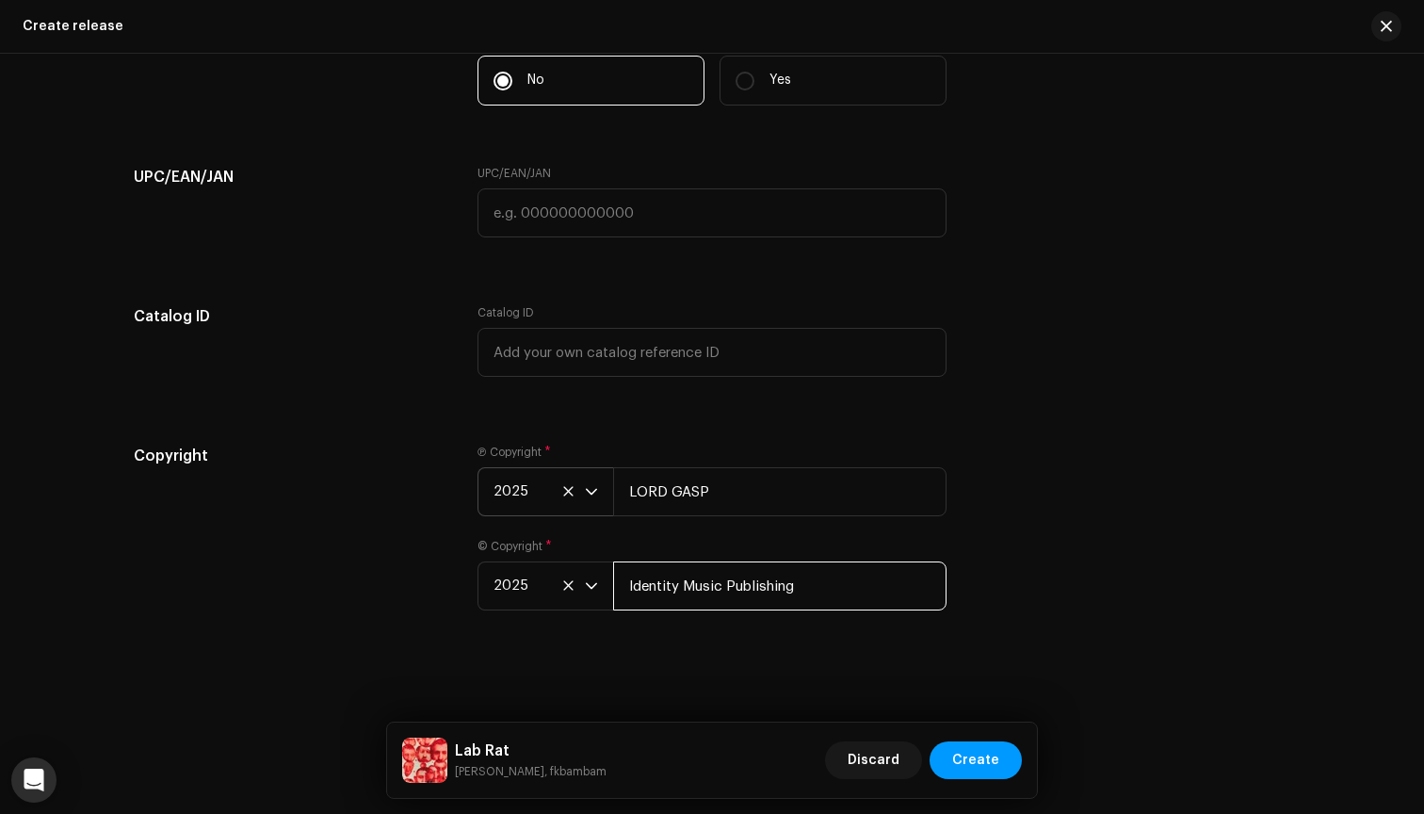
type input "Identity Music Publishing"
click at [704, 643] on div "Create a new release We’ll guide you through everything — from track selection …" at bounding box center [712, 434] width 1424 height 760
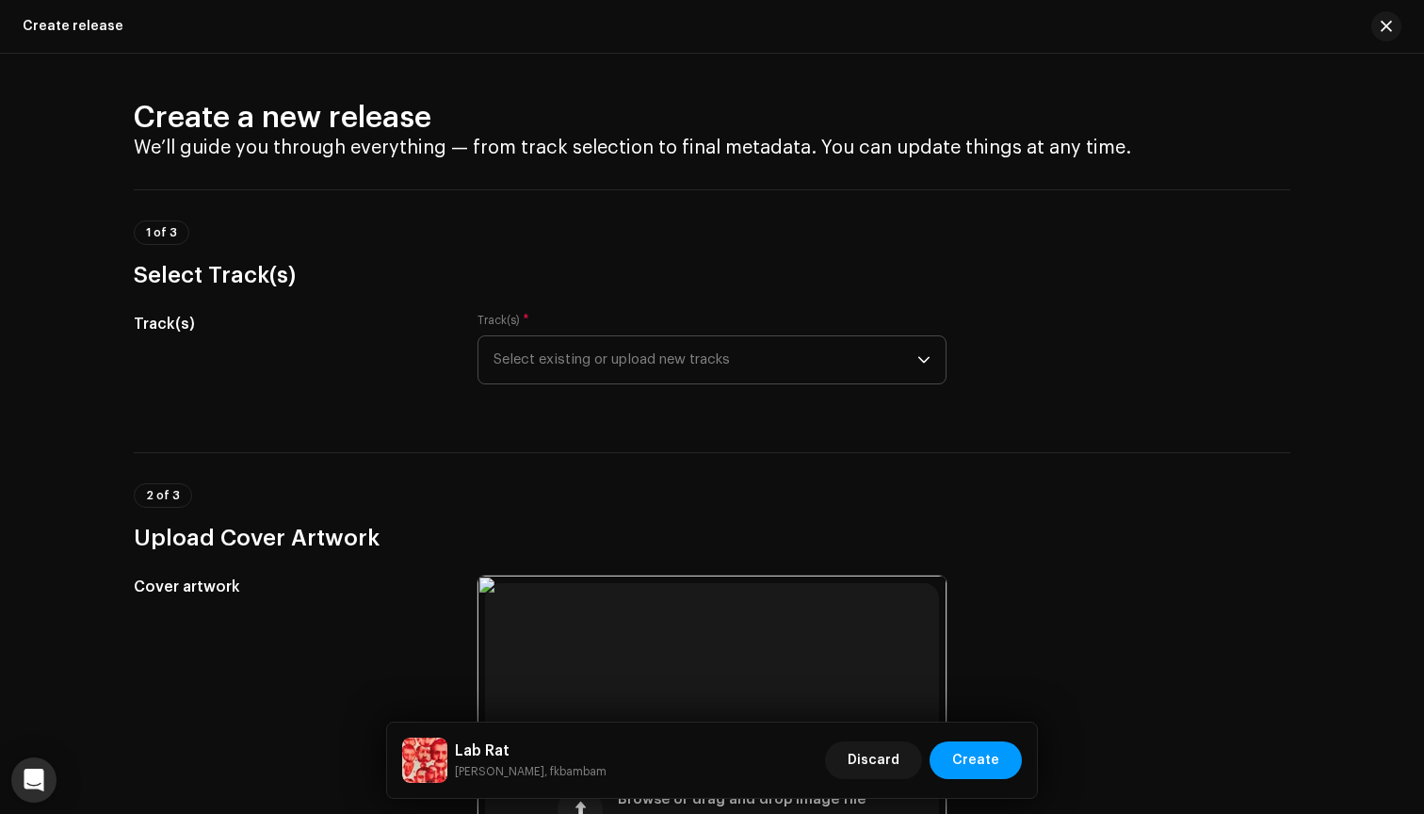
scroll to position [0, 0]
click at [667, 369] on span "Select existing or upload new tracks" at bounding box center [706, 359] width 424 height 47
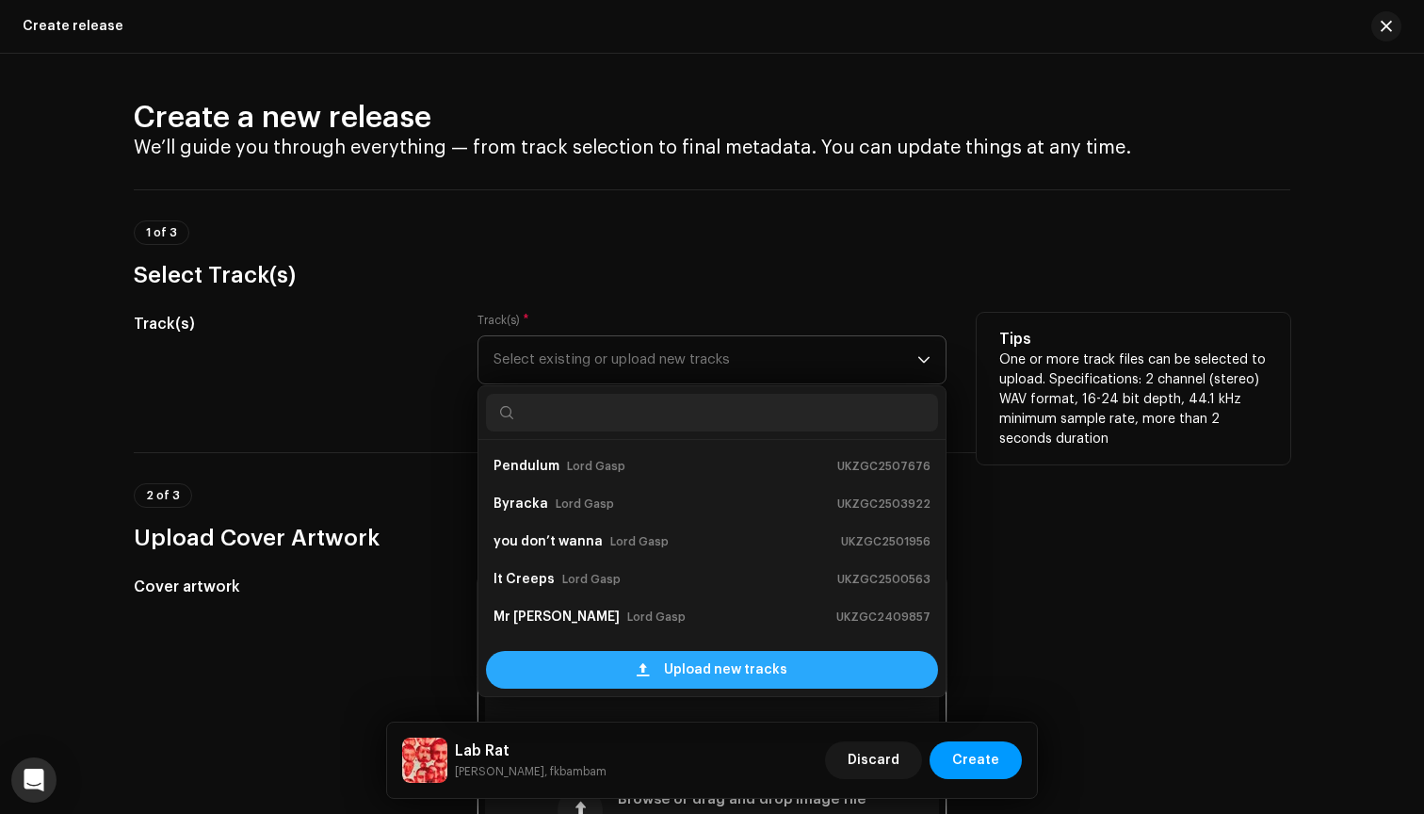
scroll to position [30, 0]
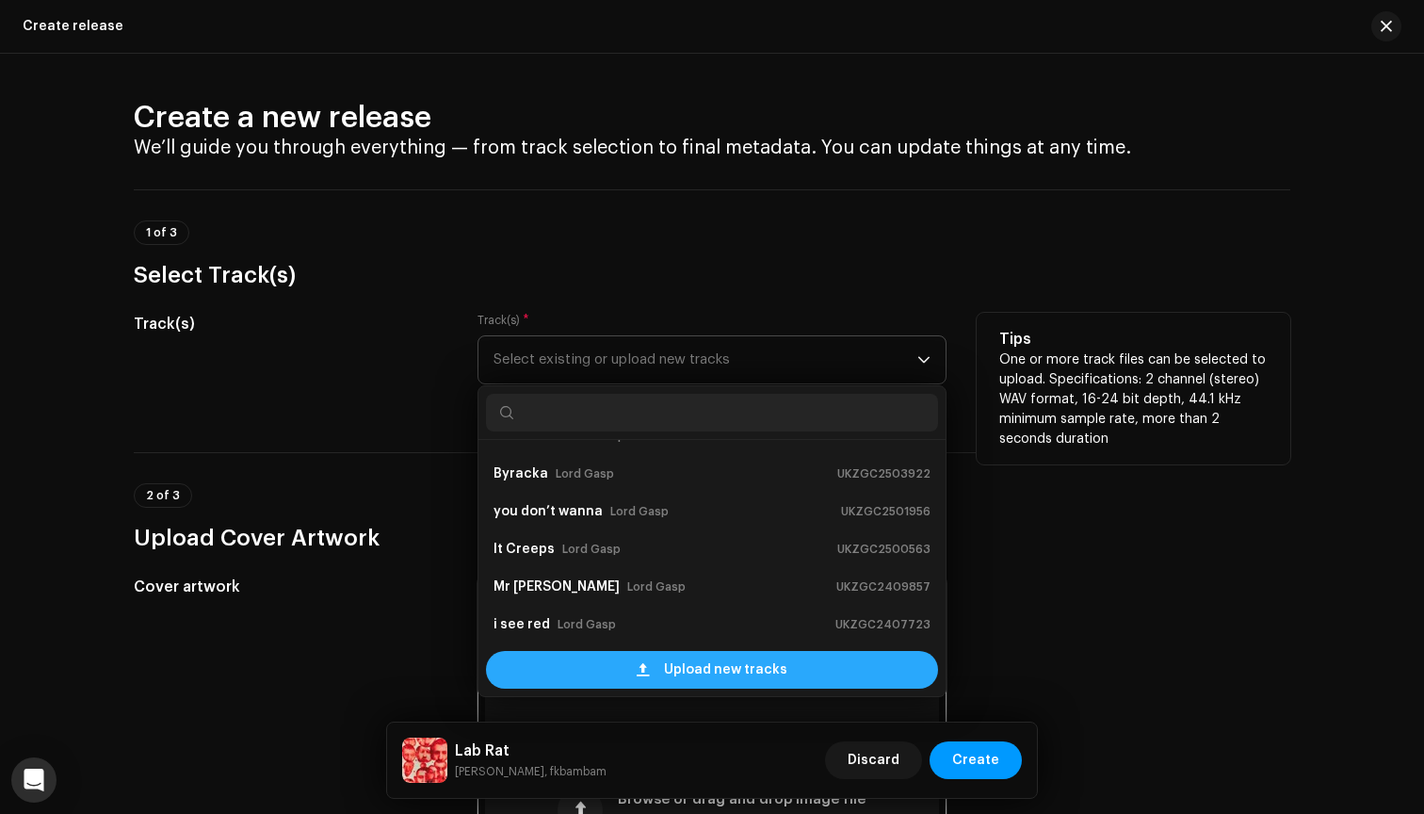
click at [637, 674] on span at bounding box center [643, 669] width 12 height 15
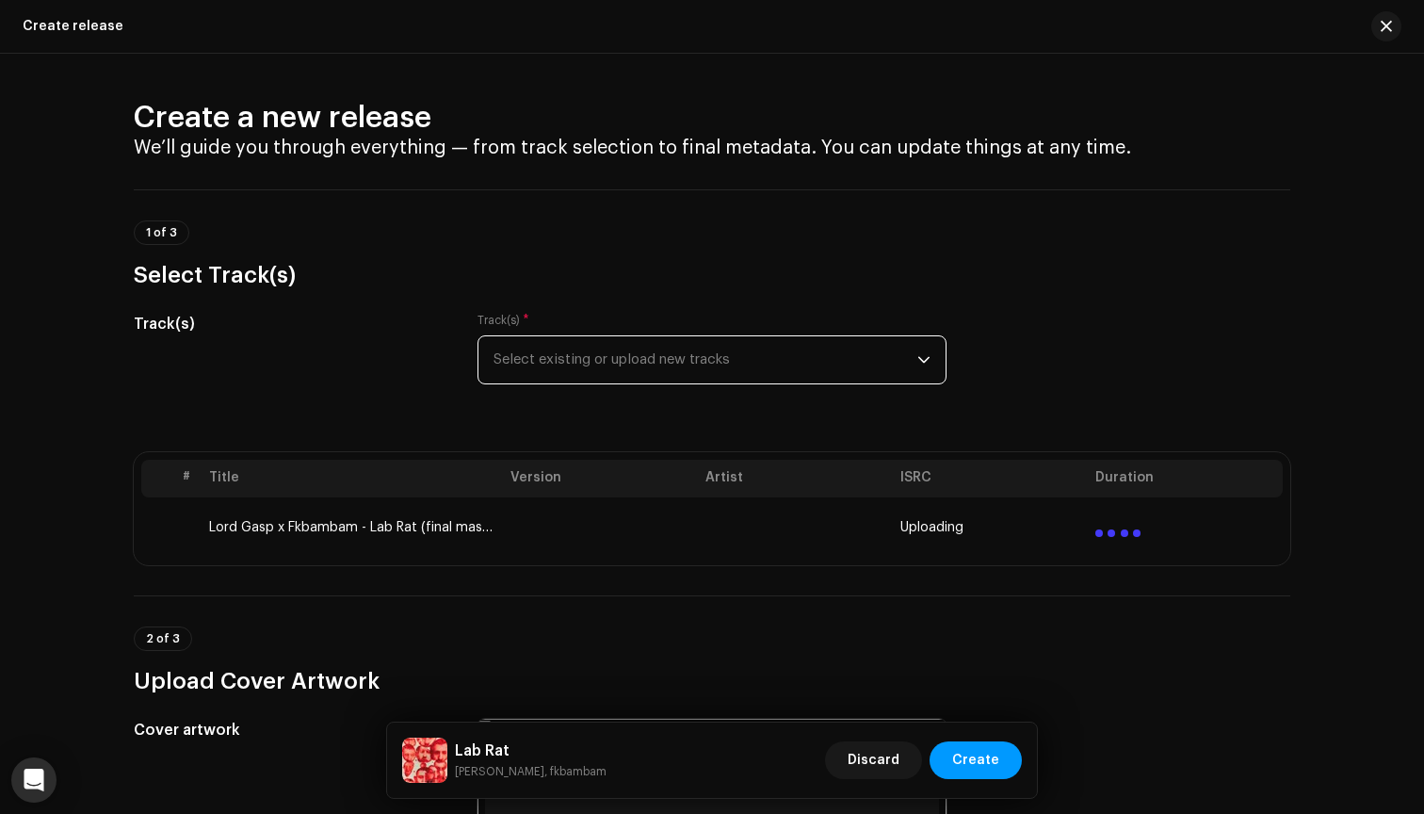
scroll to position [0, 0]
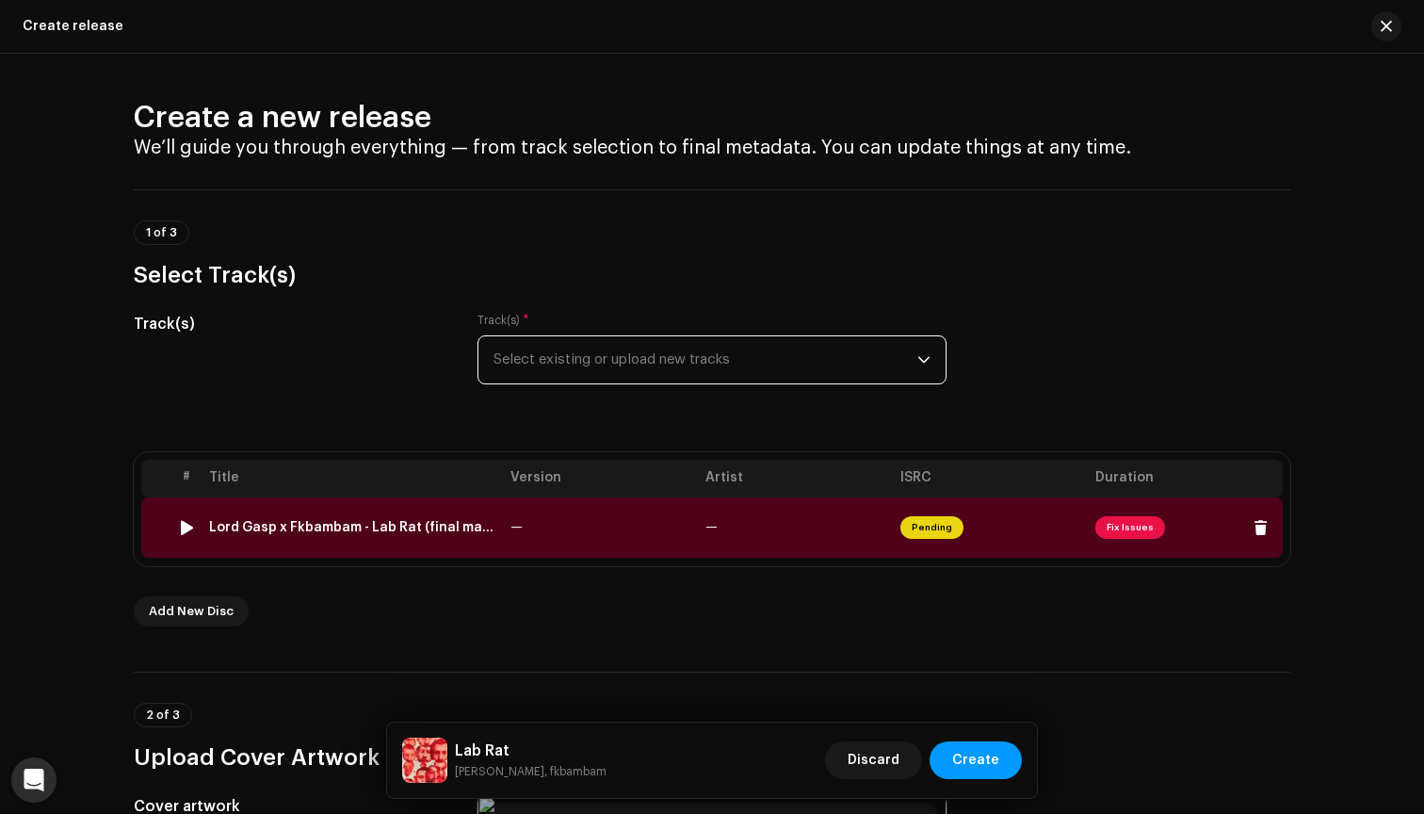
click at [1120, 526] on span "Fix Issues" at bounding box center [1130, 527] width 70 height 23
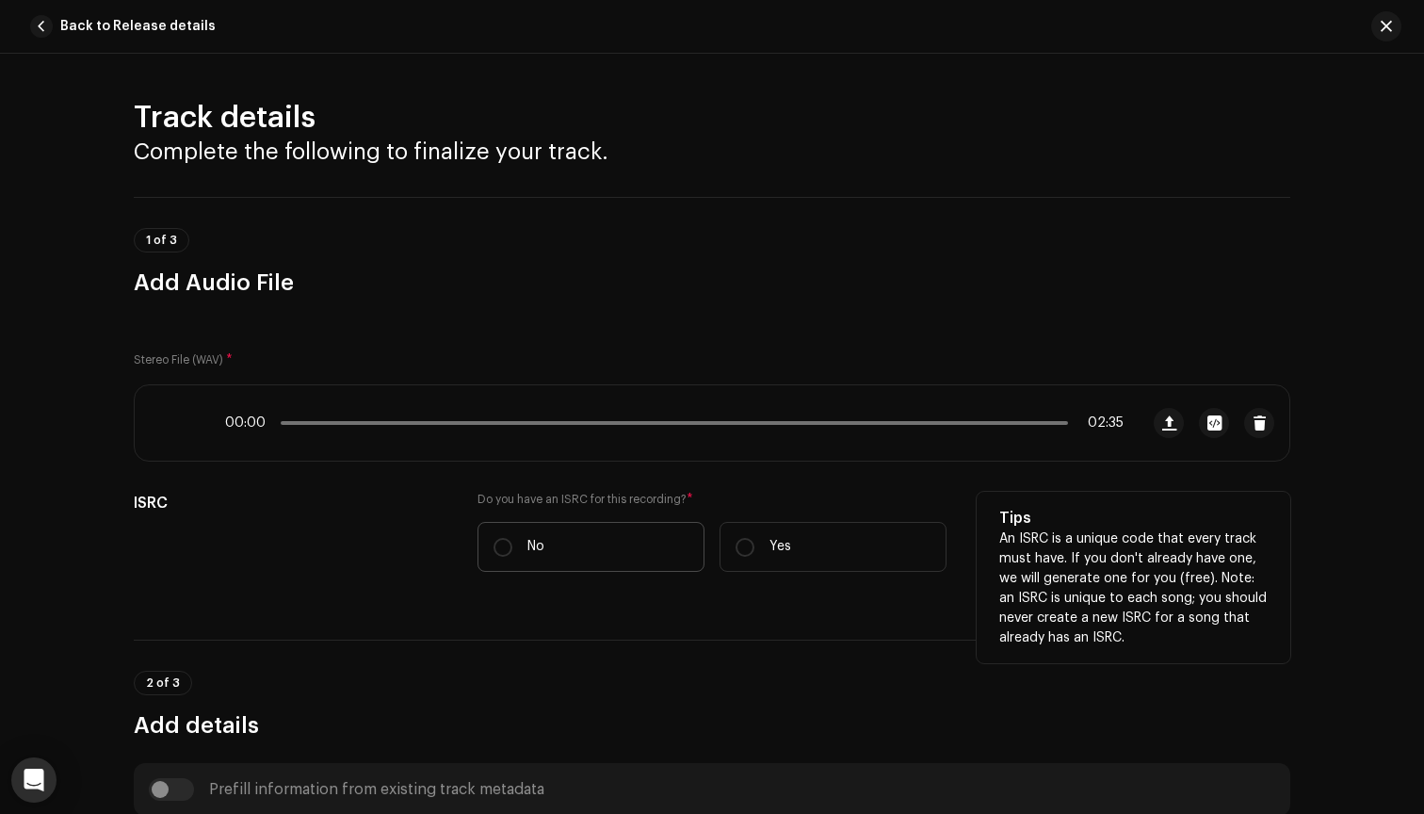
click at [540, 534] on label "No" at bounding box center [591, 547] width 227 height 50
click at [512, 538] on input "No" at bounding box center [503, 547] width 19 height 19
radio input "true"
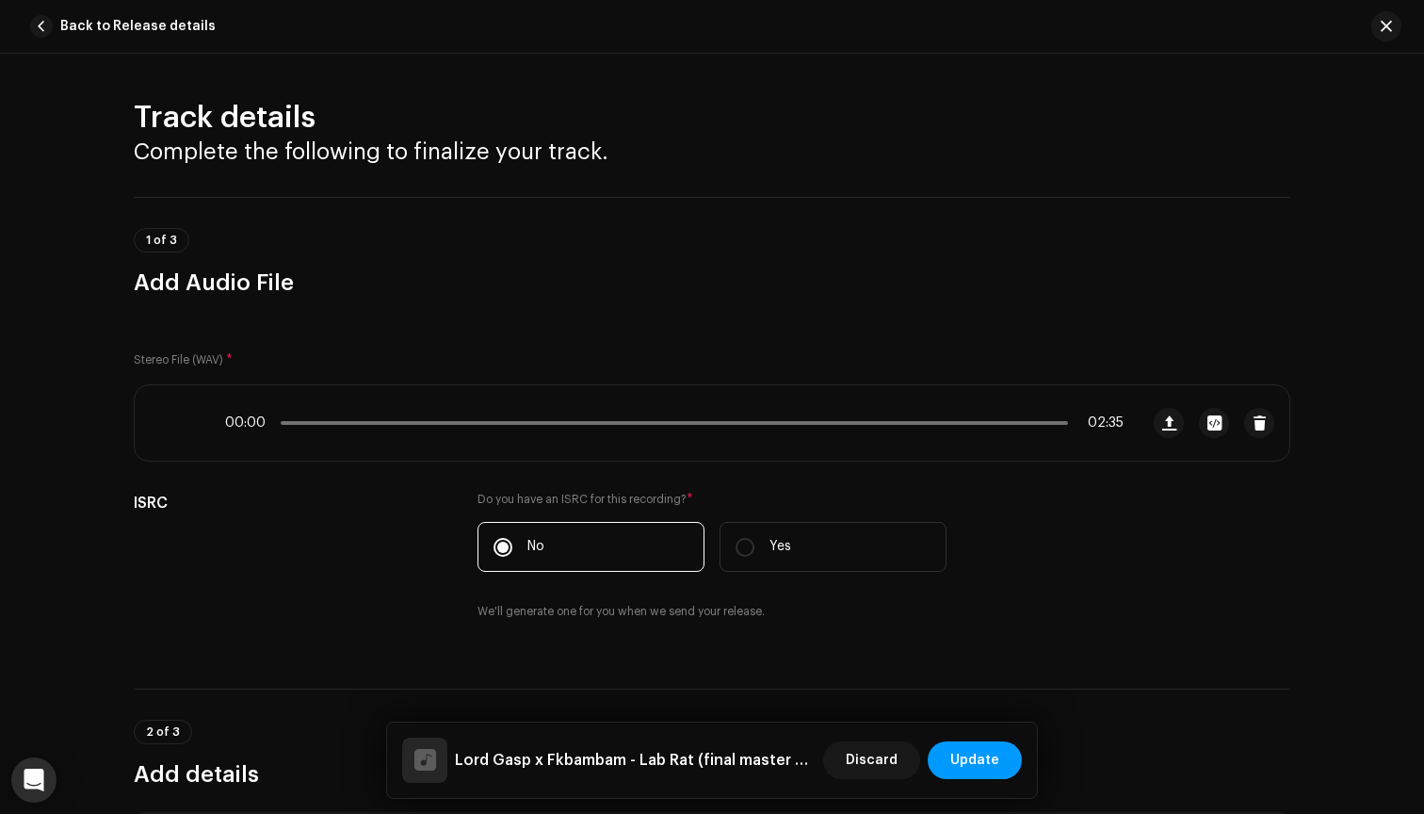
scroll to position [883, 0]
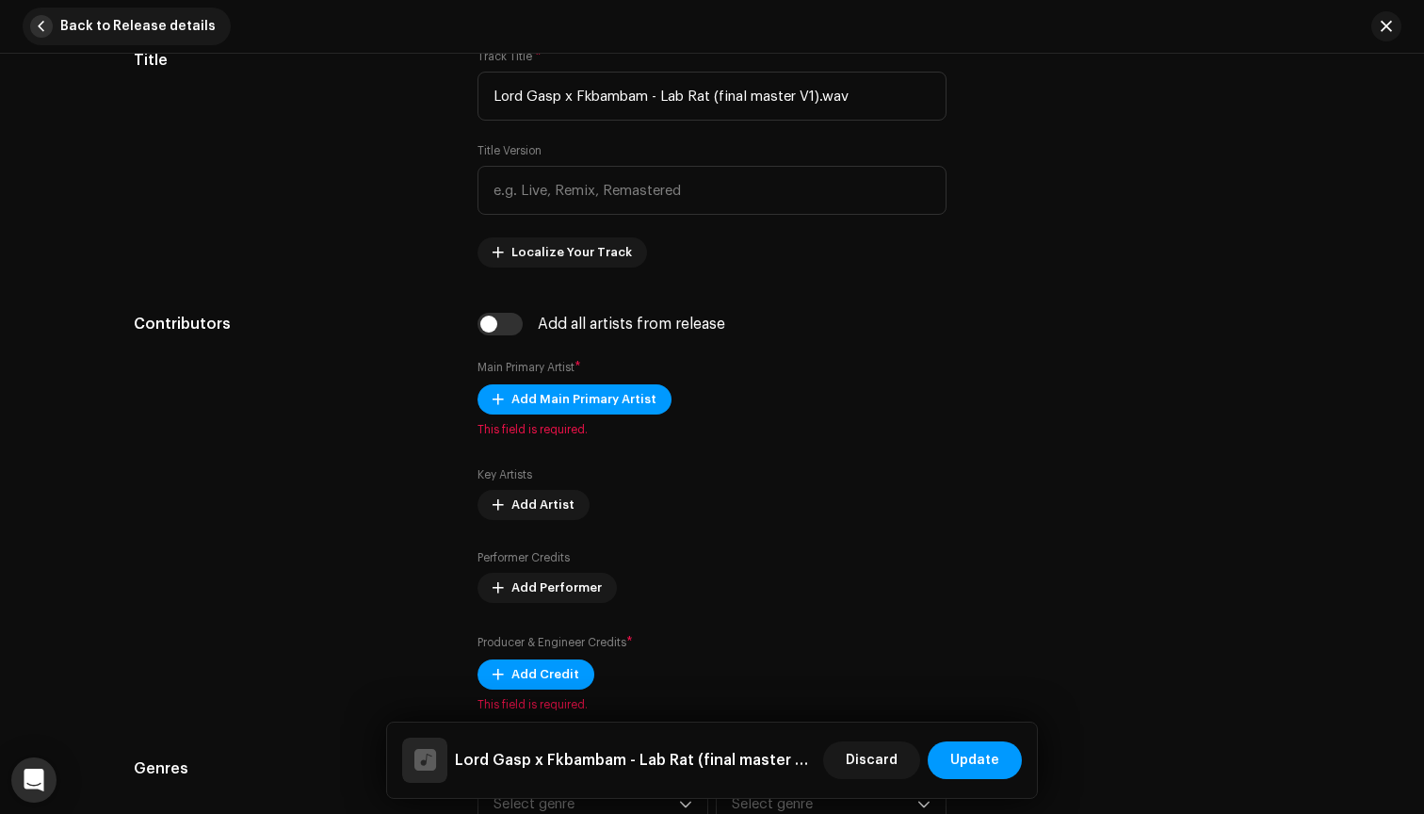
click at [41, 17] on span "button" at bounding box center [41, 26] width 23 height 23
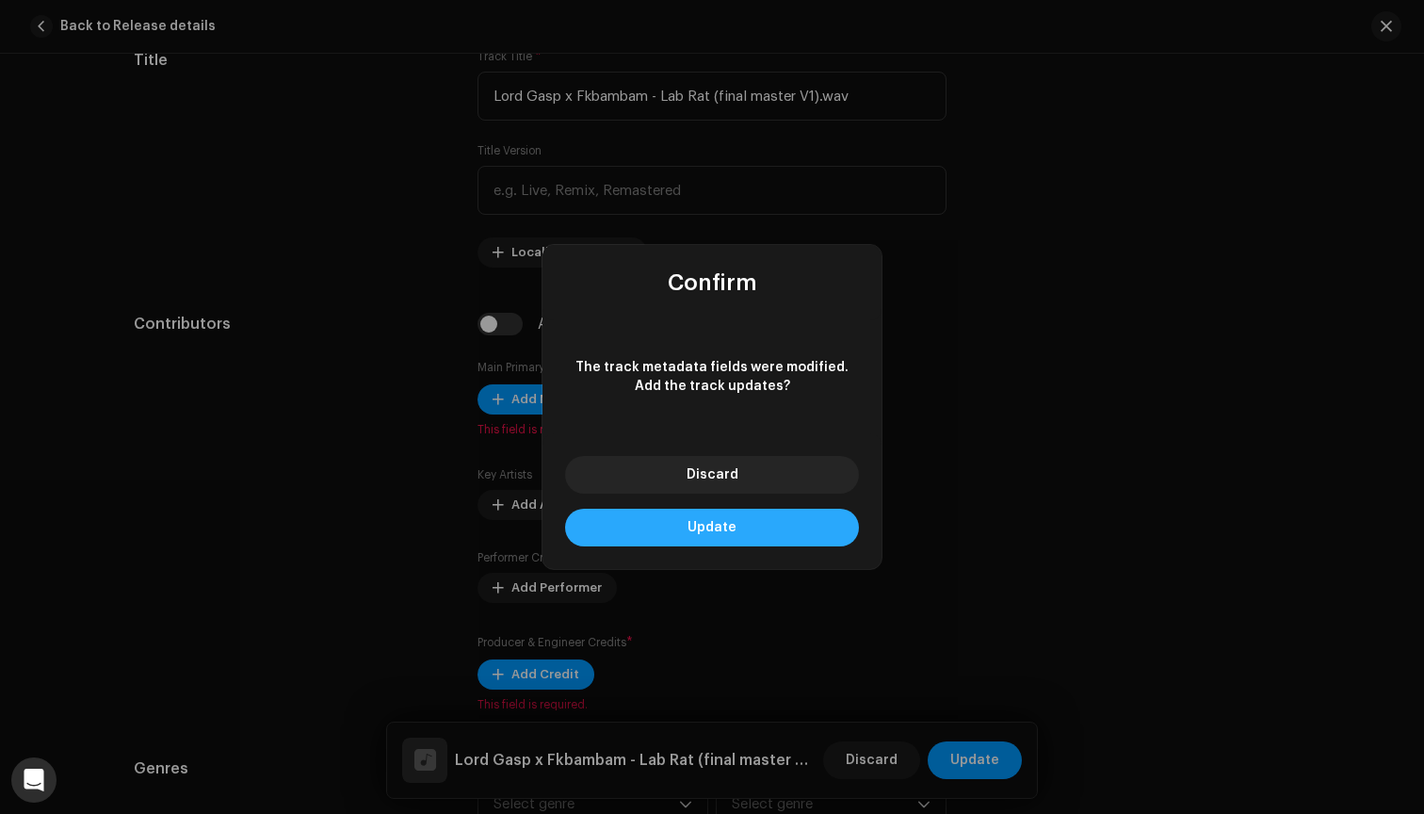
click at [748, 526] on button "Update" at bounding box center [712, 528] width 294 height 38
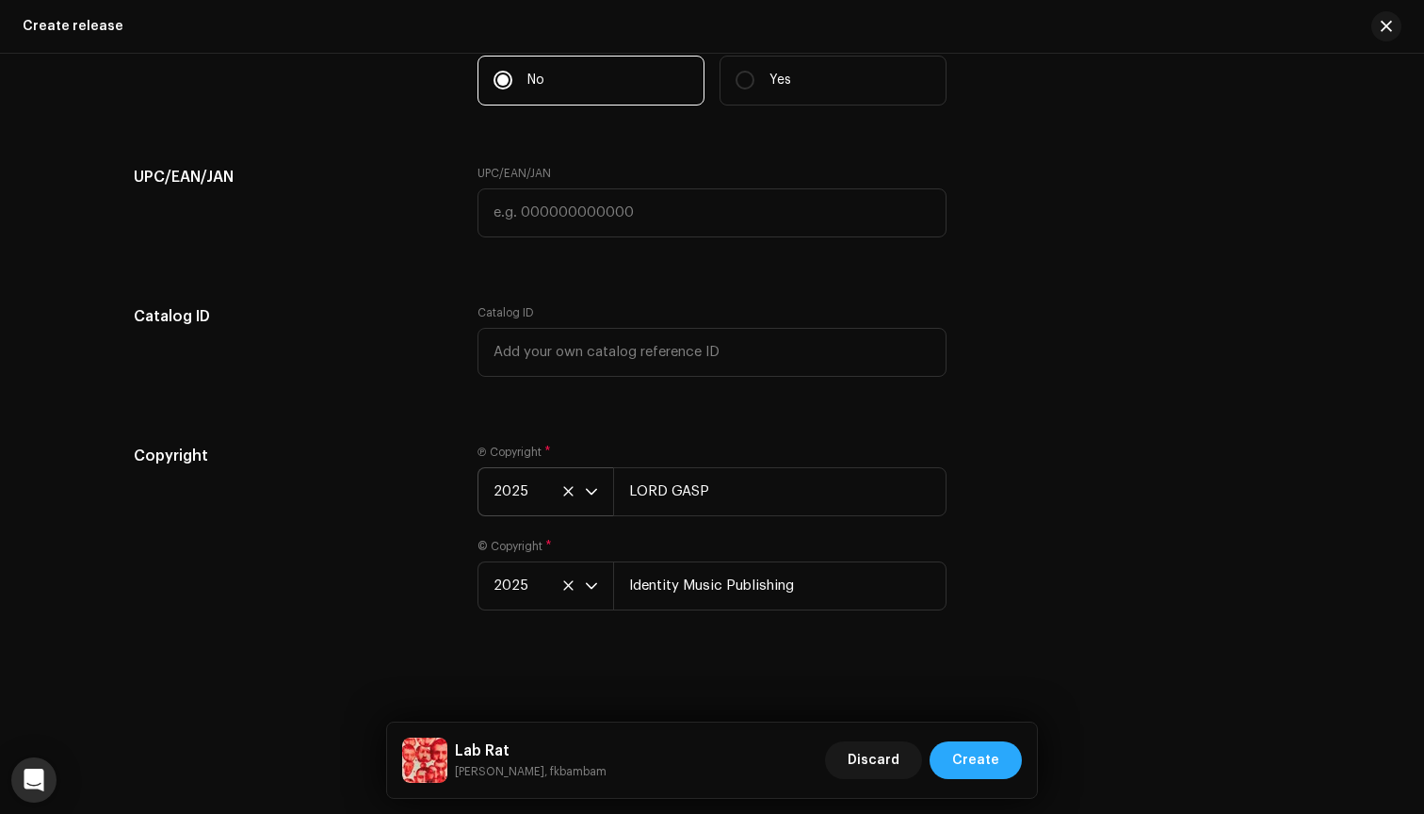
scroll to position [3735, 0]
click at [988, 763] on span "Create" at bounding box center [975, 760] width 47 height 38
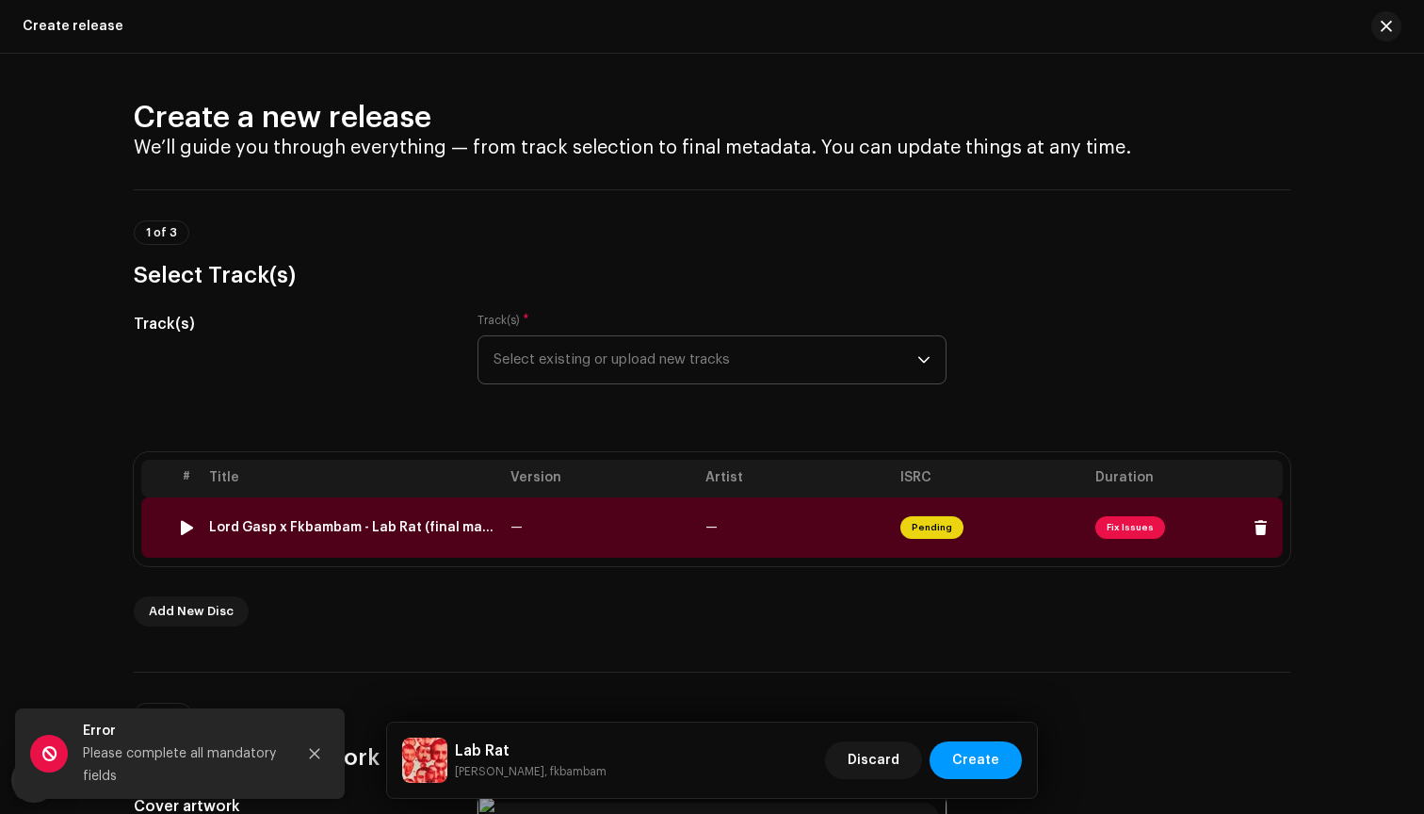
scroll to position [0, 0]
click at [1109, 526] on span "Fix Issues" at bounding box center [1130, 527] width 70 height 23
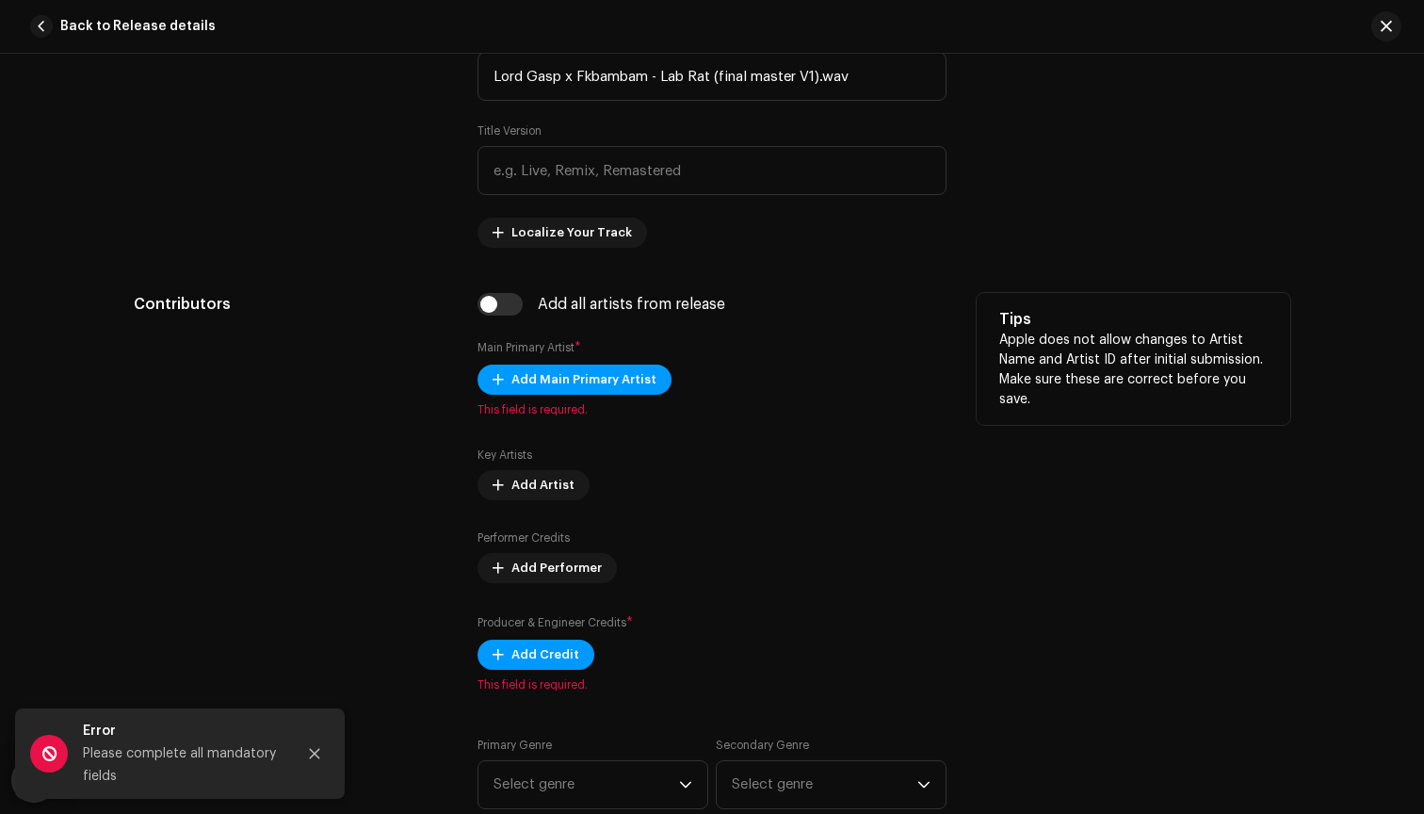
scroll to position [981, 0]
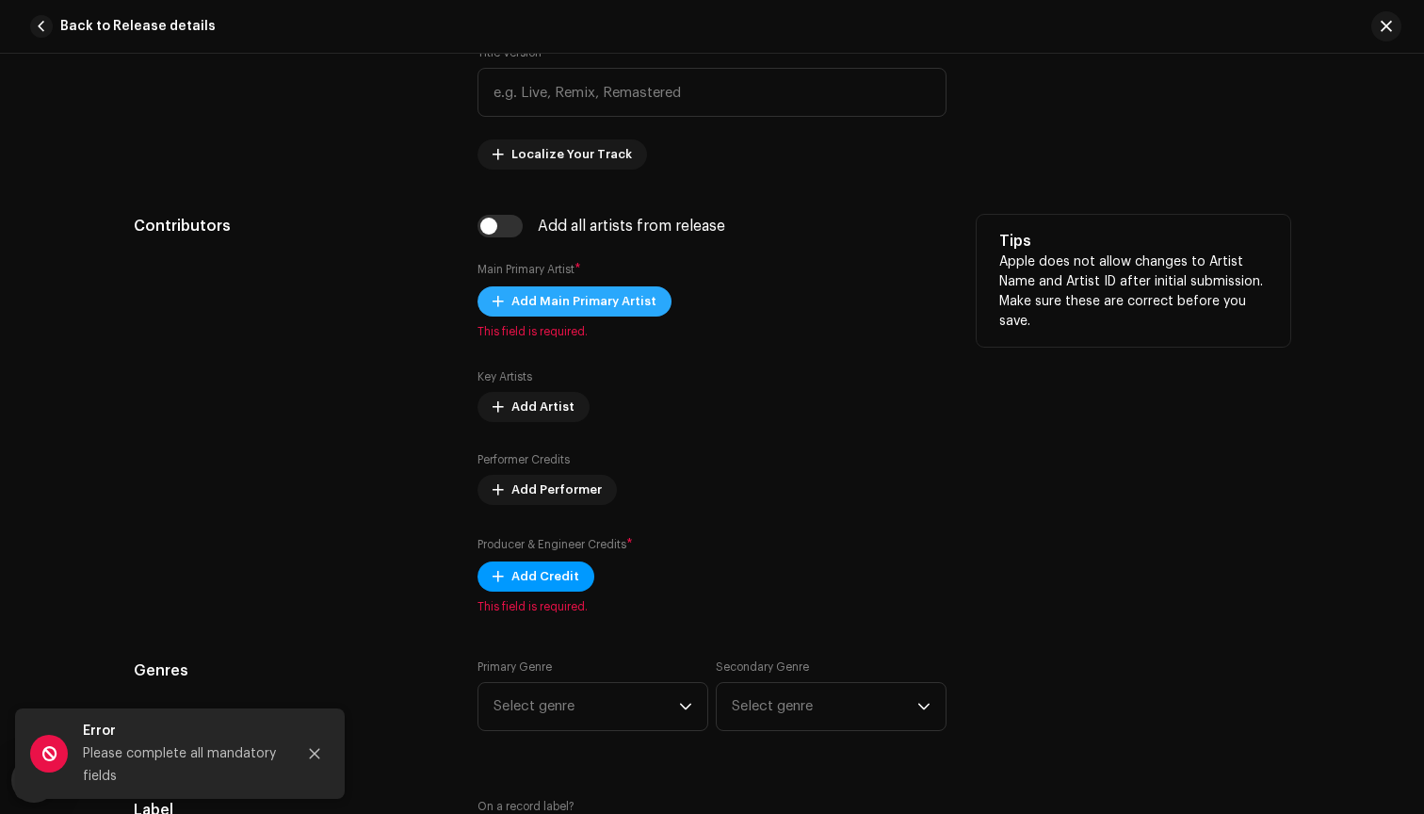
click at [599, 288] on span "Add Main Primary Artist" at bounding box center [583, 302] width 145 height 38
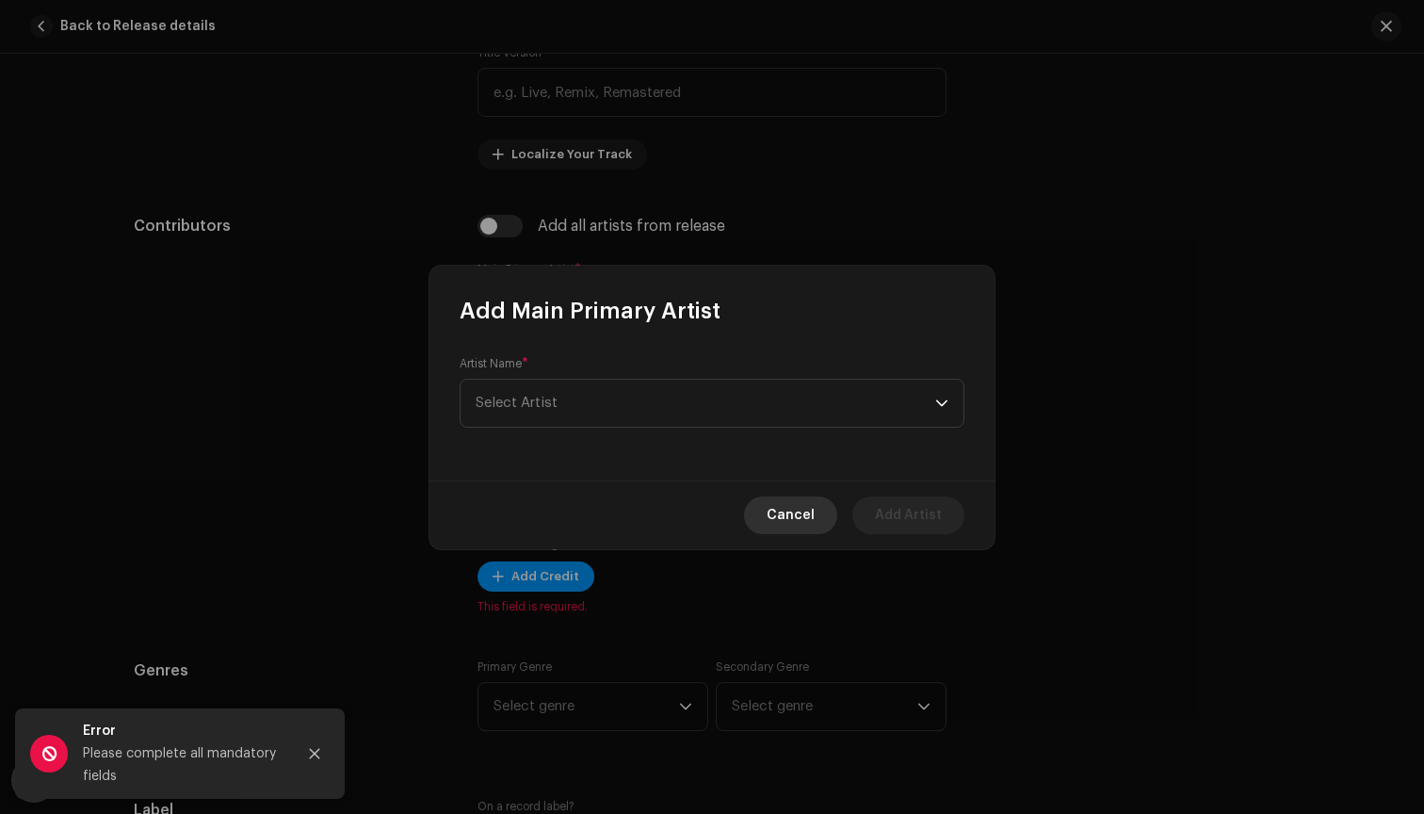
click at [821, 515] on button "Cancel" at bounding box center [790, 515] width 93 height 38
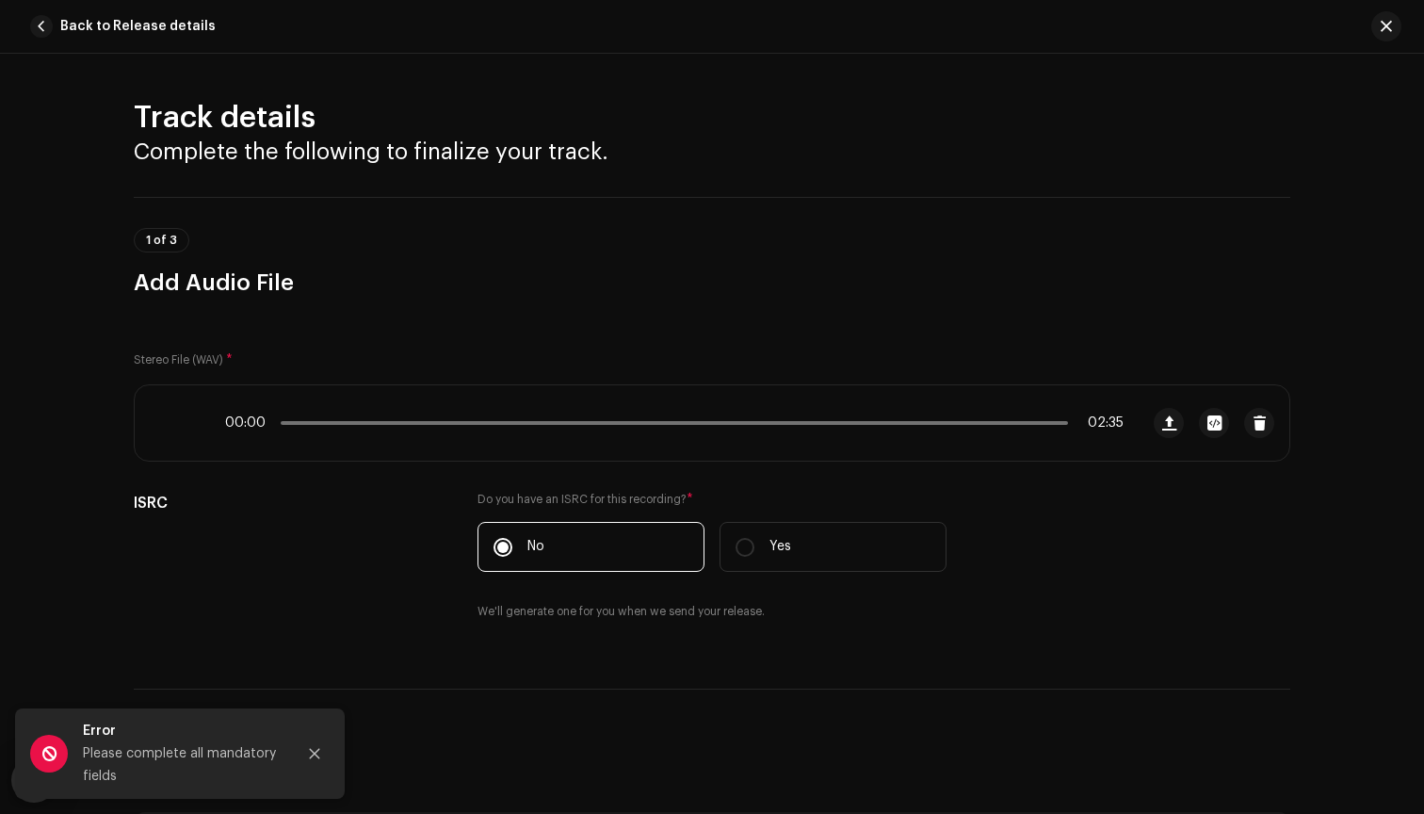
scroll to position [0, 0]
click at [1366, 29] on div at bounding box center [1378, 26] width 45 height 30
click at [1382, 29] on span "button" at bounding box center [1386, 26] width 11 height 15
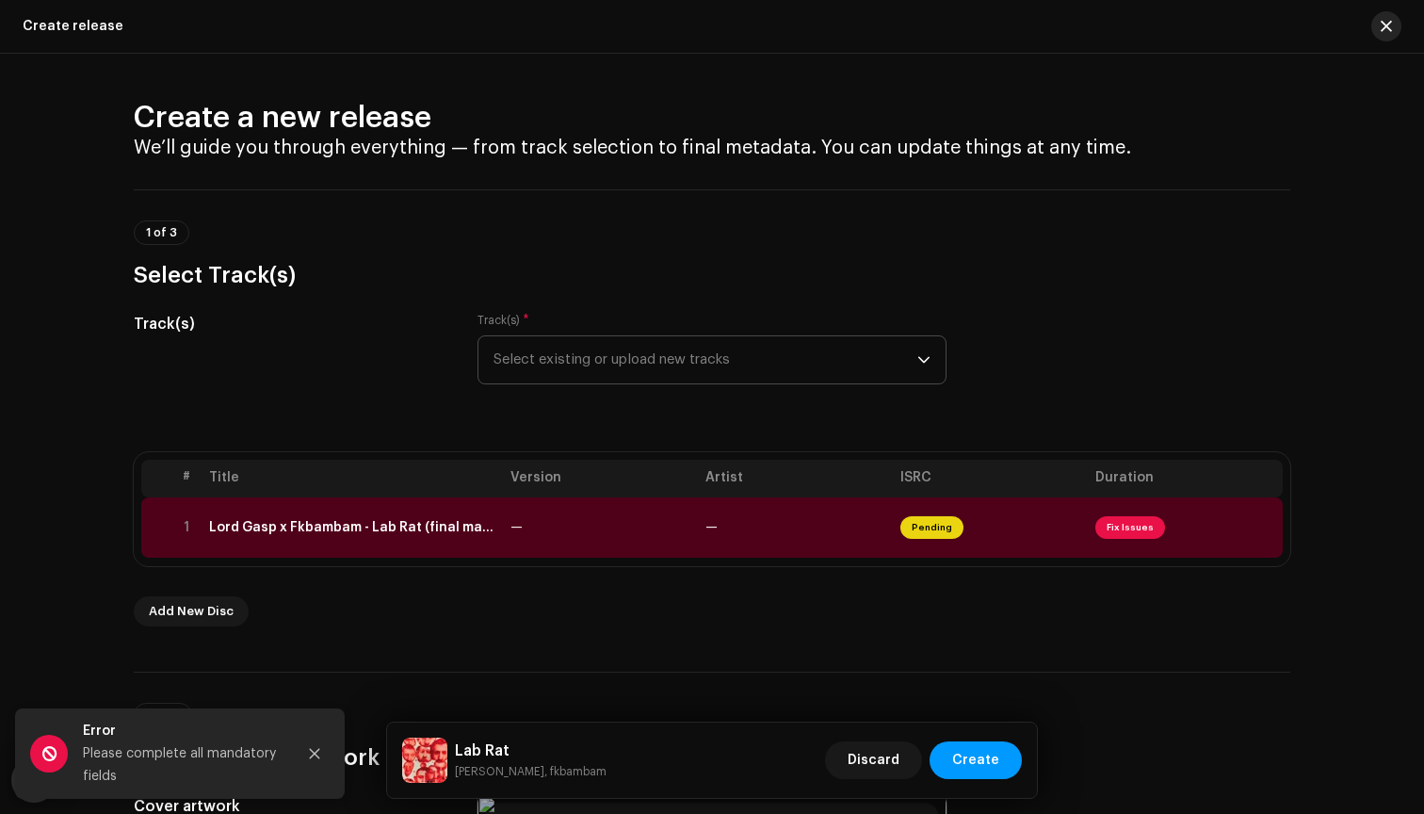
click at [1385, 17] on button "button" at bounding box center [1386, 26] width 30 height 30
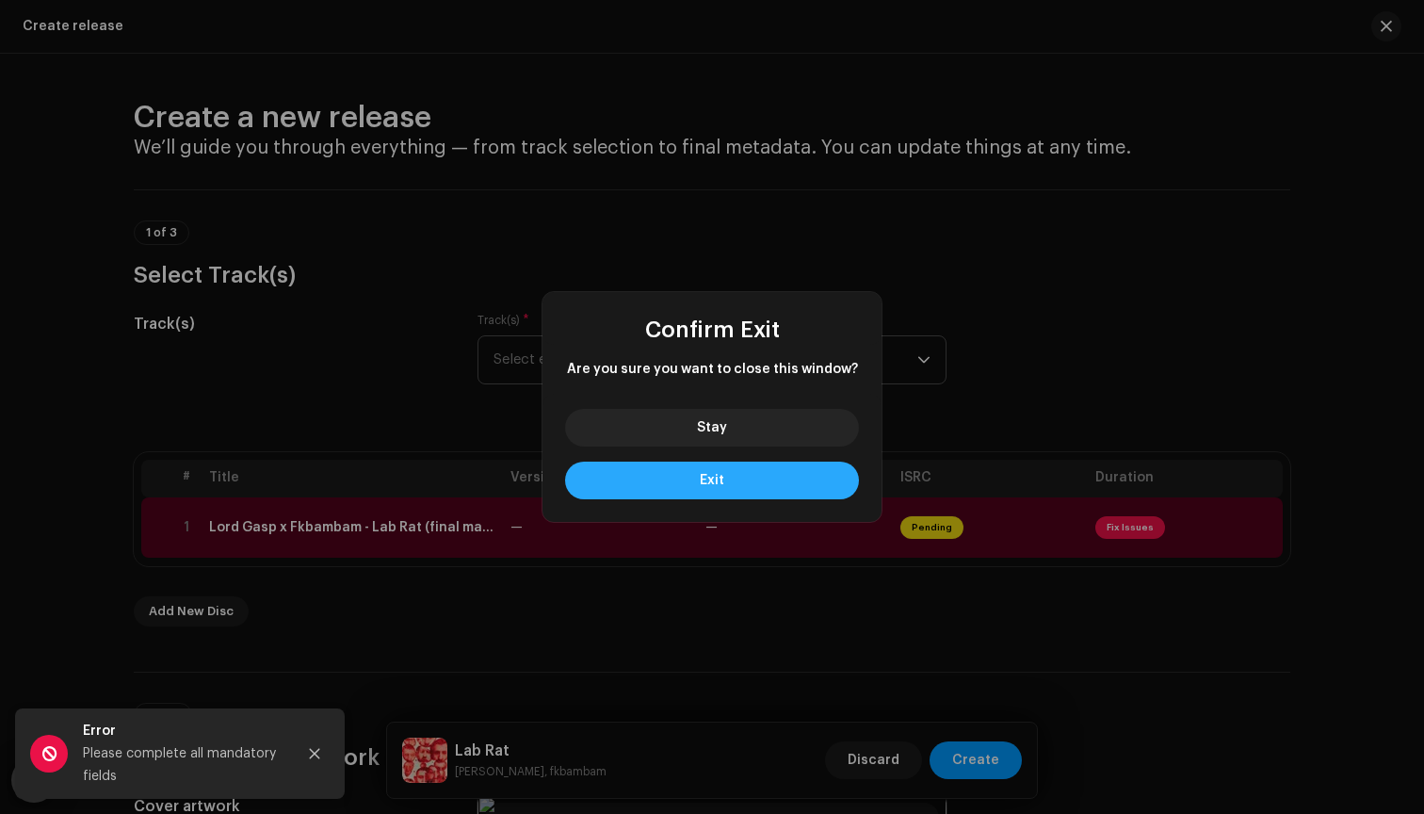
click at [737, 484] on button "Exit" at bounding box center [712, 481] width 294 height 38
